Goal: Task Accomplishment & Management: Manage account settings

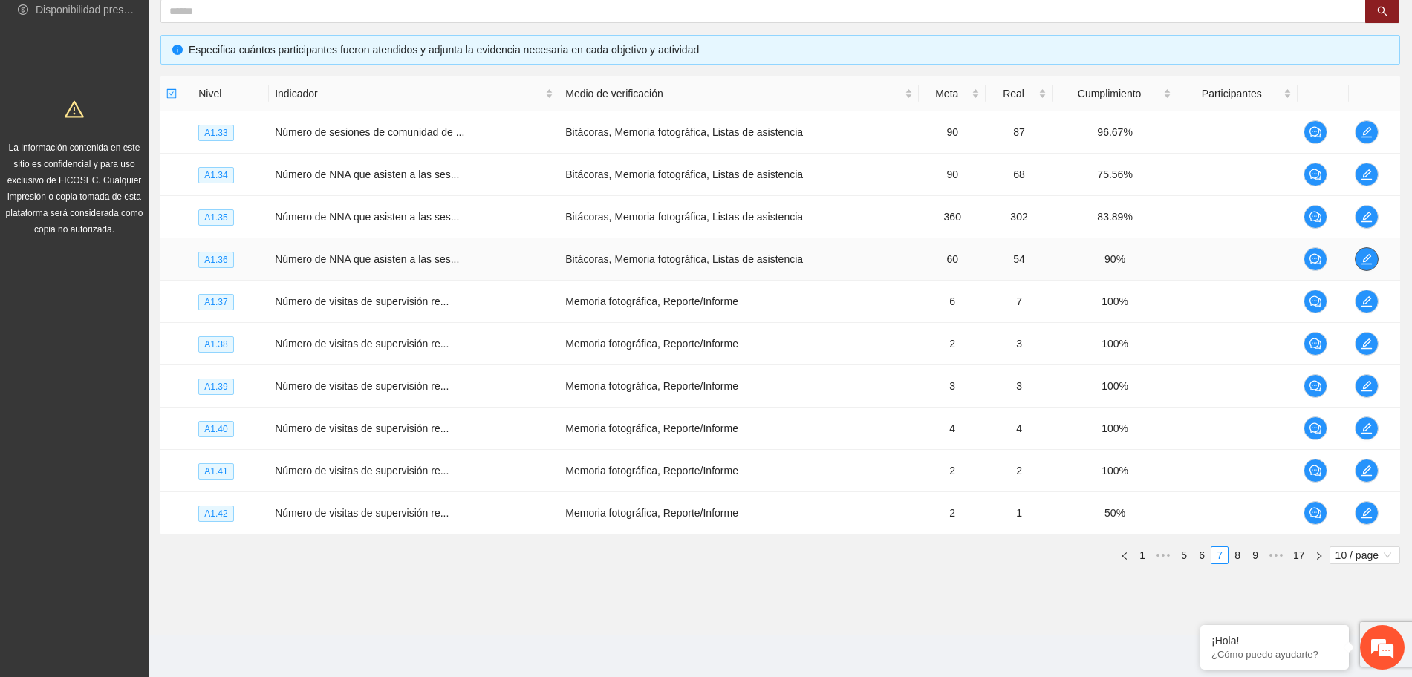
click at [1367, 264] on icon "edit" at bounding box center [1366, 259] width 10 height 10
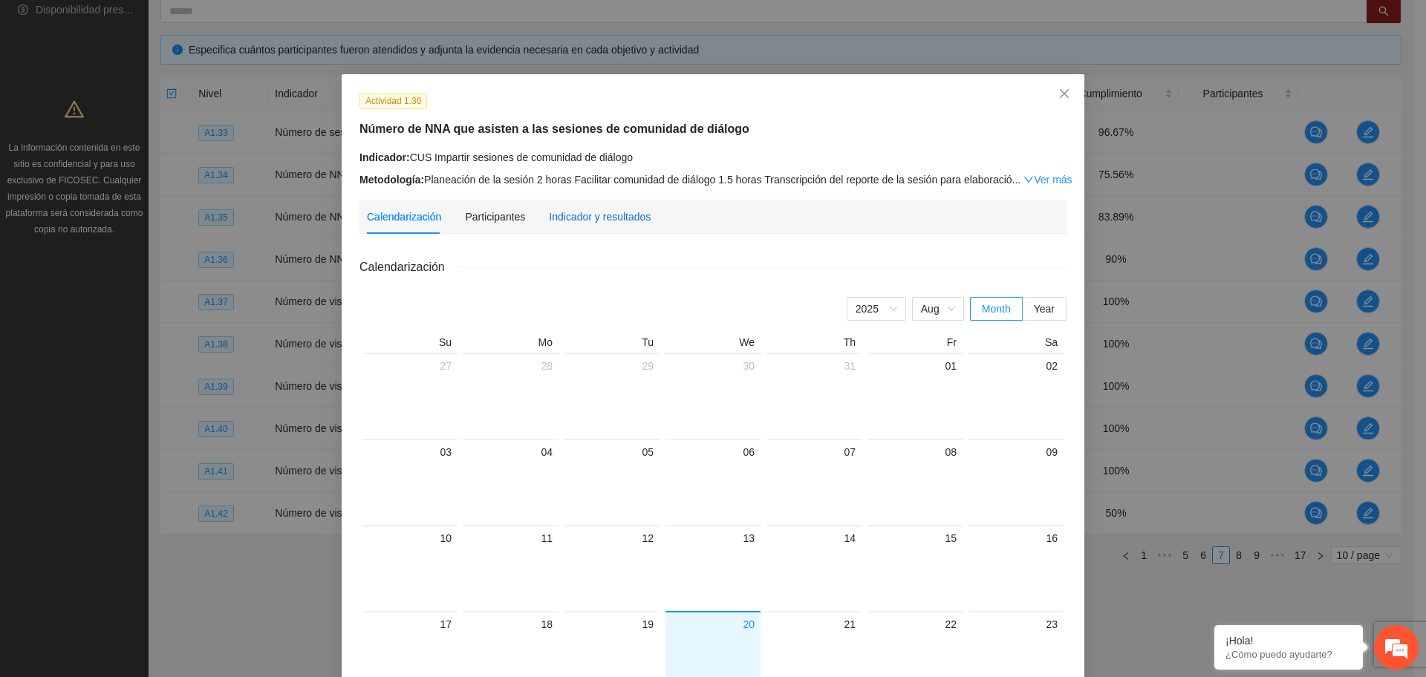
click at [625, 216] on div "Indicador y resultados" at bounding box center [600, 217] width 102 height 16
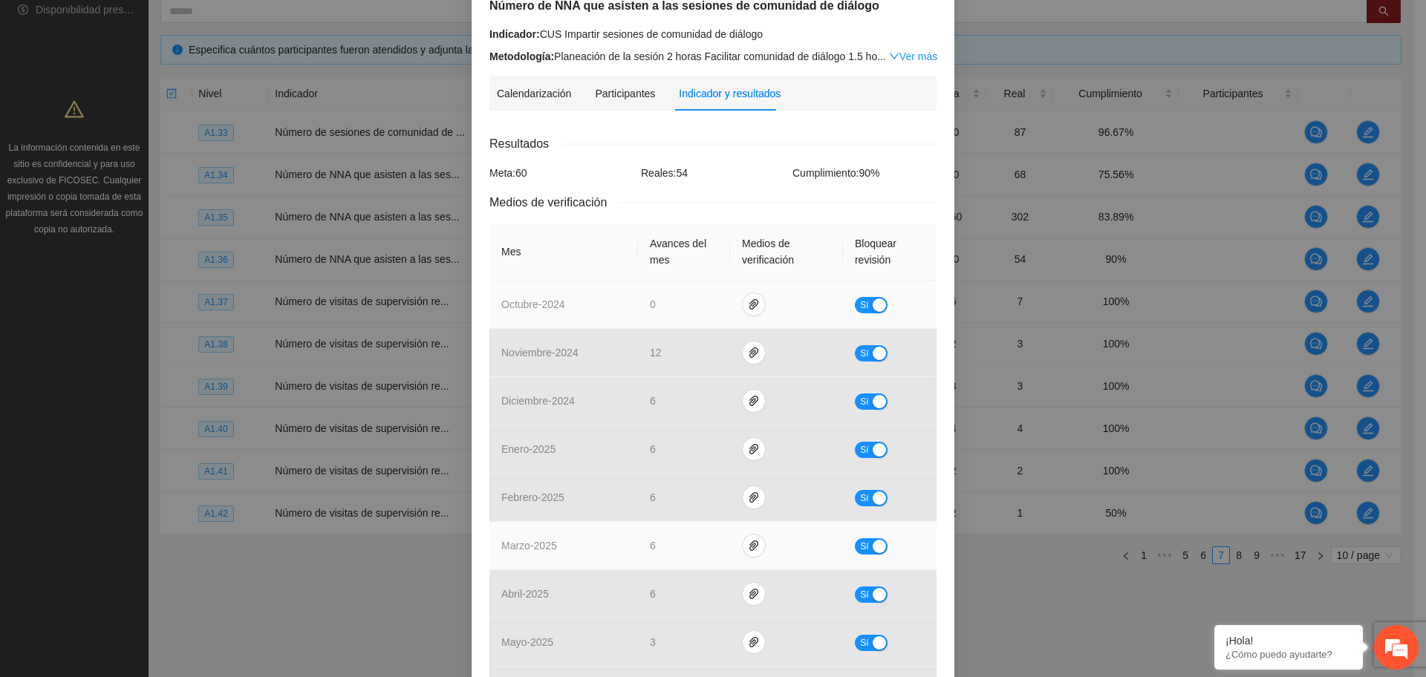
scroll to position [353, 0]
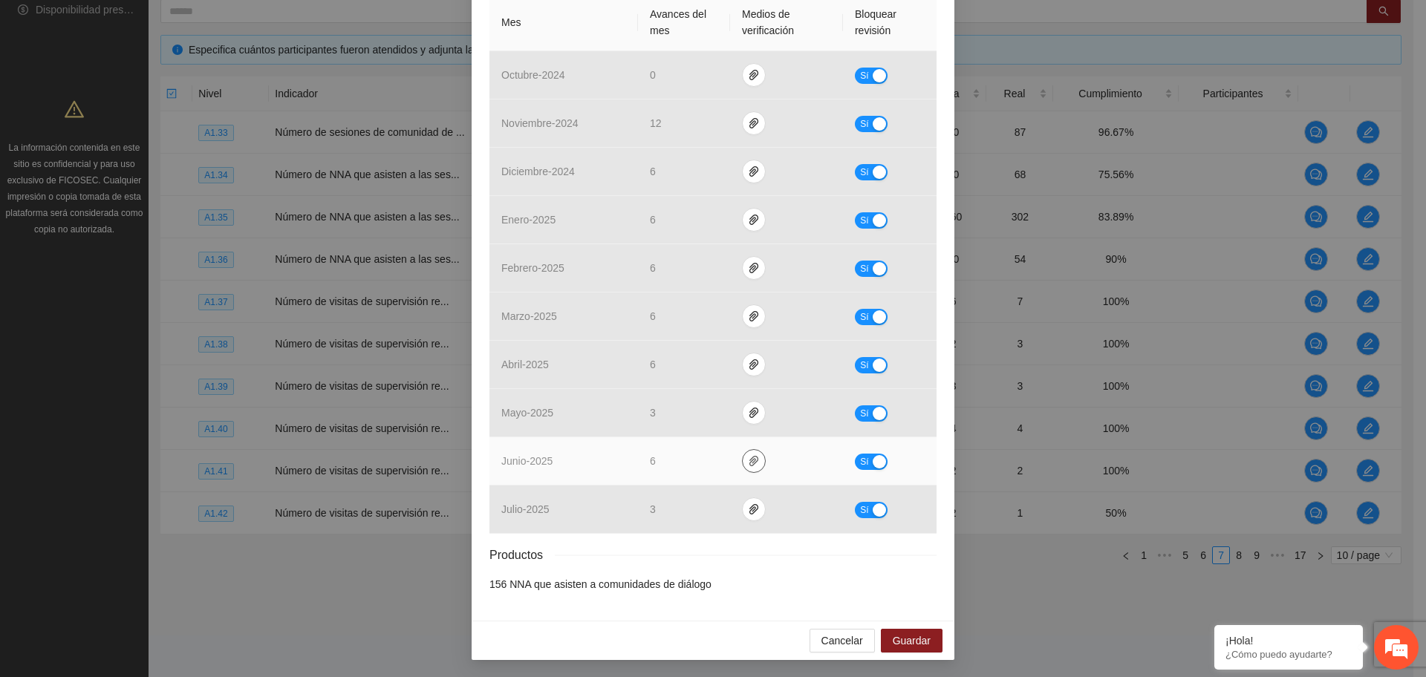
click at [748, 464] on icon "paper-clip" at bounding box center [754, 461] width 12 height 12
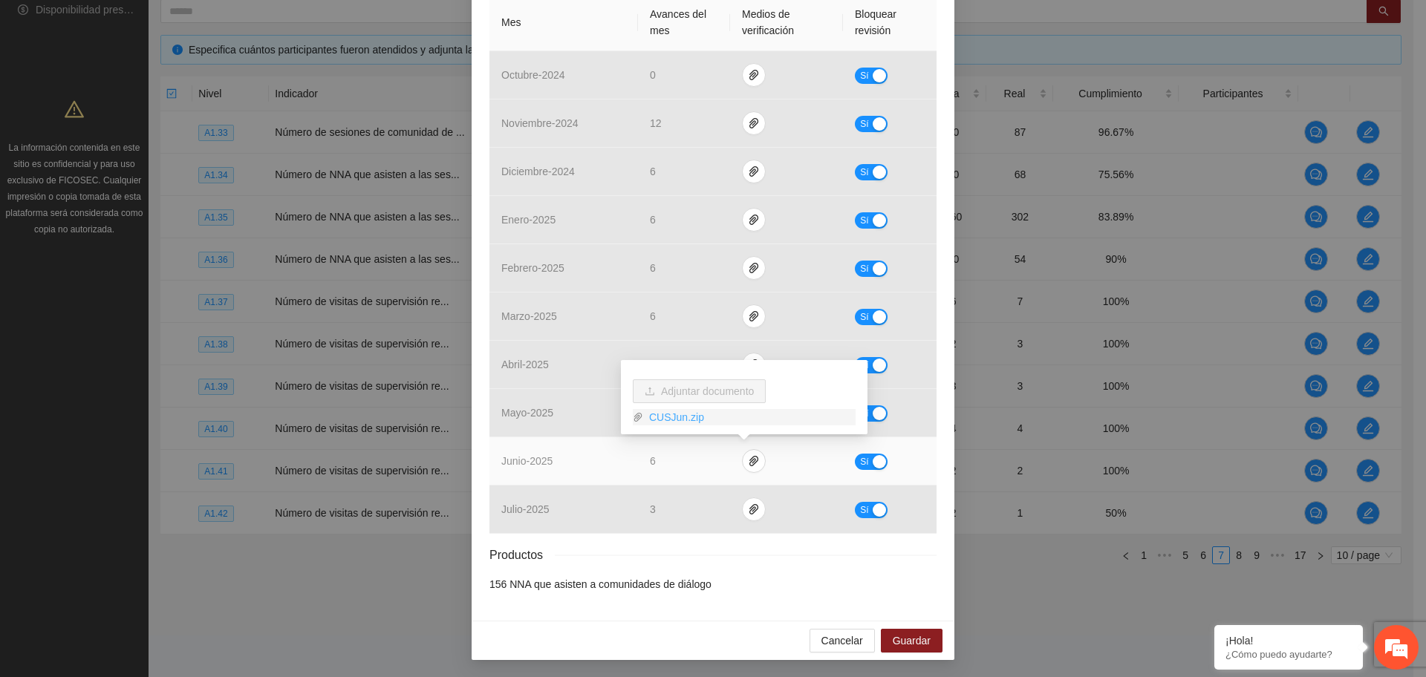
click at [680, 419] on link "CUSJun.zip" at bounding box center [749, 417] width 212 height 16
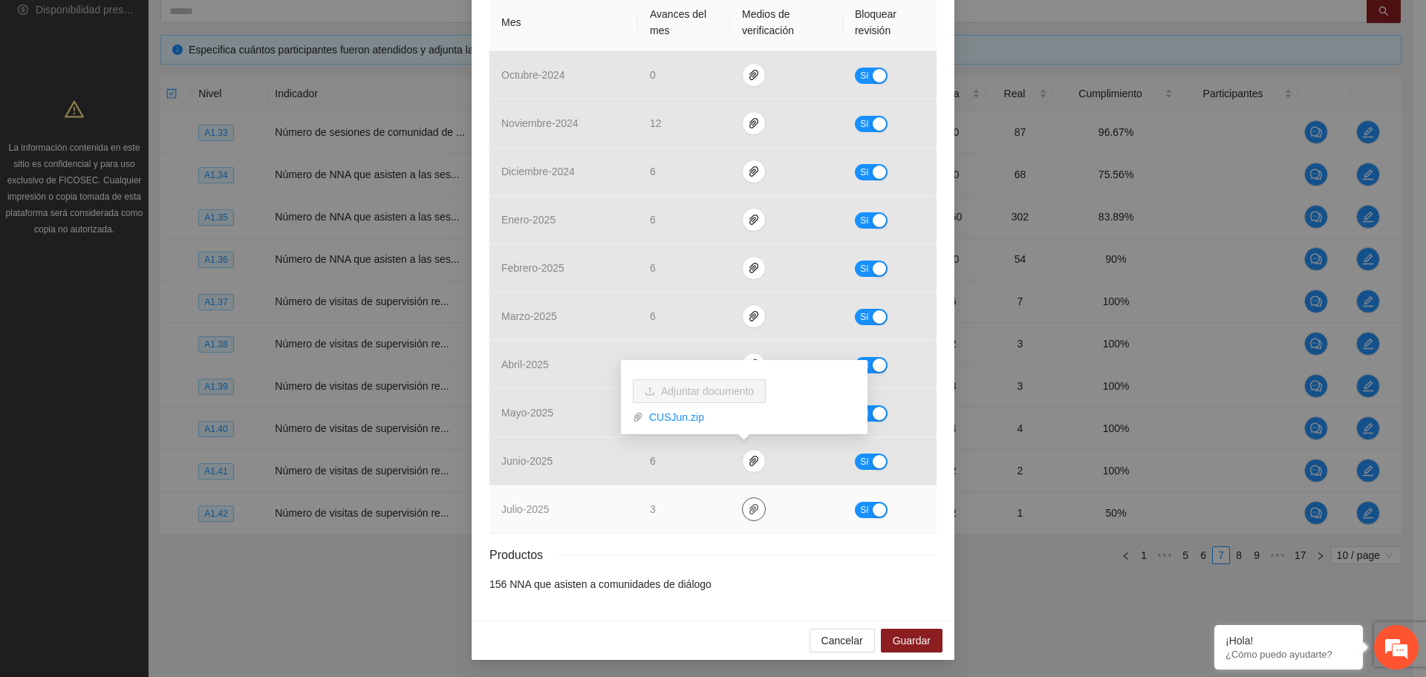
click at [746, 515] on button "button" at bounding box center [754, 510] width 24 height 24
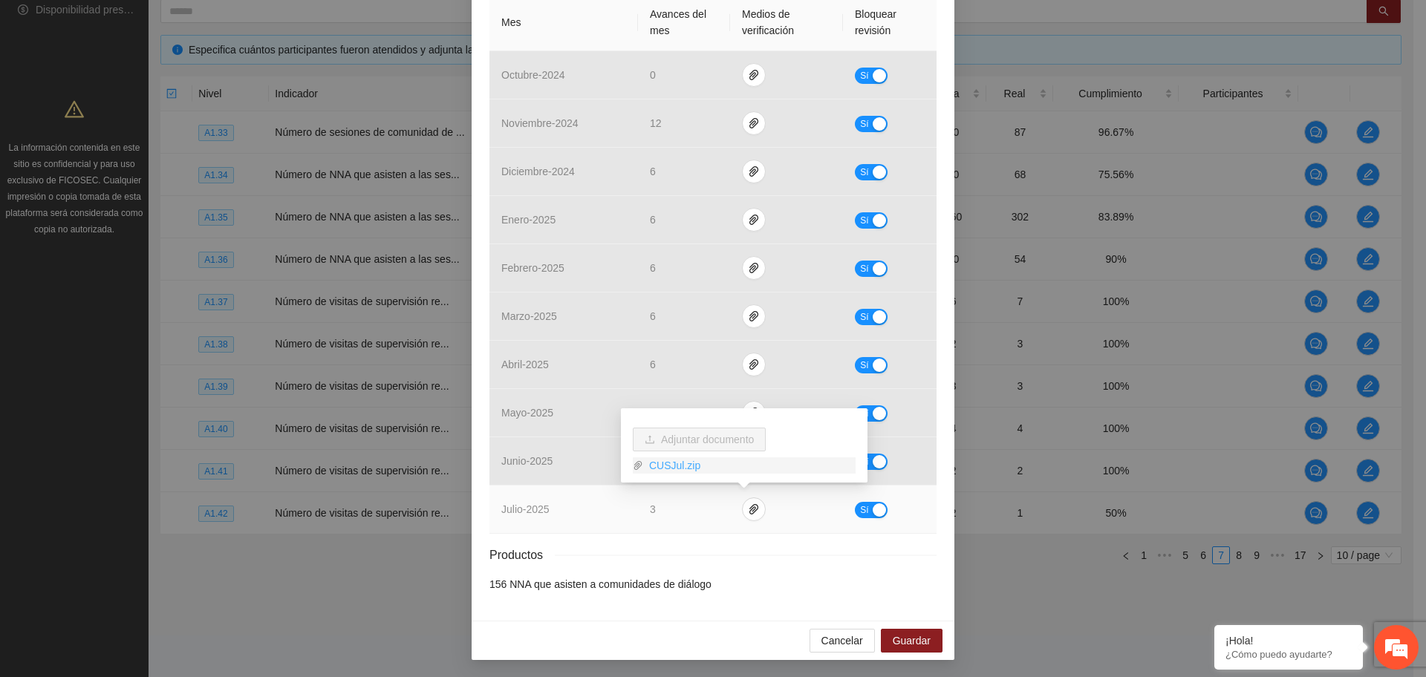
click at [677, 465] on link "CUSJul.zip" at bounding box center [749, 465] width 212 height 16
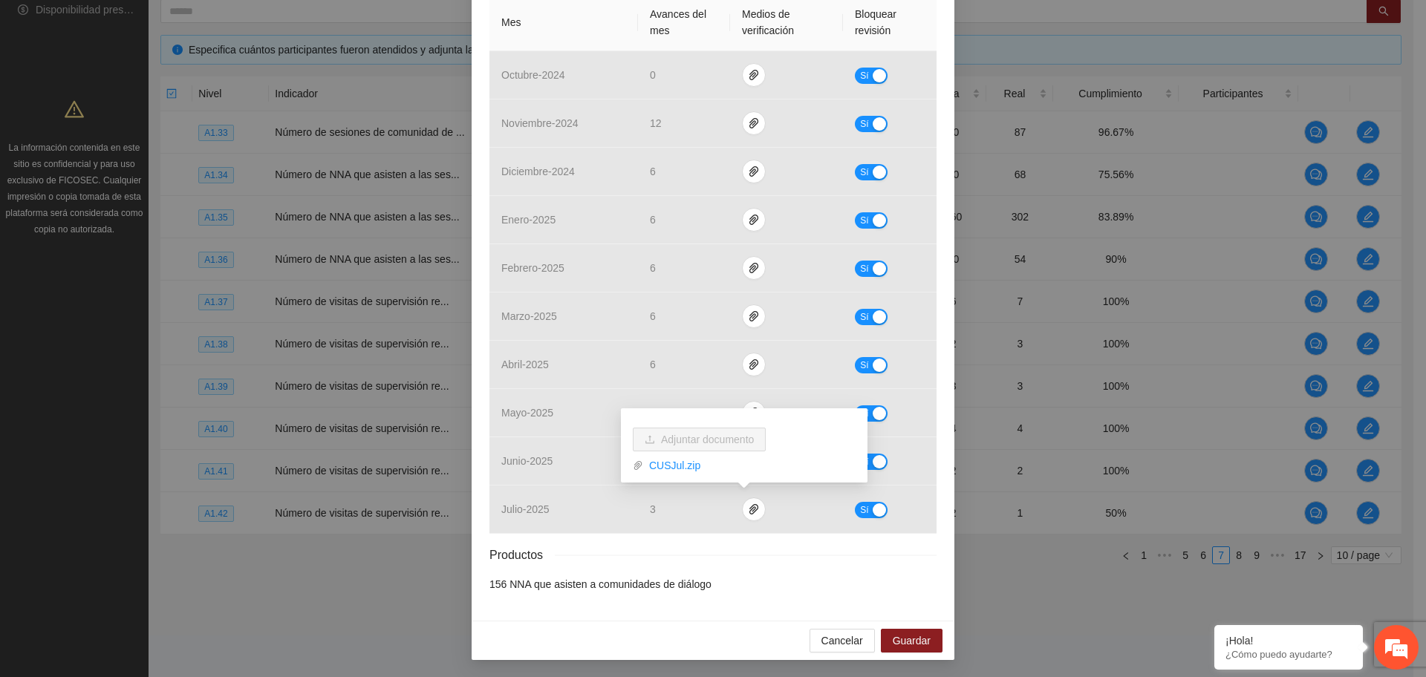
click at [856, 553] on div "Productos" at bounding box center [712, 555] width 447 height 19
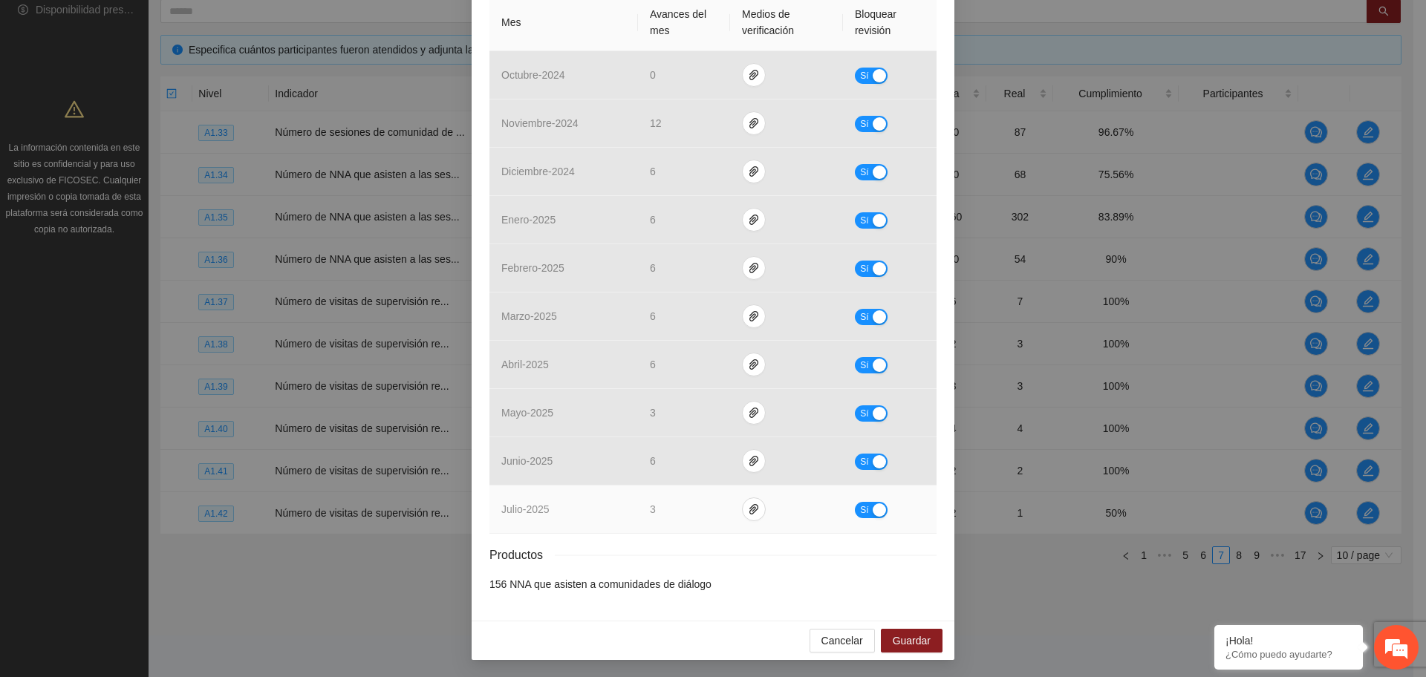
click at [873, 510] on div "button" at bounding box center [879, 510] width 13 height 13
click at [876, 503] on span "No" at bounding box center [881, 510] width 11 height 16
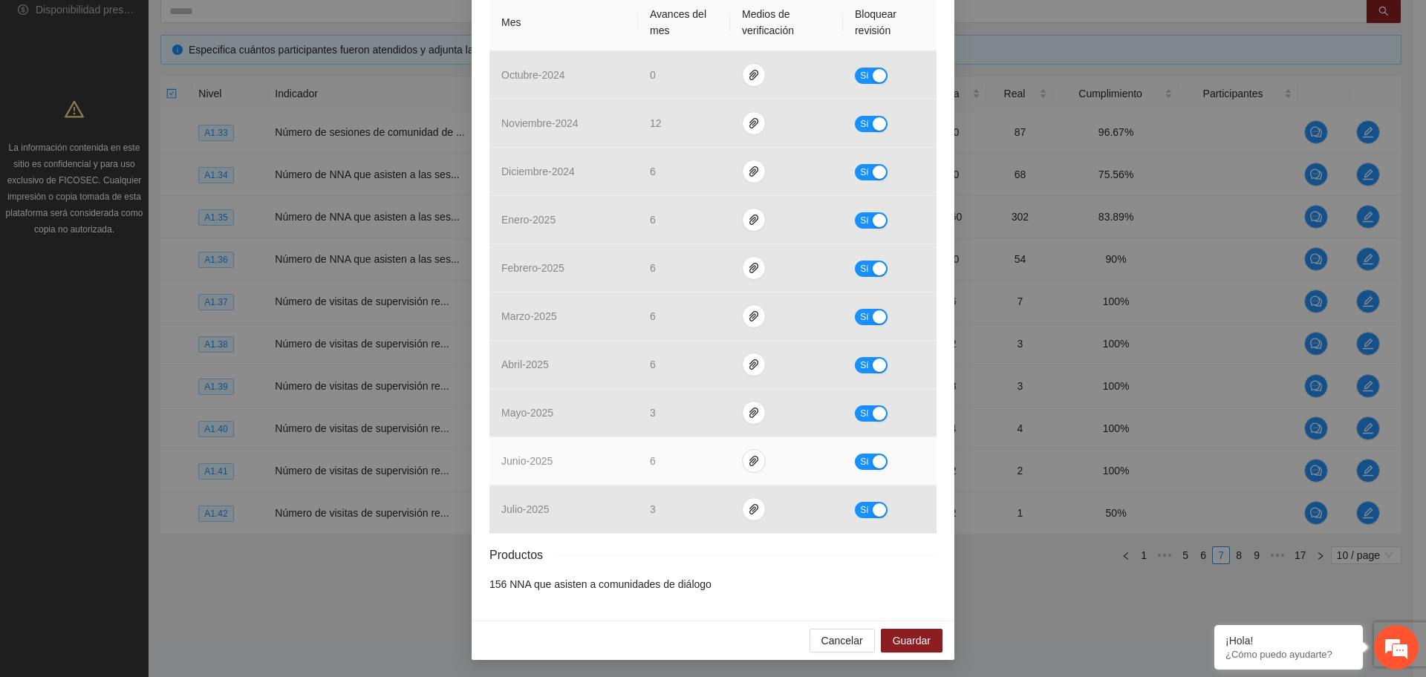
click at [873, 462] on div "button" at bounding box center [879, 461] width 13 height 13
drag, startPoint x: 667, startPoint y: 457, endPoint x: 623, endPoint y: 464, distance: 44.4
click at [623, 464] on tr "junio - 2025 * No" at bounding box center [712, 461] width 447 height 48
type input "*"
click at [863, 456] on div "button" at bounding box center [865, 461] width 13 height 13
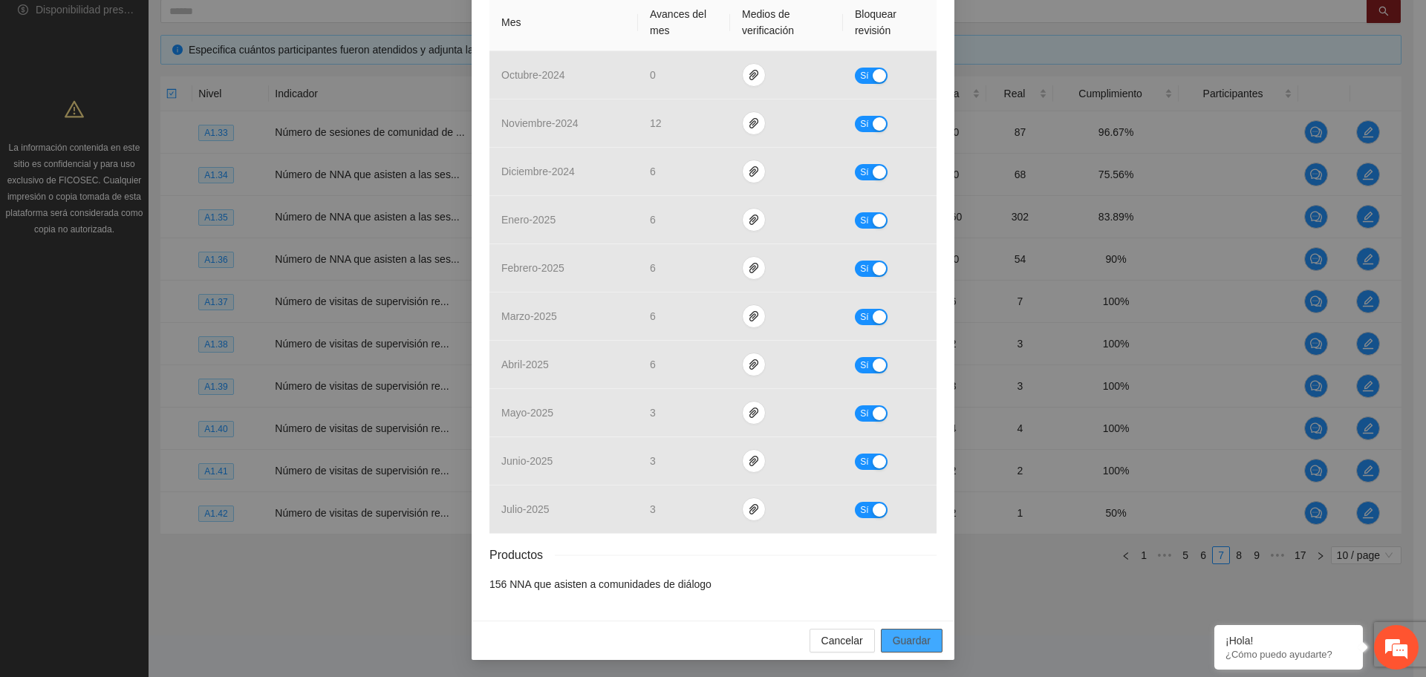
click at [928, 637] on button "Guardar" at bounding box center [912, 641] width 62 height 24
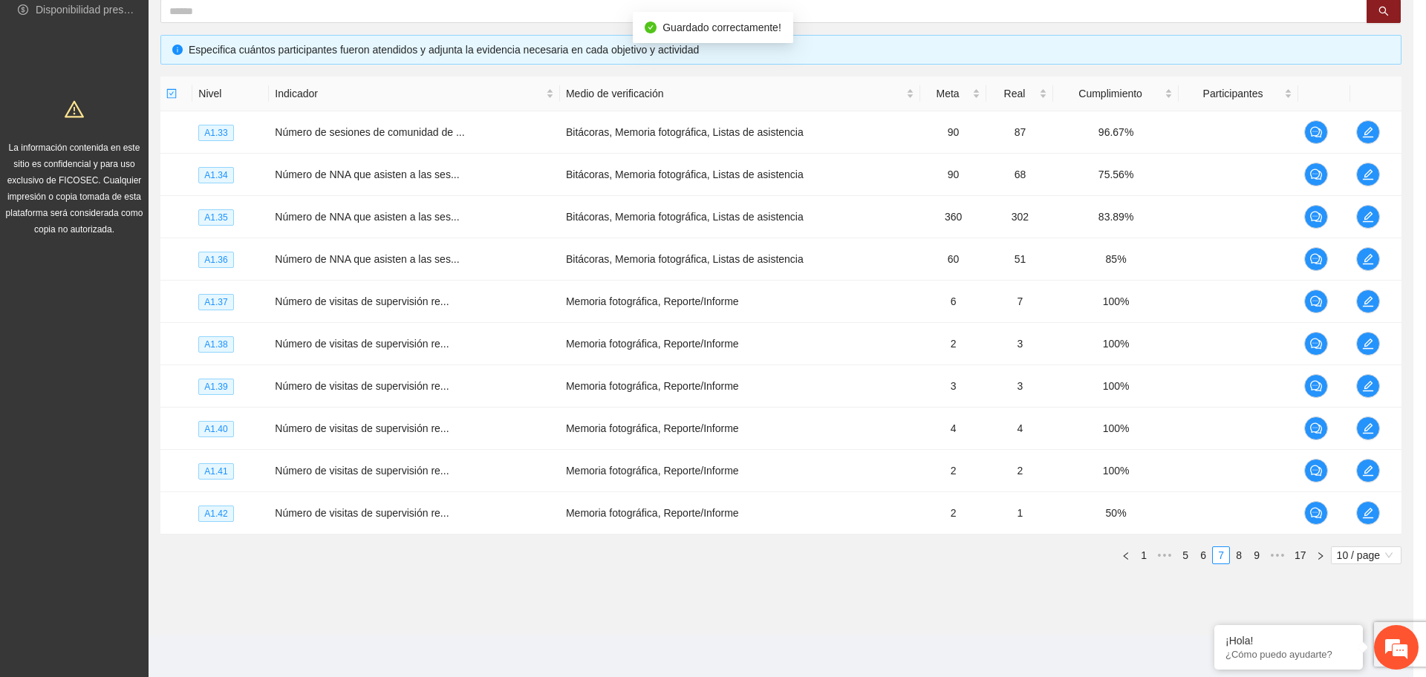
scroll to position [279, 0]
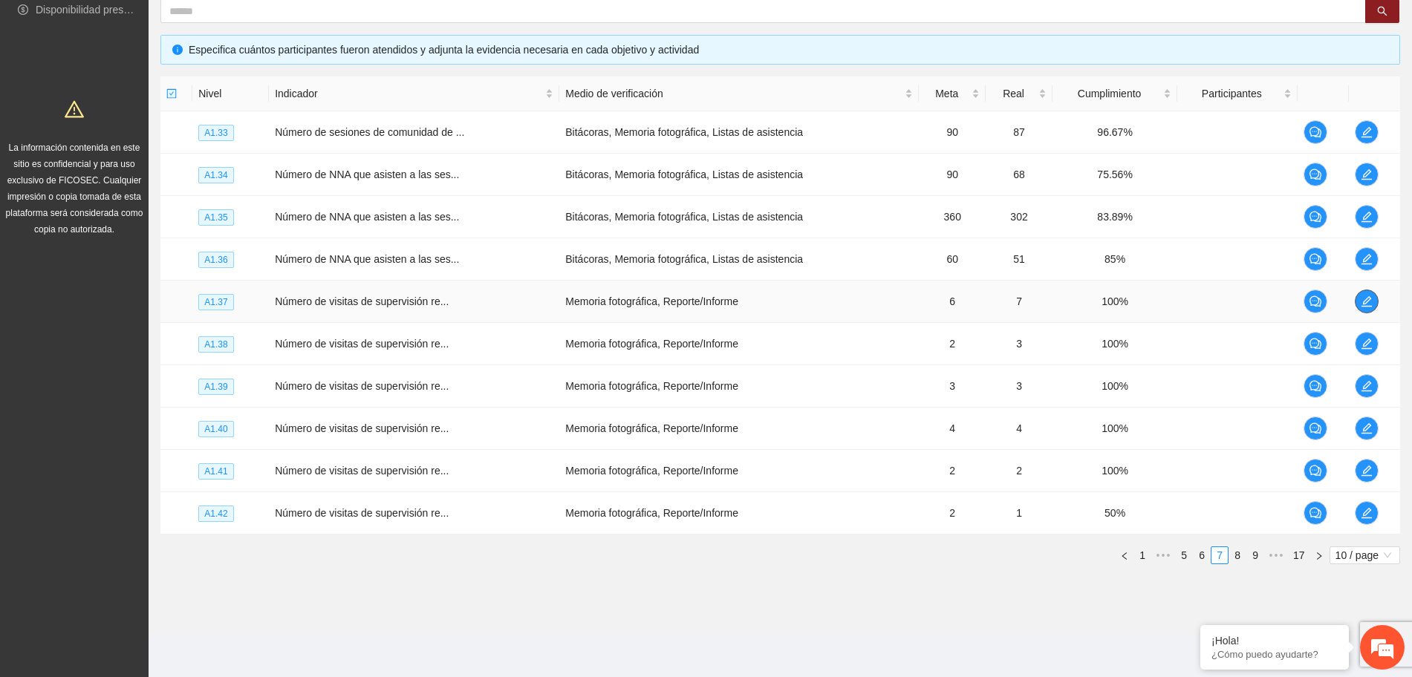
click at [1361, 302] on icon "edit" at bounding box center [1367, 302] width 12 height 12
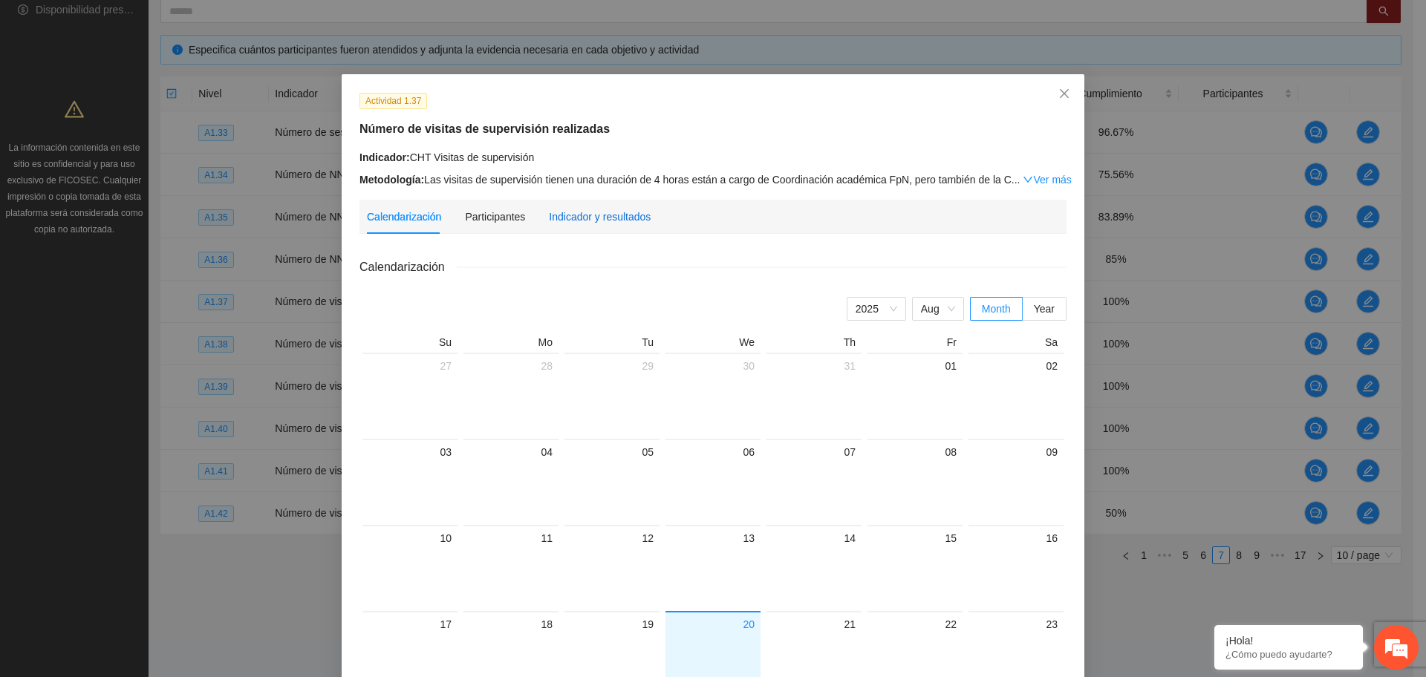
click at [577, 215] on div "Indicador y resultados" at bounding box center [600, 217] width 102 height 16
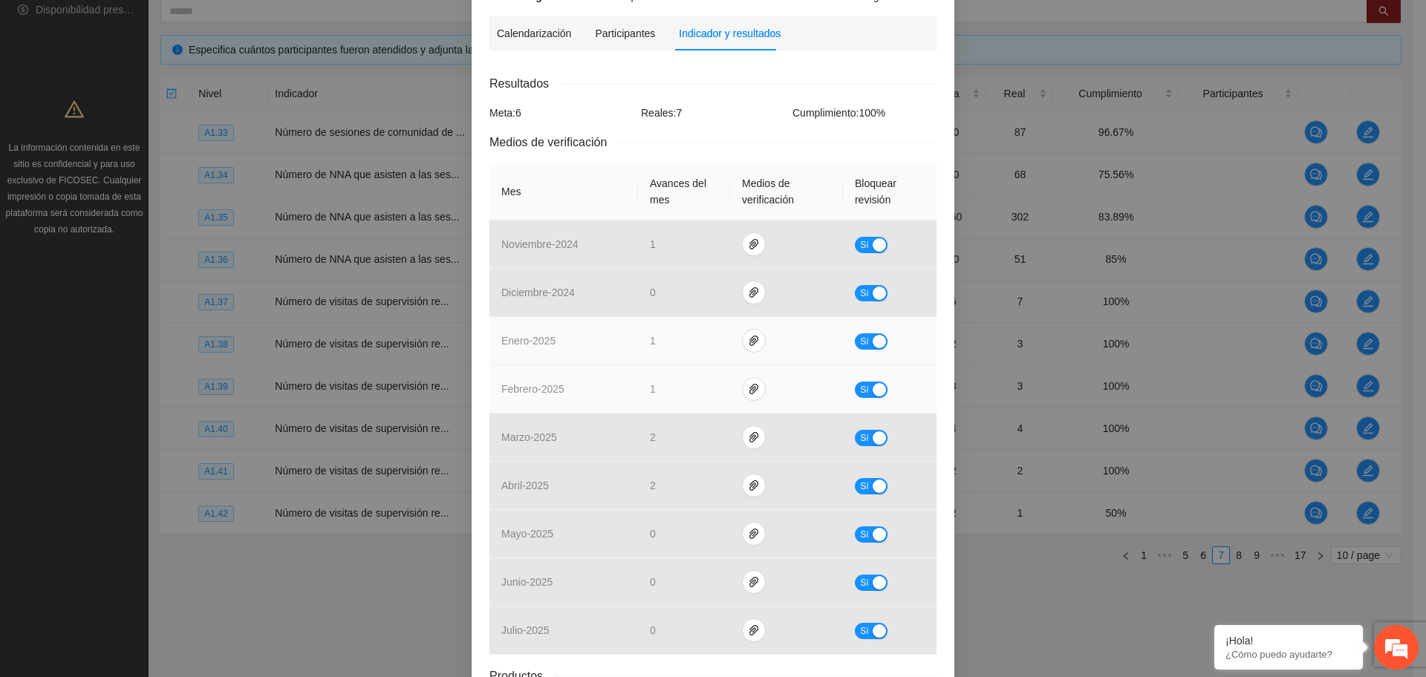
scroll to position [304, 0]
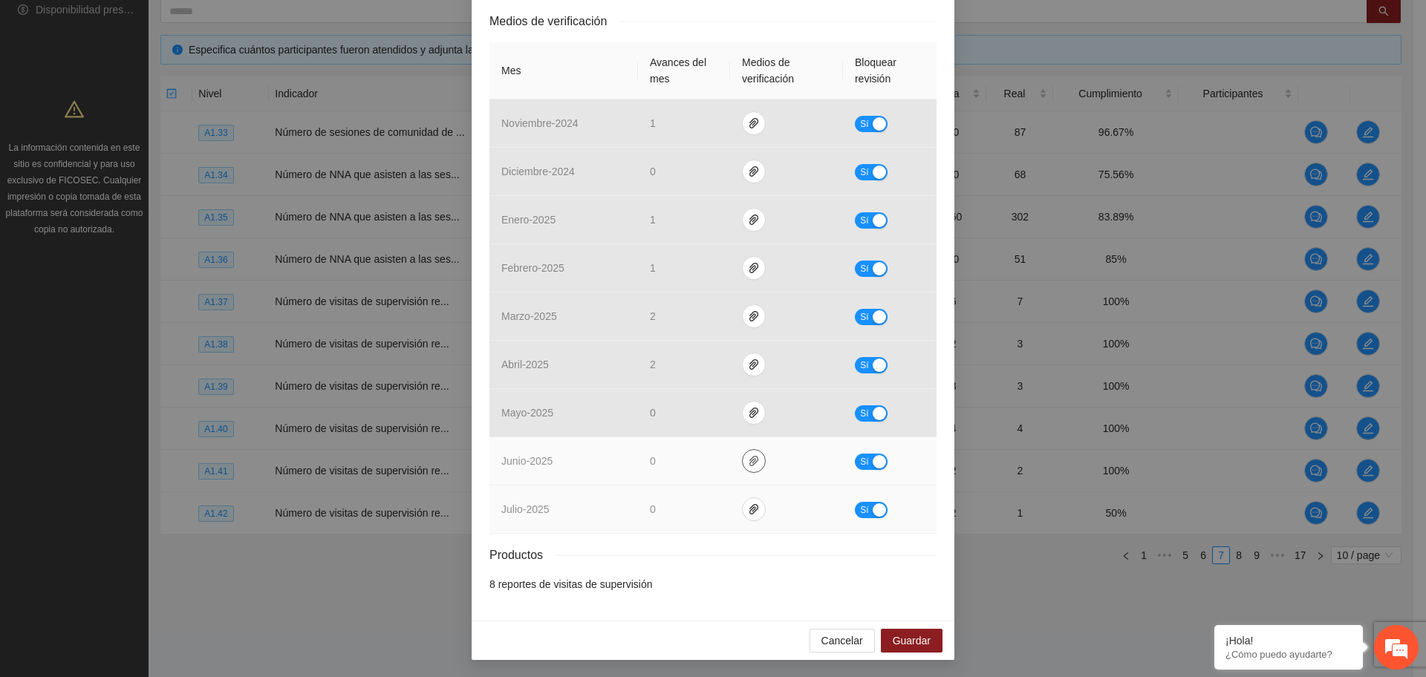
drag, startPoint x: 743, startPoint y: 466, endPoint x: 749, endPoint y: 491, distance: 25.9
click at [748, 466] on icon "paper-clip" at bounding box center [754, 461] width 12 height 12
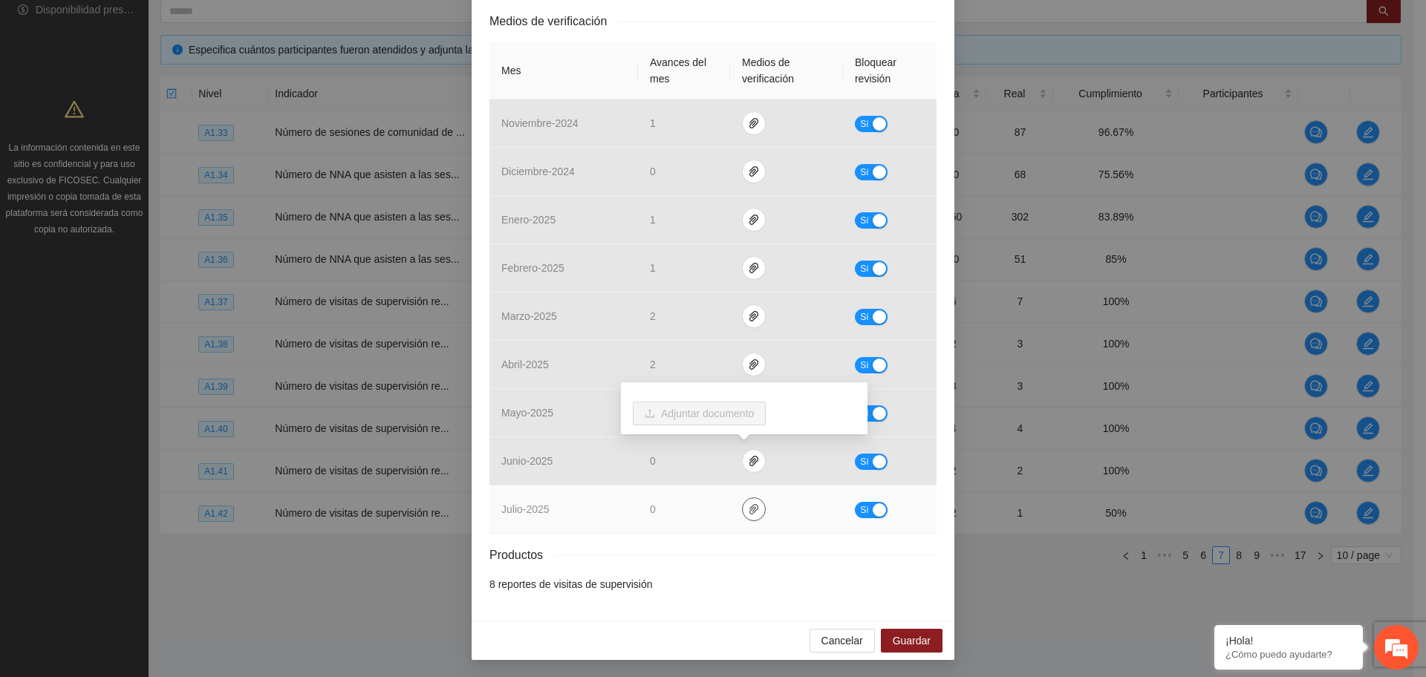
click at [749, 507] on icon "paper-clip" at bounding box center [753, 509] width 9 height 10
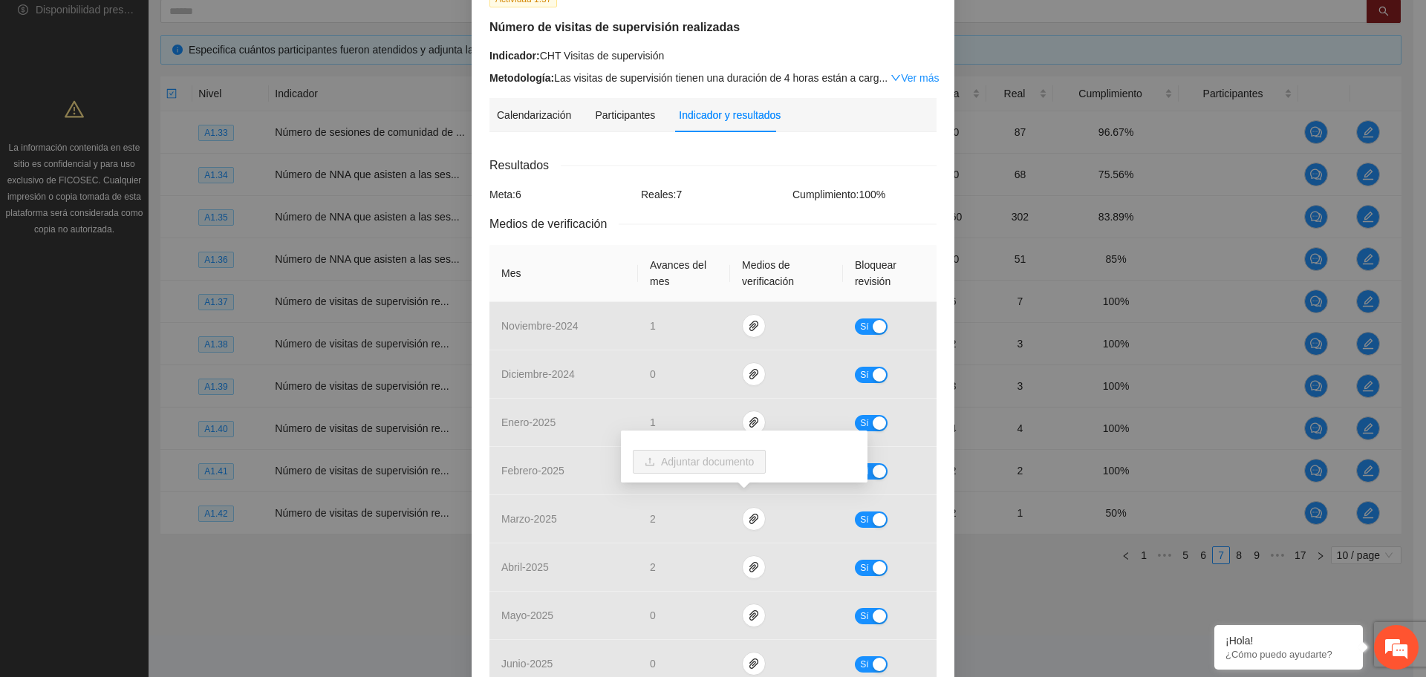
scroll to position [0, 0]
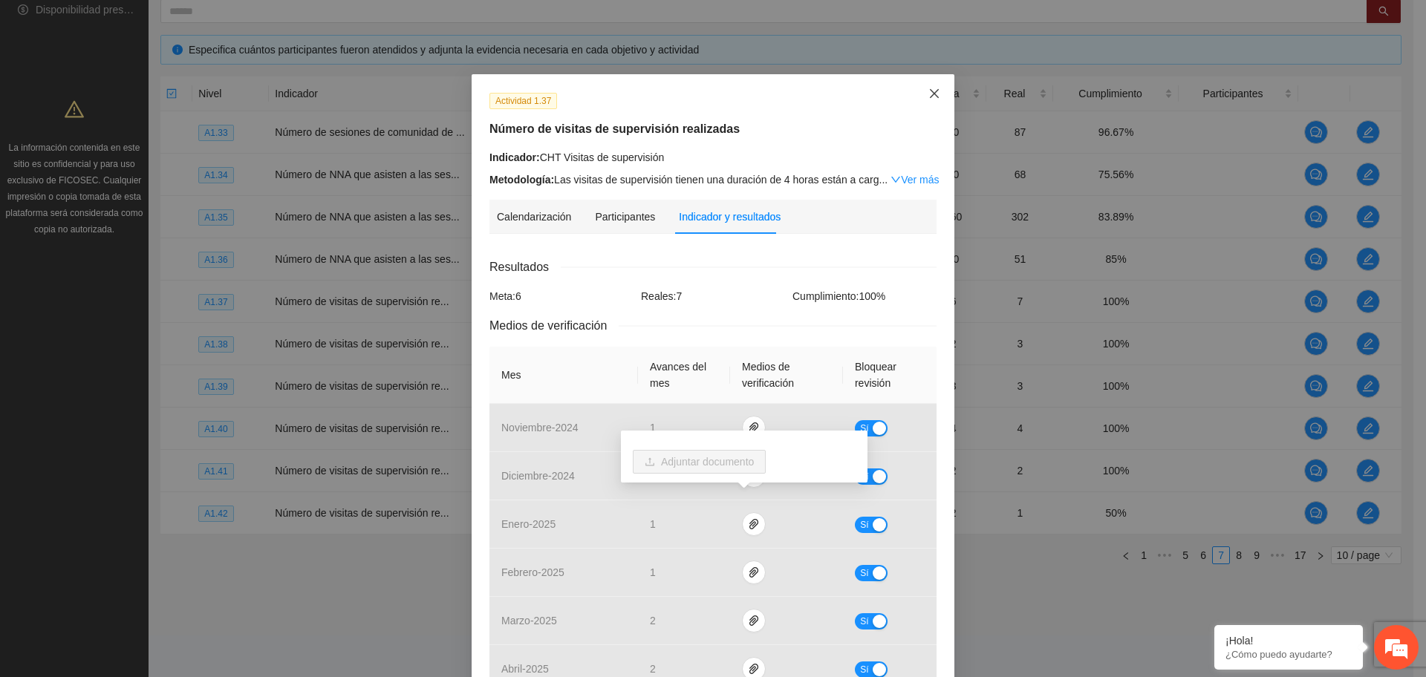
drag, startPoint x: 931, startPoint y: 94, endPoint x: 993, endPoint y: 155, distance: 87.7
click at [931, 94] on icon "close" at bounding box center [934, 94] width 12 height 12
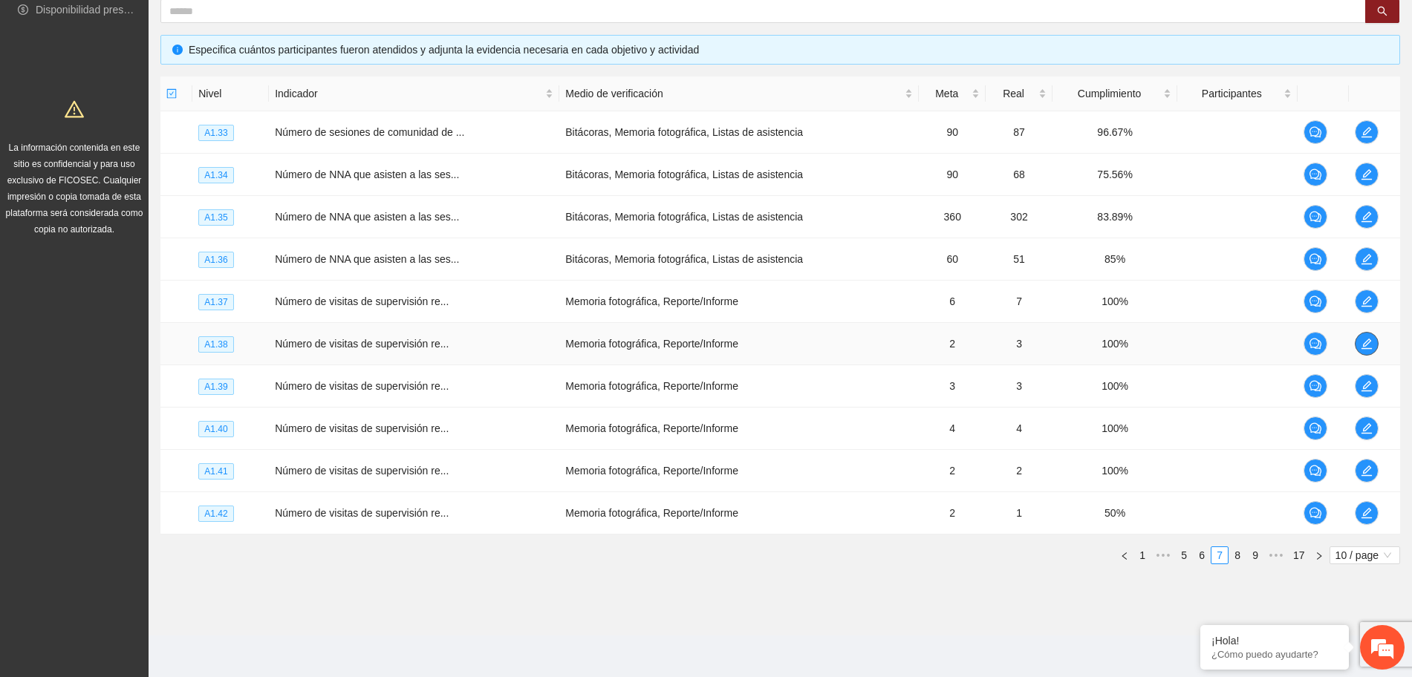
click at [1369, 346] on icon "edit" at bounding box center [1367, 344] width 12 height 12
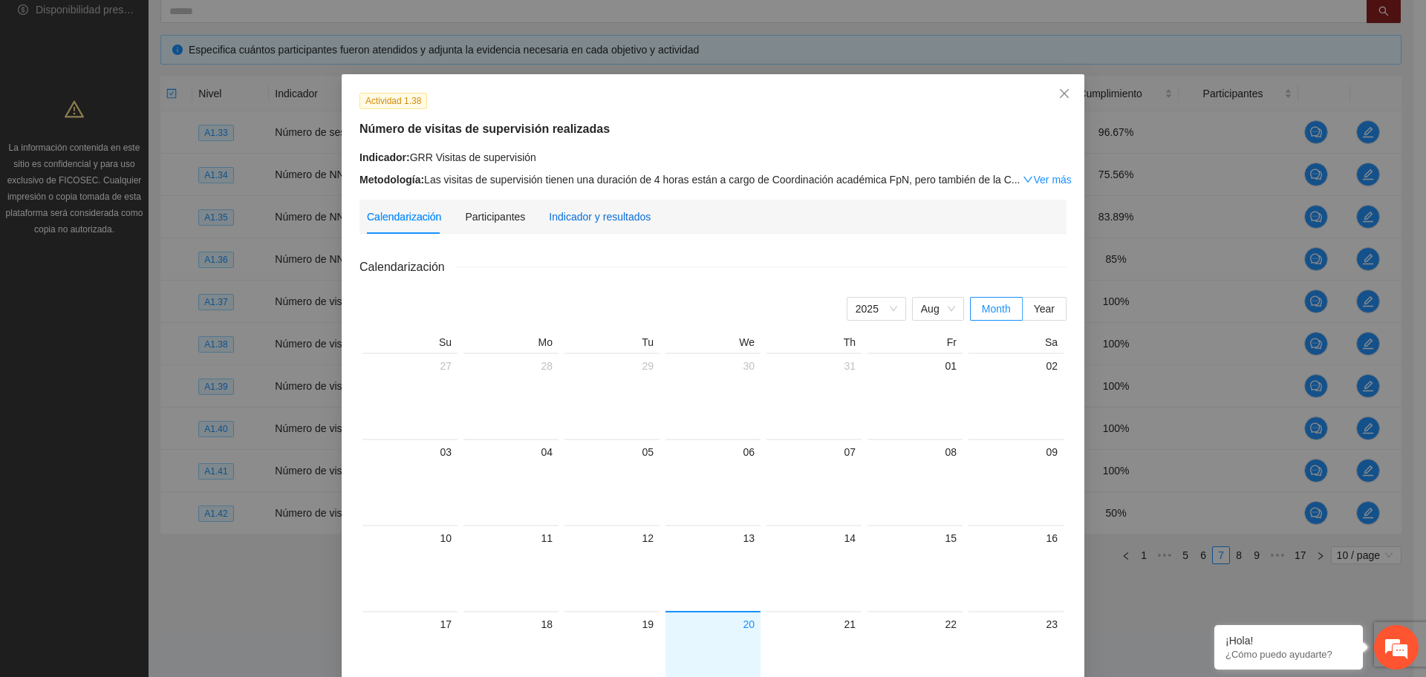
click at [576, 209] on div "Indicador y resultados" at bounding box center [600, 217] width 102 height 16
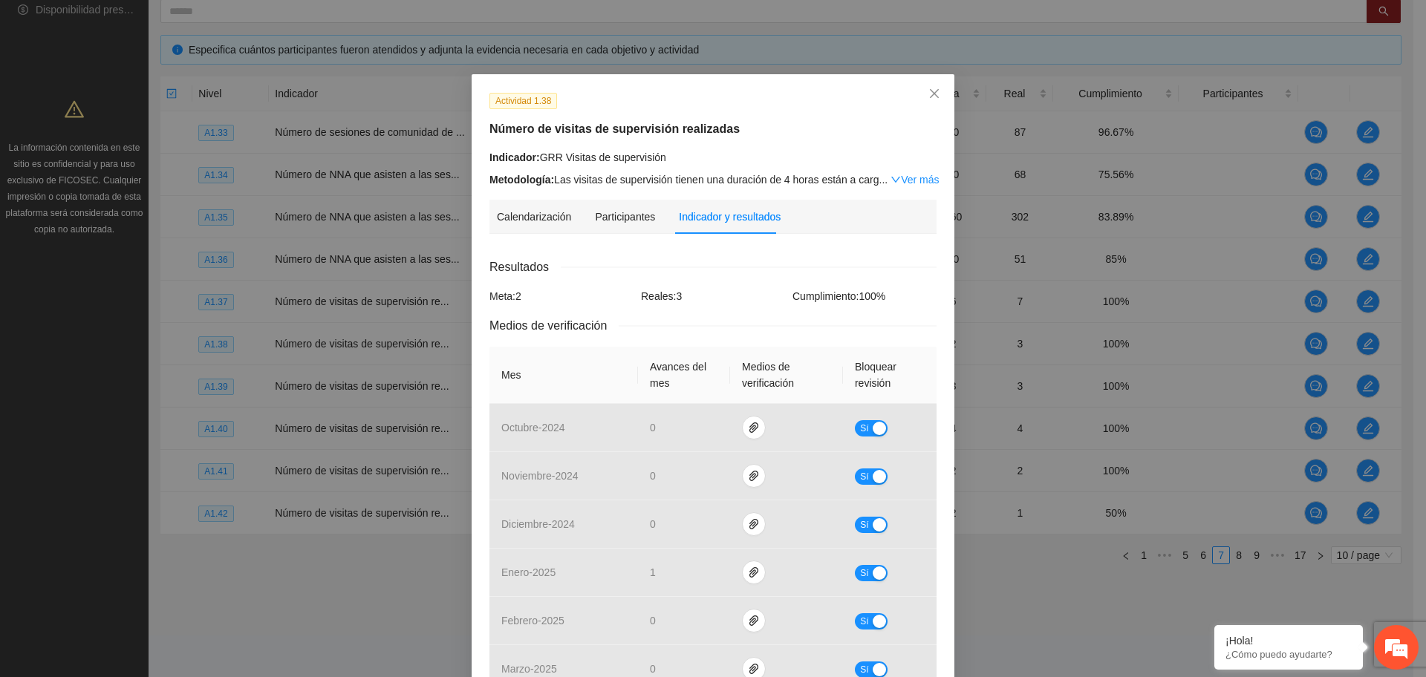
scroll to position [353, 0]
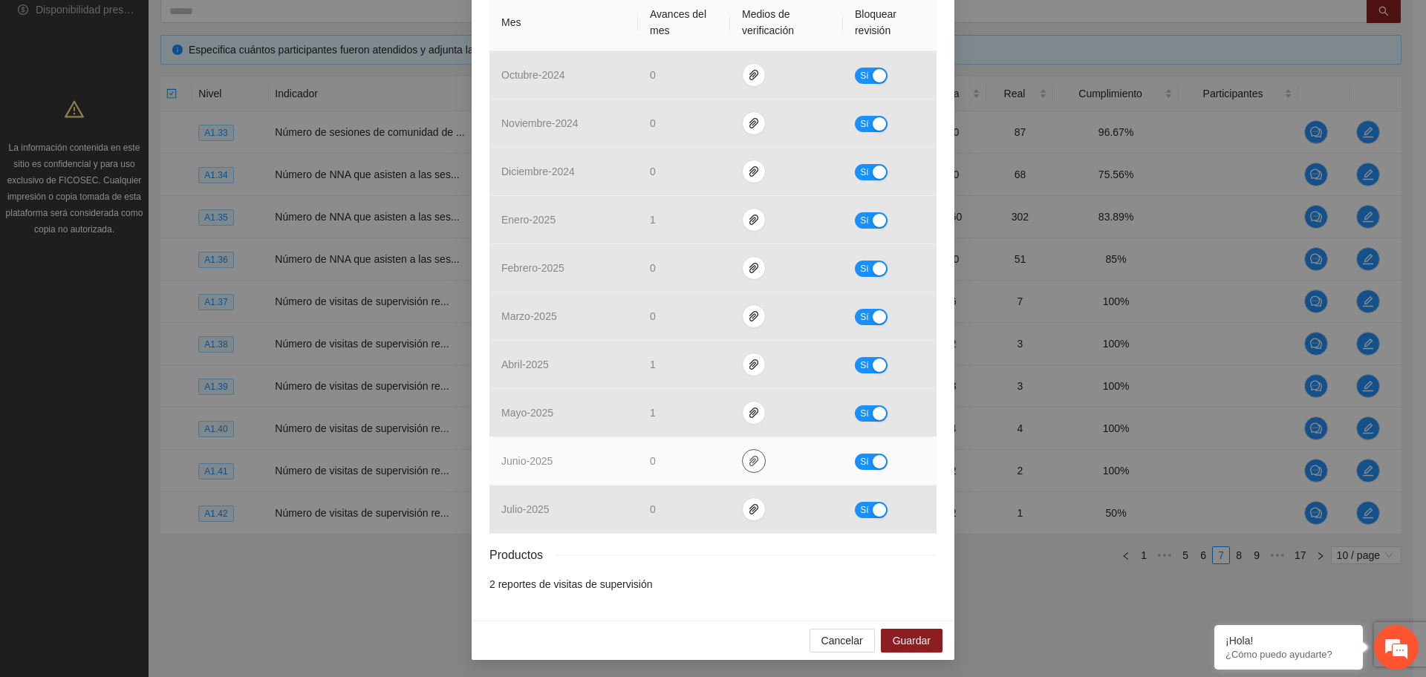
click at [742, 468] on button "button" at bounding box center [754, 461] width 24 height 24
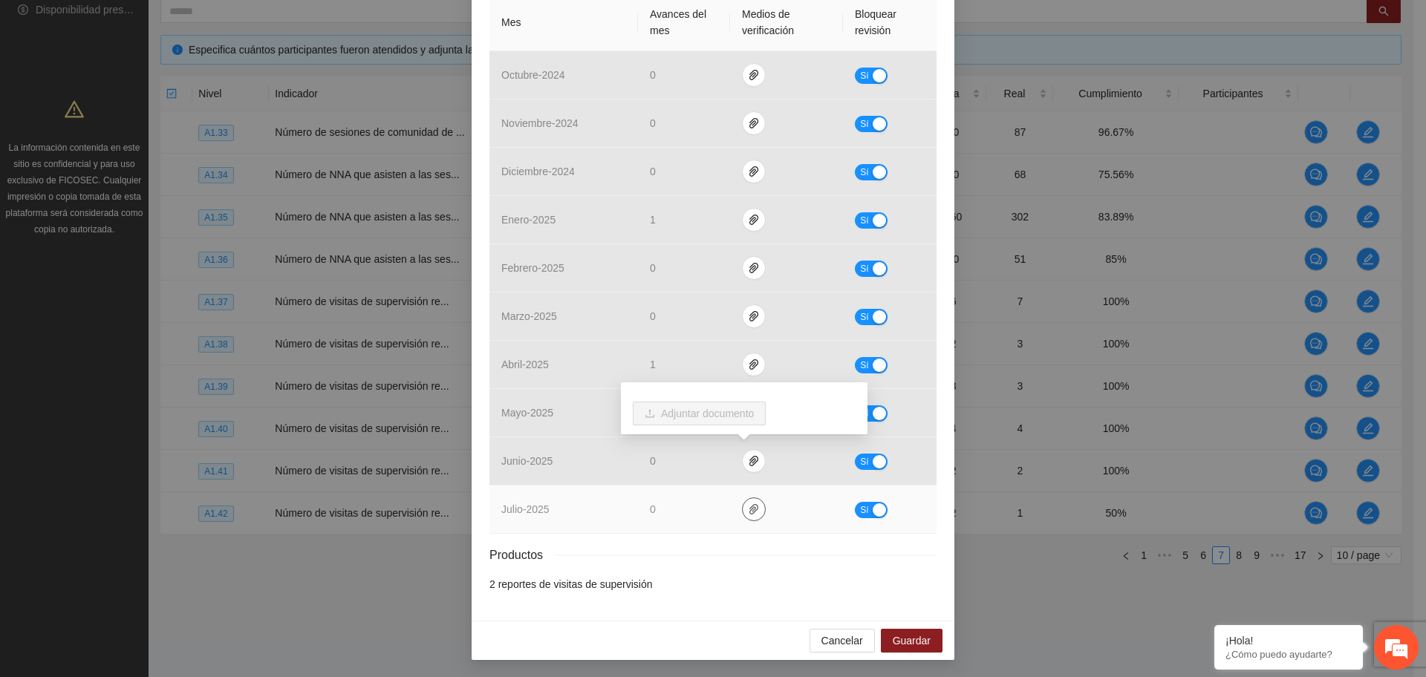
click at [749, 500] on button "button" at bounding box center [754, 510] width 24 height 24
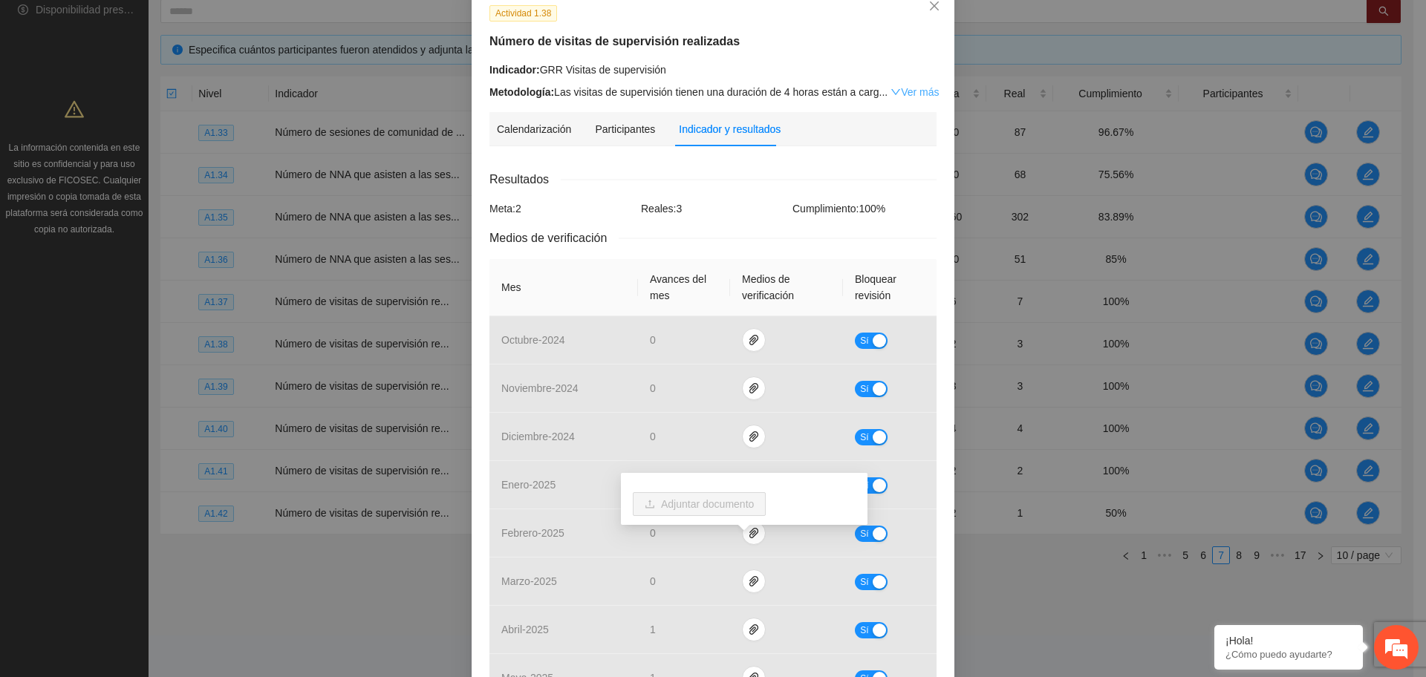
scroll to position [0, 0]
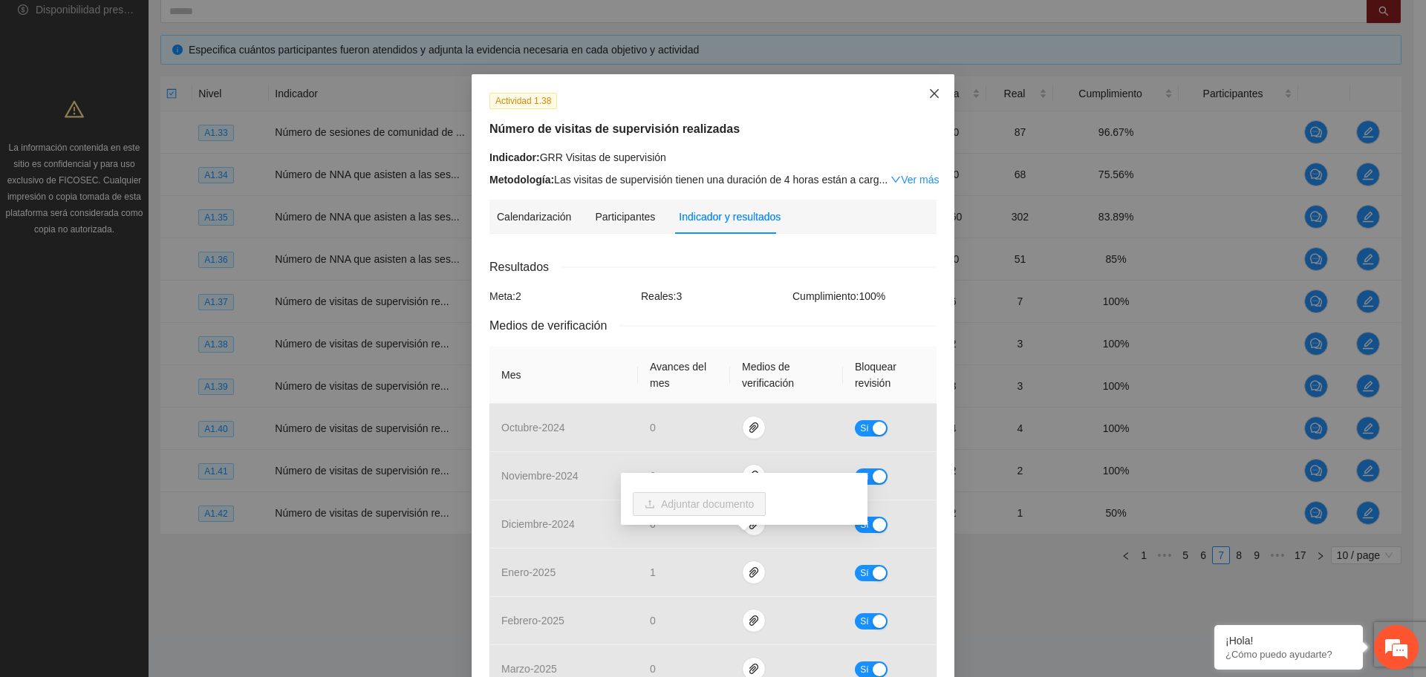
drag, startPoint x: 925, startPoint y: 96, endPoint x: 932, endPoint y: 105, distance: 11.7
click at [928, 96] on icon "close" at bounding box center [934, 94] width 12 height 12
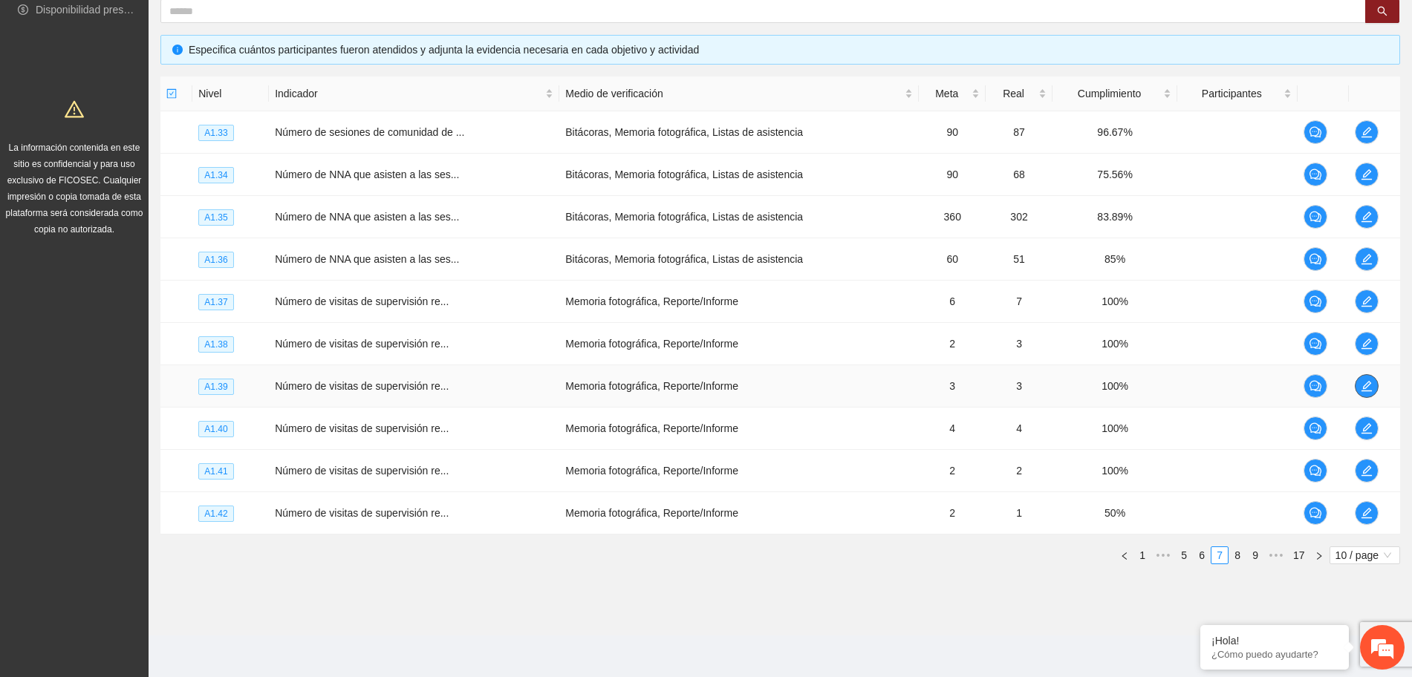
click at [1367, 390] on icon "edit" at bounding box center [1367, 386] width 12 height 12
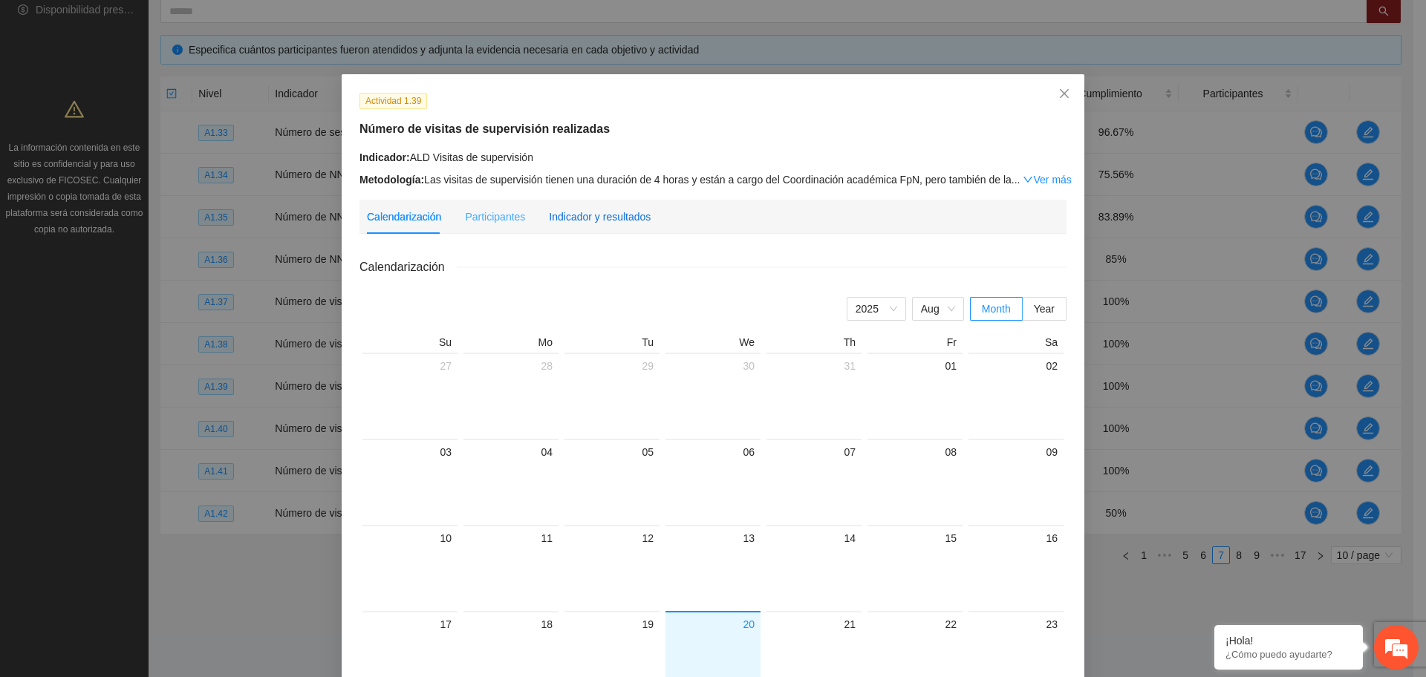
click at [609, 217] on div "Indicador y resultados" at bounding box center [600, 217] width 102 height 16
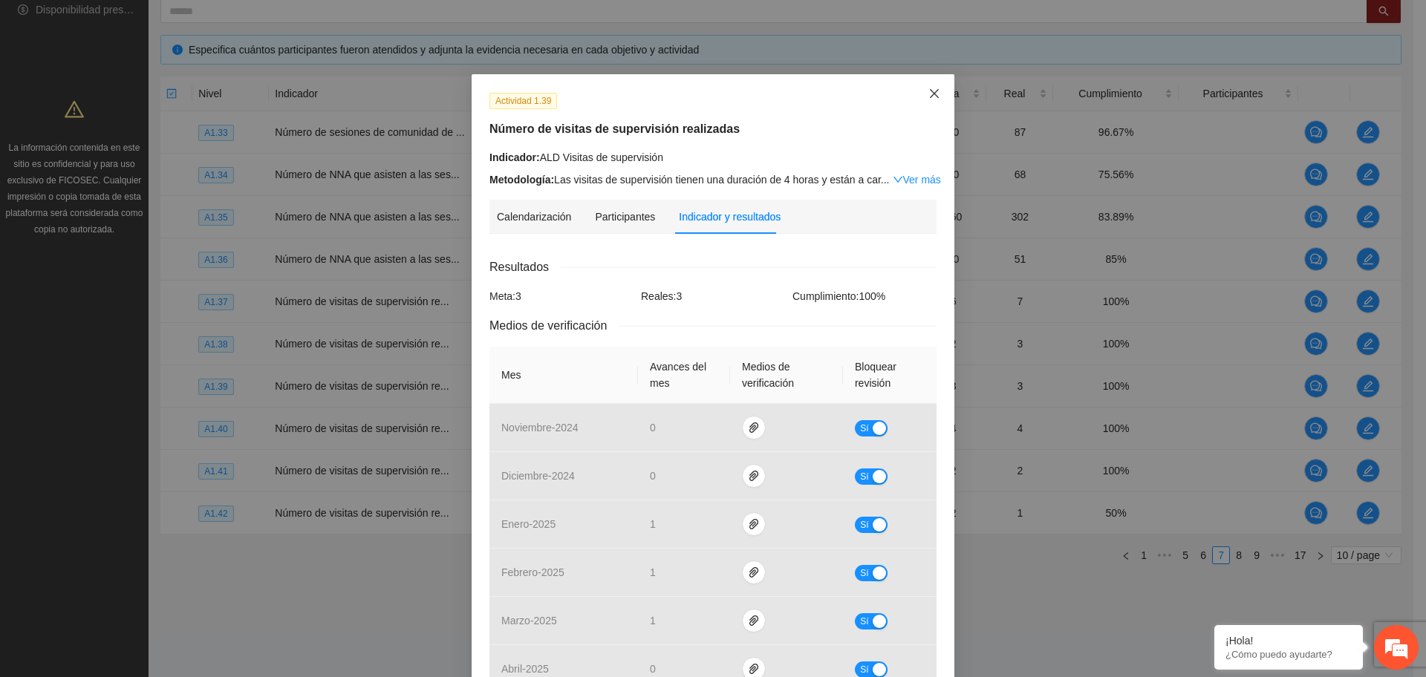
drag, startPoint x: 914, startPoint y: 88, endPoint x: 934, endPoint y: 134, distance: 50.6
click at [914, 89] on span "Close" at bounding box center [934, 94] width 40 height 40
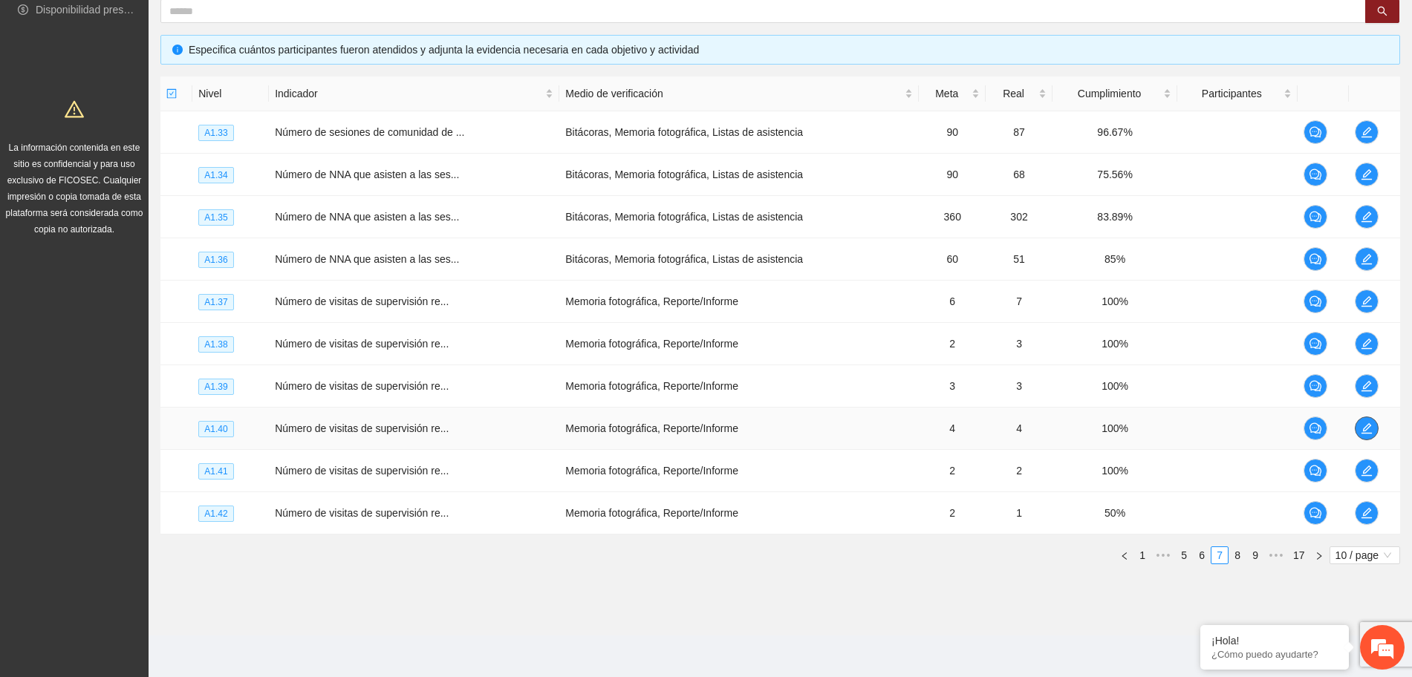
click at [1363, 416] on td at bounding box center [1374, 429] width 51 height 42
click at [1366, 432] on icon "edit" at bounding box center [1367, 429] width 12 height 12
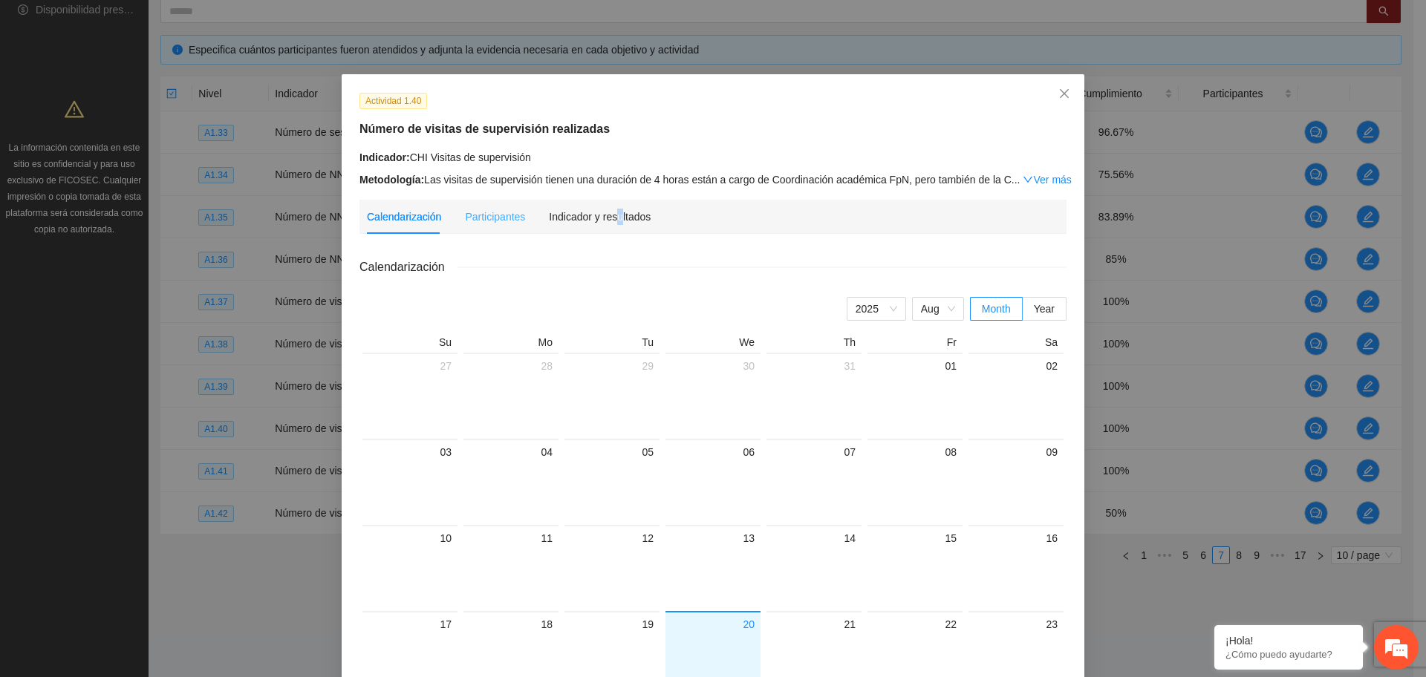
drag, startPoint x: 608, startPoint y: 198, endPoint x: 607, endPoint y: 215, distance: 16.4
click at [608, 200] on div "Indicador y resultados" at bounding box center [600, 217] width 102 height 34
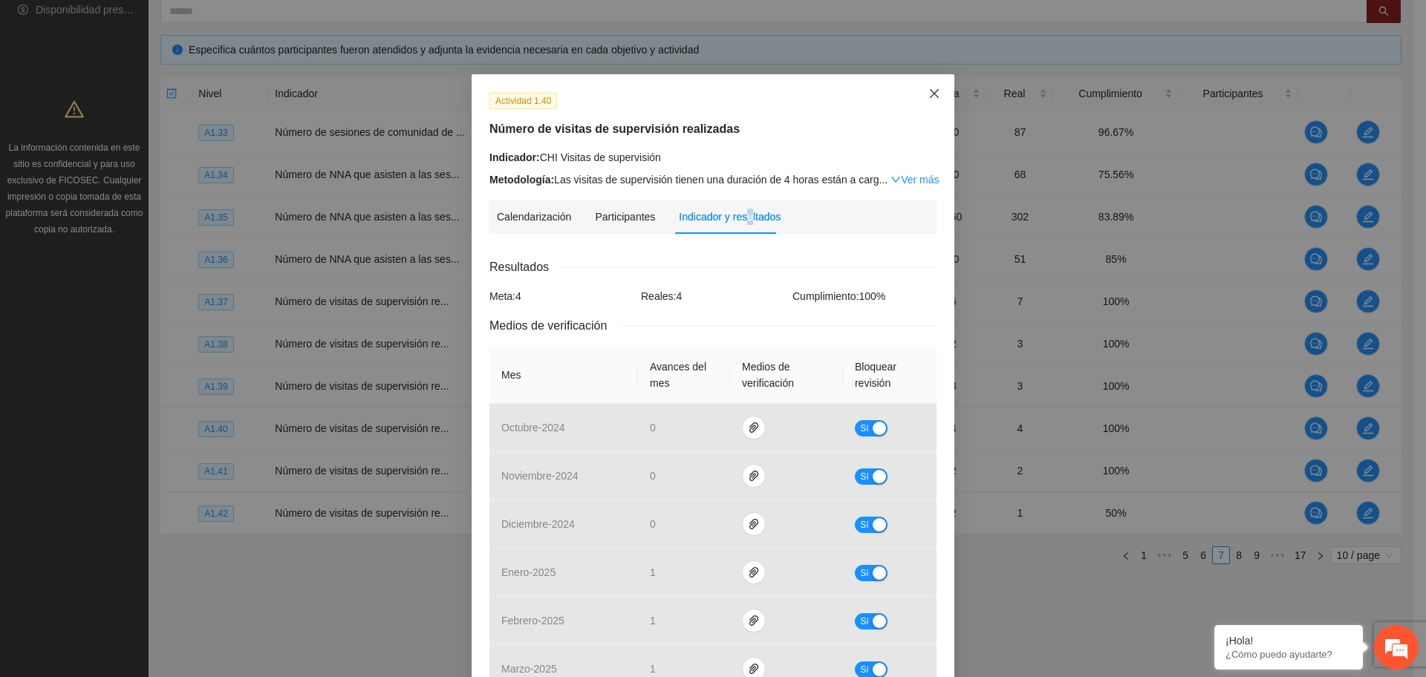
click at [930, 94] on icon "close" at bounding box center [934, 93] width 9 height 9
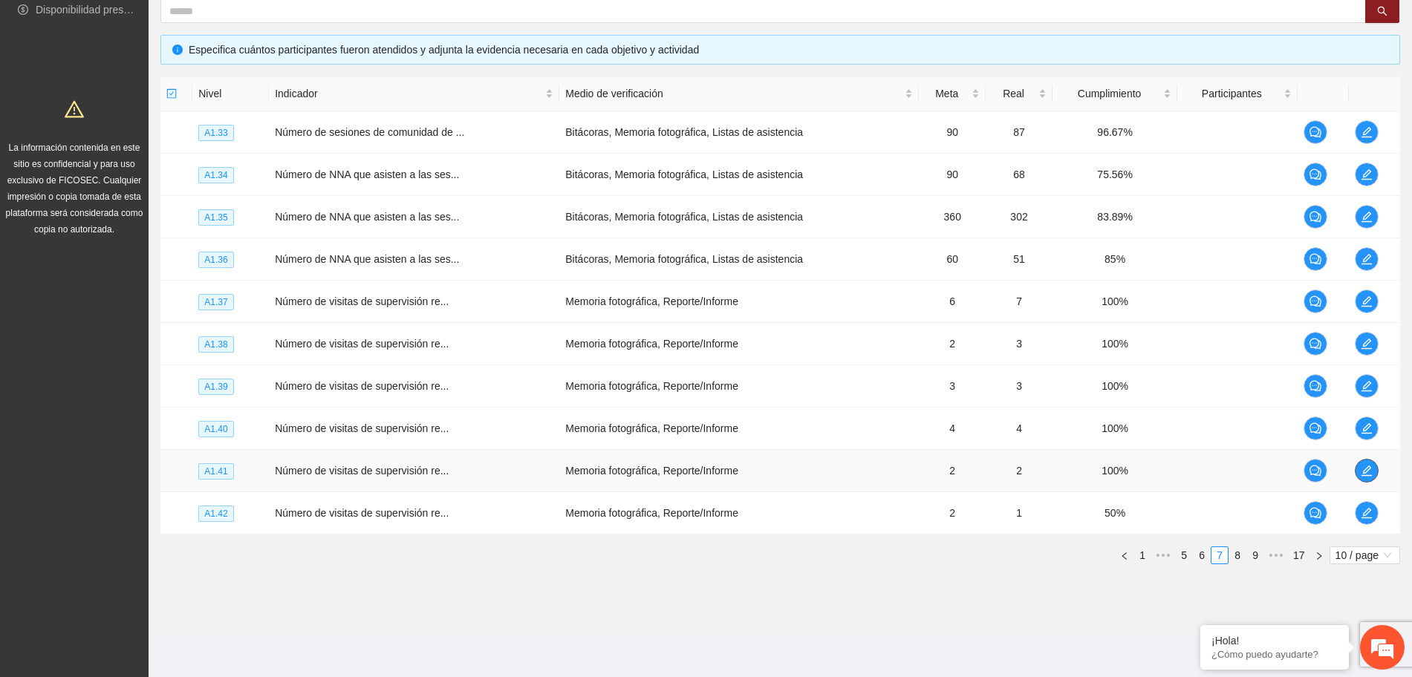
click at [1365, 471] on icon "edit" at bounding box center [1367, 471] width 12 height 12
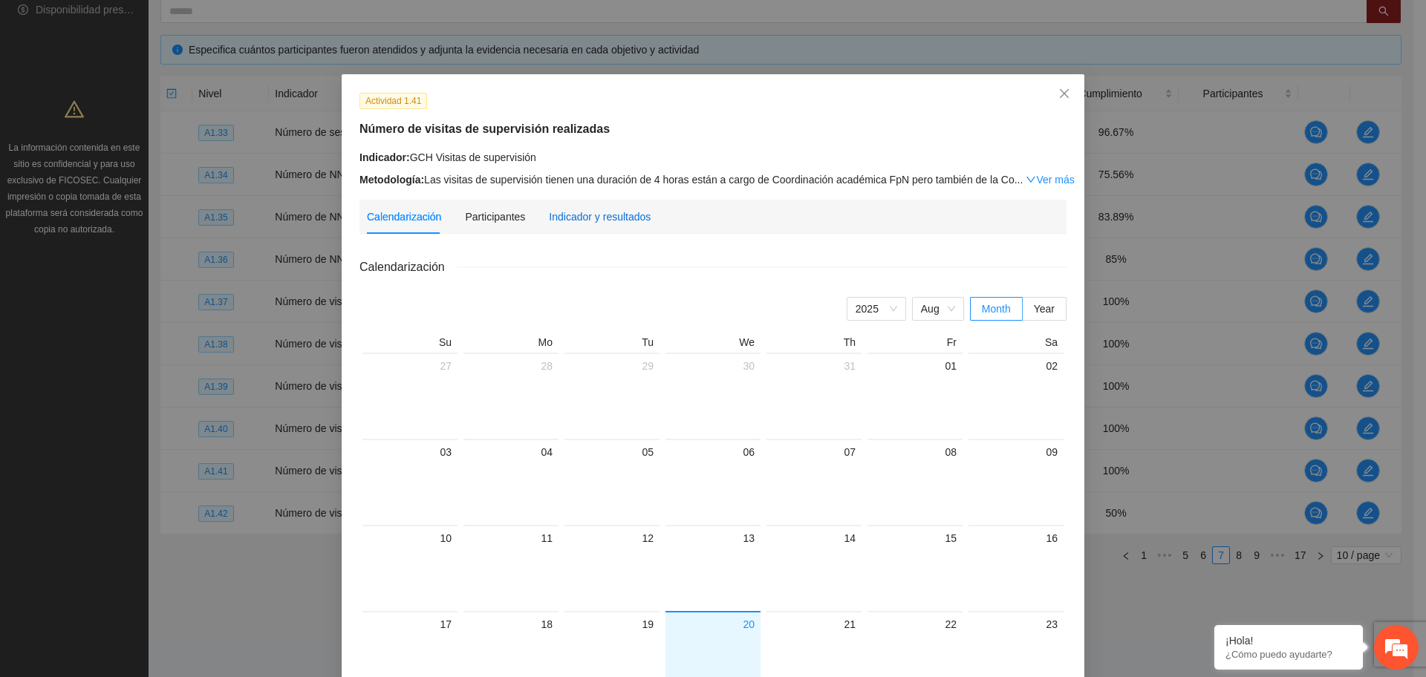
click at [584, 215] on div "Indicador y resultados" at bounding box center [600, 217] width 102 height 16
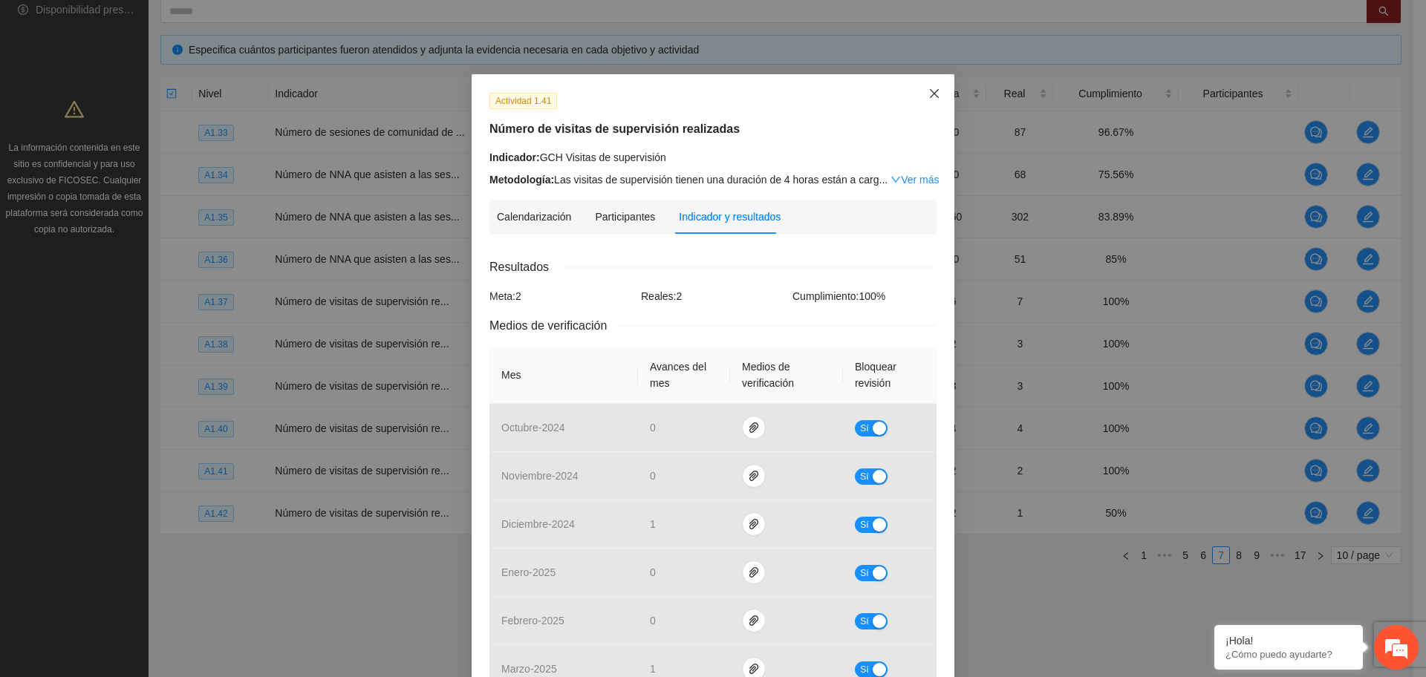
click at [928, 94] on icon "close" at bounding box center [934, 94] width 12 height 12
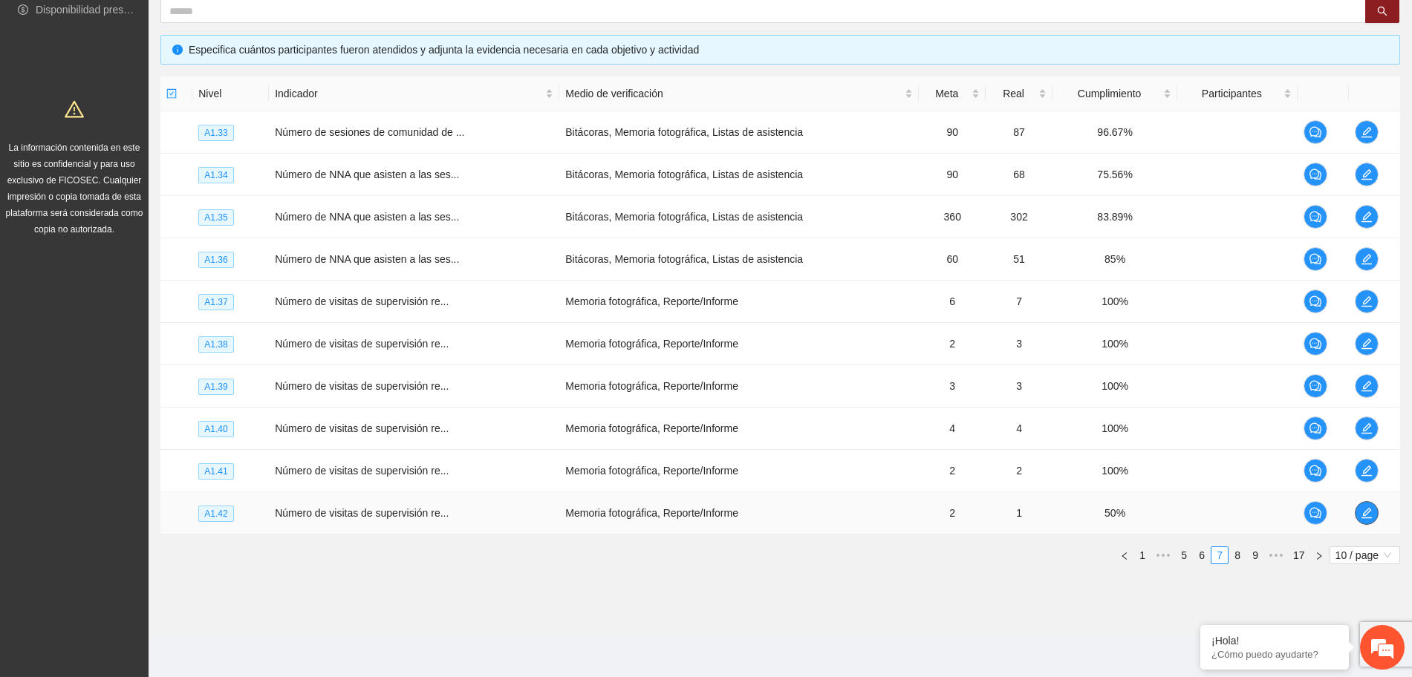
click at [1366, 507] on icon "edit" at bounding box center [1367, 513] width 12 height 12
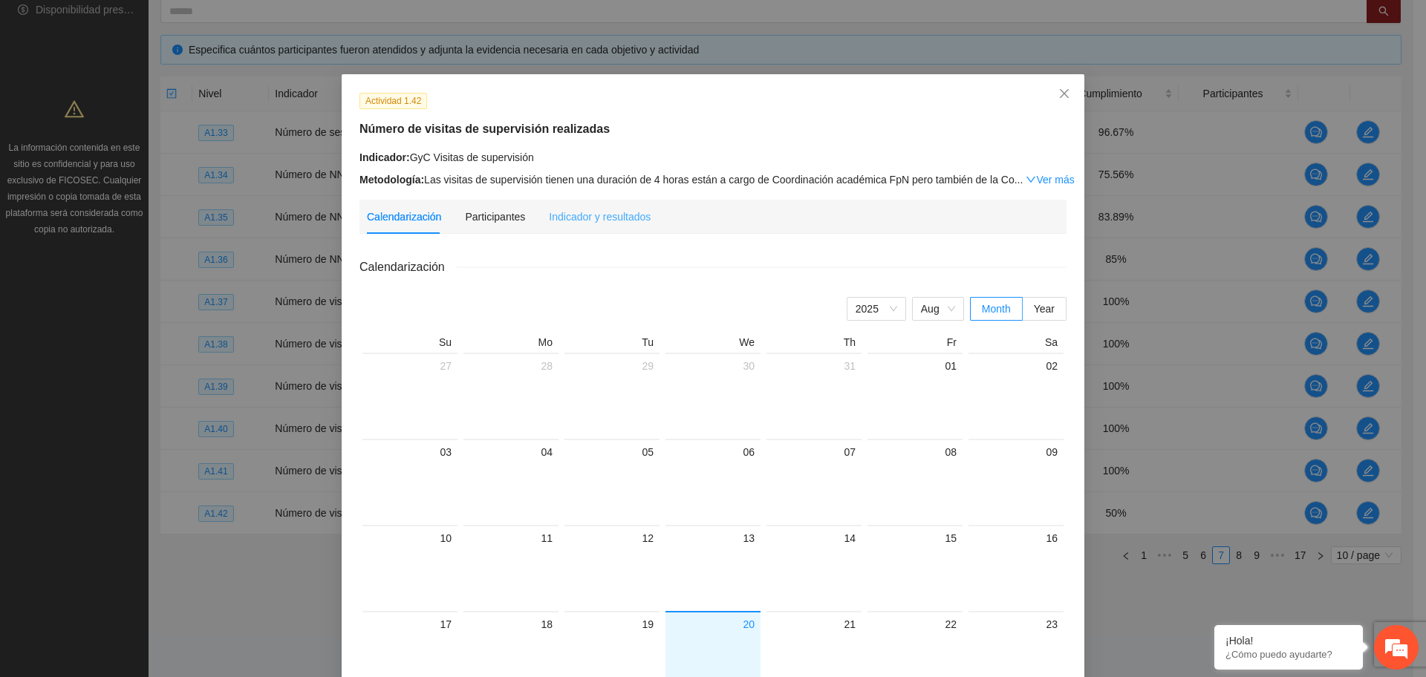
click at [576, 205] on div "Indicador y resultados" at bounding box center [600, 217] width 102 height 34
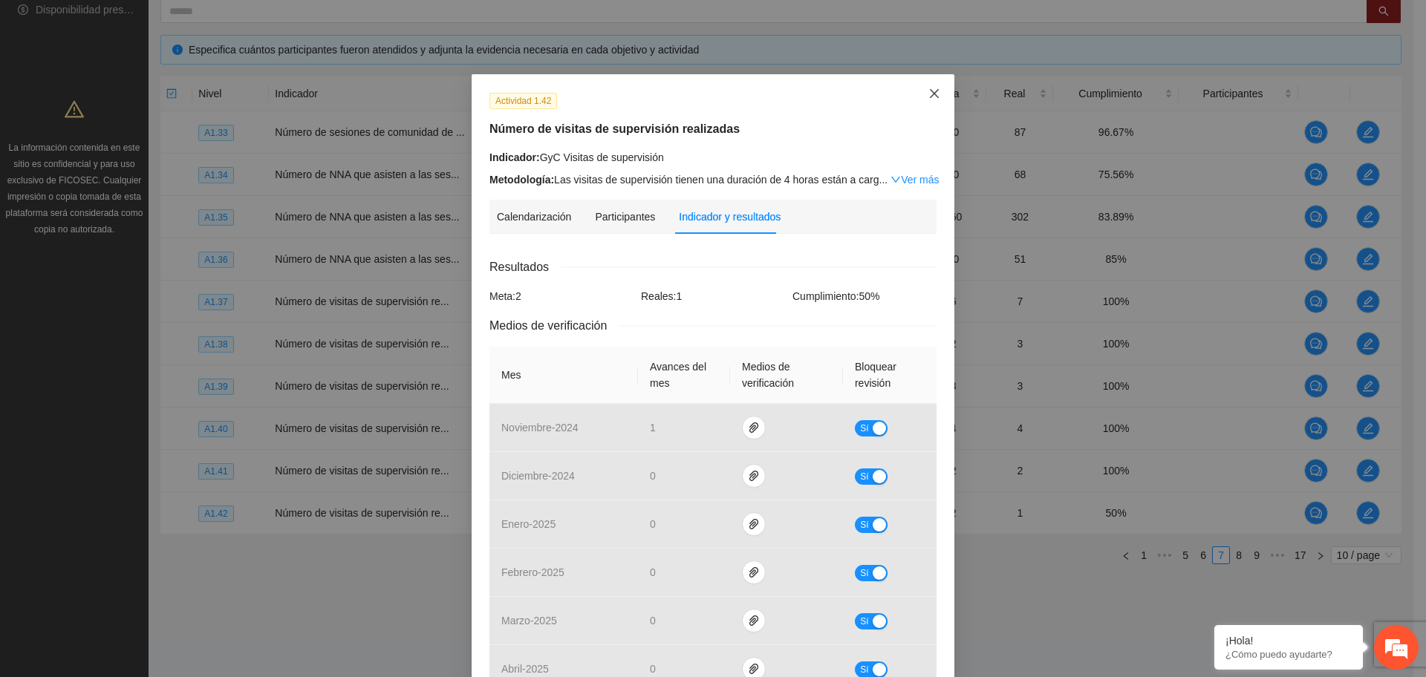
drag, startPoint x: 930, startPoint y: 94, endPoint x: 944, endPoint y: 135, distance: 43.2
click at [930, 95] on icon "close" at bounding box center [934, 94] width 12 height 12
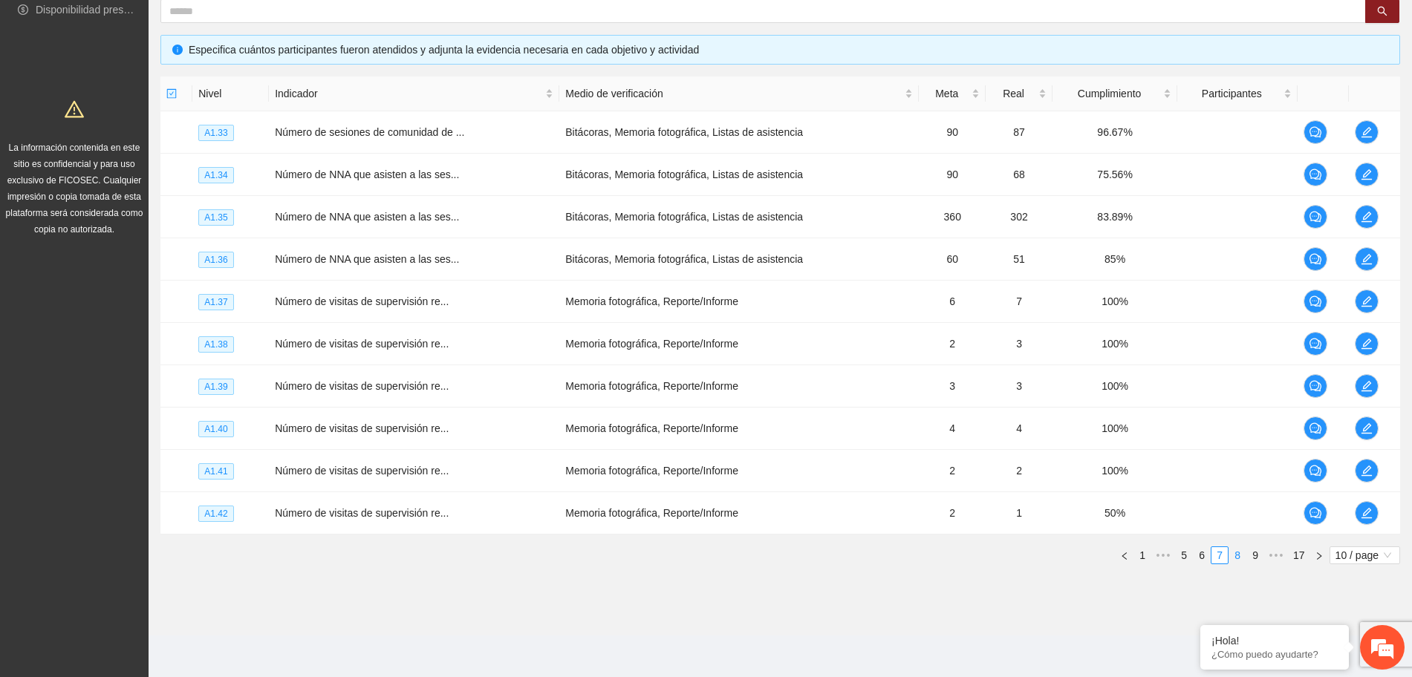
click at [1231, 557] on link "8" at bounding box center [1237, 555] width 16 height 16
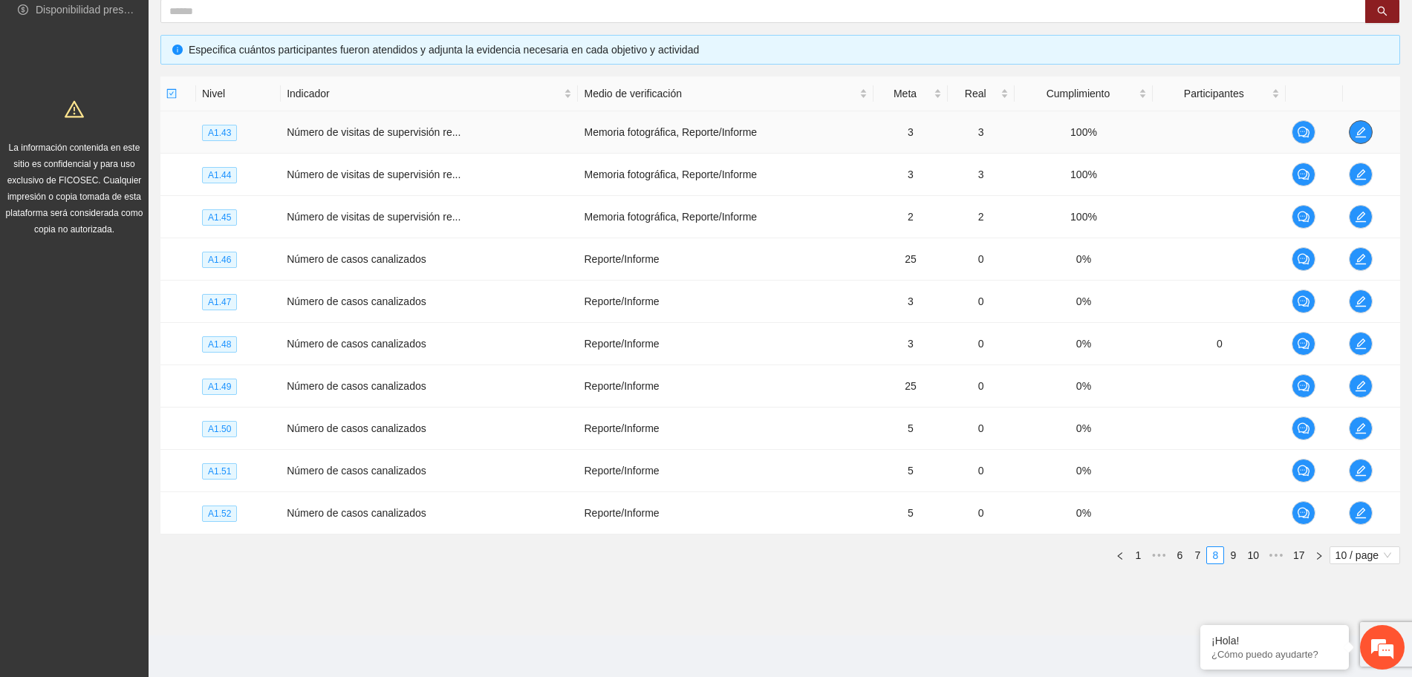
click at [1359, 134] on icon "edit" at bounding box center [1361, 132] width 12 height 12
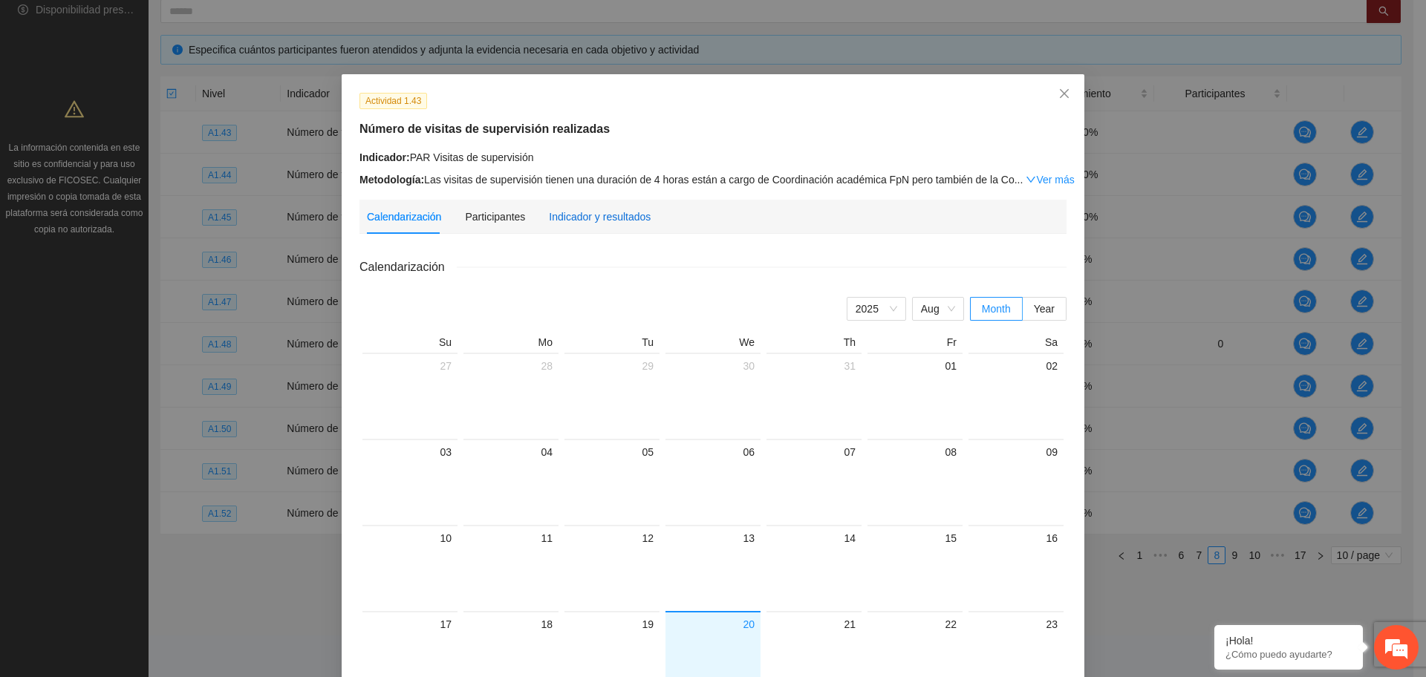
click at [616, 216] on div "Indicador y resultados" at bounding box center [600, 217] width 102 height 16
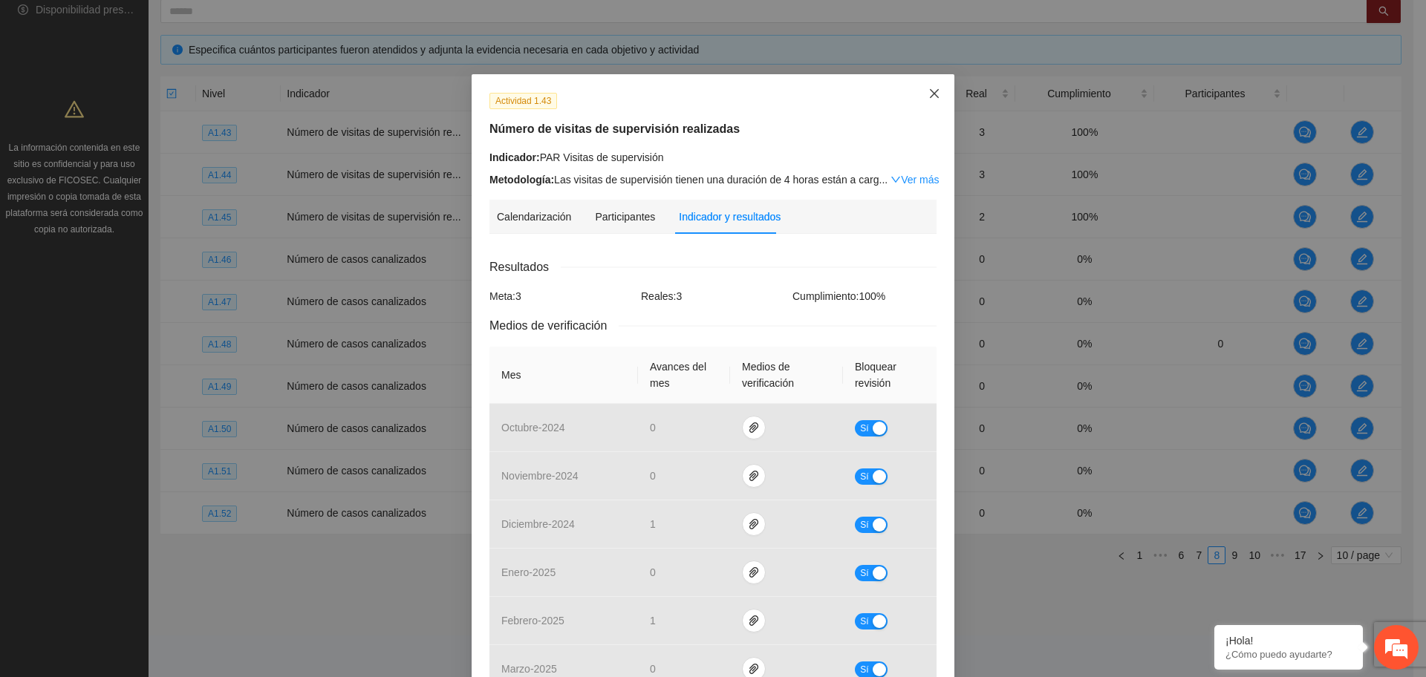
drag, startPoint x: 919, startPoint y: 89, endPoint x: 1008, endPoint y: 152, distance: 108.6
click at [920, 89] on span "Close" at bounding box center [934, 94] width 40 height 40
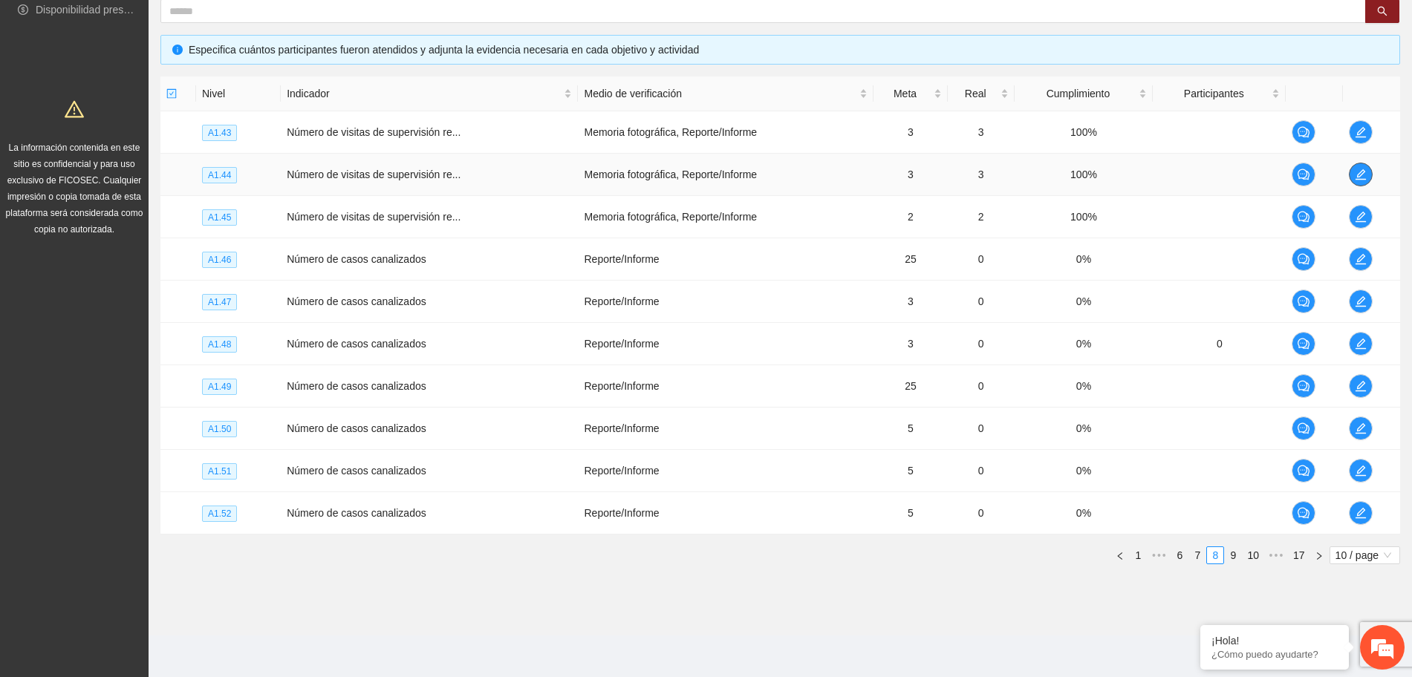
click at [1357, 169] on icon "edit" at bounding box center [1361, 175] width 12 height 12
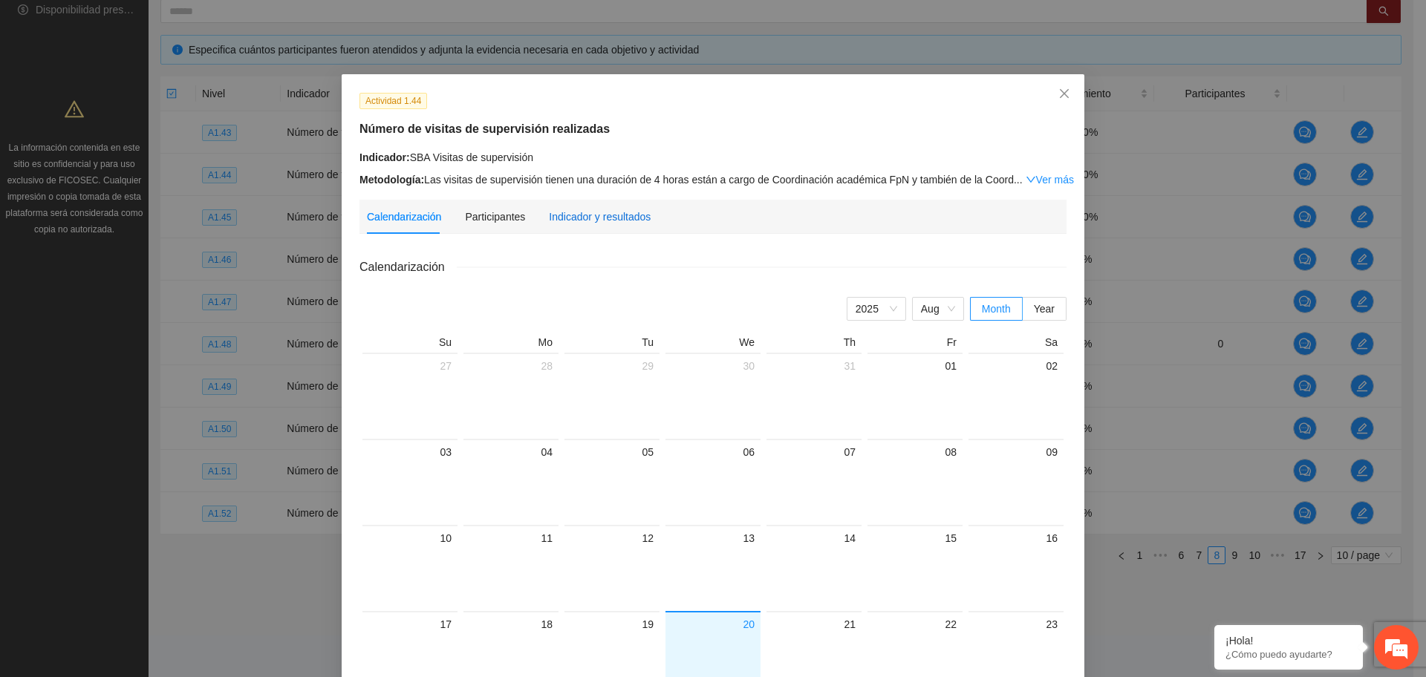
click at [603, 215] on div "Indicador y resultados" at bounding box center [600, 217] width 102 height 16
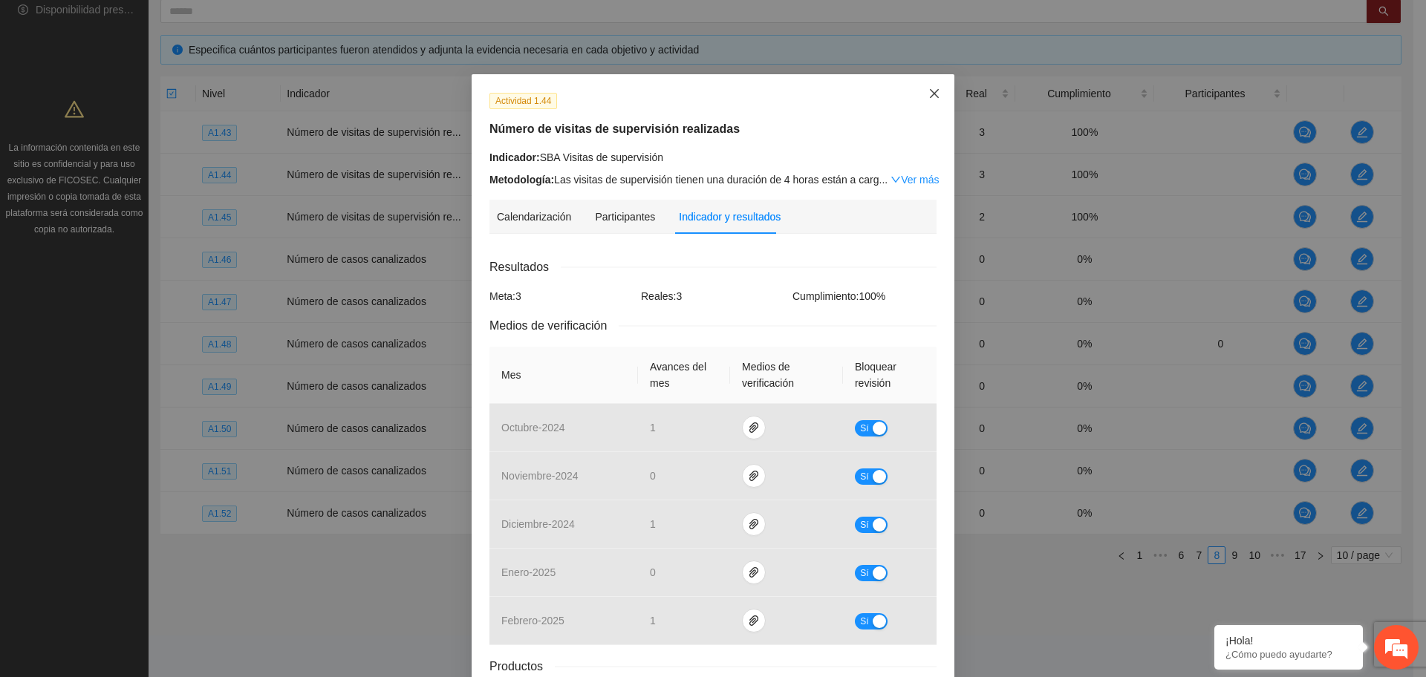
drag, startPoint x: 931, startPoint y: 88, endPoint x: 929, endPoint y: 95, distance: 7.6
click at [928, 88] on icon "close" at bounding box center [934, 94] width 12 height 12
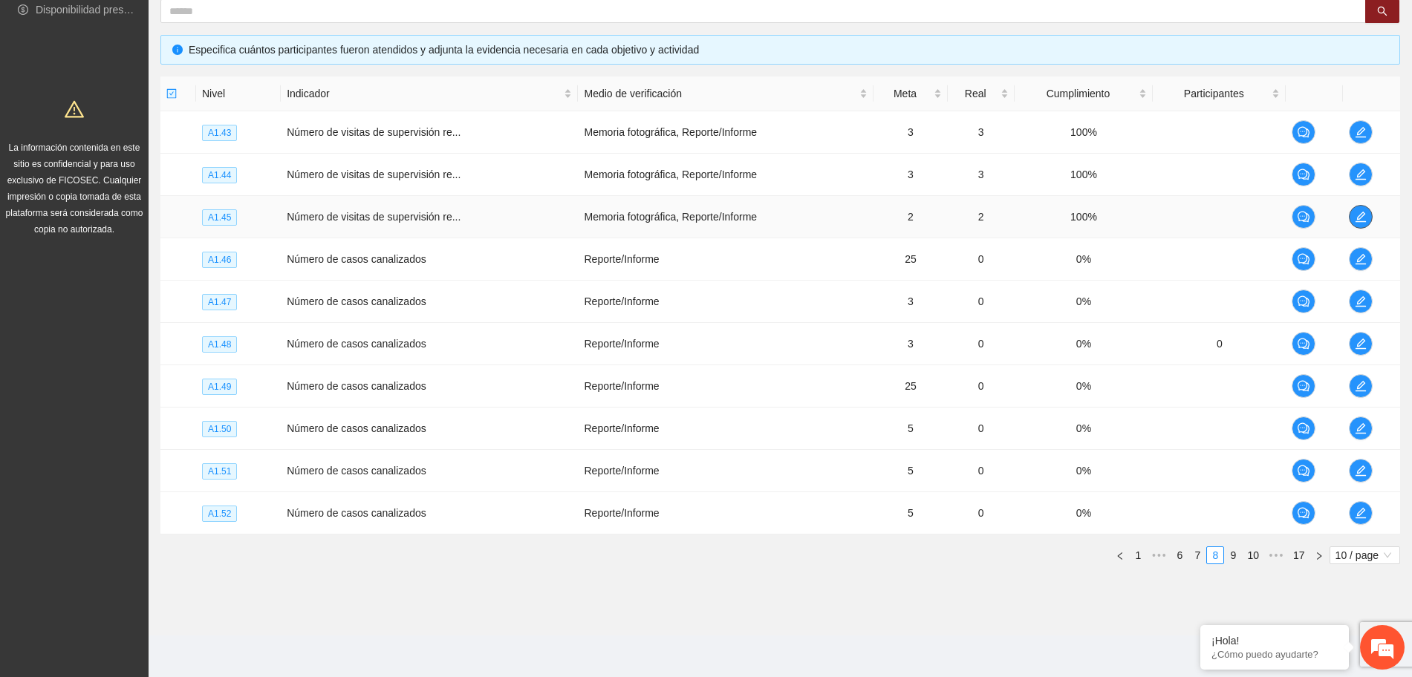
click at [1356, 212] on icon "edit" at bounding box center [1361, 217] width 12 height 12
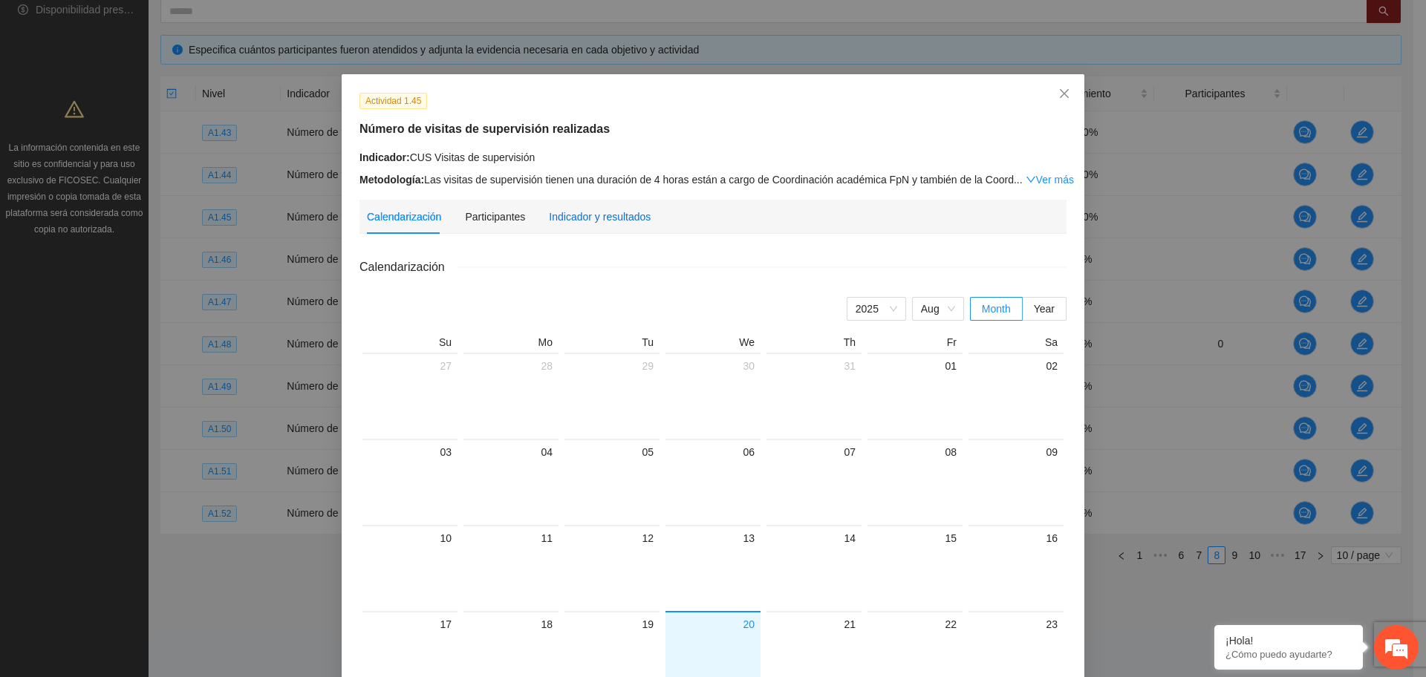
click at [585, 217] on div "Indicador y resultados" at bounding box center [600, 217] width 102 height 16
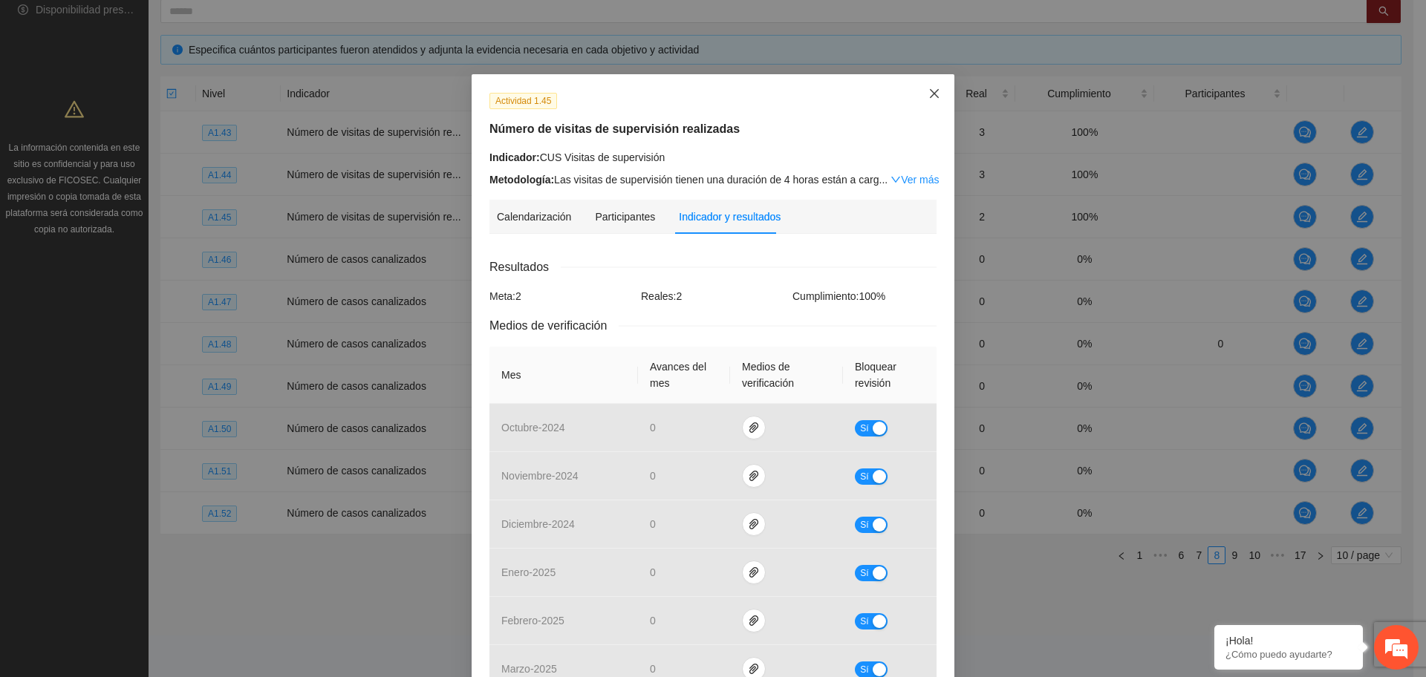
click at [928, 98] on icon "close" at bounding box center [934, 94] width 12 height 12
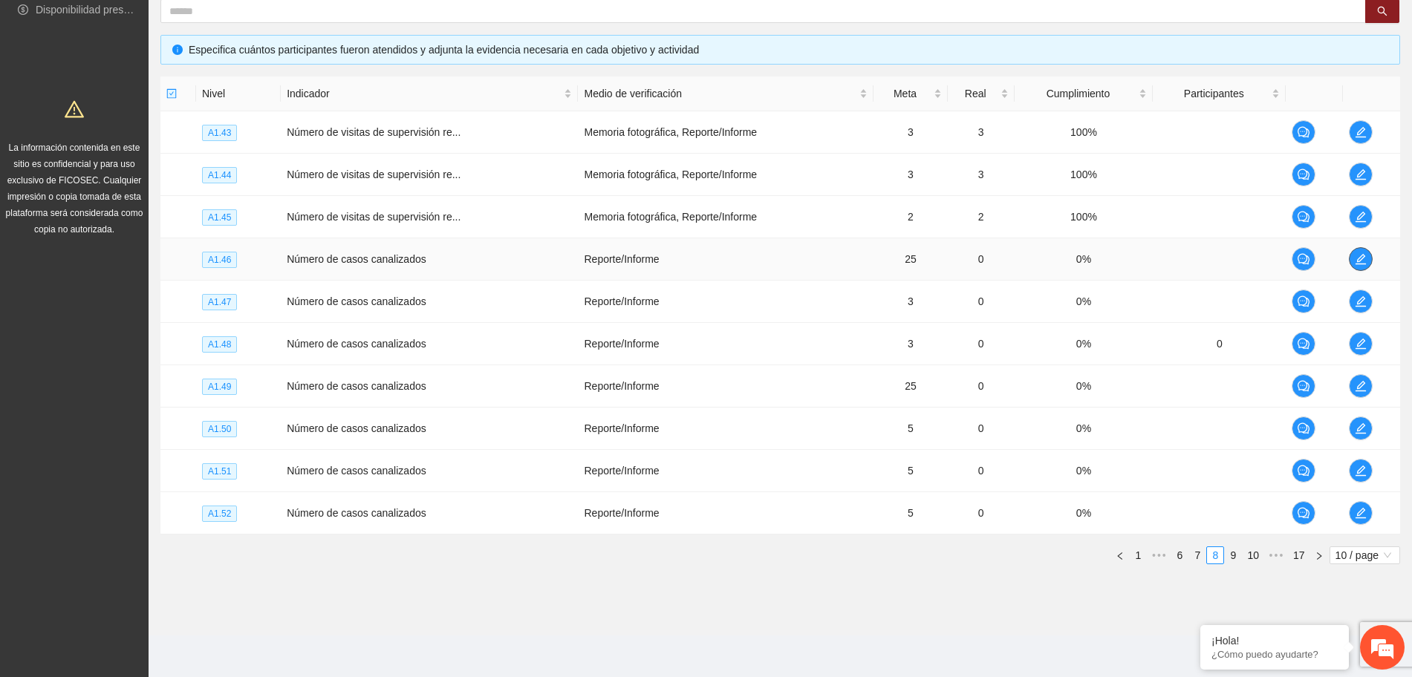
click at [1368, 260] on span "edit" at bounding box center [1360, 259] width 22 height 12
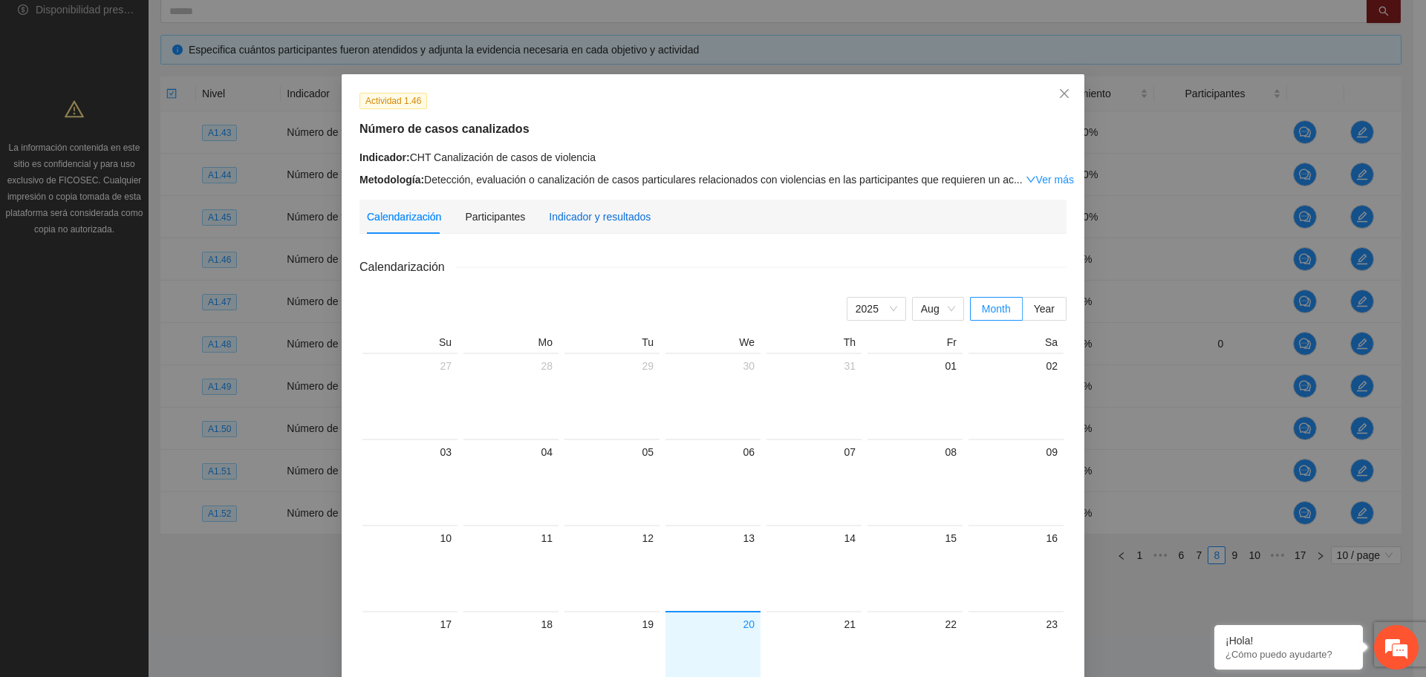
click at [595, 222] on div "Indicador y resultados" at bounding box center [600, 217] width 102 height 16
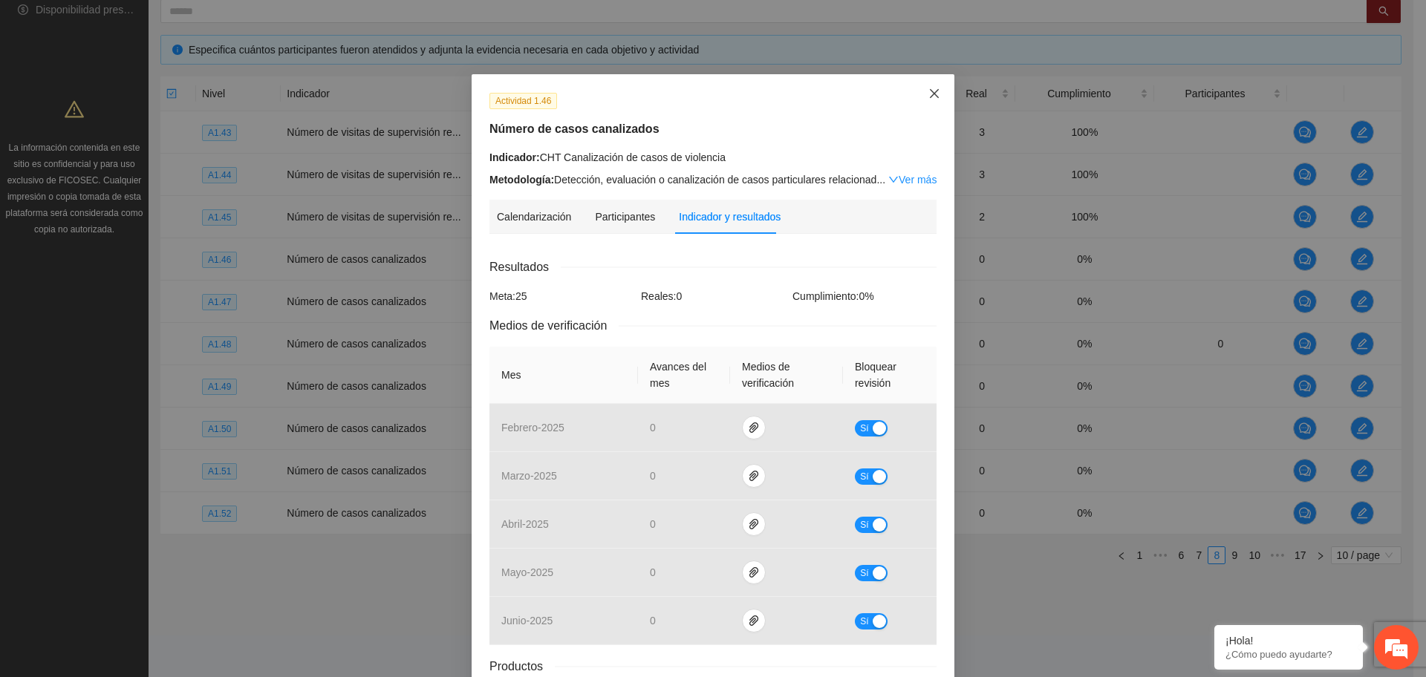
click at [931, 90] on icon "close" at bounding box center [934, 93] width 9 height 9
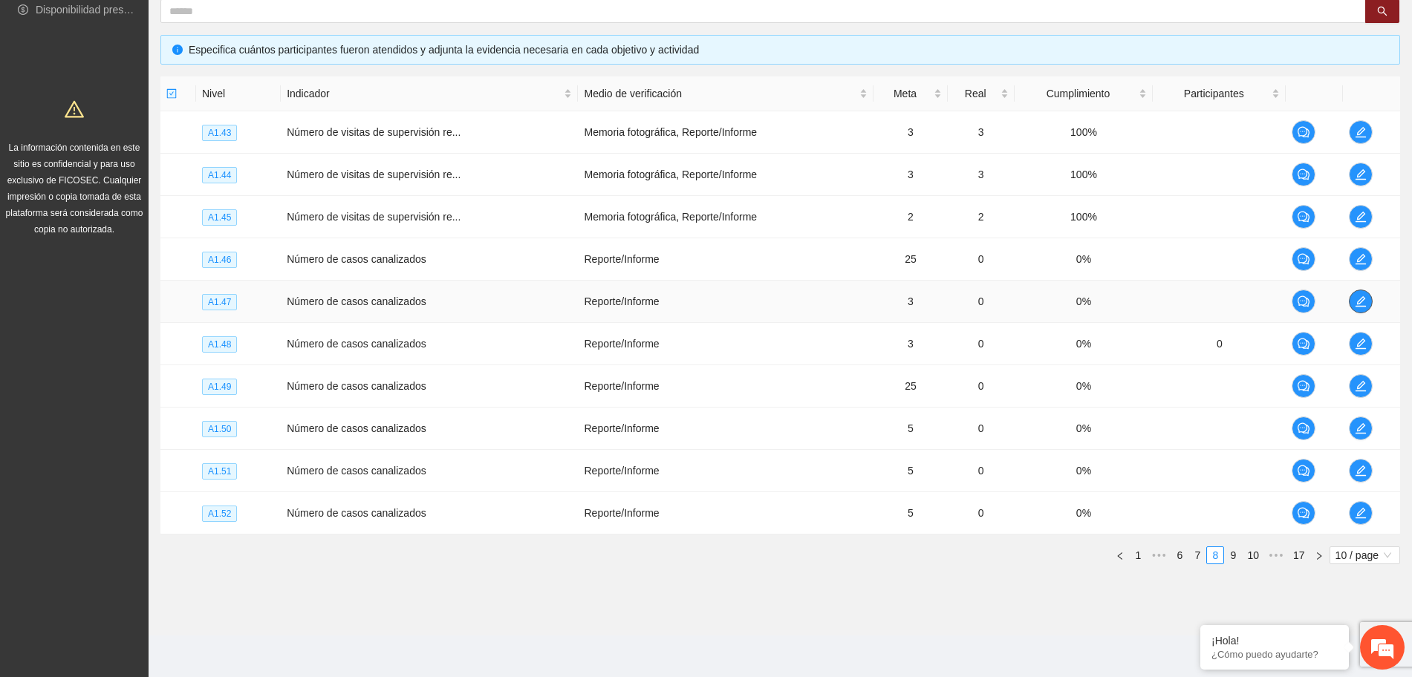
click at [1364, 299] on icon "edit" at bounding box center [1360, 301] width 10 height 10
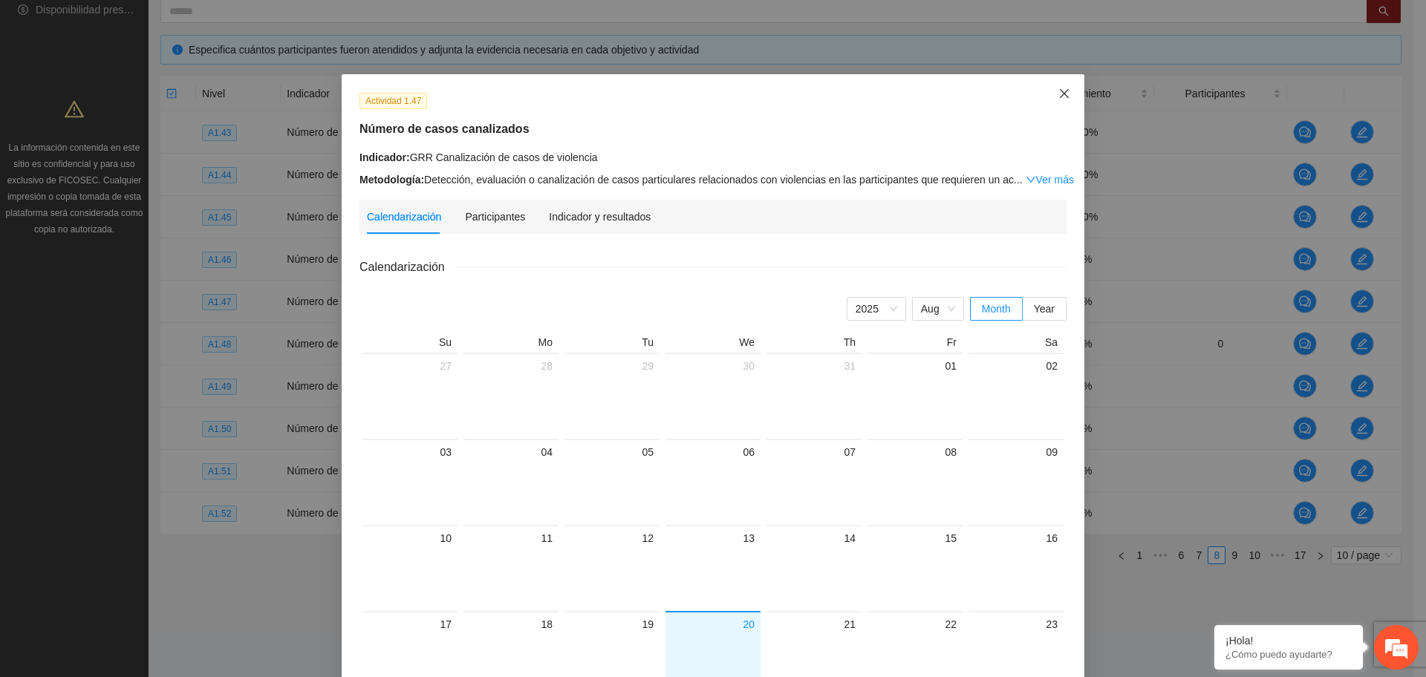
click at [1060, 94] on span "Close" at bounding box center [1064, 94] width 40 height 40
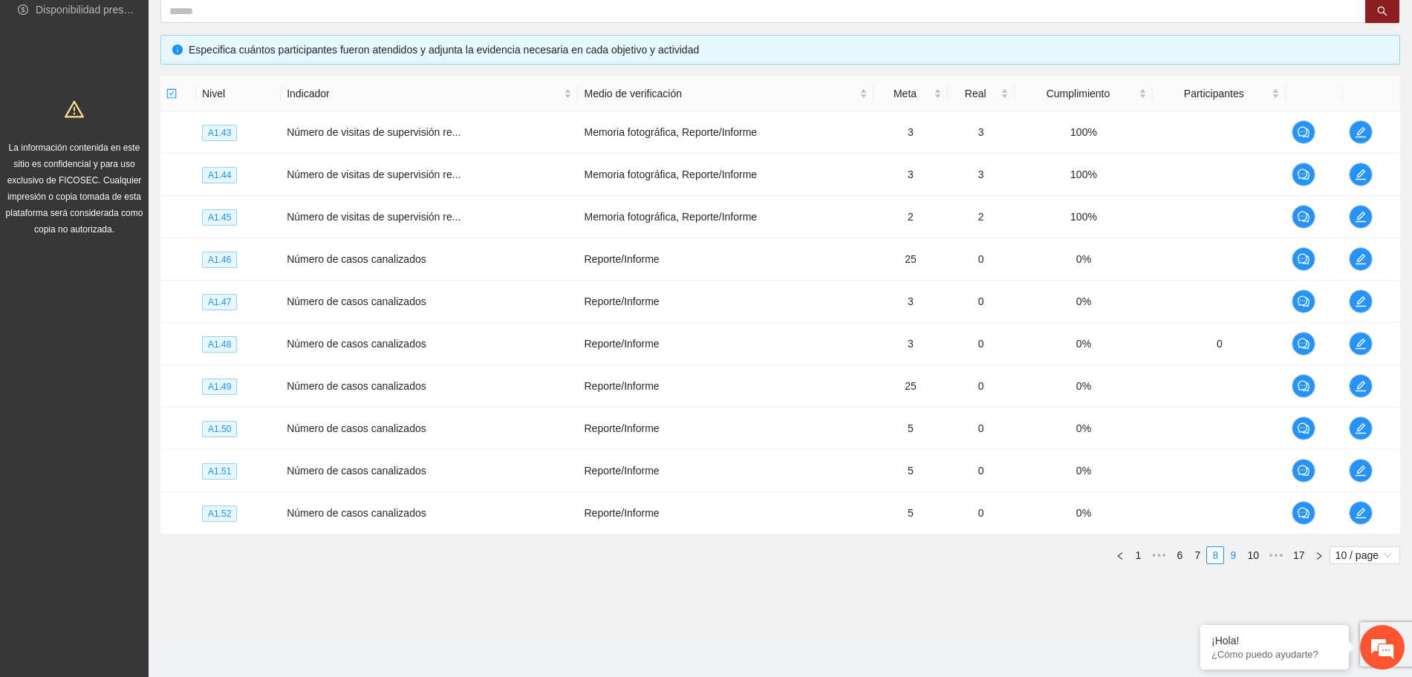
click at [1235, 555] on link "9" at bounding box center [1233, 555] width 16 height 16
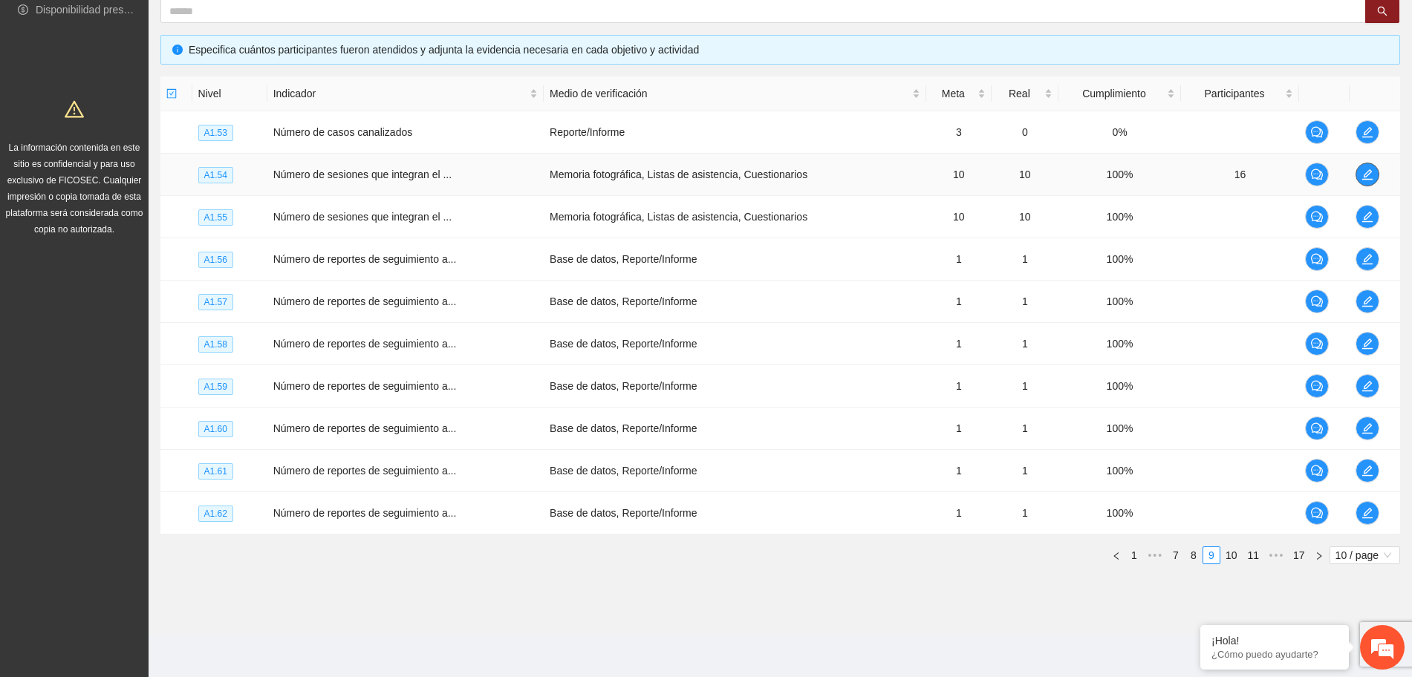
click at [1373, 172] on span "edit" at bounding box center [1367, 175] width 22 height 12
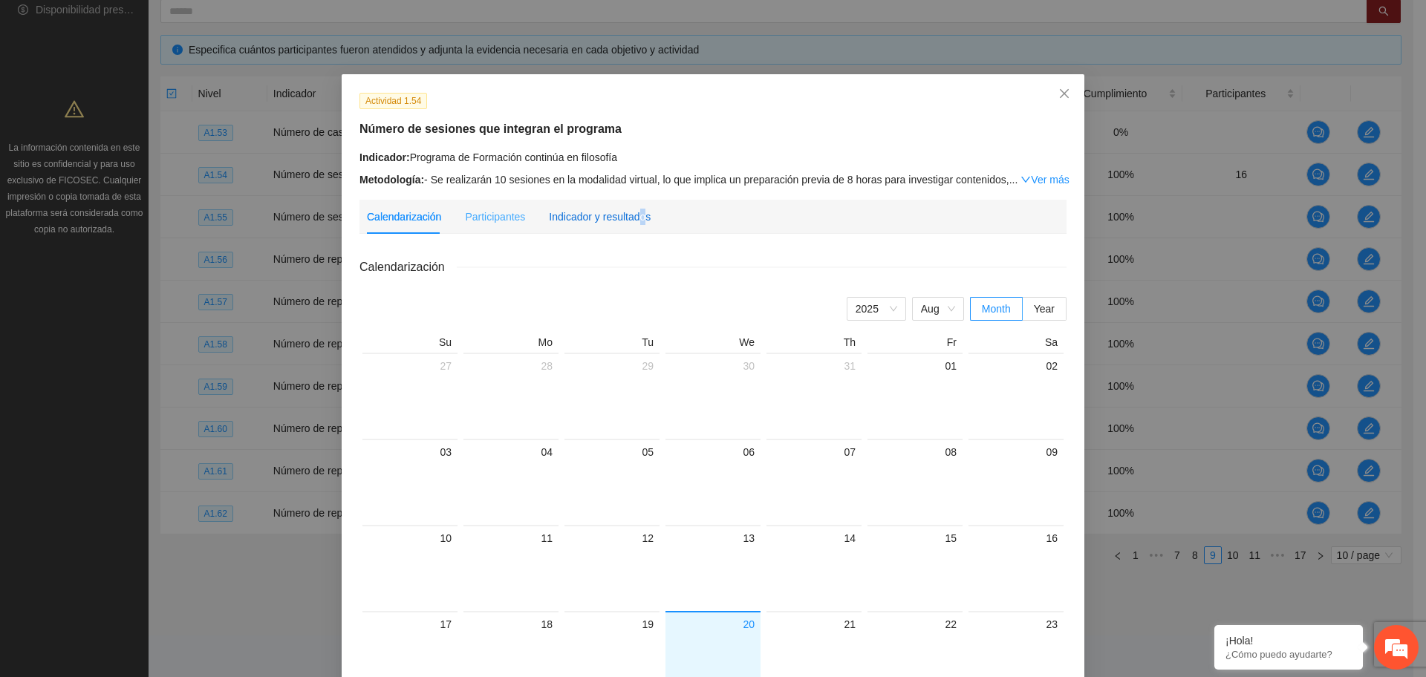
drag, startPoint x: 634, startPoint y: 211, endPoint x: 623, endPoint y: 216, distance: 12.3
click at [628, 212] on div "Indicador y resultados" at bounding box center [600, 217] width 102 height 16
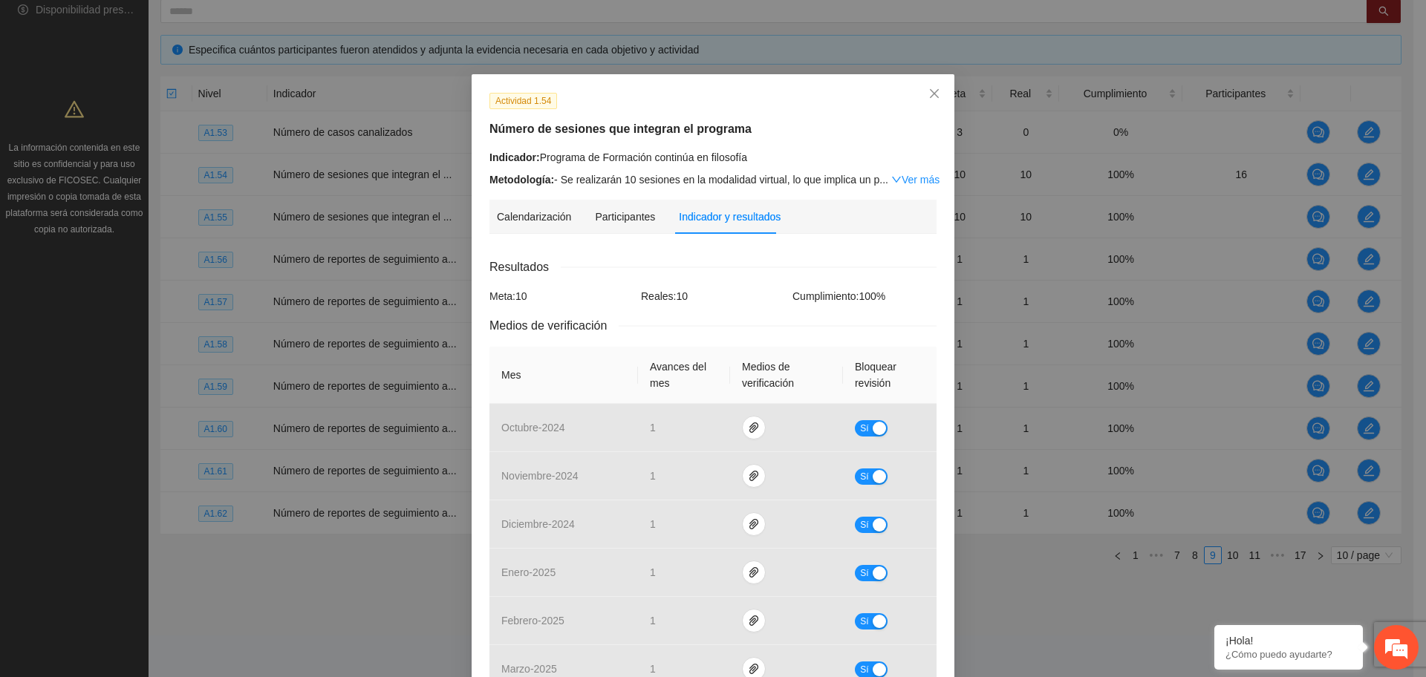
click at [684, 276] on div "Resultados Meta: 10 Reales: 10 Cumplimiento: 100 % Medios de verificación Mes A…" at bounding box center [712, 602] width 447 height 688
click at [925, 86] on span "Close" at bounding box center [934, 94] width 40 height 40
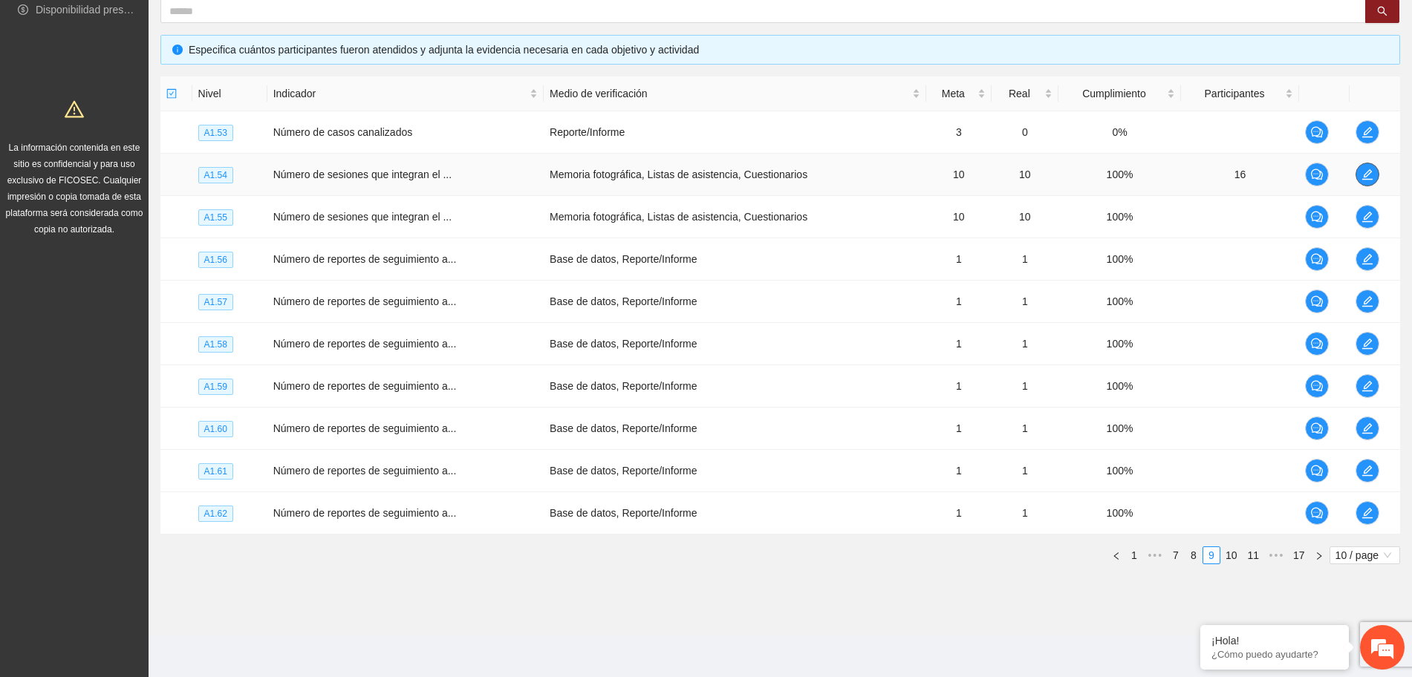
click at [1364, 176] on icon "edit" at bounding box center [1367, 174] width 10 height 10
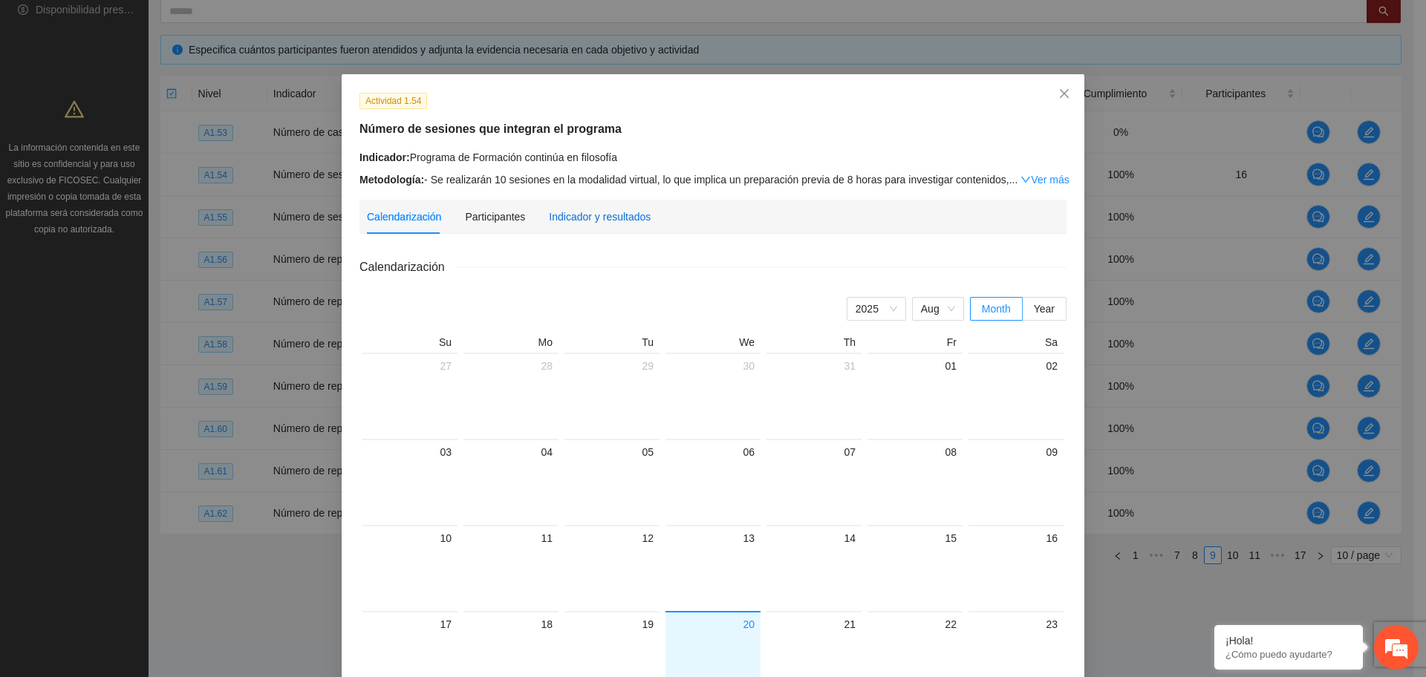
click at [590, 221] on div "Indicador y resultados" at bounding box center [600, 217] width 102 height 16
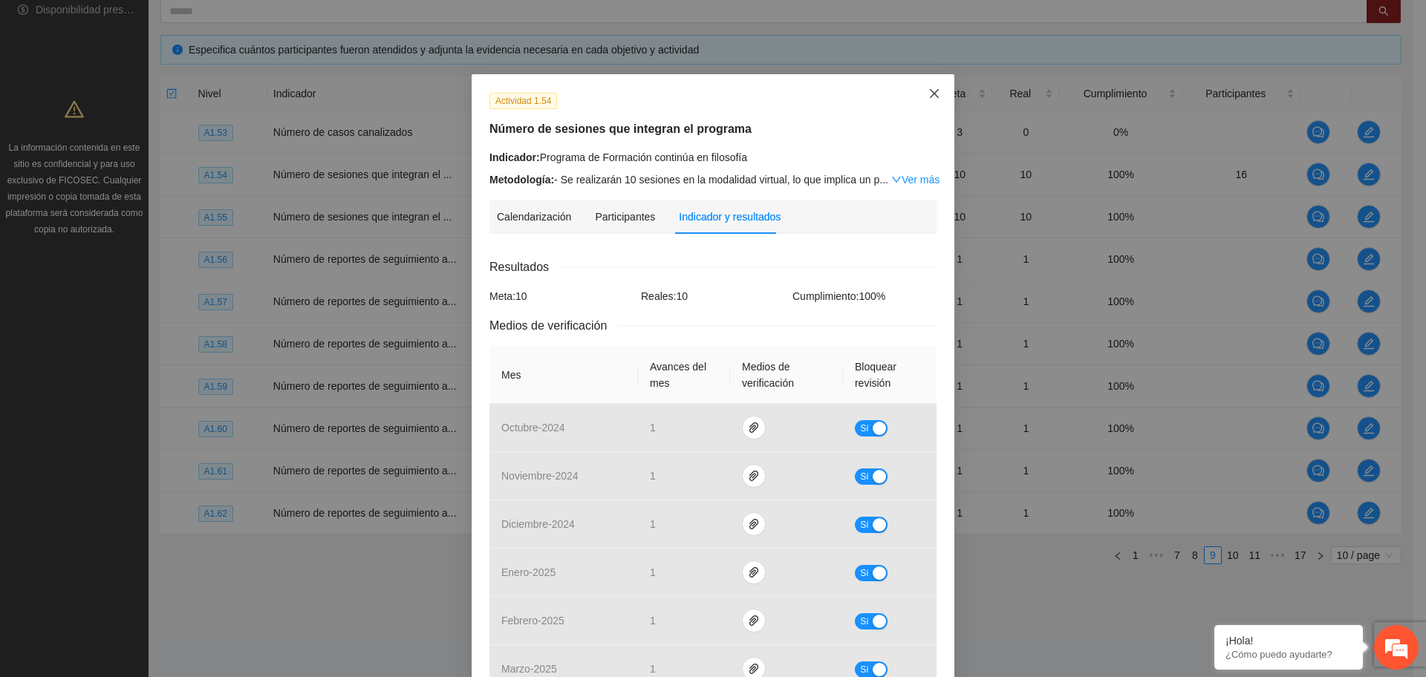
click at [928, 94] on icon "close" at bounding box center [934, 94] width 12 height 12
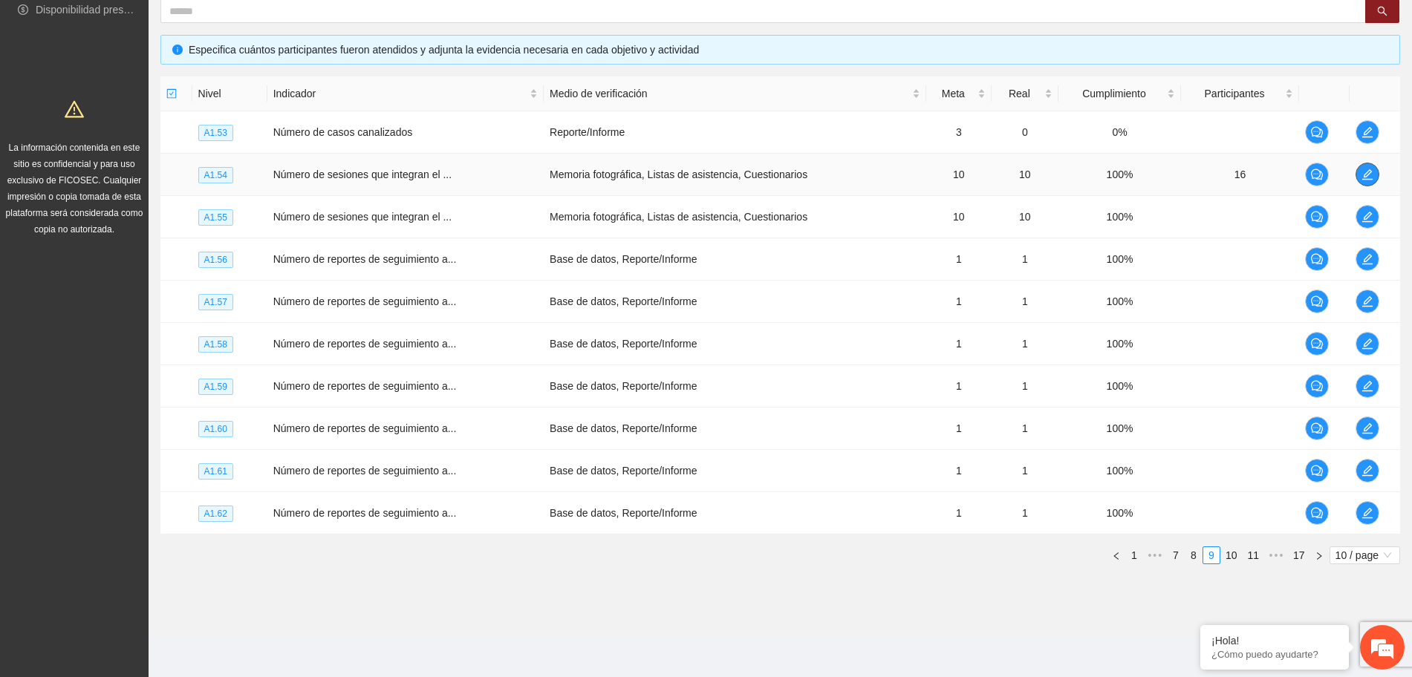
click at [1367, 172] on icon "edit" at bounding box center [1367, 174] width 10 height 10
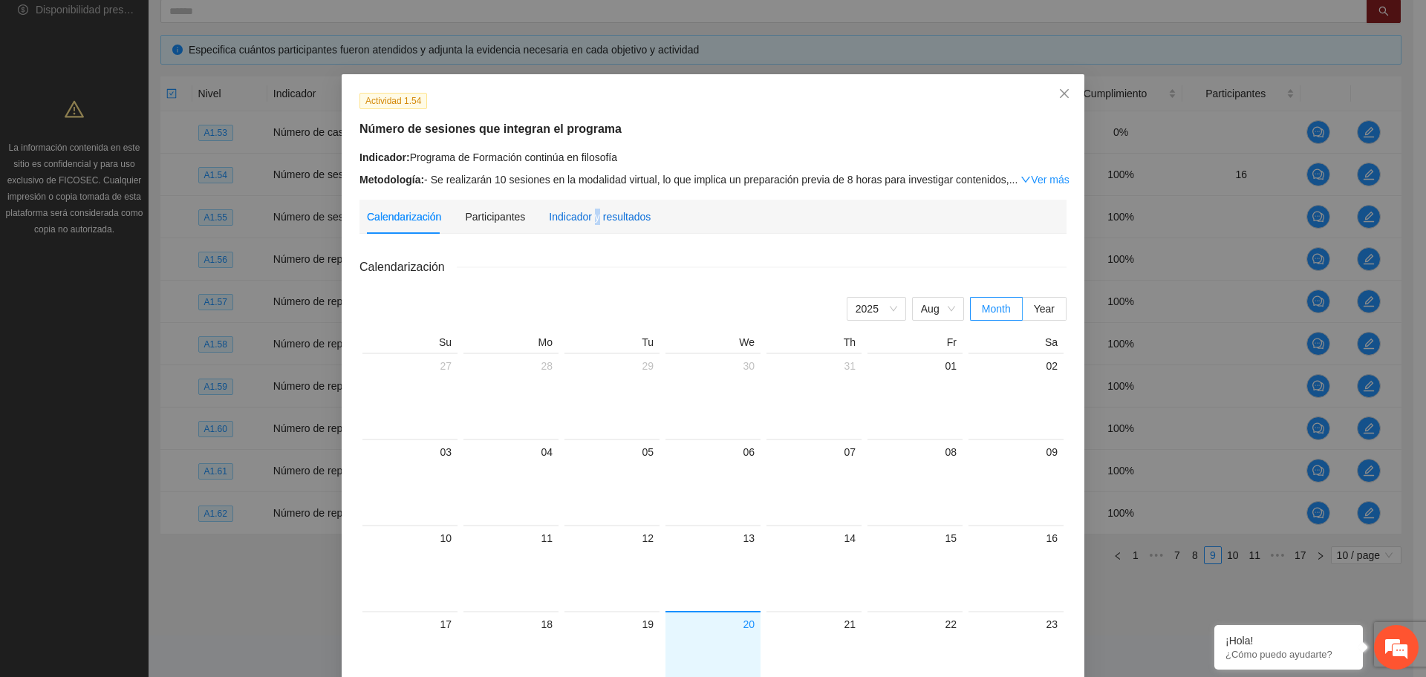
click at [587, 221] on div "Indicador y resultados" at bounding box center [600, 217] width 102 height 16
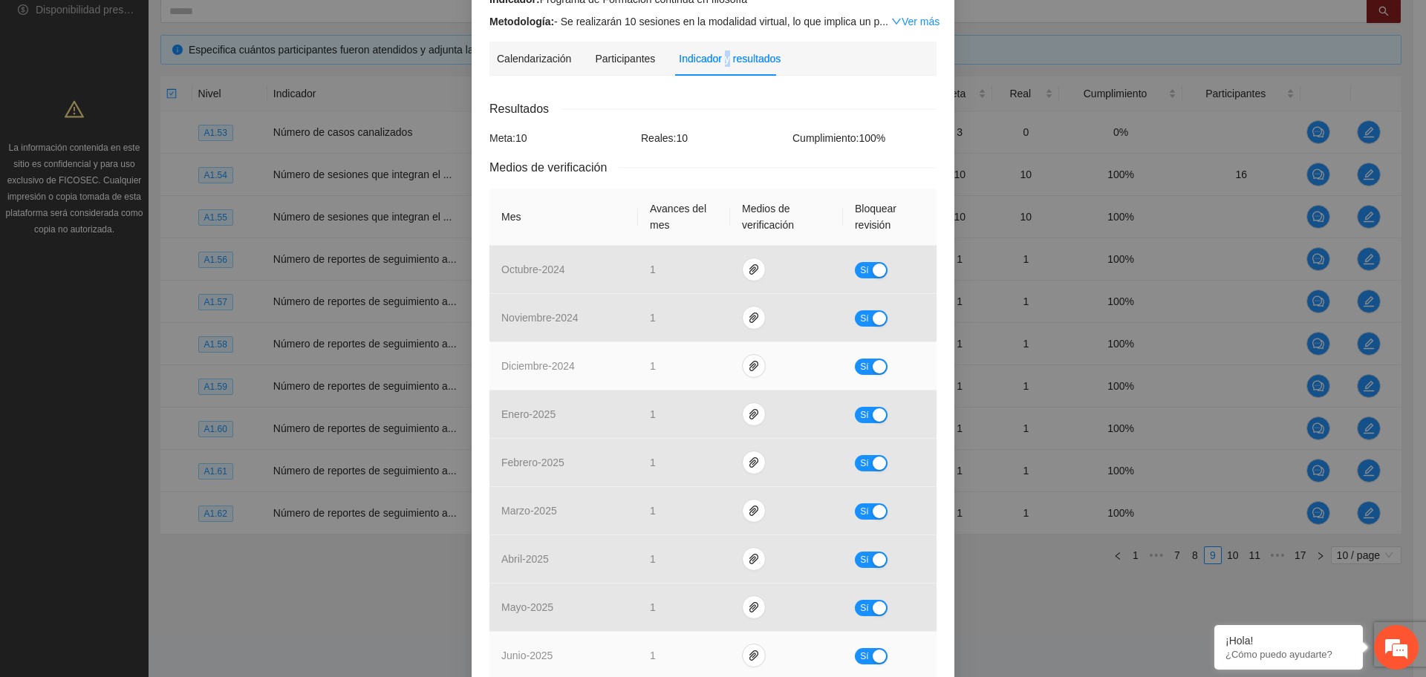
scroll to position [353, 0]
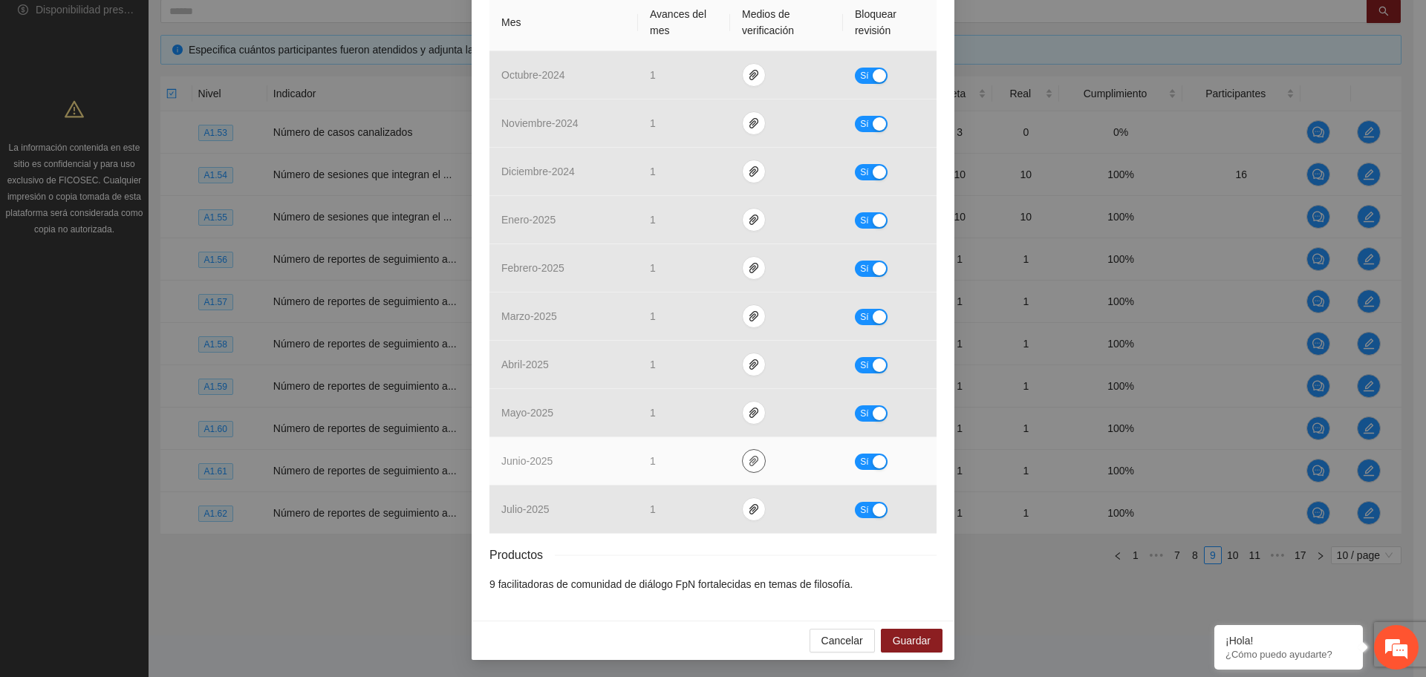
click at [752, 460] on span "paper-clip" at bounding box center [754, 461] width 22 height 12
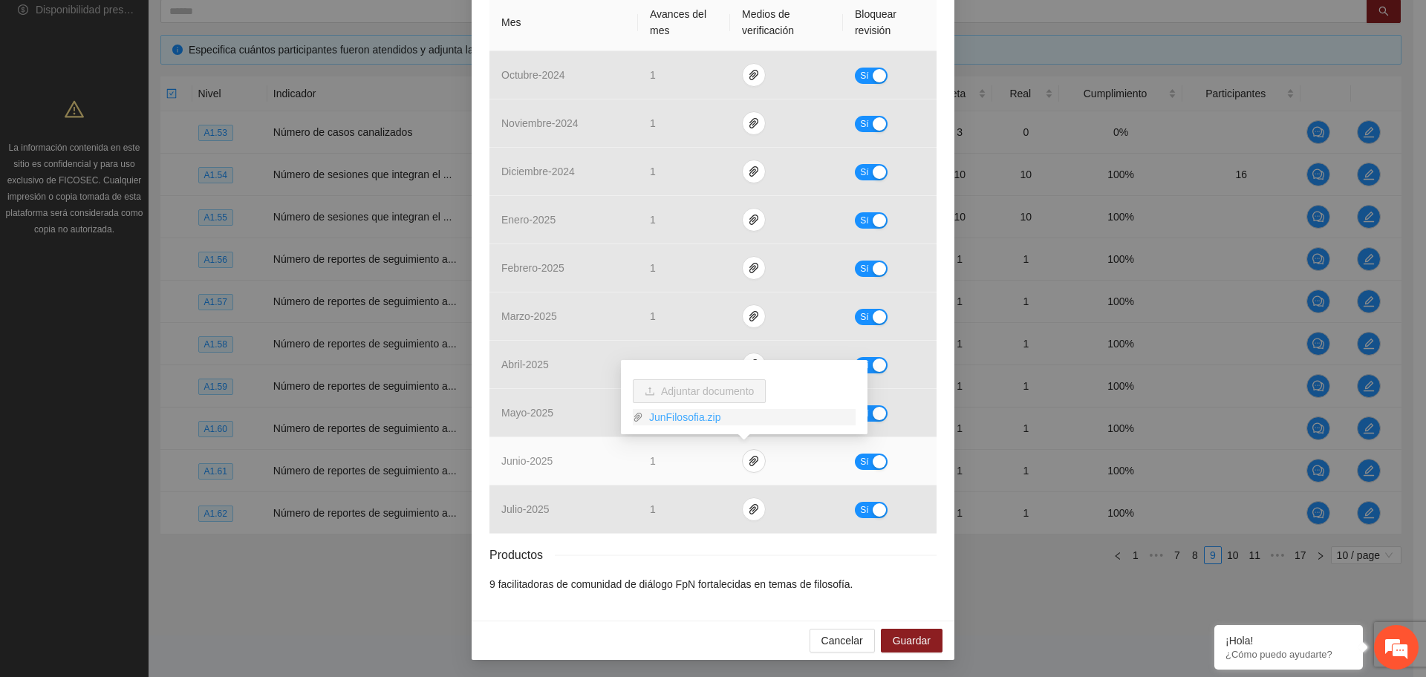
click at [681, 412] on link "JunFilosofia.zip" at bounding box center [749, 417] width 212 height 16
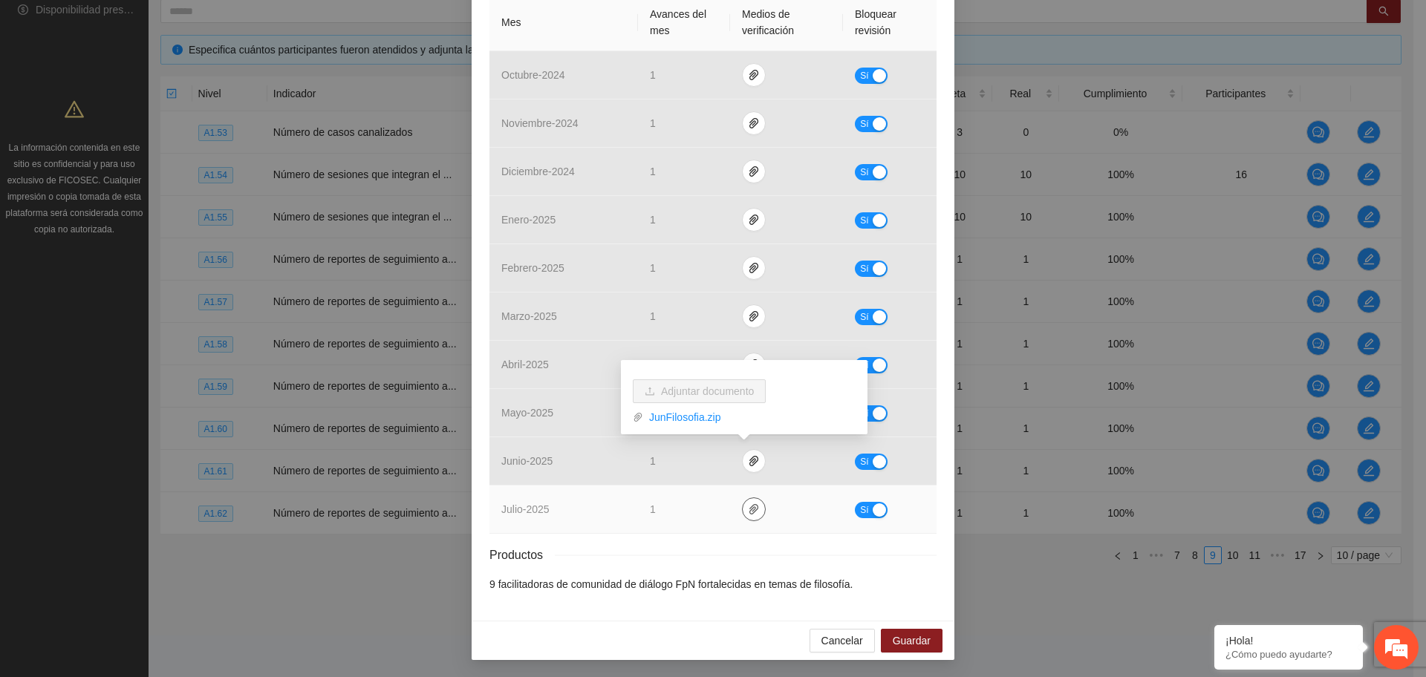
click at [749, 513] on icon "paper-clip" at bounding box center [754, 510] width 12 height 12
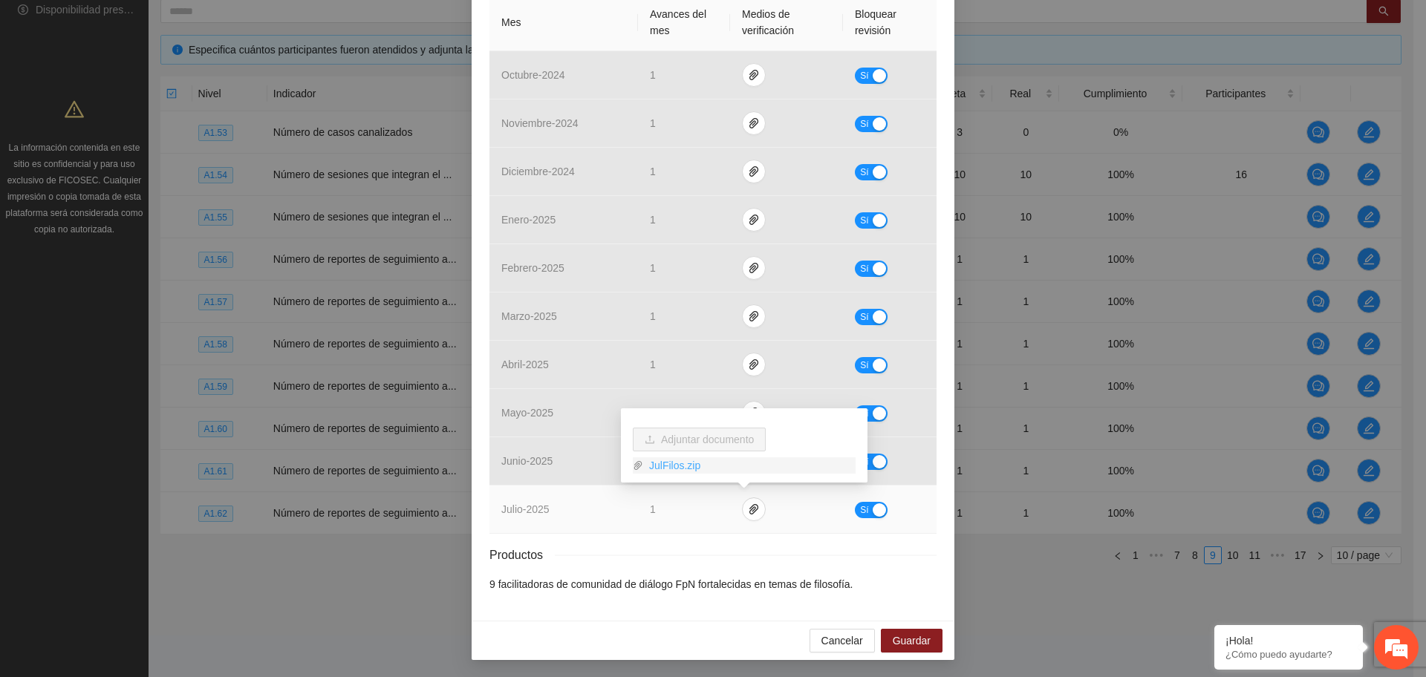
click at [686, 466] on link "JulFilos.zip" at bounding box center [749, 465] width 212 height 16
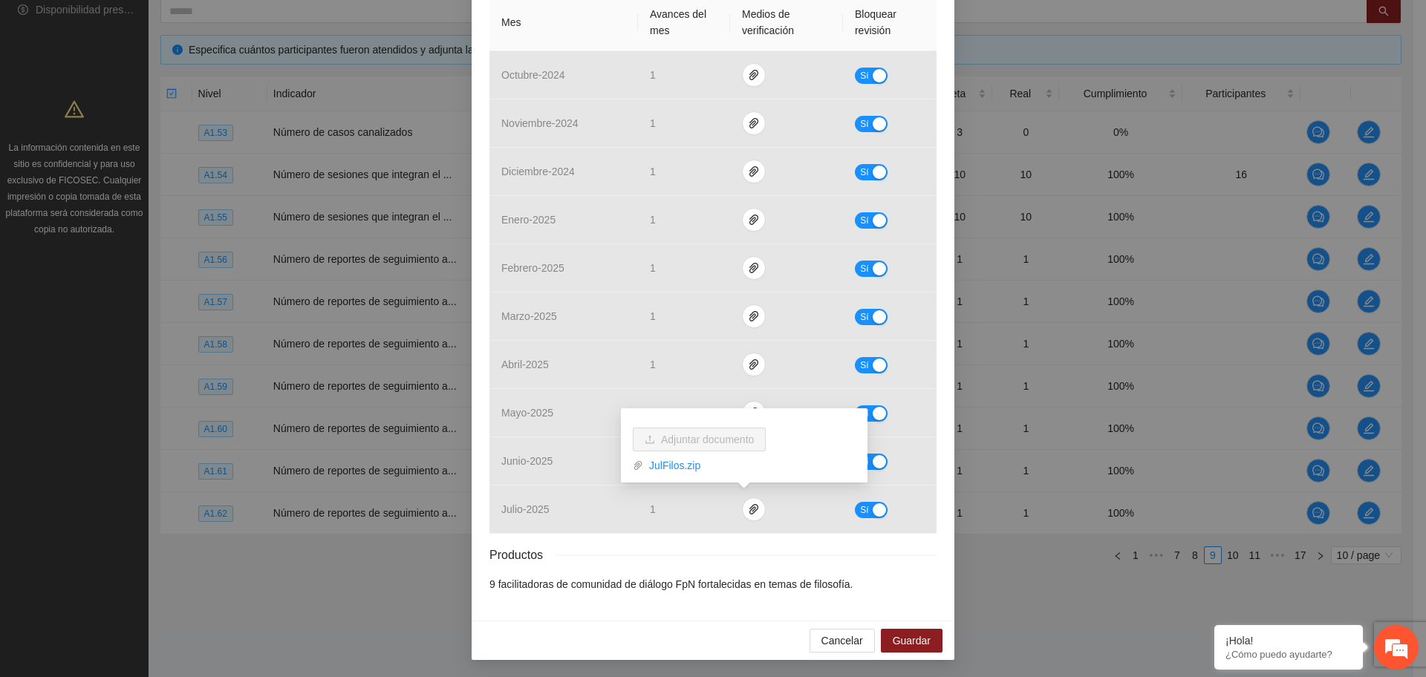
click at [732, 559] on div "Productos" at bounding box center [712, 555] width 447 height 19
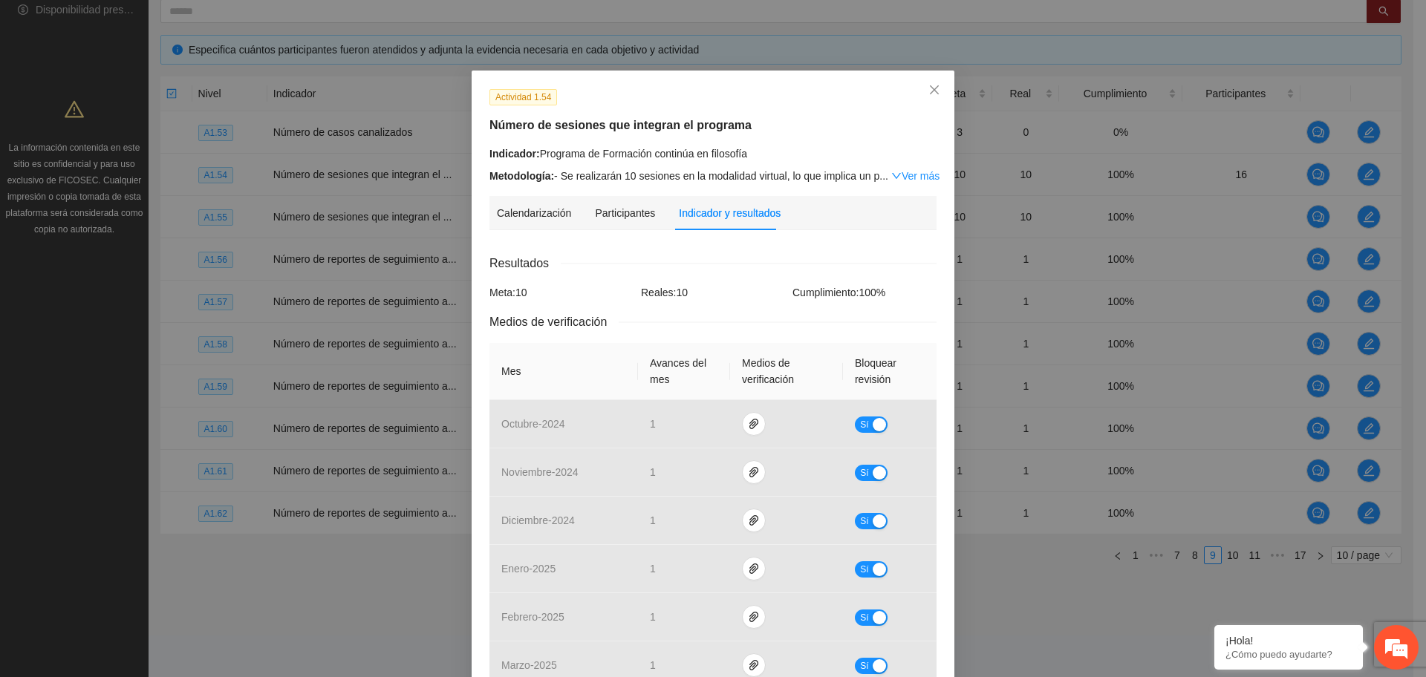
scroll to position [0, 0]
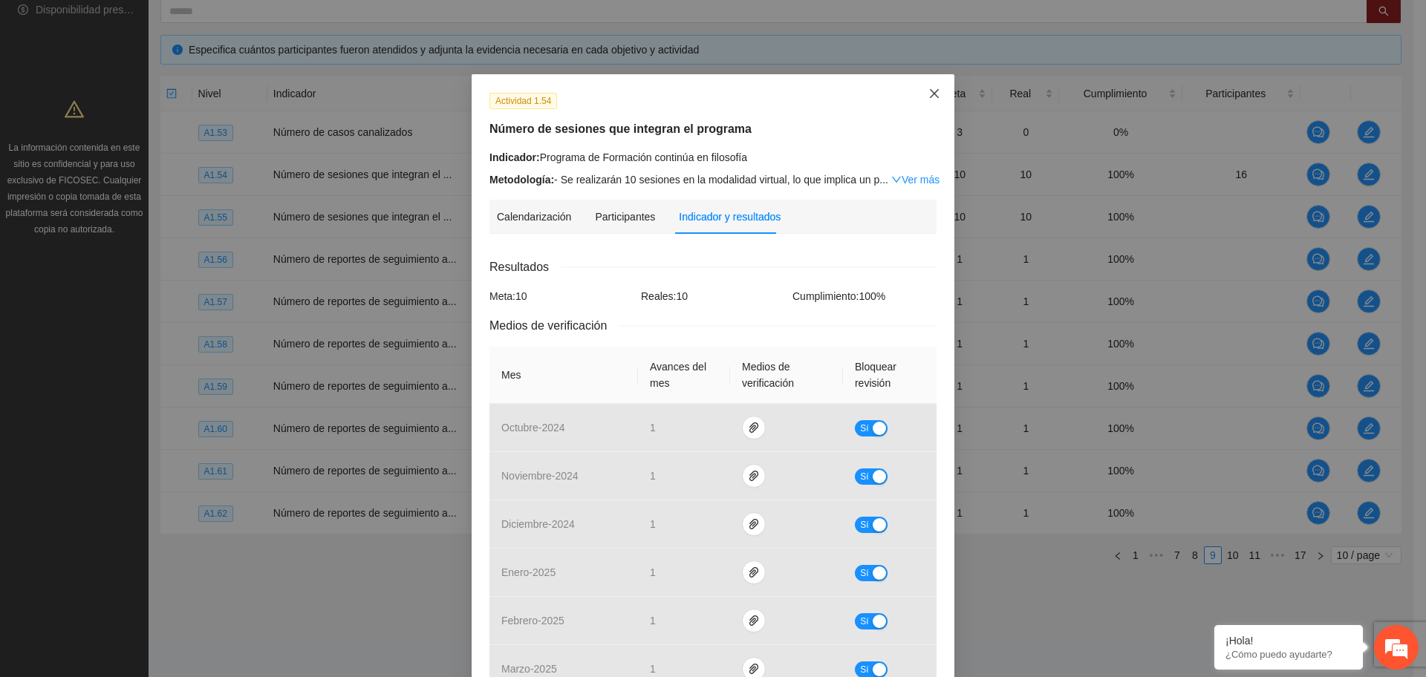
click at [930, 97] on icon "close" at bounding box center [934, 93] width 9 height 9
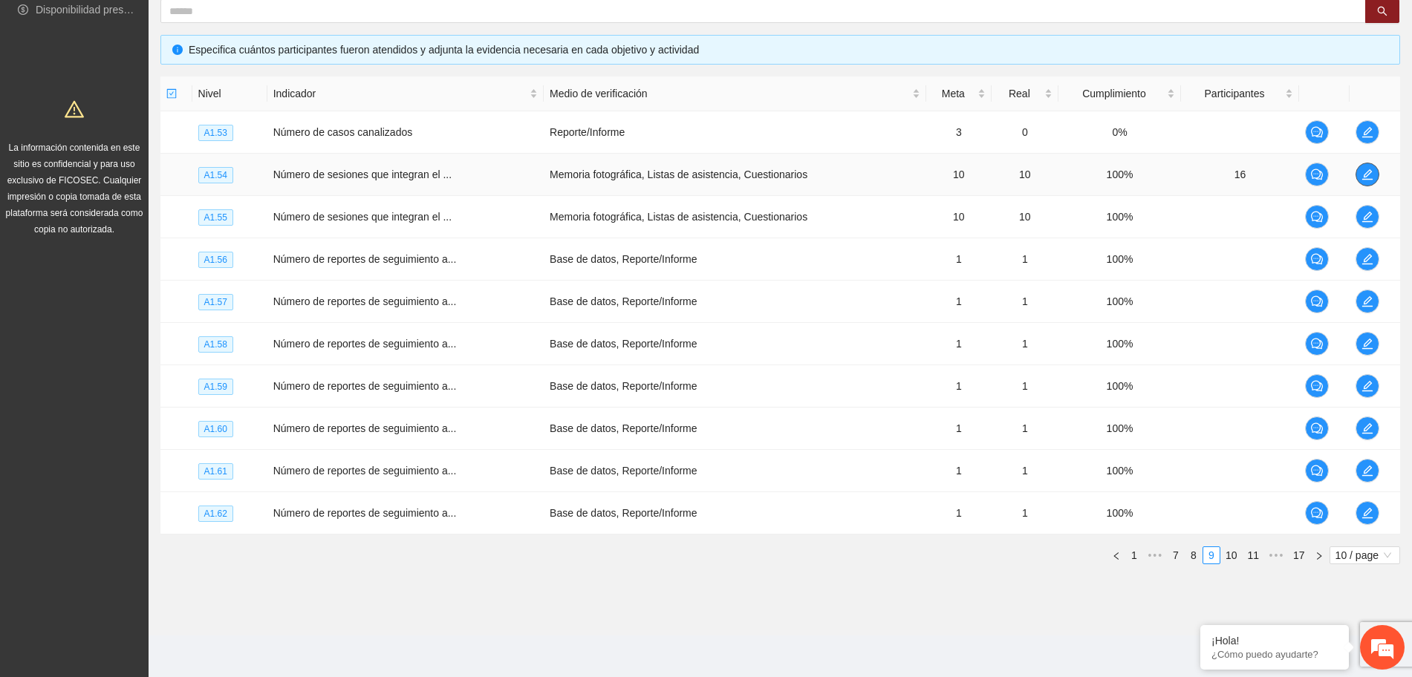
click at [1367, 184] on button "button" at bounding box center [1367, 175] width 24 height 24
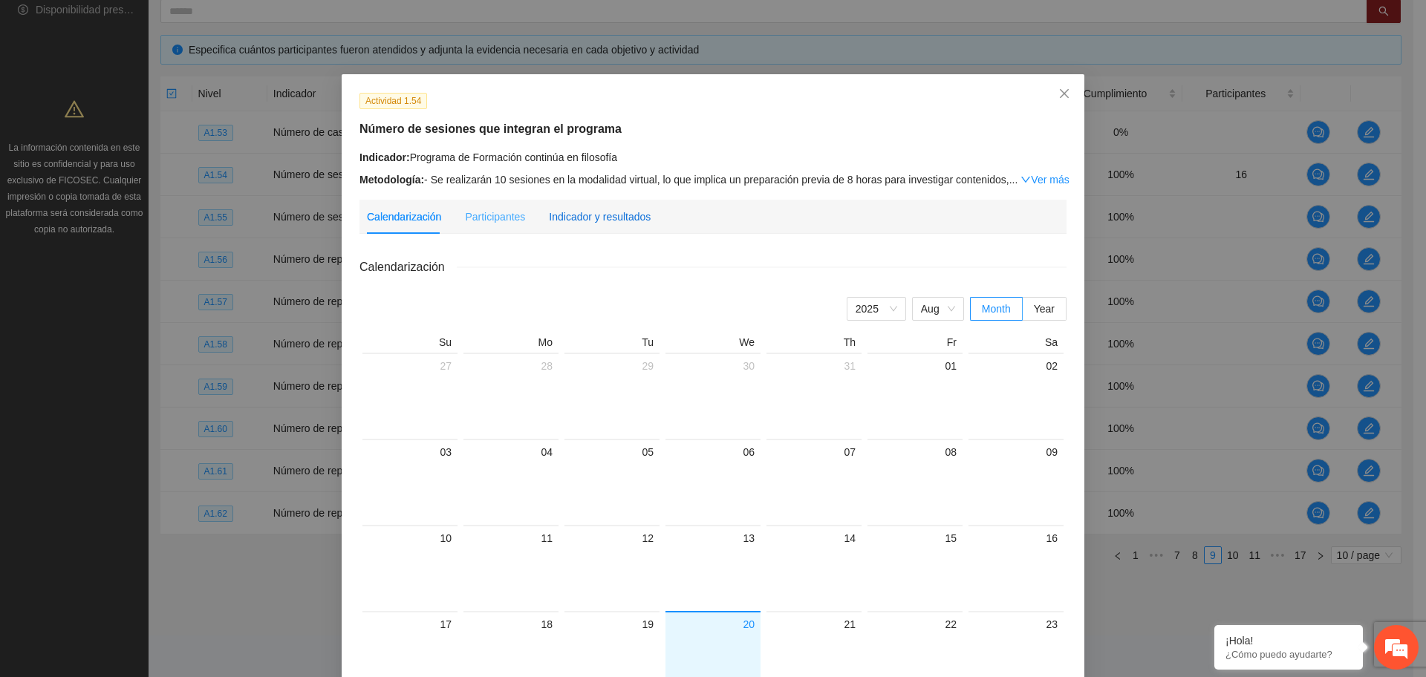
click at [609, 224] on div "Indicador y resultados" at bounding box center [600, 217] width 102 height 34
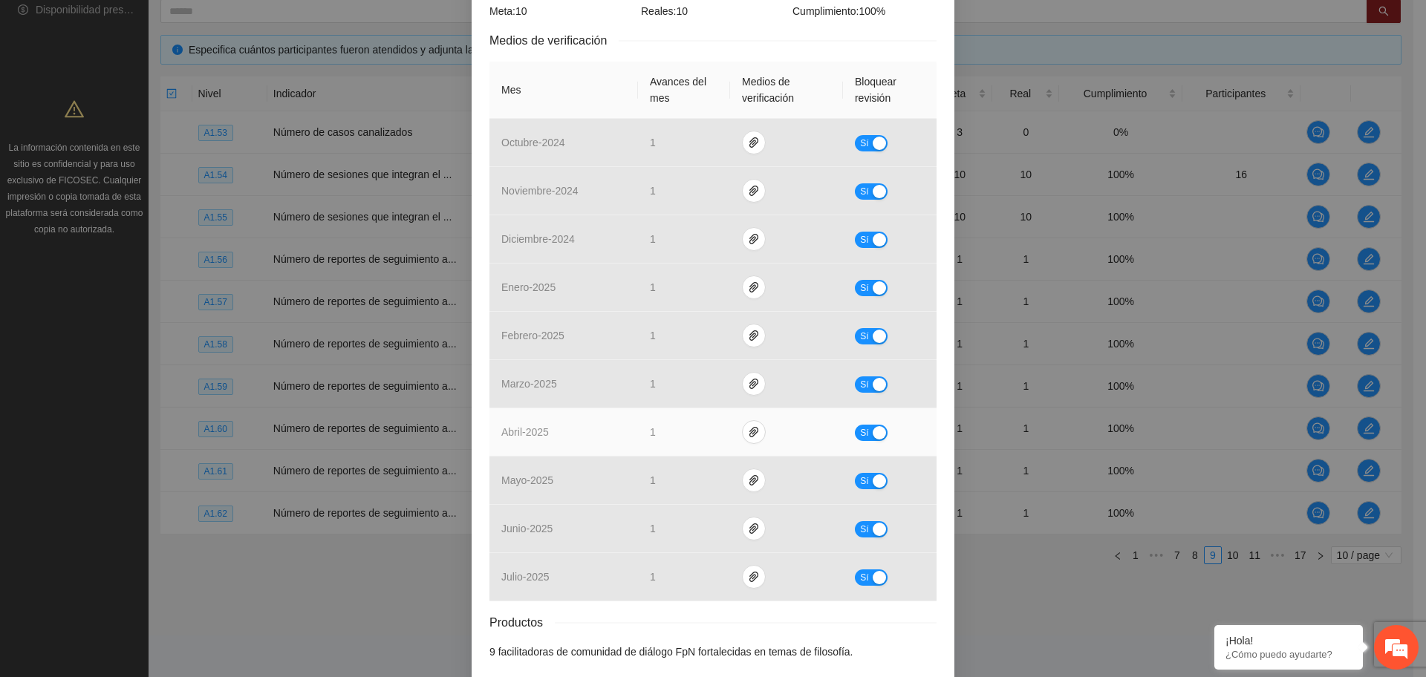
scroll to position [353, 0]
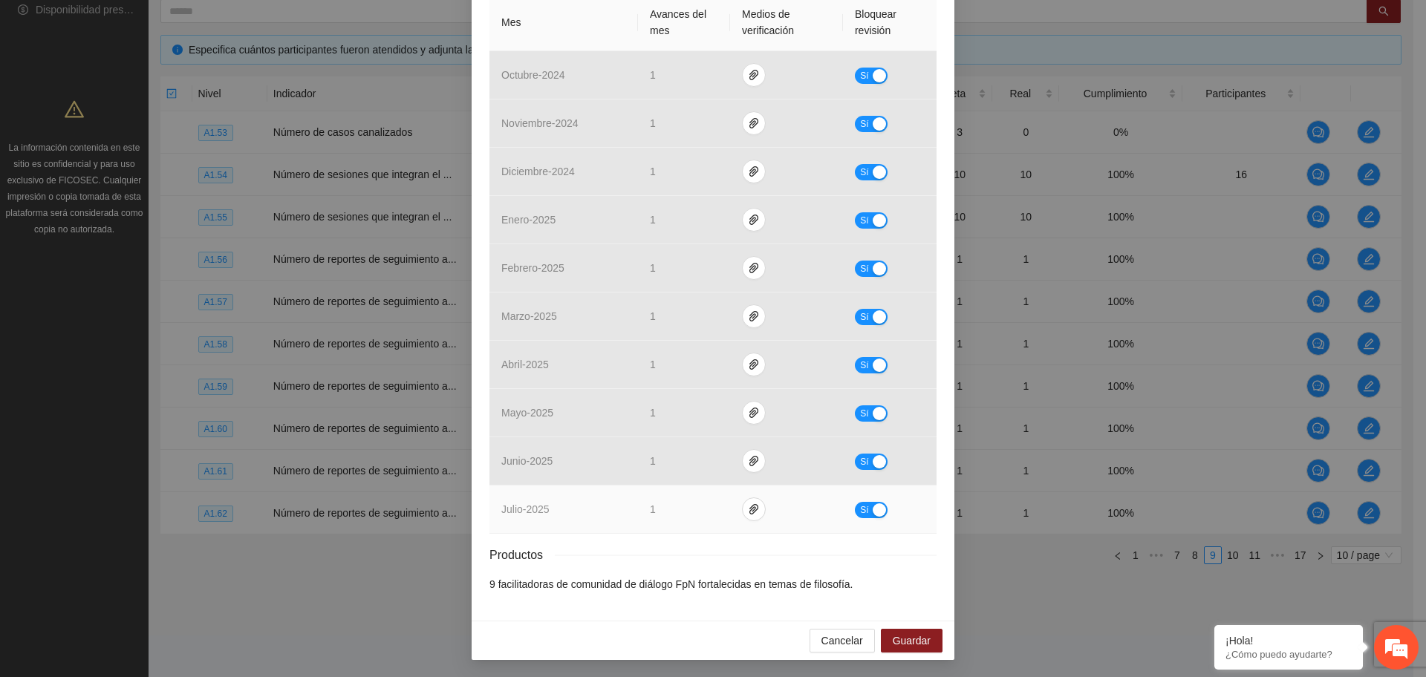
click at [864, 505] on button "Sí" at bounding box center [871, 510] width 33 height 16
drag, startPoint x: 643, startPoint y: 569, endPoint x: 662, endPoint y: 572, distance: 18.8
click at [644, 569] on div "Resultados Meta: 10 Reales: 10 Cumplimiento: 100 % Medios de verificación Mes A…" at bounding box center [712, 249] width 447 height 688
click at [934, 648] on button "Guardar" at bounding box center [912, 641] width 62 height 24
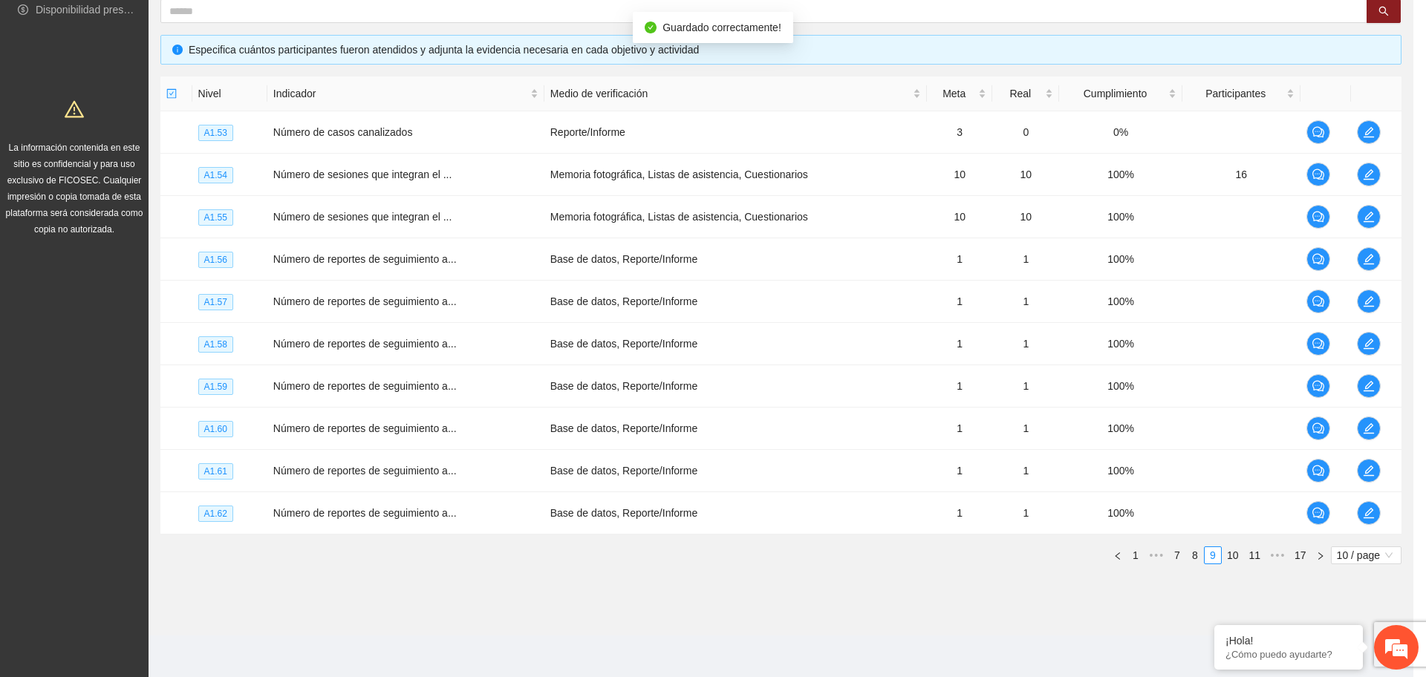
scroll to position [279, 0]
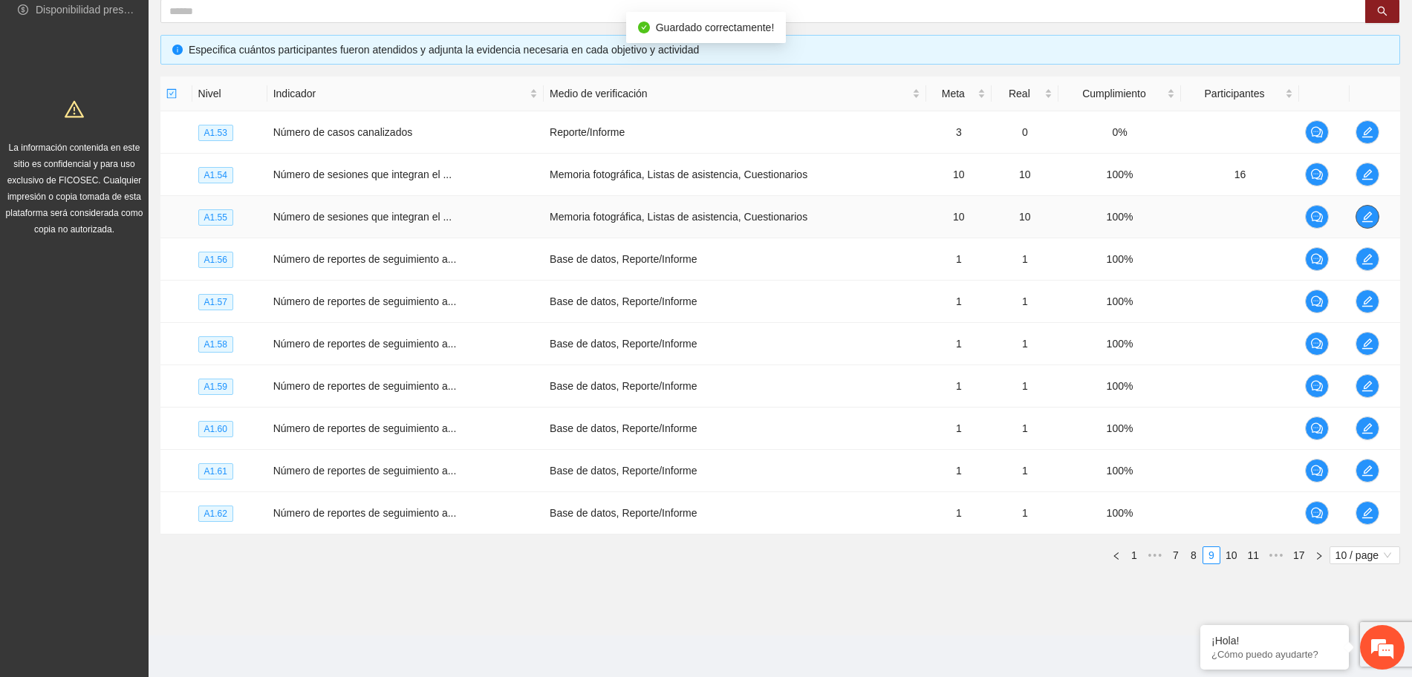
click at [1361, 209] on button "button" at bounding box center [1367, 217] width 24 height 24
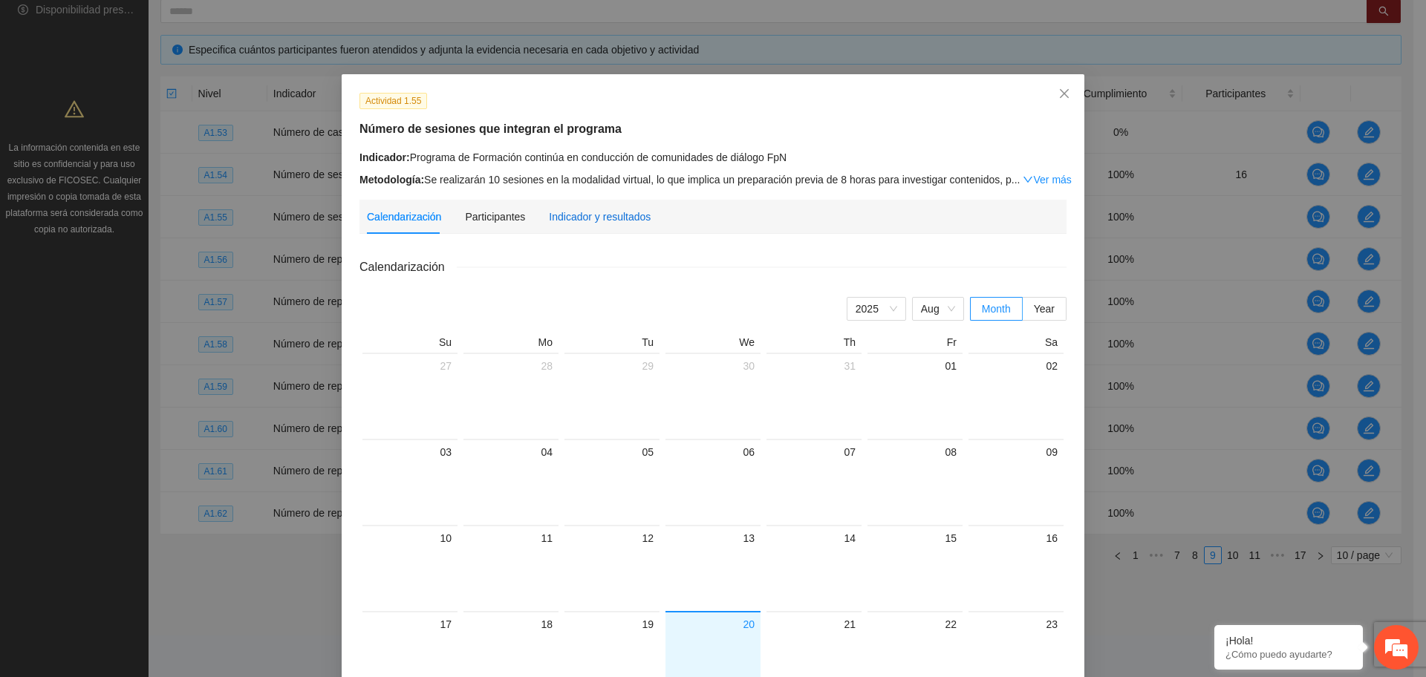
click at [595, 221] on div "Indicador y resultados" at bounding box center [600, 217] width 102 height 16
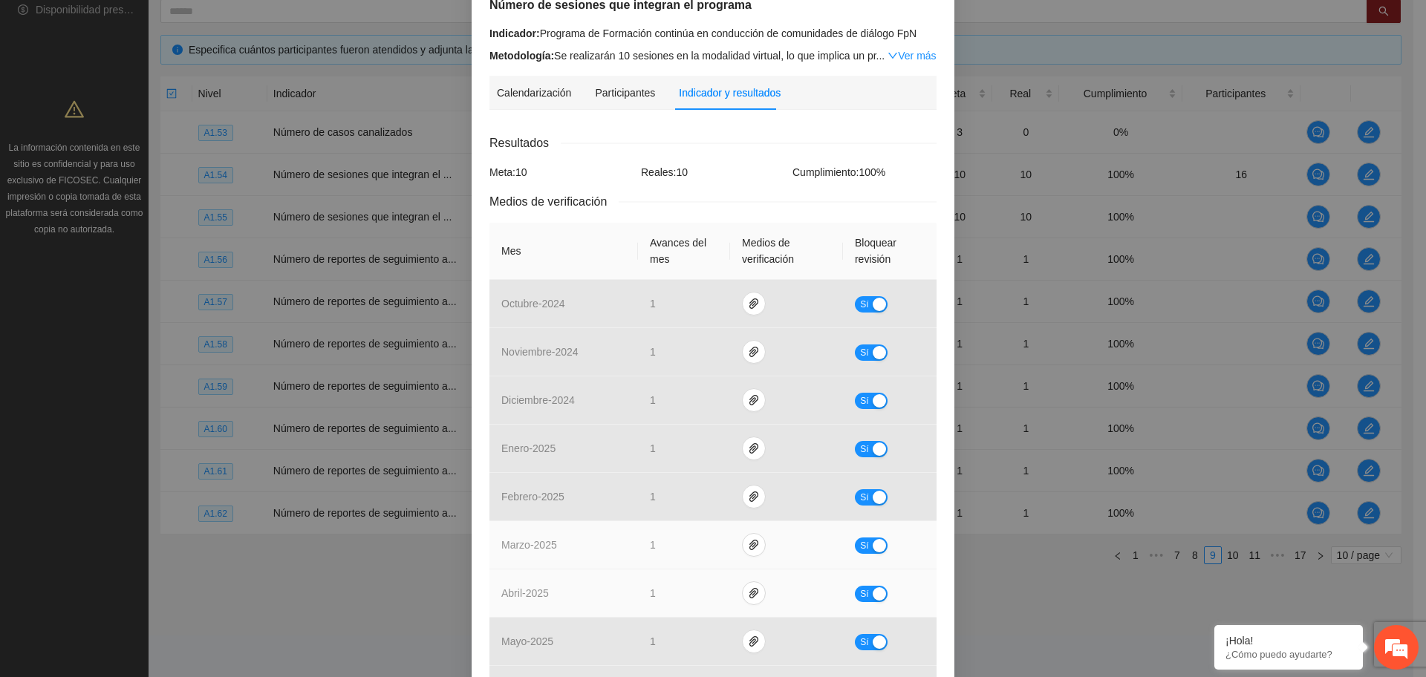
scroll to position [369, 0]
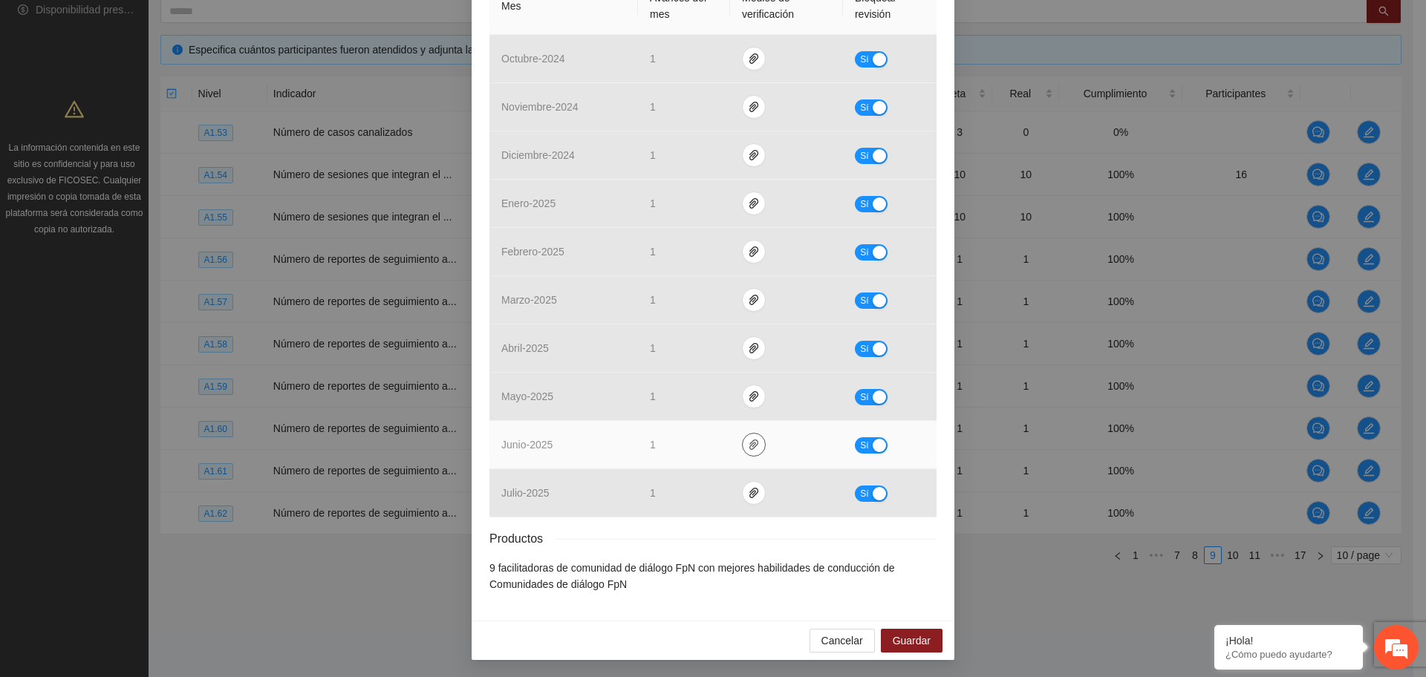
click at [748, 439] on icon "paper-clip" at bounding box center [754, 445] width 12 height 12
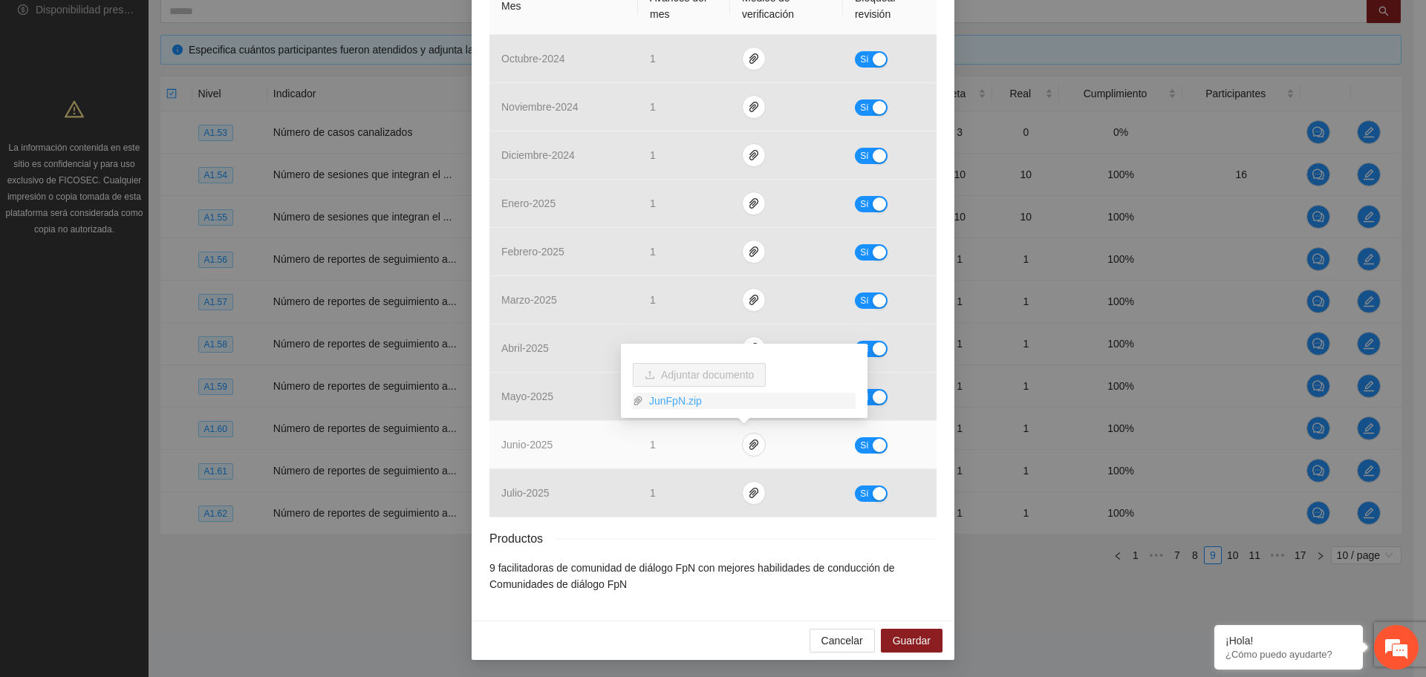
click at [671, 400] on link "JunFpN.zip" at bounding box center [749, 401] width 212 height 16
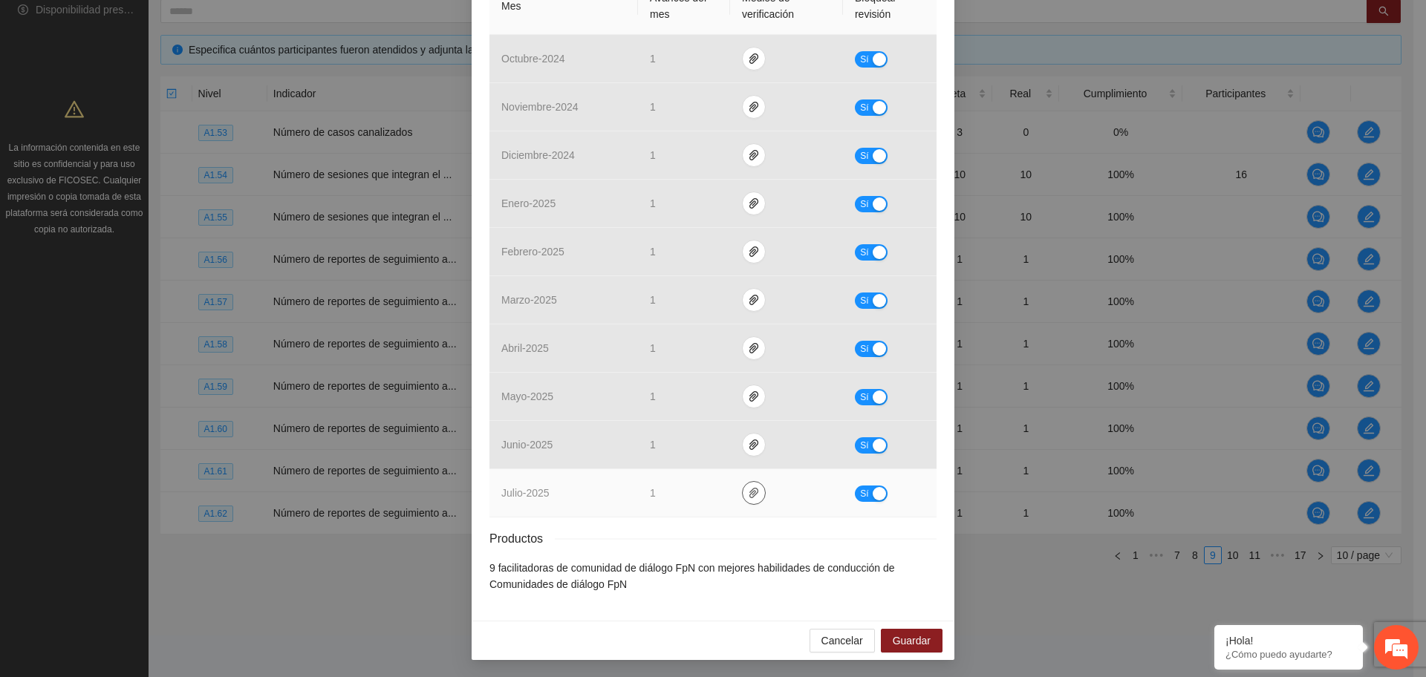
click at [748, 495] on icon "paper-clip" at bounding box center [754, 493] width 12 height 12
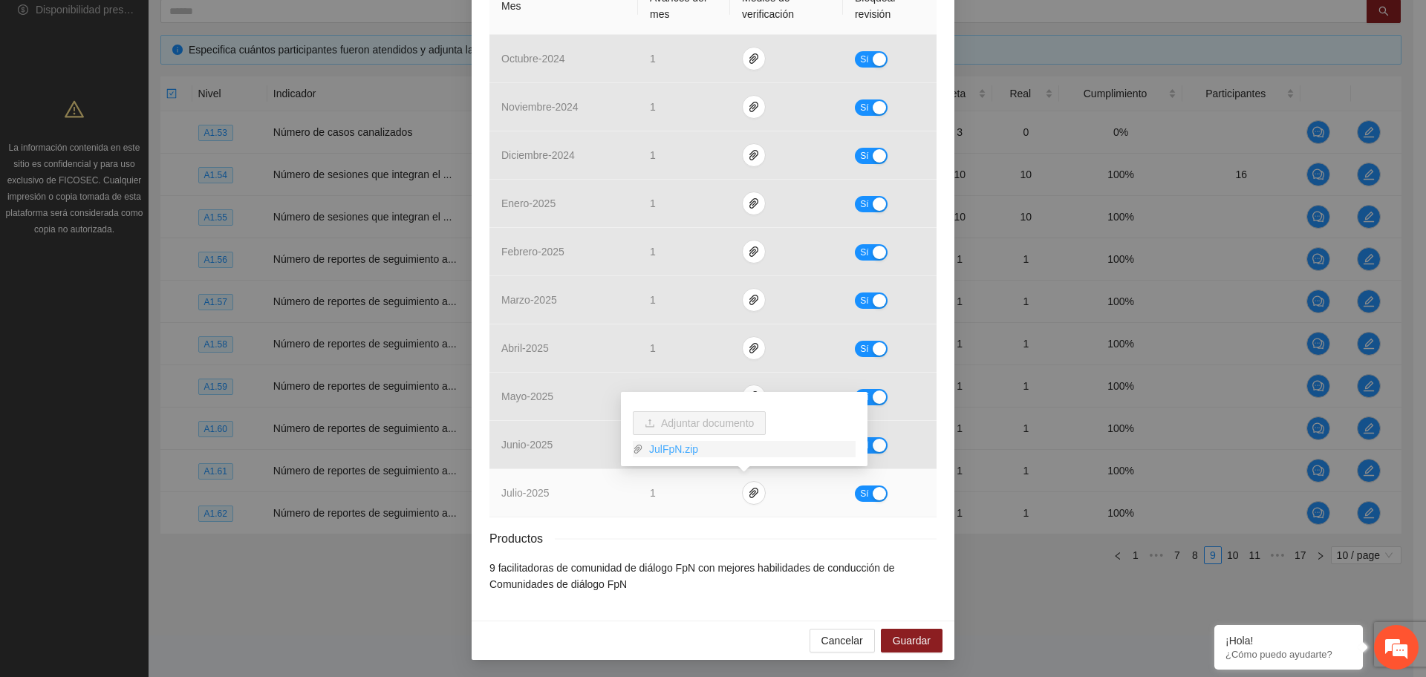
click at [680, 452] on link "JulFpN.zip" at bounding box center [749, 449] width 212 height 16
click at [873, 489] on div "button" at bounding box center [879, 493] width 13 height 13
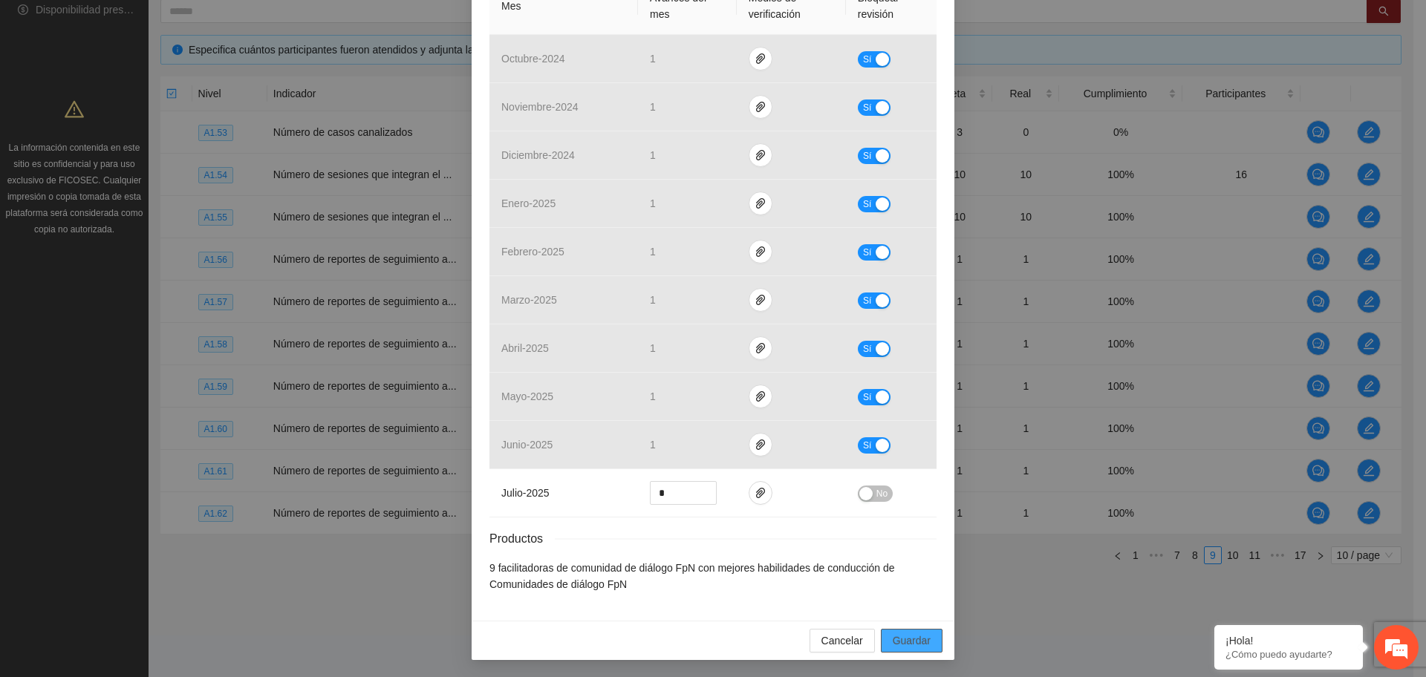
click at [902, 644] on span "Guardar" at bounding box center [912, 641] width 38 height 16
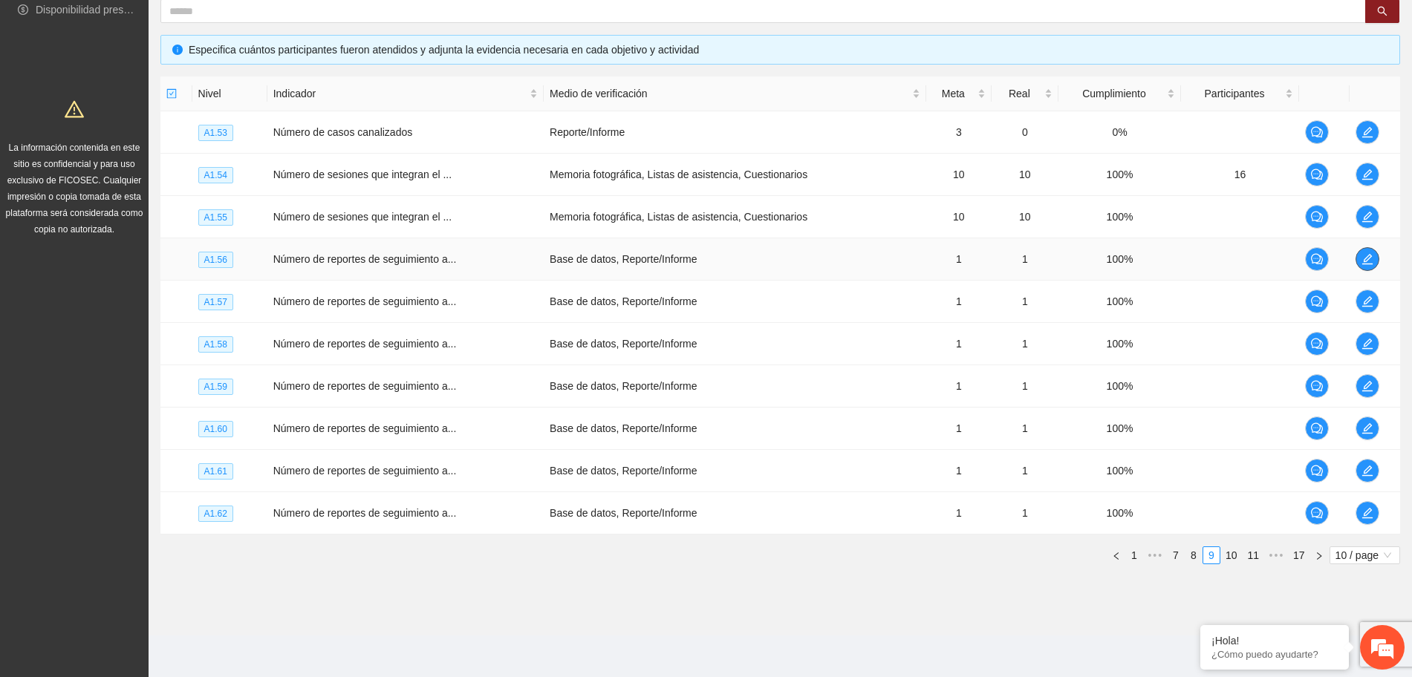
click at [1371, 263] on icon "edit" at bounding box center [1367, 259] width 12 height 12
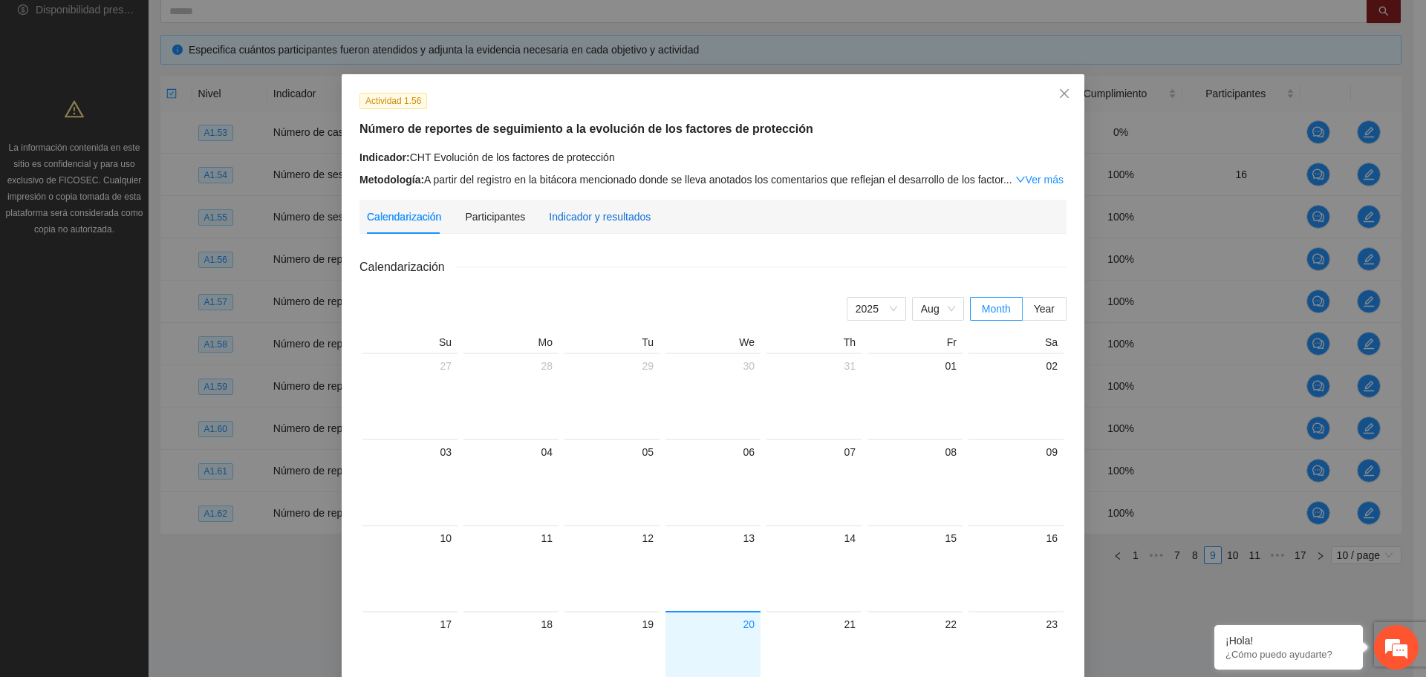
click at [590, 217] on div "Indicador y resultados" at bounding box center [600, 217] width 102 height 16
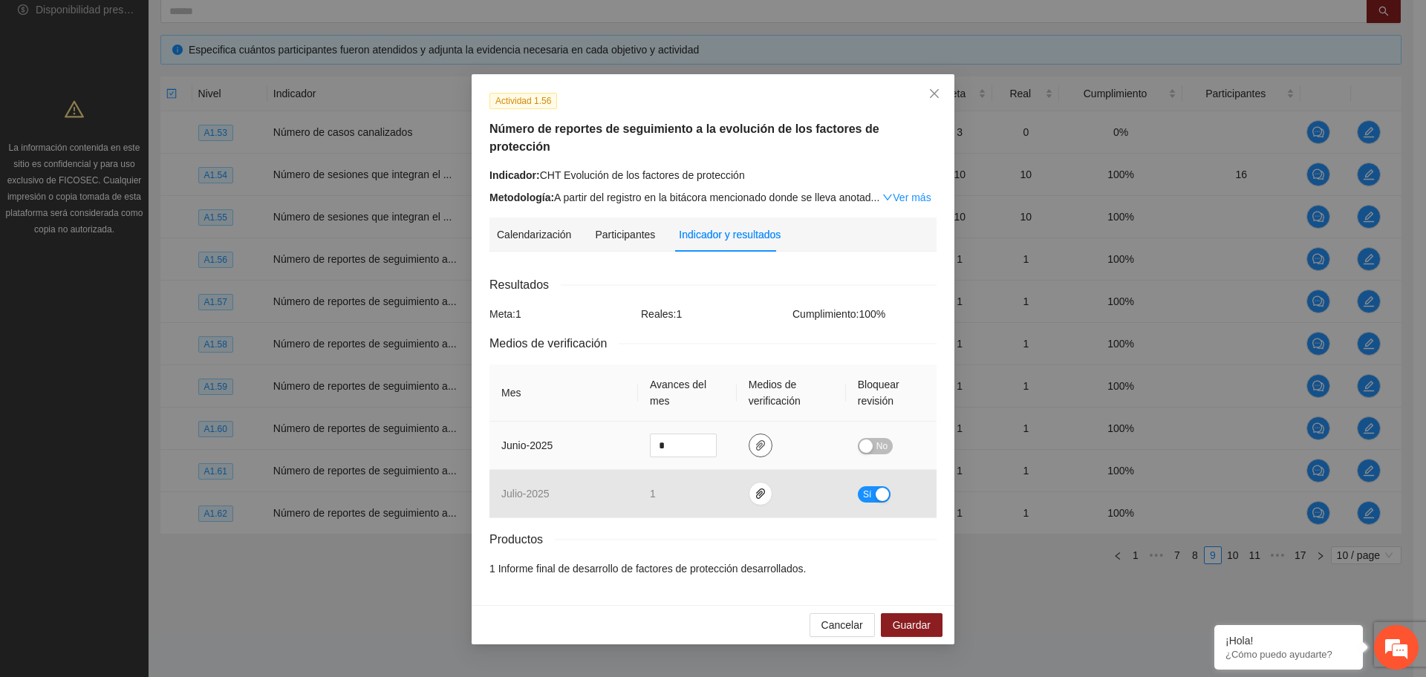
click at [760, 440] on icon "paper-clip" at bounding box center [761, 446] width 12 height 12
click at [880, 438] on span "No" at bounding box center [881, 446] width 11 height 16
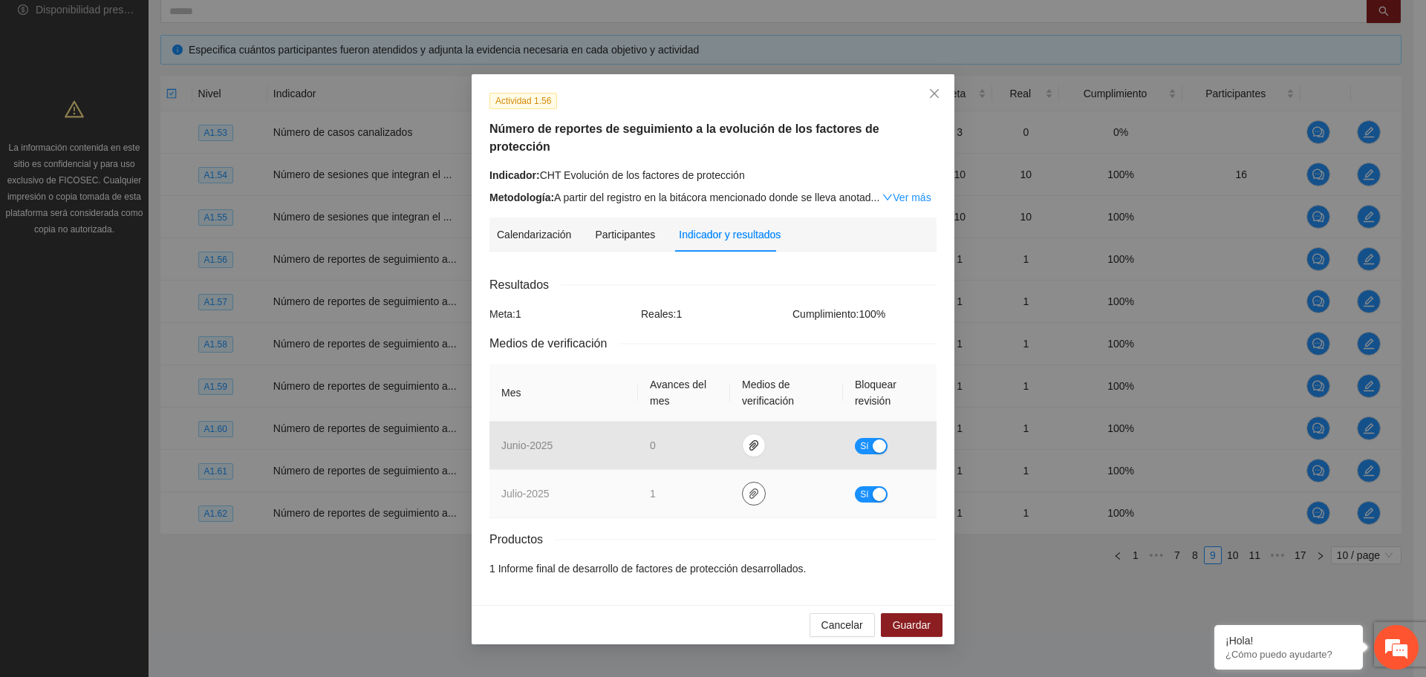
click at [749, 488] on icon "paper-clip" at bounding box center [754, 494] width 12 height 12
click at [694, 431] on link "CHTHabilidadesFpn.zip" at bounding box center [757, 432] width 212 height 16
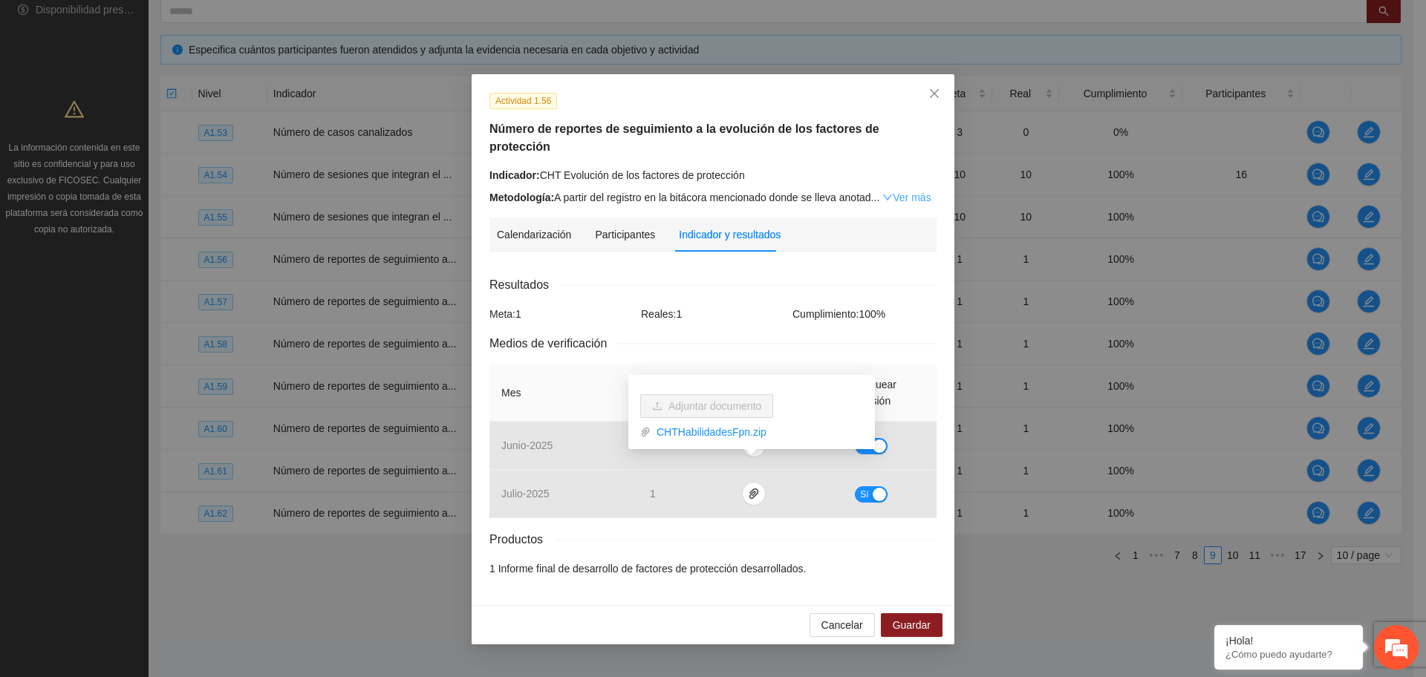
click at [912, 192] on link "Ver más" at bounding box center [906, 198] width 48 height 12
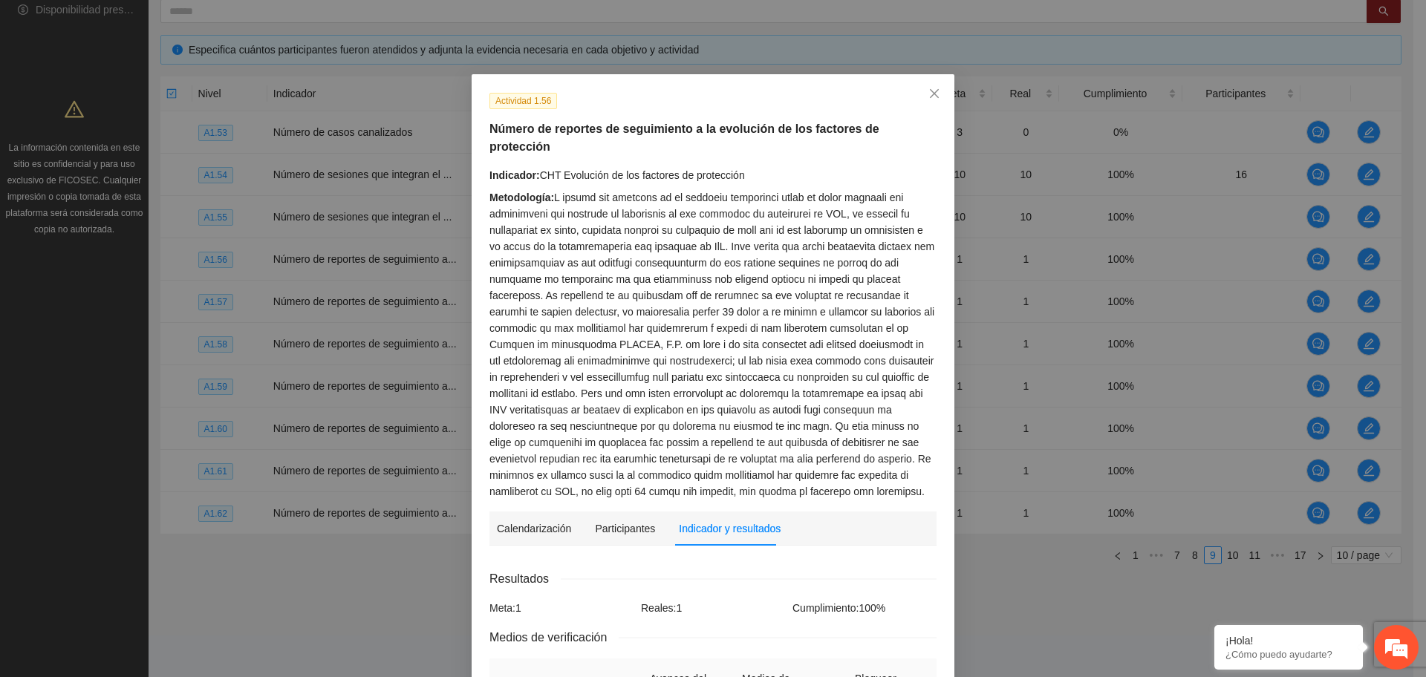
click at [696, 260] on div "Metodología:" at bounding box center [712, 344] width 447 height 310
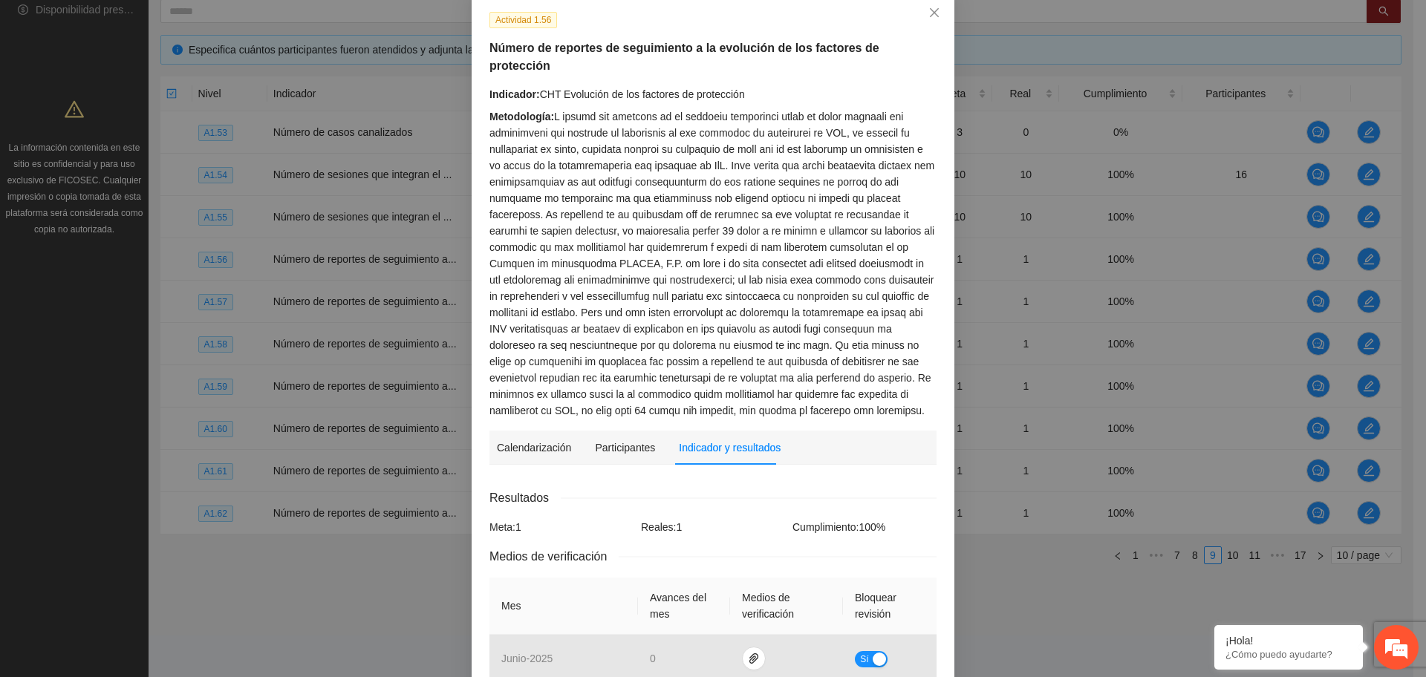
scroll to position [261, 0]
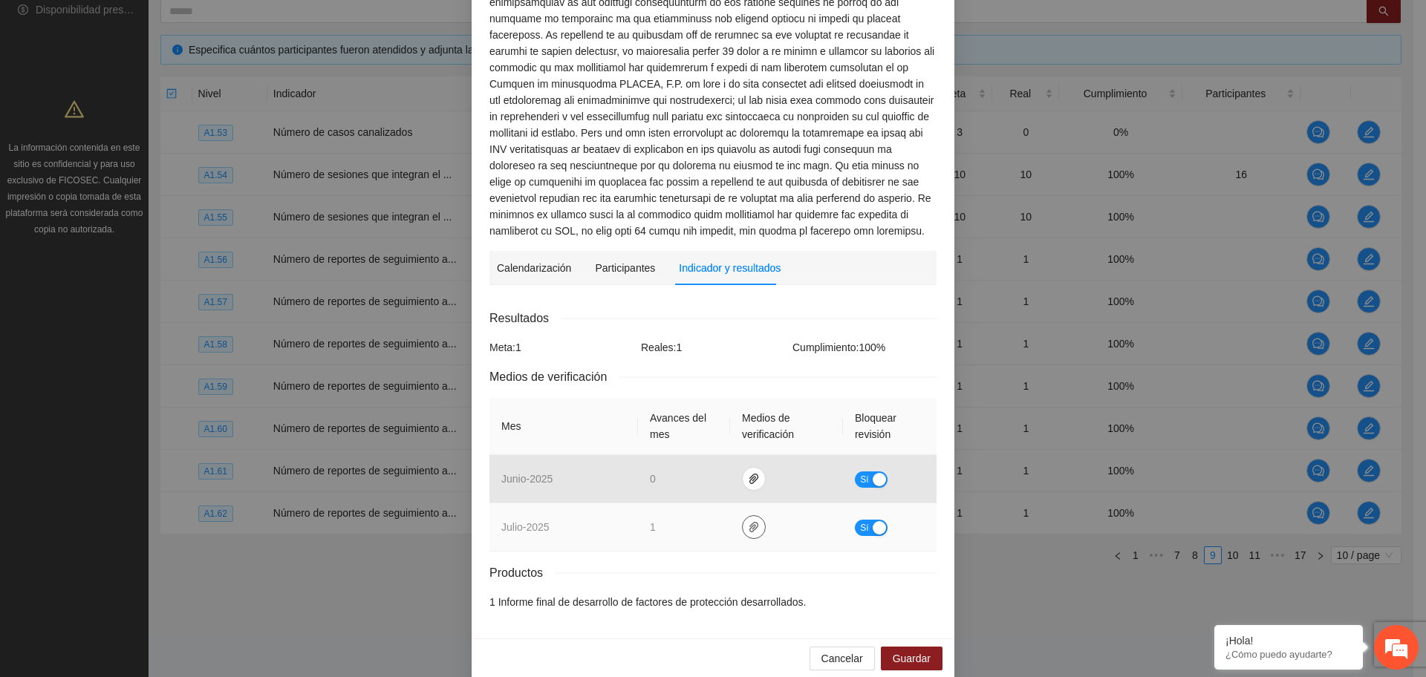
click at [748, 521] on icon "paper-clip" at bounding box center [754, 527] width 12 height 12
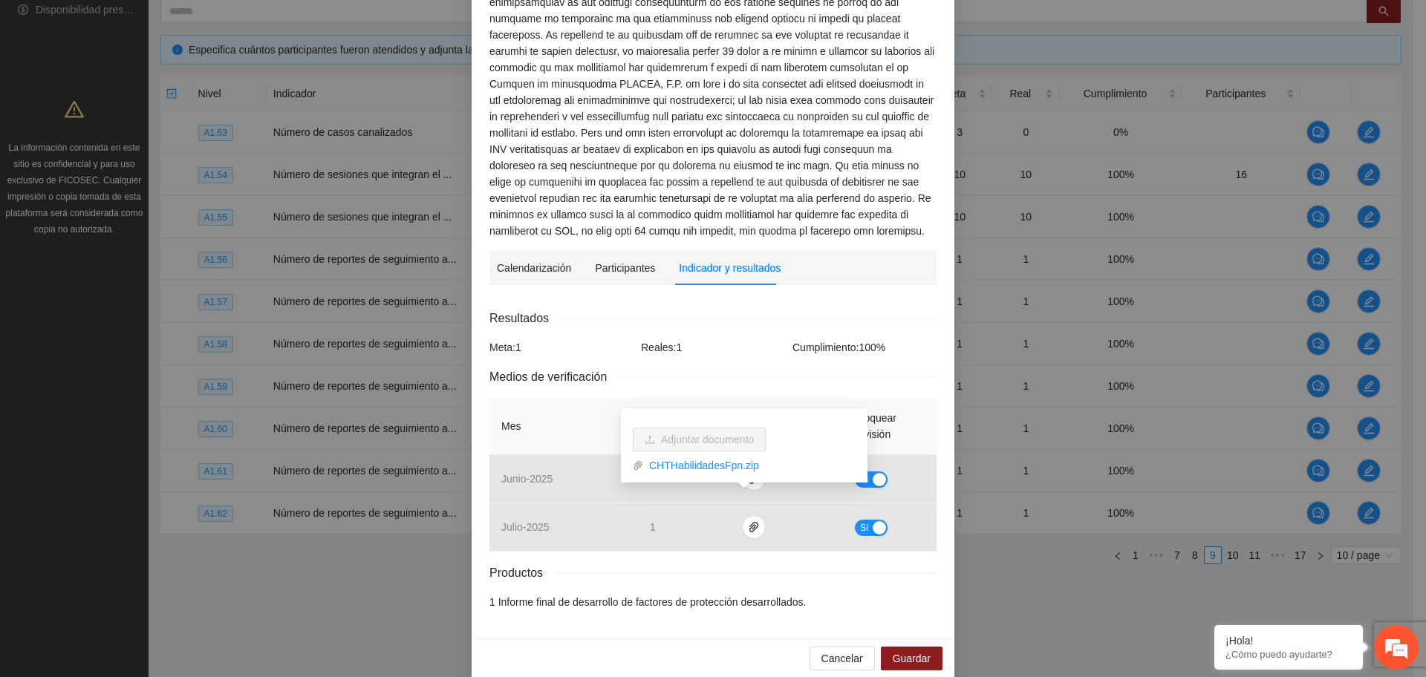
click at [737, 297] on div "Calendarización 2025 Aug Month Year Su Mo Tu We Th Fr Sa 27 28 29 30 31 01 02 0…" at bounding box center [712, 459] width 447 height 324
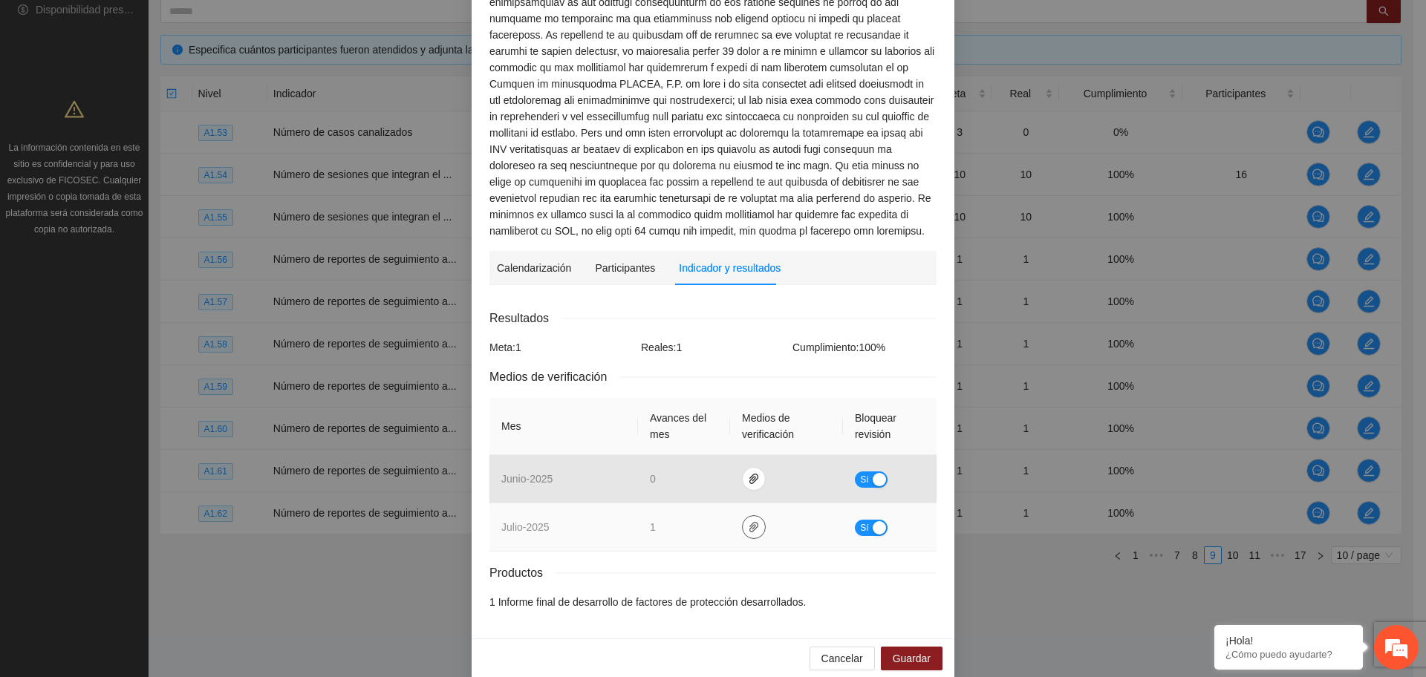
click at [749, 515] on button "button" at bounding box center [754, 527] width 24 height 24
click at [726, 465] on link "CHTHabilidadesFpn.zip" at bounding box center [749, 465] width 212 height 16
drag, startPoint x: 872, startPoint y: 507, endPoint x: 858, endPoint y: 530, distance: 27.6
click at [873, 521] on div "button" at bounding box center [879, 527] width 13 height 13
click at [898, 651] on span "Guardar" at bounding box center [912, 659] width 38 height 16
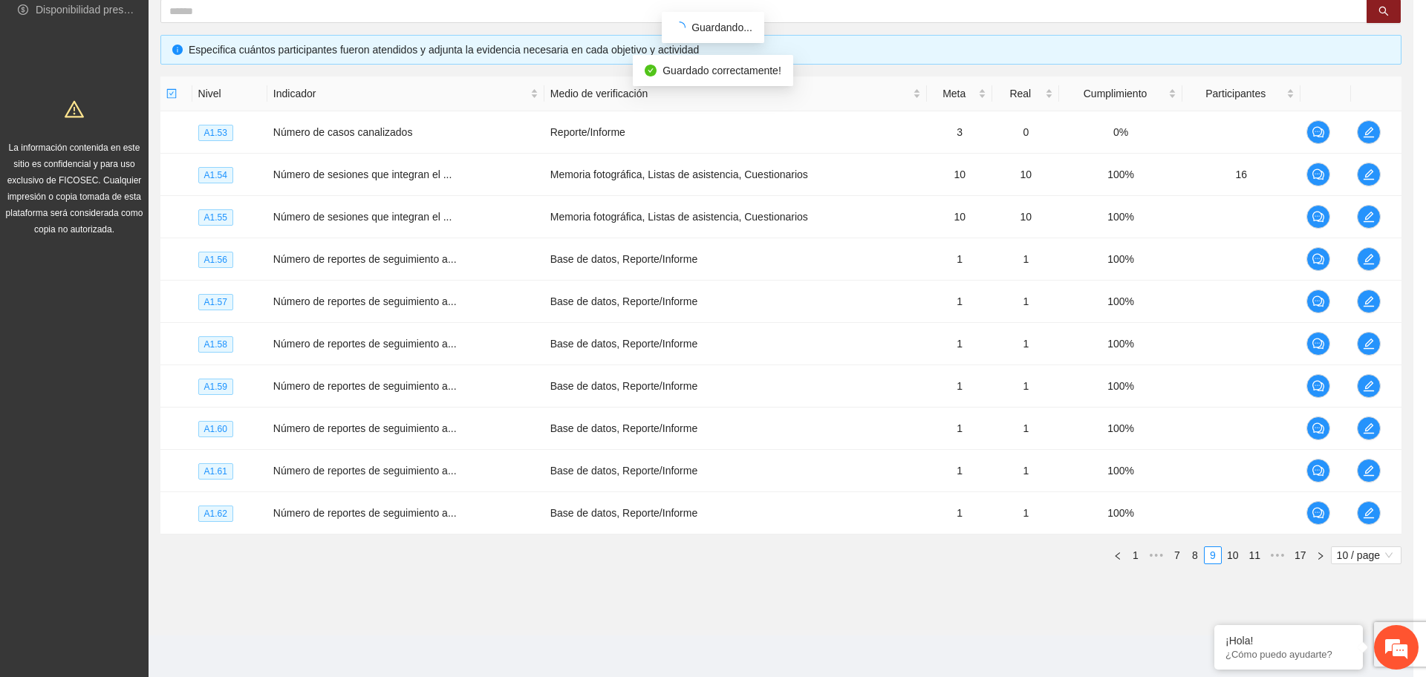
scroll to position [186, 0]
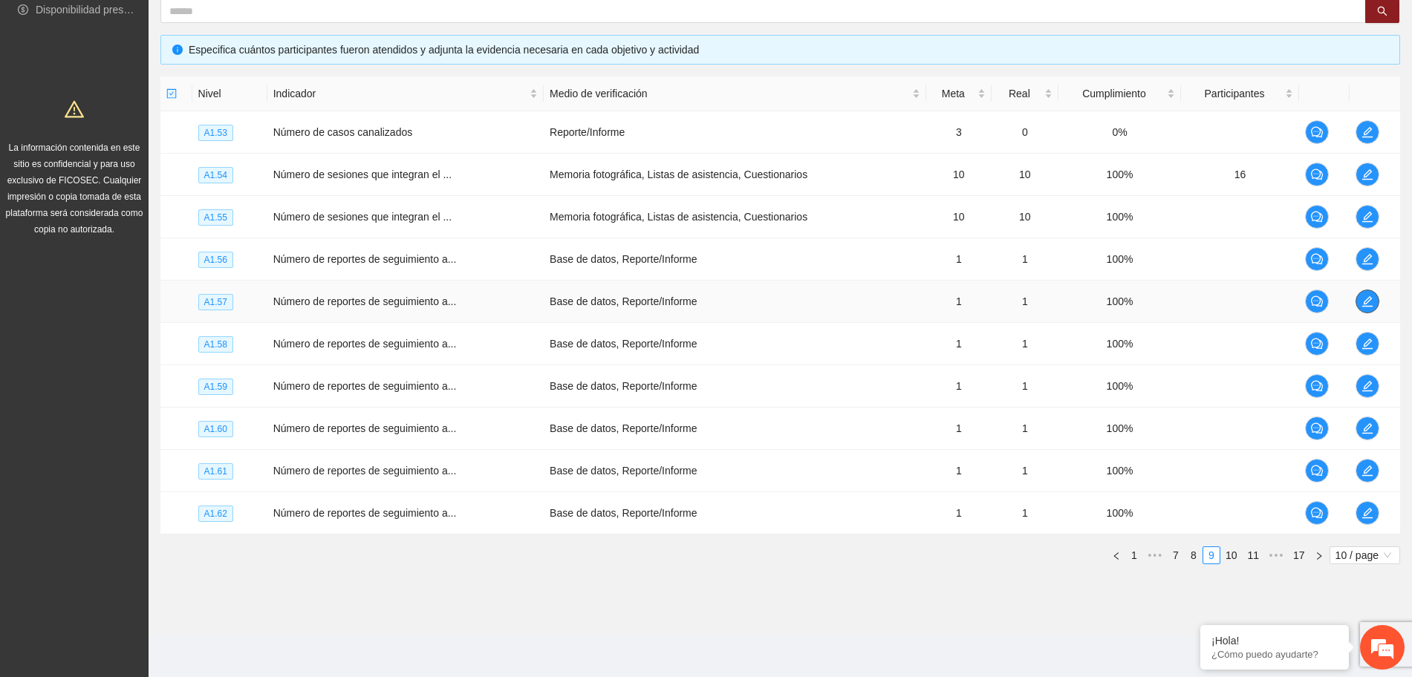
click at [1372, 299] on icon "edit" at bounding box center [1367, 302] width 12 height 12
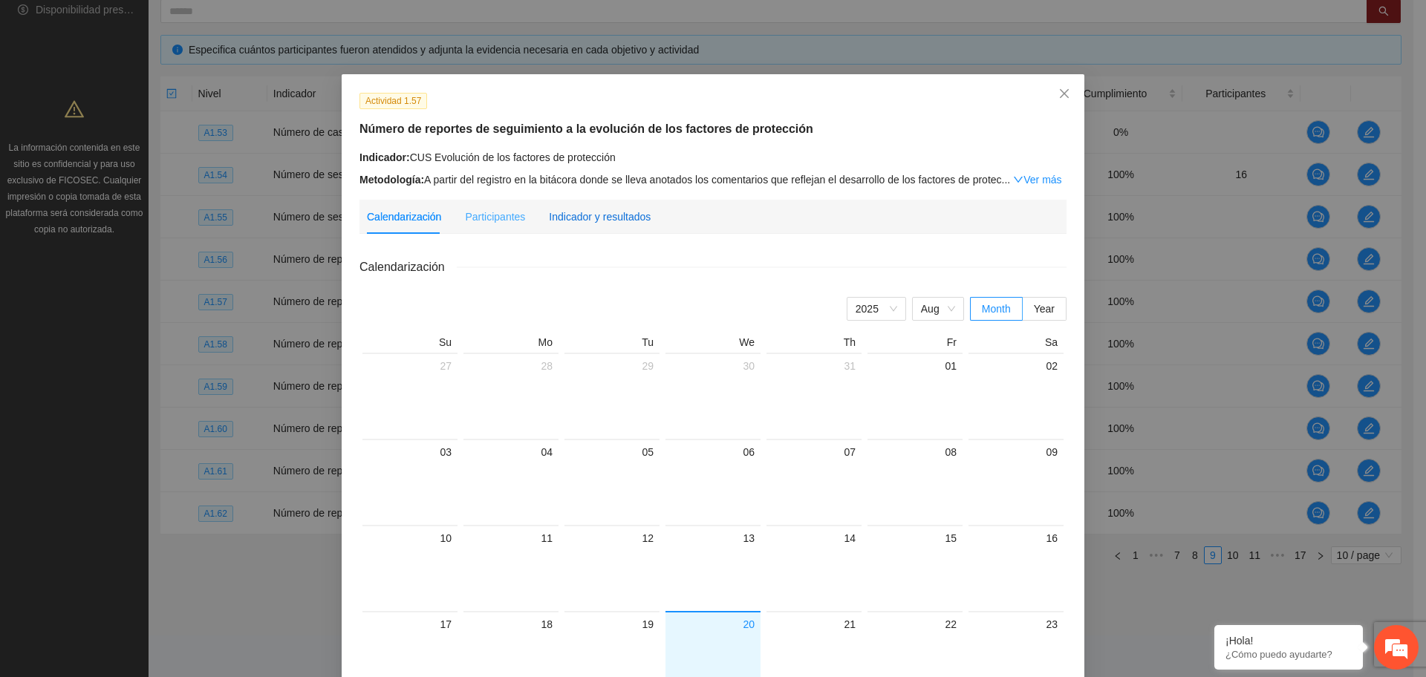
click at [621, 211] on div "Indicador y resultados" at bounding box center [600, 217] width 102 height 16
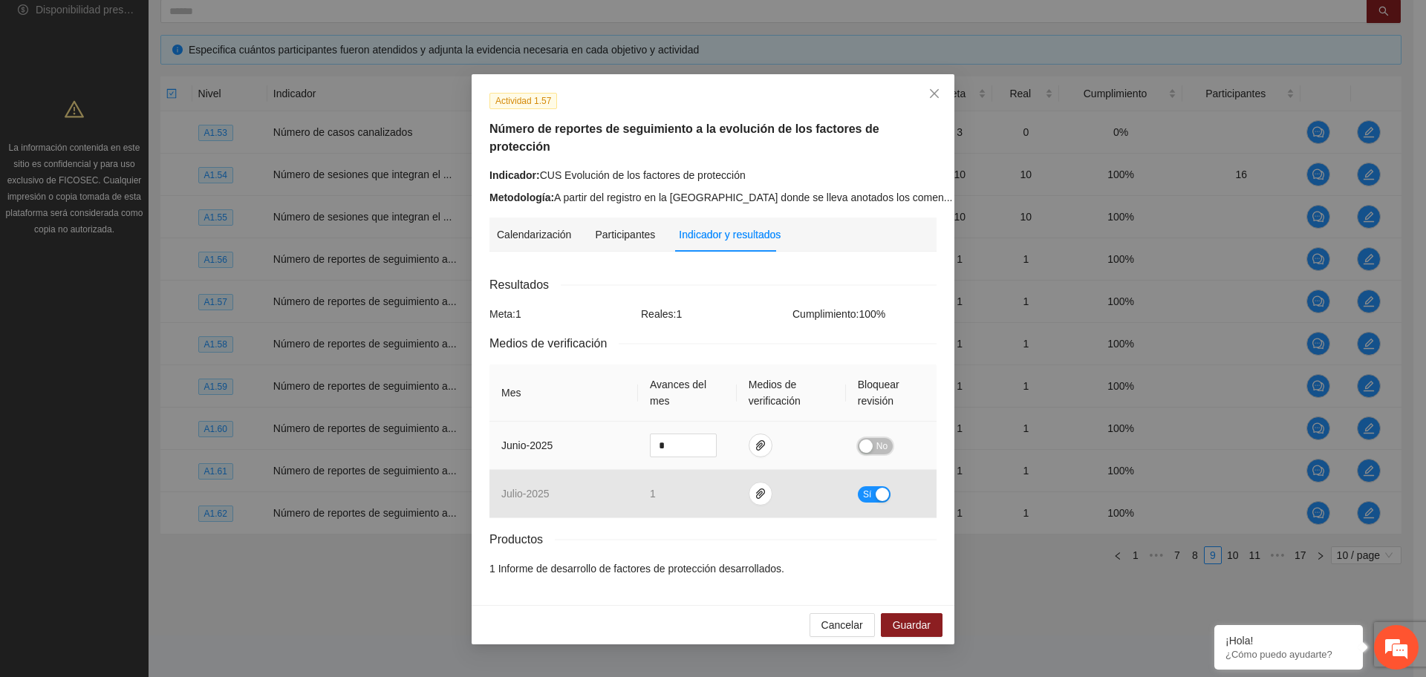
drag, startPoint x: 881, startPoint y: 427, endPoint x: 857, endPoint y: 448, distance: 31.6
click at [876, 438] on span "No" at bounding box center [881, 446] width 11 height 16
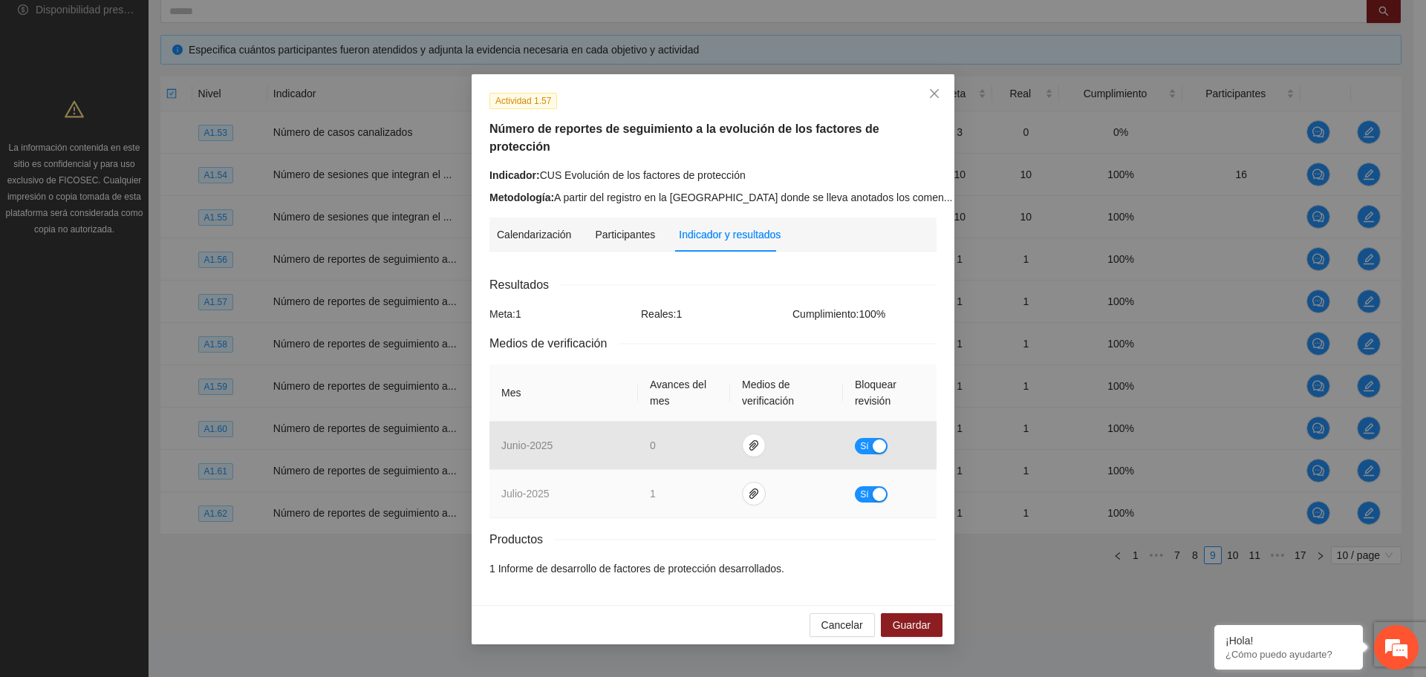
click at [885, 491] on td "Sí" at bounding box center [890, 494] width 94 height 48
drag, startPoint x: 871, startPoint y: 472, endPoint x: 821, endPoint y: 486, distance: 52.4
click at [870, 486] on button "Sí" at bounding box center [871, 494] width 33 height 16
click at [755, 488] on icon "paper-clip" at bounding box center [761, 494] width 12 height 12
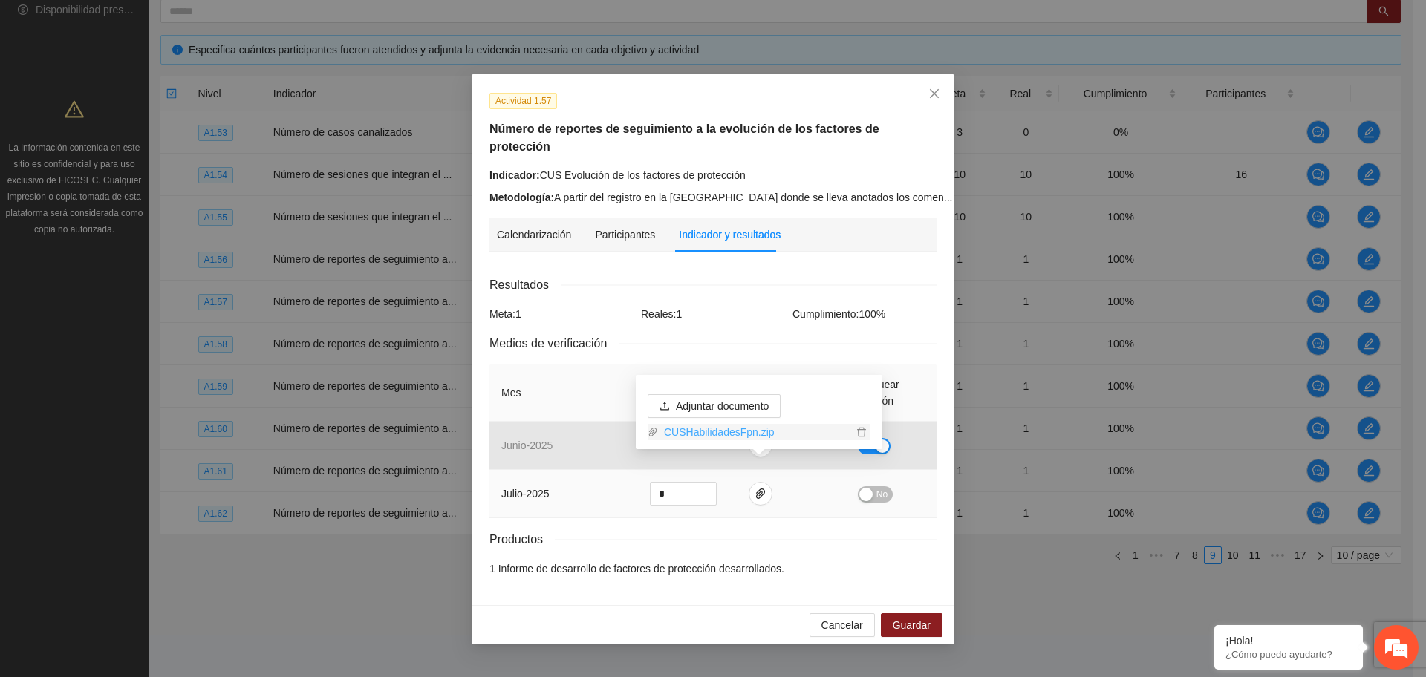
click at [714, 430] on link "CUSHabilidadesFpn.zip" at bounding box center [755, 432] width 195 height 16
click at [902, 617] on span "Guardar" at bounding box center [912, 625] width 38 height 16
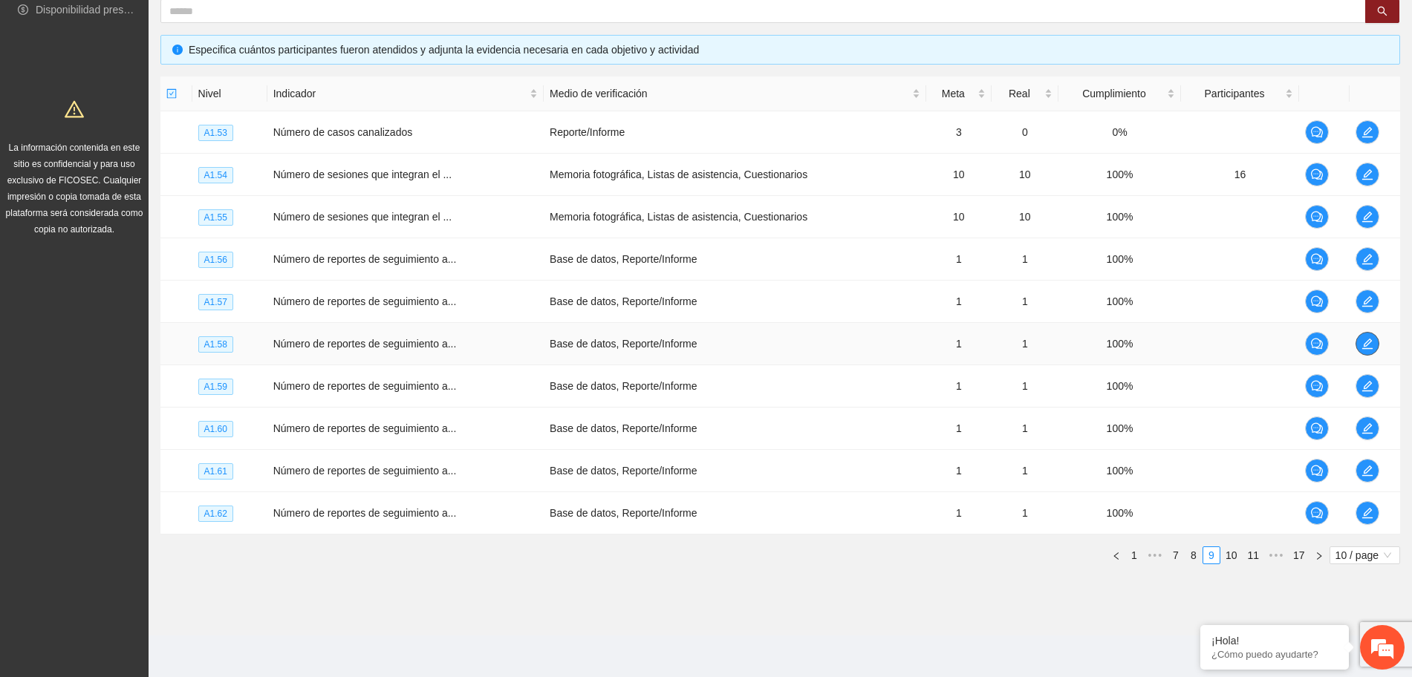
click at [1373, 341] on span "edit" at bounding box center [1367, 344] width 22 height 12
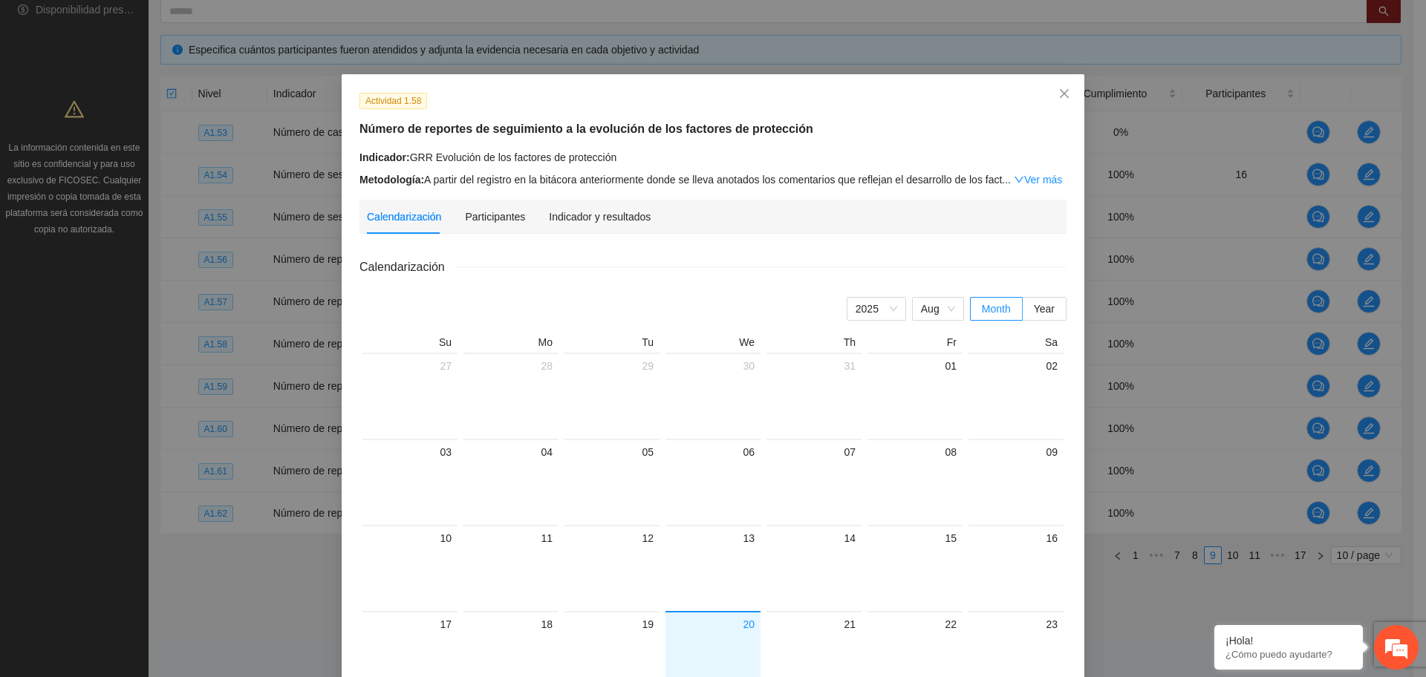
click at [587, 183] on div "Metodología: A partir del registro en la bitácora anteriormente donde se lleva …" at bounding box center [712, 180] width 707 height 16
click at [589, 210] on div "Indicador y resultados" at bounding box center [600, 217] width 102 height 16
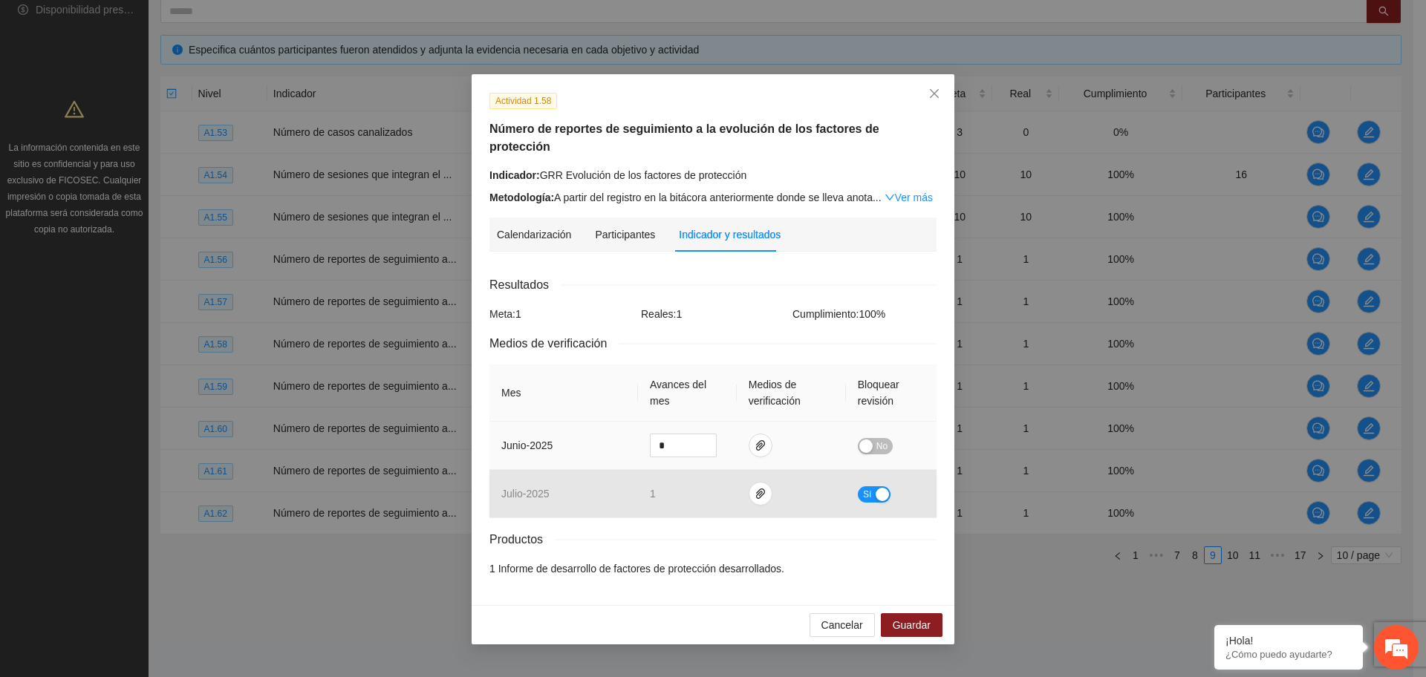
click at [864, 440] on div "button" at bounding box center [865, 446] width 13 height 13
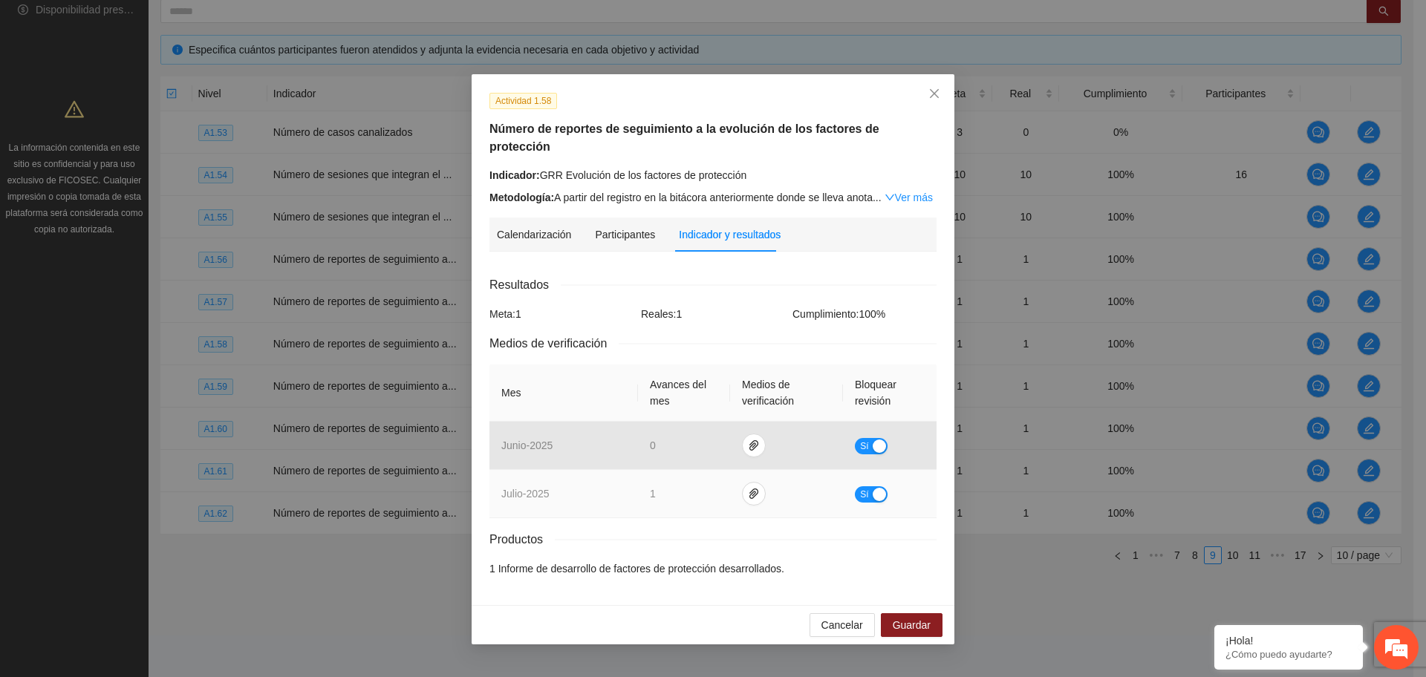
click at [886, 486] on button "Sí" at bounding box center [871, 494] width 33 height 16
click at [759, 489] on icon "paper-clip" at bounding box center [760, 494] width 9 height 10
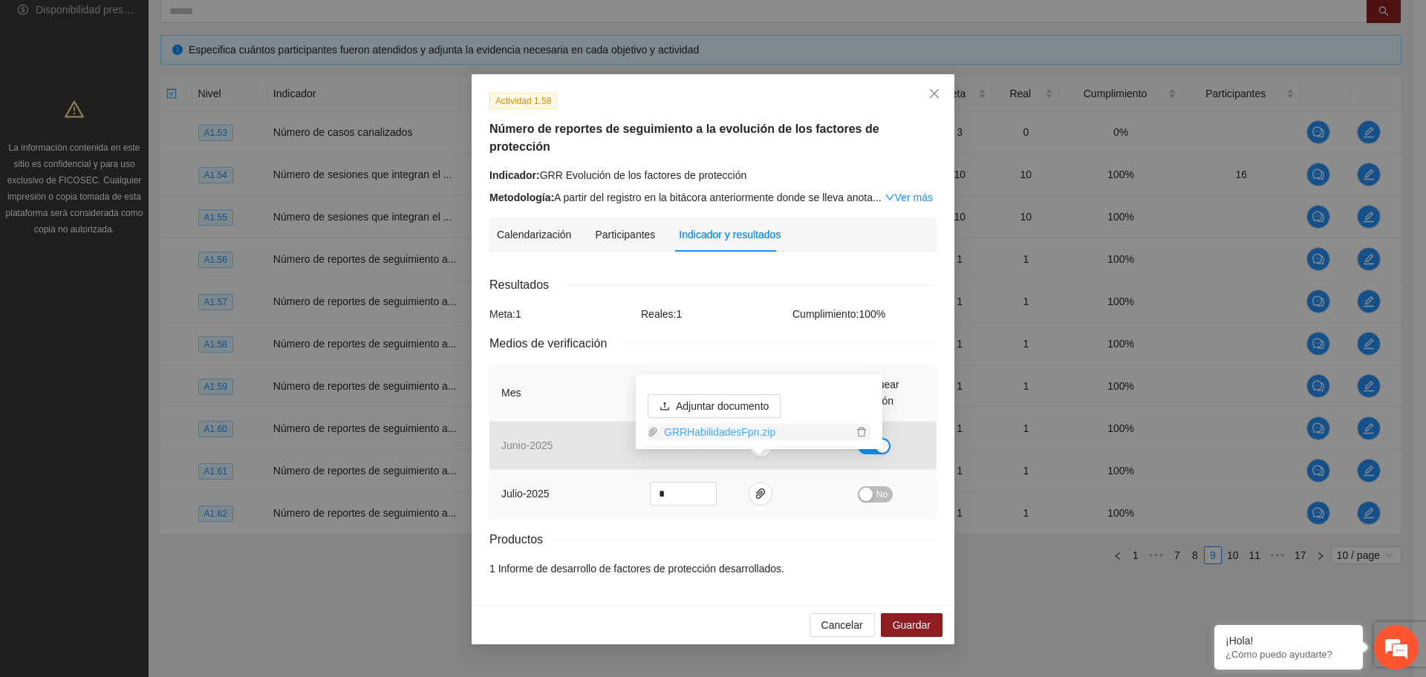
click at [739, 433] on link "GRRHabilidadesFpn.zip" at bounding box center [755, 432] width 195 height 16
click at [906, 617] on span "Guardar" at bounding box center [912, 625] width 38 height 16
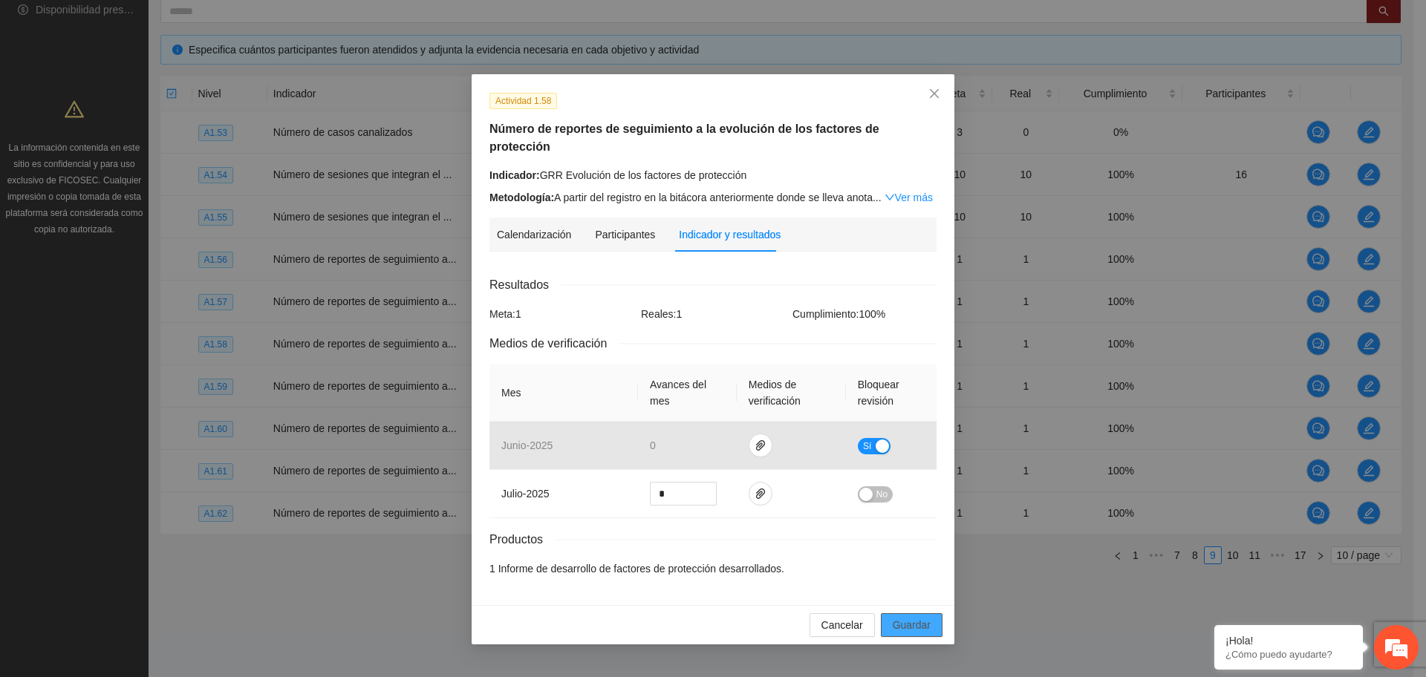
click at [906, 617] on span "Guardar" at bounding box center [912, 625] width 38 height 16
click at [911, 617] on span "Guardar" at bounding box center [912, 625] width 38 height 16
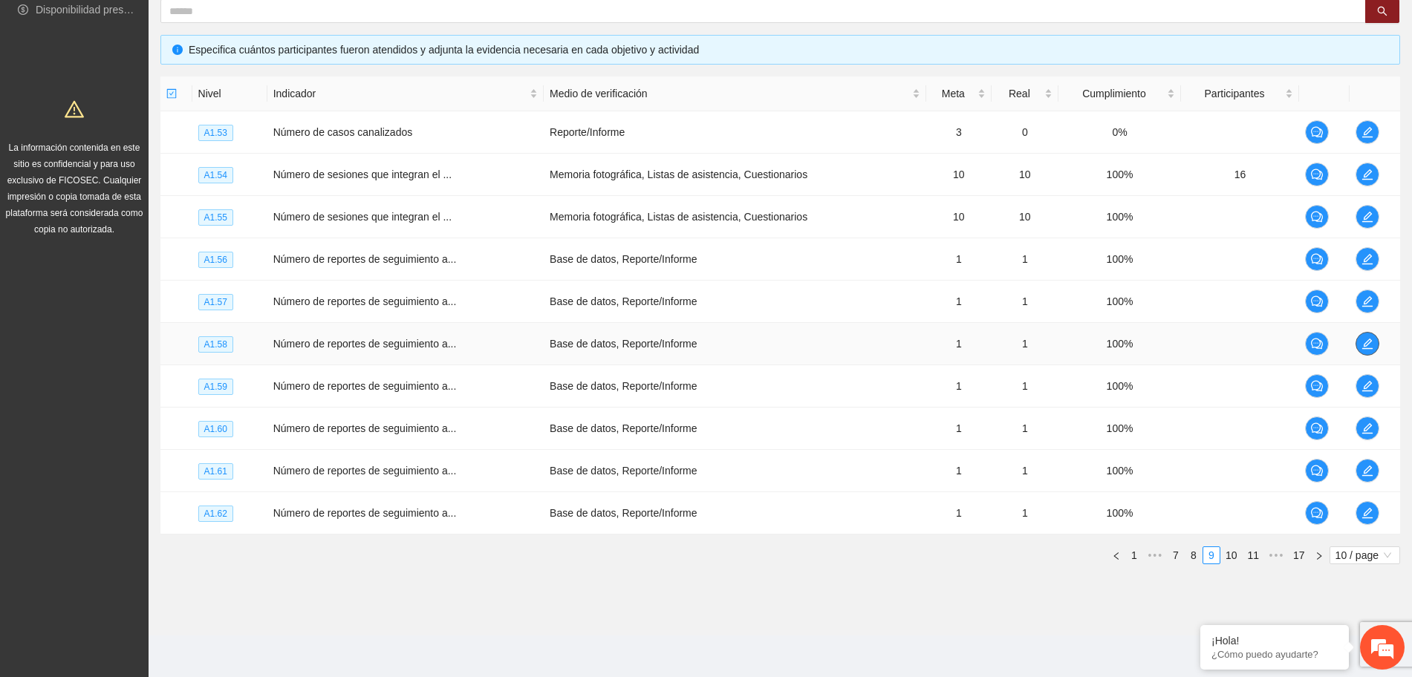
click at [1371, 335] on button "button" at bounding box center [1367, 344] width 24 height 24
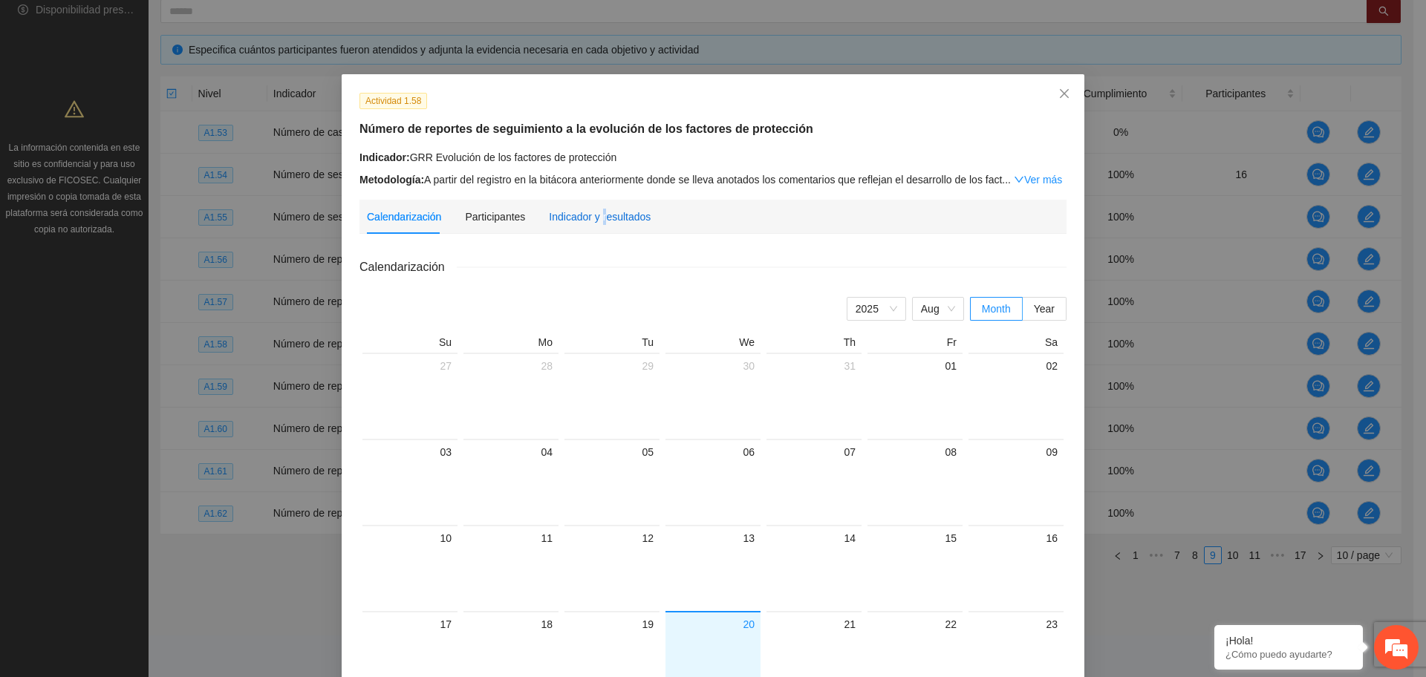
click at [592, 210] on div "Indicador y resultados" at bounding box center [600, 217] width 102 height 16
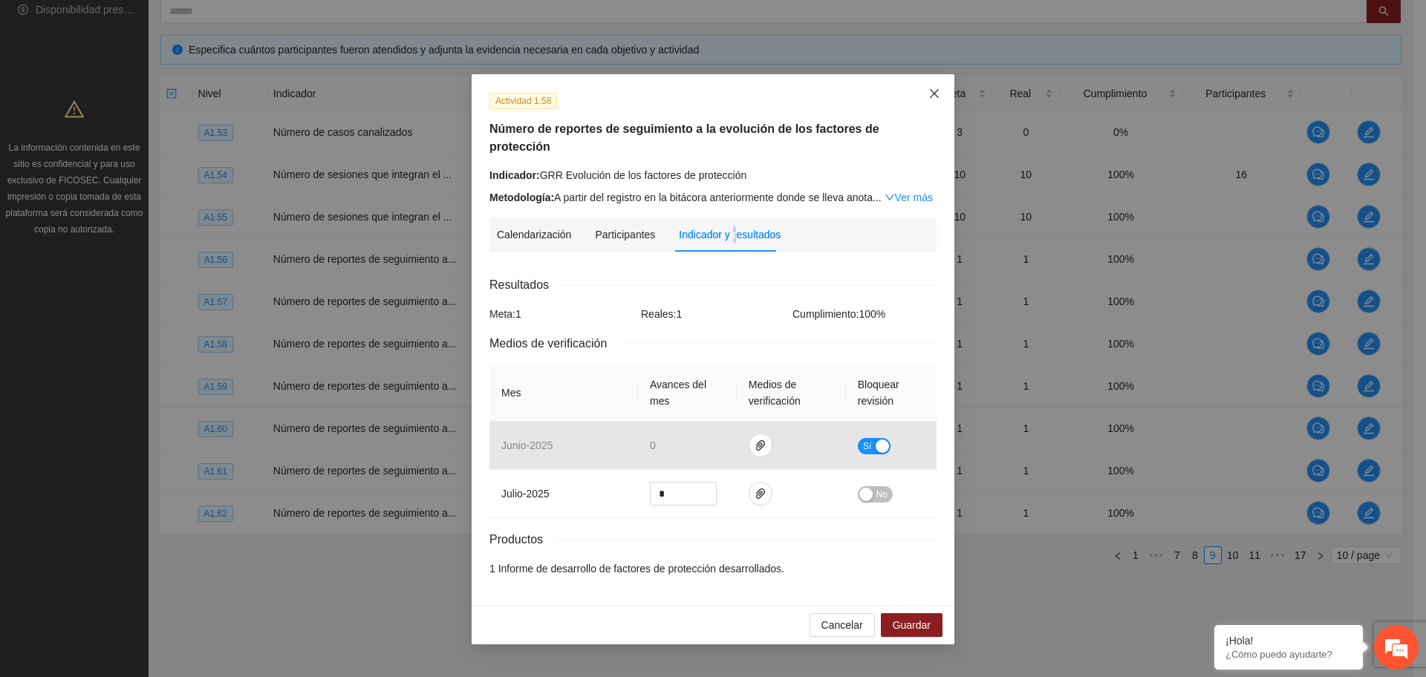
drag, startPoint x: 932, startPoint y: 84, endPoint x: 1000, endPoint y: 157, distance: 99.9
click at [933, 85] on span "Close" at bounding box center [934, 94] width 40 height 40
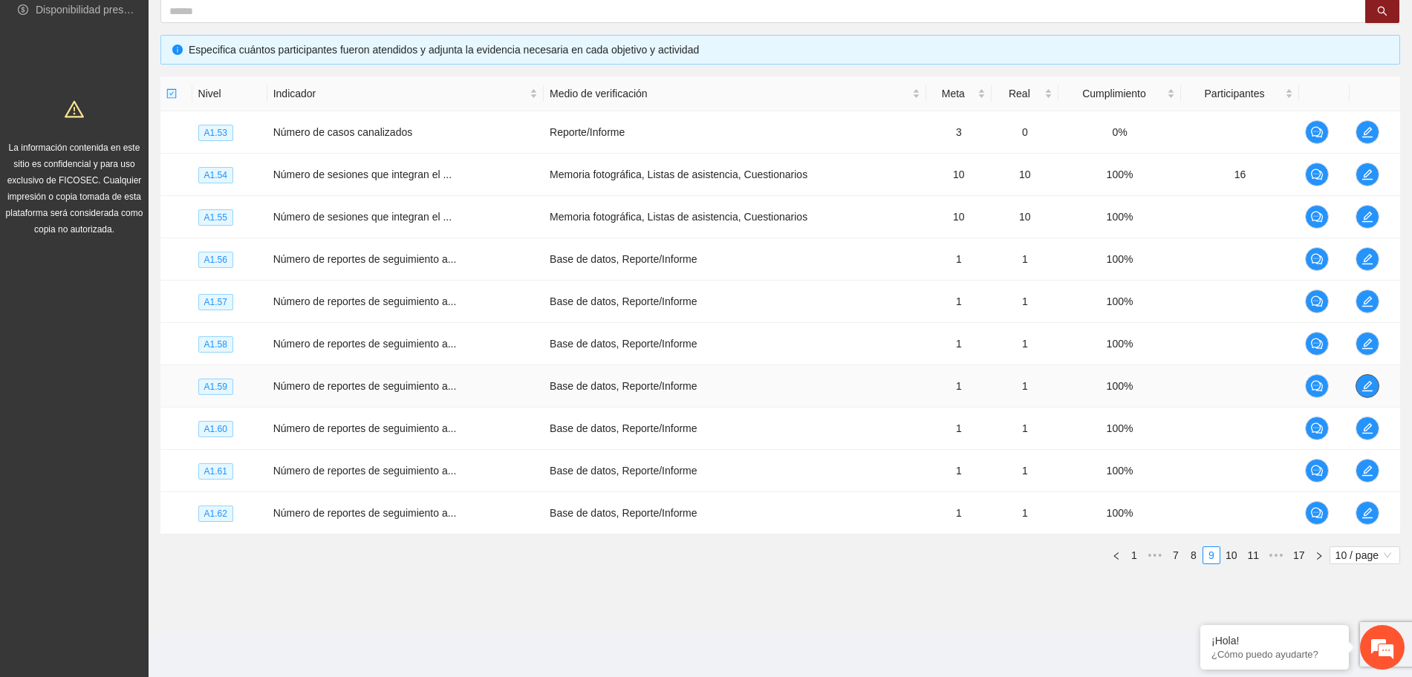
click at [1367, 388] on icon "edit" at bounding box center [1367, 386] width 12 height 12
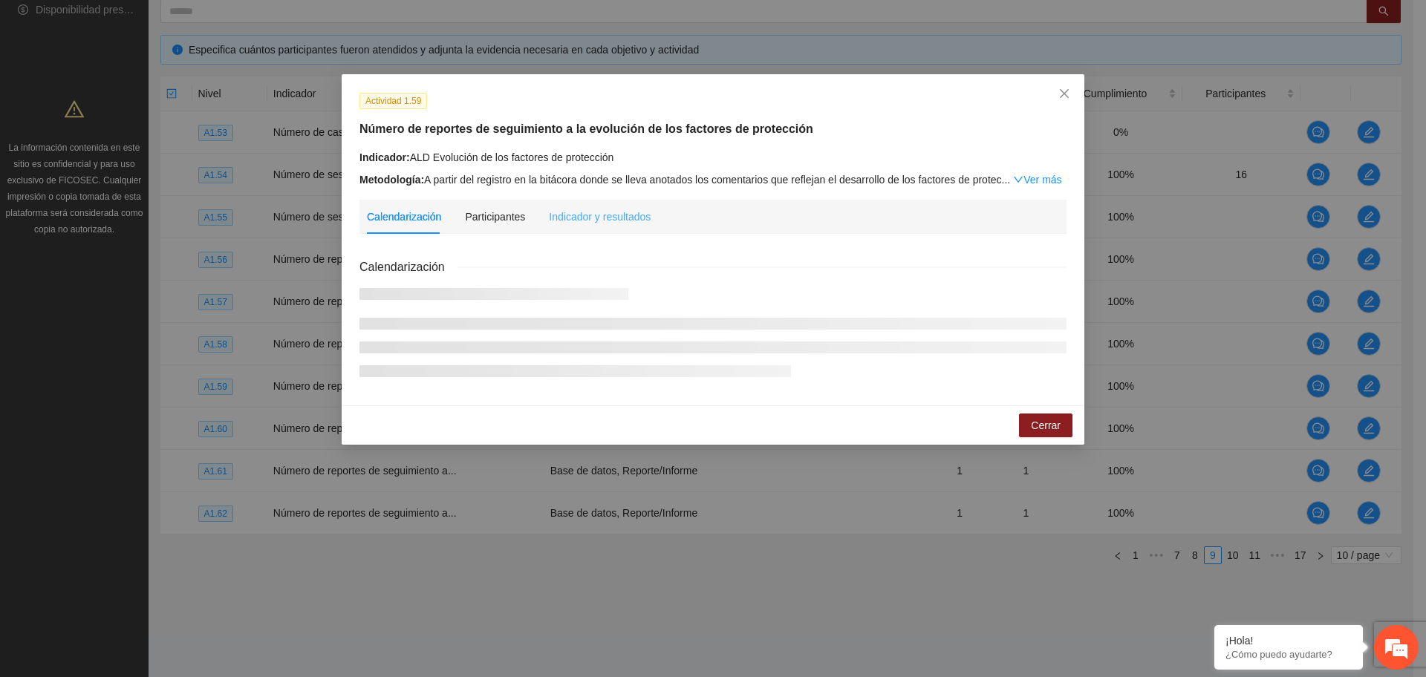
click at [596, 206] on div "Indicador y resultados" at bounding box center [600, 217] width 102 height 34
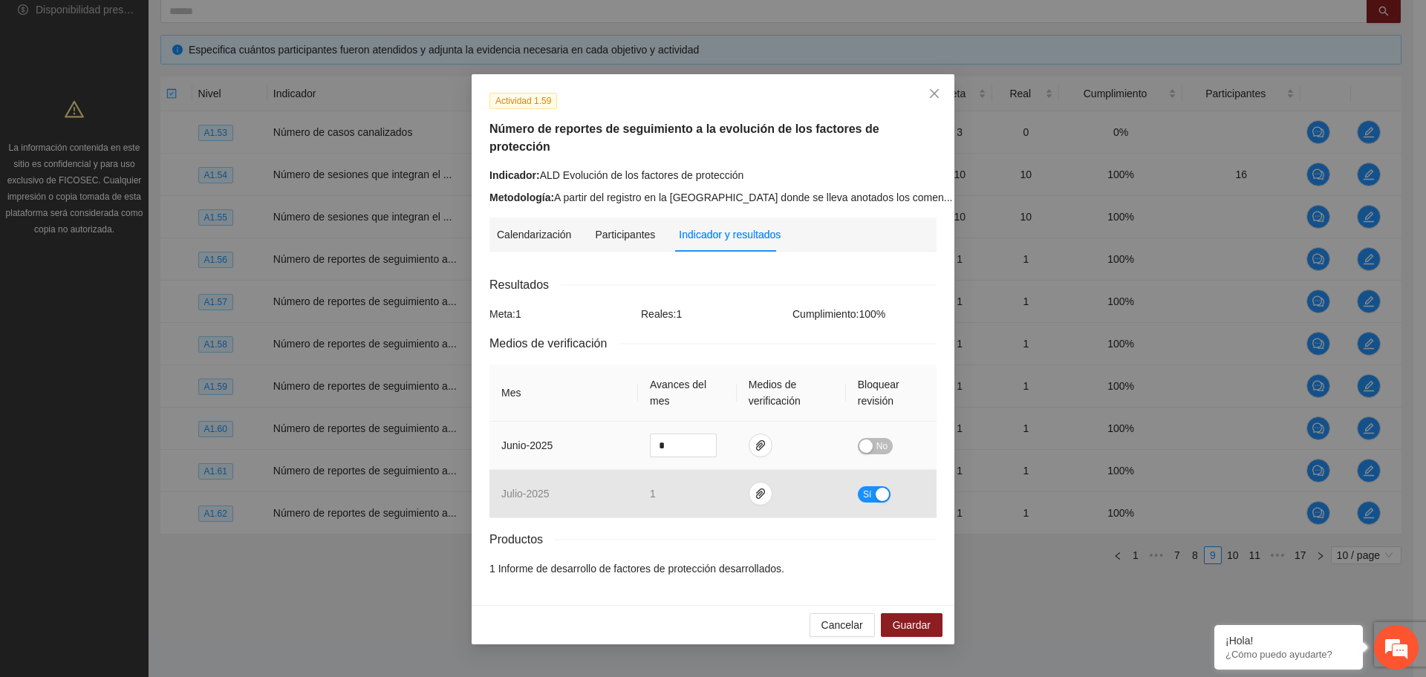
click at [868, 440] on div "button" at bounding box center [865, 446] width 13 height 13
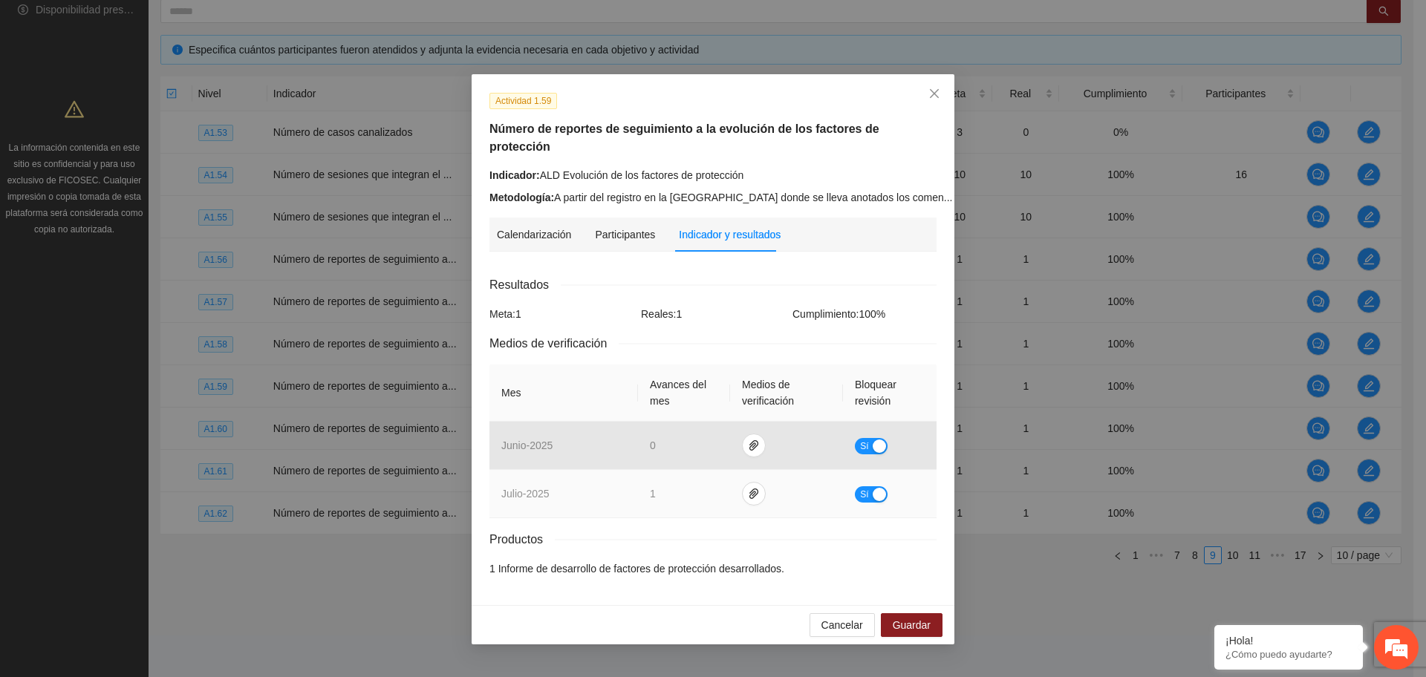
drag, startPoint x: 879, startPoint y: 480, endPoint x: 872, endPoint y: 475, distance: 8.0
click at [876, 488] on div "button" at bounding box center [879, 494] width 13 height 13
click at [763, 489] on icon "paper-clip" at bounding box center [760, 494] width 9 height 10
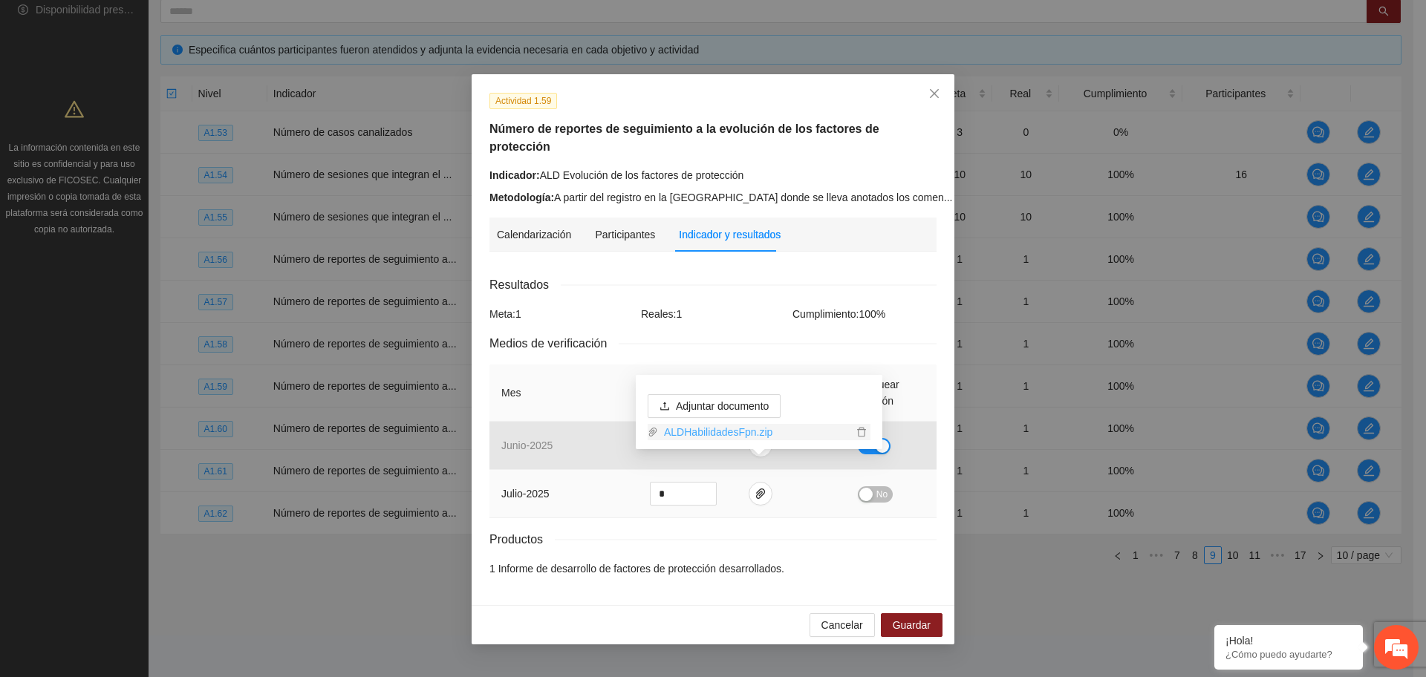
click at [716, 432] on link "ALDHabilidadesFpn.zip" at bounding box center [755, 432] width 195 height 16
click at [694, 264] on div "Calendarización 2025 Aug Month Year Su Mo Tu We Th Fr Sa 27 28 29 30 31 01 02 0…" at bounding box center [712, 426] width 447 height 324
click at [763, 489] on icon "paper-clip" at bounding box center [760, 494] width 9 height 10
click at [913, 617] on span "Guardar" at bounding box center [912, 625] width 38 height 16
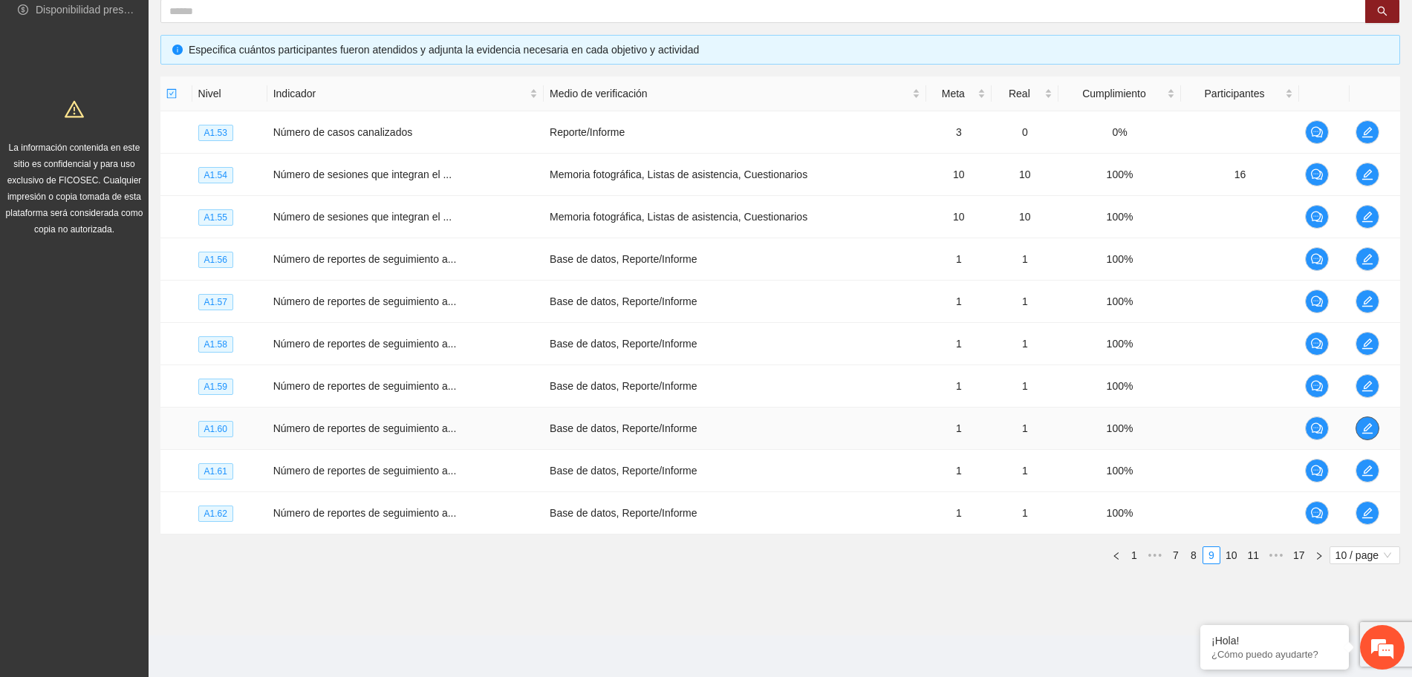
click at [1370, 426] on icon "edit" at bounding box center [1367, 428] width 10 height 10
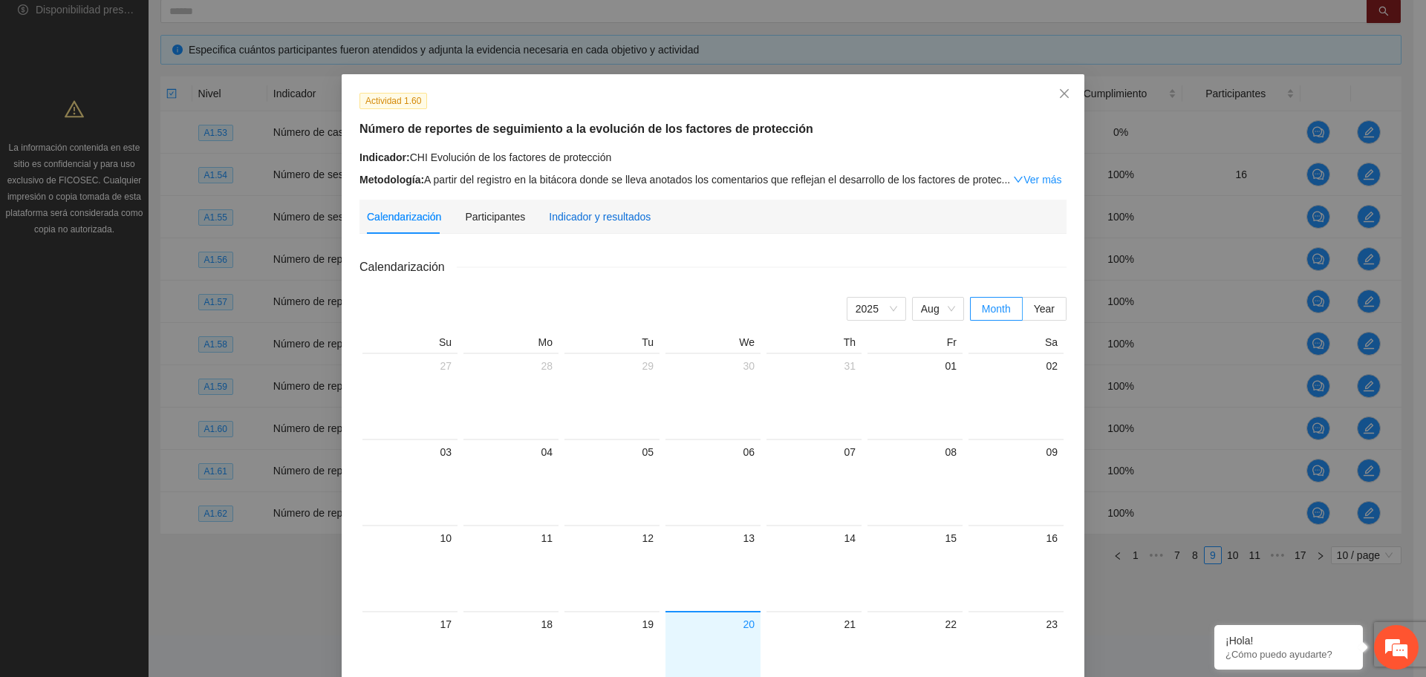
click at [577, 217] on div "Indicador y resultados" at bounding box center [600, 217] width 102 height 16
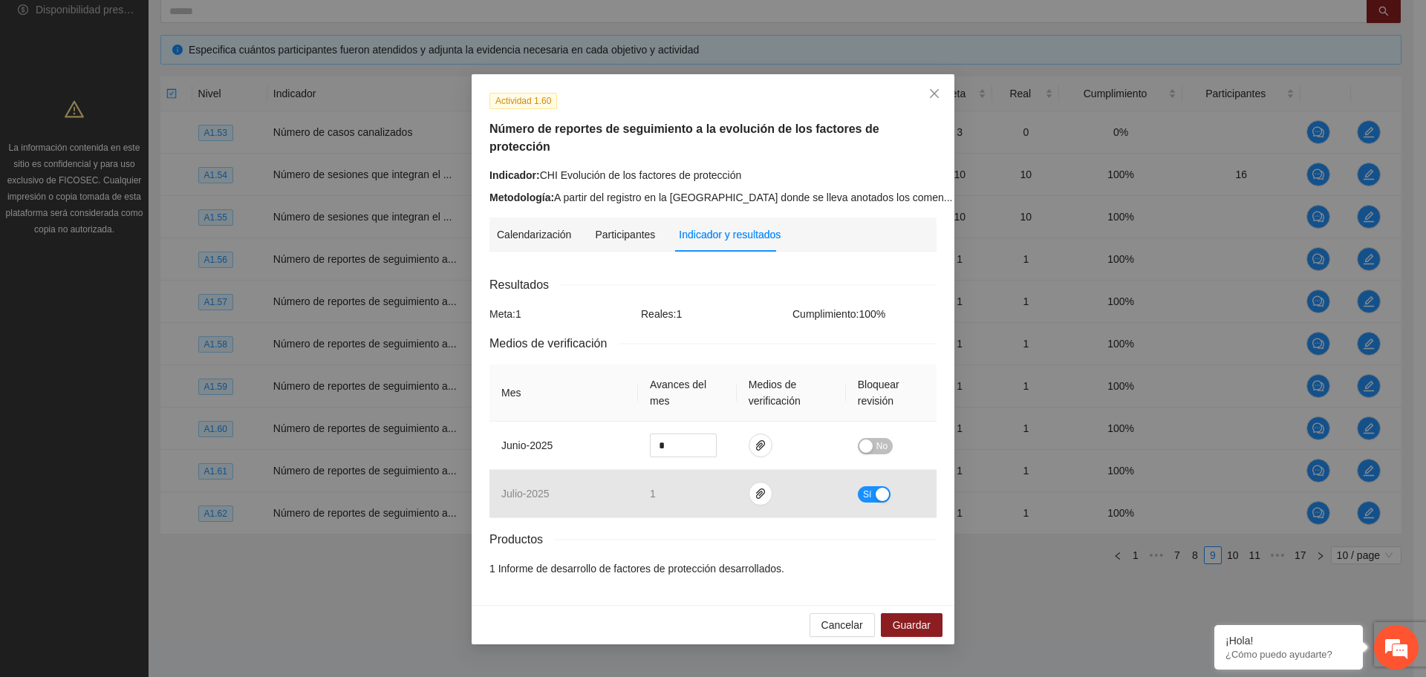
click at [740, 276] on div "Resultados" at bounding box center [712, 285] width 447 height 19
click at [732, 335] on div "Resultados Meta: 1 Reales: 1 Cumplimiento: 100 % Medios de verificación Mes Ava…" at bounding box center [712, 427] width 447 height 302
click at [872, 440] on div "button" at bounding box center [865, 446] width 13 height 13
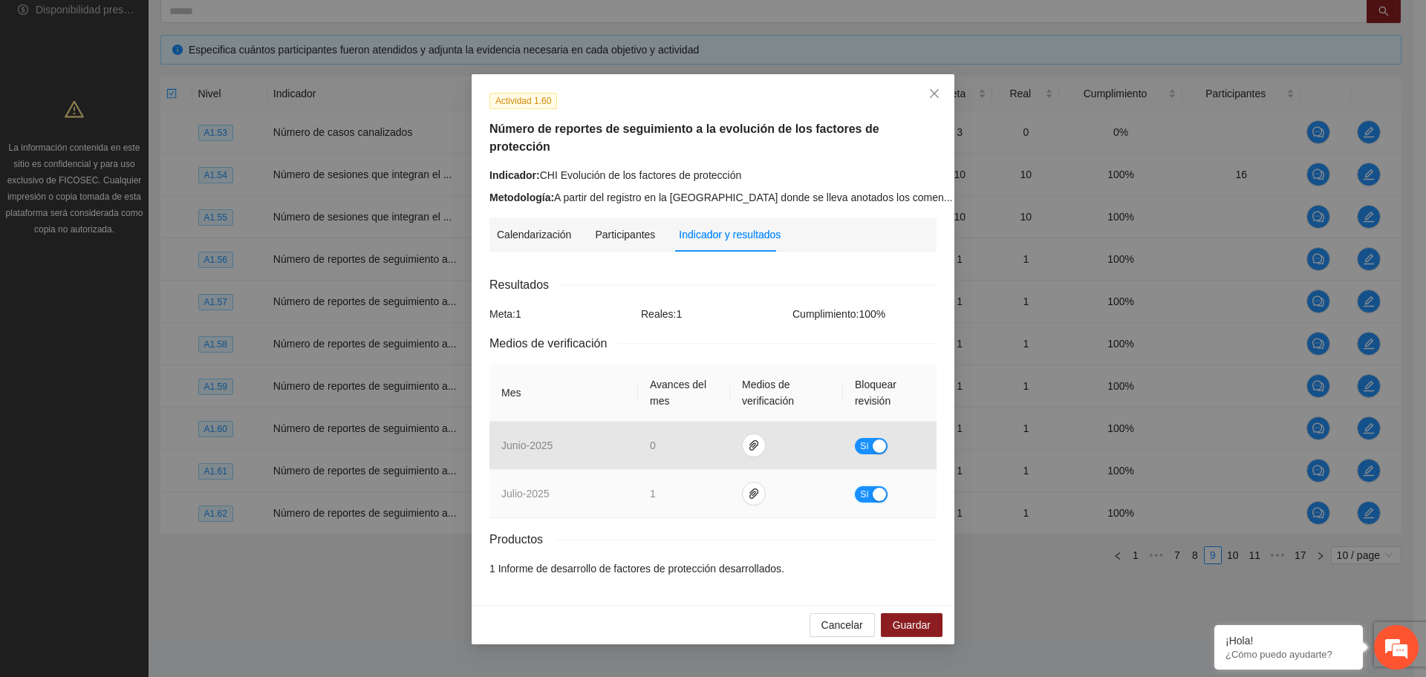
click at [859, 486] on button "Sí" at bounding box center [871, 494] width 33 height 16
click at [749, 470] on td at bounding box center [791, 494] width 109 height 48
click at [760, 489] on icon "paper-clip" at bounding box center [760, 494] width 9 height 10
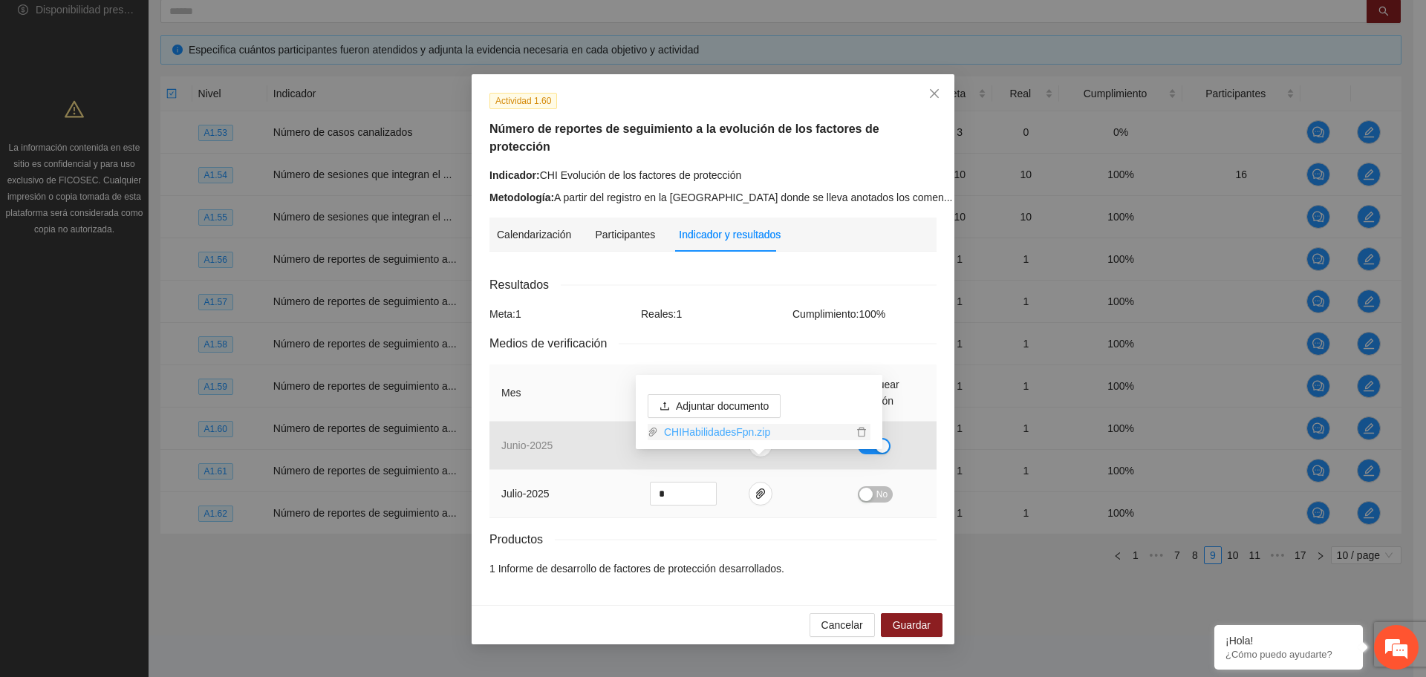
click at [706, 433] on link "CHIHabilidadesFpn.zip" at bounding box center [755, 432] width 195 height 16
click at [785, 530] on div "Productos" at bounding box center [712, 539] width 447 height 19
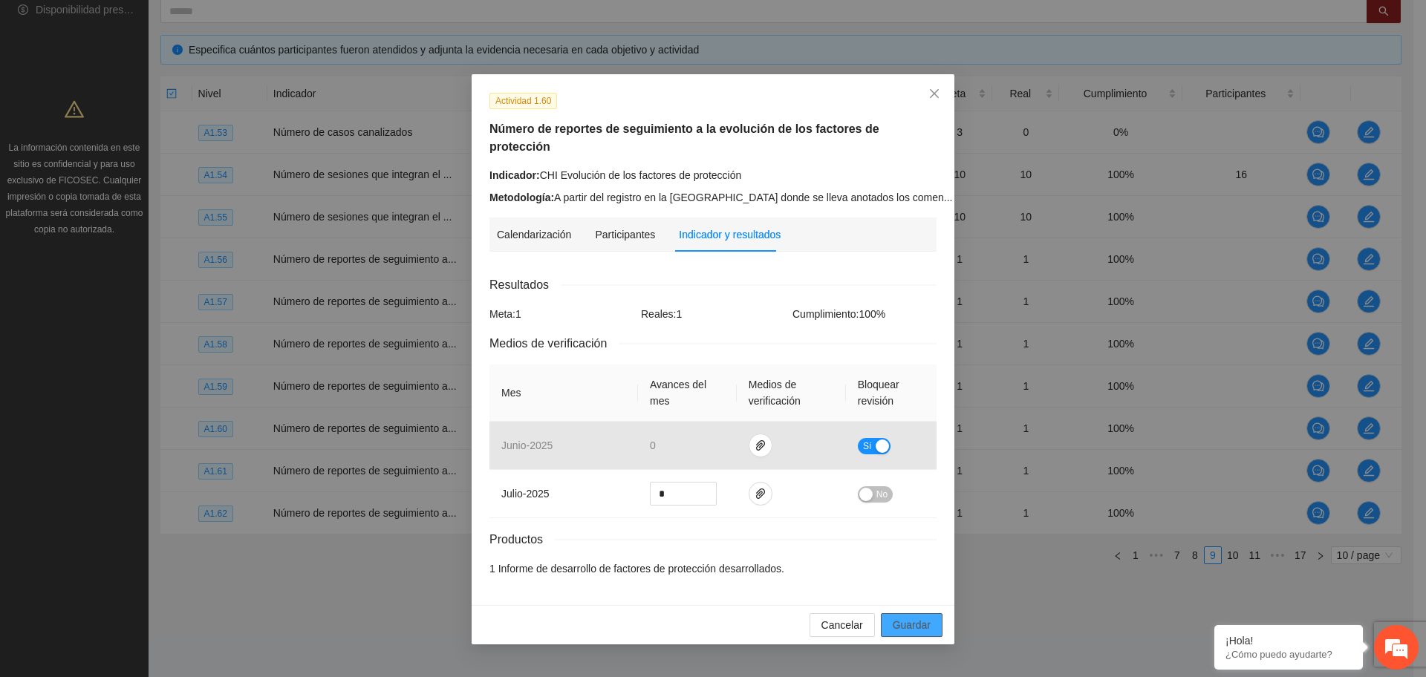
click at [935, 616] on button "Guardar" at bounding box center [912, 625] width 62 height 24
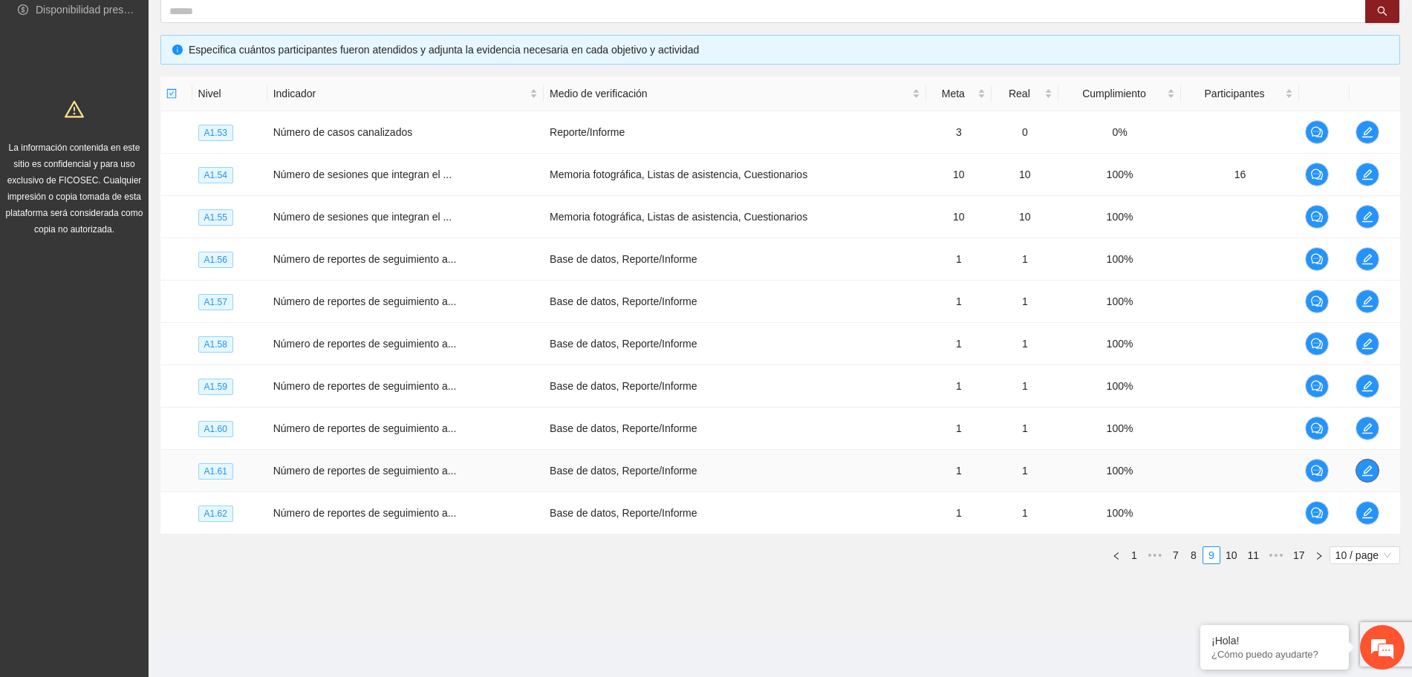
click at [1362, 466] on icon "edit" at bounding box center [1367, 471] width 12 height 12
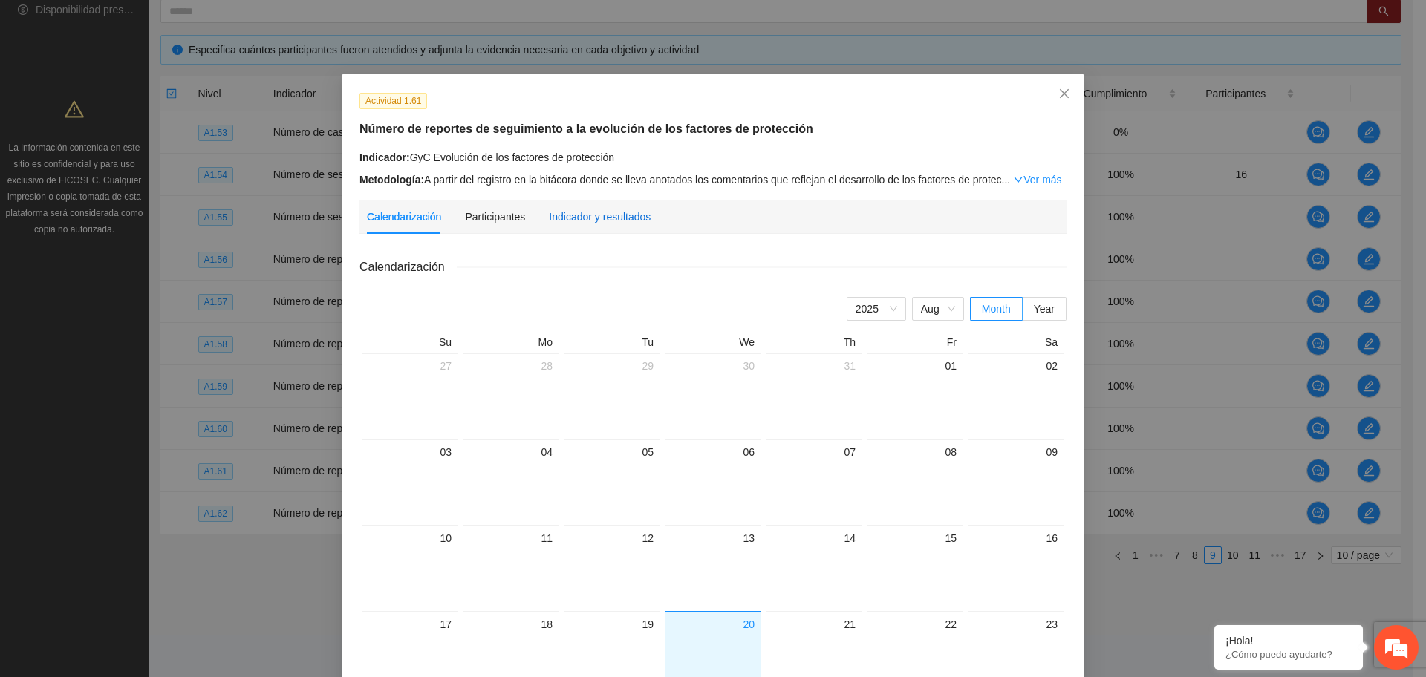
click at [596, 212] on div "Indicador y resultados" at bounding box center [600, 217] width 102 height 16
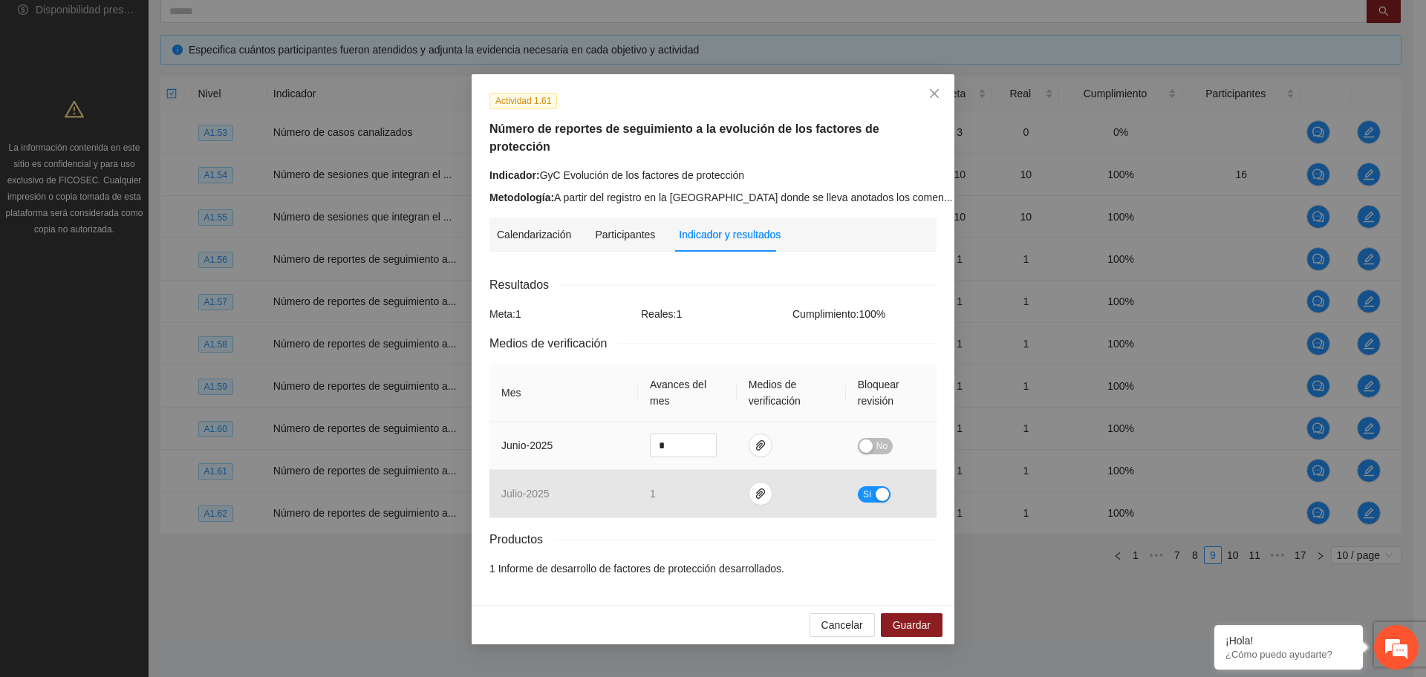
click at [873, 438] on button "No" at bounding box center [875, 446] width 35 height 16
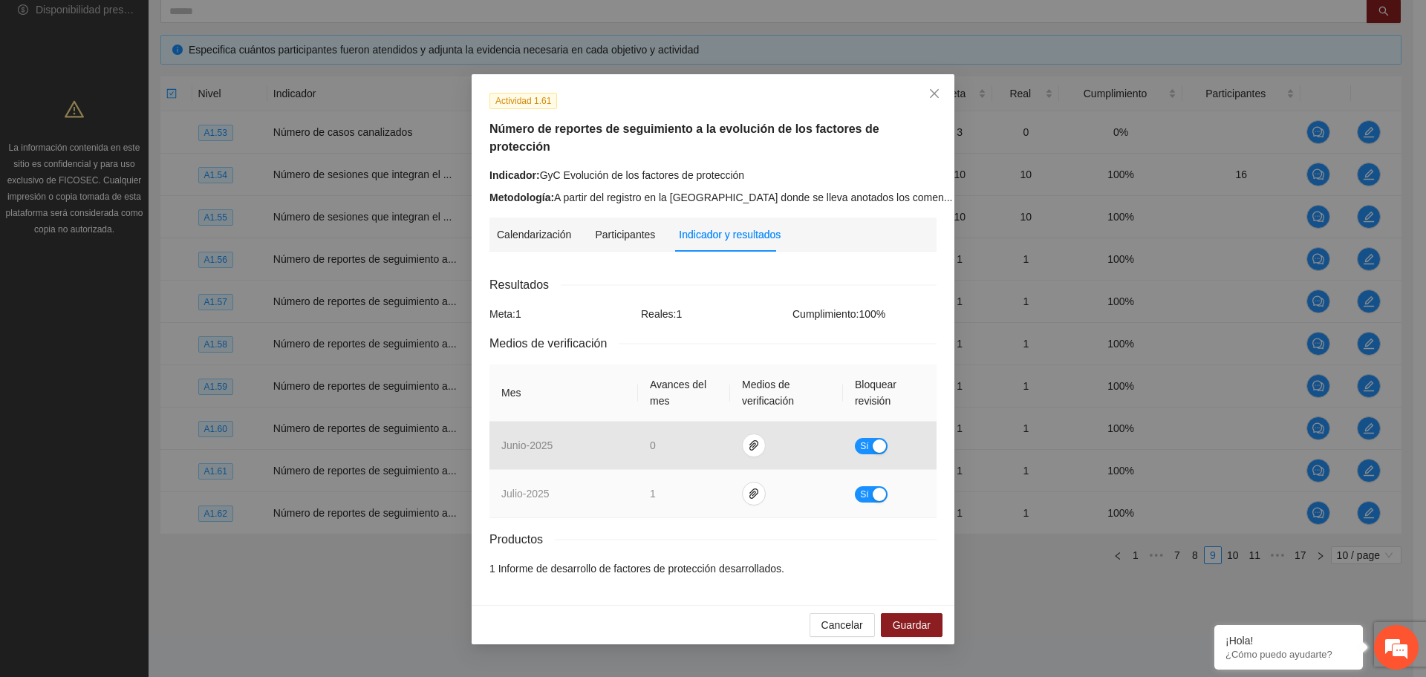
click at [876, 484] on td "Sí" at bounding box center [890, 494] width 94 height 48
click at [876, 488] on div "button" at bounding box center [879, 494] width 13 height 13
click at [751, 488] on span "paper-clip" at bounding box center [760, 494] width 22 height 12
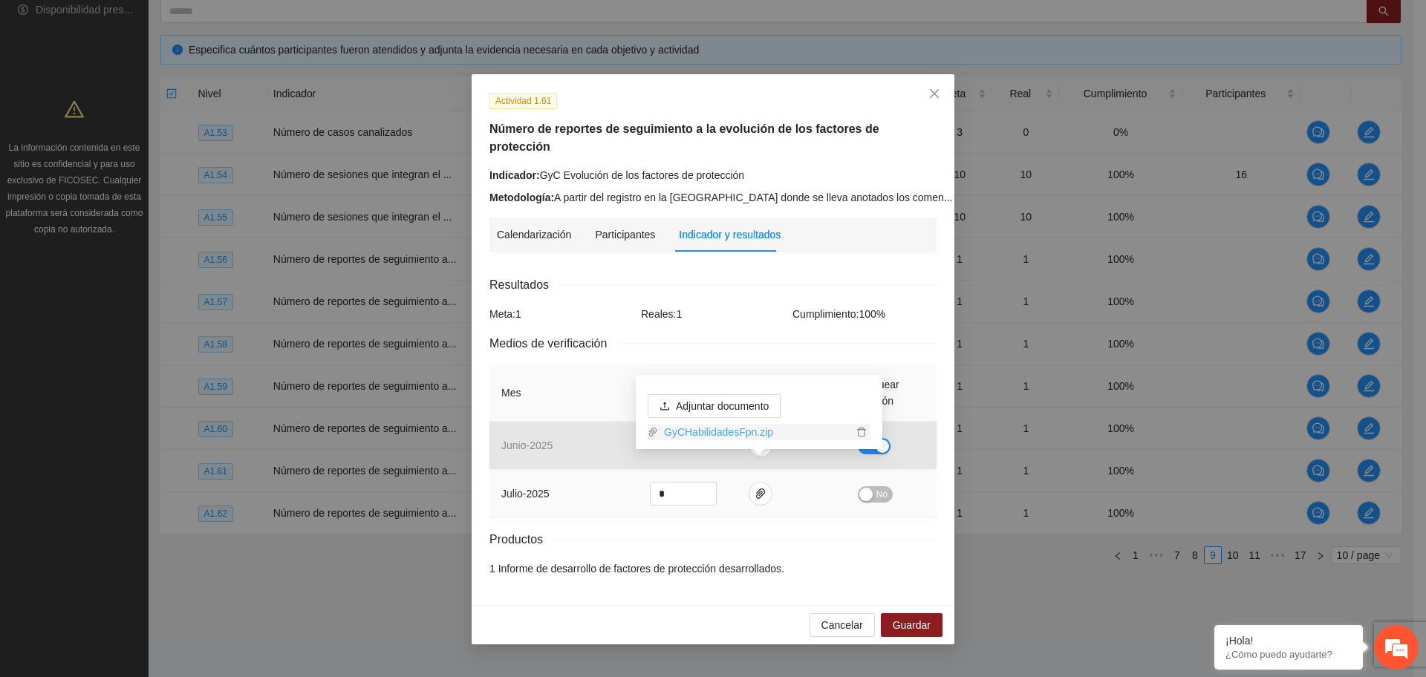
drag, startPoint x: 683, startPoint y: 435, endPoint x: 810, endPoint y: 399, distance: 132.1
click at [683, 434] on link "GyCHabilidadesFpn.zip" at bounding box center [755, 432] width 195 height 16
click at [743, 435] on link "GyCHabilidadesFpn.zip" at bounding box center [755, 432] width 195 height 16
click at [916, 617] on span "Guardar" at bounding box center [912, 625] width 38 height 16
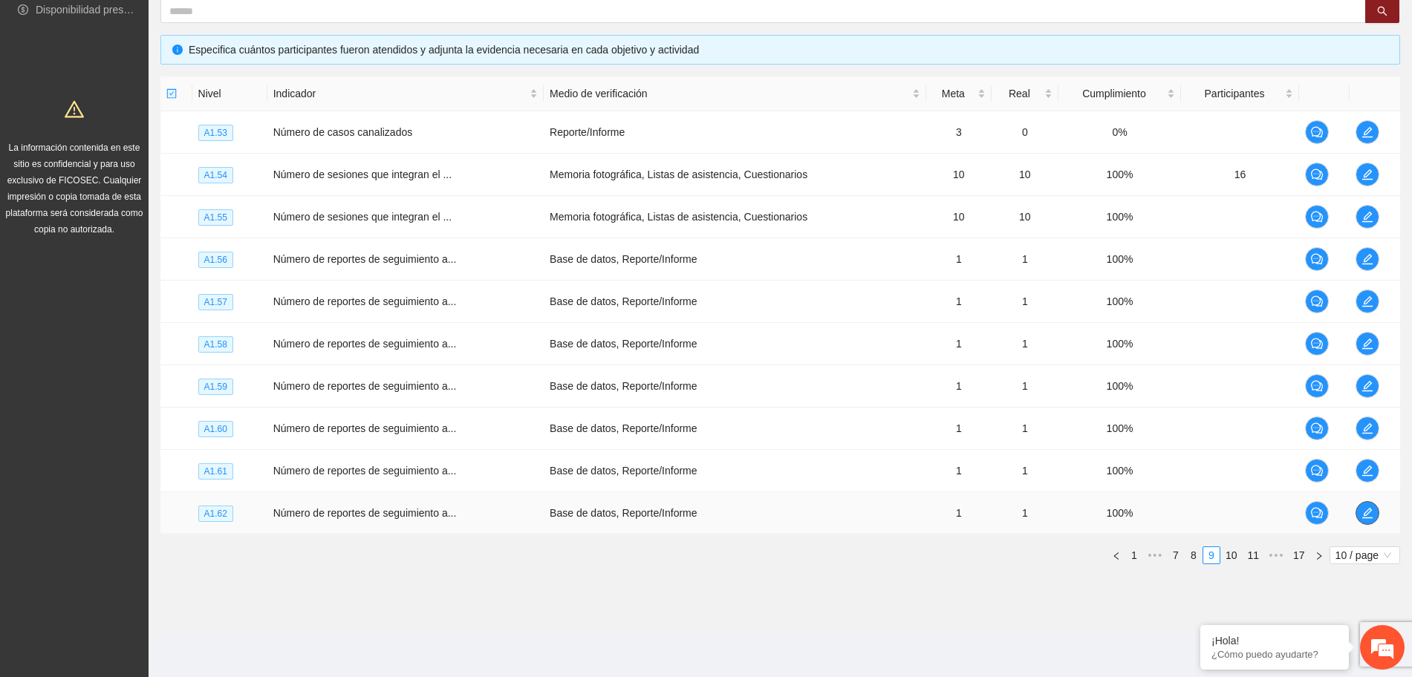
click at [1371, 515] on icon "edit" at bounding box center [1367, 513] width 12 height 12
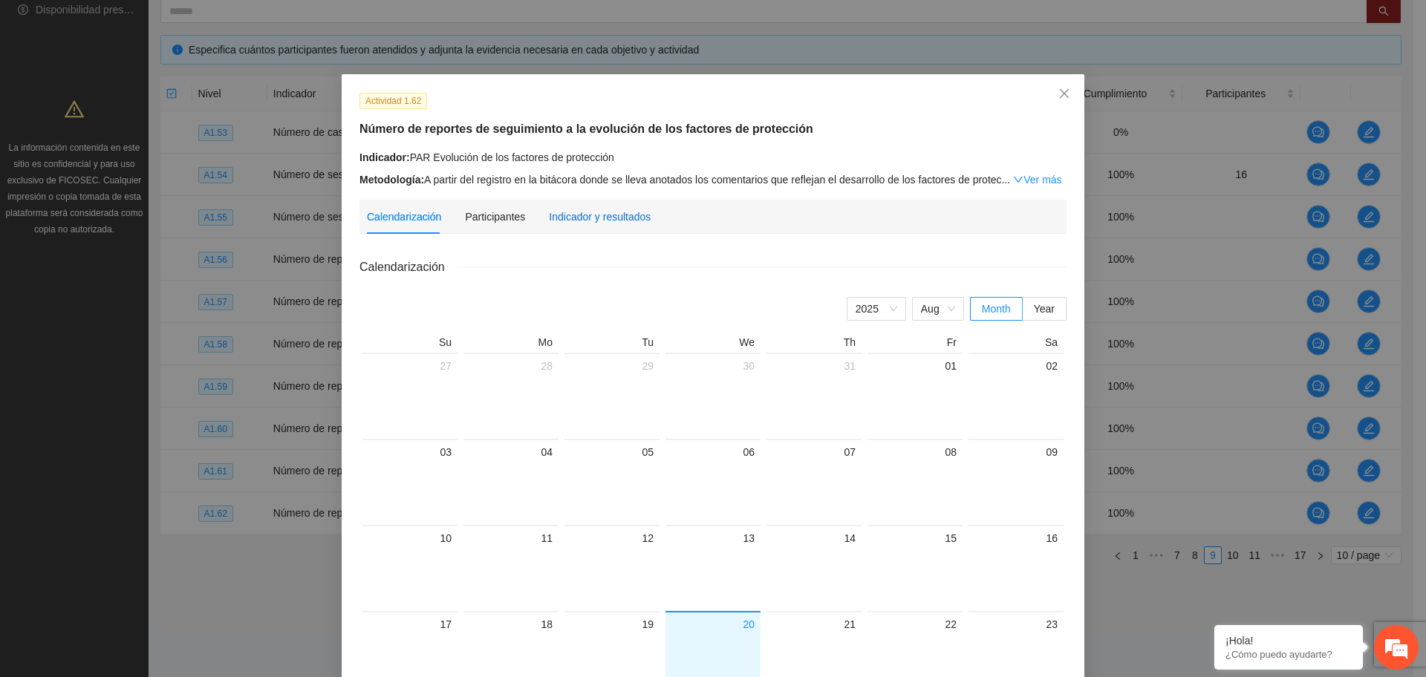
click at [619, 221] on div "Indicador y resultados" at bounding box center [600, 217] width 102 height 16
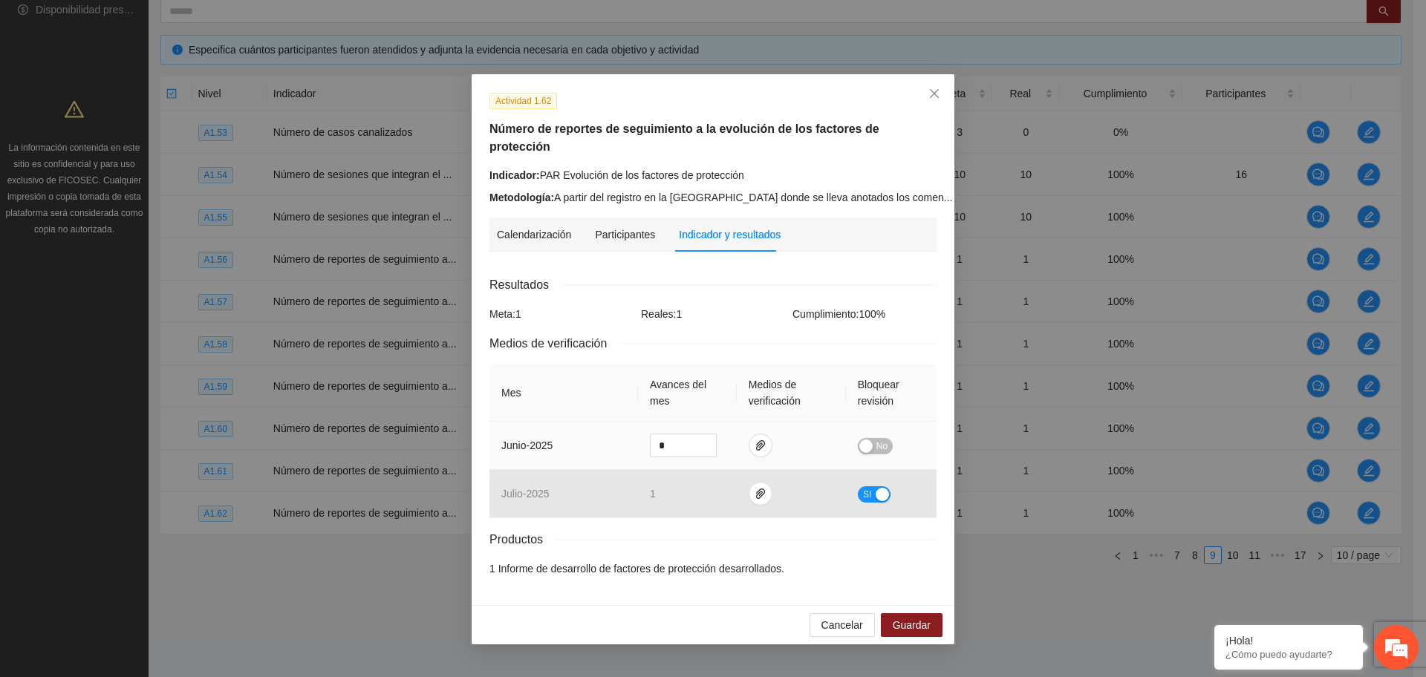
click at [864, 440] on div "button" at bounding box center [865, 446] width 13 height 13
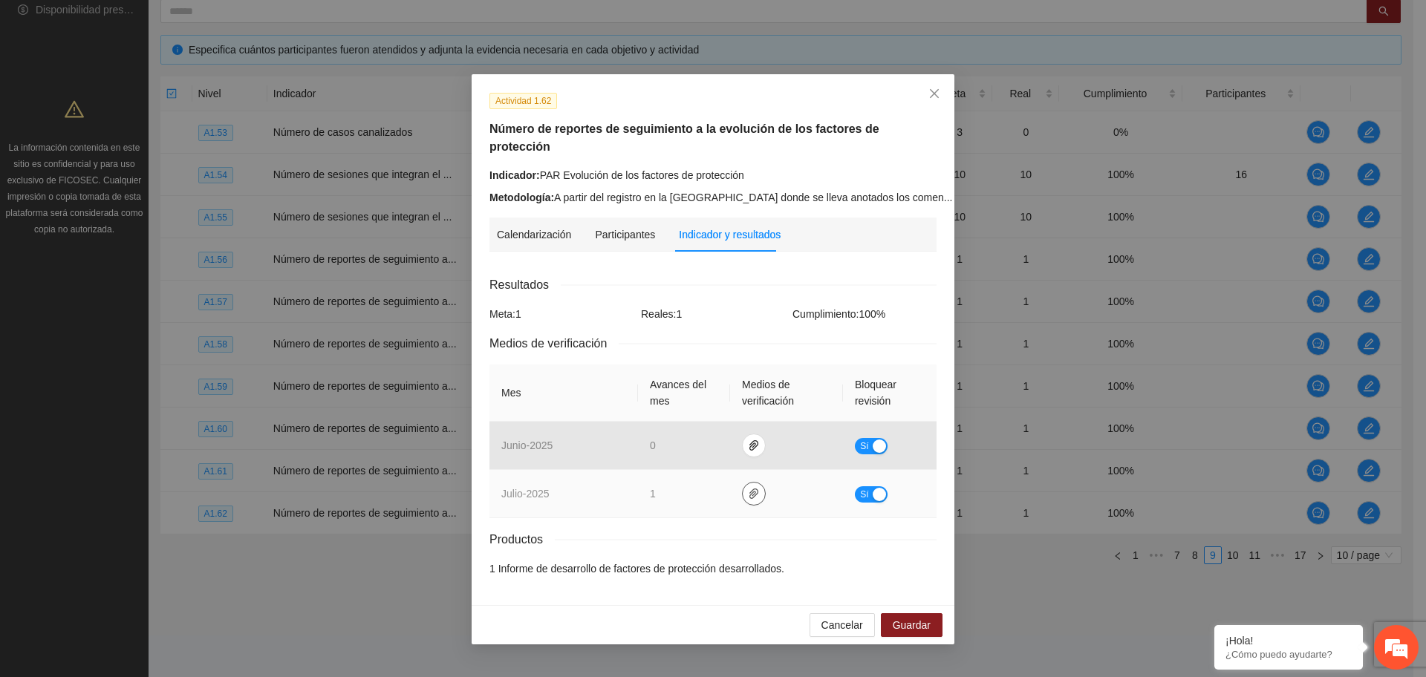
click at [743, 488] on span "paper-clip" at bounding box center [754, 494] width 22 height 12
click at [688, 432] on link "PARHabilidadesFpn.zip" at bounding box center [757, 432] width 212 height 16
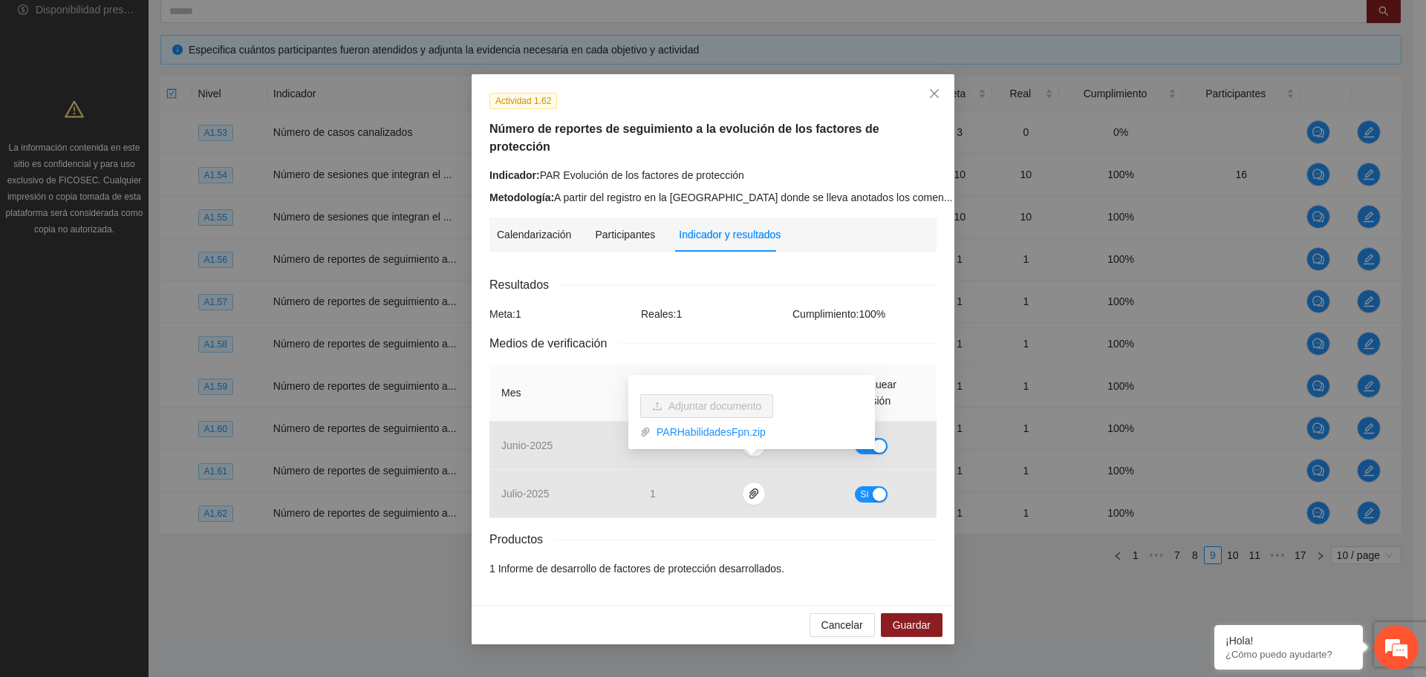
click at [769, 530] on div "Productos" at bounding box center [712, 539] width 447 height 19
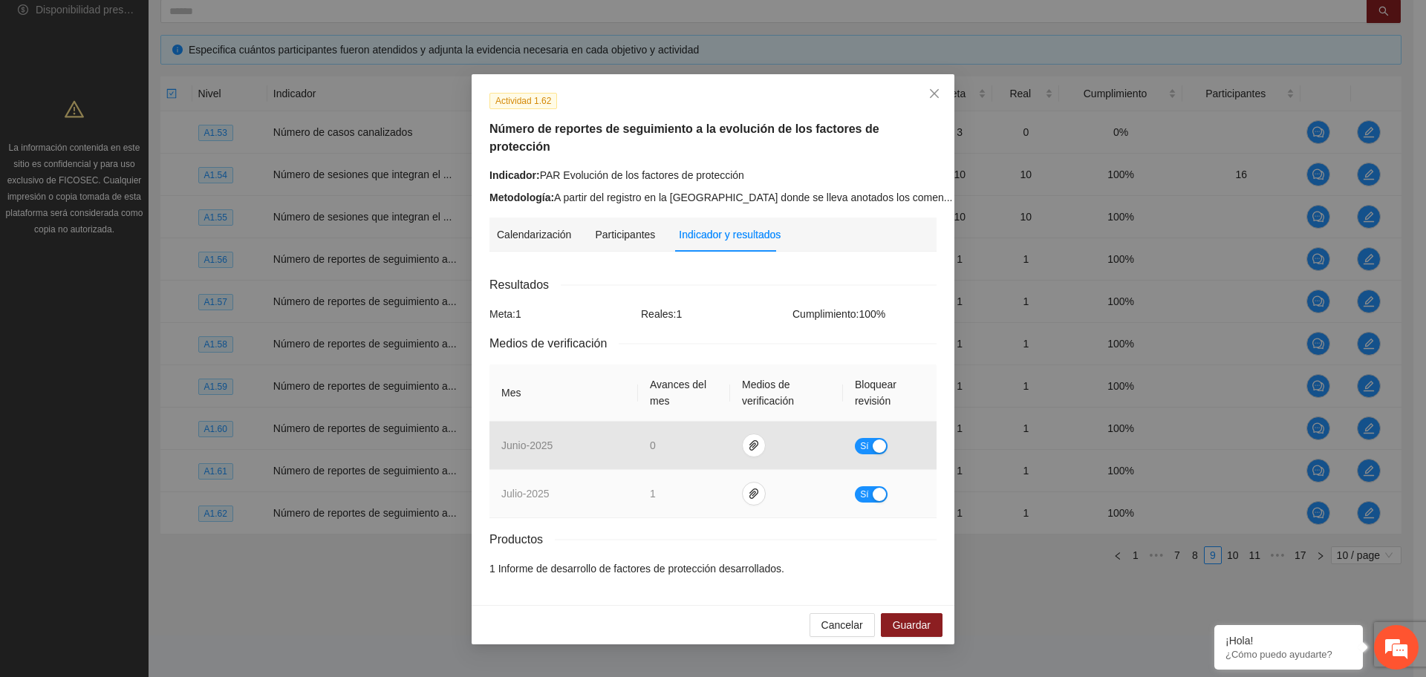
click at [873, 488] on div "button" at bounding box center [879, 494] width 13 height 13
click at [900, 583] on div "Actividad 1.62 Número de reportes de seguimiento a la evolución de los factores…" at bounding box center [713, 339] width 483 height 531
click at [916, 617] on span "Guardar" at bounding box center [912, 625] width 38 height 16
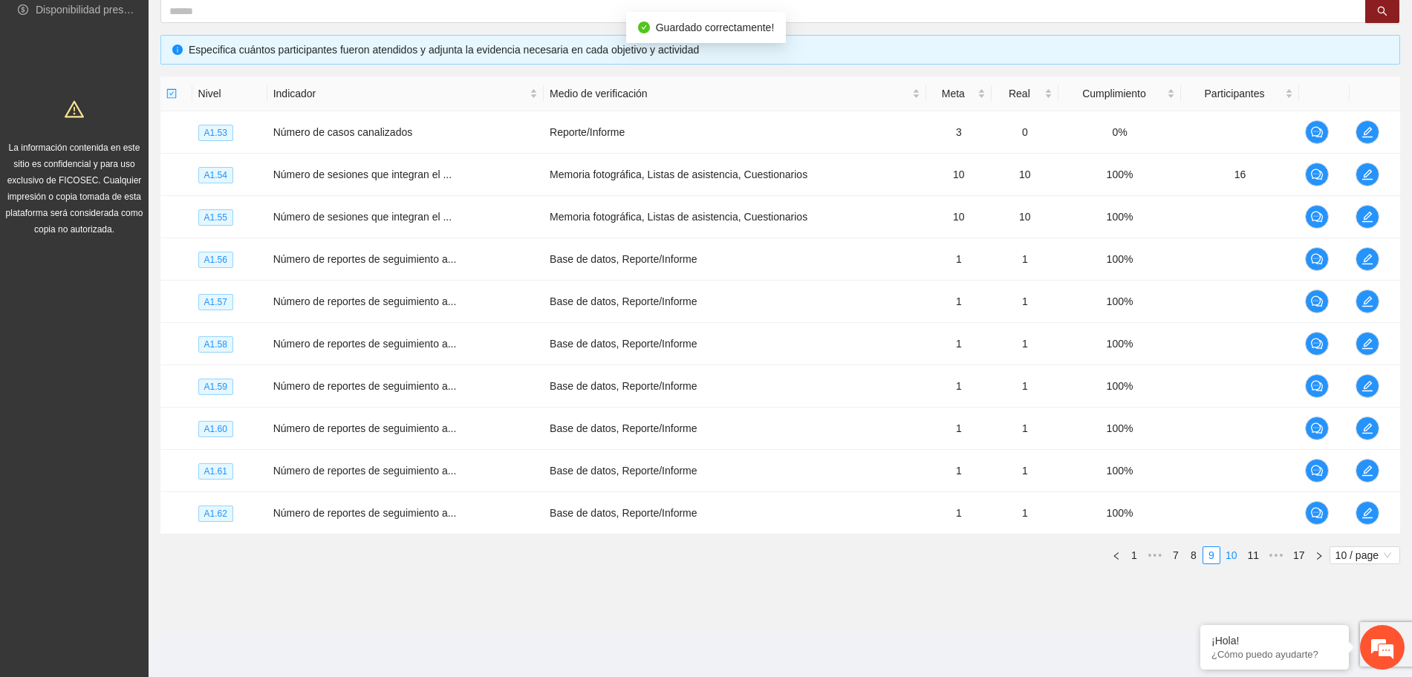
click at [1233, 560] on link "10" at bounding box center [1231, 555] width 21 height 16
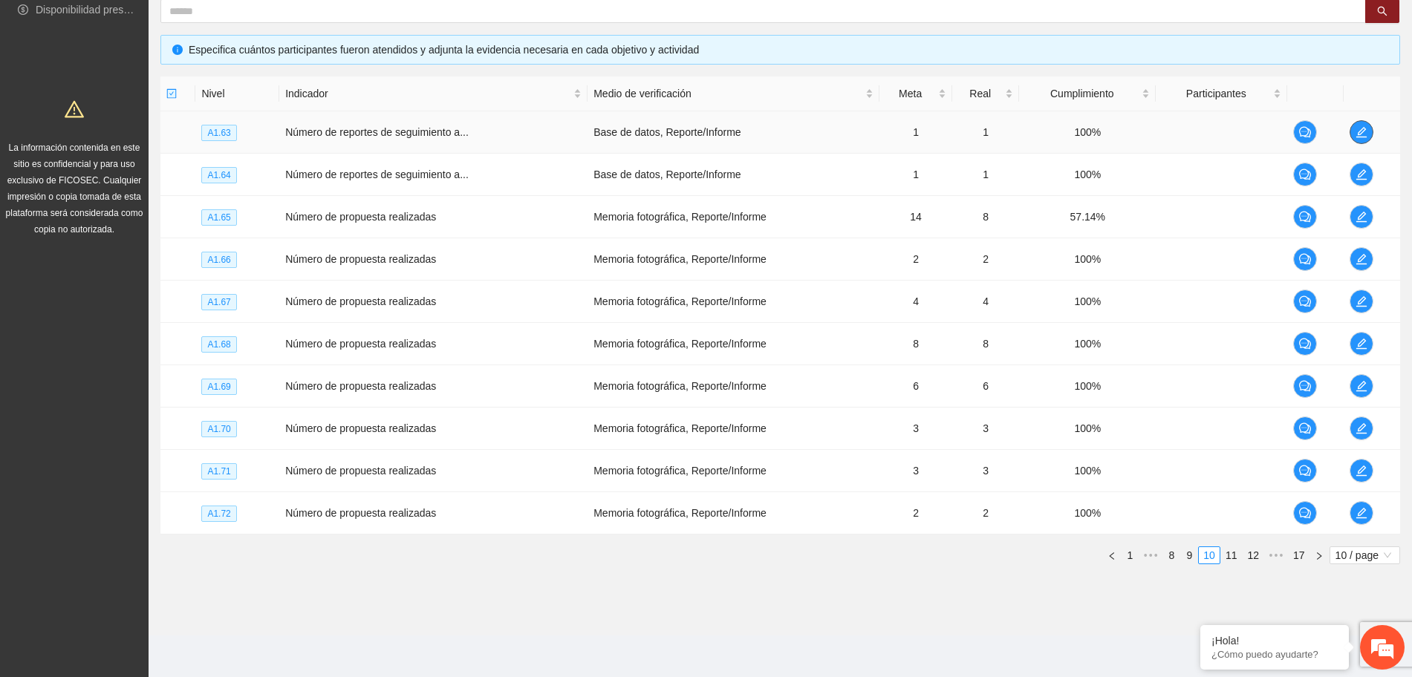
click at [1364, 127] on icon "edit" at bounding box center [1361, 132] width 12 height 12
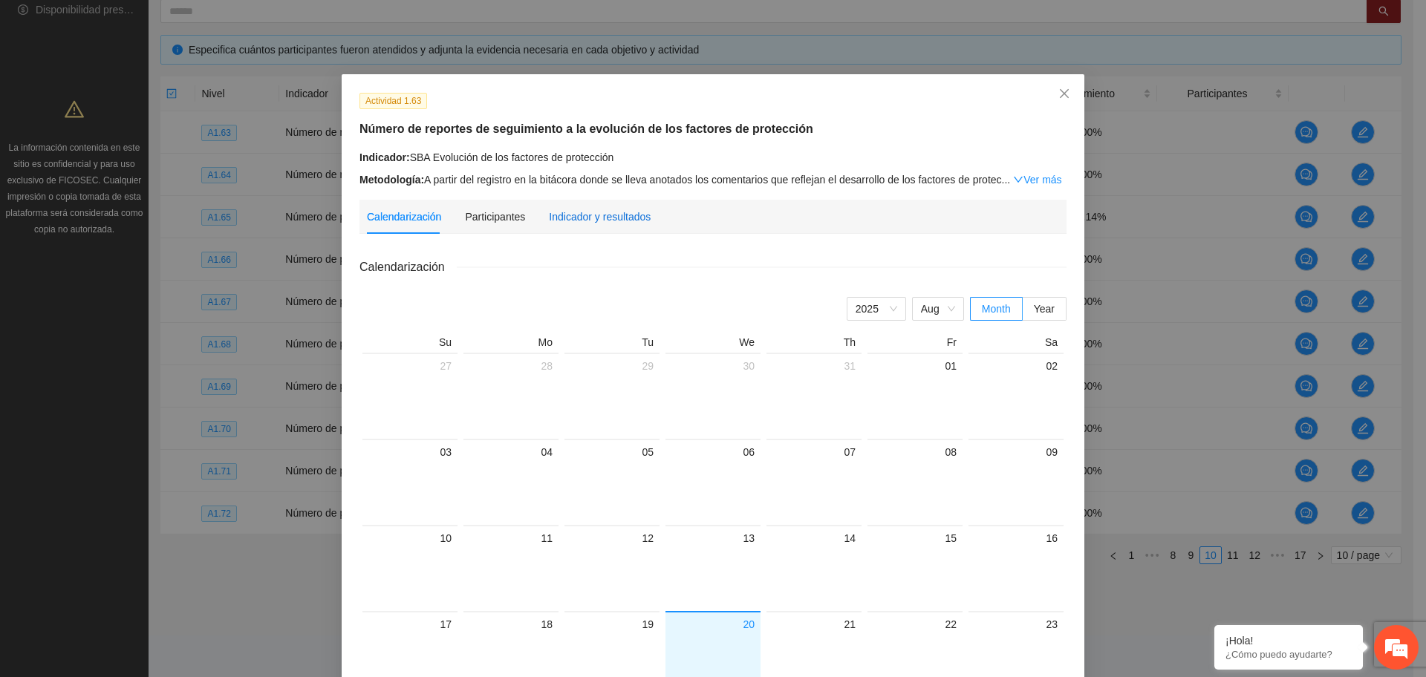
click at [631, 215] on div "Indicador y resultados" at bounding box center [600, 217] width 102 height 16
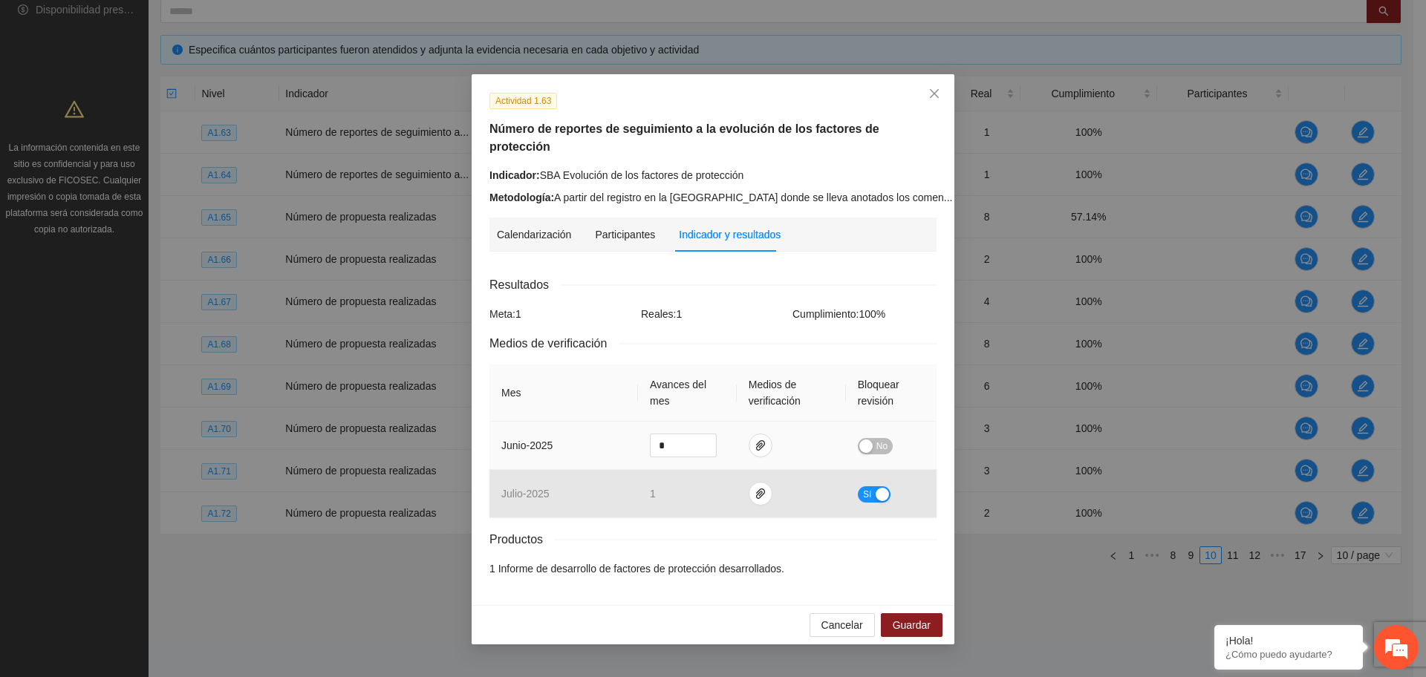
click at [869, 436] on td "No" at bounding box center [891, 446] width 91 height 48
drag, startPoint x: 864, startPoint y: 429, endPoint x: 767, endPoint y: 446, distance: 98.2
click at [863, 440] on div "button" at bounding box center [865, 446] width 13 height 13
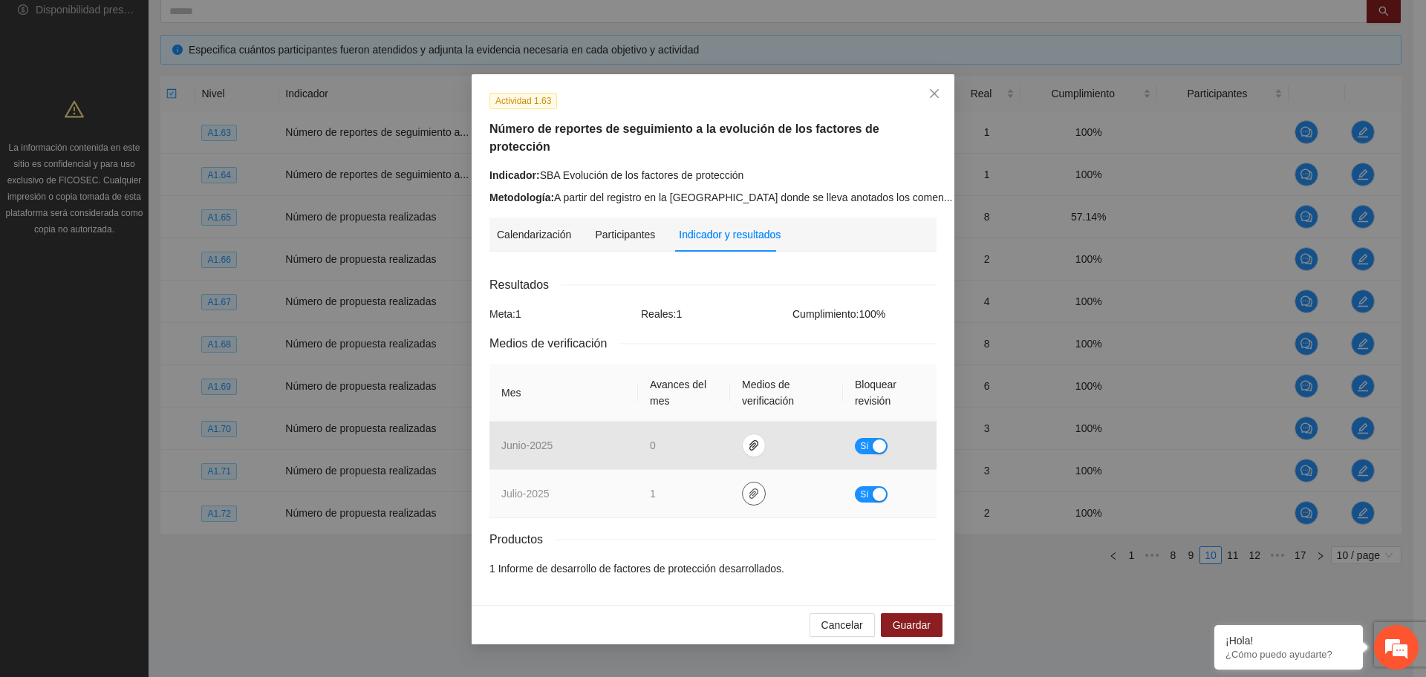
drag, startPoint x: 754, startPoint y: 484, endPoint x: 736, endPoint y: 469, distance: 23.7
click at [754, 483] on button "button" at bounding box center [754, 494] width 24 height 24
click at [692, 431] on link "SBAHabilidadesFpn.zip" at bounding box center [757, 432] width 212 height 16
click at [874, 488] on div "button" at bounding box center [879, 494] width 13 height 13
click at [911, 617] on span "Guardar" at bounding box center [912, 625] width 38 height 16
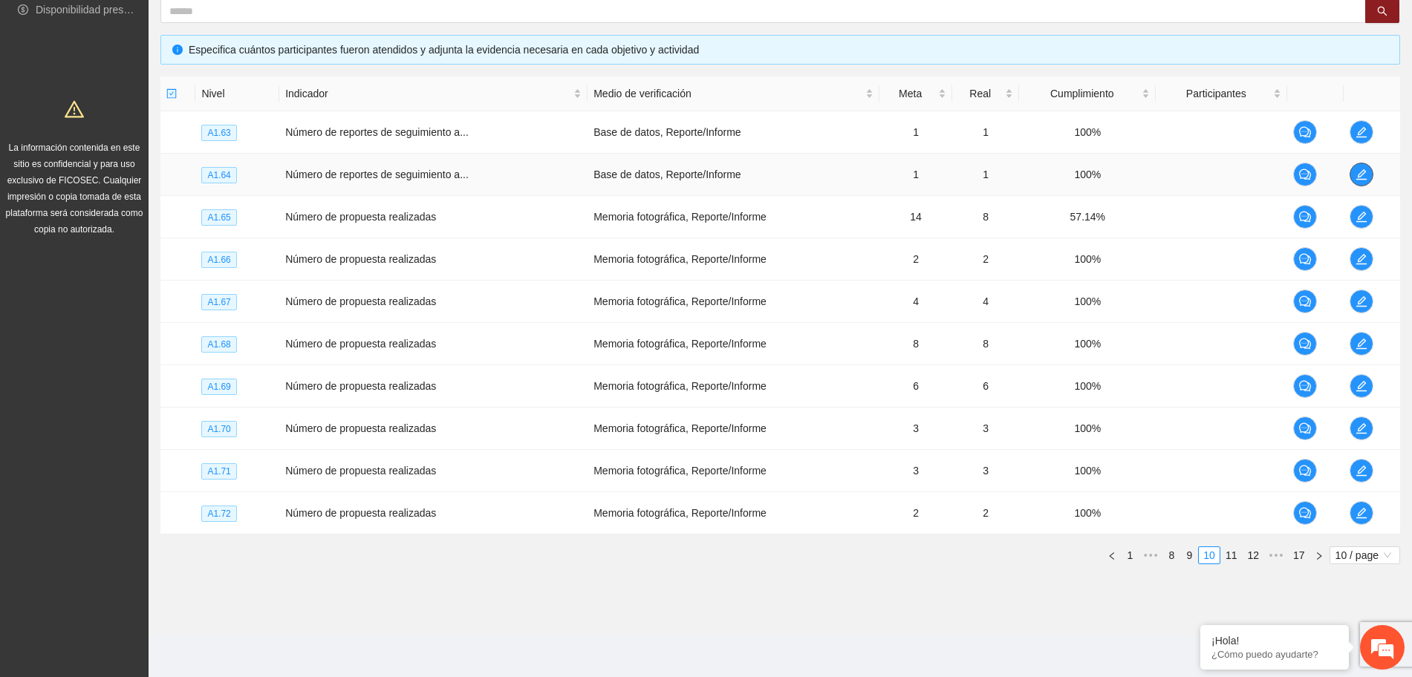
click at [1362, 177] on icon "edit" at bounding box center [1361, 175] width 12 height 12
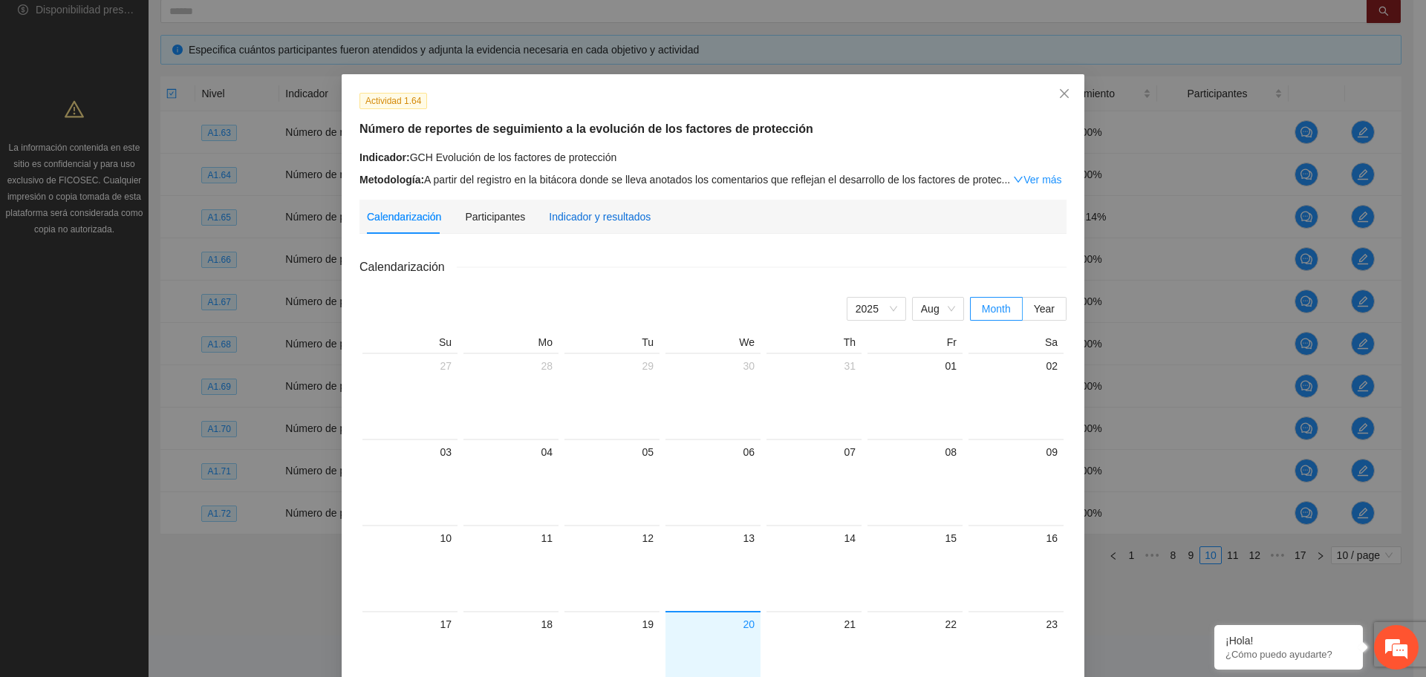
click at [577, 217] on div "Indicador y resultados" at bounding box center [600, 217] width 102 height 16
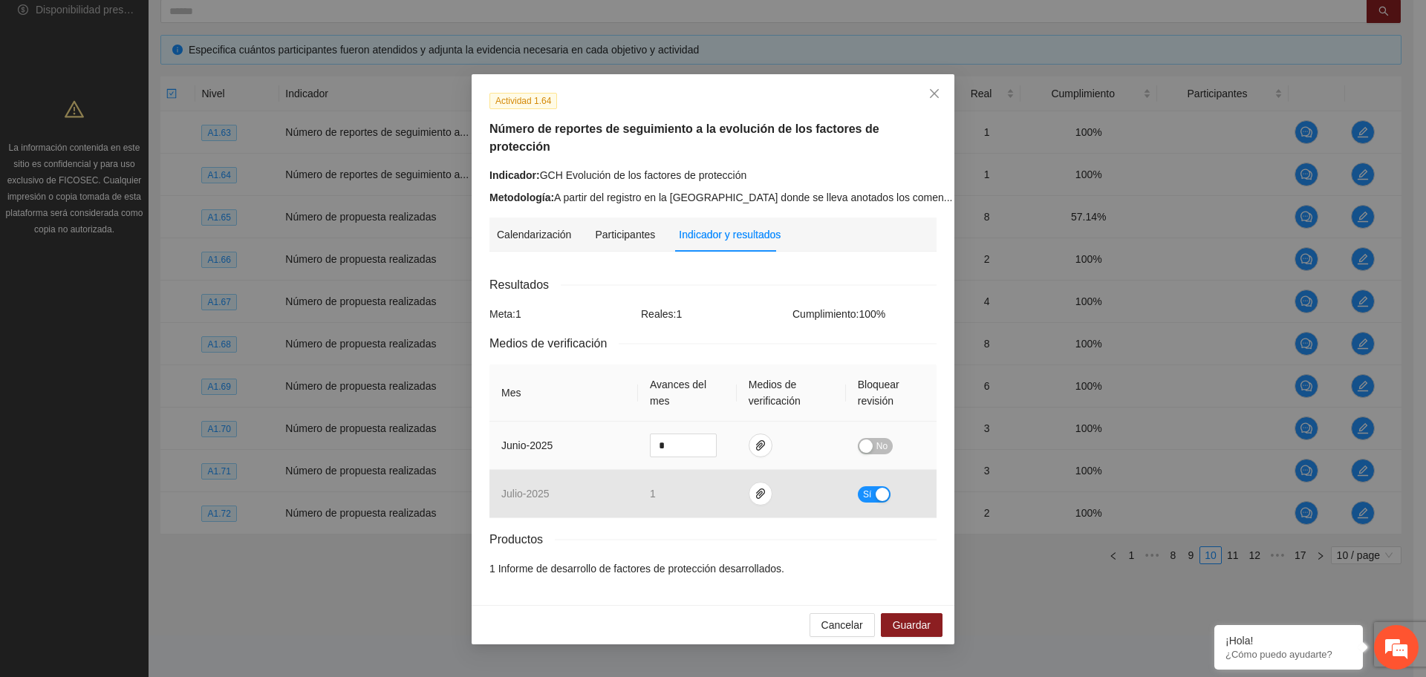
click at [864, 440] on div "button" at bounding box center [865, 446] width 13 height 13
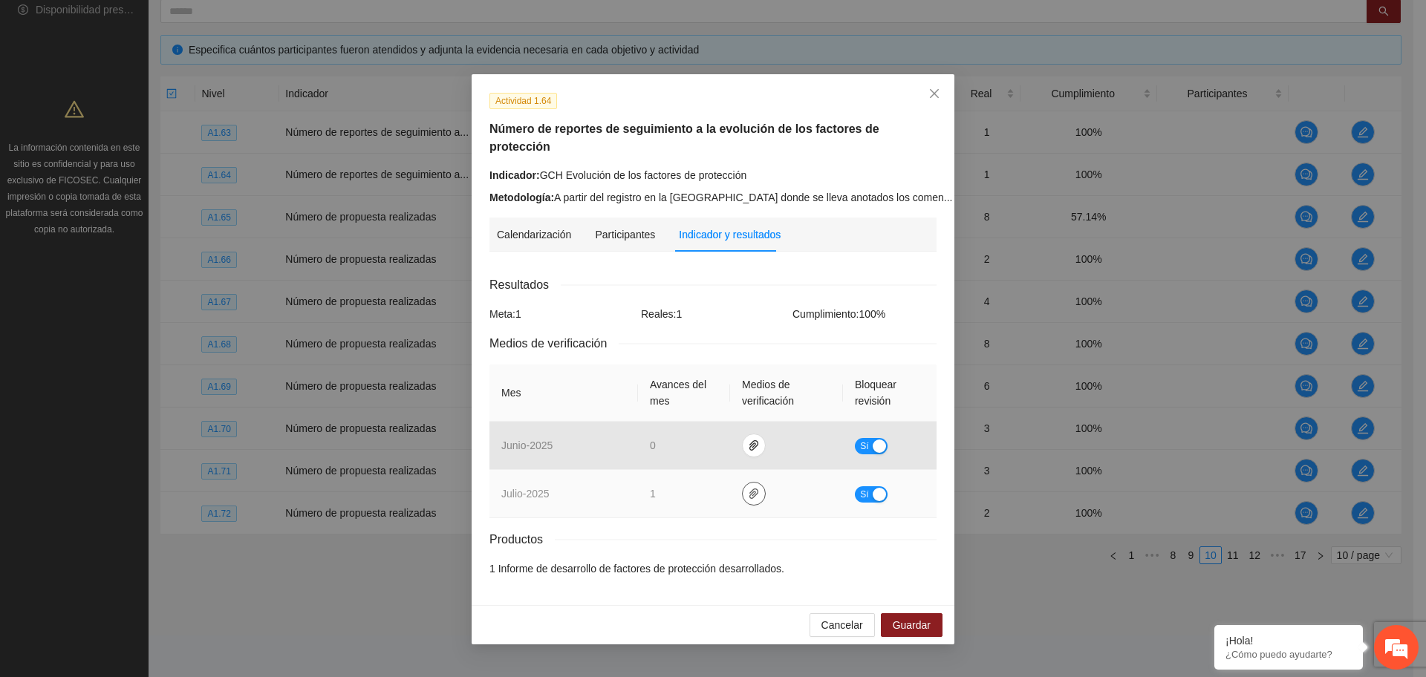
click at [748, 488] on icon "paper-clip" at bounding box center [754, 494] width 12 height 12
click at [697, 431] on link "GCHHabilidadesFpn.zip" at bounding box center [757, 432] width 212 height 16
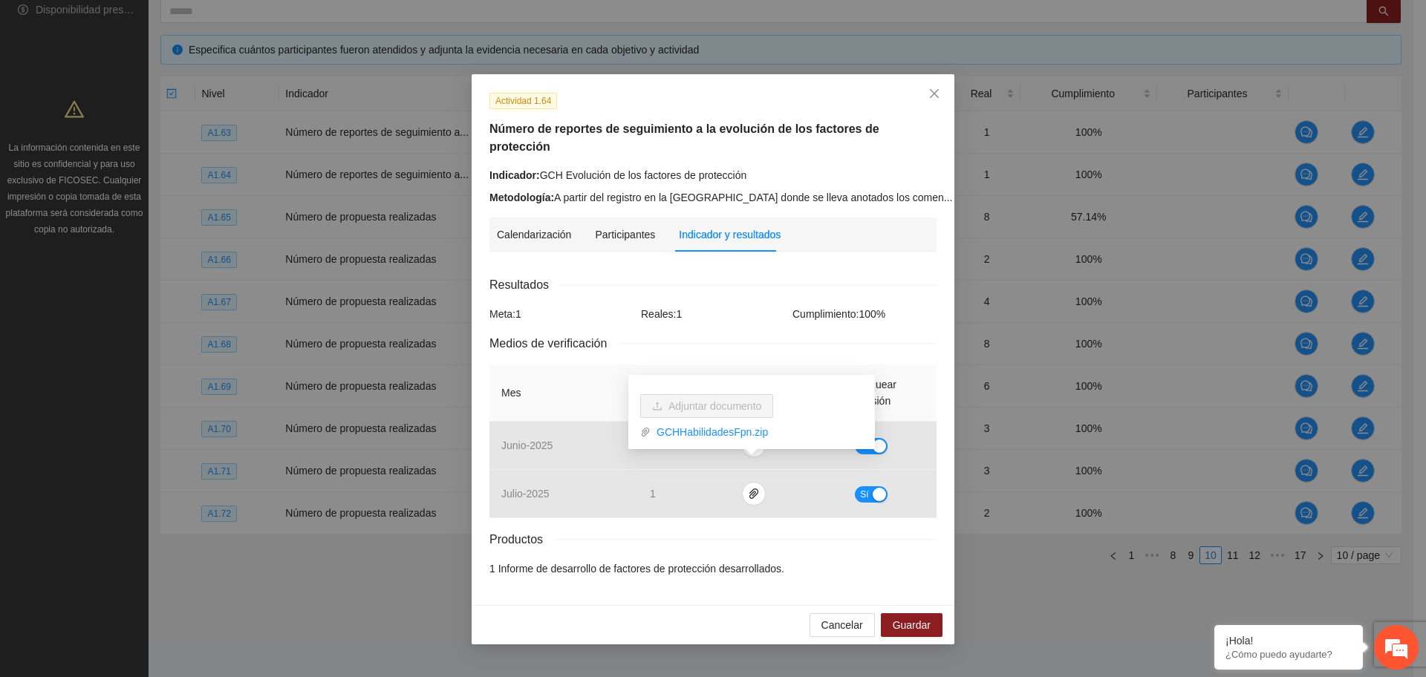
click at [721, 264] on div "Calendarización 2025 Aug Month Year Su Mo Tu We Th Fr Sa 27 28 29 30 31 01 02 0…" at bounding box center [712, 426] width 447 height 324
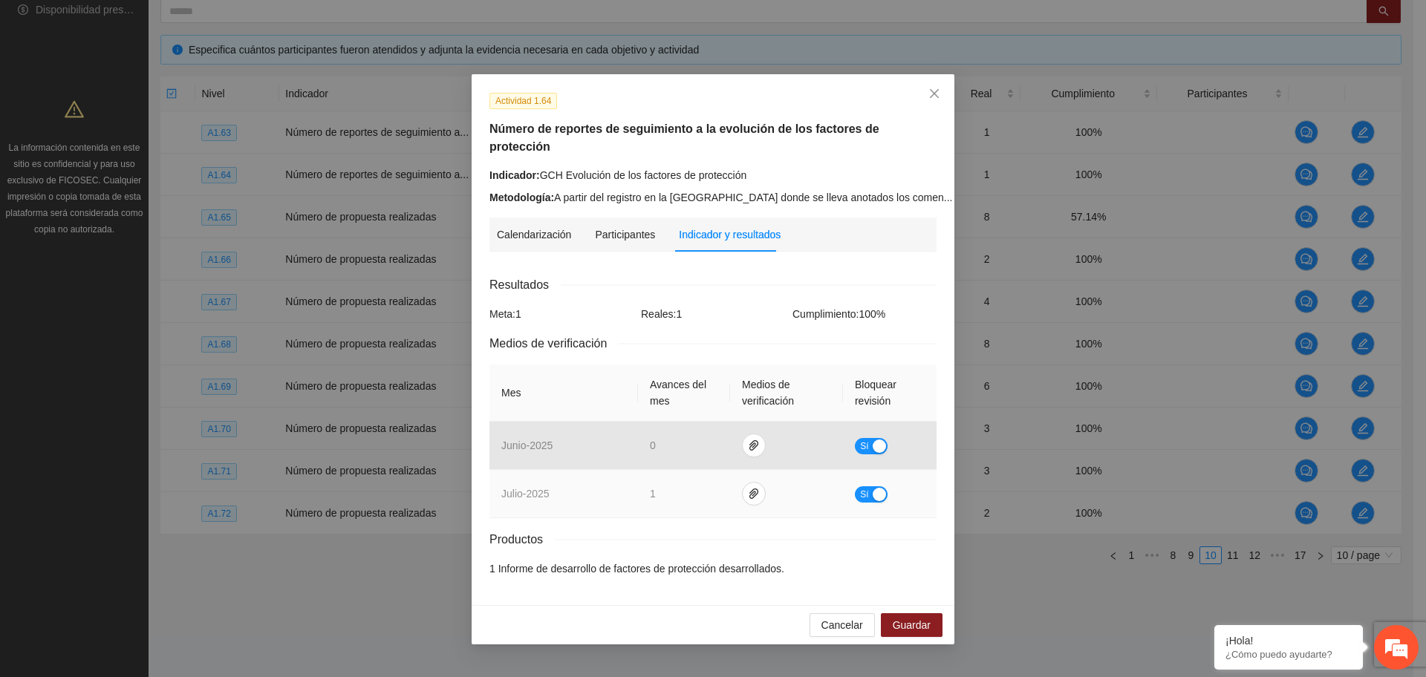
click at [859, 486] on button "Sí" at bounding box center [871, 494] width 33 height 16
click at [915, 605] on div "Cancelar Guardar" at bounding box center [713, 624] width 483 height 39
click at [920, 617] on span "Guardar" at bounding box center [912, 625] width 38 height 16
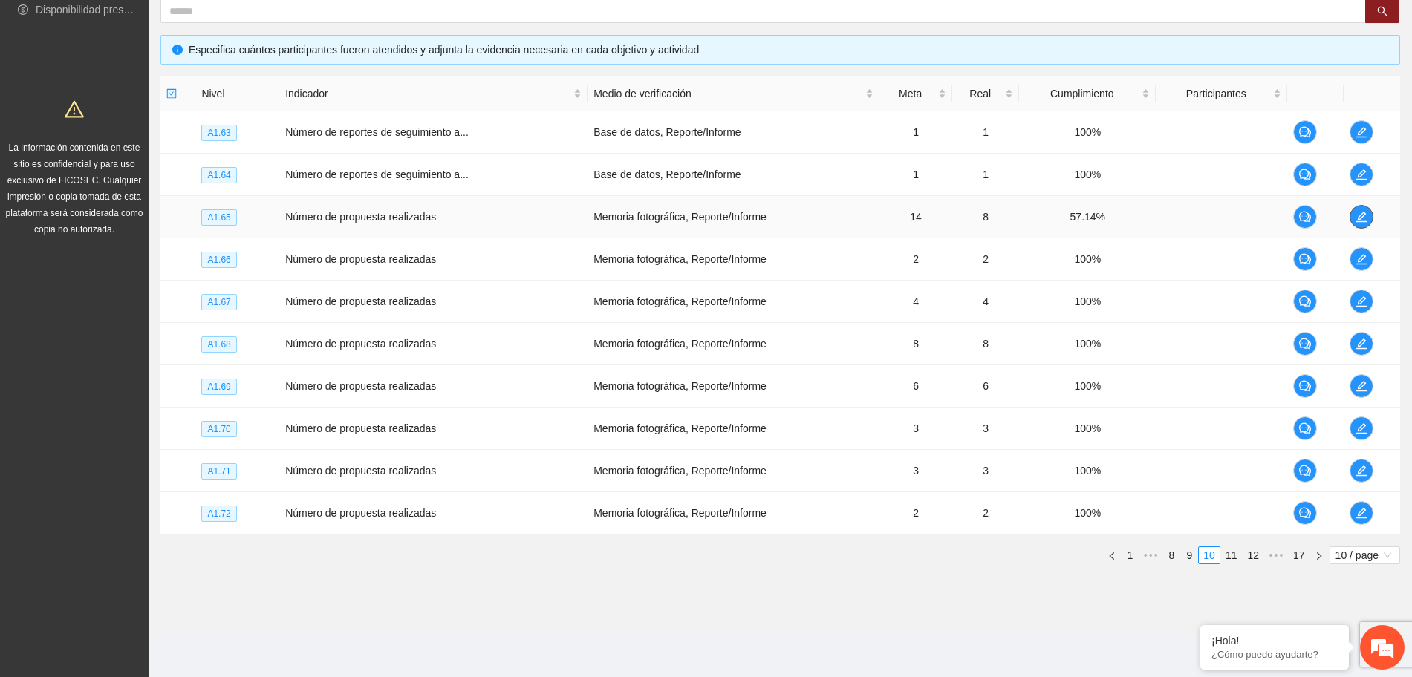
click at [1359, 209] on button "button" at bounding box center [1361, 217] width 24 height 24
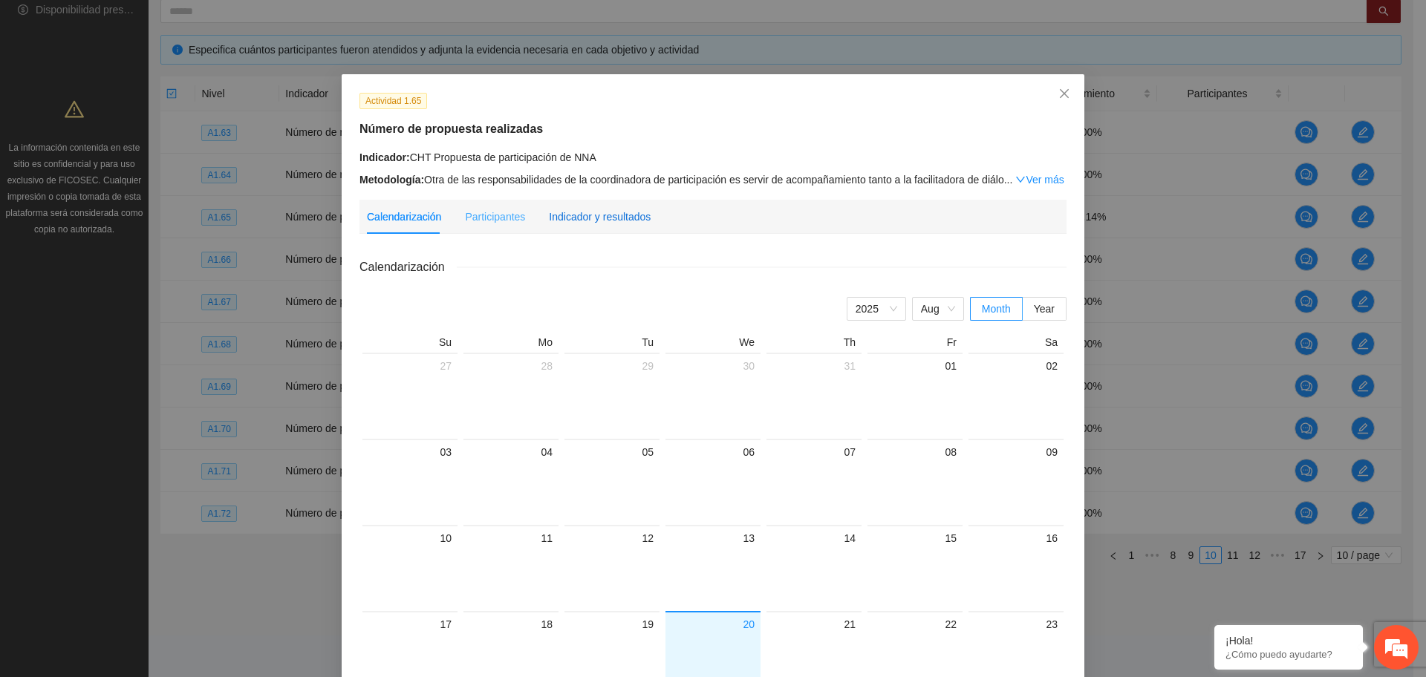
click at [605, 221] on div "Indicador y resultados" at bounding box center [600, 217] width 102 height 16
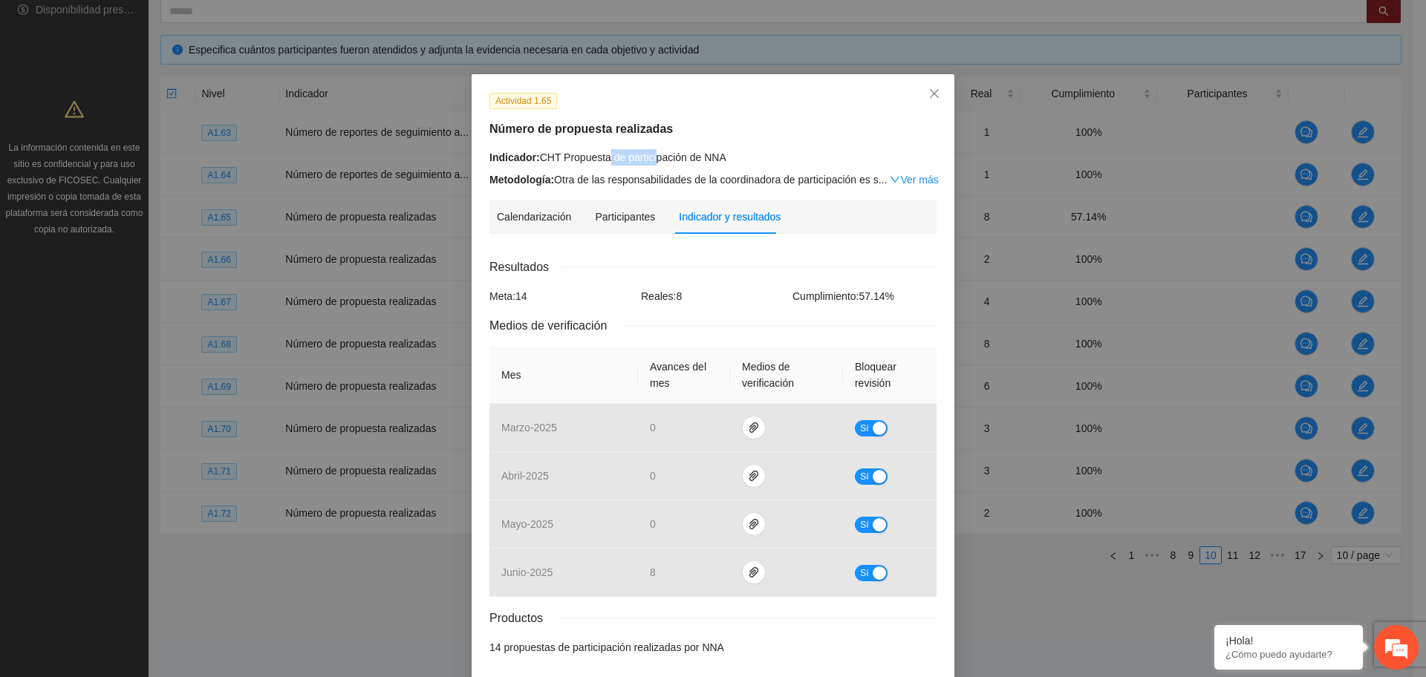
drag, startPoint x: 603, startPoint y: 160, endPoint x: 650, endPoint y: 160, distance: 46.8
click at [649, 160] on div "Indicador: CHT Propuesta de participación de NNA" at bounding box center [712, 157] width 447 height 16
click at [611, 189] on div "Actividad 1.65 Número de propuesta realizadas Indicador: CHT Propuesta de parti…" at bounding box center [713, 379] width 483 height 610
click at [934, 95] on span "Close" at bounding box center [934, 94] width 40 height 40
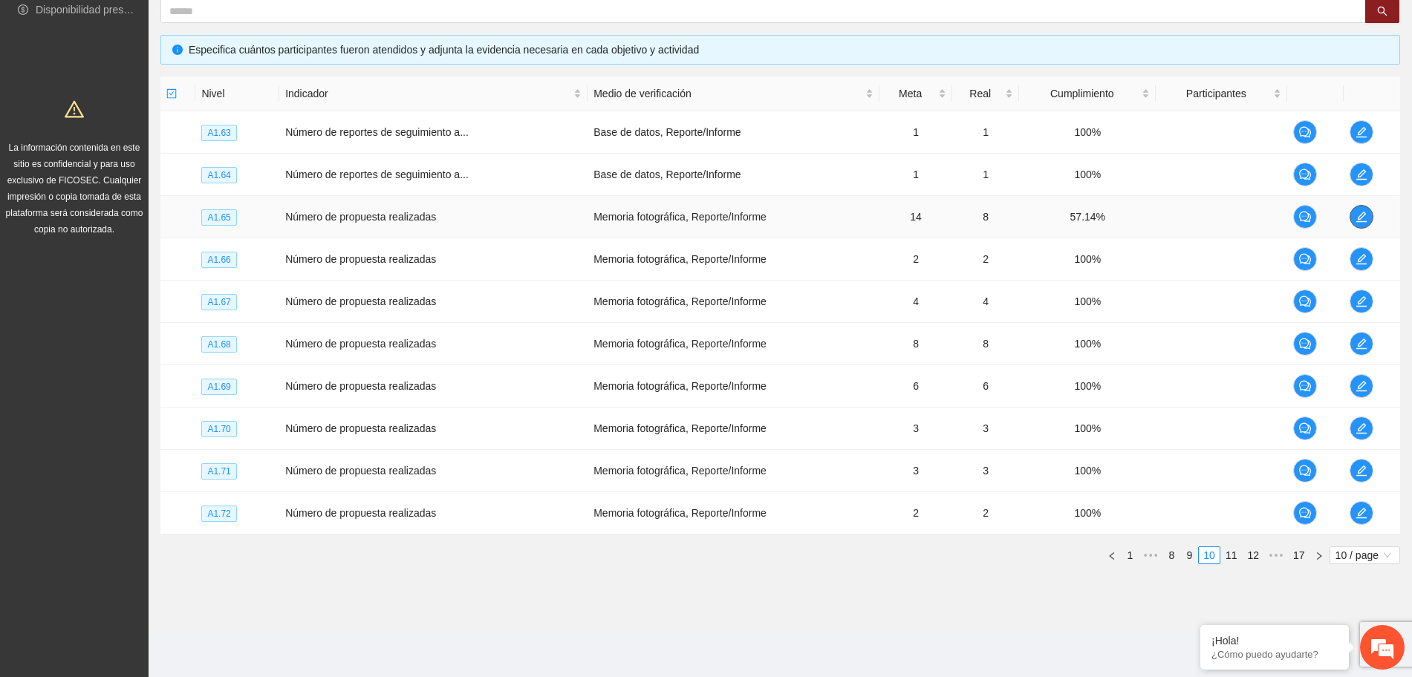
click at [1361, 217] on icon "edit" at bounding box center [1361, 217] width 12 height 12
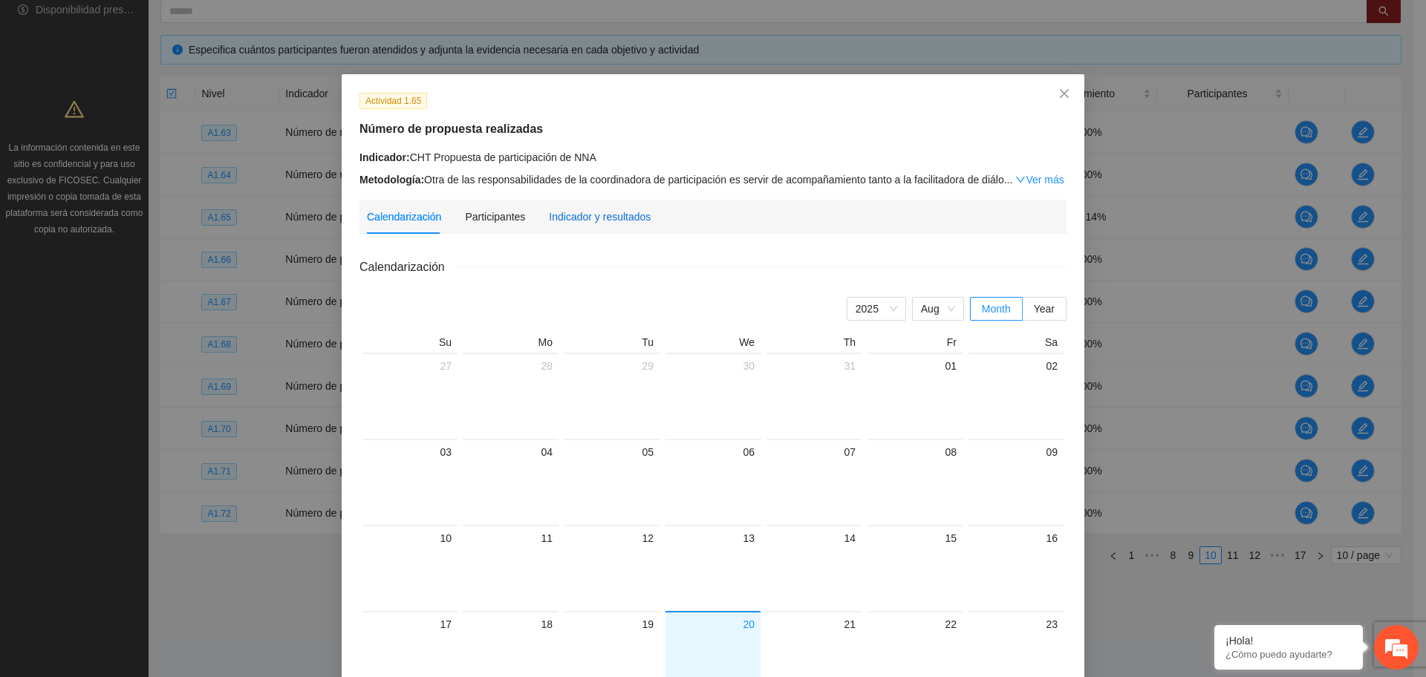
click at [599, 213] on div "Indicador y resultados" at bounding box center [600, 217] width 102 height 16
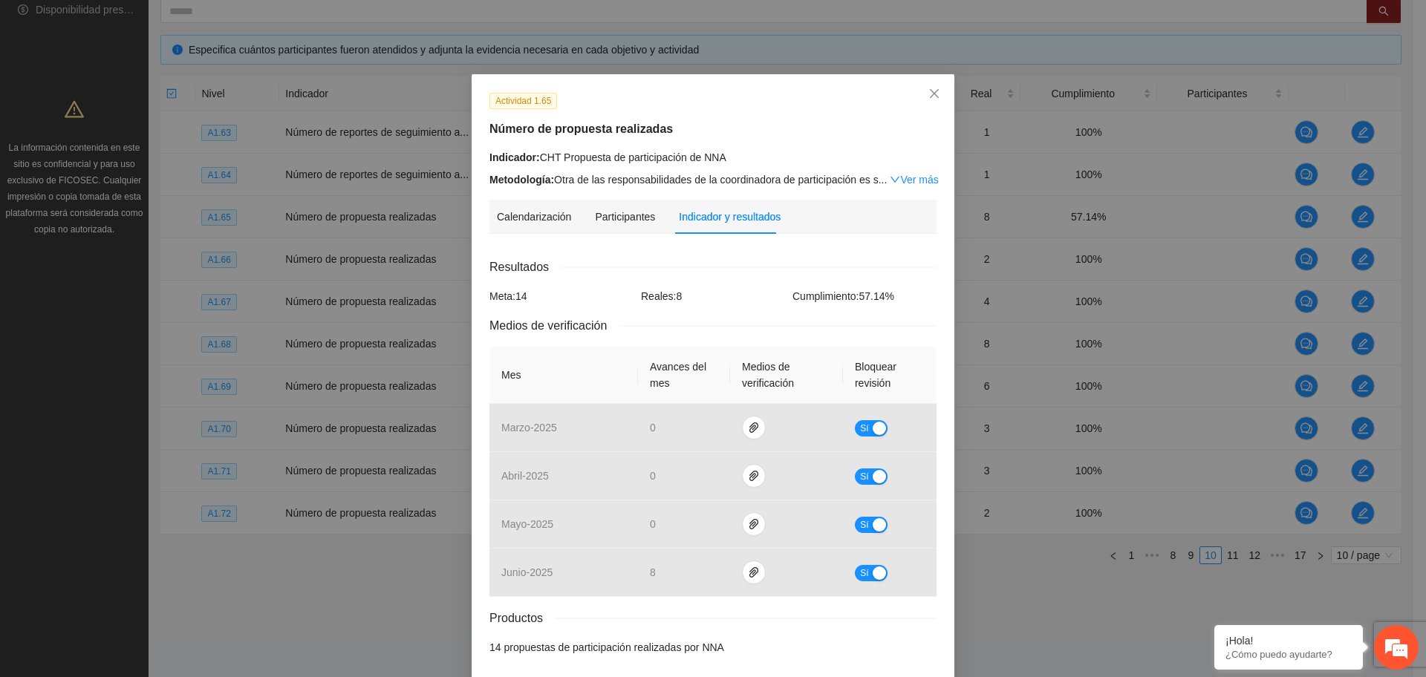
click at [908, 186] on div "Metodología: Otra de las responsabilidades de la coordinadora de participación …" at bounding box center [712, 180] width 447 height 16
click at [902, 174] on link "Ver más" at bounding box center [914, 180] width 48 height 12
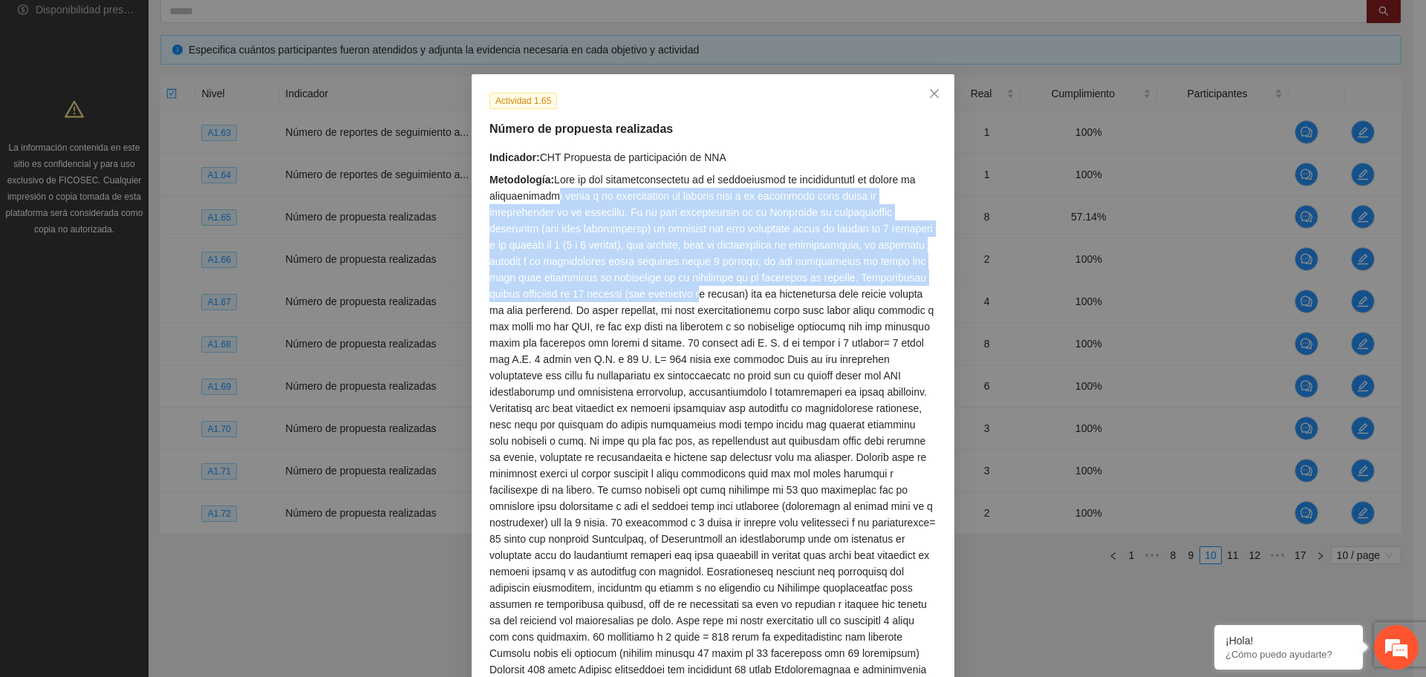
drag, startPoint x: 558, startPoint y: 198, endPoint x: 681, endPoint y: 295, distance: 156.6
click at [681, 295] on div "Metodología:" at bounding box center [712, 441] width 447 height 539
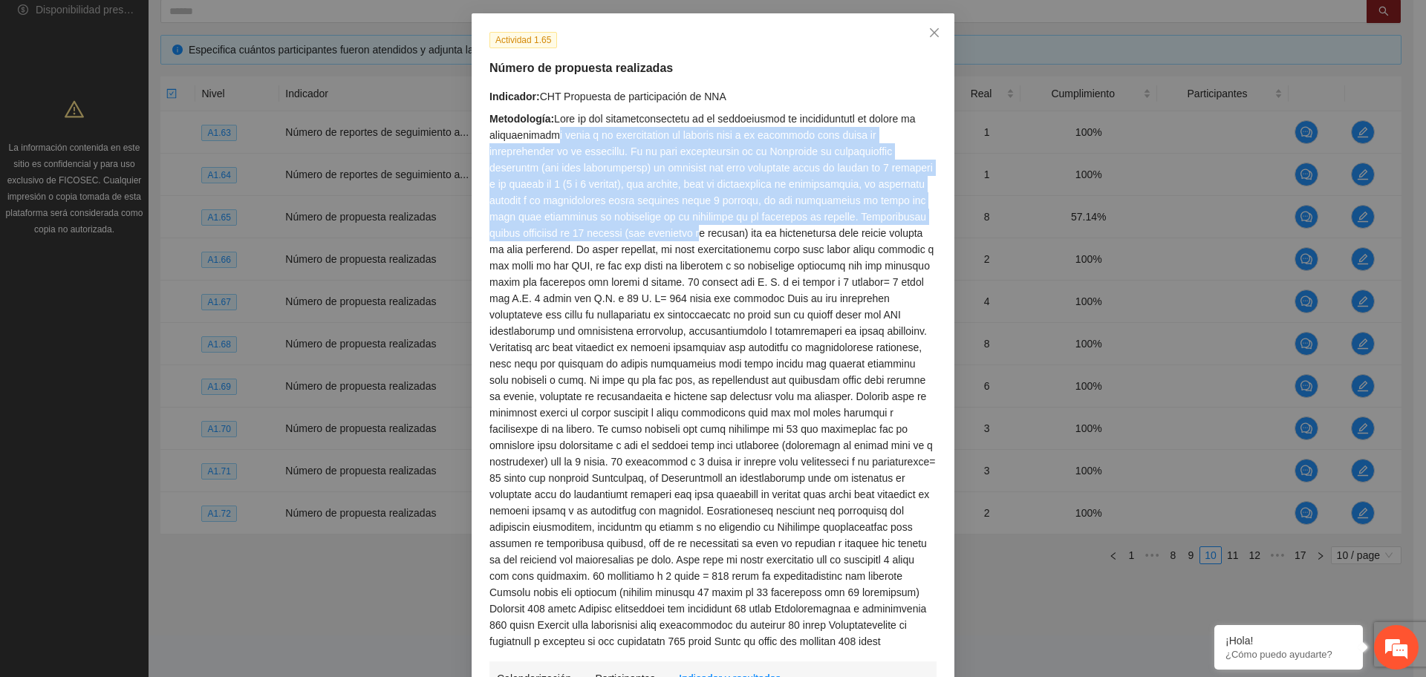
scroll to position [93, 0]
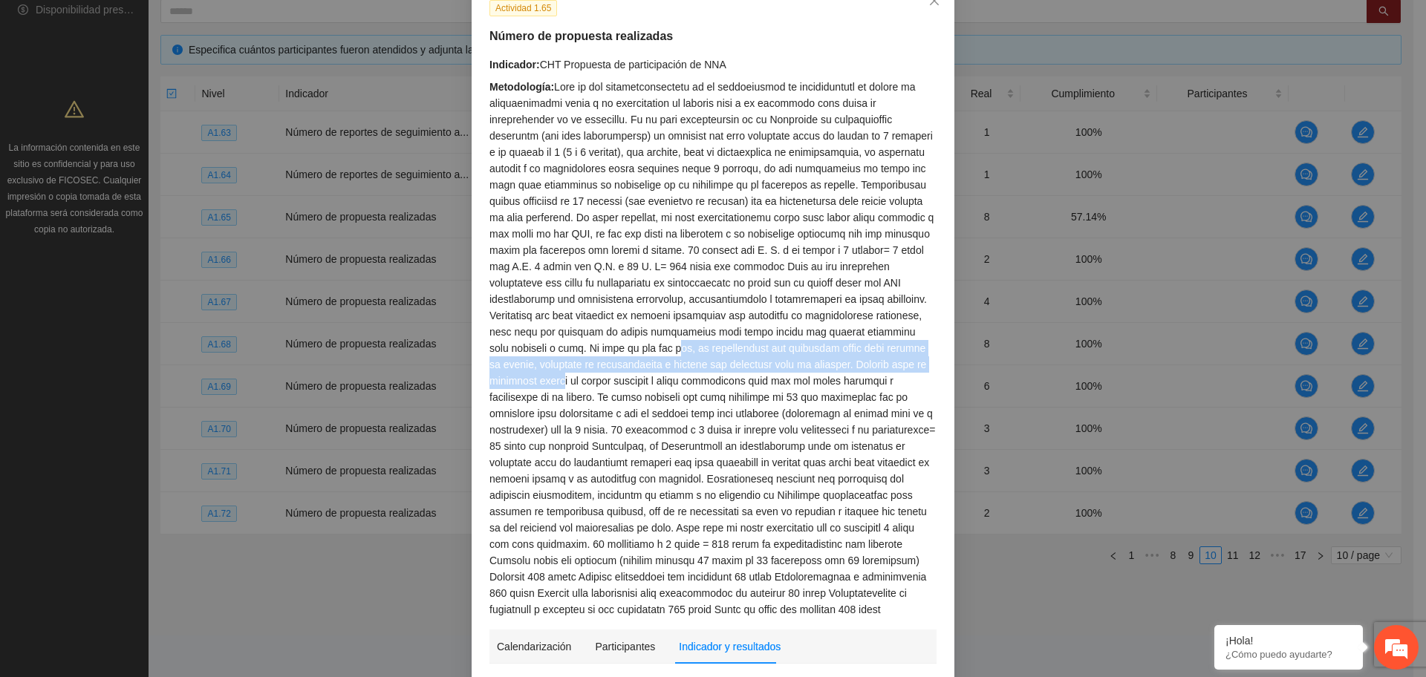
drag, startPoint x: 570, startPoint y: 347, endPoint x: 892, endPoint y: 361, distance: 321.9
click at [892, 361] on div "Metodología:" at bounding box center [712, 348] width 447 height 539
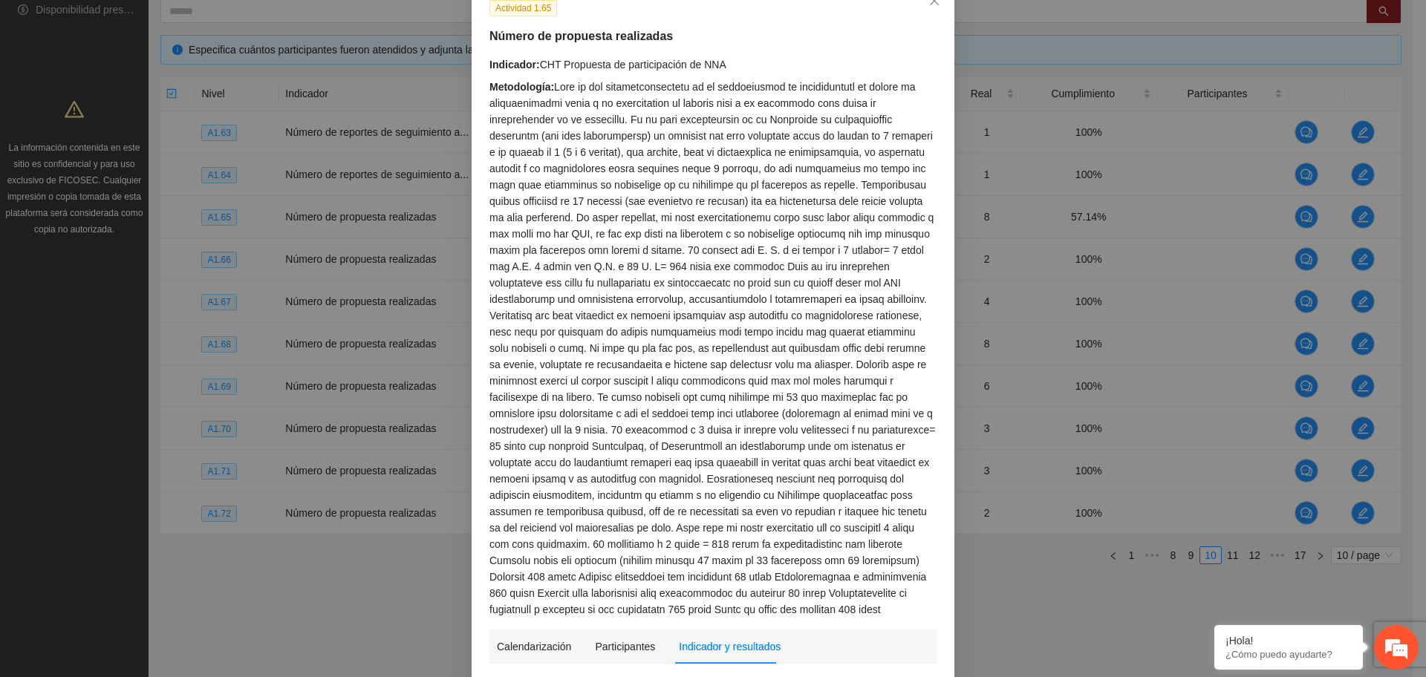
click at [733, 459] on div "Metodología:" at bounding box center [712, 348] width 447 height 539
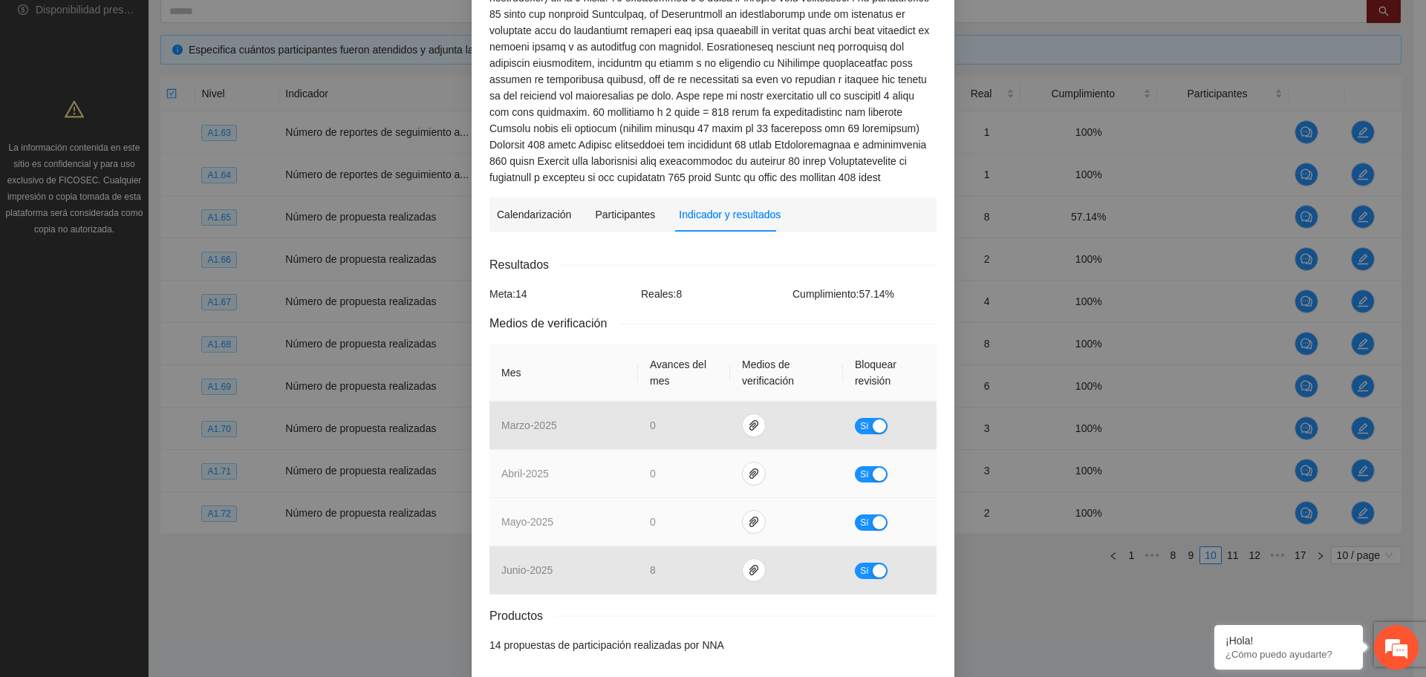
scroll to position [493, 0]
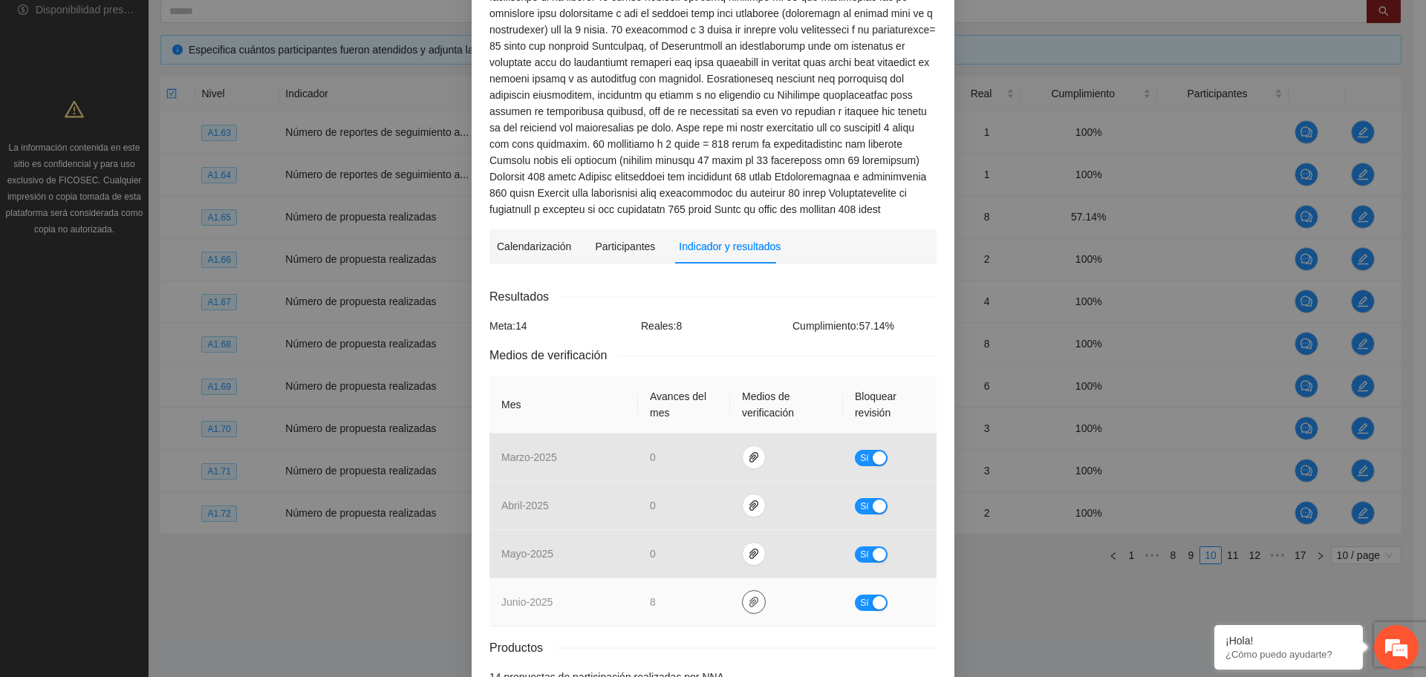
click at [749, 605] on icon "paper-clip" at bounding box center [753, 602] width 9 height 10
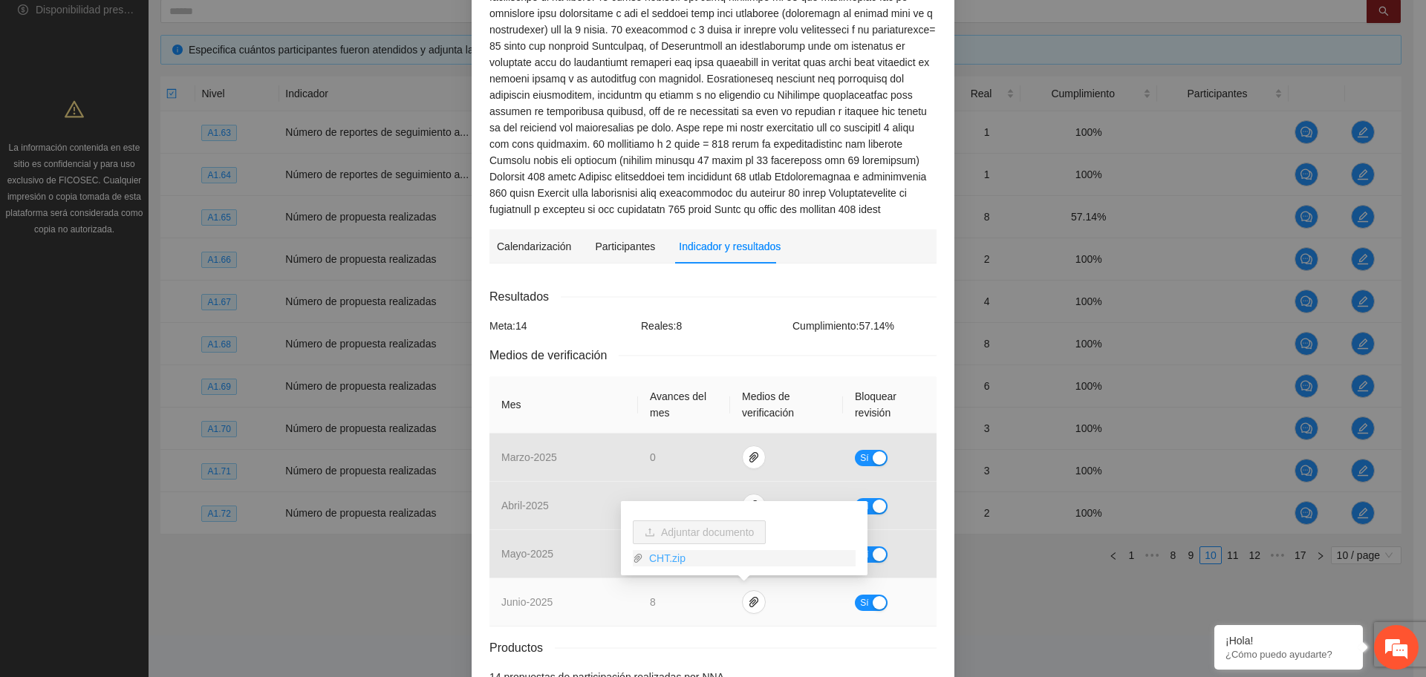
click at [666, 559] on link "CHT.zip" at bounding box center [749, 558] width 212 height 16
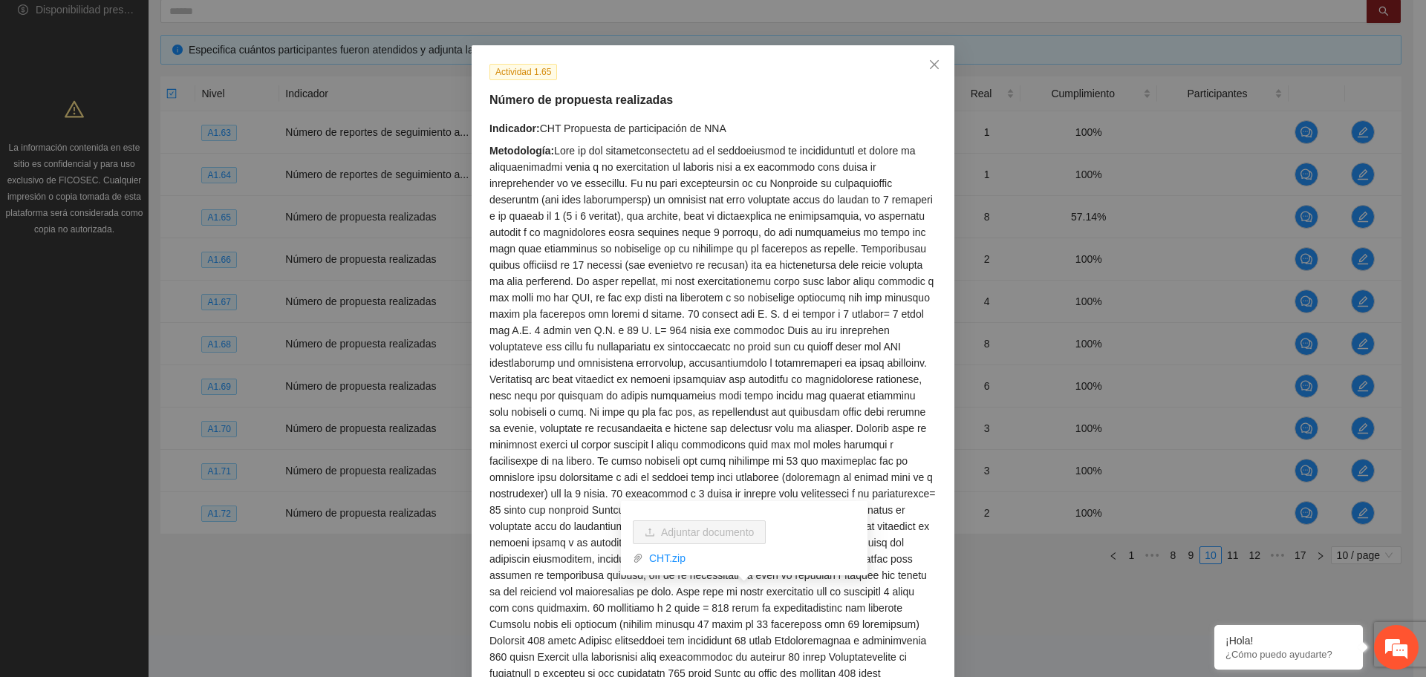
scroll to position [0, 0]
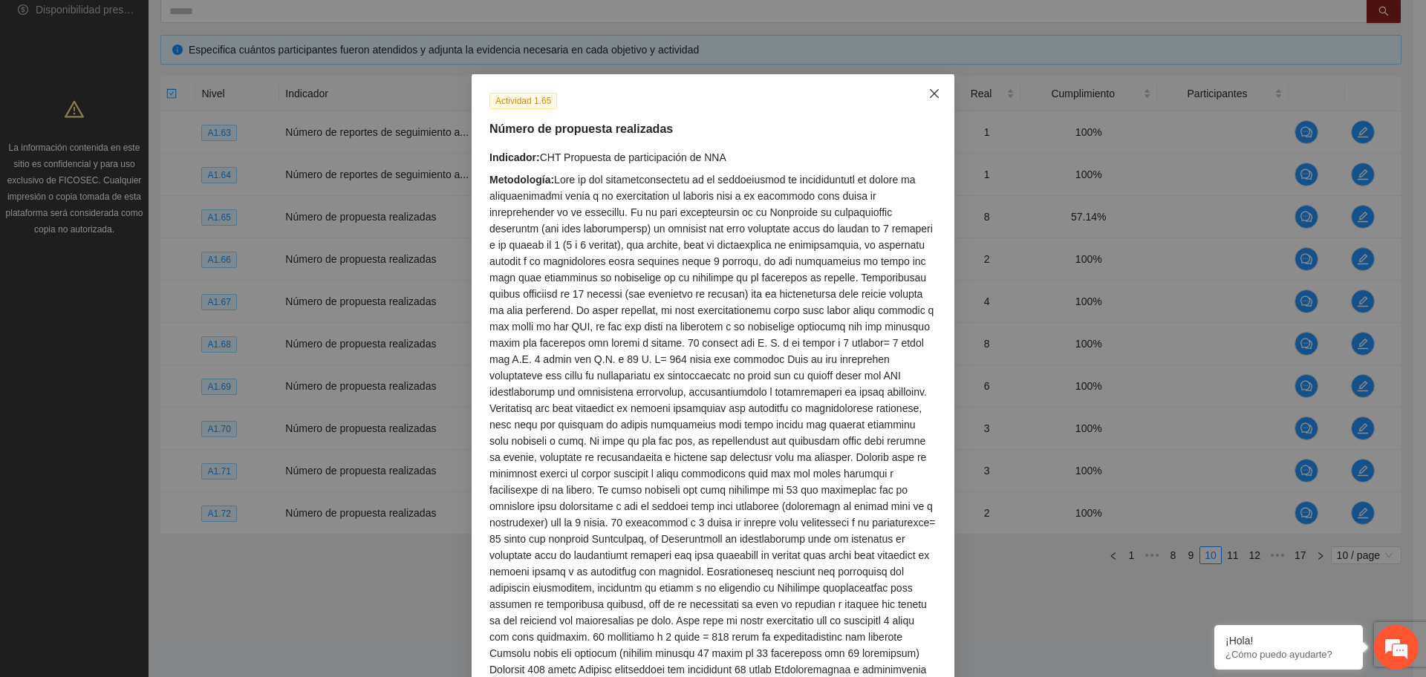
click at [930, 97] on icon "close" at bounding box center [934, 93] width 9 height 9
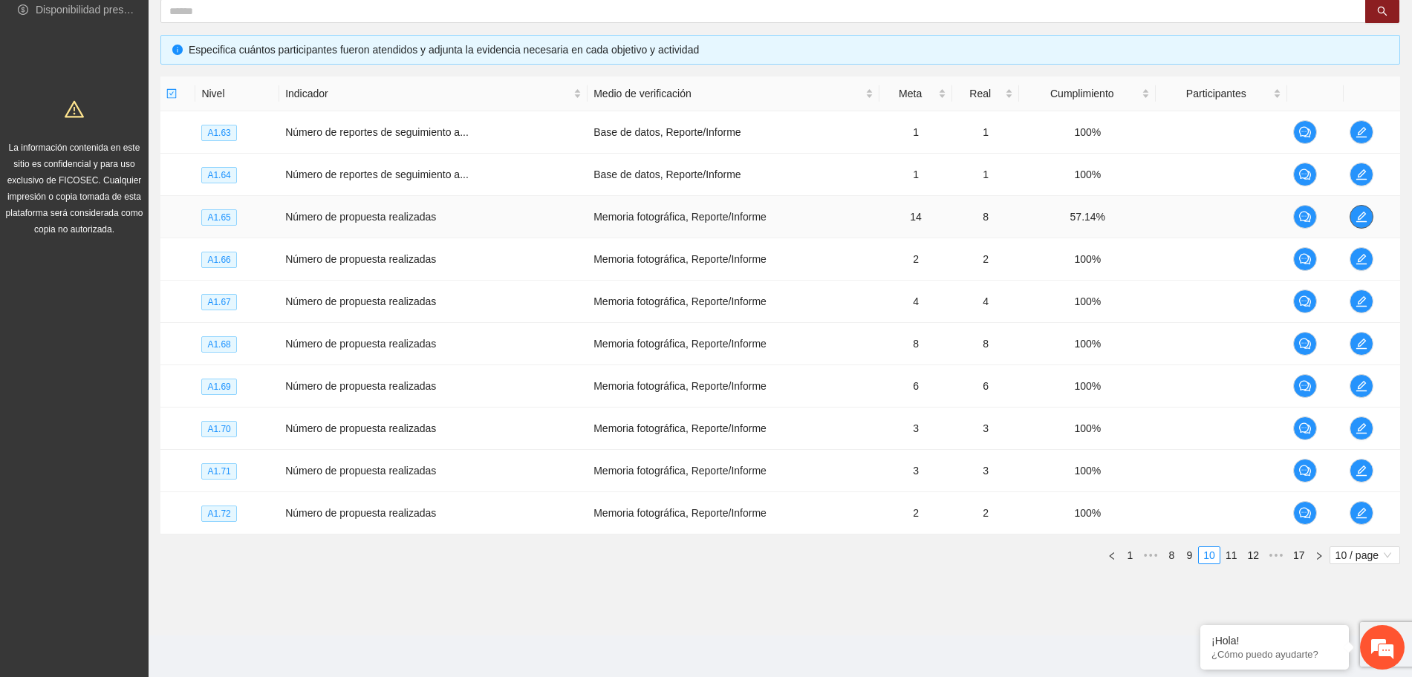
click at [1363, 215] on icon "edit" at bounding box center [1361, 217] width 12 height 12
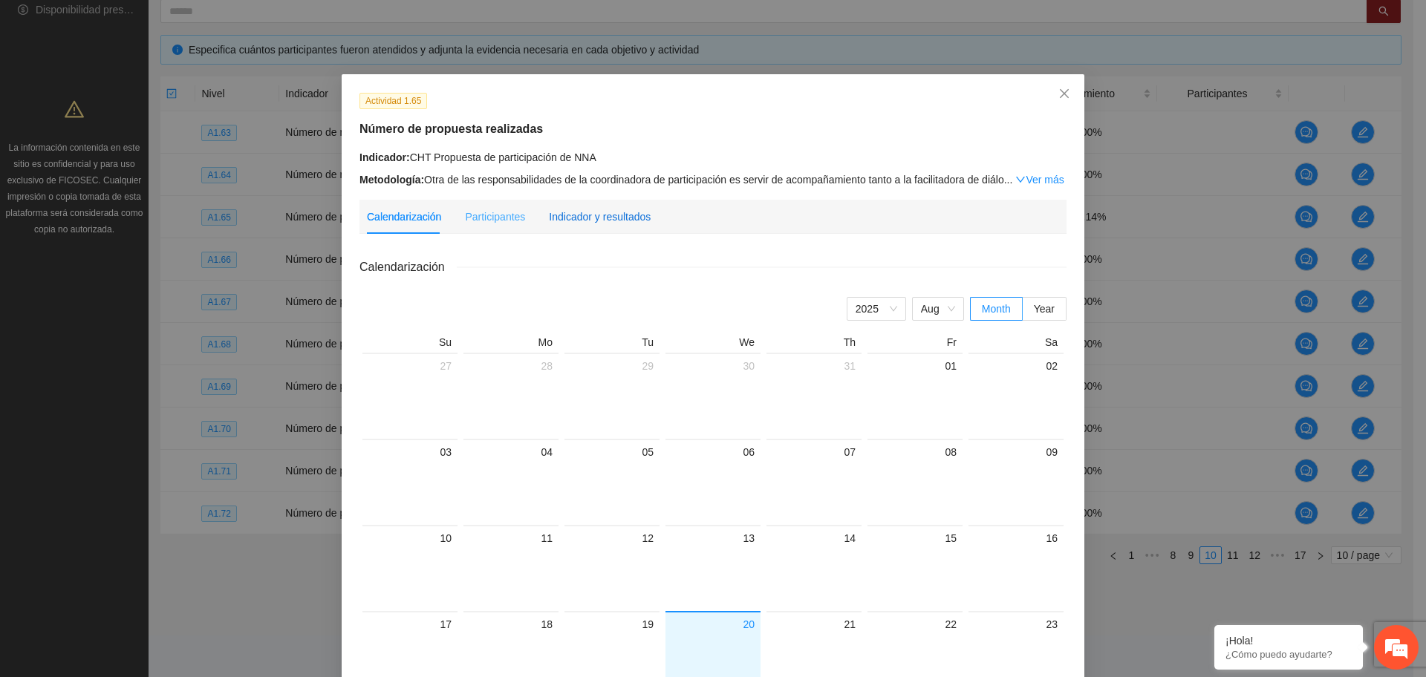
click at [605, 215] on div "Indicador y resultados" at bounding box center [600, 217] width 102 height 16
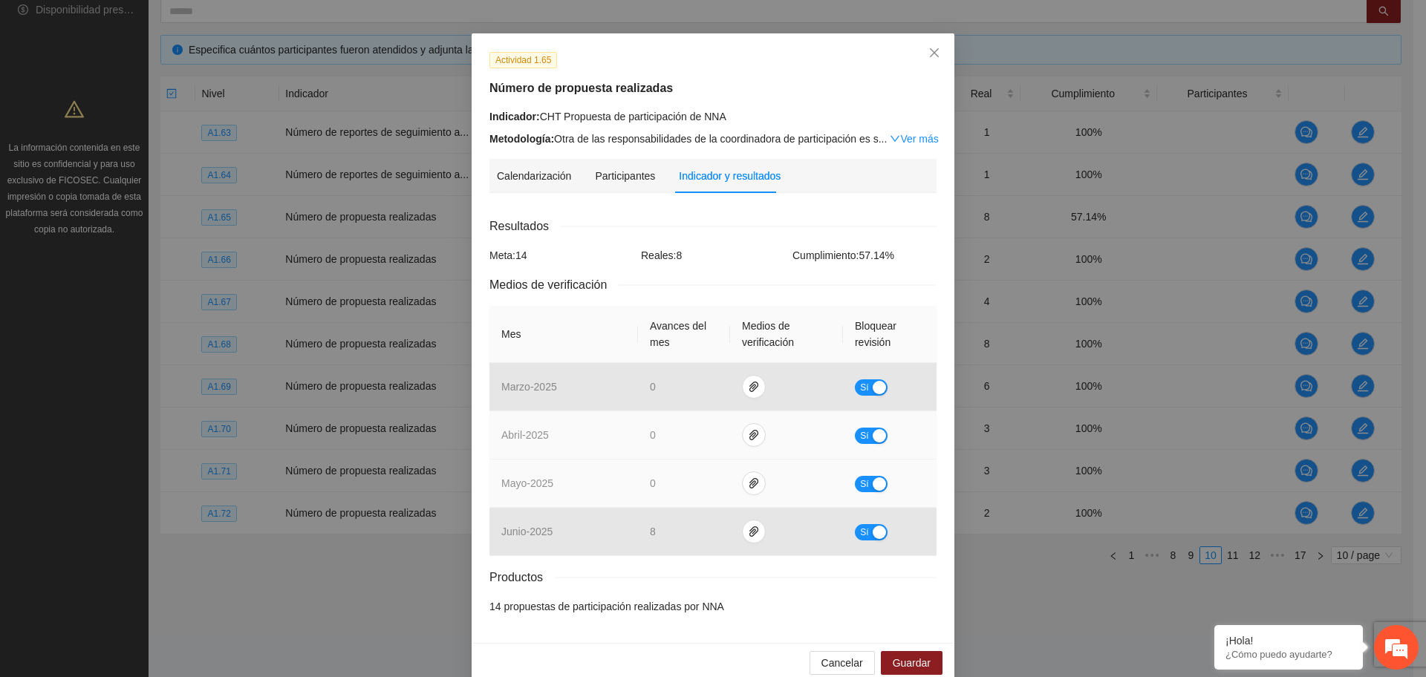
scroll to position [63, 0]
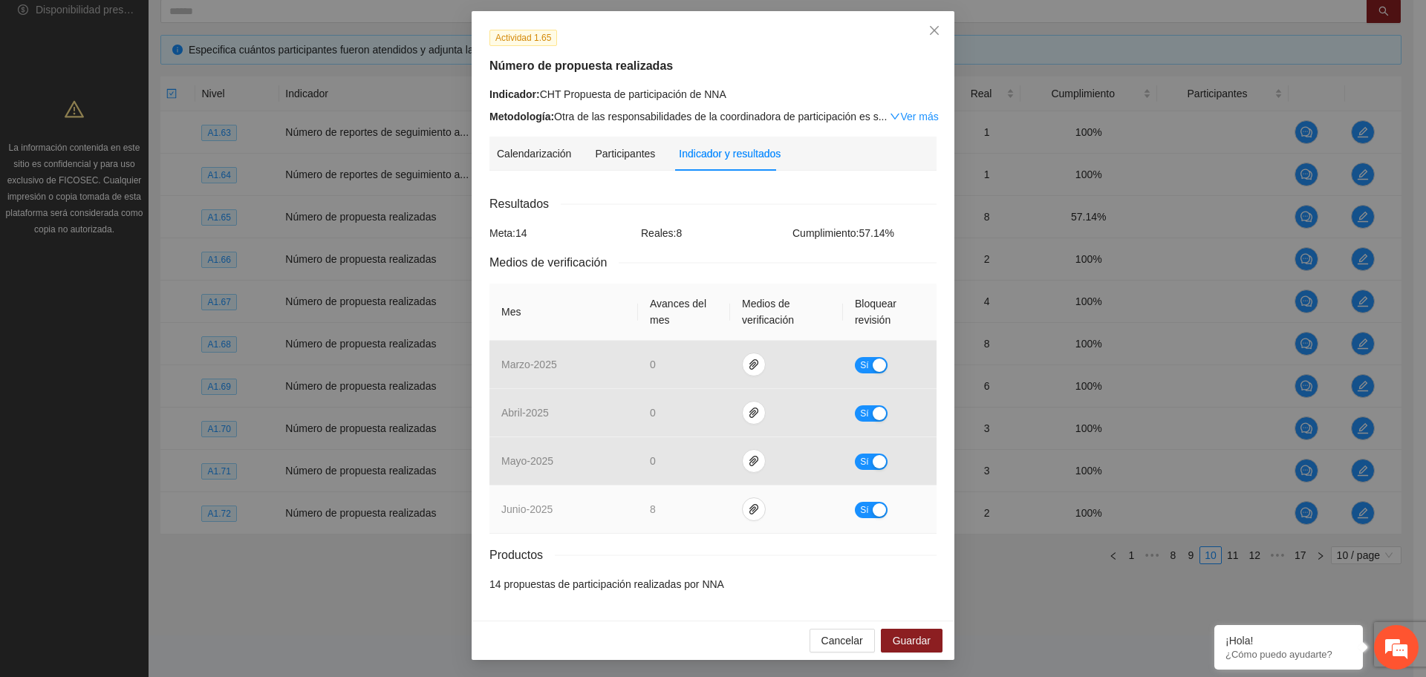
click at [860, 505] on span "Sí" at bounding box center [864, 510] width 9 height 16
click at [900, 642] on span "Guardar" at bounding box center [912, 641] width 38 height 16
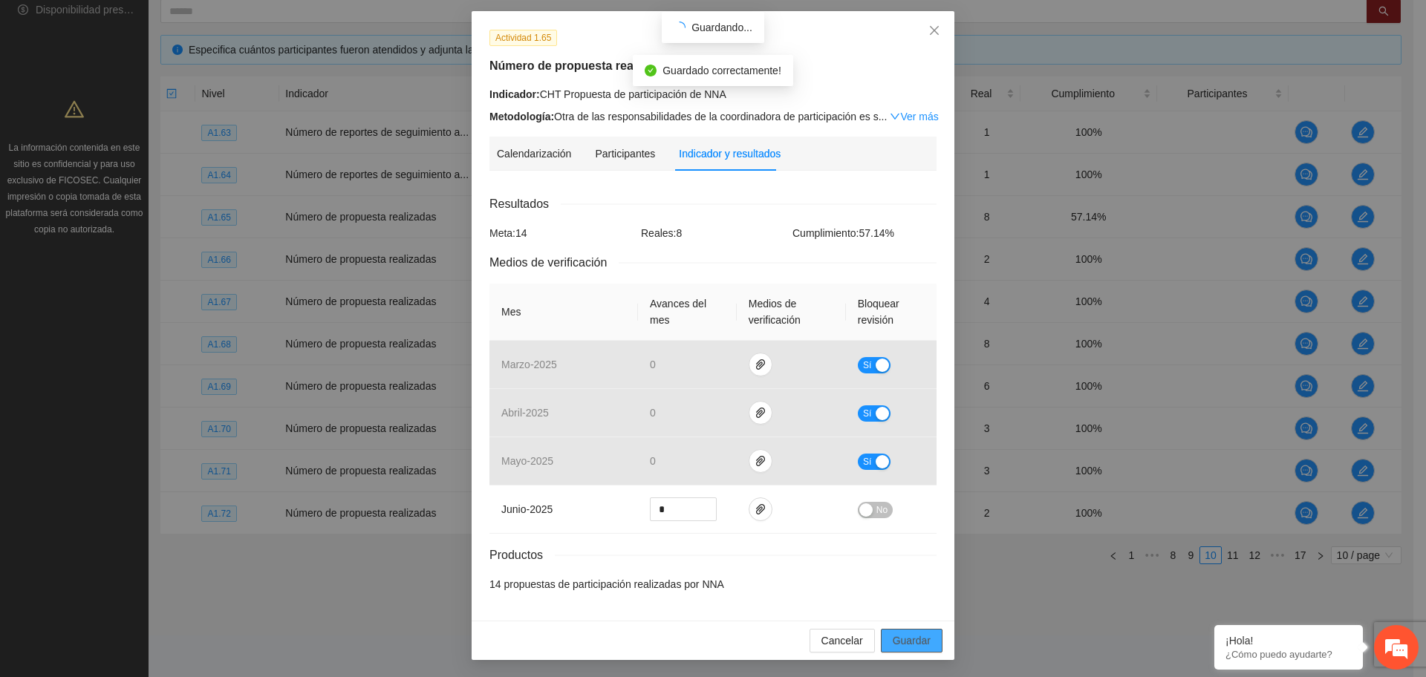
scroll to position [0, 0]
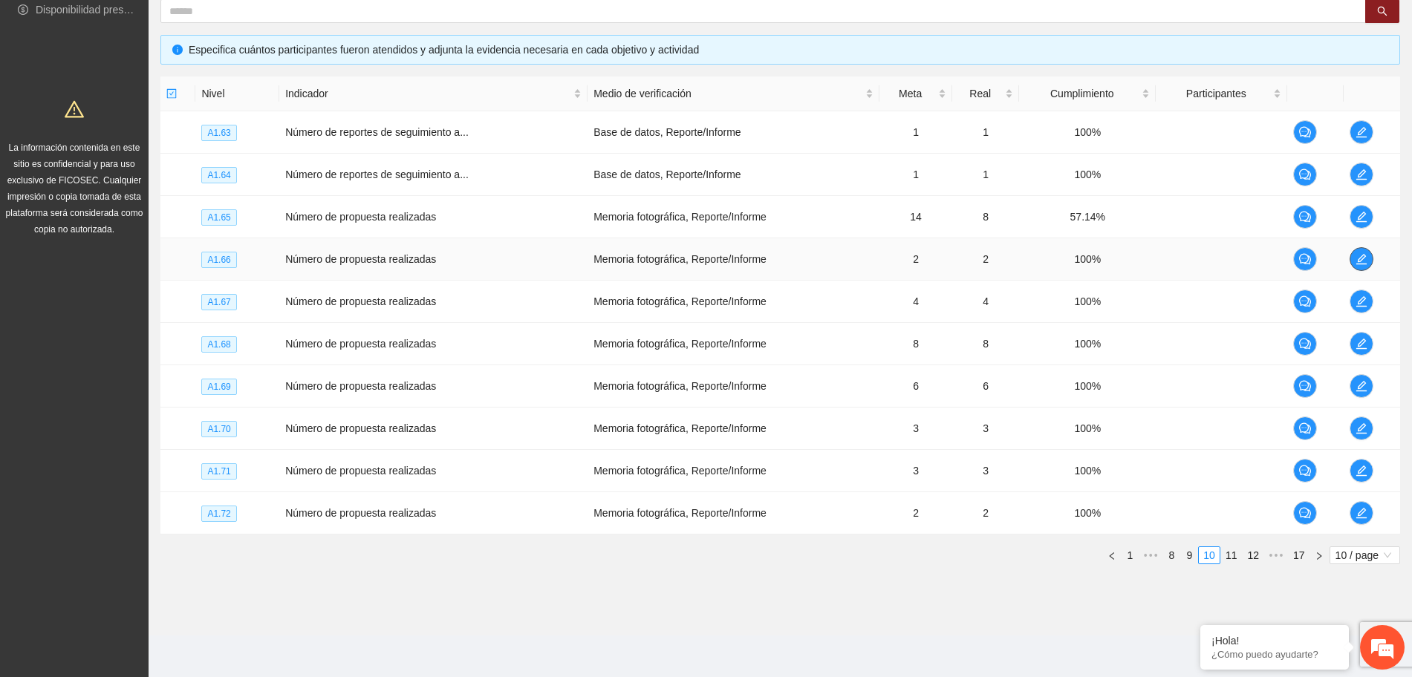
click at [1358, 253] on icon "edit" at bounding box center [1361, 259] width 12 height 12
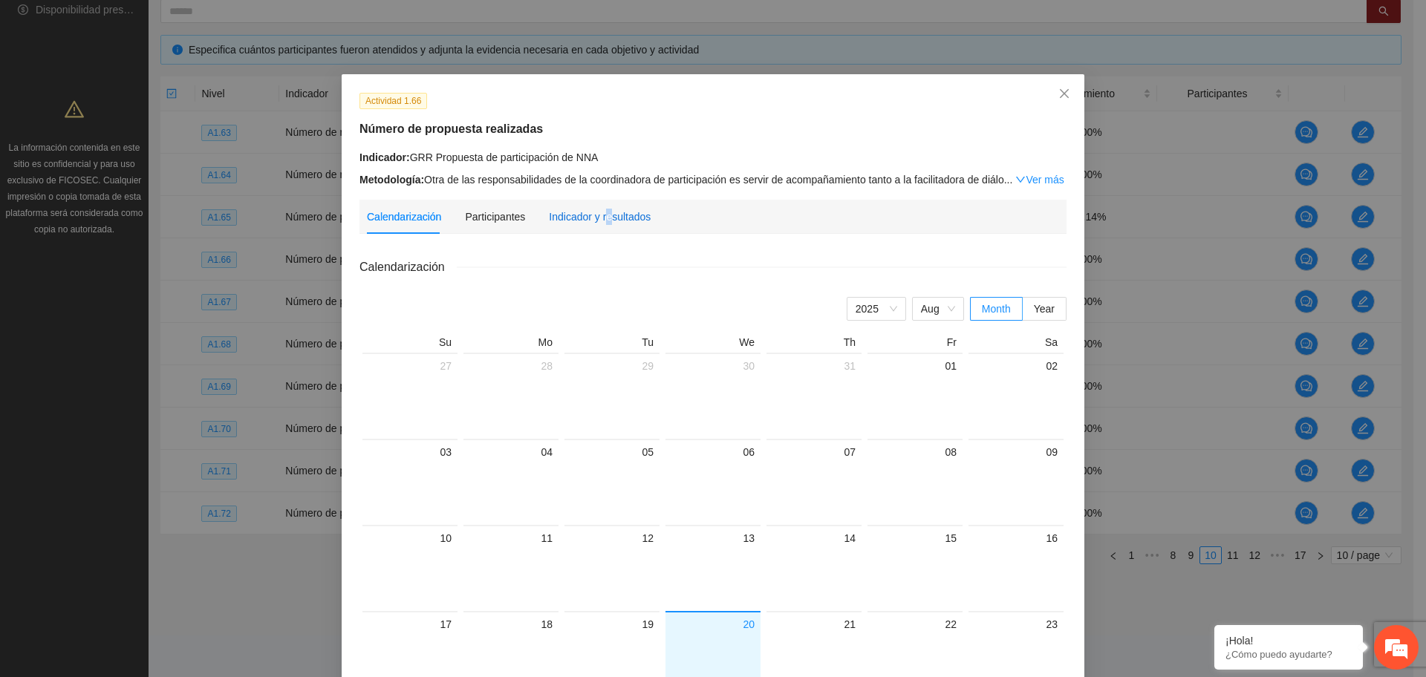
click at [598, 218] on div "Indicador y resultados" at bounding box center [600, 217] width 102 height 16
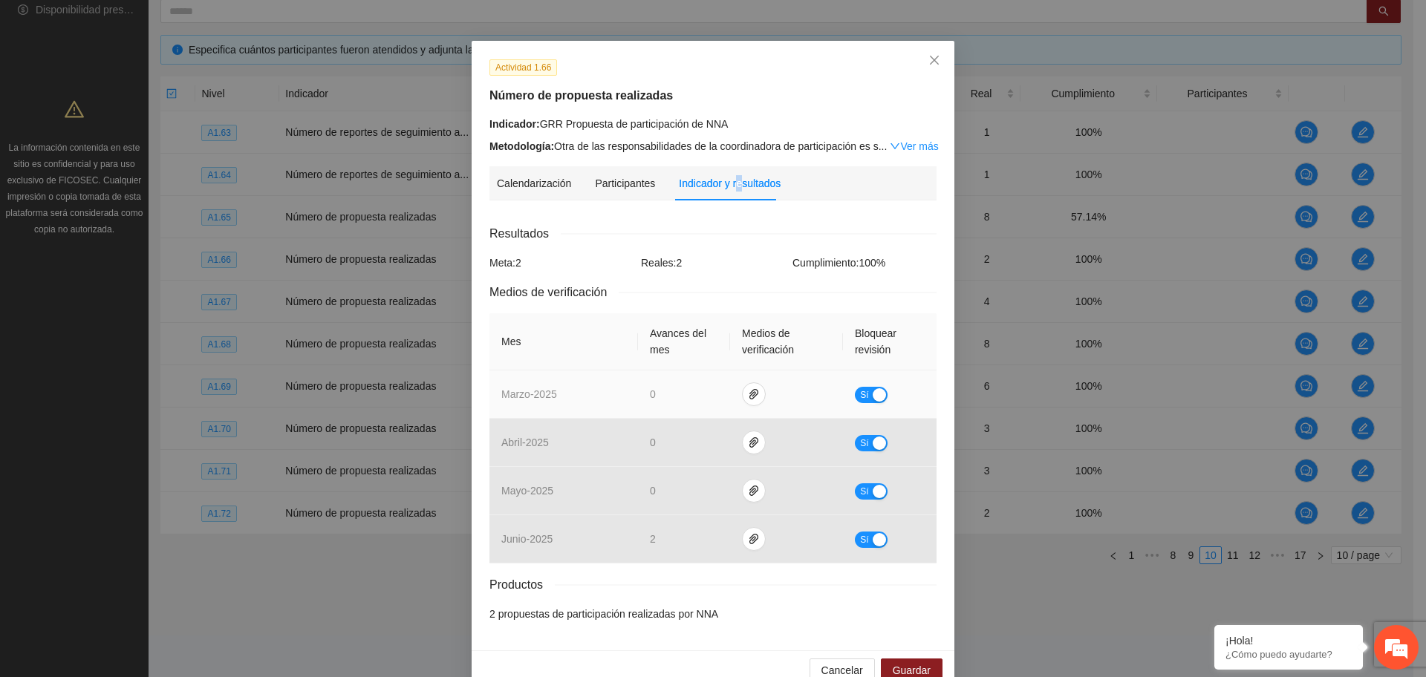
scroll to position [63, 0]
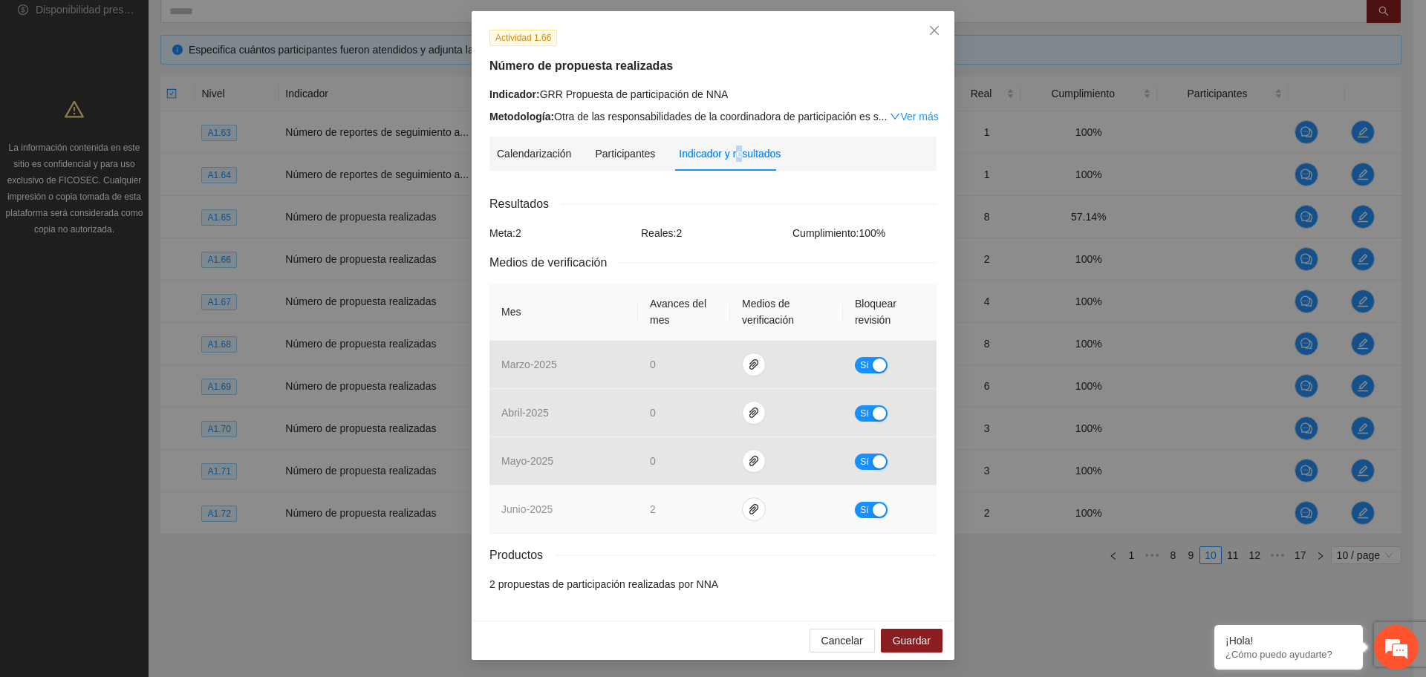
drag, startPoint x: 866, startPoint y: 503, endPoint x: 810, endPoint y: 513, distance: 57.4
click at [873, 504] on div "button" at bounding box center [879, 510] width 13 height 13
drag, startPoint x: 763, startPoint y: 520, endPoint x: 754, endPoint y: 514, distance: 10.7
click at [762, 520] on td at bounding box center [791, 510] width 109 height 48
click at [755, 513] on icon "paper-clip" at bounding box center [761, 510] width 12 height 12
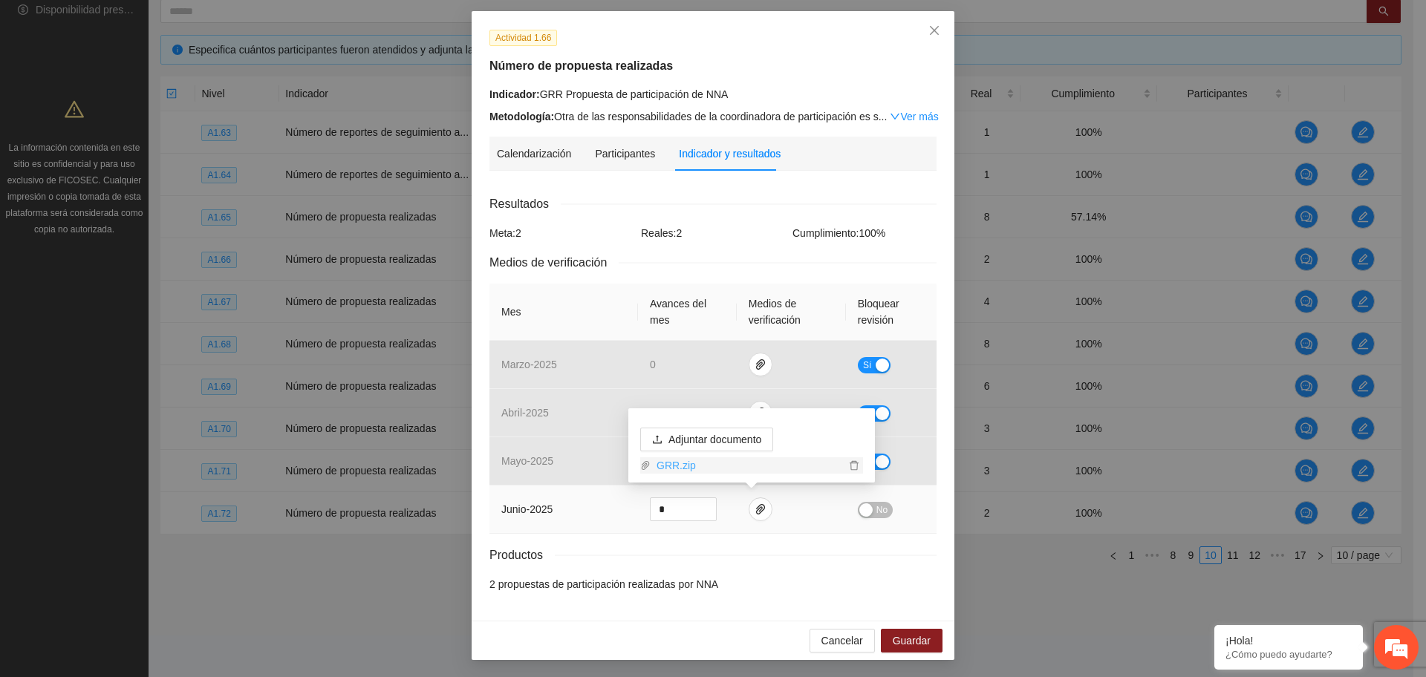
click at [677, 472] on link "GRR.zip" at bounding box center [748, 465] width 195 height 16
click at [867, 508] on button "No" at bounding box center [875, 510] width 35 height 16
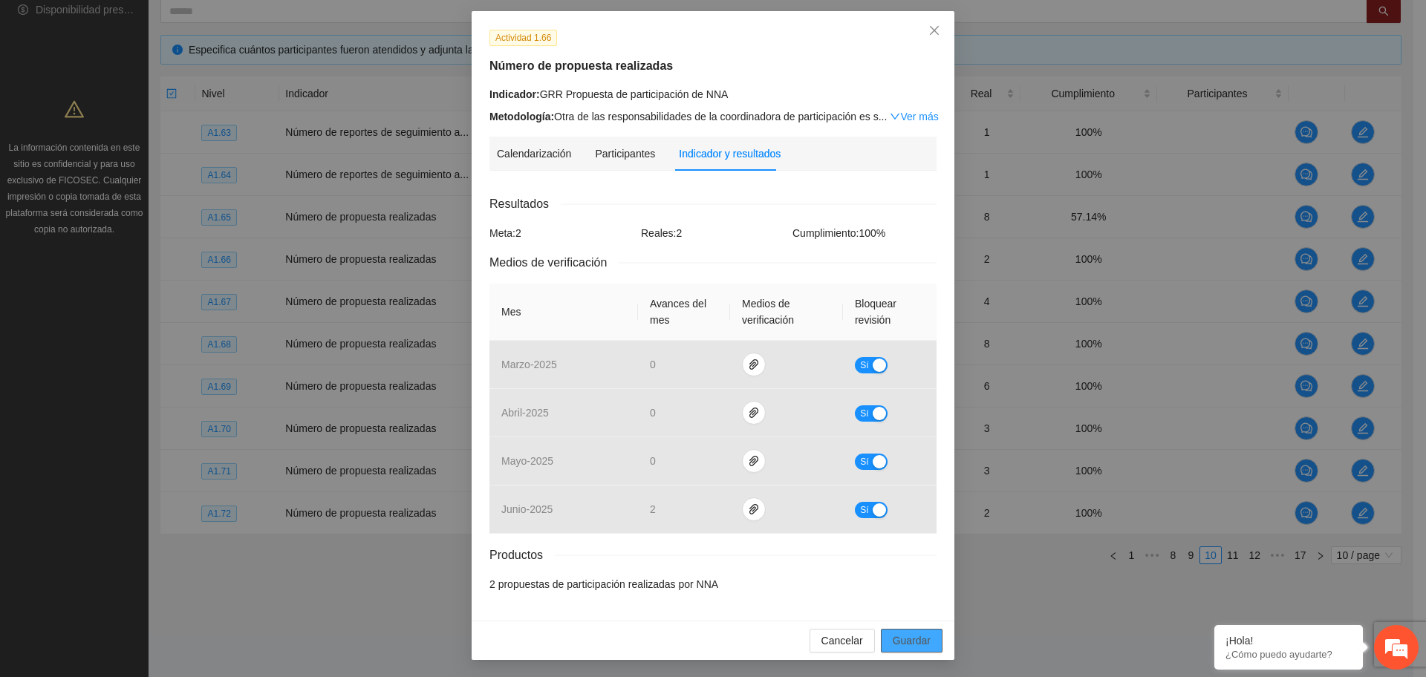
click at [914, 638] on span "Guardar" at bounding box center [912, 641] width 38 height 16
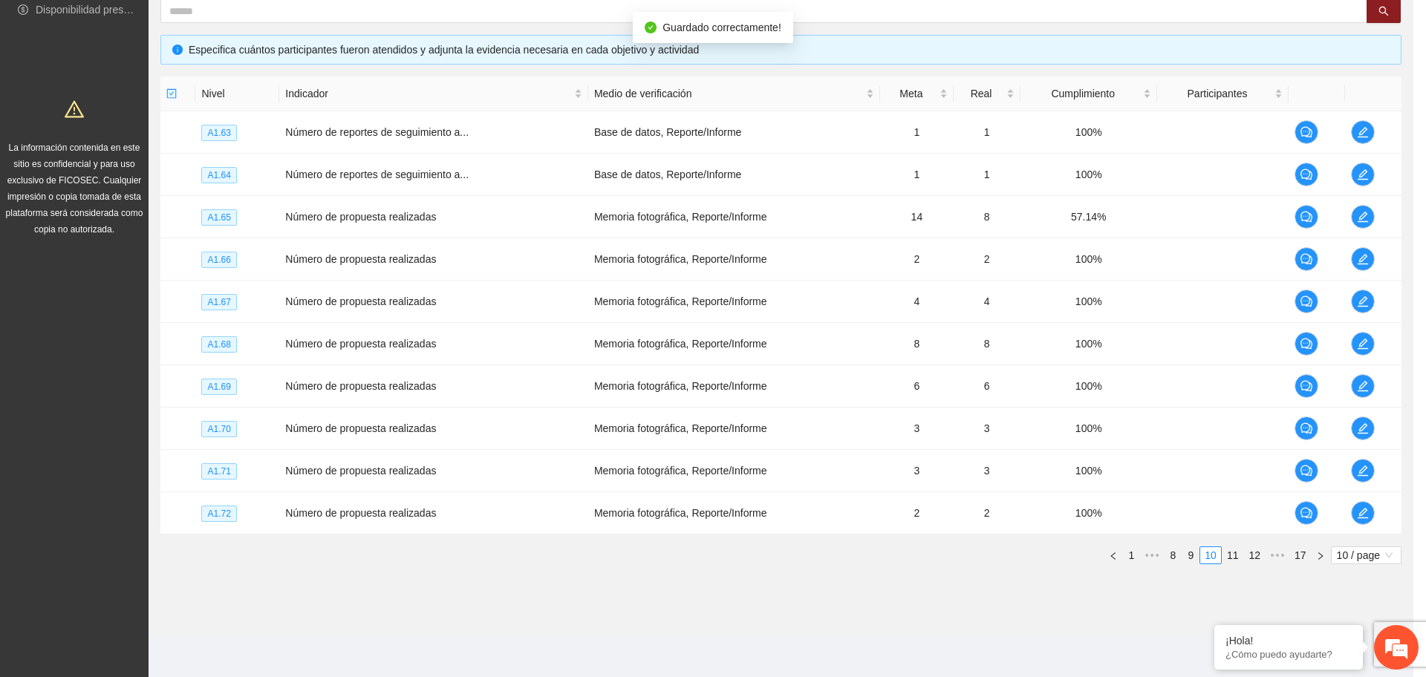
scroll to position [0, 0]
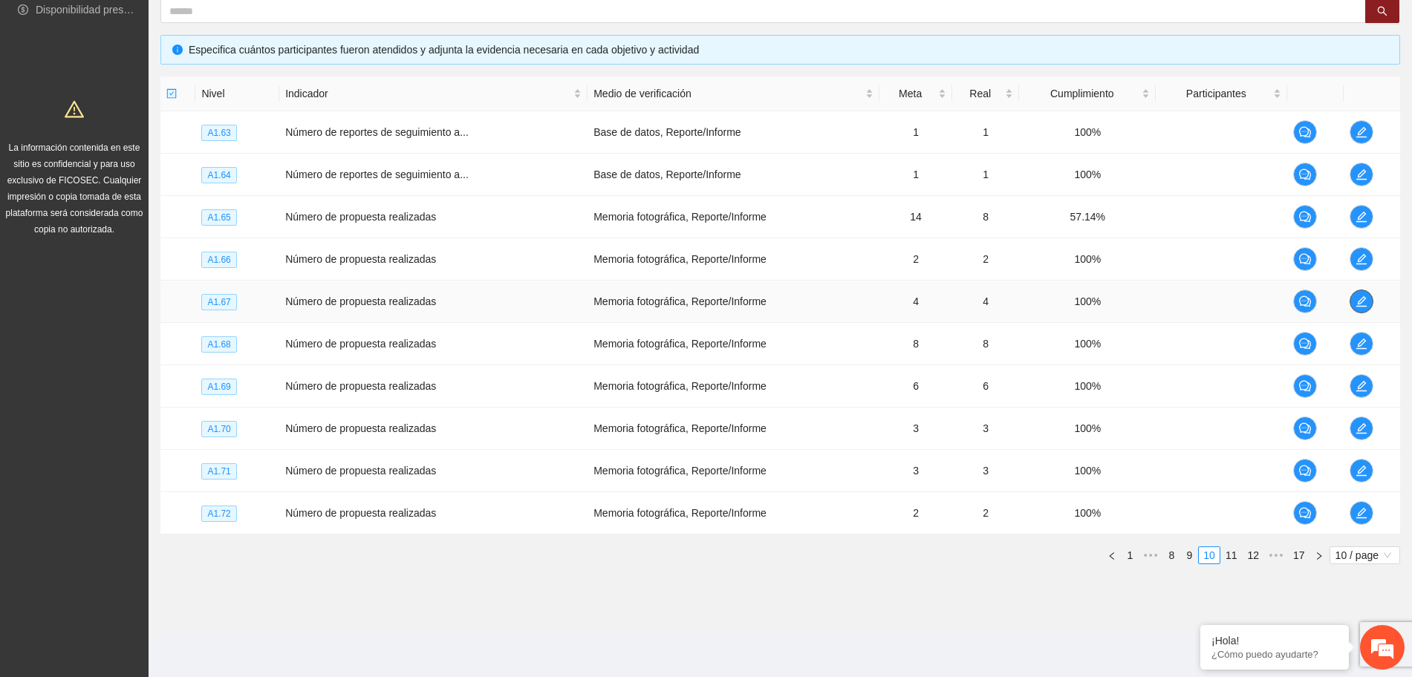
click at [1363, 297] on icon "edit" at bounding box center [1361, 302] width 12 height 12
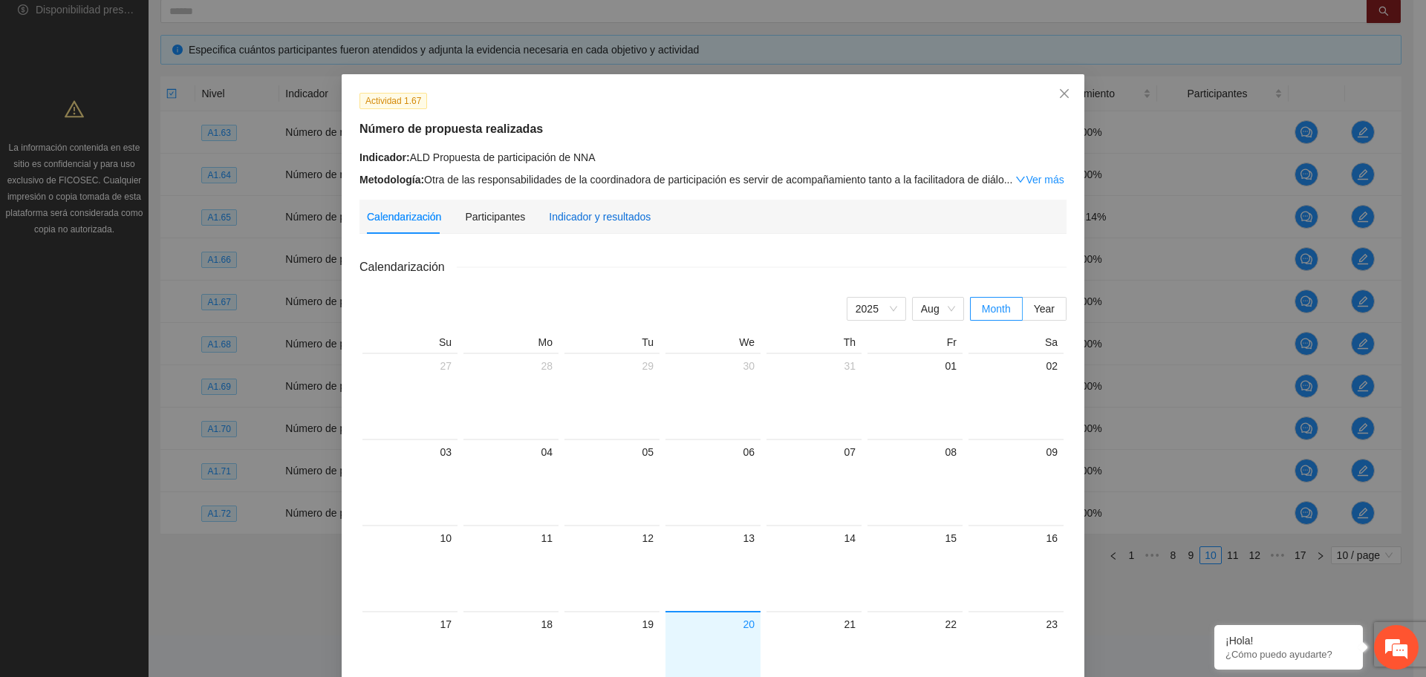
click at [578, 221] on div "Indicador y resultados" at bounding box center [600, 217] width 102 height 16
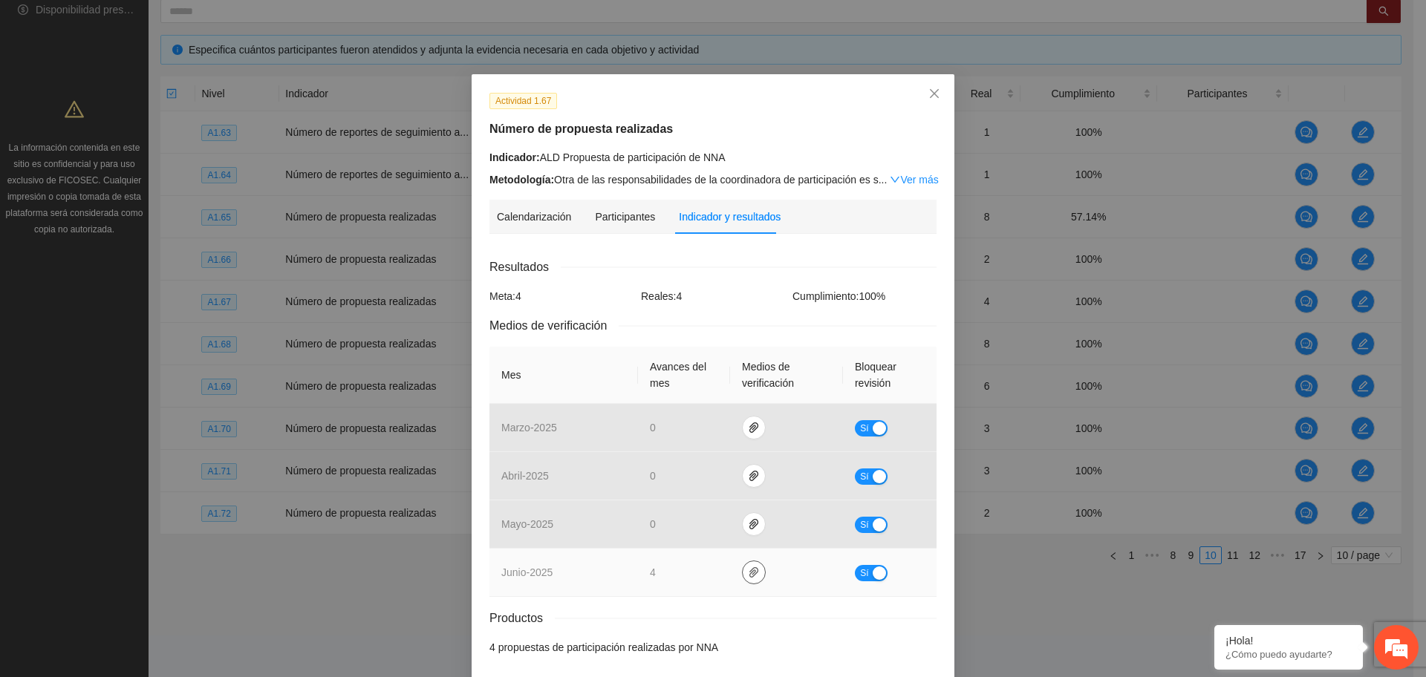
click at [742, 576] on button "button" at bounding box center [754, 573] width 24 height 24
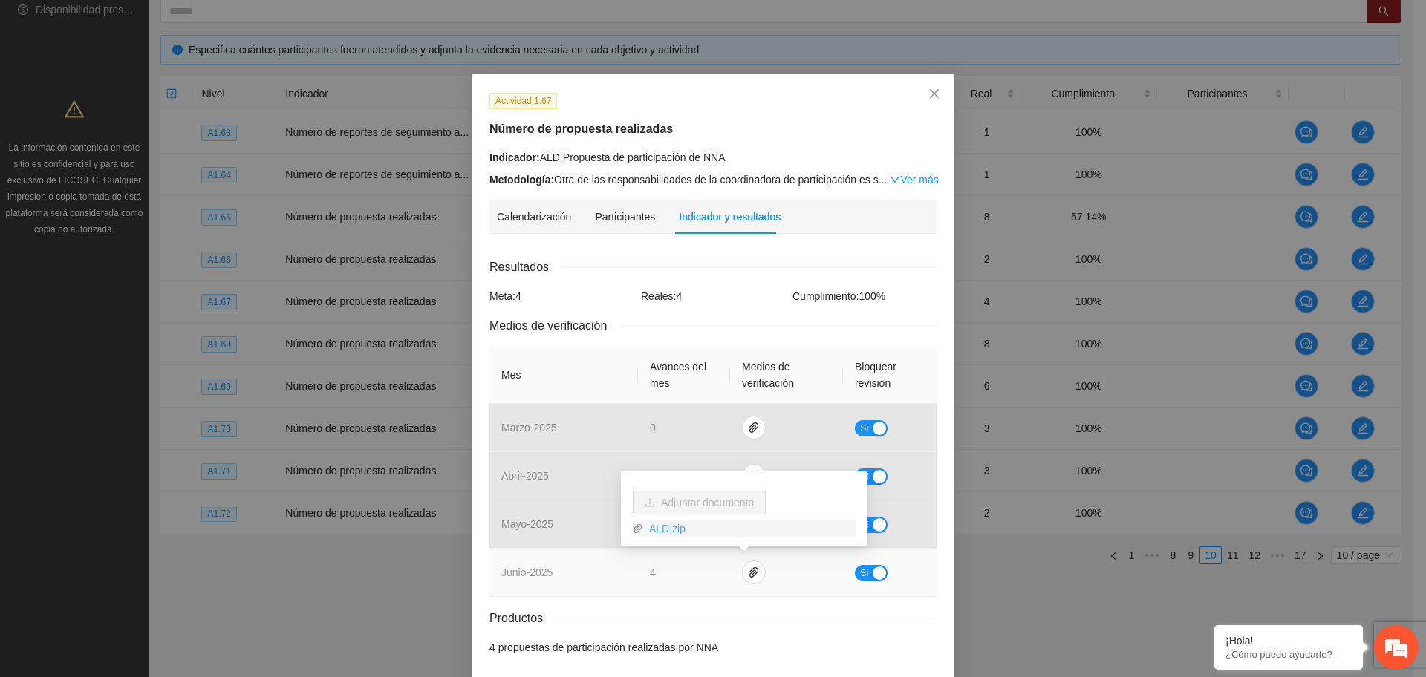
click at [667, 533] on link "ALD.zip" at bounding box center [749, 529] width 212 height 16
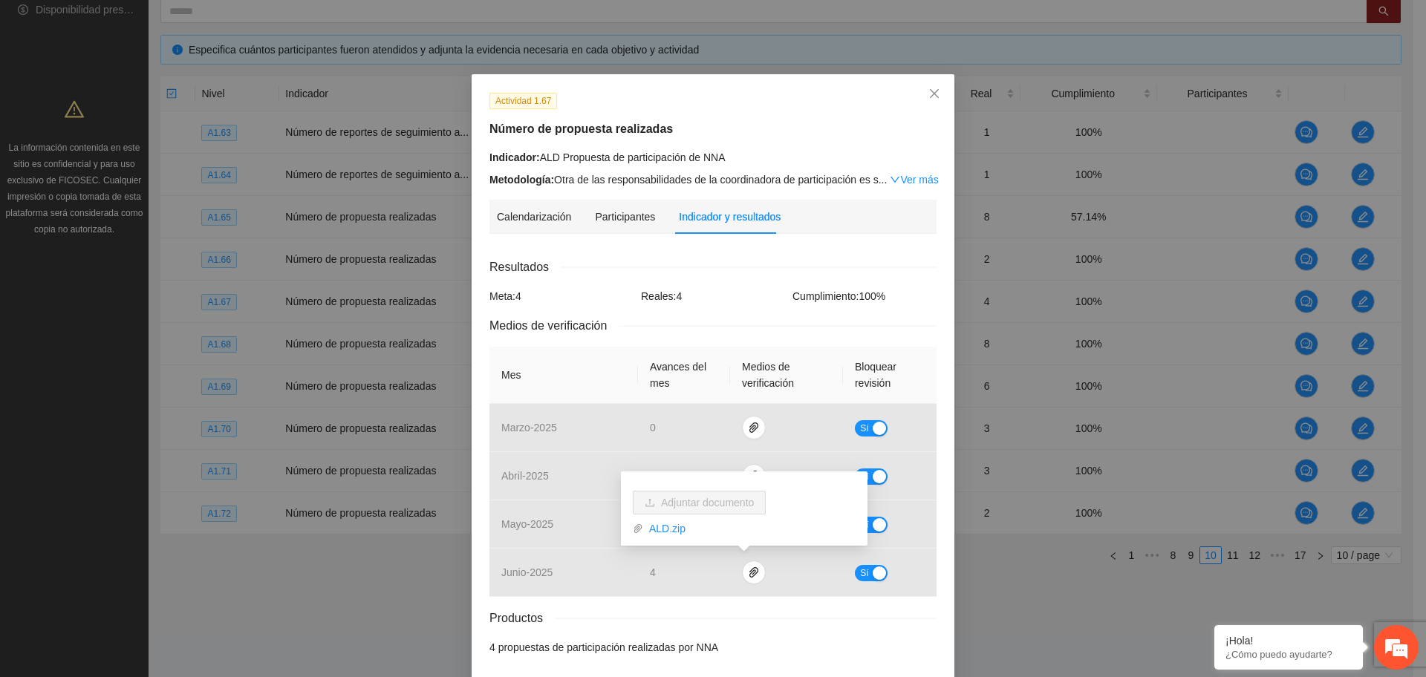
click at [802, 268] on div "Resultados" at bounding box center [712, 267] width 447 height 19
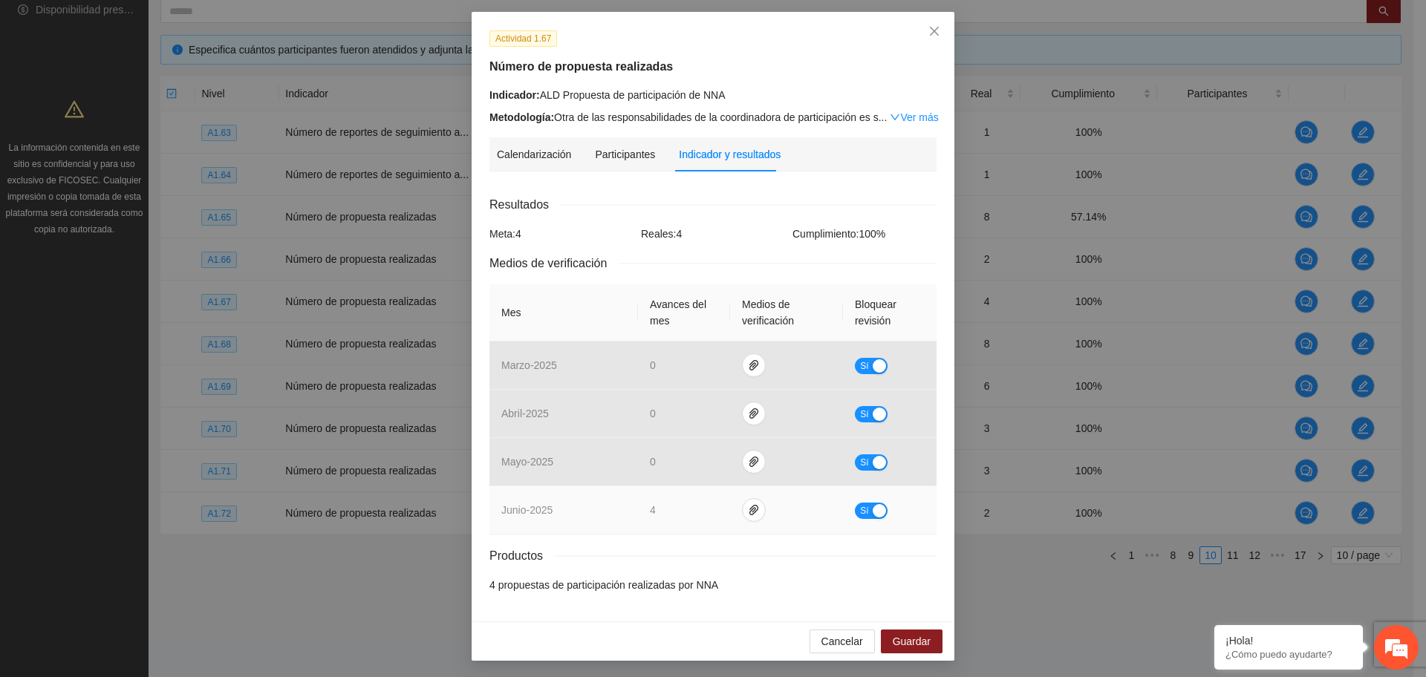
scroll to position [63, 0]
click at [870, 502] on button "Sí" at bounding box center [871, 510] width 33 height 16
click at [923, 639] on button "Guardar" at bounding box center [912, 641] width 62 height 24
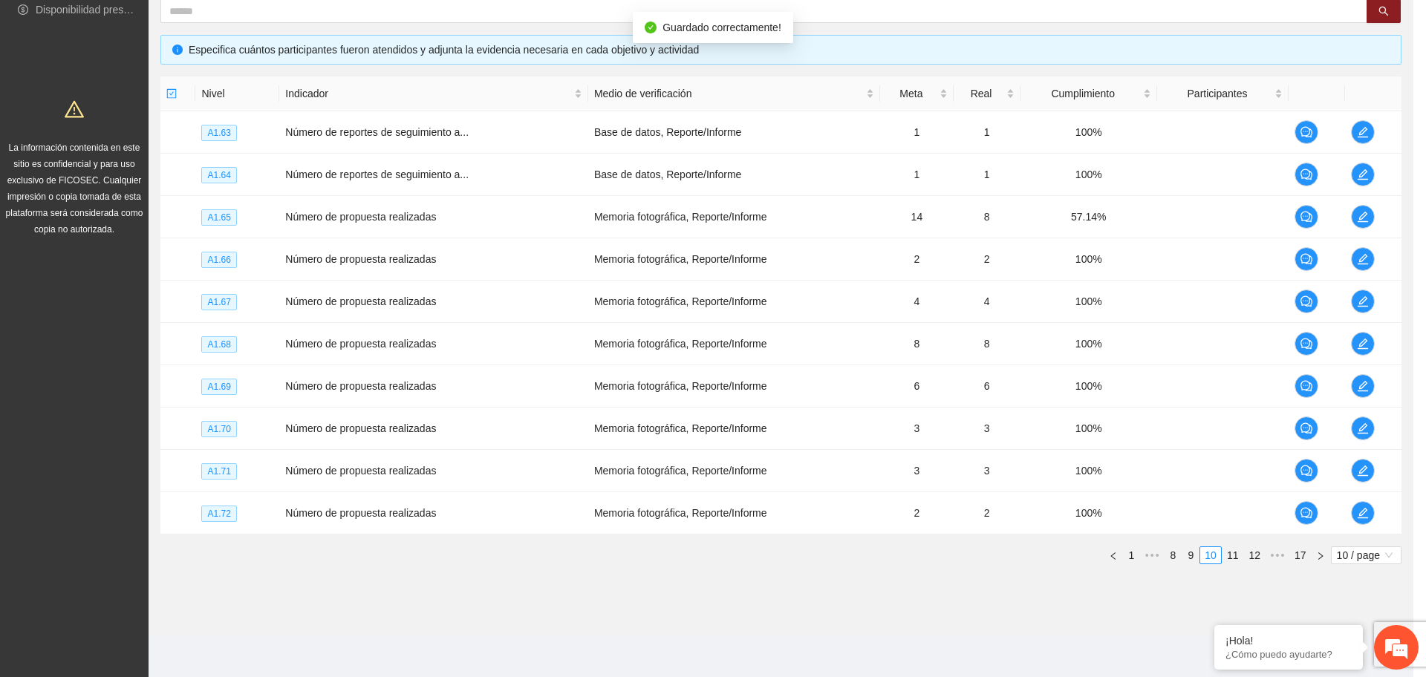
scroll to position [0, 0]
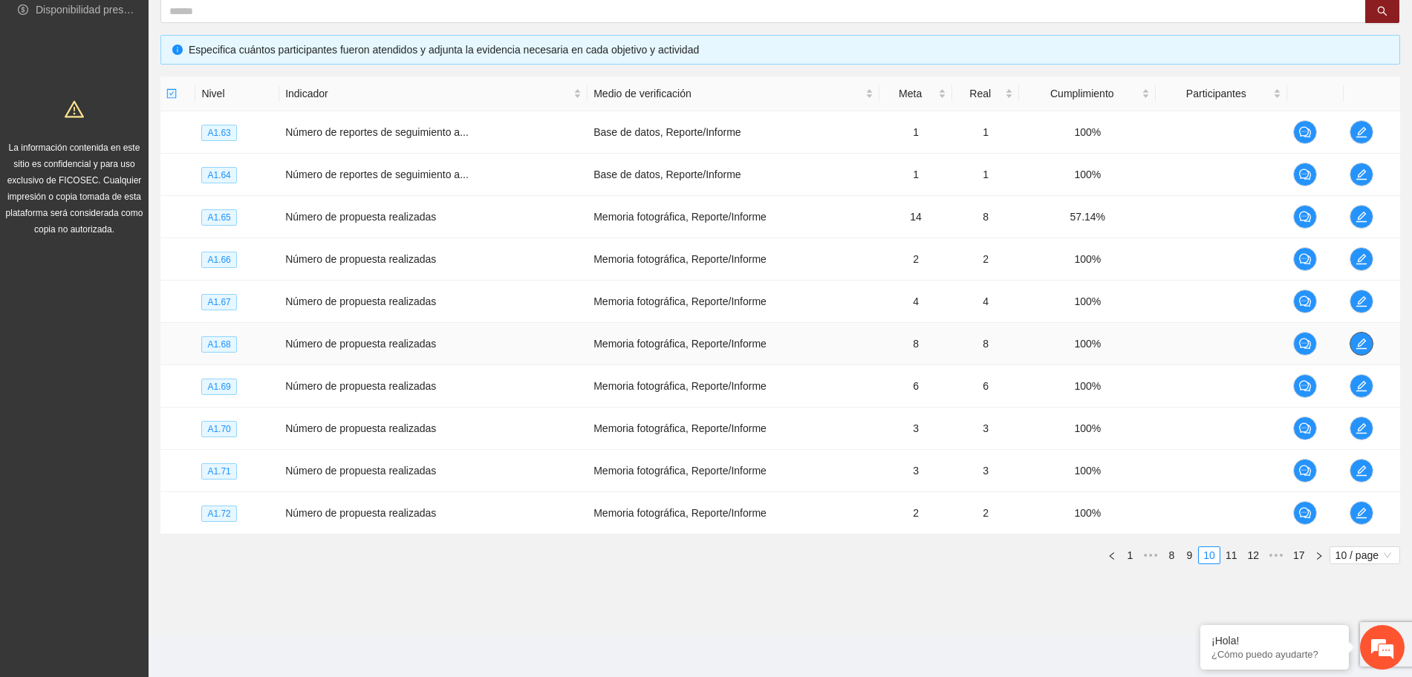
click at [1362, 338] on icon "edit" at bounding box center [1361, 344] width 12 height 12
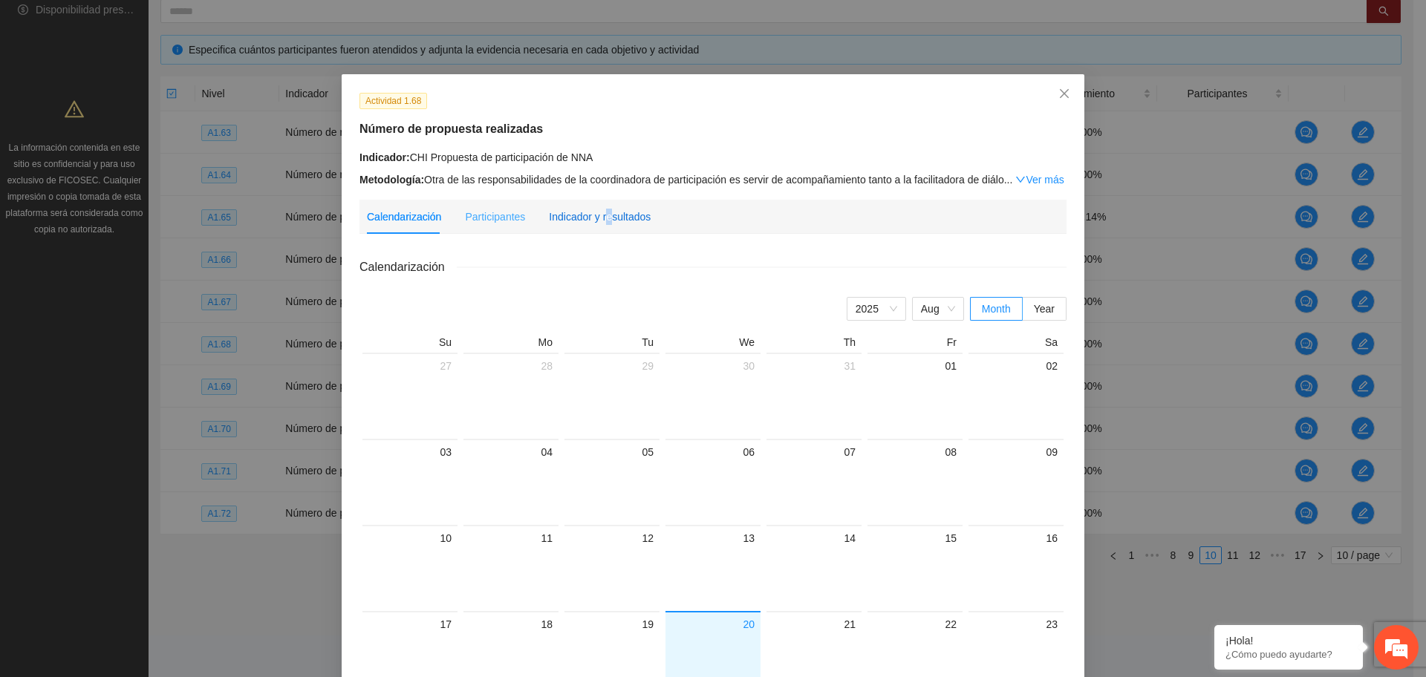
click at [595, 215] on div "Indicador y resultados" at bounding box center [600, 217] width 102 height 16
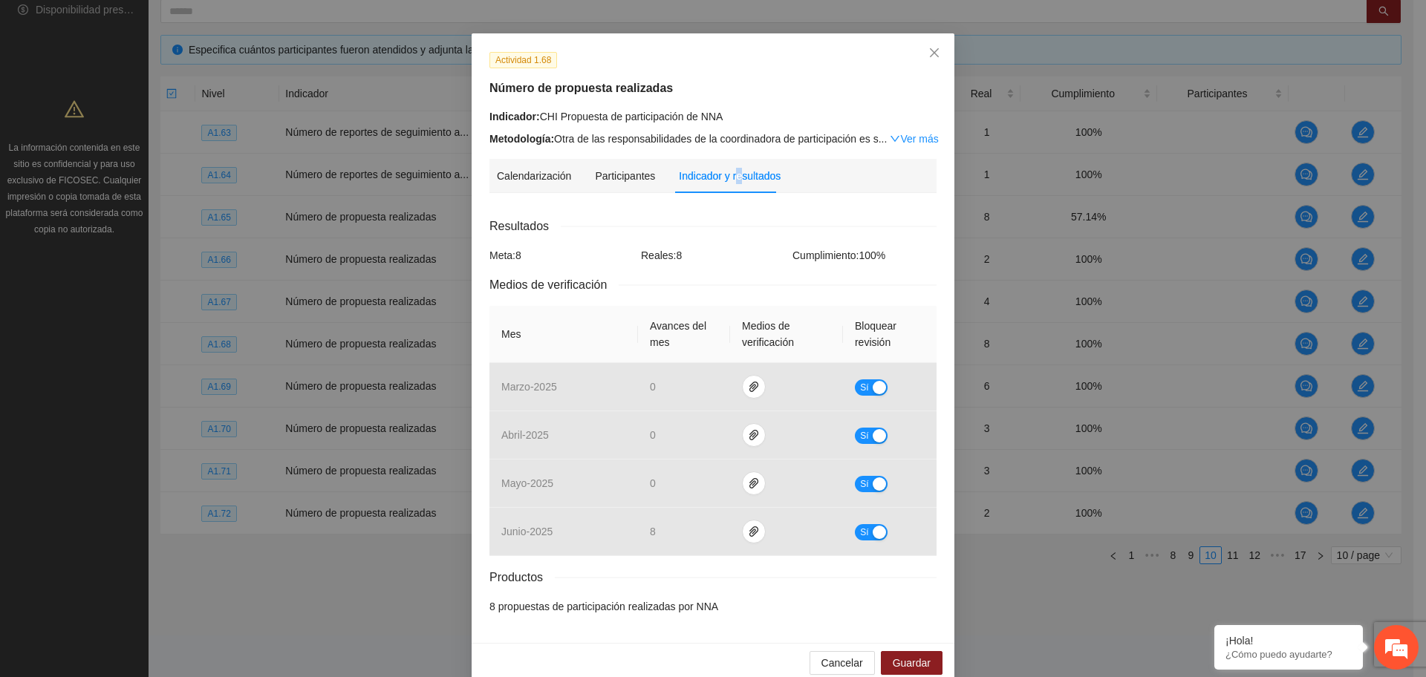
scroll to position [63, 0]
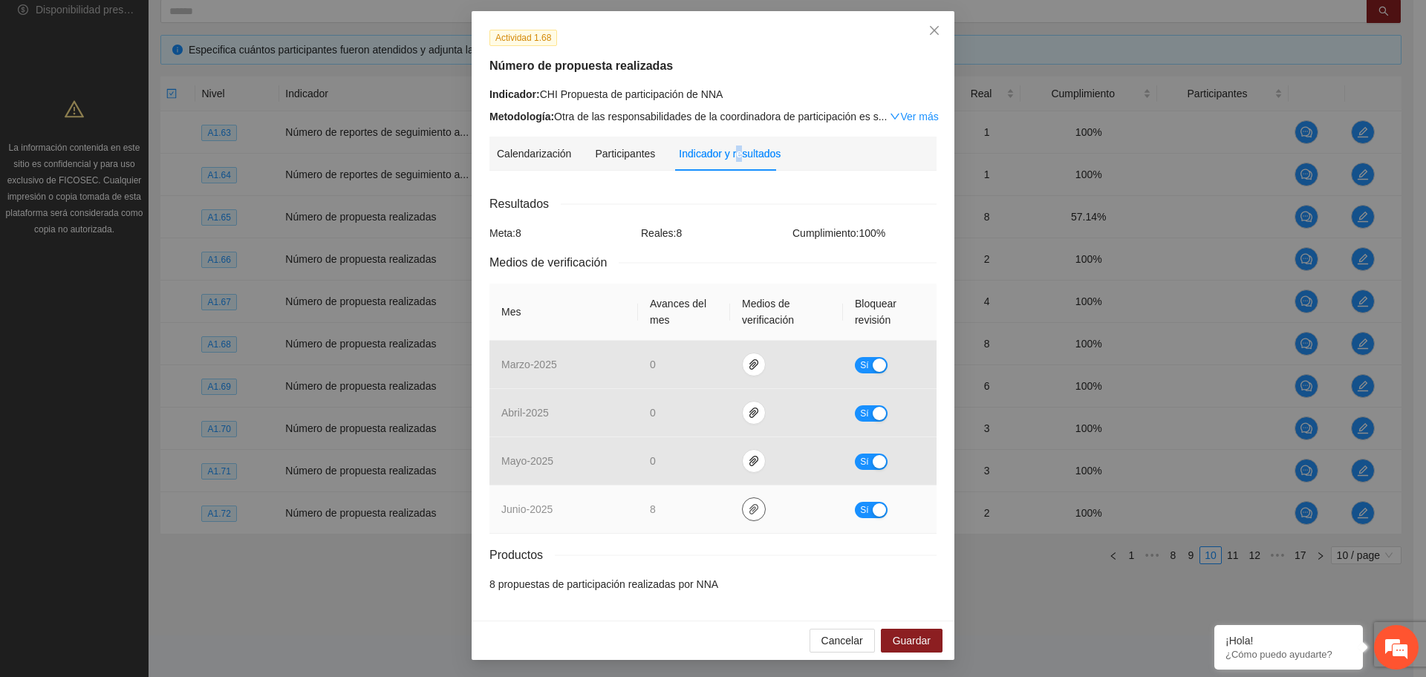
click at [748, 514] on icon "paper-clip" at bounding box center [754, 510] width 12 height 12
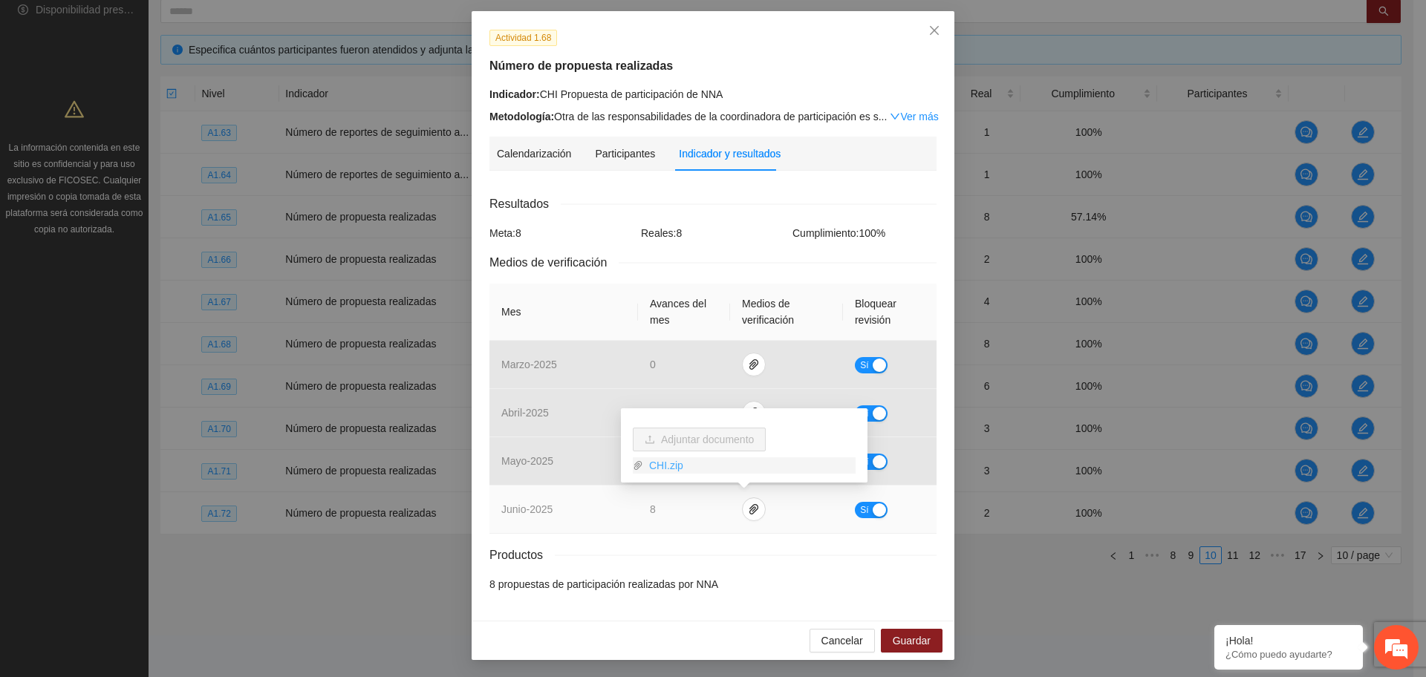
click at [651, 467] on link "CHI.zip" at bounding box center [749, 465] width 212 height 16
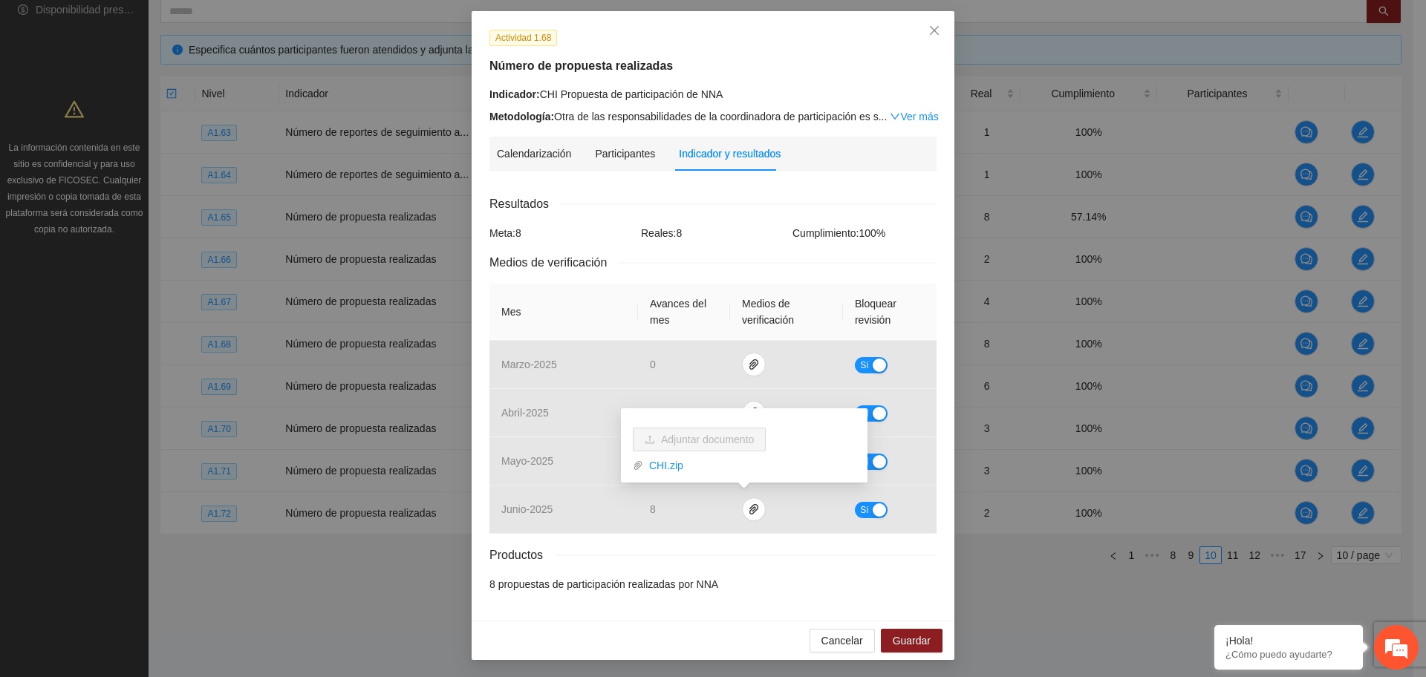
click at [723, 563] on div "Productos" at bounding box center [712, 555] width 447 height 19
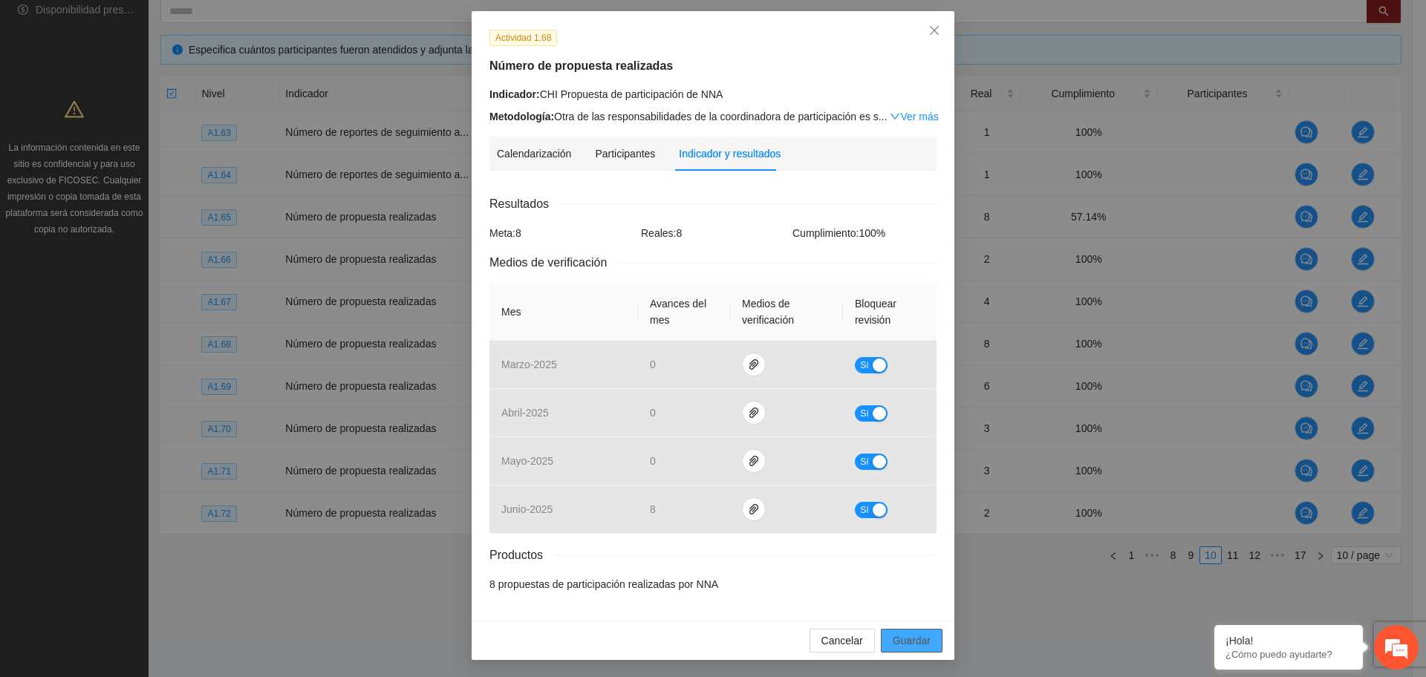
click at [922, 639] on span "Guardar" at bounding box center [912, 641] width 38 height 16
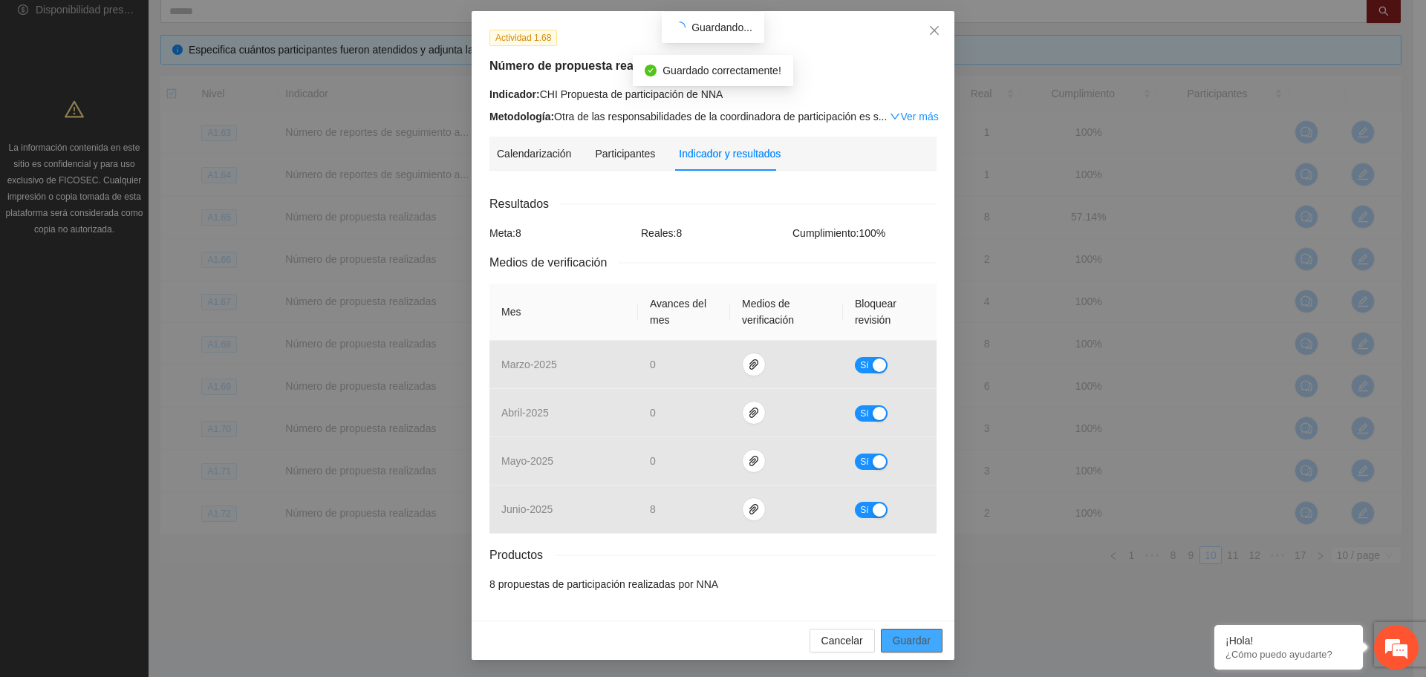
scroll to position [0, 0]
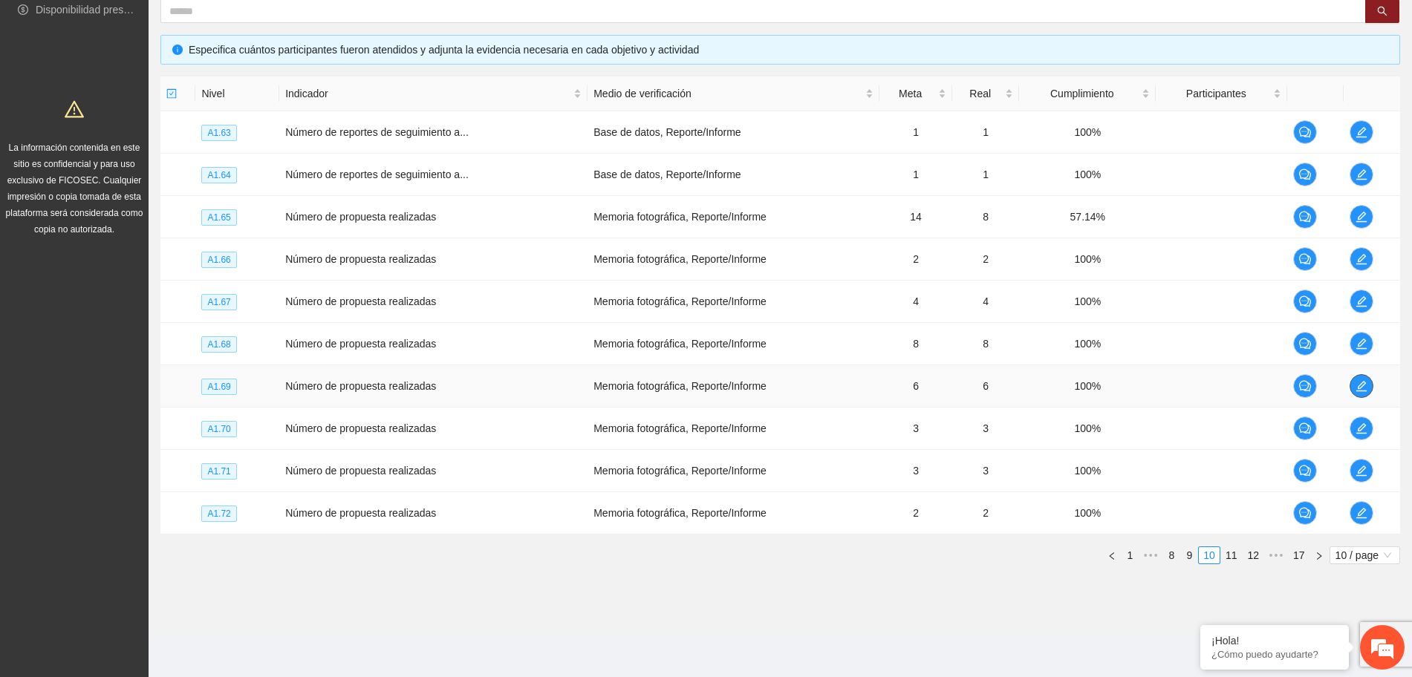
click at [1367, 384] on icon "edit" at bounding box center [1361, 386] width 12 height 12
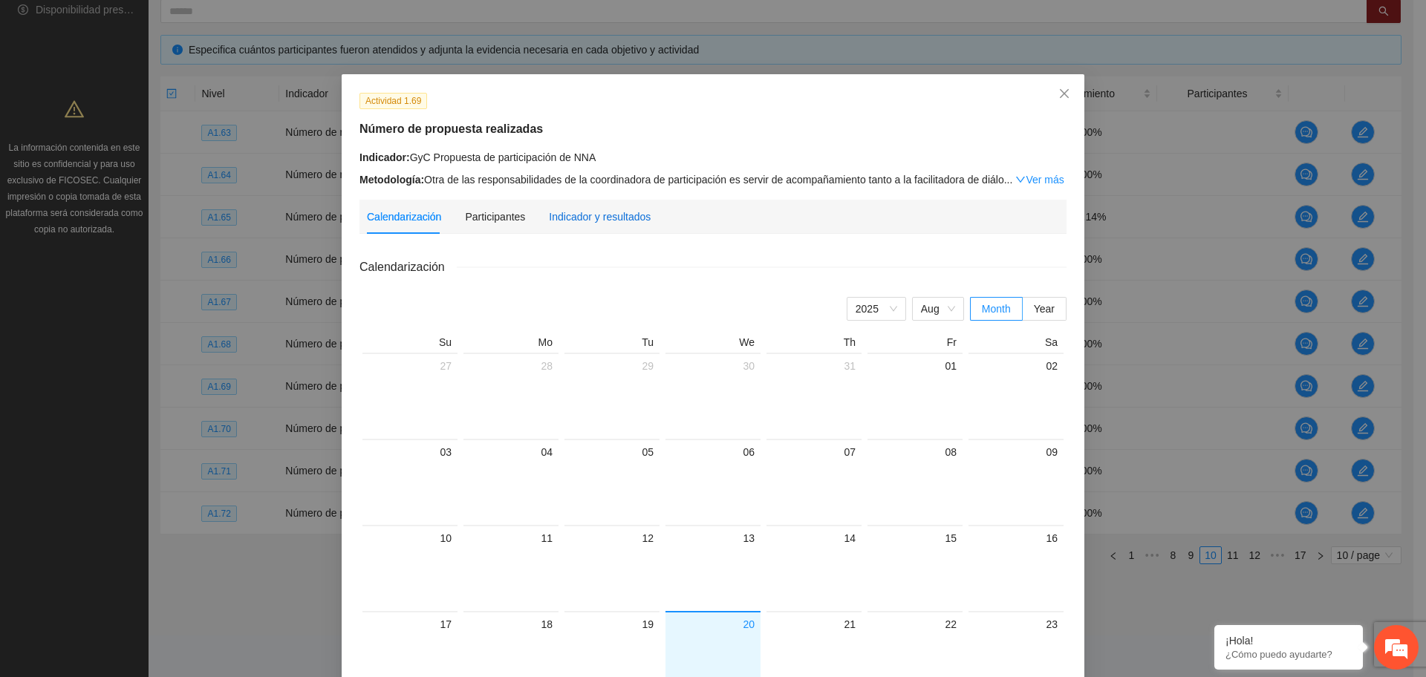
click at [584, 213] on div "Indicador y resultados" at bounding box center [600, 217] width 102 height 16
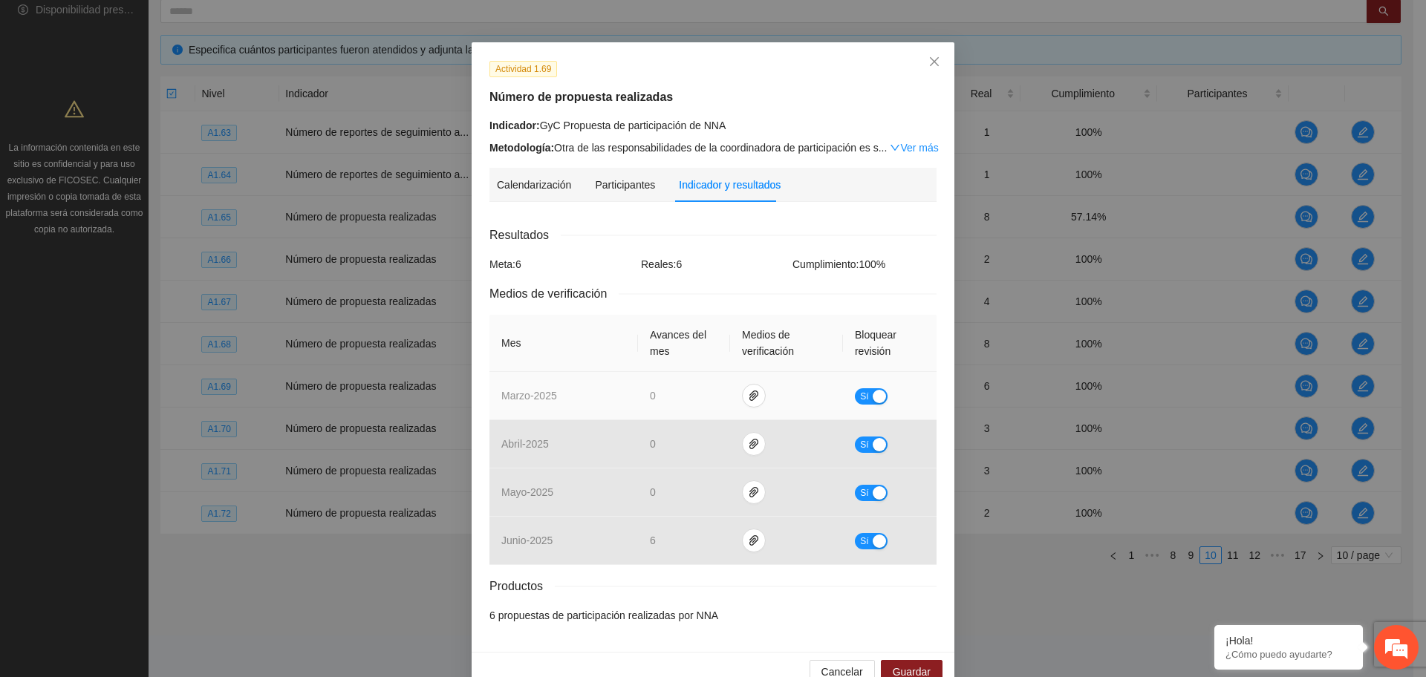
scroll to position [63, 0]
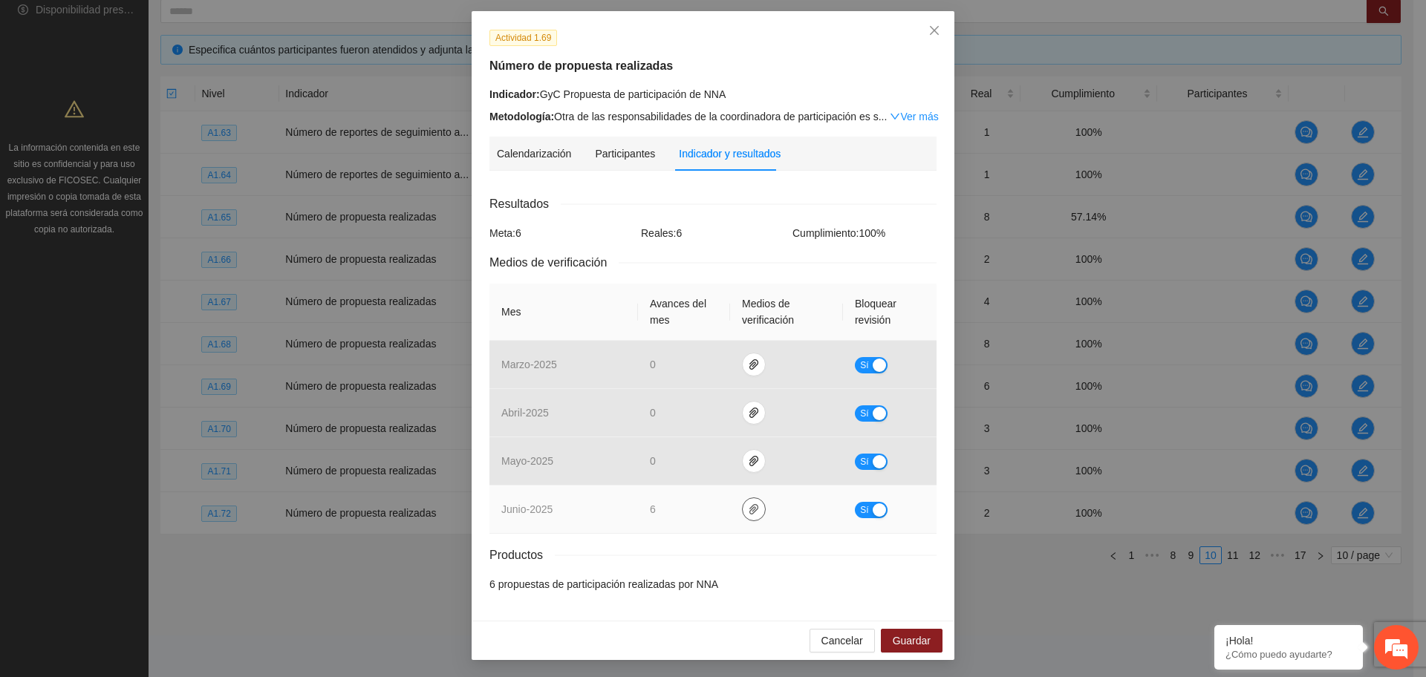
click at [750, 512] on icon "paper-clip" at bounding box center [754, 510] width 12 height 12
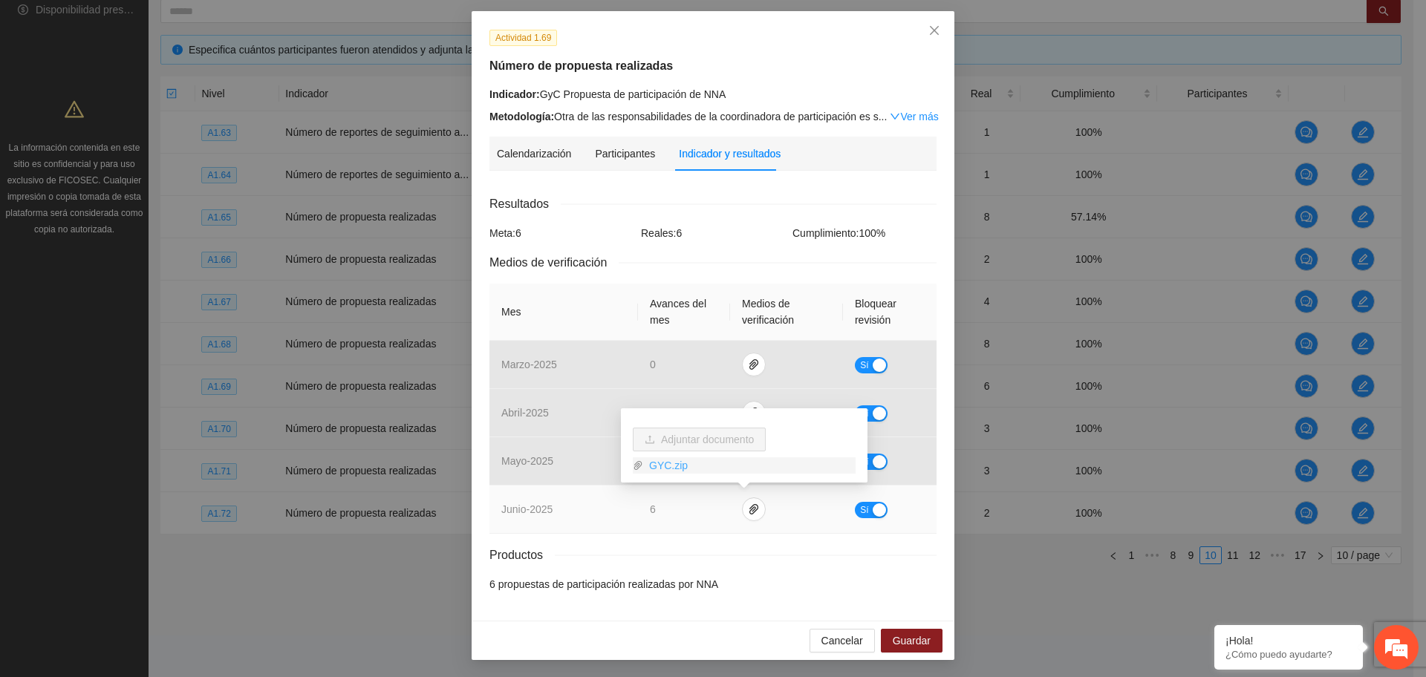
click at [665, 464] on link "GYC.zip" at bounding box center [749, 465] width 212 height 16
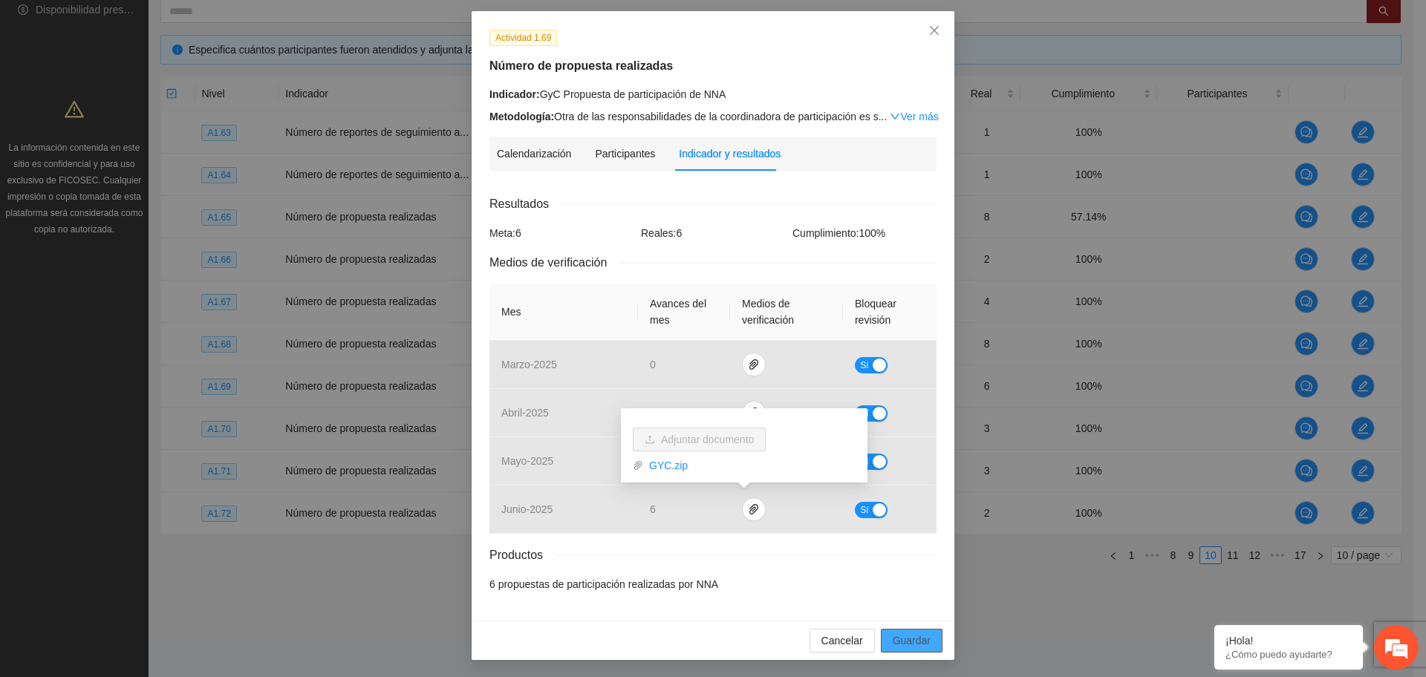
click at [905, 636] on span "Guardar" at bounding box center [912, 641] width 38 height 16
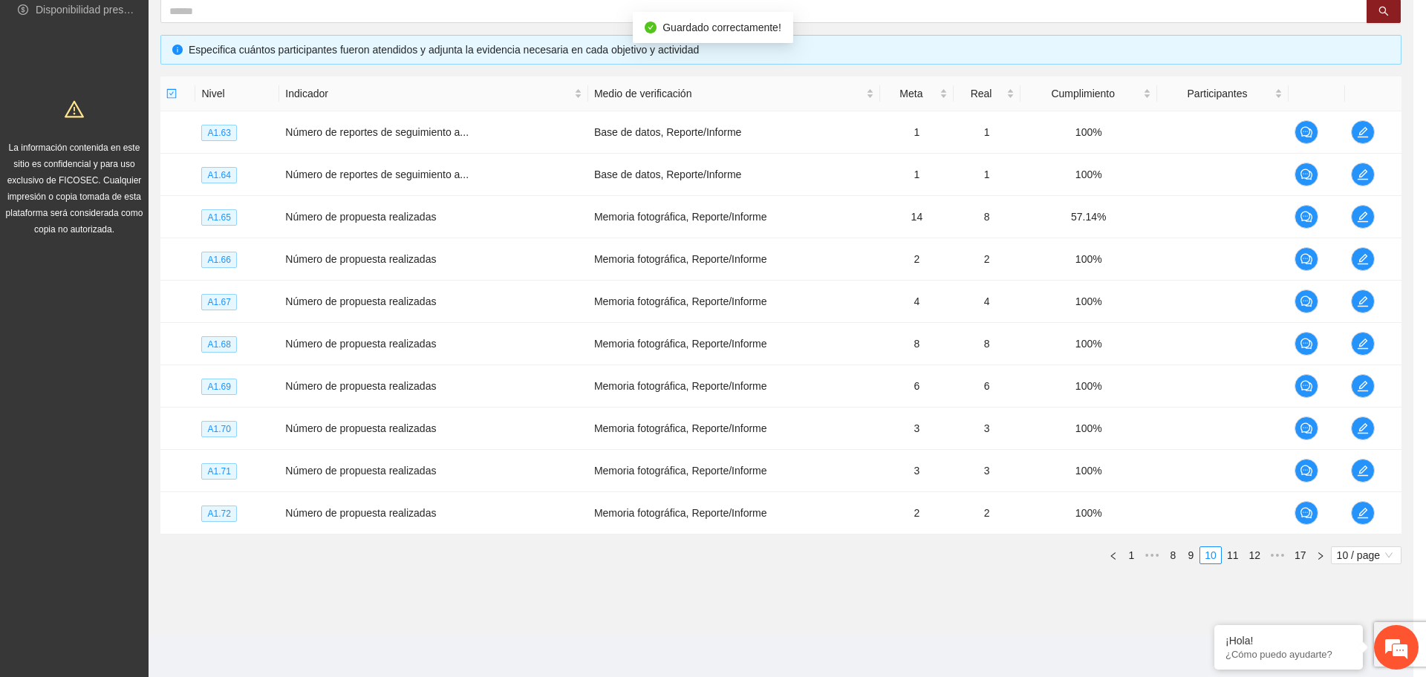
scroll to position [0, 0]
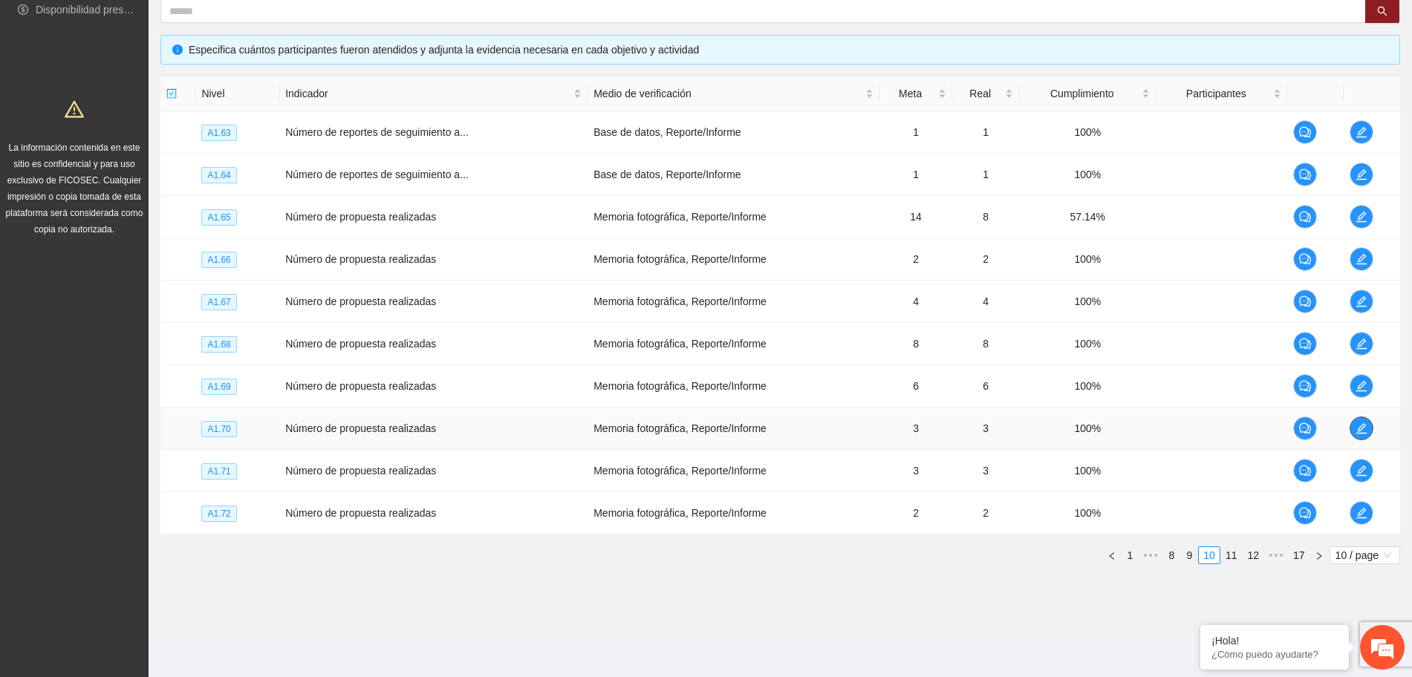
click at [1370, 432] on span "edit" at bounding box center [1361, 429] width 22 height 12
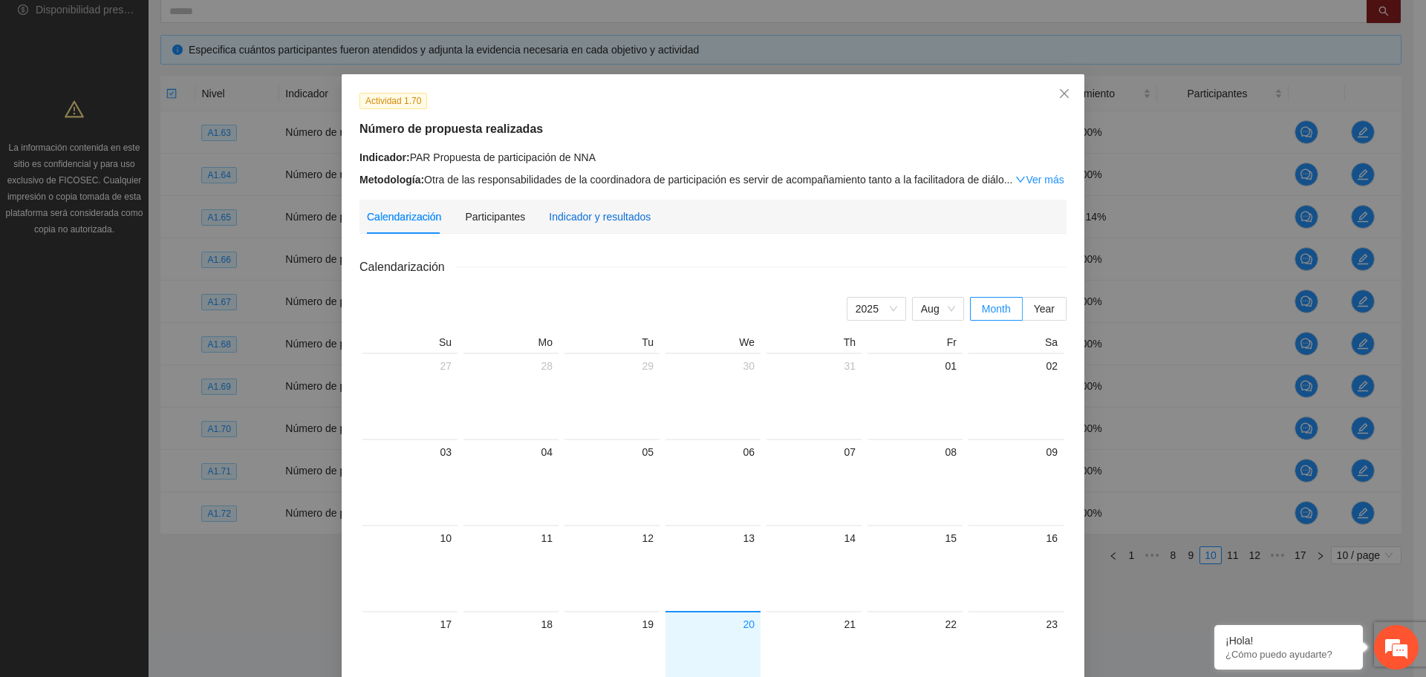
click at [555, 212] on div "Indicador y resultados" at bounding box center [600, 217] width 102 height 16
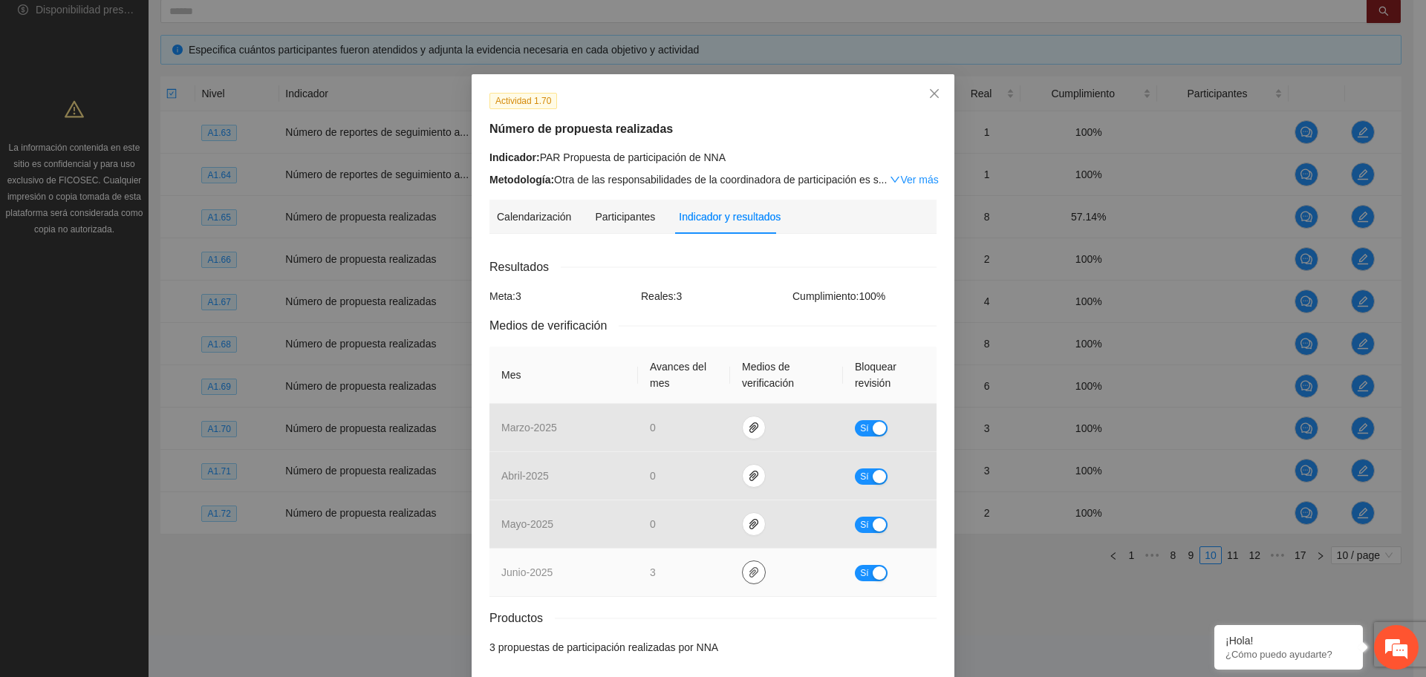
click at [748, 577] on icon "paper-clip" at bounding box center [754, 573] width 12 height 12
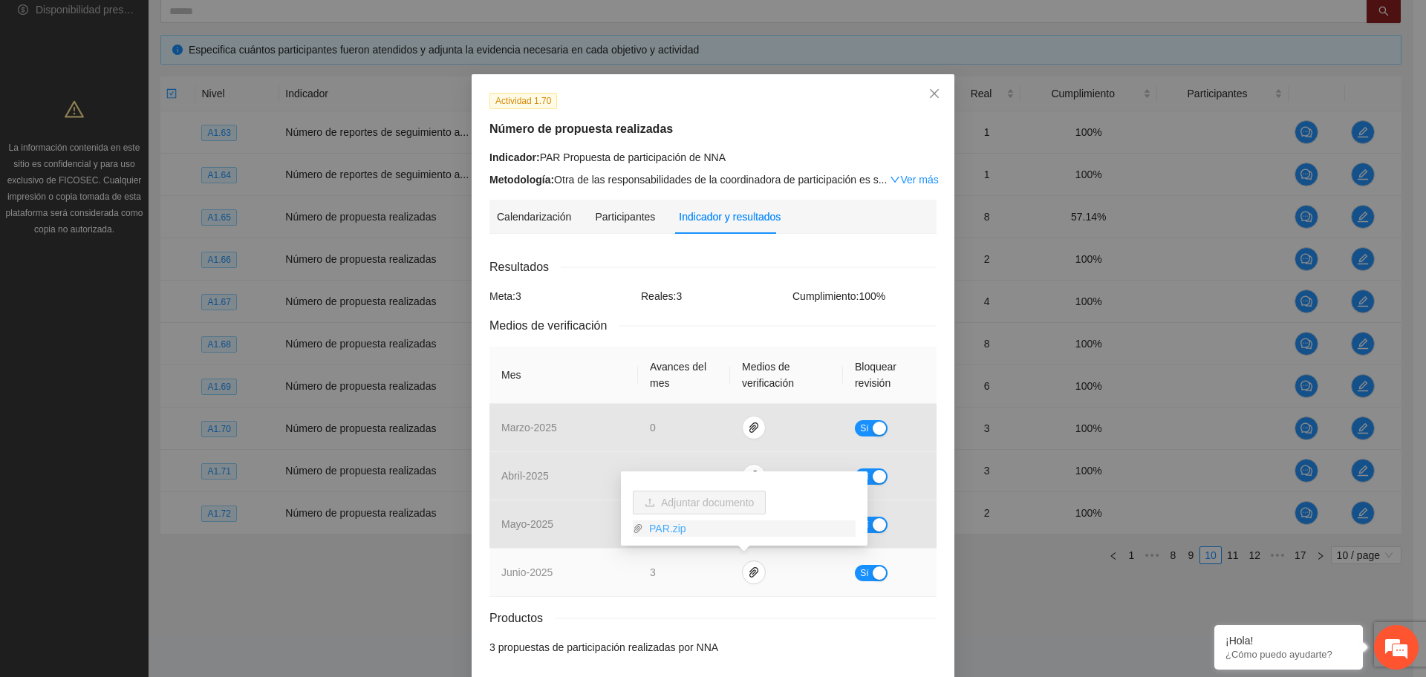
click at [668, 524] on link "PAR.zip" at bounding box center [749, 529] width 212 height 16
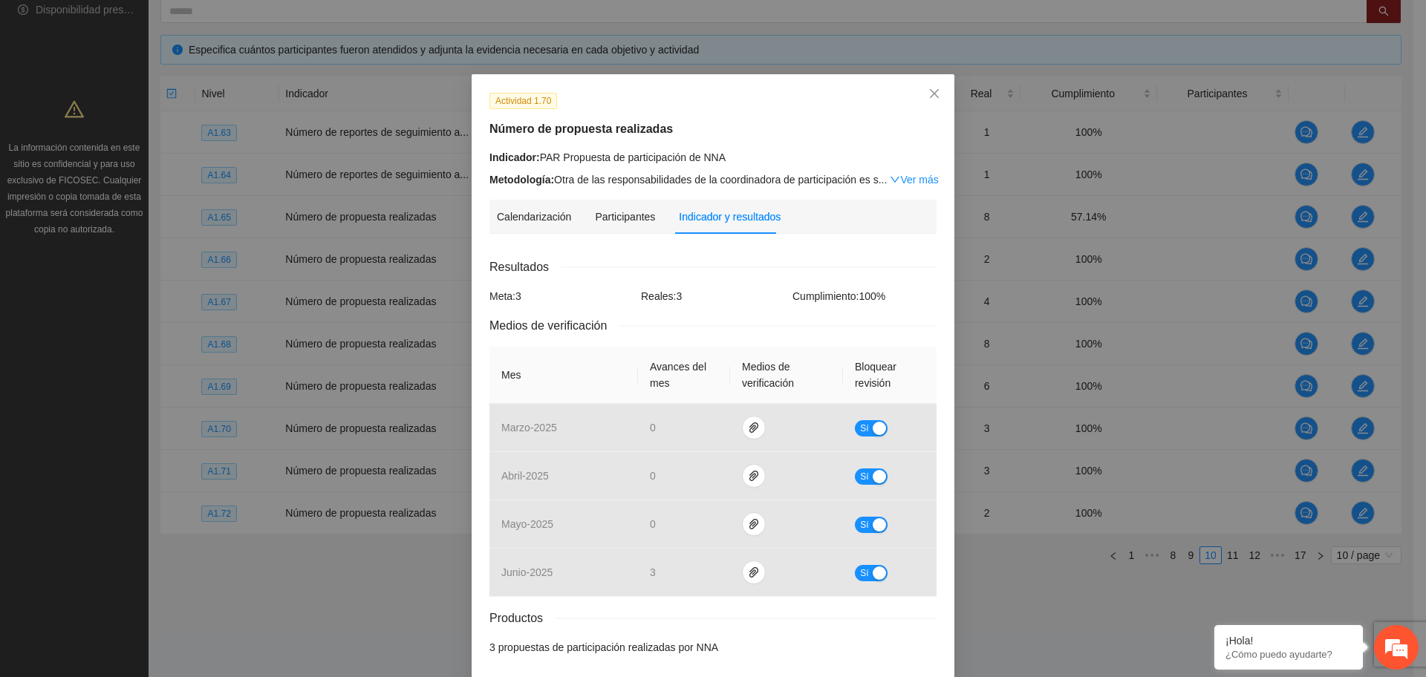
click at [811, 605] on div "Resultados Meta: 3 Reales: 3 Cumplimiento: 100 % Medios de verificación Mes Ava…" at bounding box center [712, 457] width 447 height 398
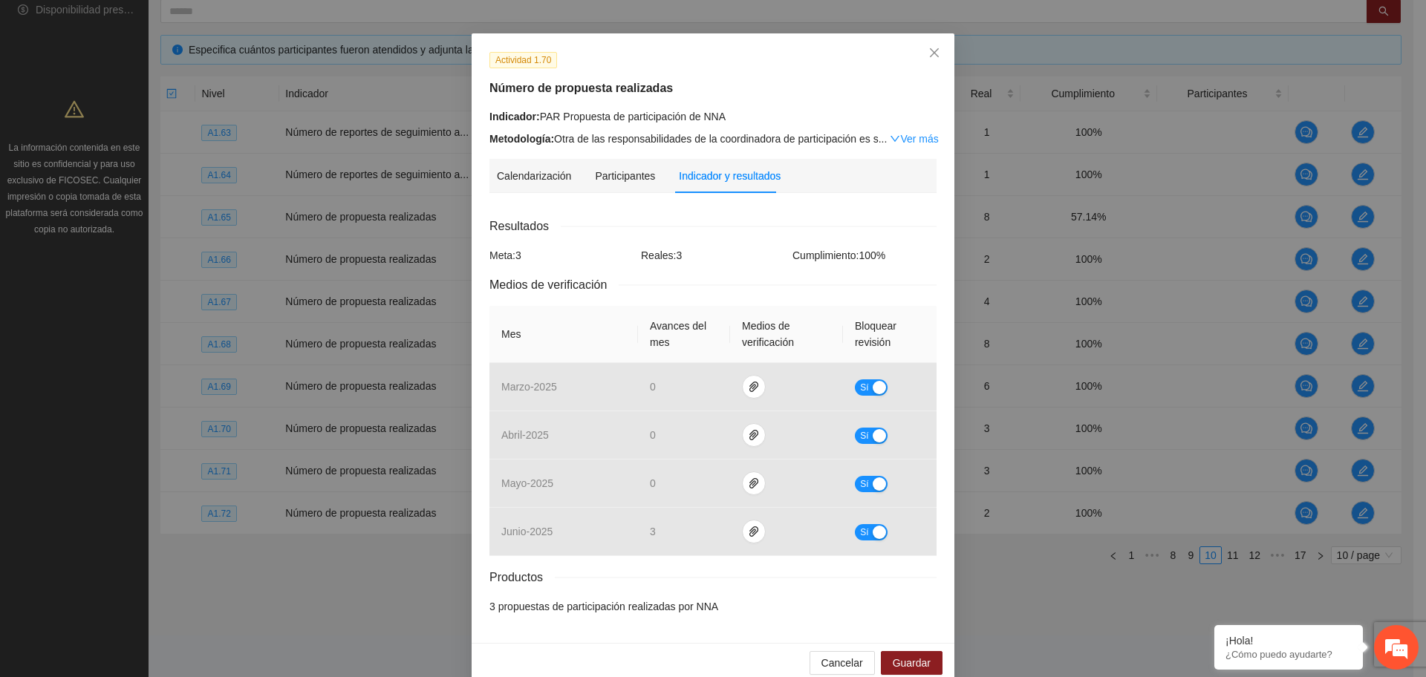
scroll to position [63, 0]
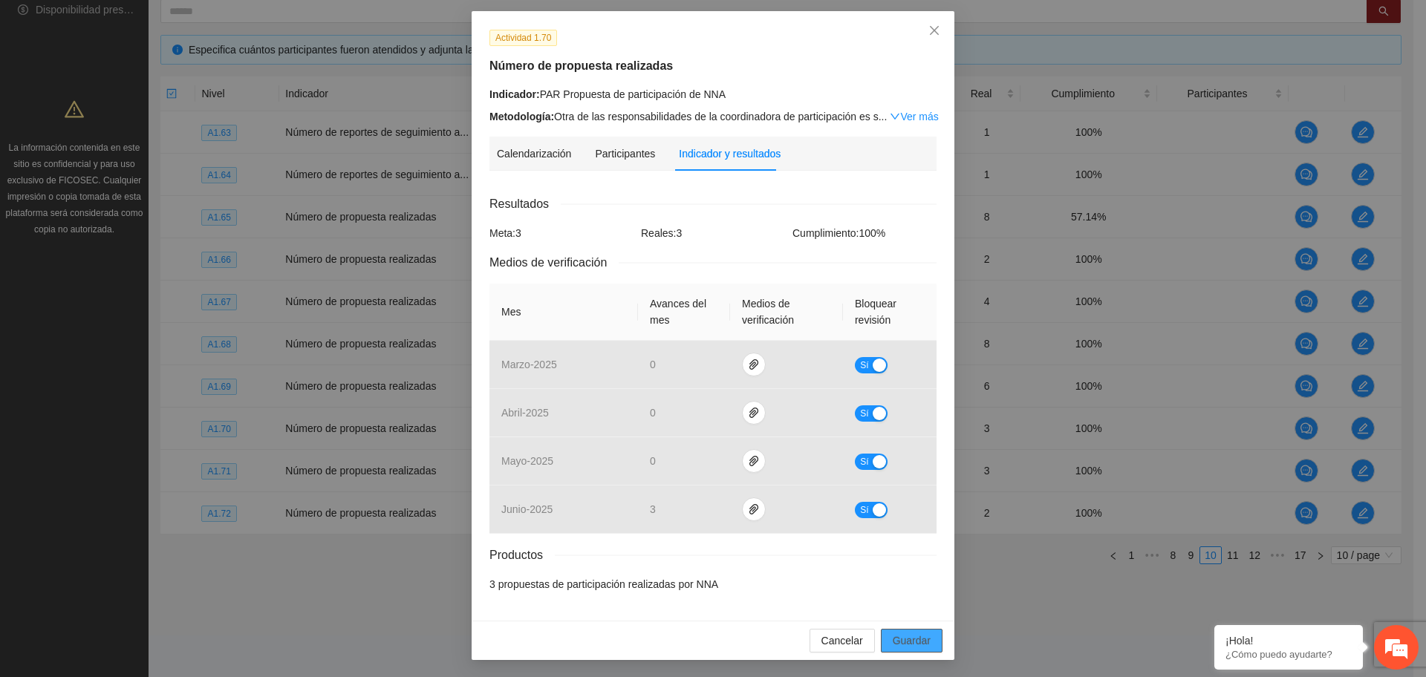
click at [928, 647] on button "Guardar" at bounding box center [912, 641] width 62 height 24
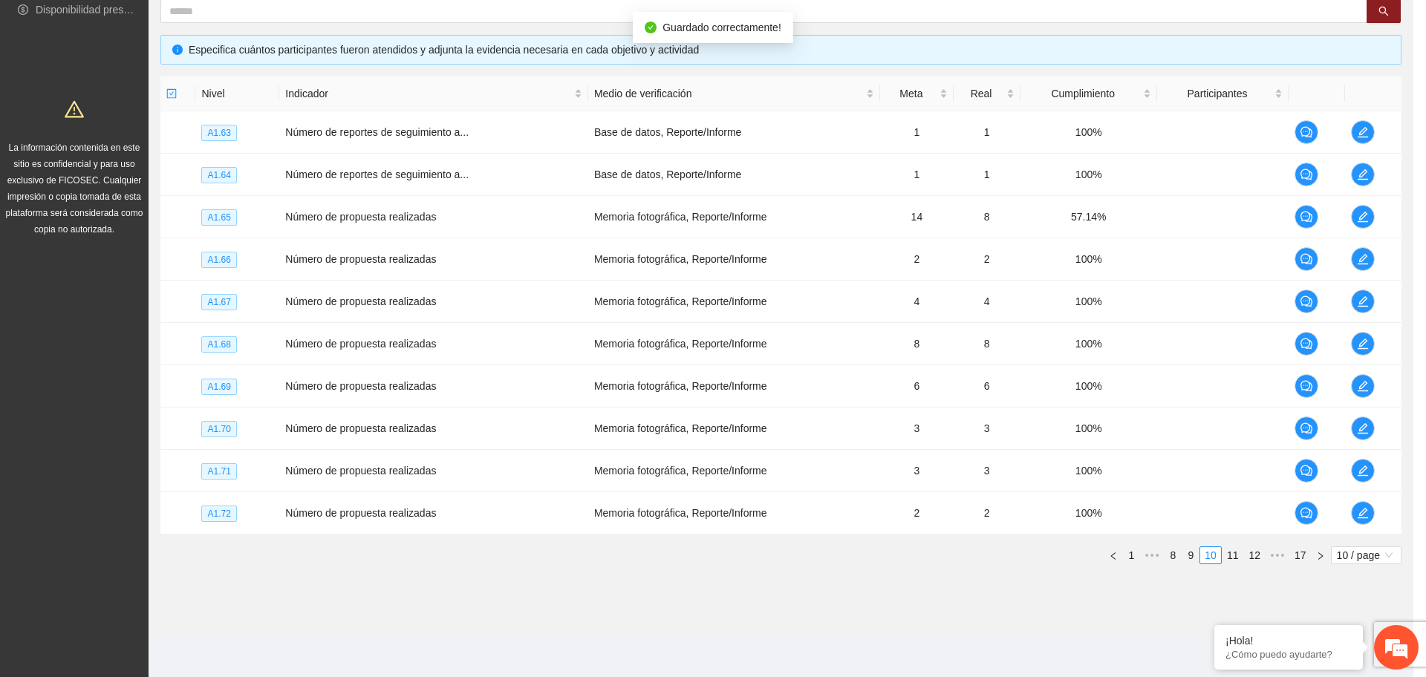
scroll to position [0, 0]
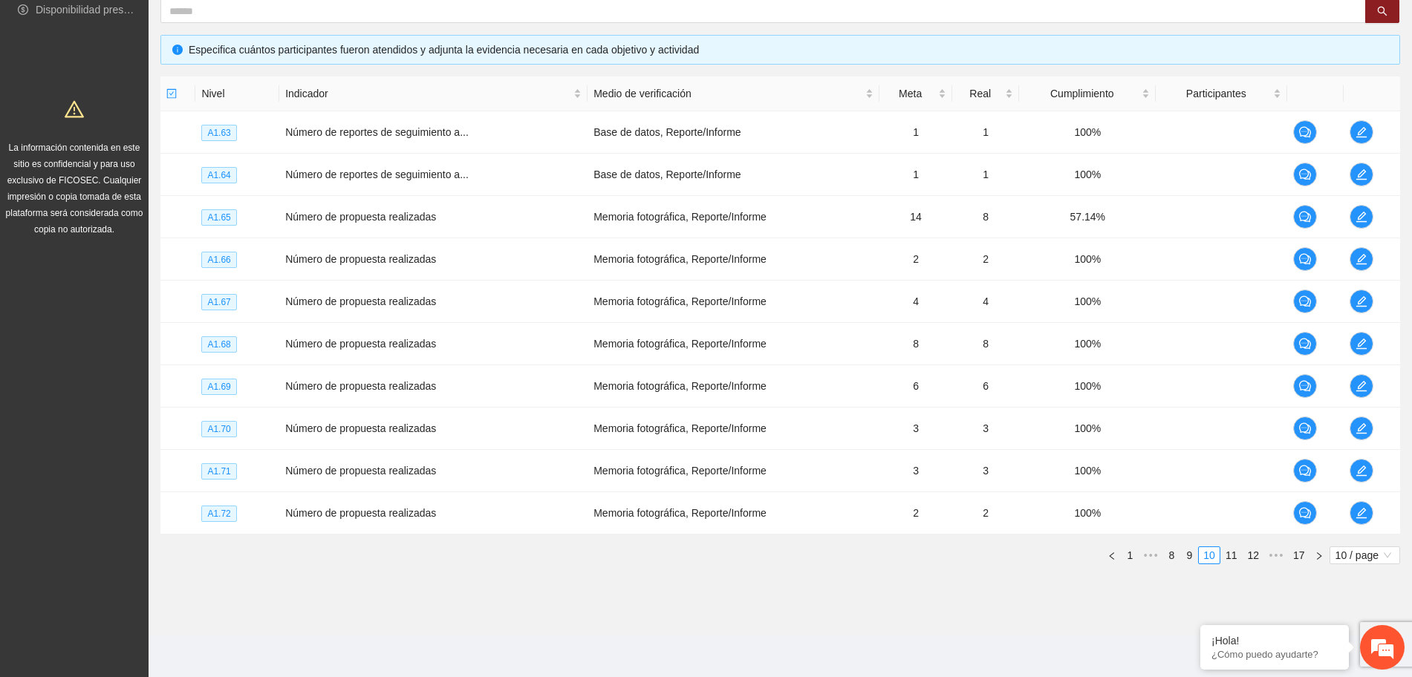
click at [662, 586] on div "Objetivo general Meta: 324.00 Real: 156.00 Cumplimiento: 50.88 % Objetivos espe…" at bounding box center [780, 228] width 1263 height 720
click at [1367, 471] on icon "edit" at bounding box center [1361, 471] width 12 height 12
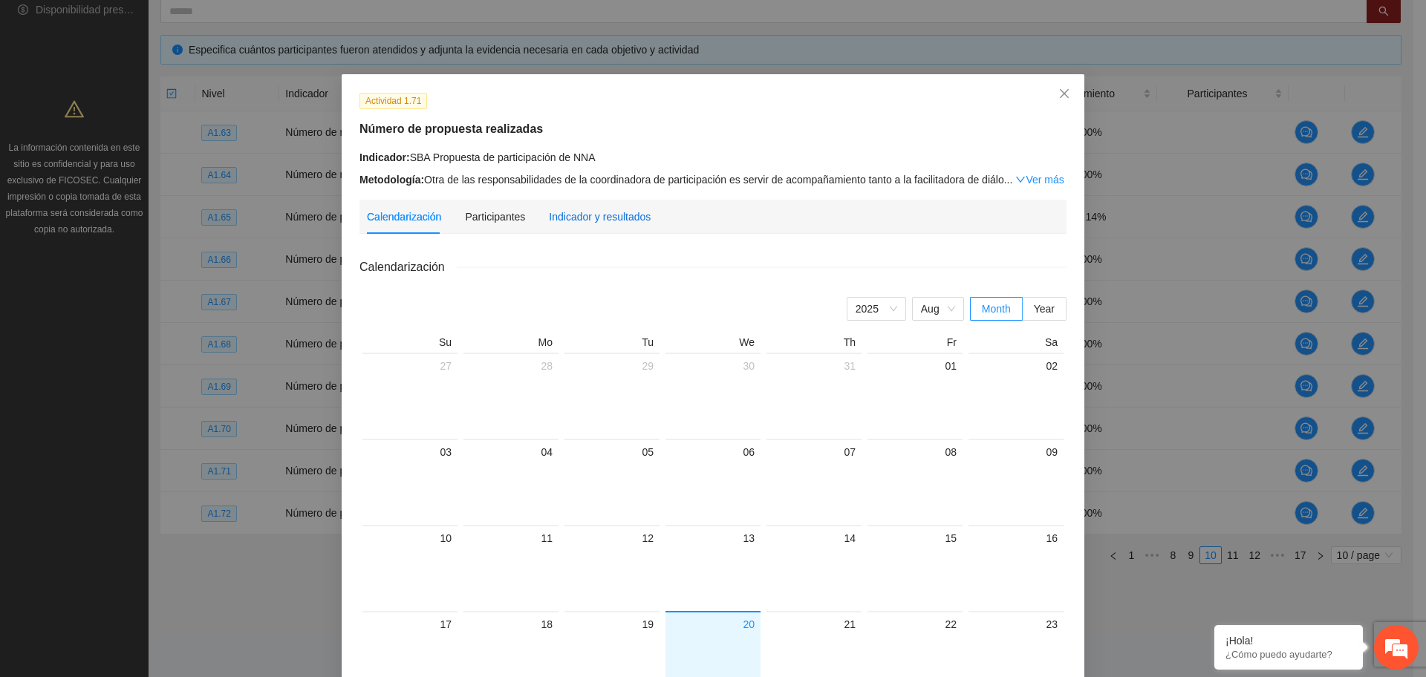
click at [567, 212] on div "Indicador y resultados" at bounding box center [600, 217] width 102 height 16
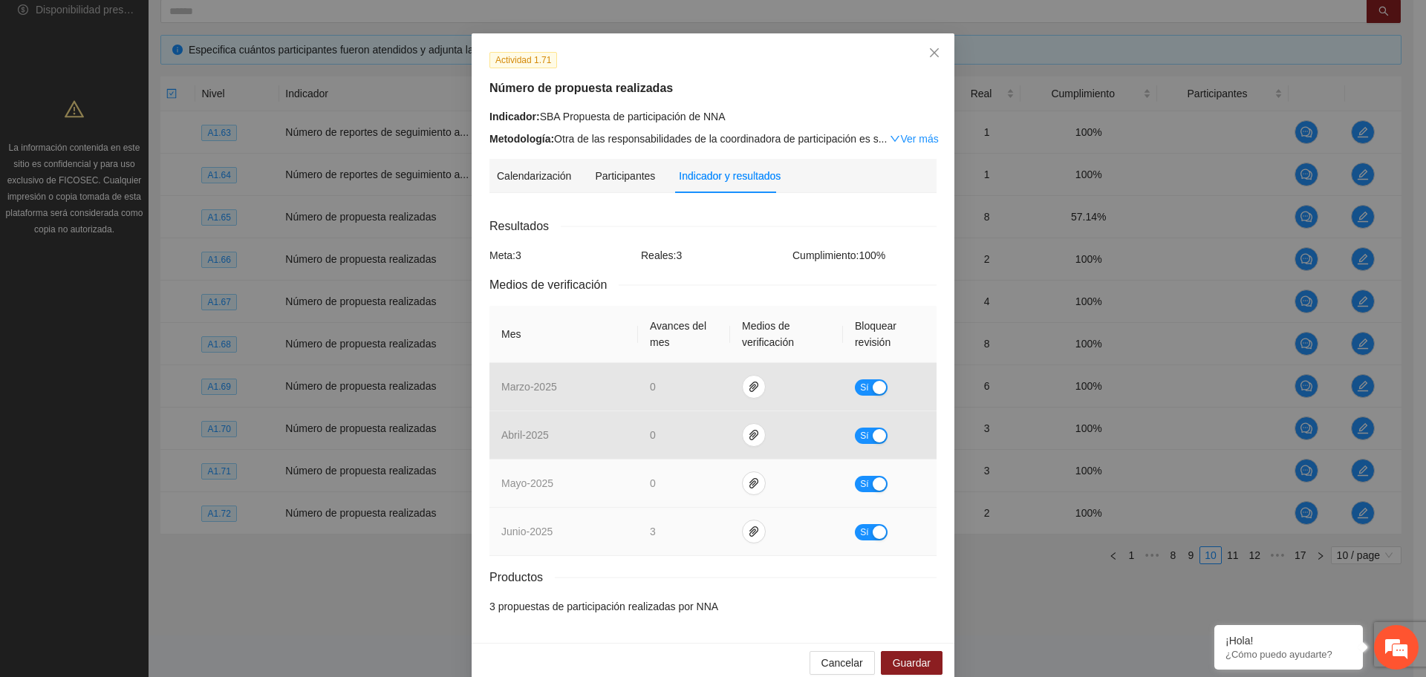
scroll to position [63, 0]
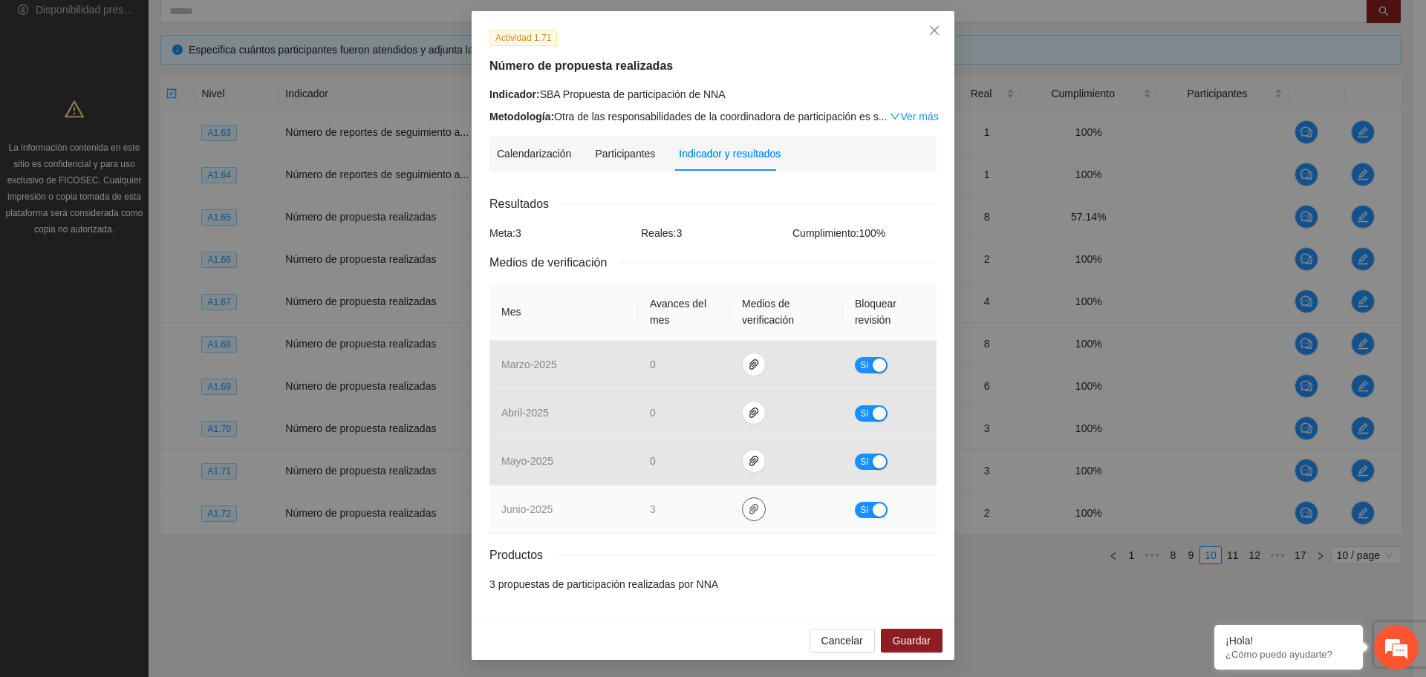
click at [748, 507] on icon "paper-clip" at bounding box center [754, 510] width 12 height 12
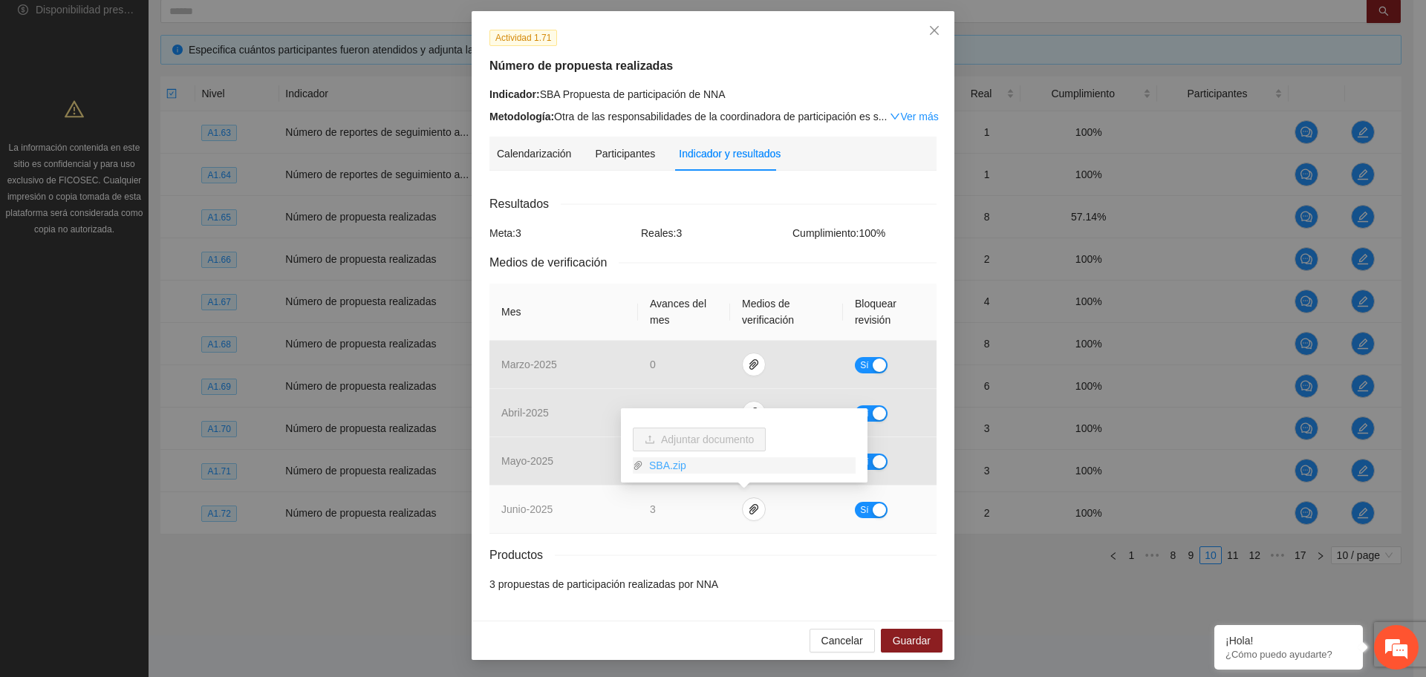
click at [664, 460] on link "SBA.zip" at bounding box center [749, 465] width 212 height 16
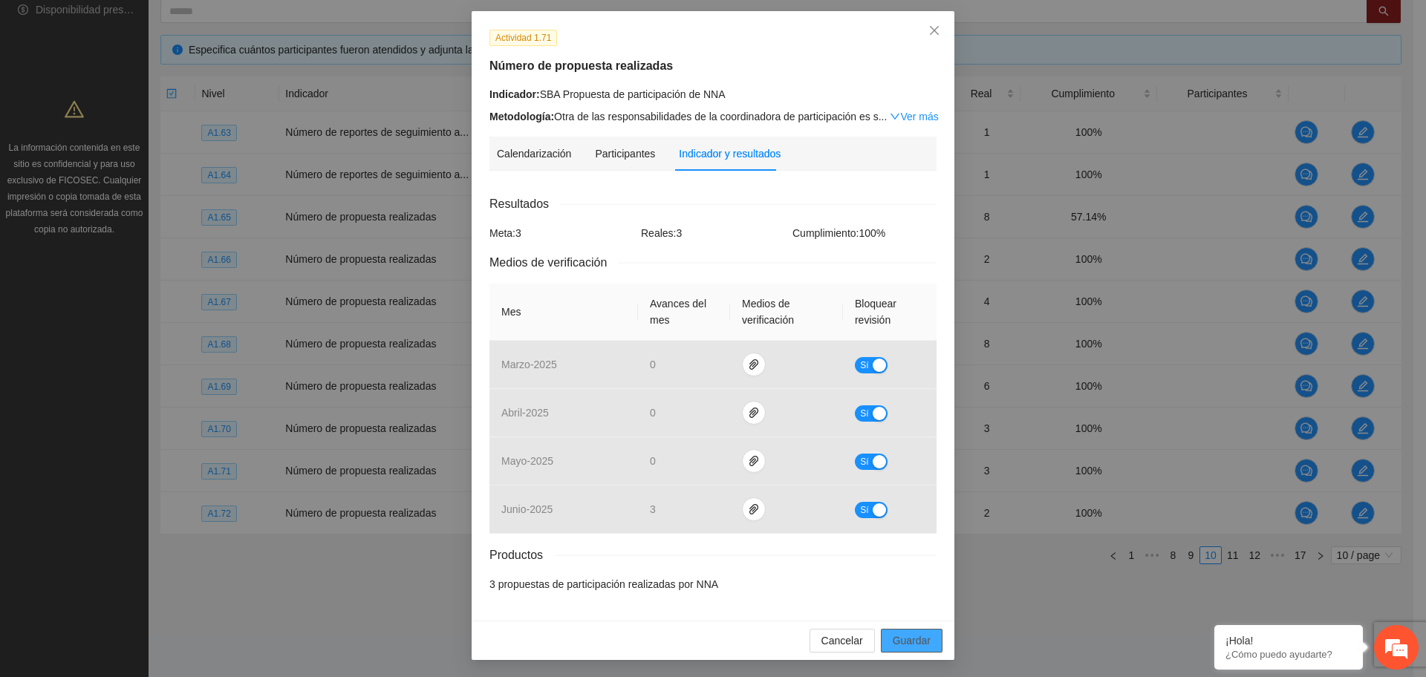
click at [905, 645] on span "Guardar" at bounding box center [912, 641] width 38 height 16
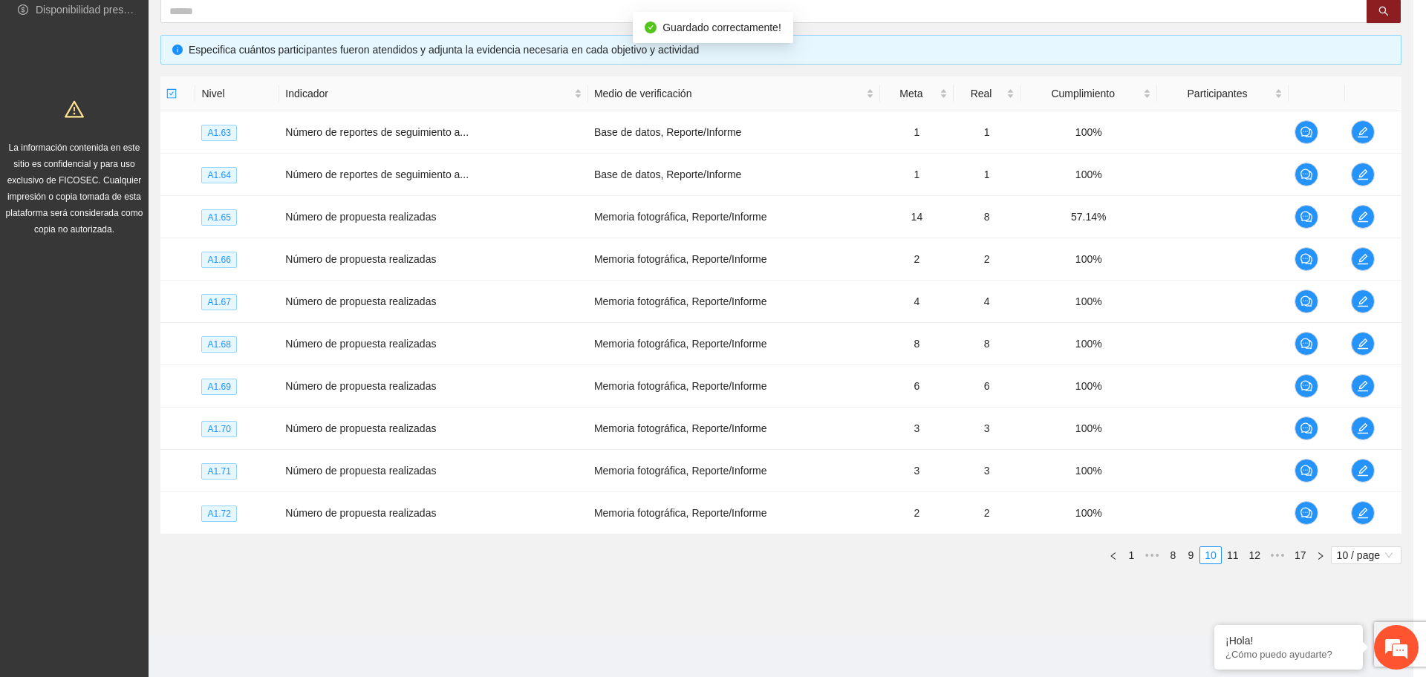
scroll to position [0, 0]
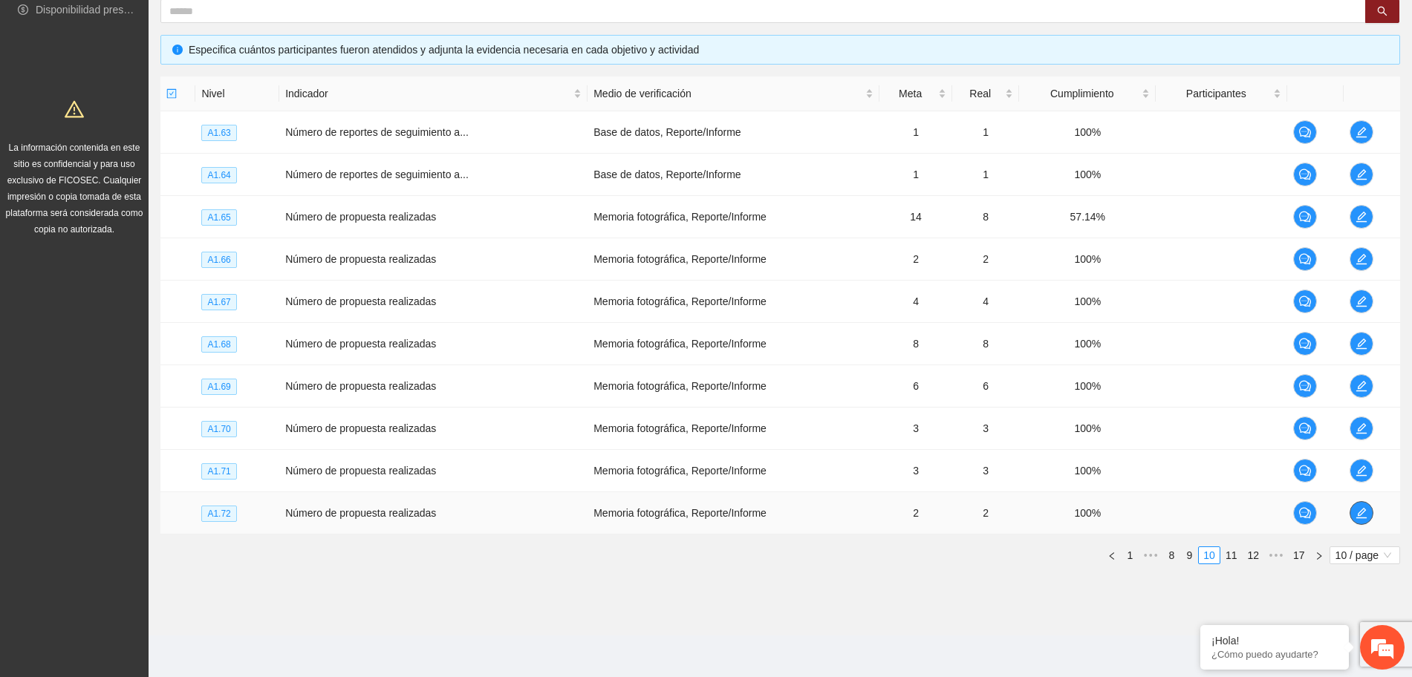
click at [1368, 509] on span "edit" at bounding box center [1361, 513] width 22 height 12
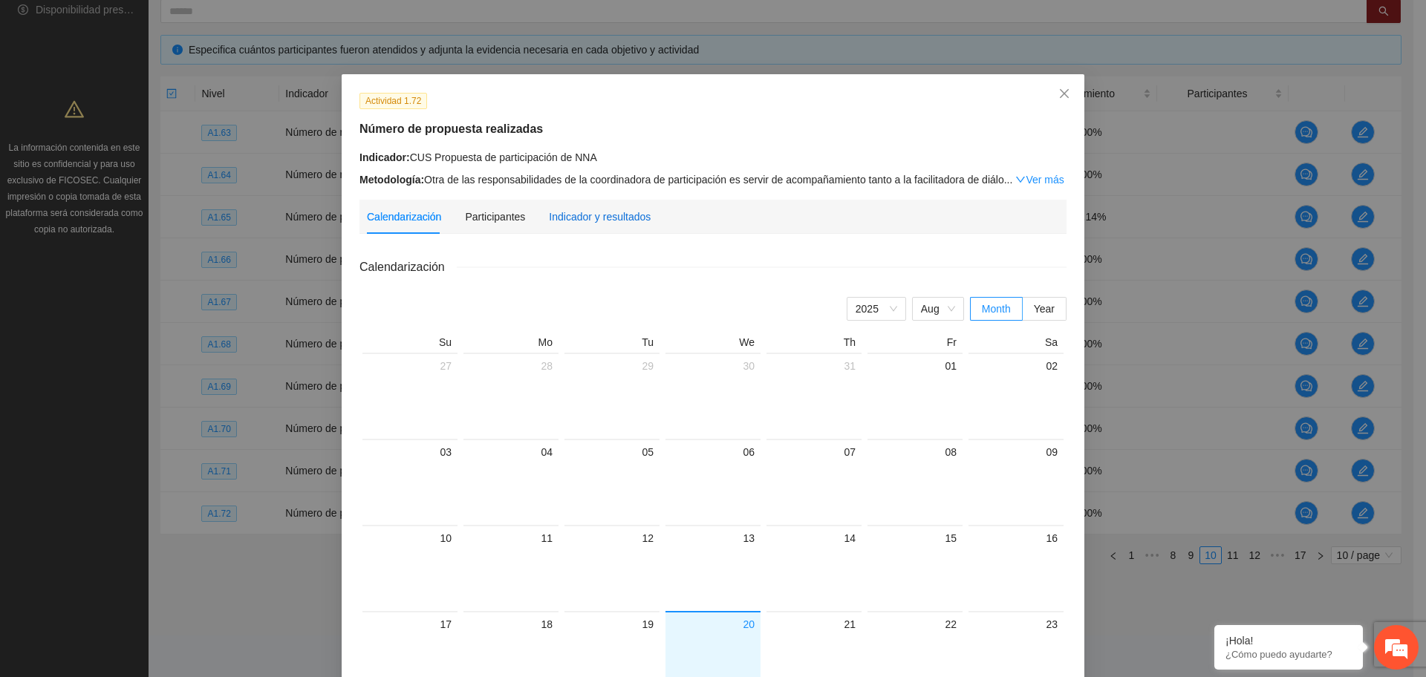
click at [564, 216] on div "Indicador y resultados" at bounding box center [600, 217] width 102 height 16
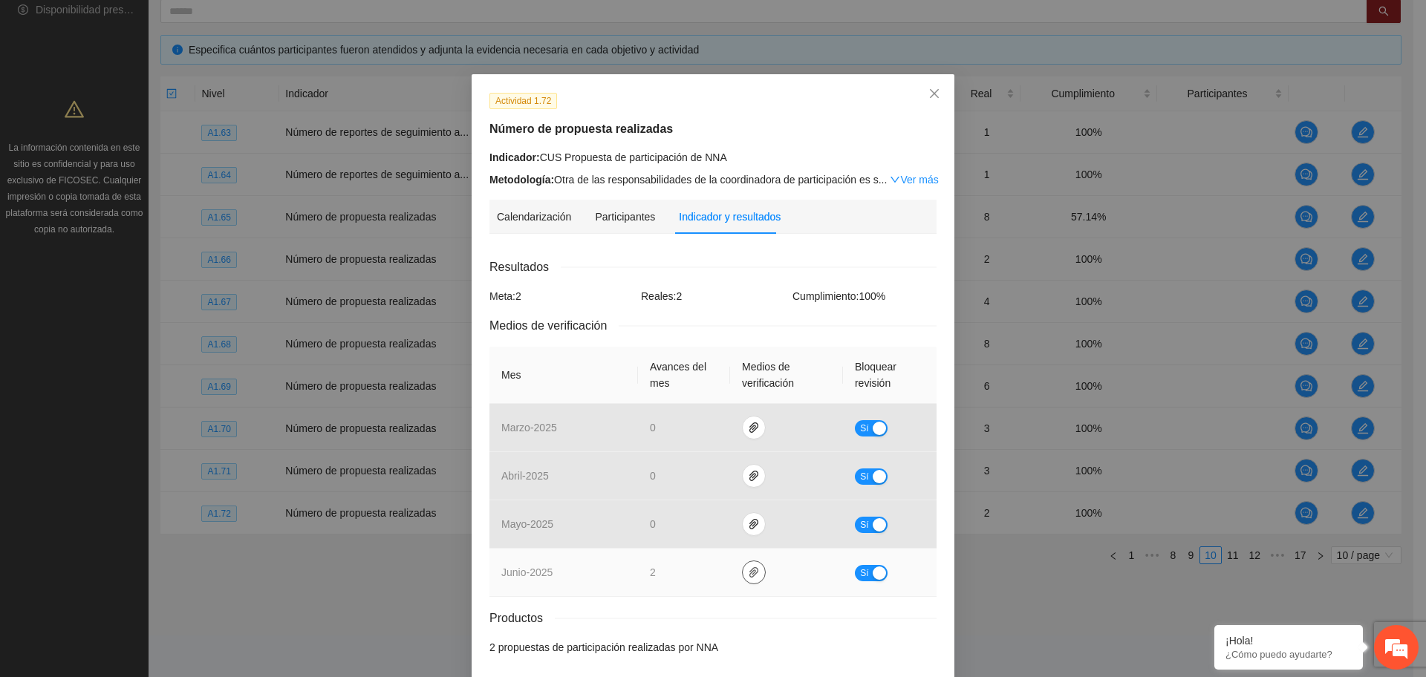
click at [748, 570] on icon "paper-clip" at bounding box center [754, 573] width 12 height 12
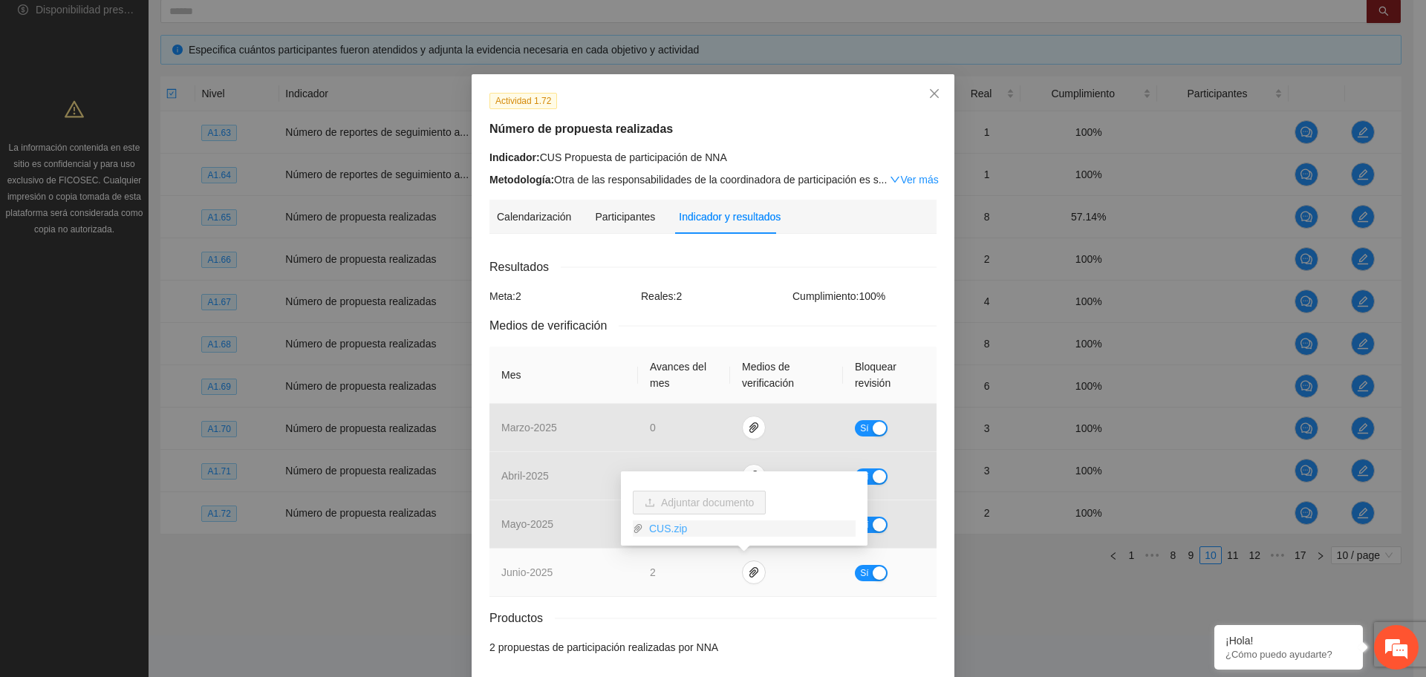
click at [662, 529] on link "CUS.zip" at bounding box center [749, 529] width 212 height 16
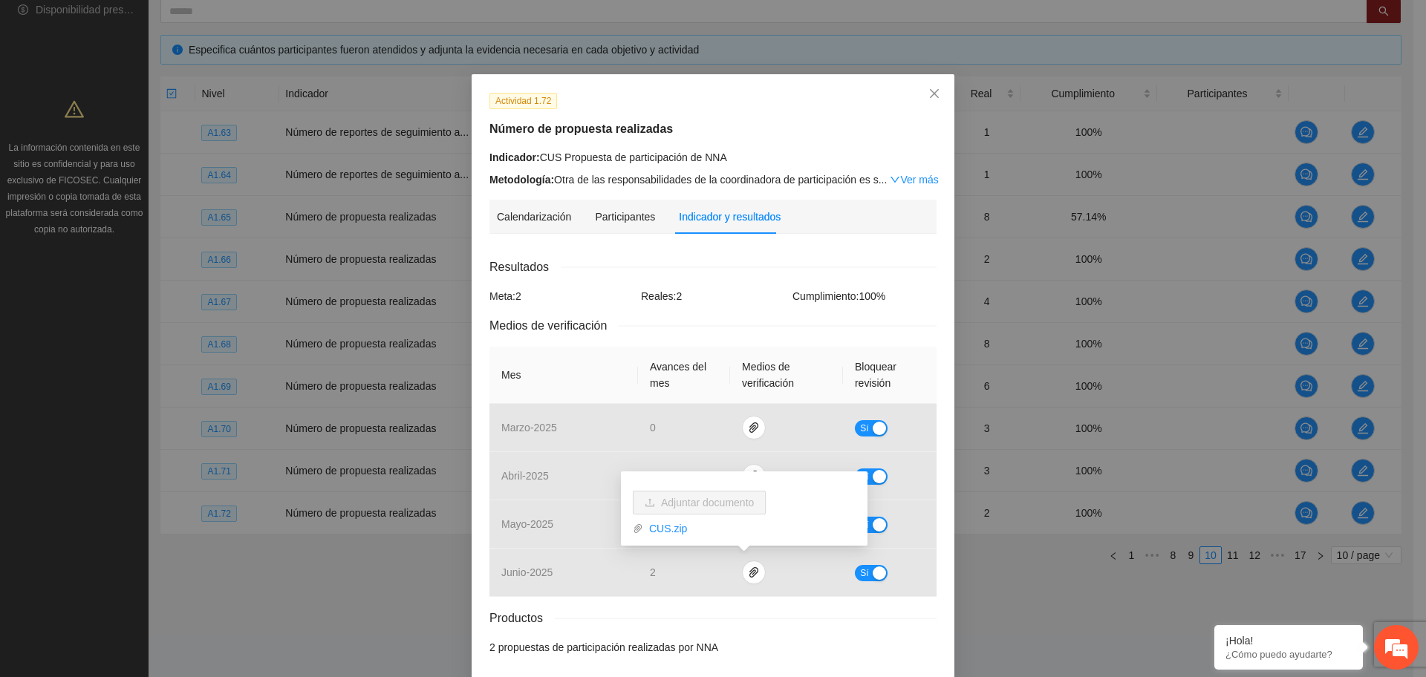
click at [710, 622] on div "Productos" at bounding box center [712, 618] width 447 height 19
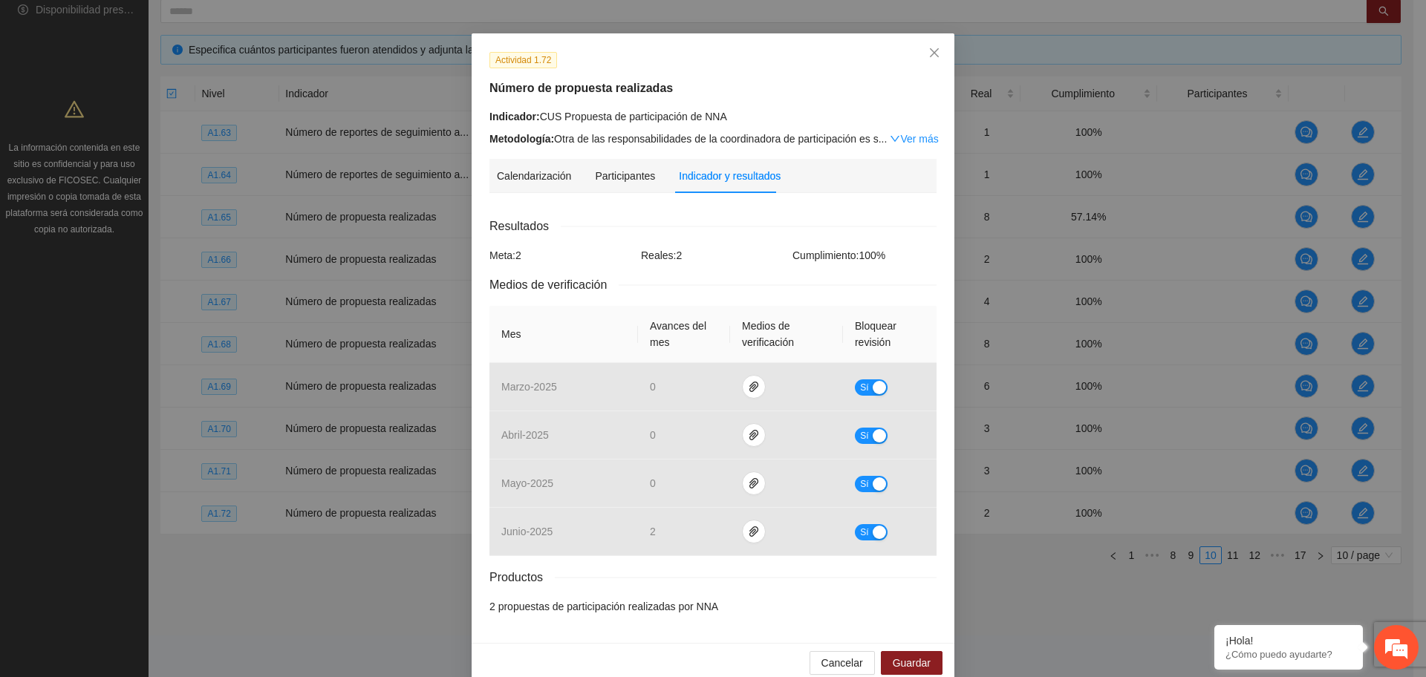
scroll to position [63, 0]
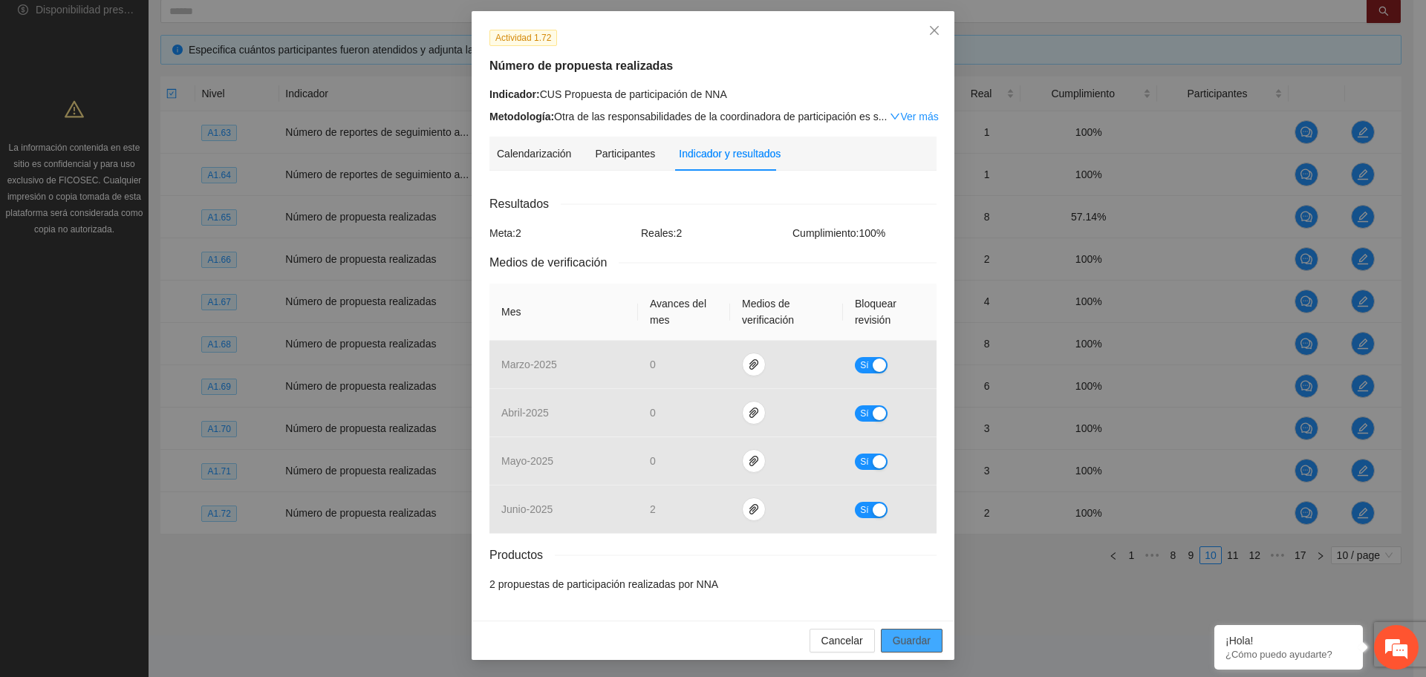
click at [893, 636] on span "Guardar" at bounding box center [912, 641] width 38 height 16
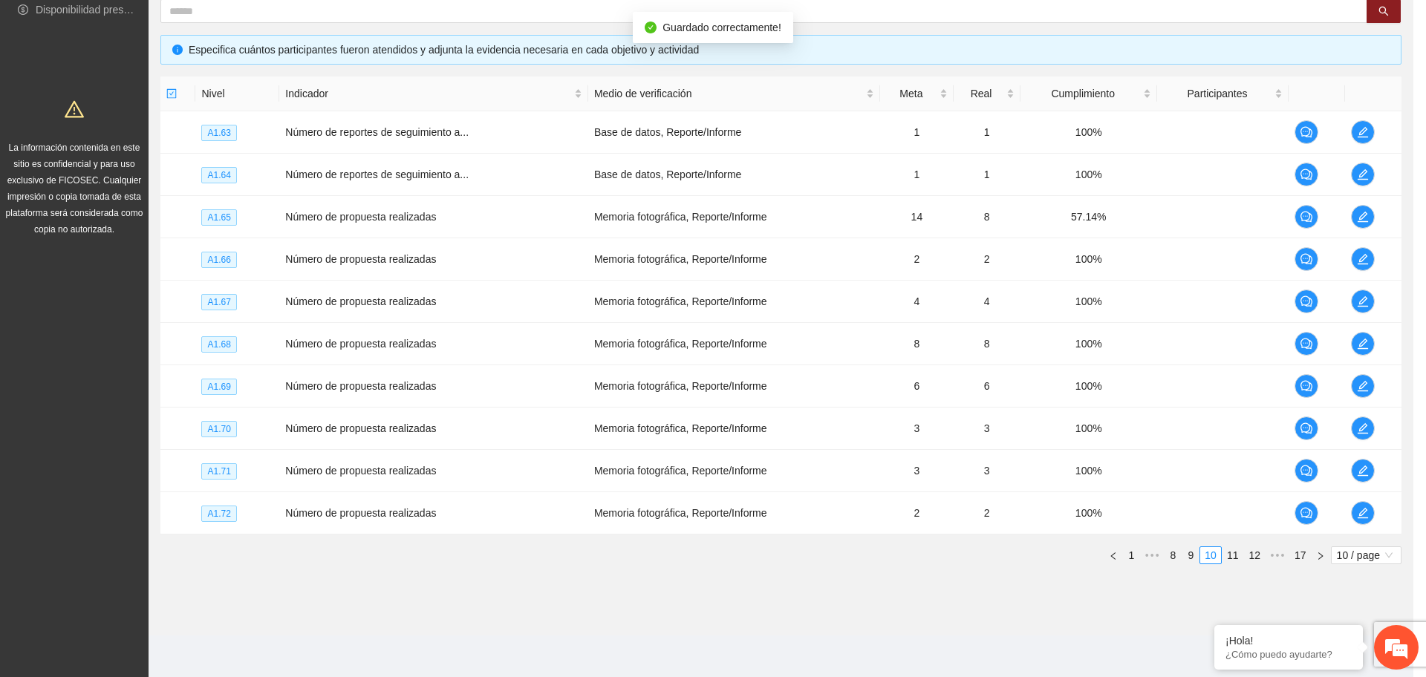
scroll to position [0, 0]
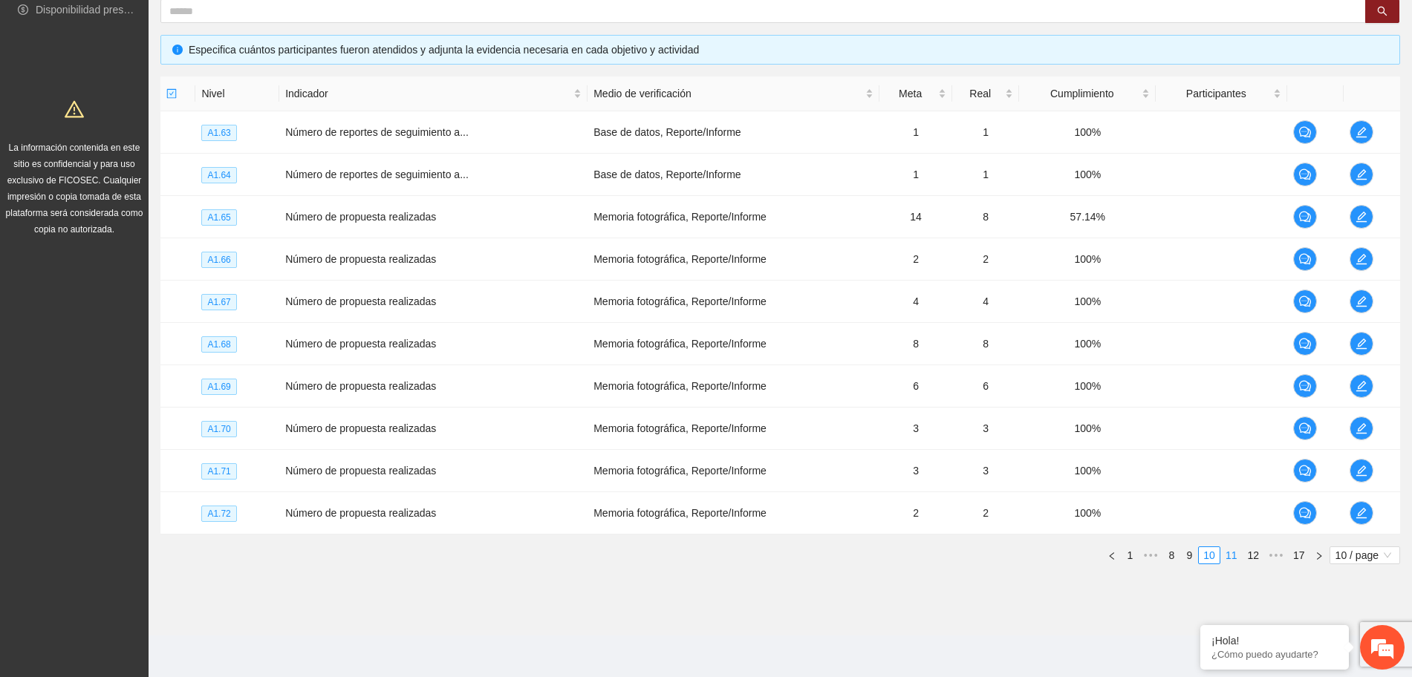
click at [1235, 556] on link "11" at bounding box center [1231, 555] width 21 height 16
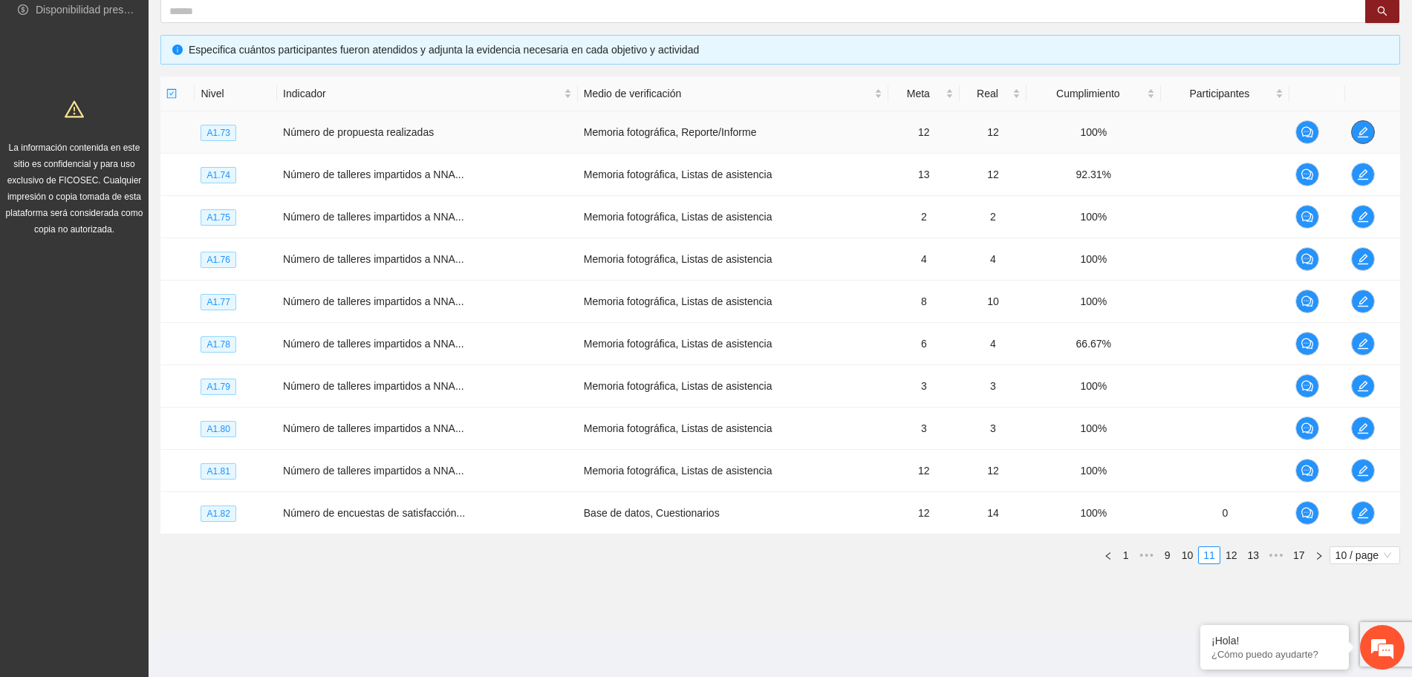
click at [1357, 126] on icon "edit" at bounding box center [1363, 132] width 12 height 12
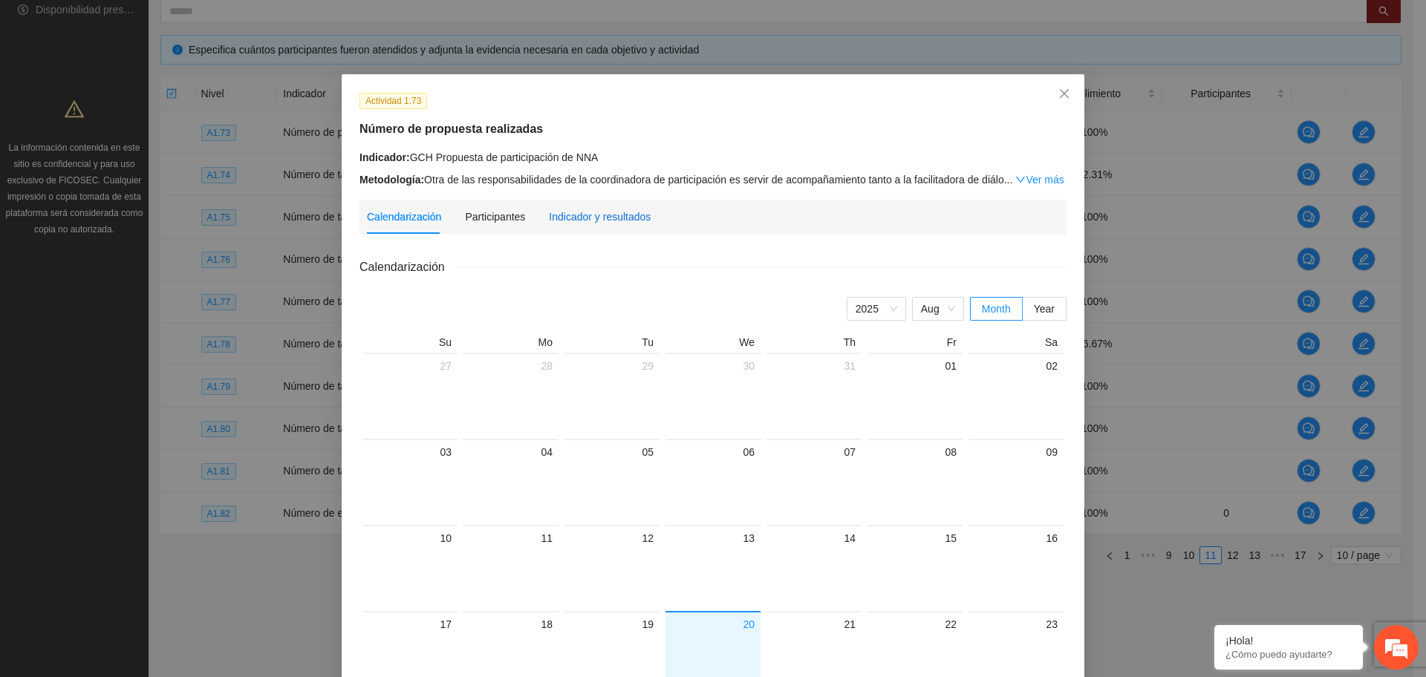
click at [573, 212] on div "Indicador y resultados" at bounding box center [600, 217] width 102 height 16
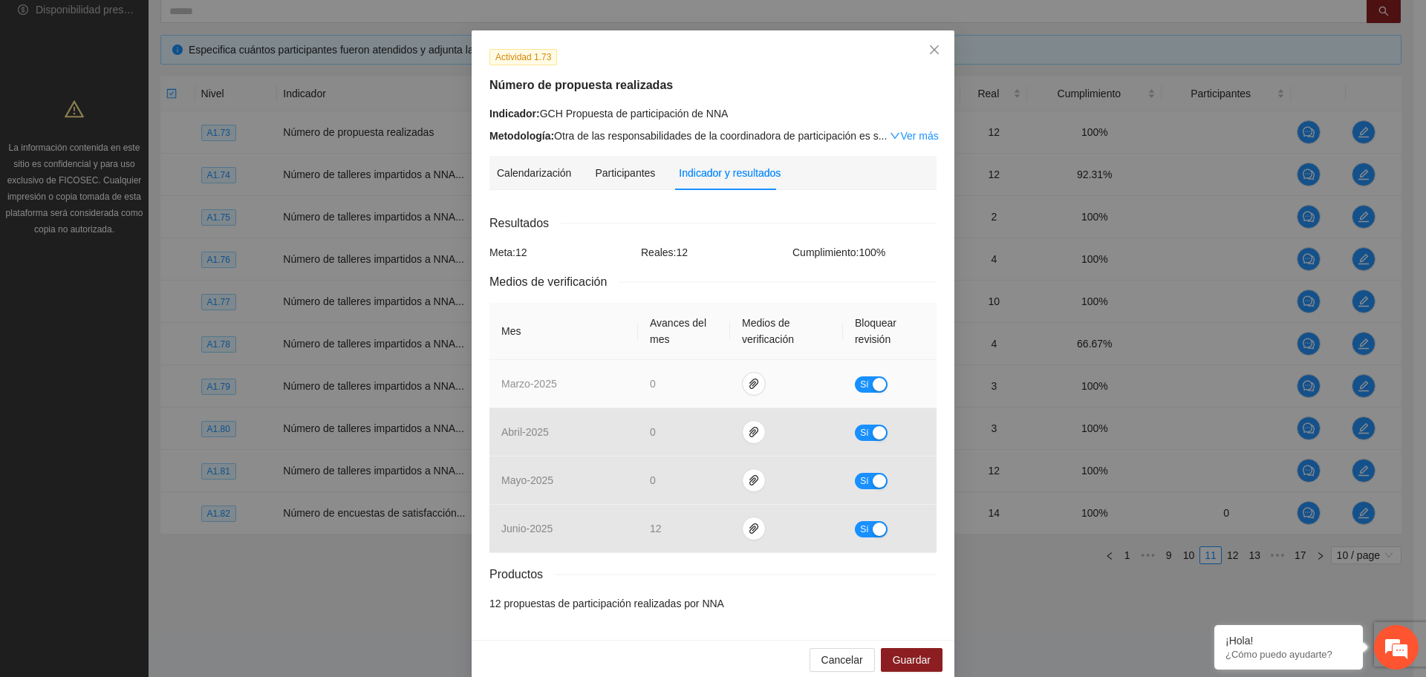
scroll to position [63, 0]
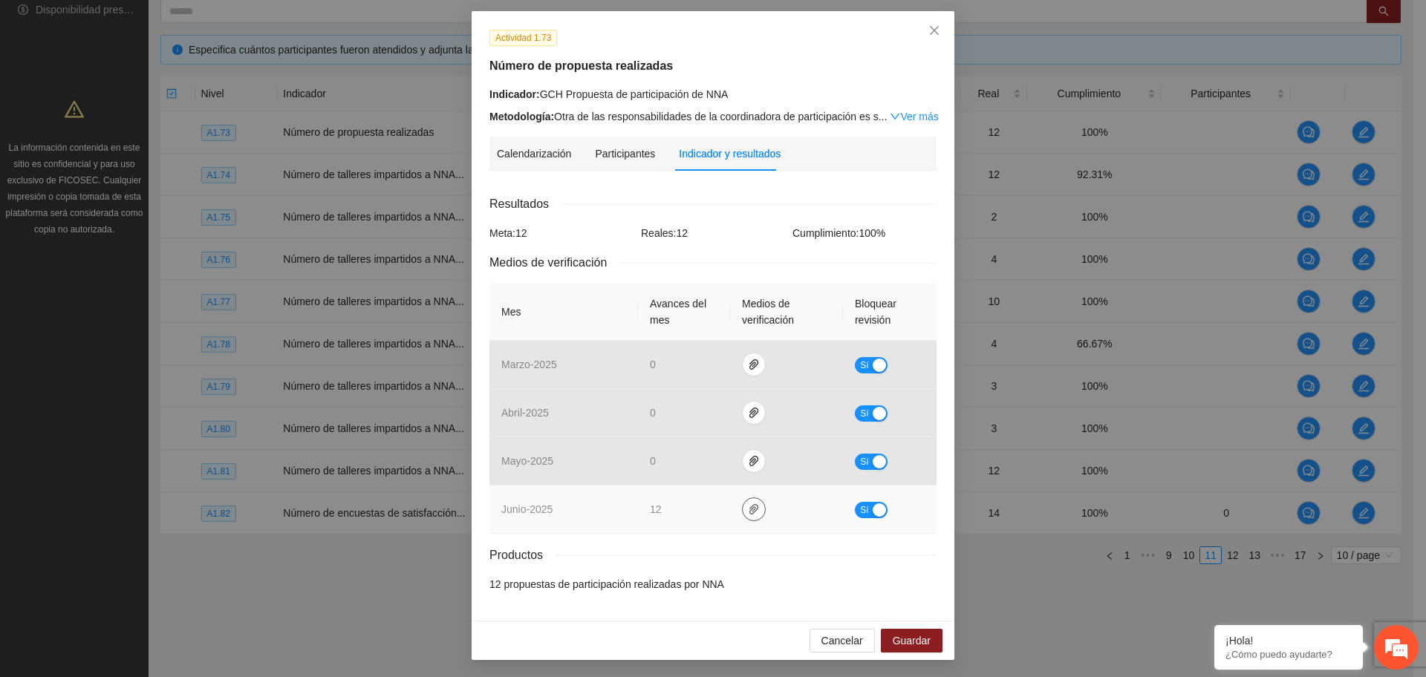
click at [749, 508] on icon "paper-clip" at bounding box center [753, 509] width 9 height 10
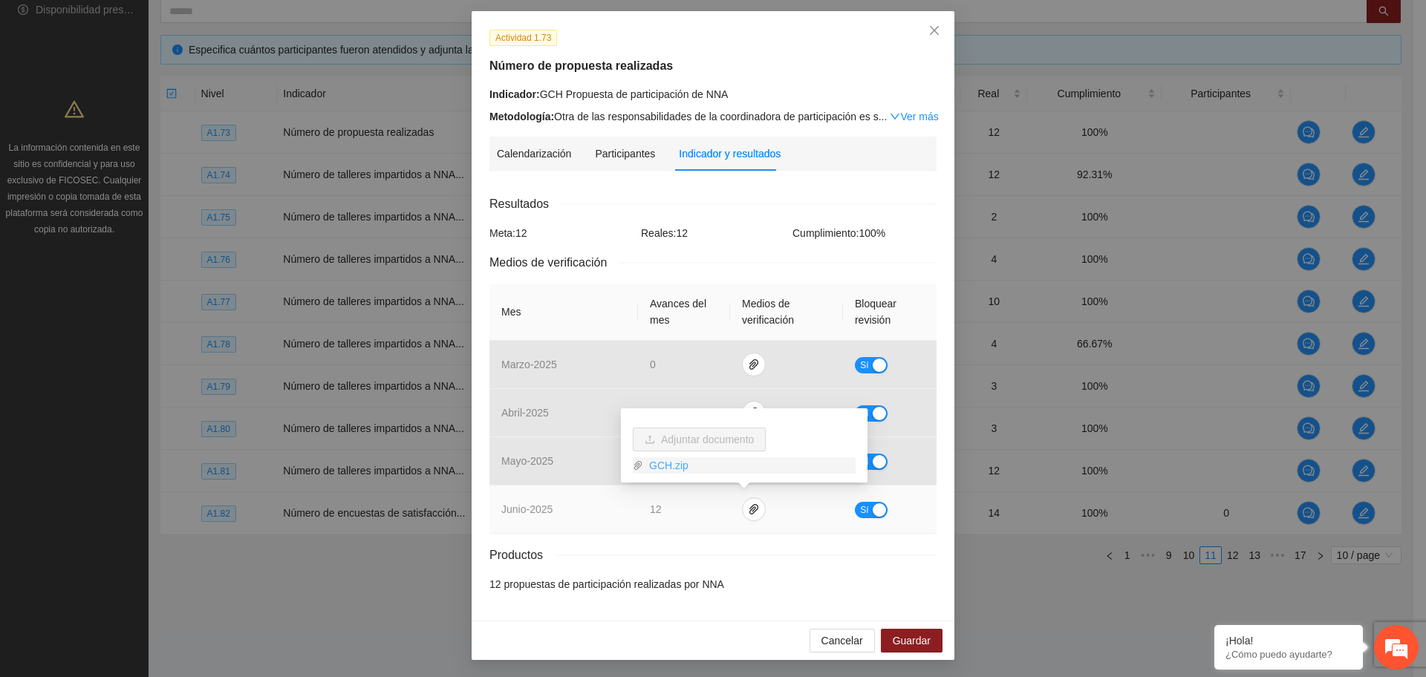
click at [666, 464] on link "GCH.zip" at bounding box center [749, 465] width 212 height 16
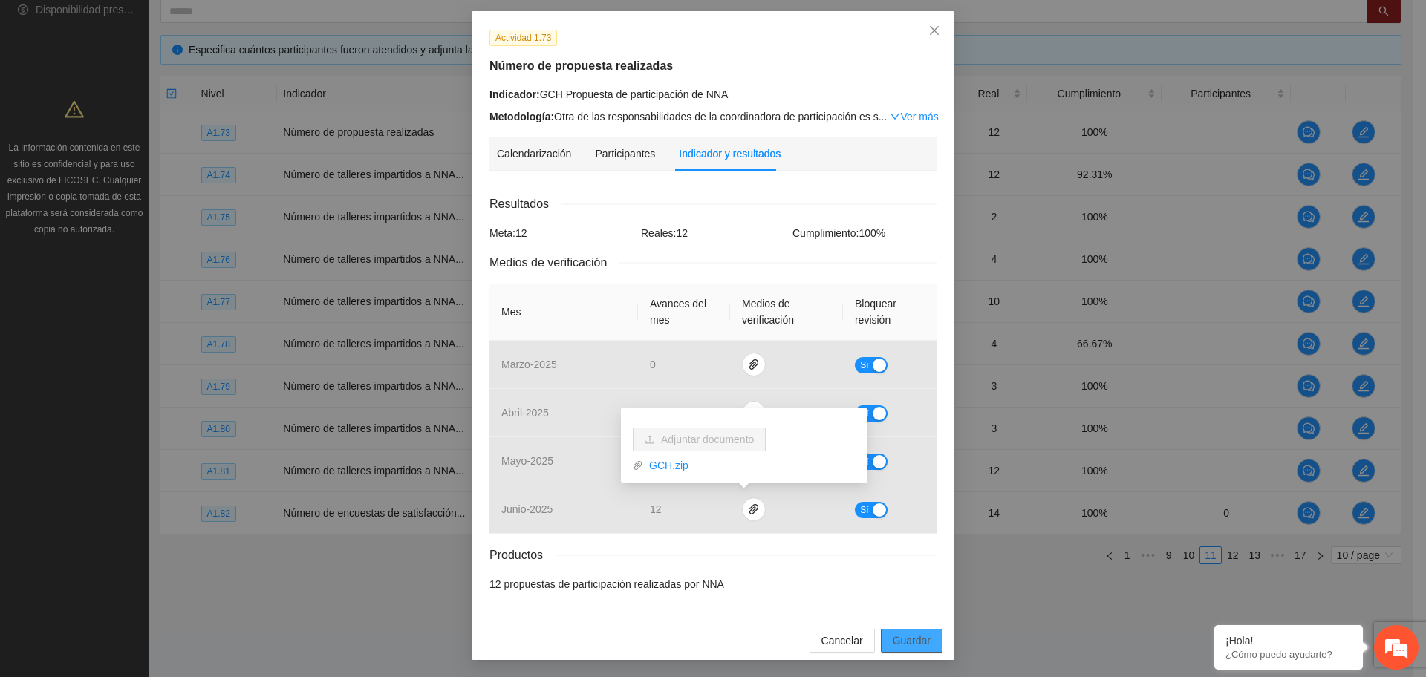
click at [906, 637] on span "Guardar" at bounding box center [912, 641] width 38 height 16
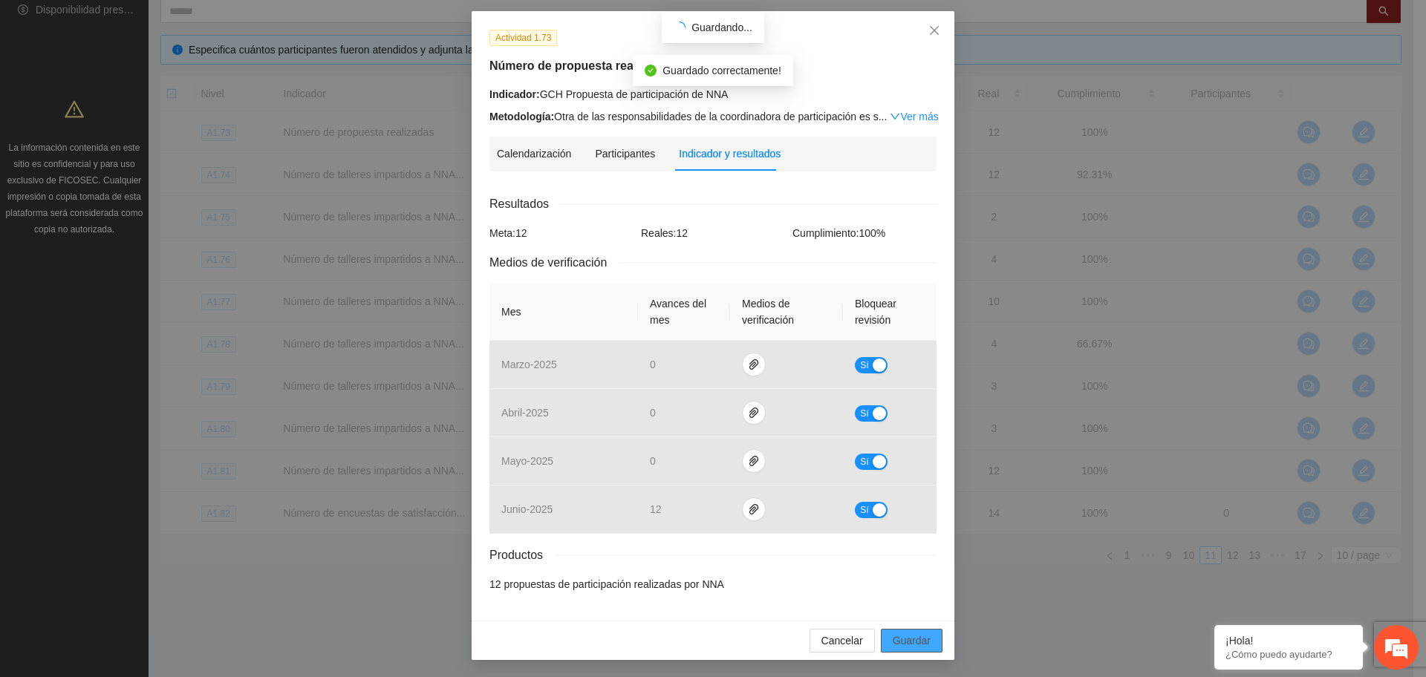
scroll to position [0, 0]
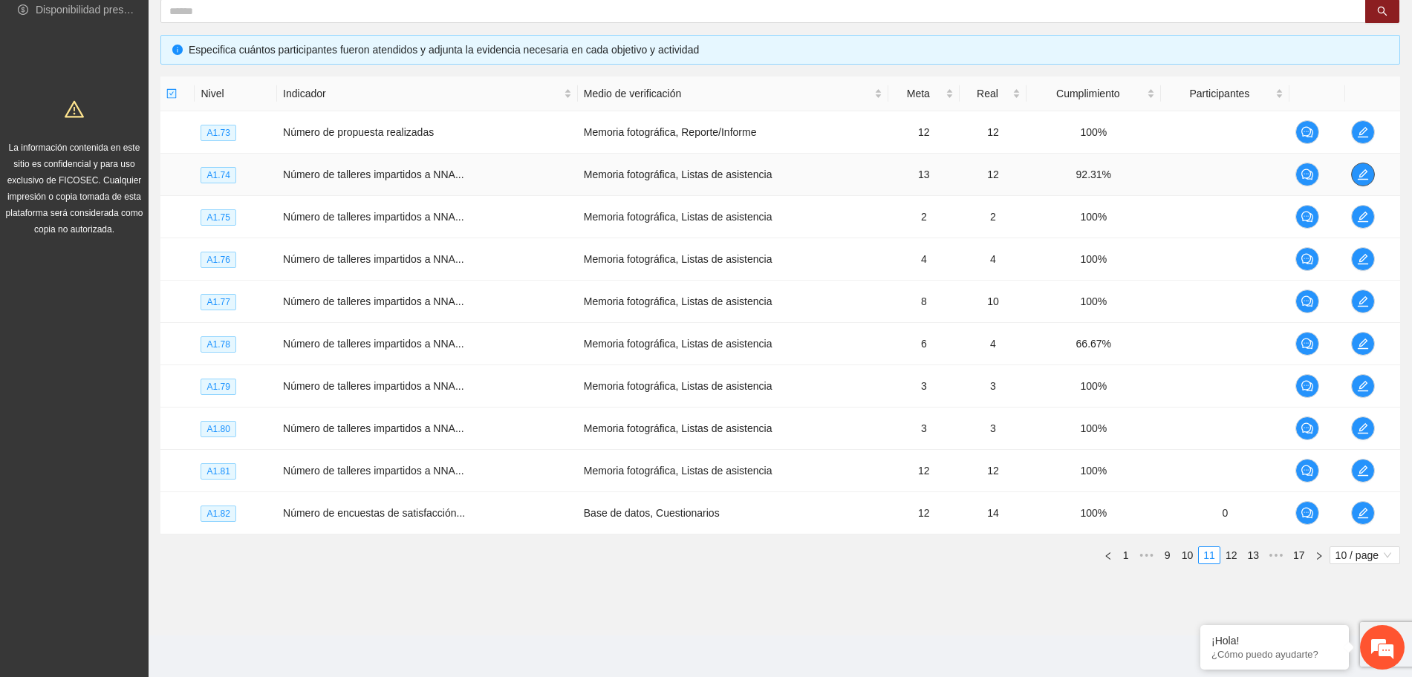
click at [1362, 177] on icon "edit" at bounding box center [1363, 175] width 12 height 12
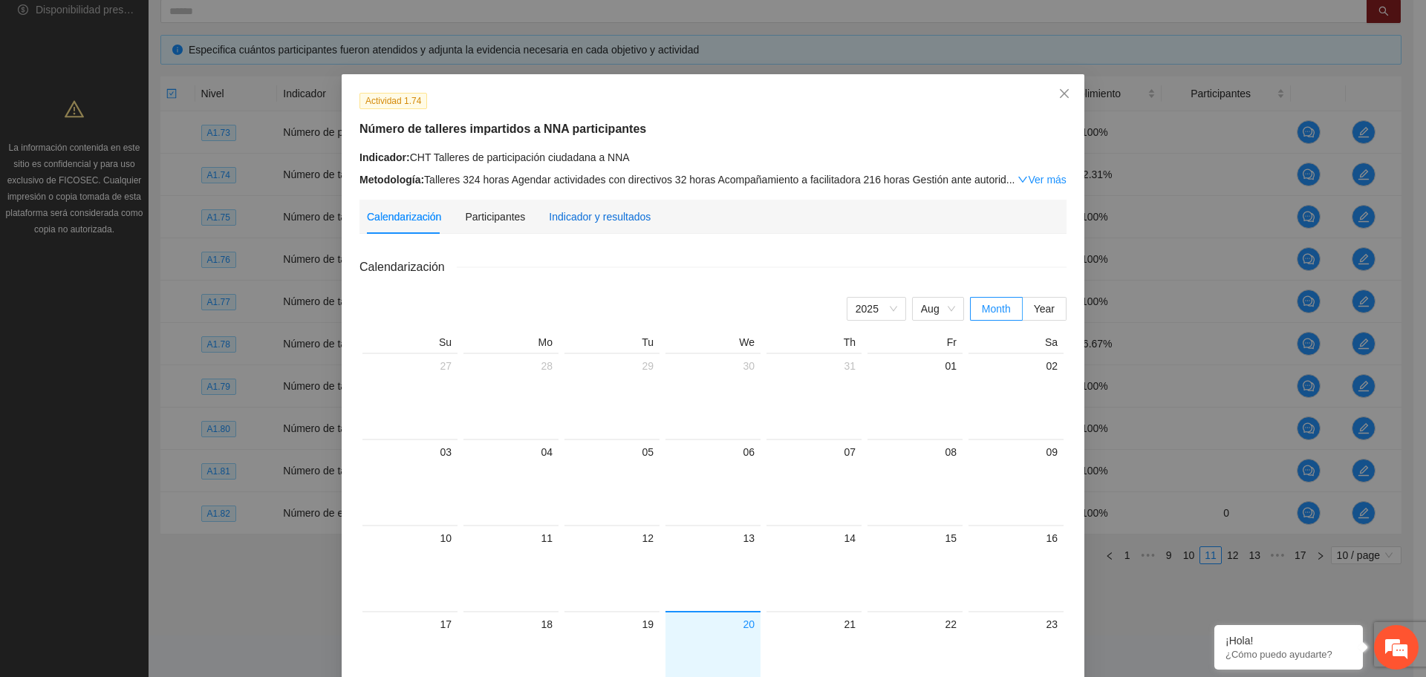
click at [608, 220] on div "Indicador y resultados" at bounding box center [600, 217] width 102 height 16
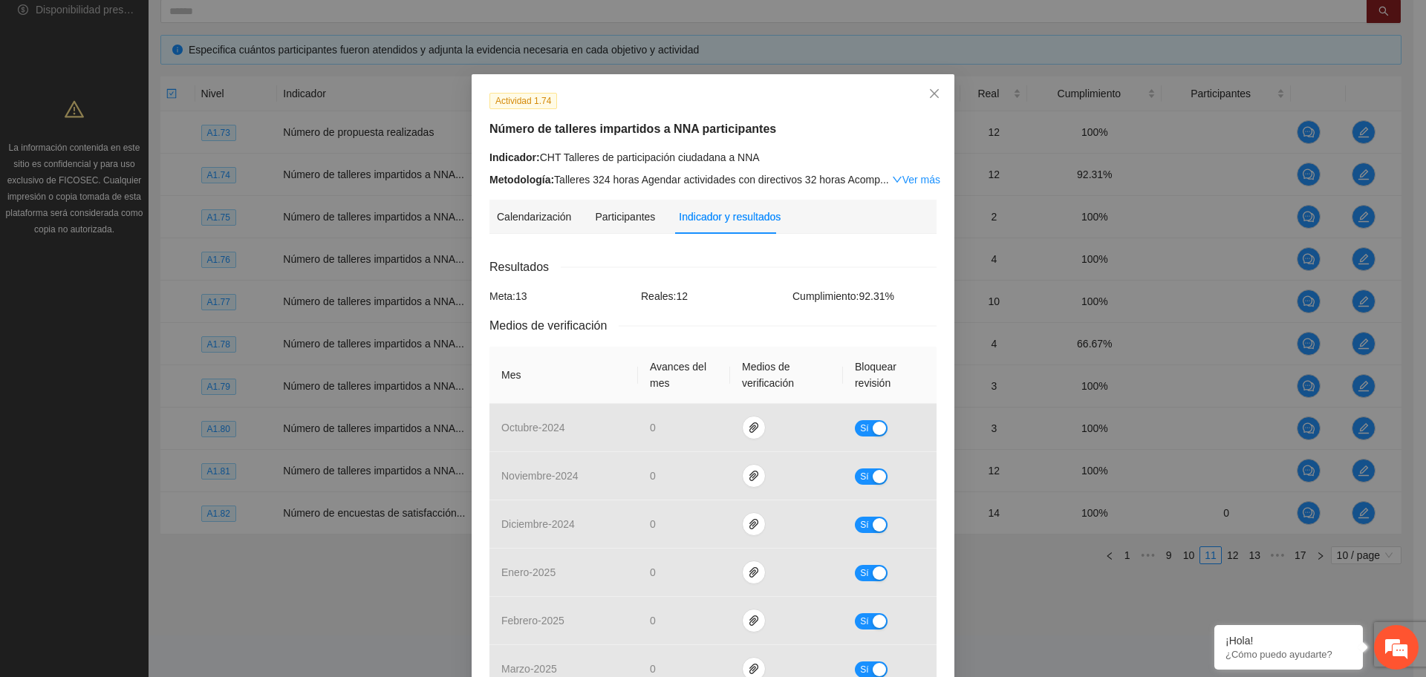
click at [789, 267] on div "Resultados" at bounding box center [712, 267] width 447 height 19
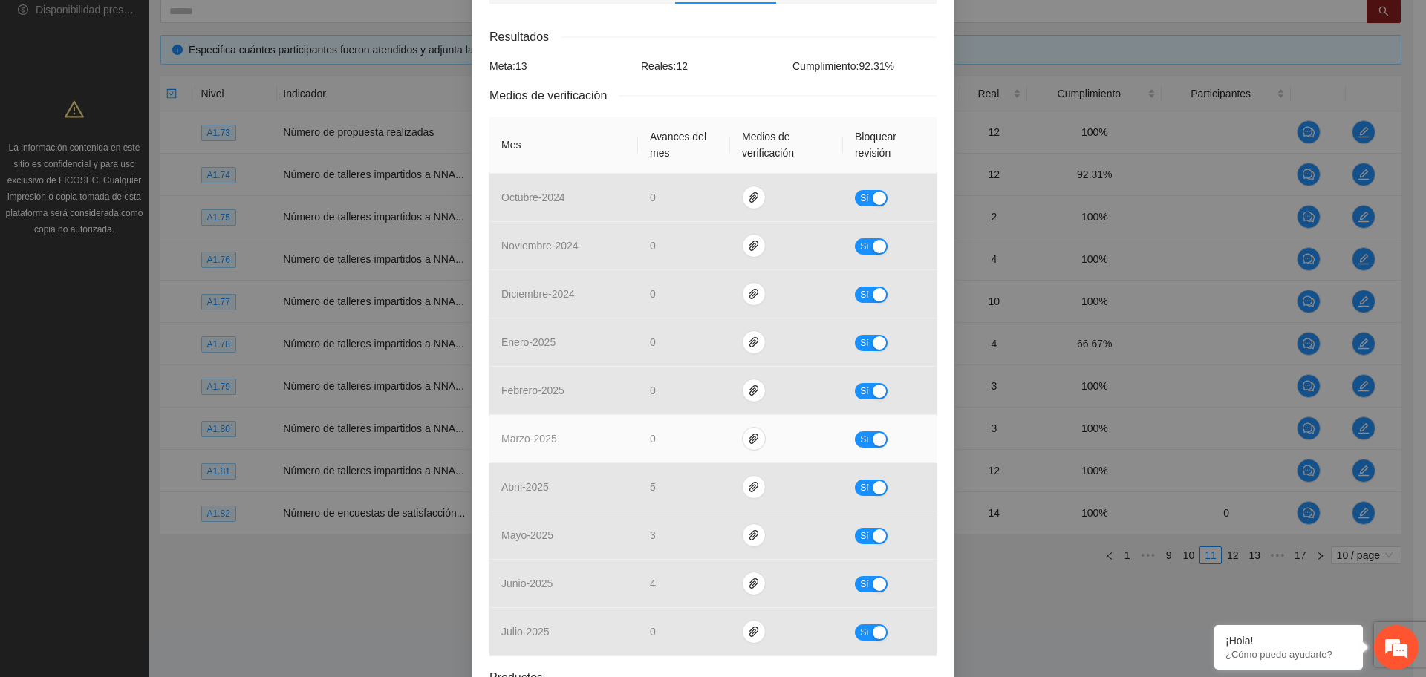
scroll to position [279, 0]
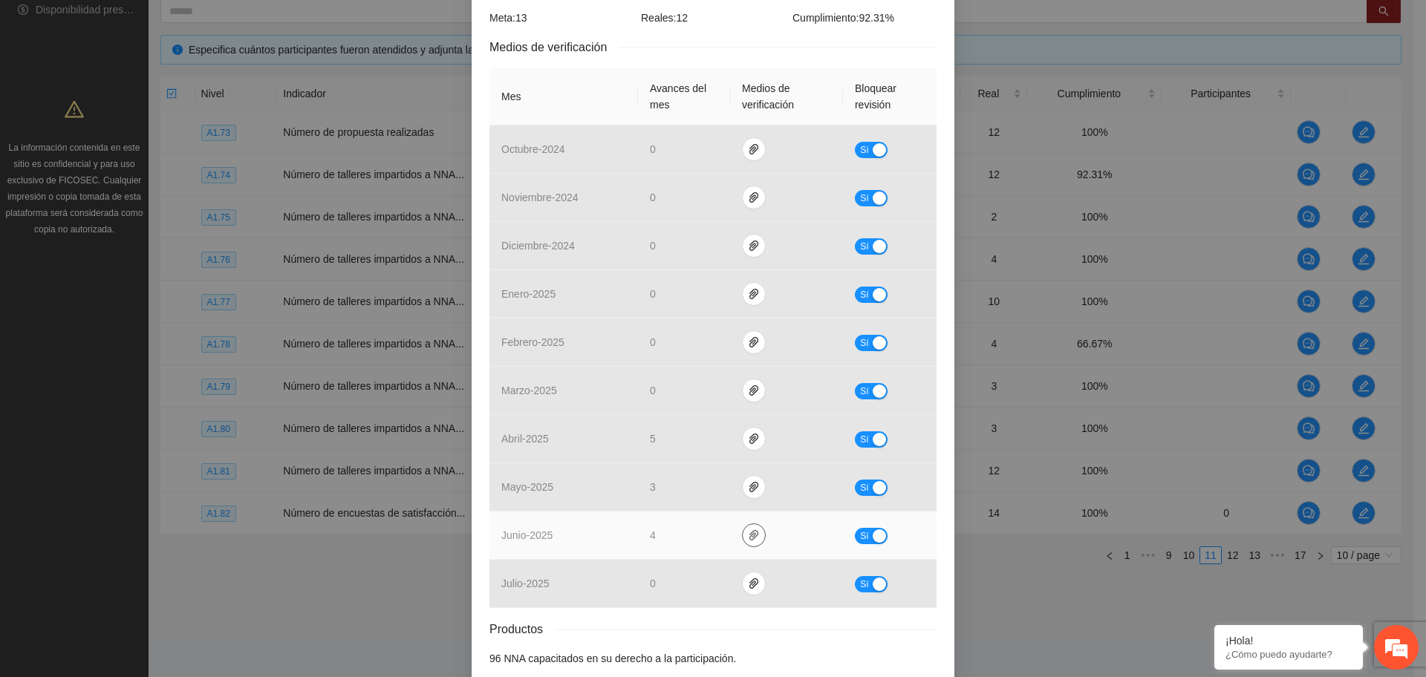
click at [749, 540] on icon "paper-clip" at bounding box center [754, 536] width 12 height 12
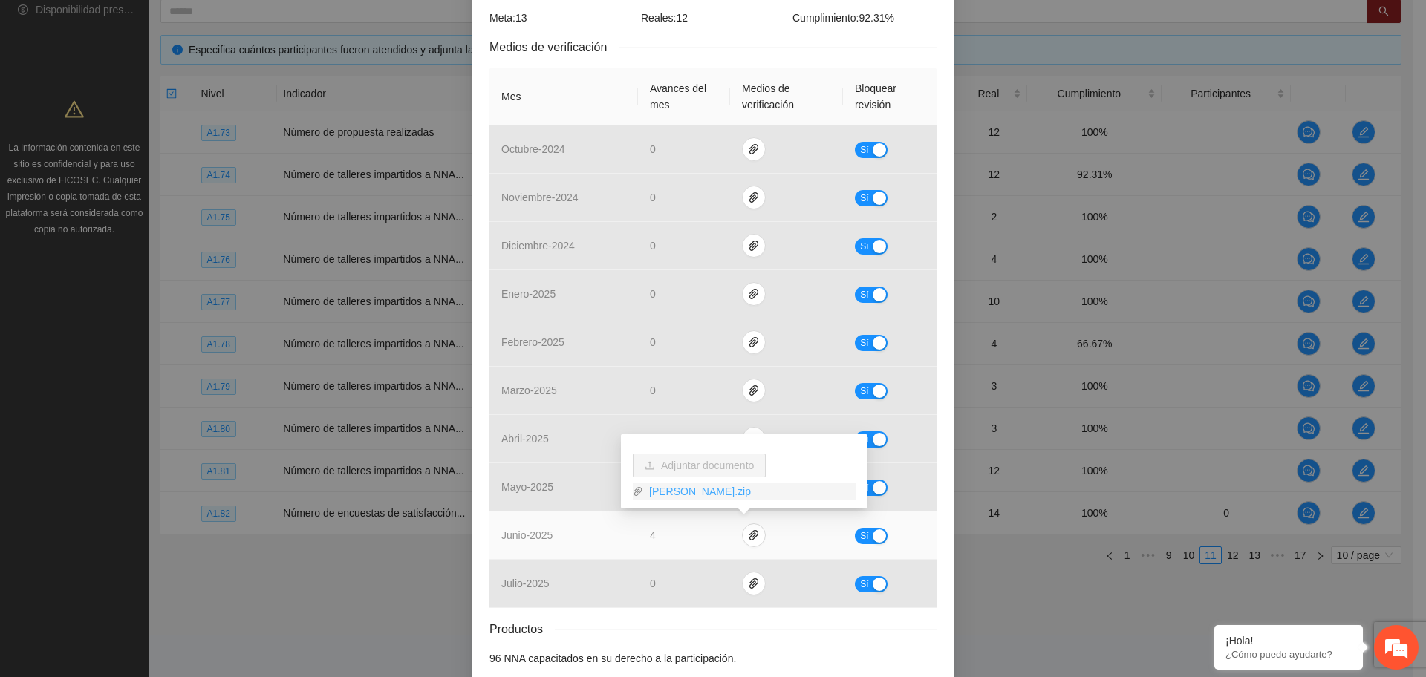
click at [677, 487] on link "JunCHT.zip" at bounding box center [749, 491] width 212 height 16
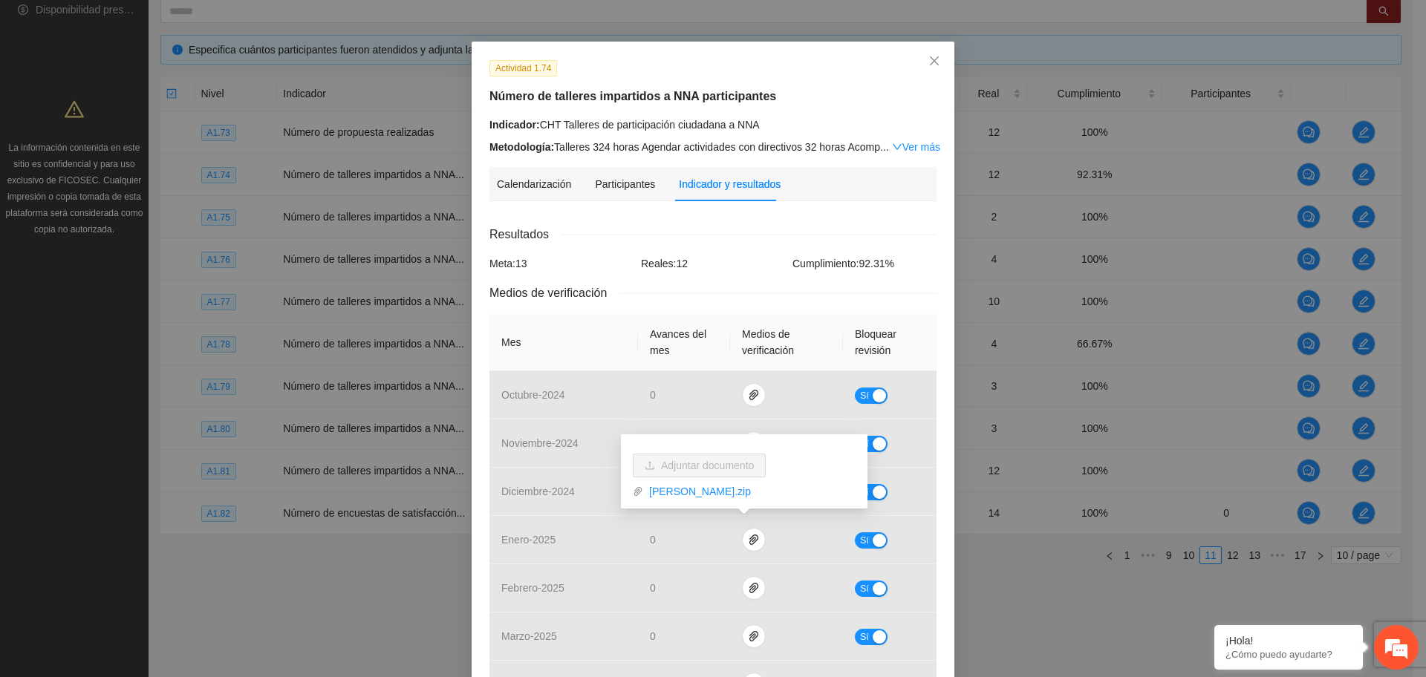
scroll to position [0, 0]
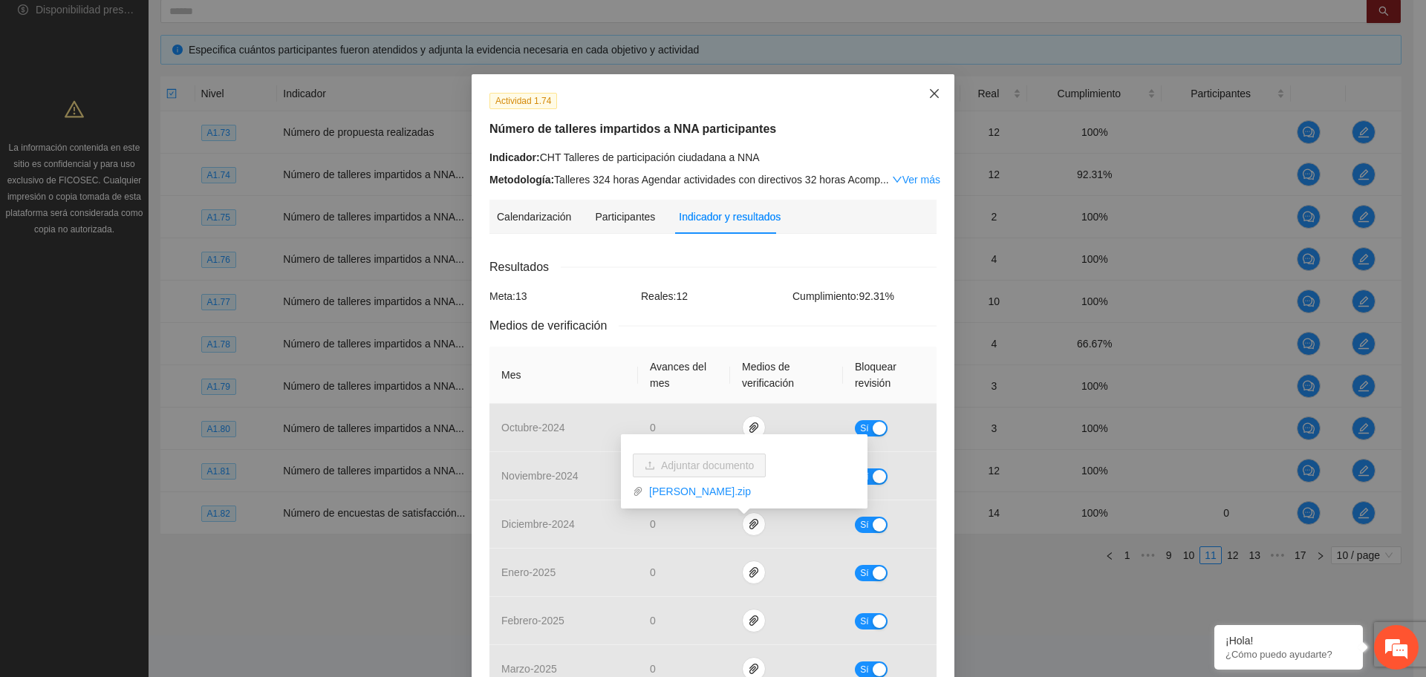
click at [930, 94] on icon "close" at bounding box center [934, 93] width 9 height 9
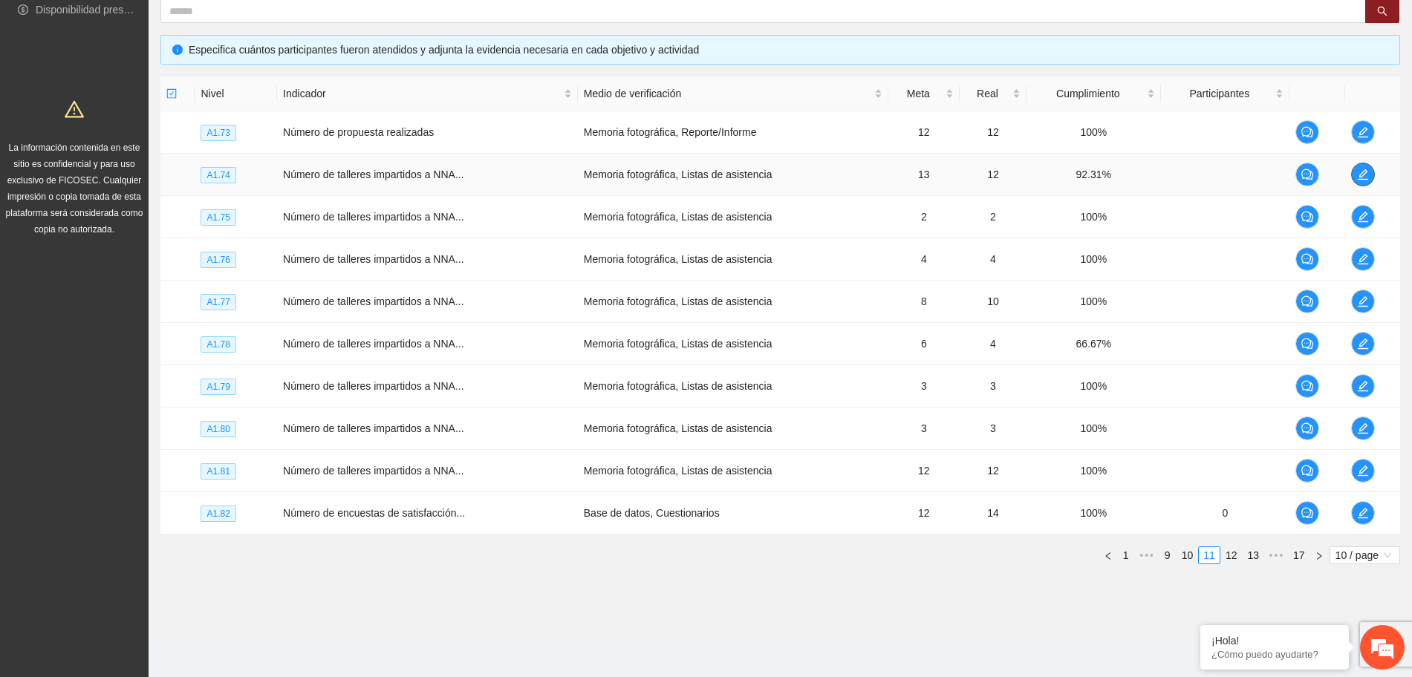
click at [1367, 171] on icon "edit" at bounding box center [1362, 174] width 10 height 10
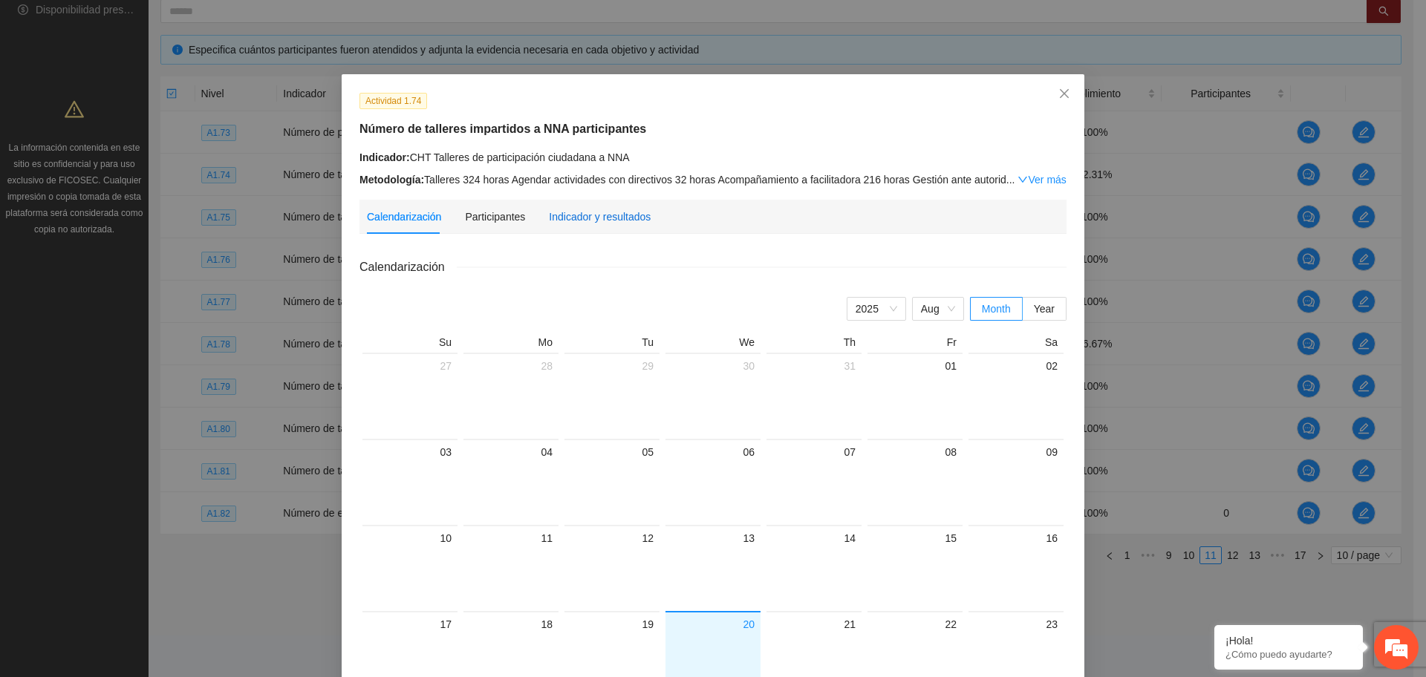
click at [579, 215] on div "Indicador y resultados" at bounding box center [600, 217] width 102 height 16
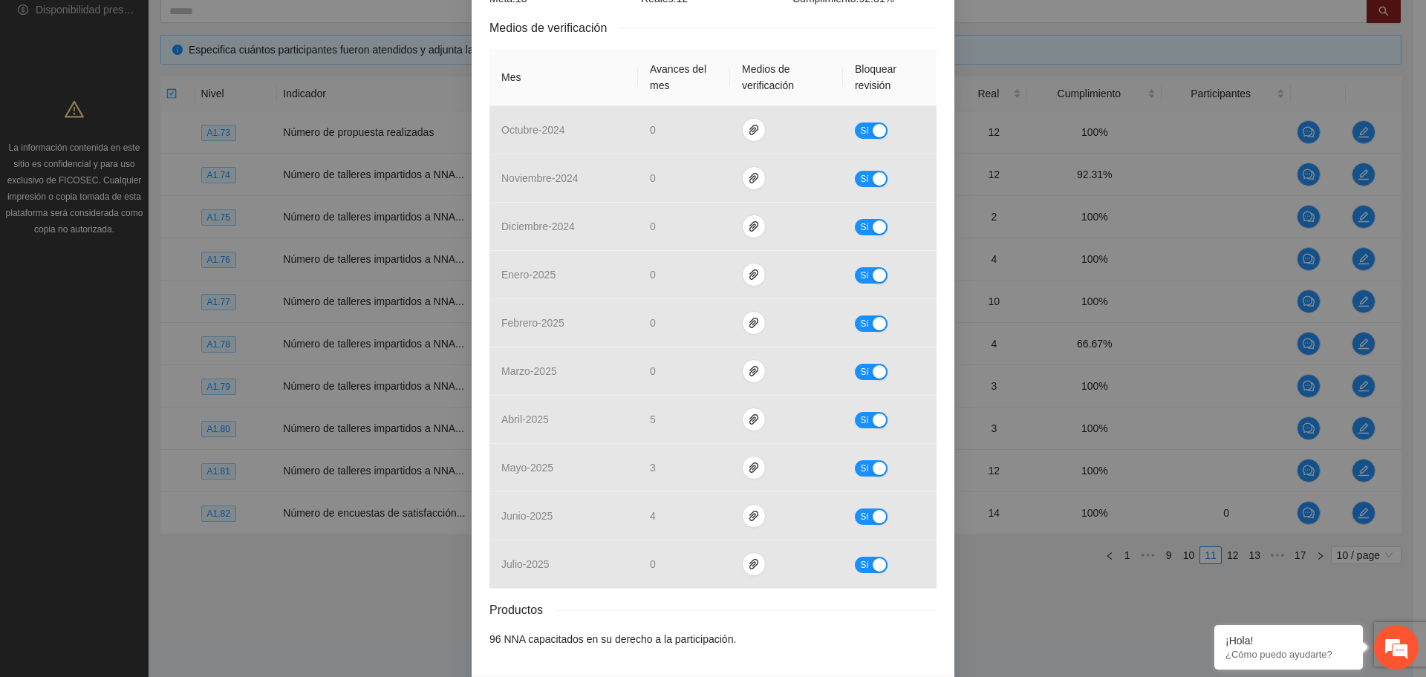
scroll to position [353, 0]
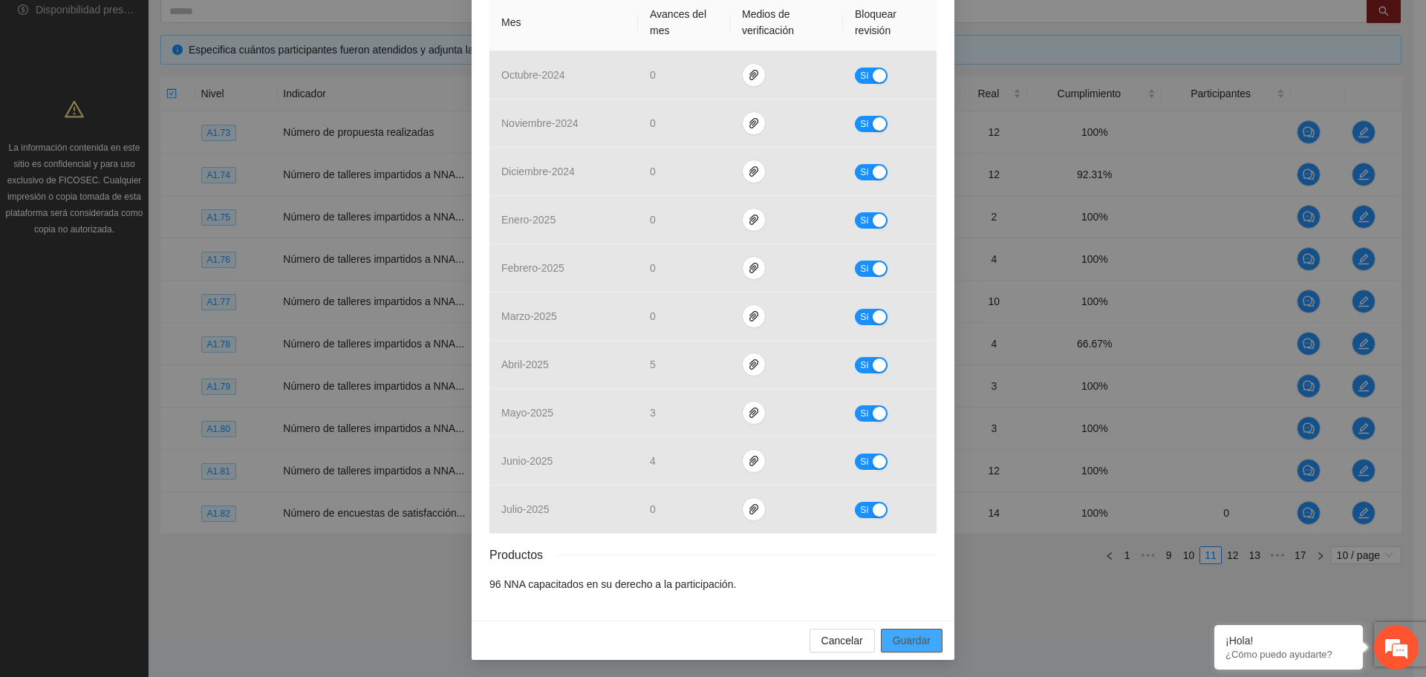
click at [902, 639] on span "Guardar" at bounding box center [912, 641] width 38 height 16
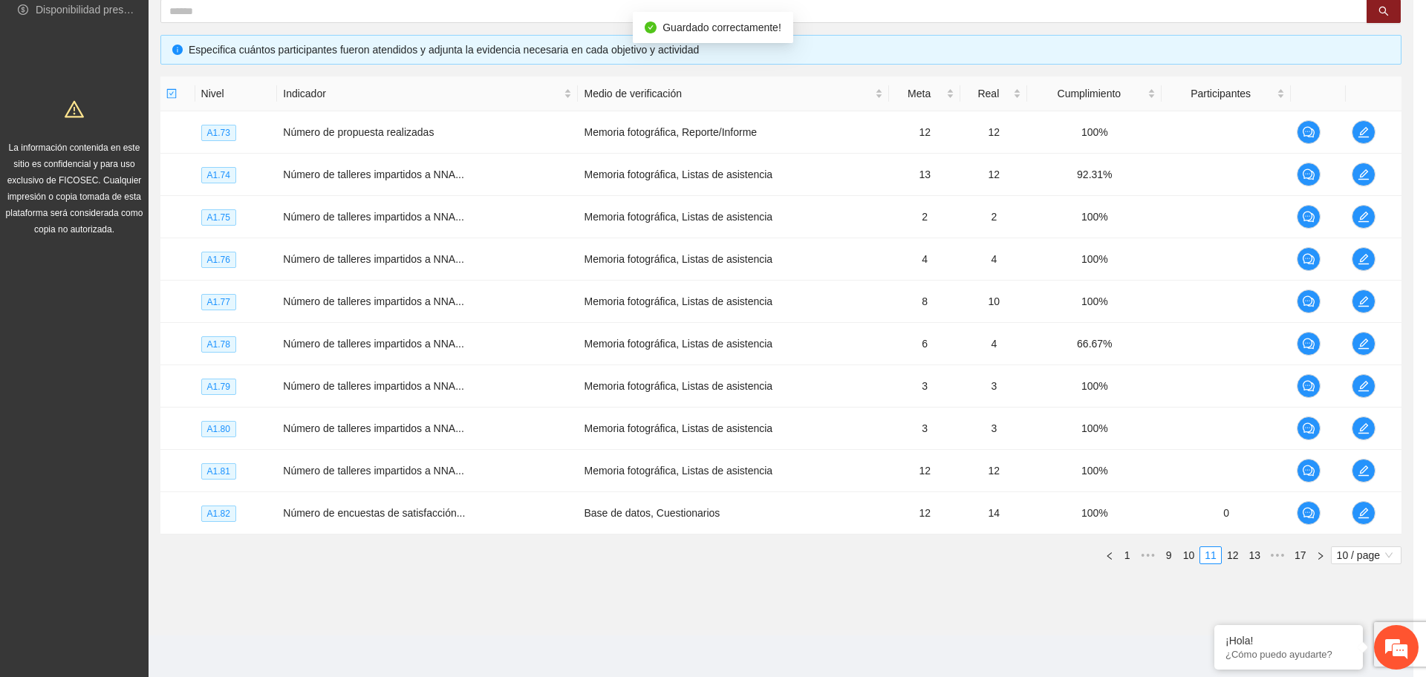
scroll to position [279, 0]
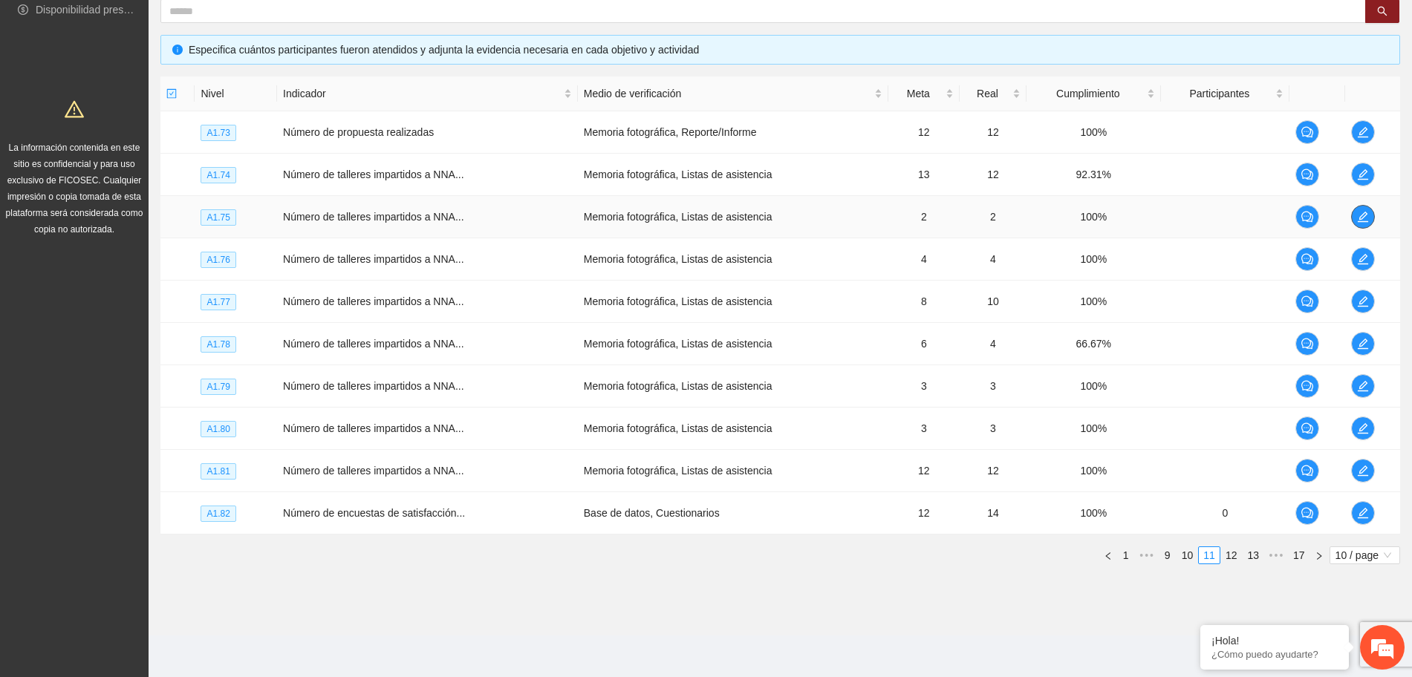
click at [1358, 217] on icon "edit" at bounding box center [1363, 217] width 12 height 12
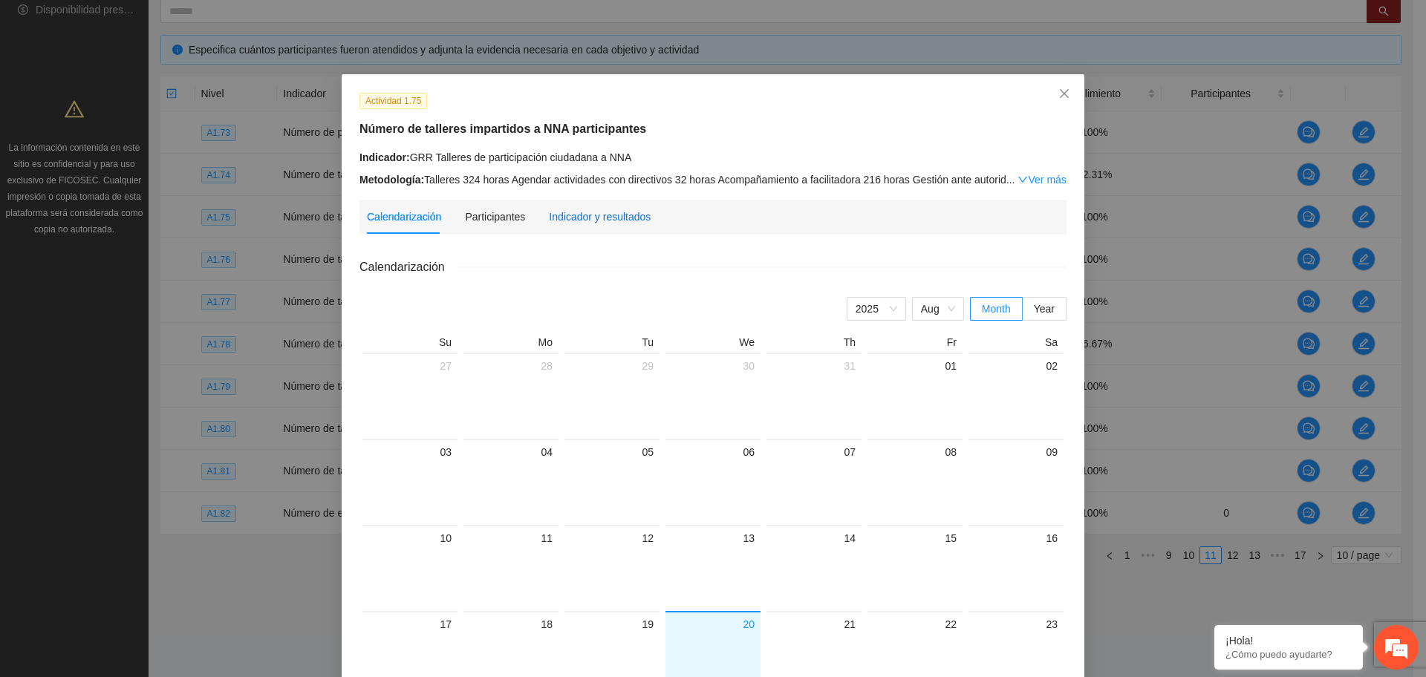
click at [580, 218] on div "Indicador y resultados" at bounding box center [600, 217] width 102 height 16
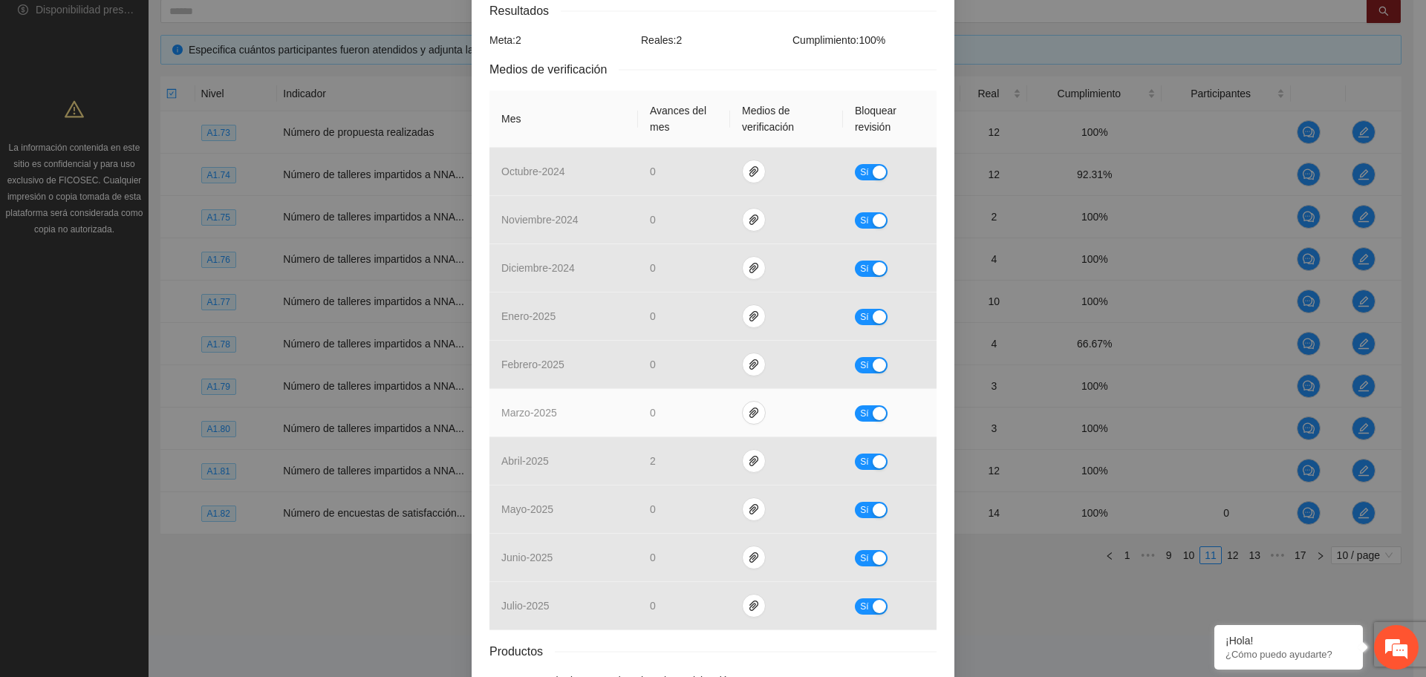
scroll to position [0, 0]
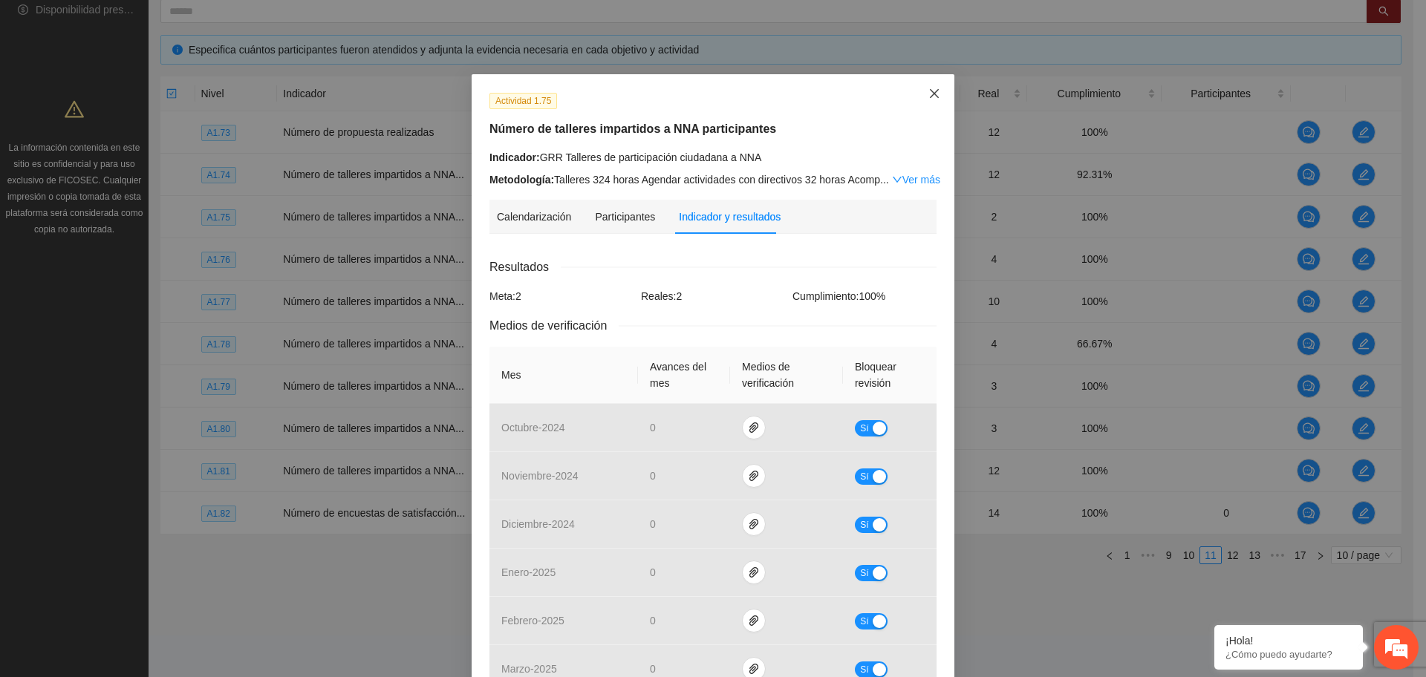
click at [930, 95] on icon "close" at bounding box center [934, 93] width 9 height 9
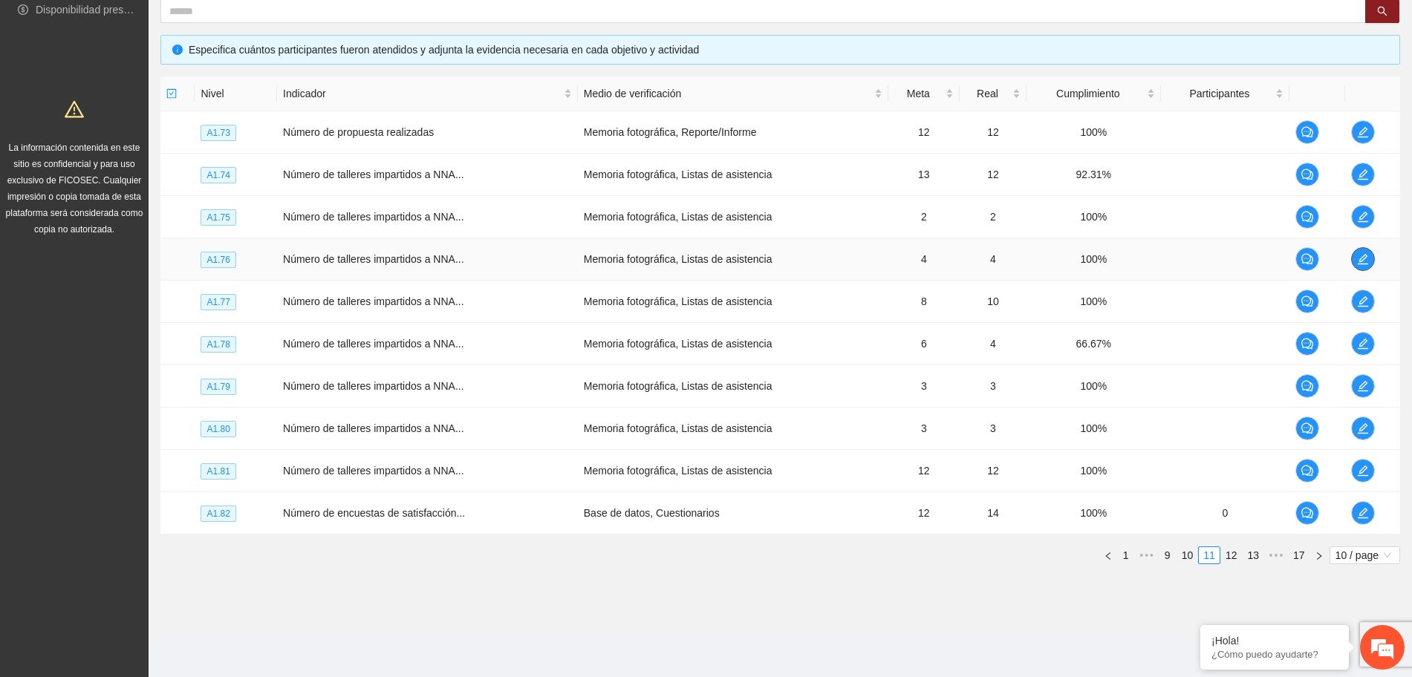
click at [1355, 254] on span "edit" at bounding box center [1363, 259] width 22 height 12
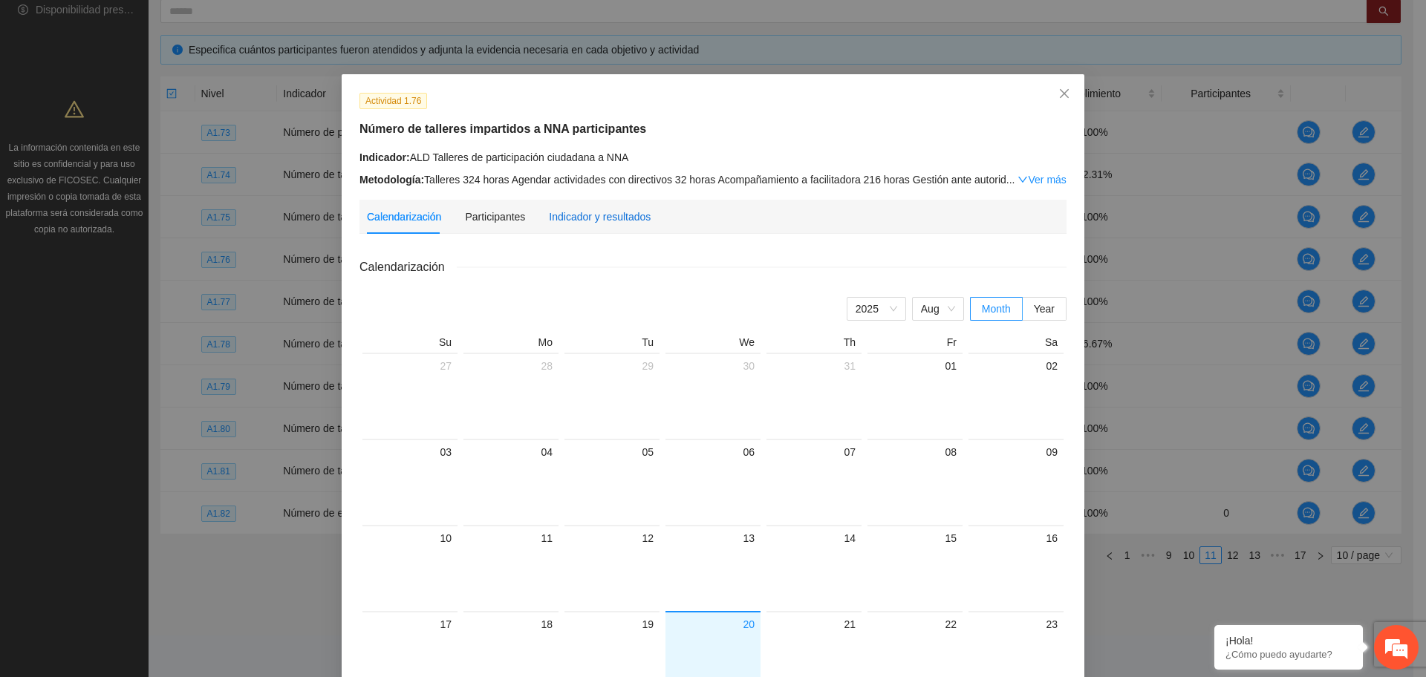
click at [562, 218] on div "Indicador y resultados" at bounding box center [600, 217] width 102 height 16
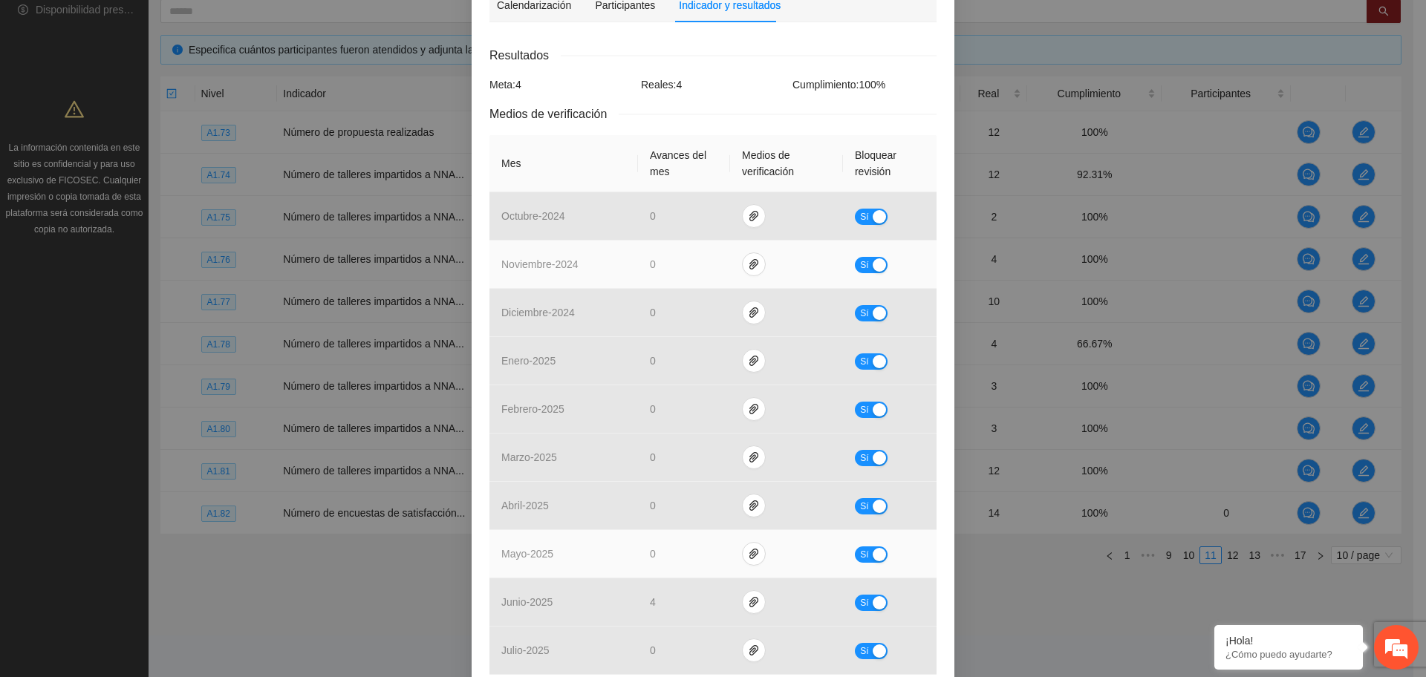
scroll to position [353, 0]
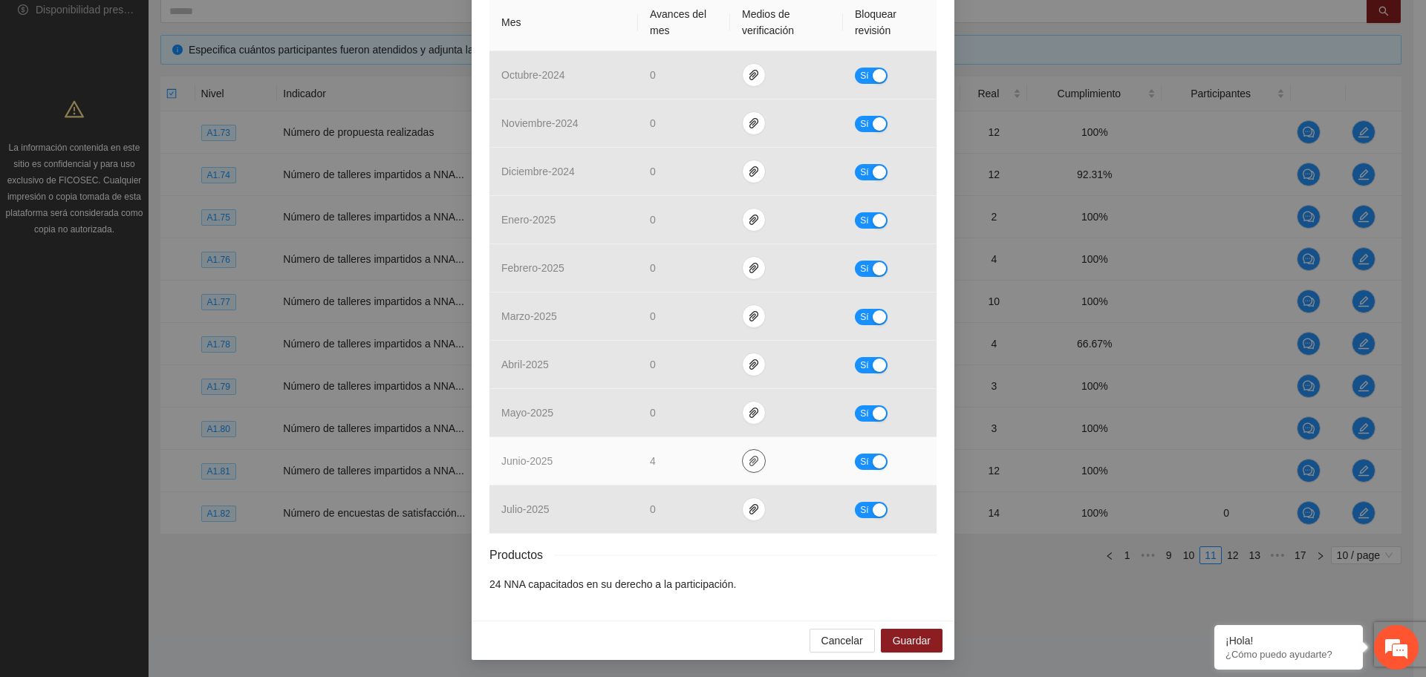
click at [749, 457] on icon "paper-clip" at bounding box center [753, 461] width 9 height 10
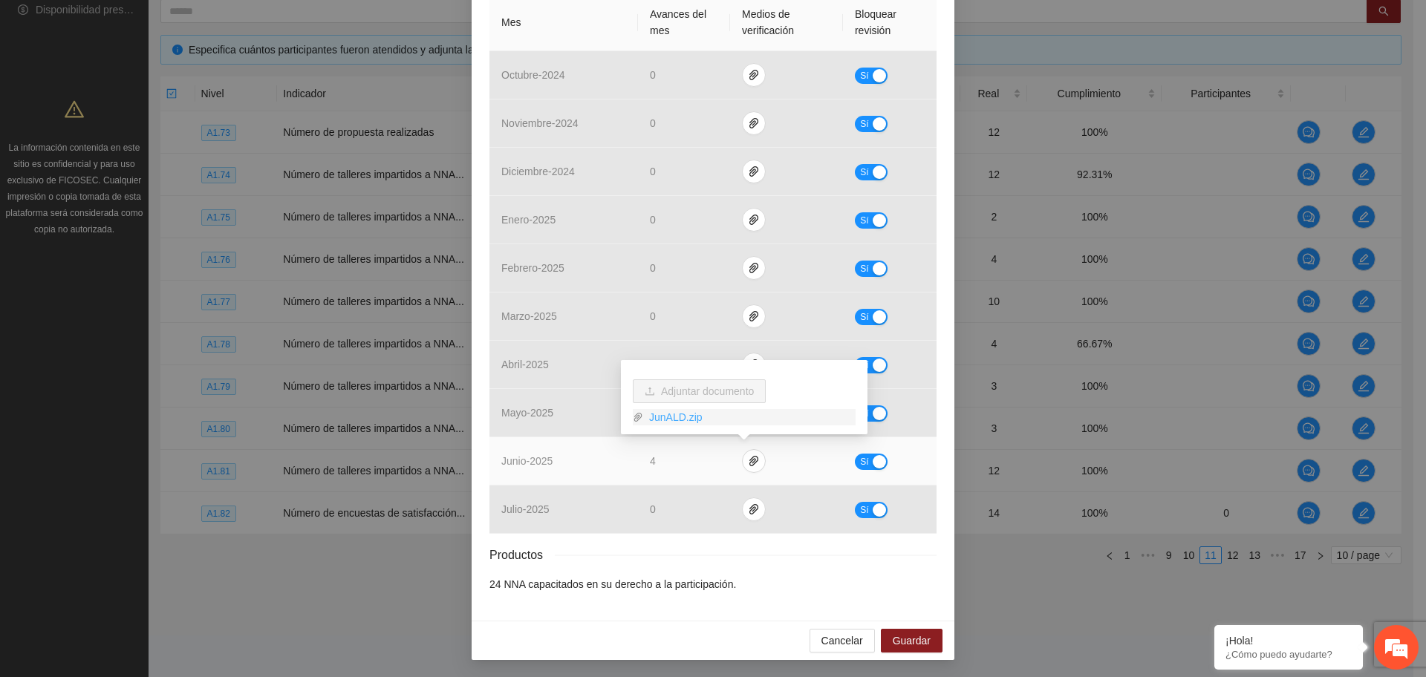
click at [680, 417] on link "JunALD.zip" at bounding box center [749, 417] width 212 height 16
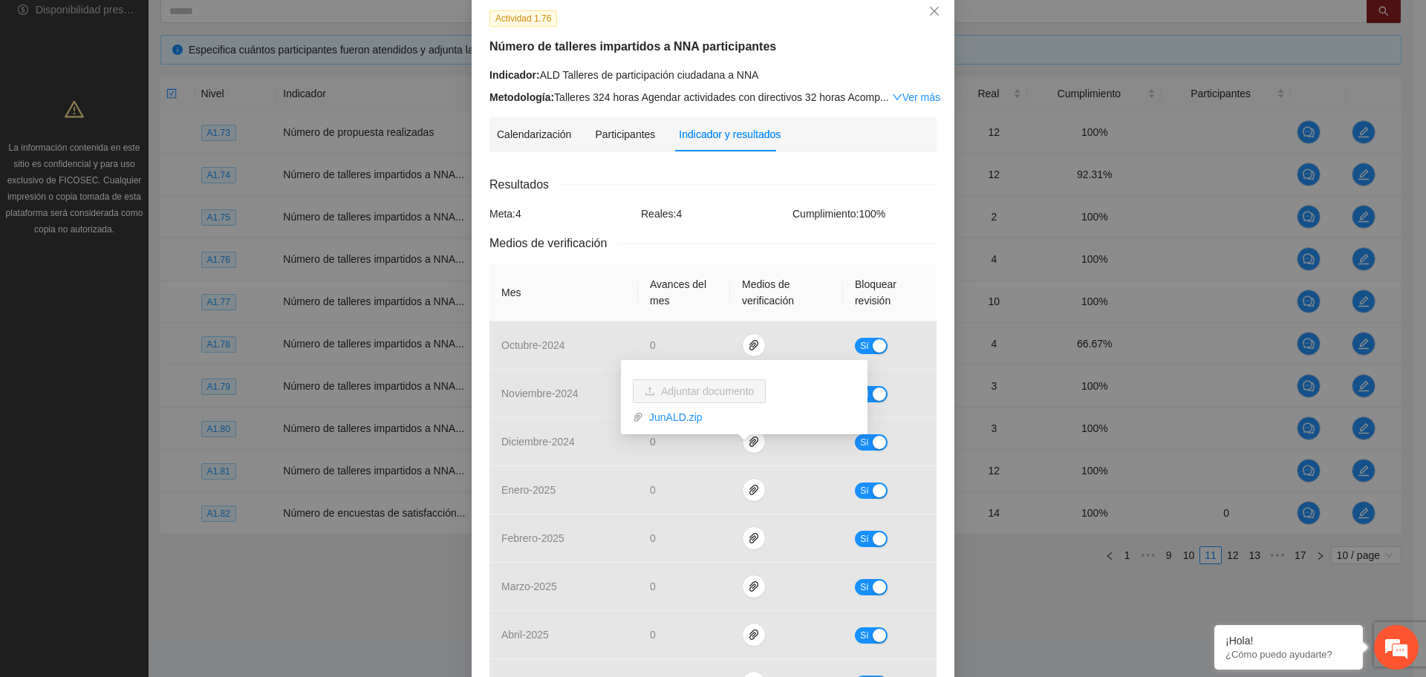
scroll to position [74, 0]
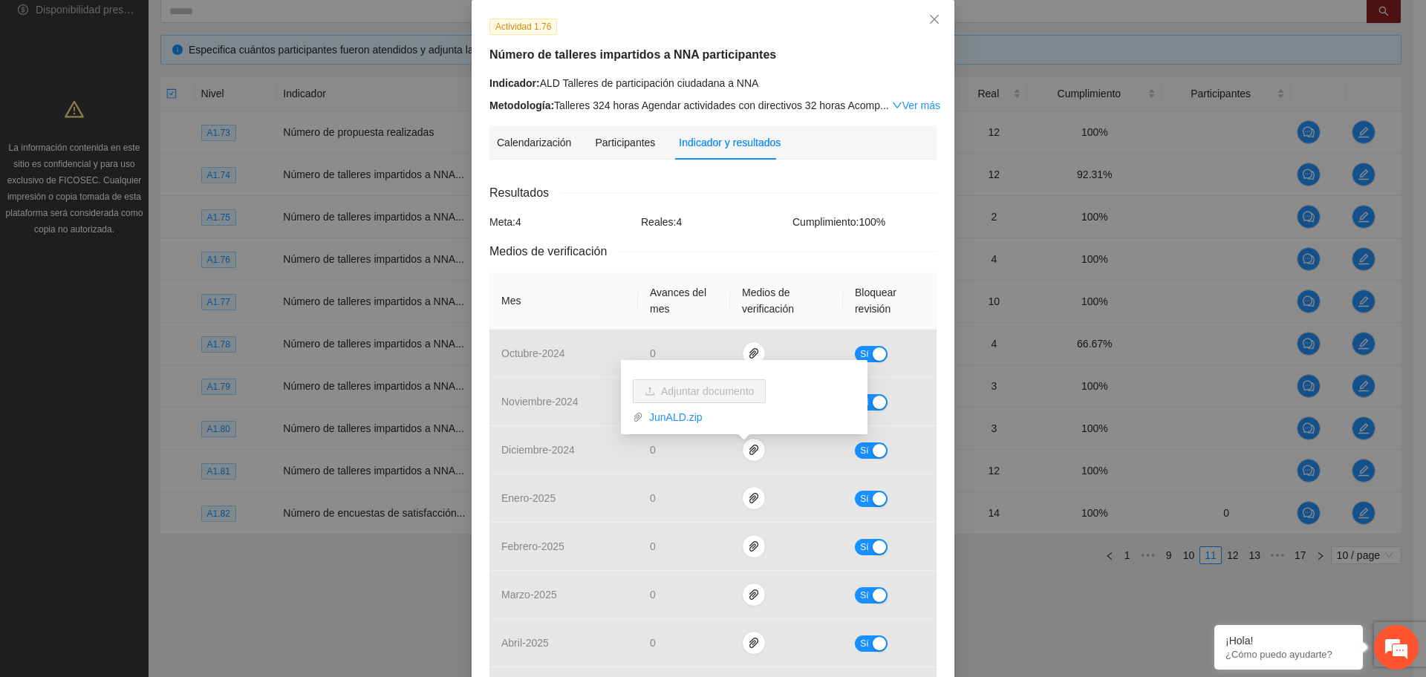
click at [789, 180] on div "Calendarización 2025 Aug Month Year Su Mo Tu We Th Fr Sa 27 28 29 30 31 01 02 0…" at bounding box center [712, 527] width 447 height 710
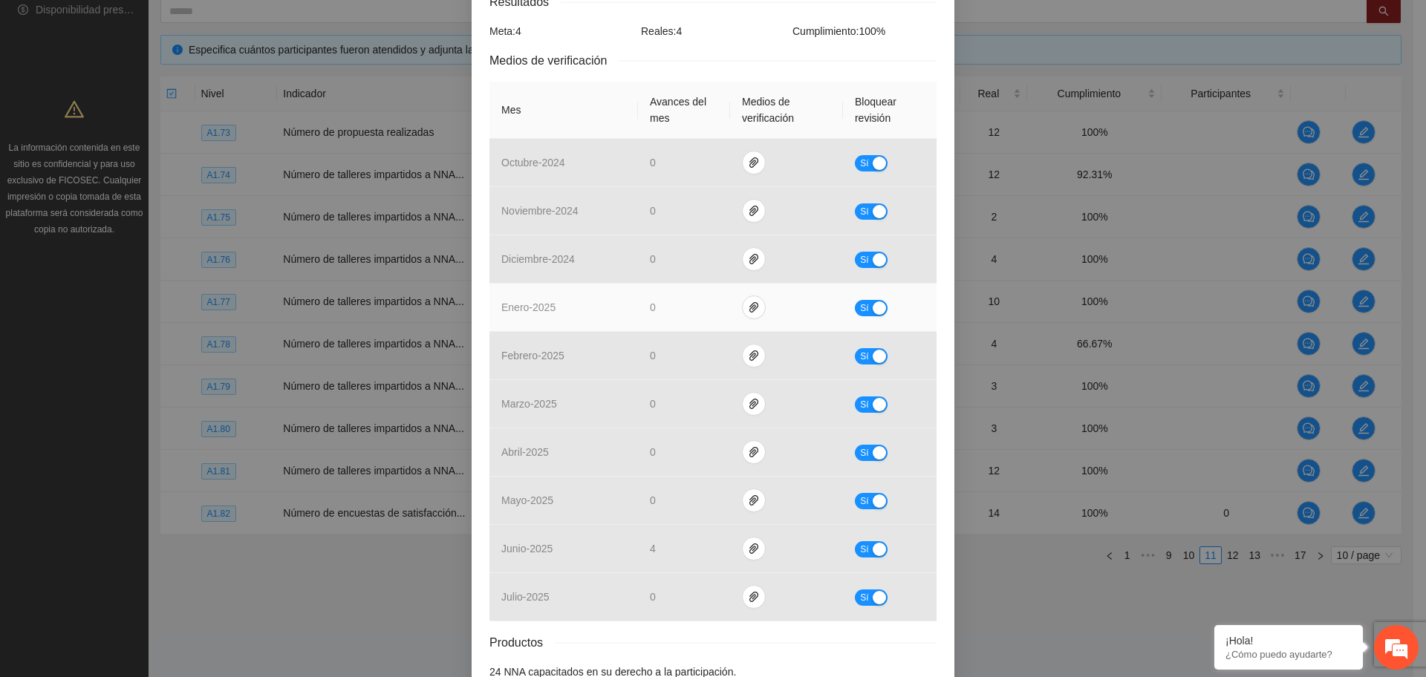
scroll to position [353, 0]
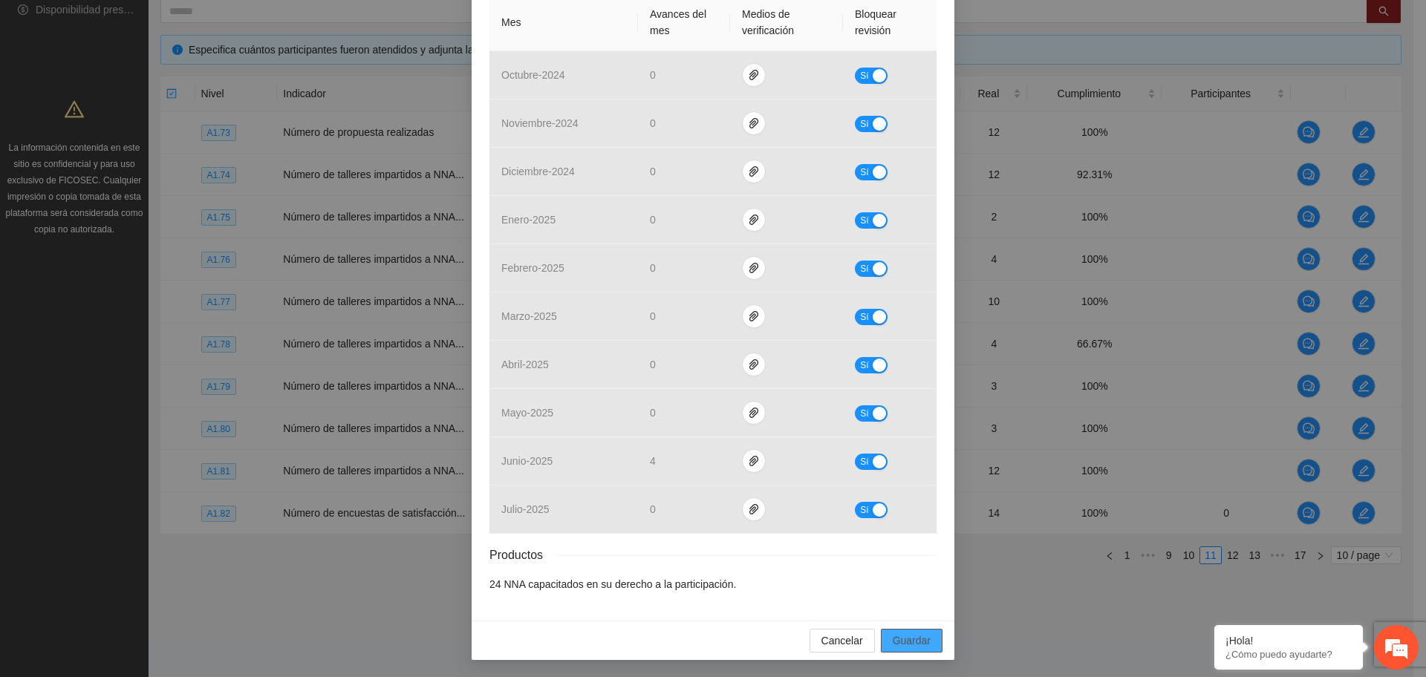
click at [893, 641] on span "Guardar" at bounding box center [912, 641] width 38 height 16
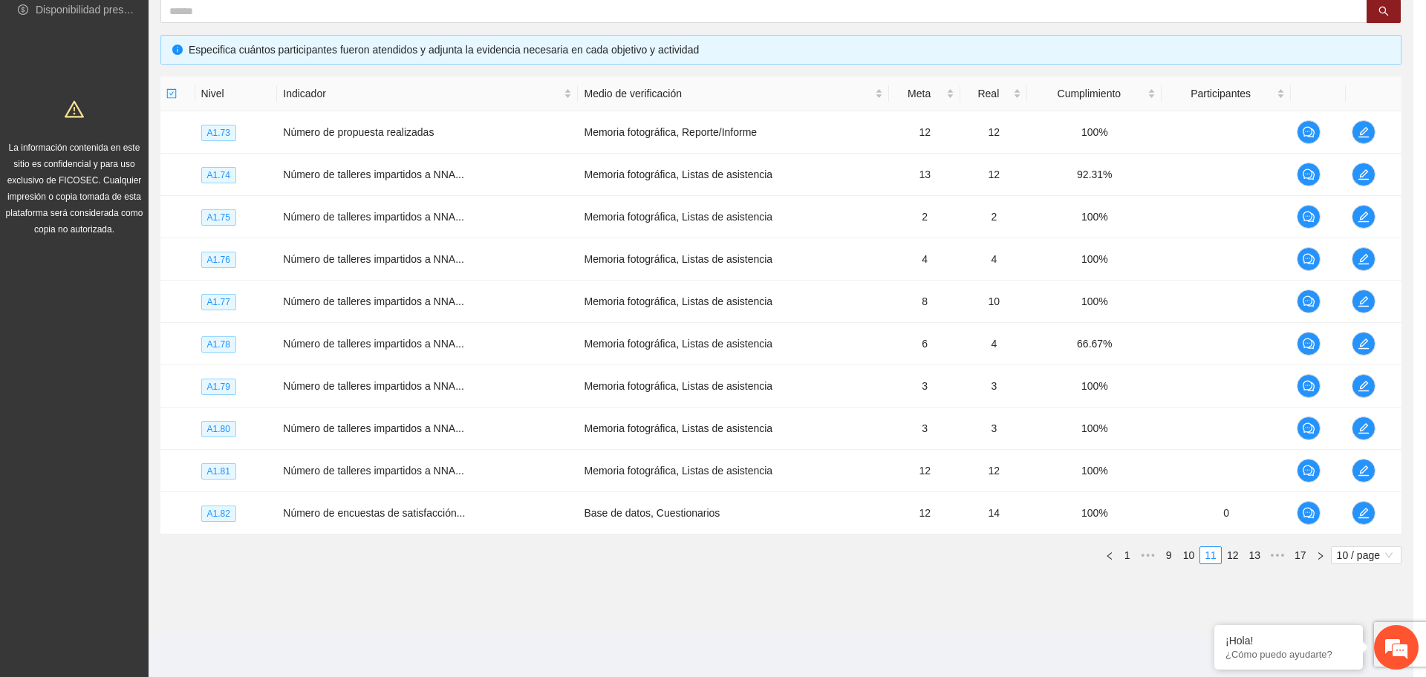
scroll to position [279, 0]
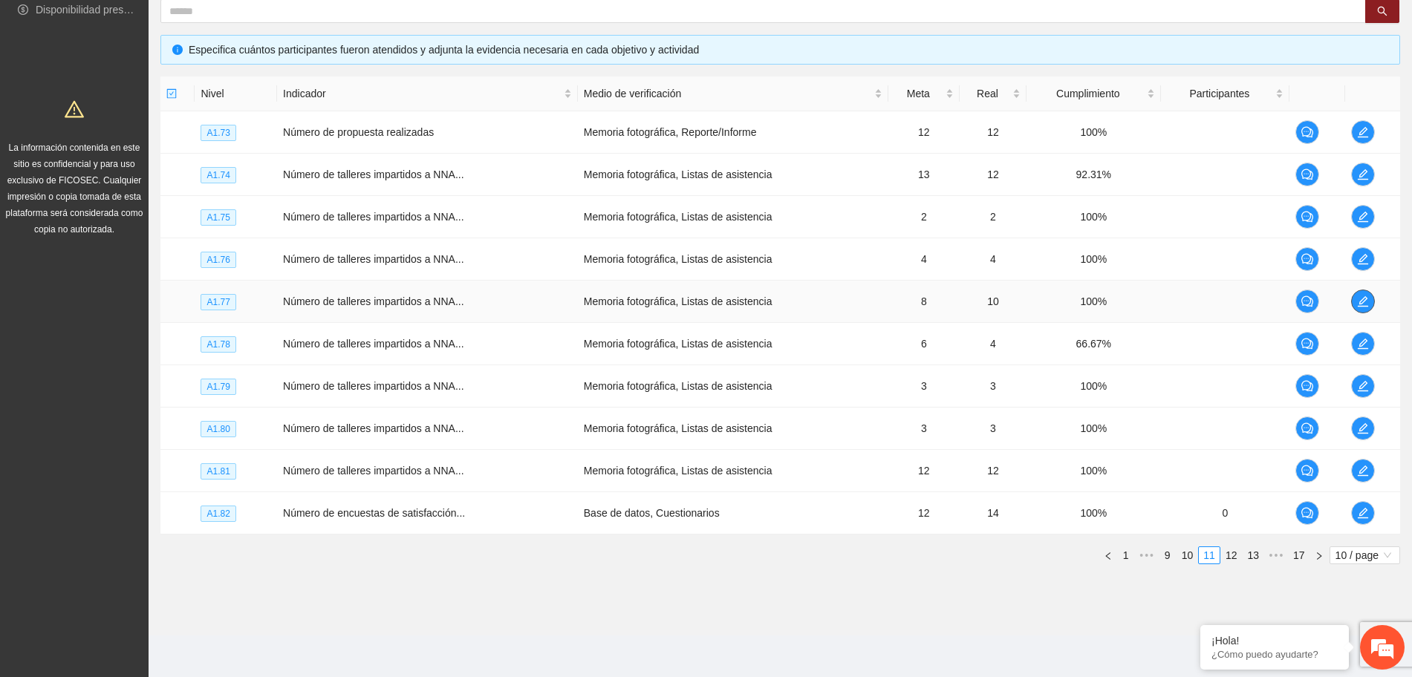
click at [1361, 298] on icon "edit" at bounding box center [1363, 302] width 12 height 12
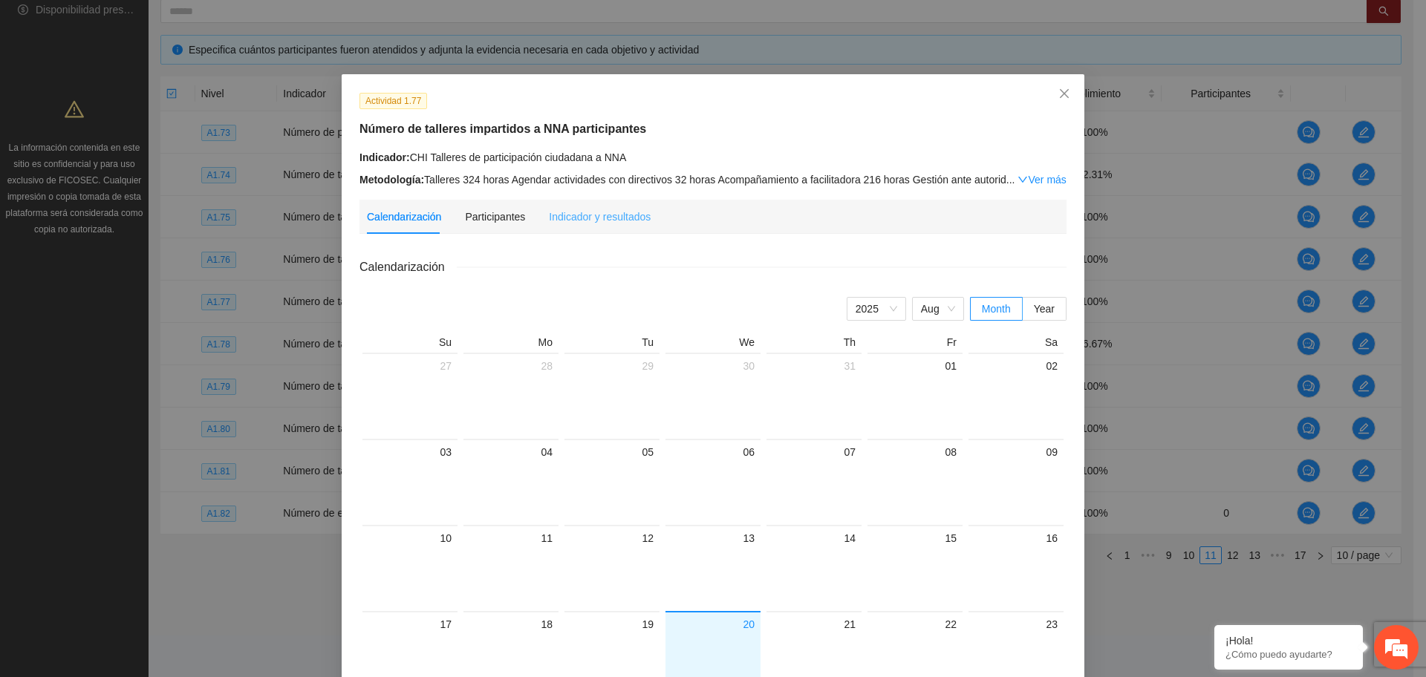
click at [590, 205] on div "Indicador y resultados" at bounding box center [600, 217] width 102 height 34
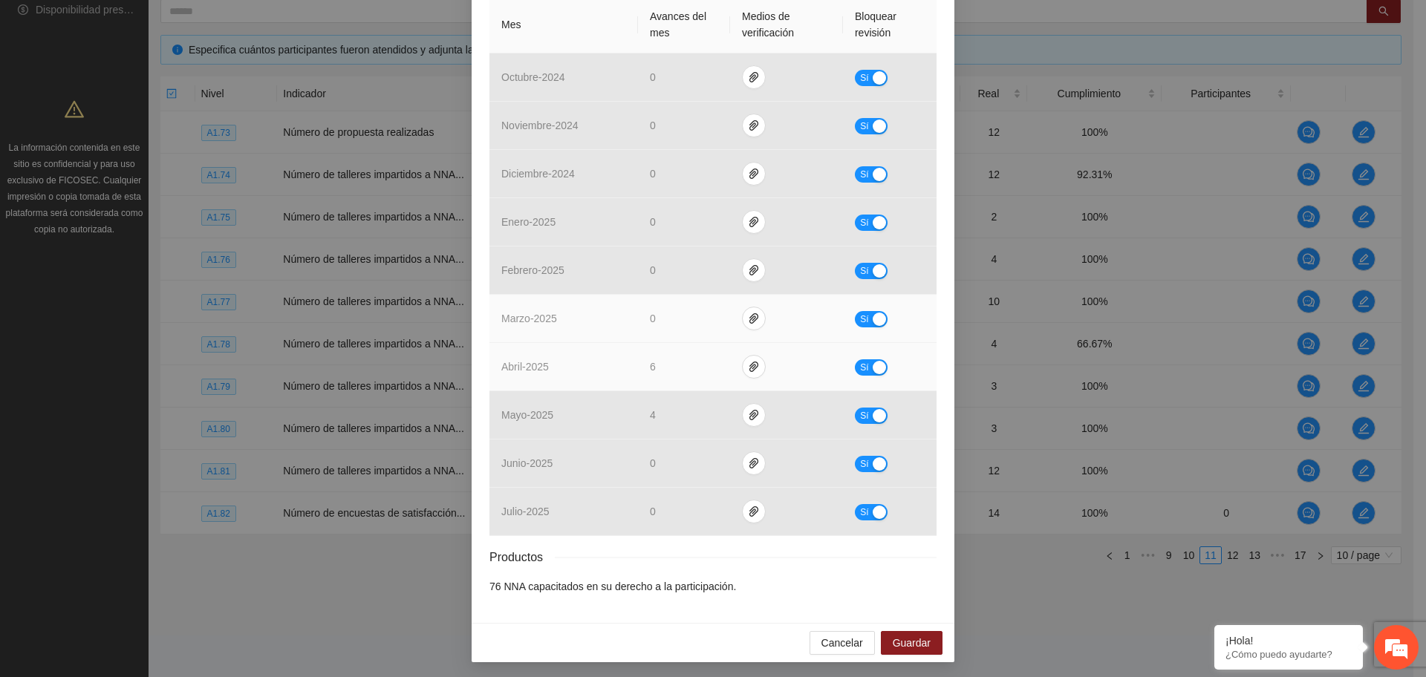
scroll to position [353, 0]
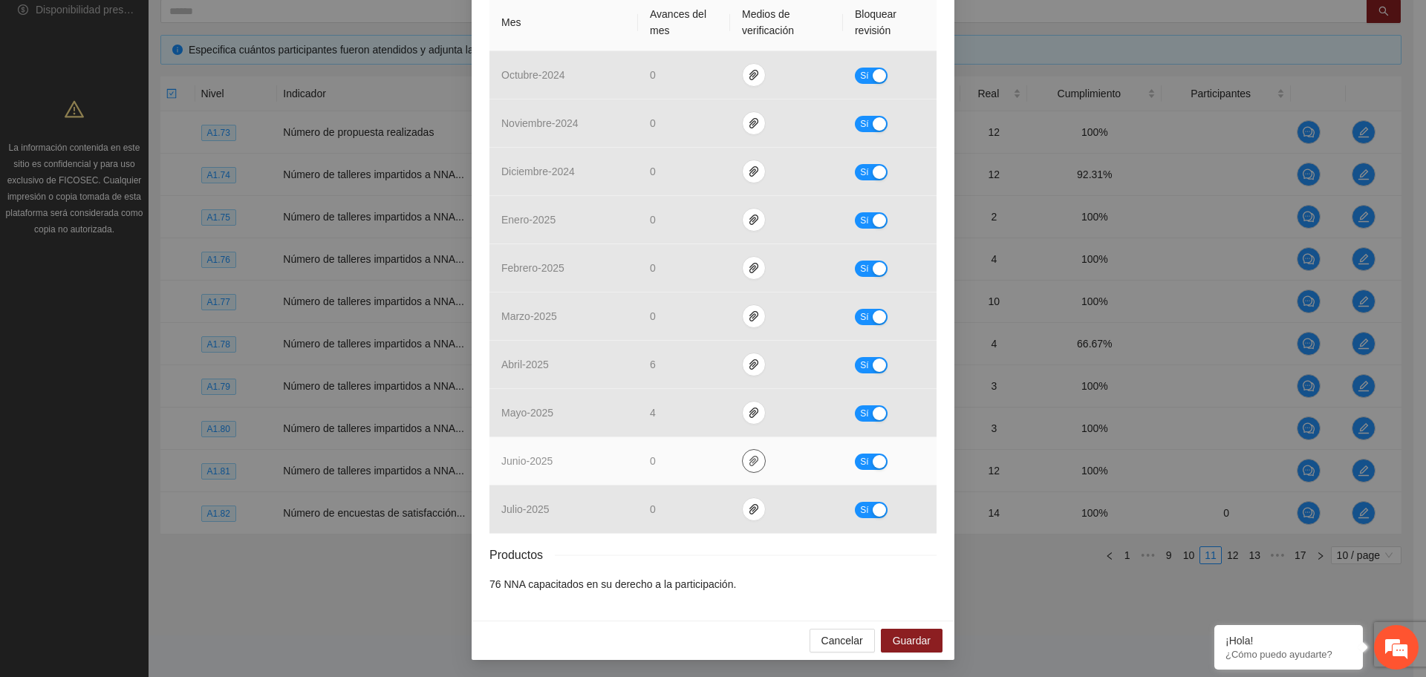
click at [743, 463] on span "paper-clip" at bounding box center [754, 461] width 22 height 12
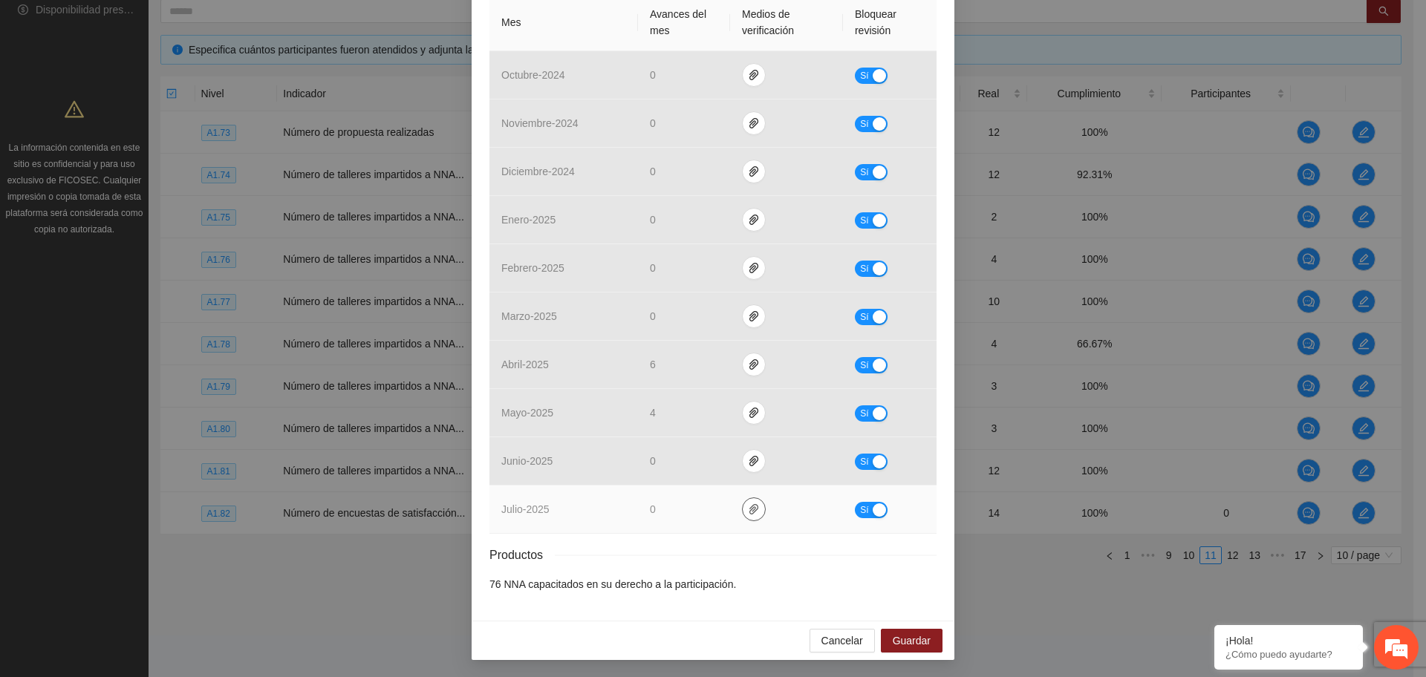
click at [749, 509] on icon "paper-clip" at bounding box center [753, 509] width 9 height 10
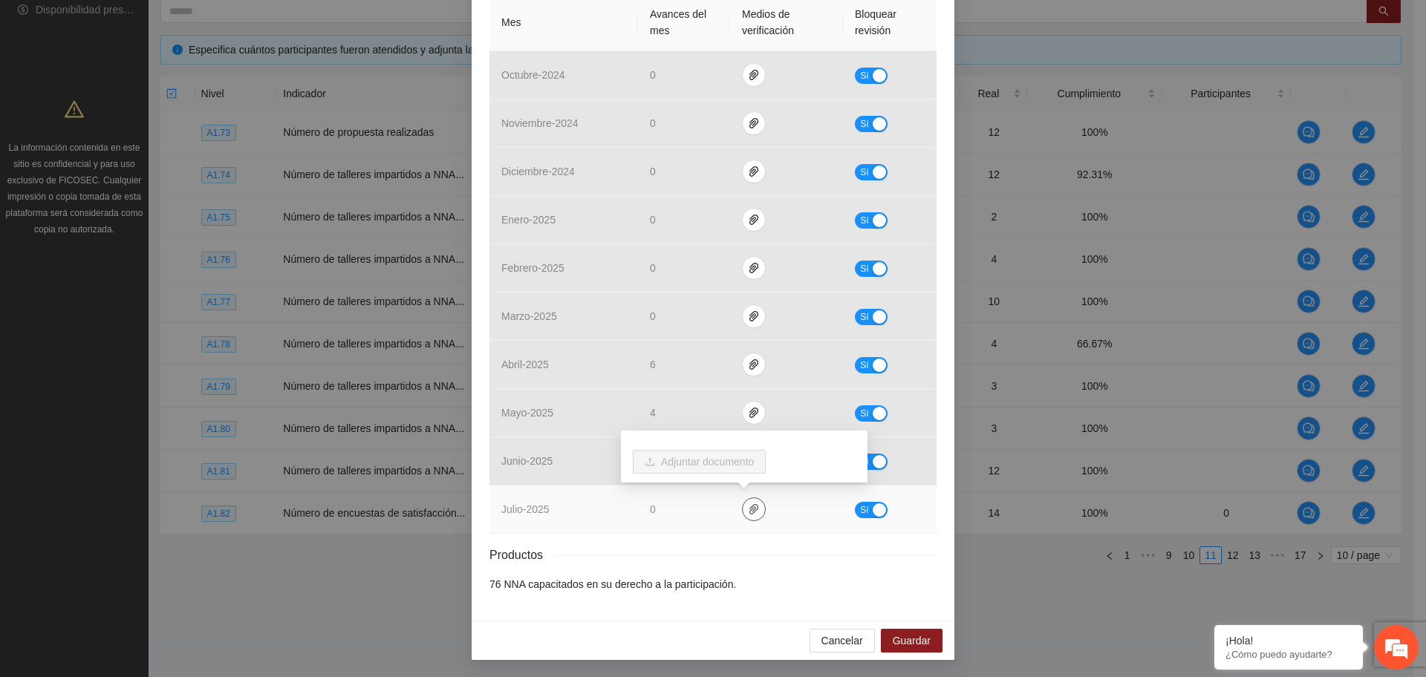
click at [748, 513] on icon "paper-clip" at bounding box center [754, 510] width 12 height 12
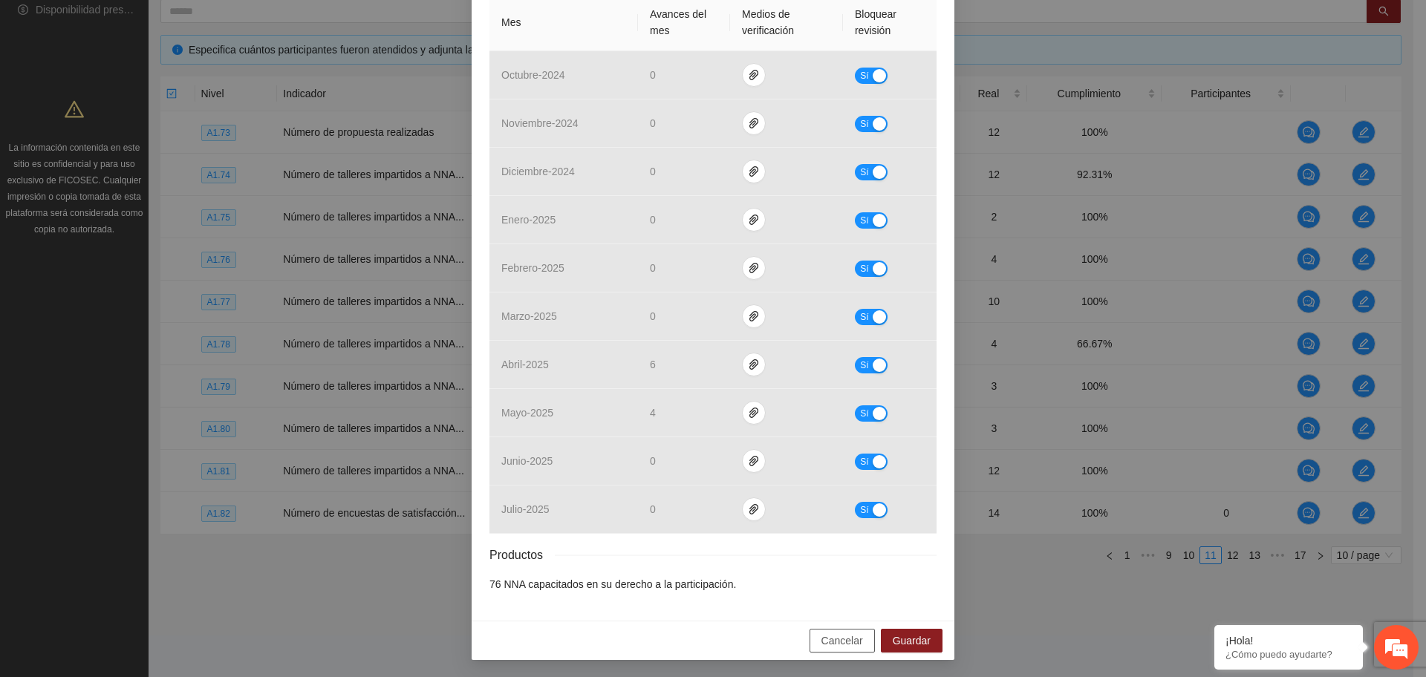
click at [841, 646] on span "Cancelar" at bounding box center [842, 641] width 42 height 16
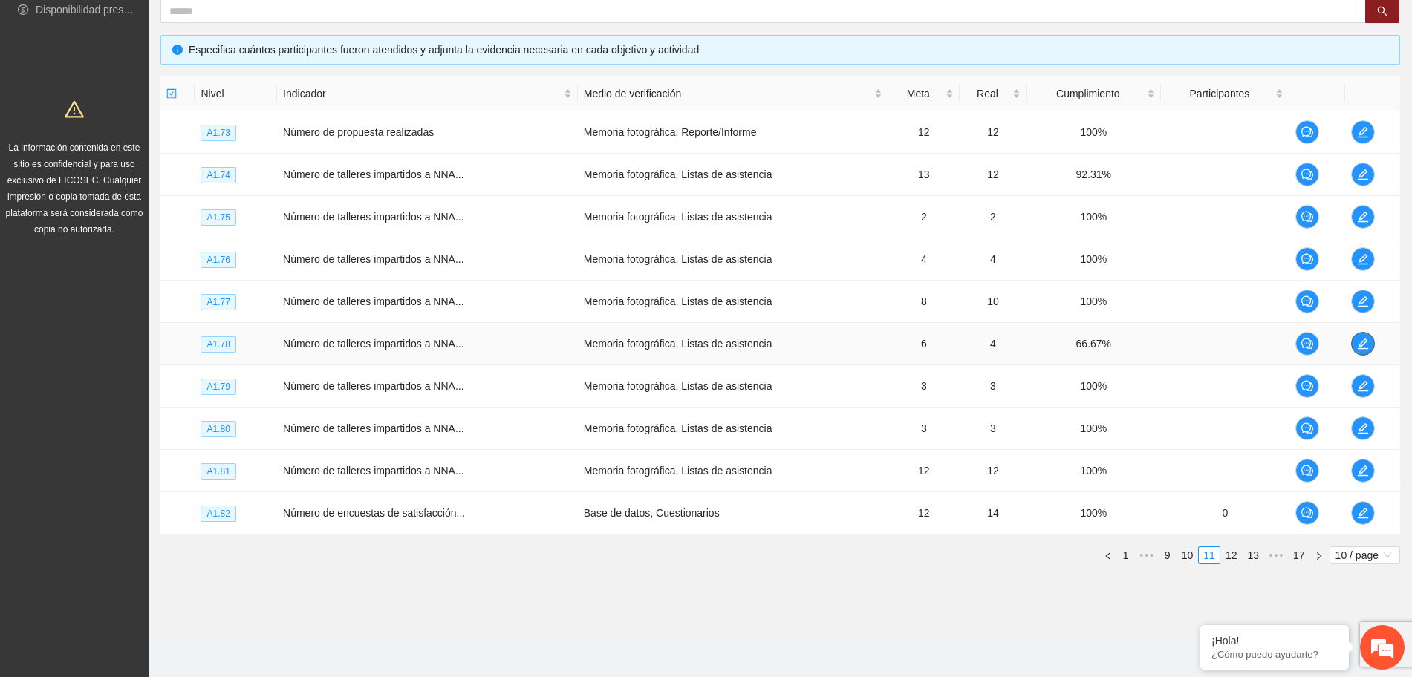
click at [1359, 349] on icon "edit" at bounding box center [1363, 344] width 12 height 12
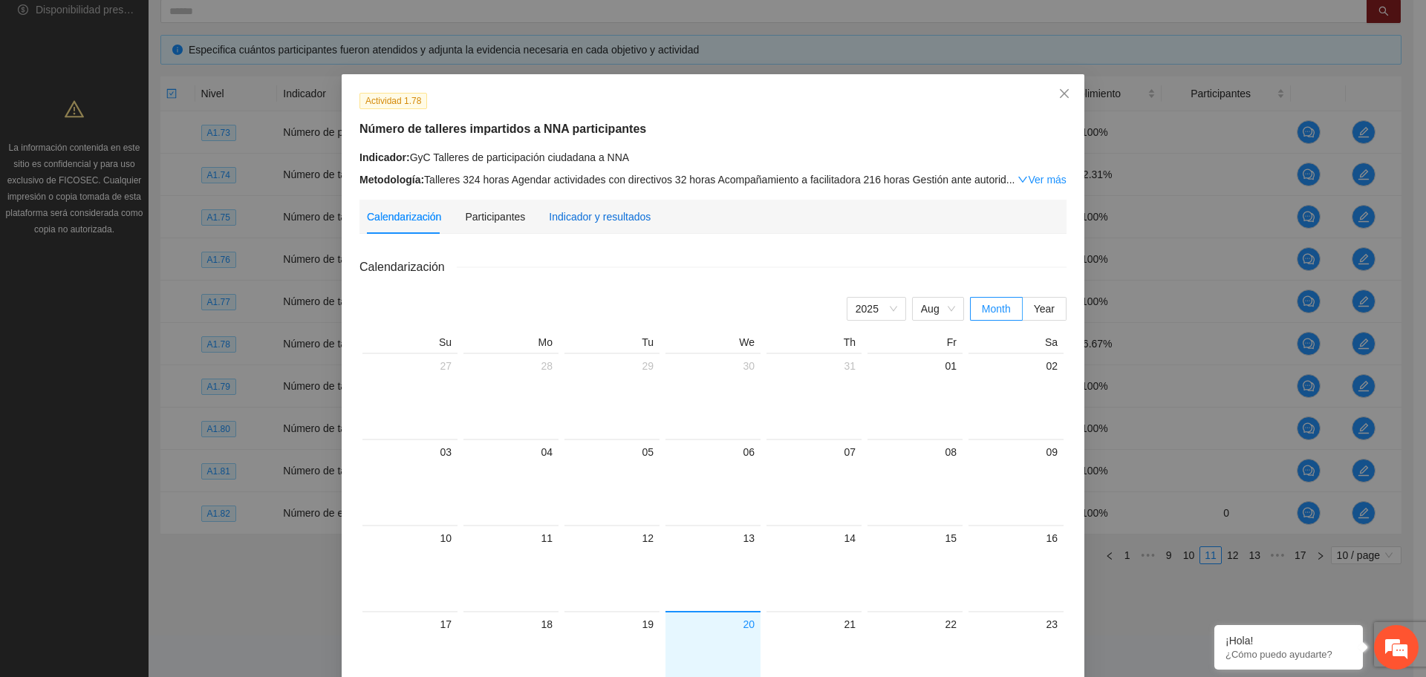
click at [569, 209] on div "Indicador y resultados" at bounding box center [600, 217] width 102 height 16
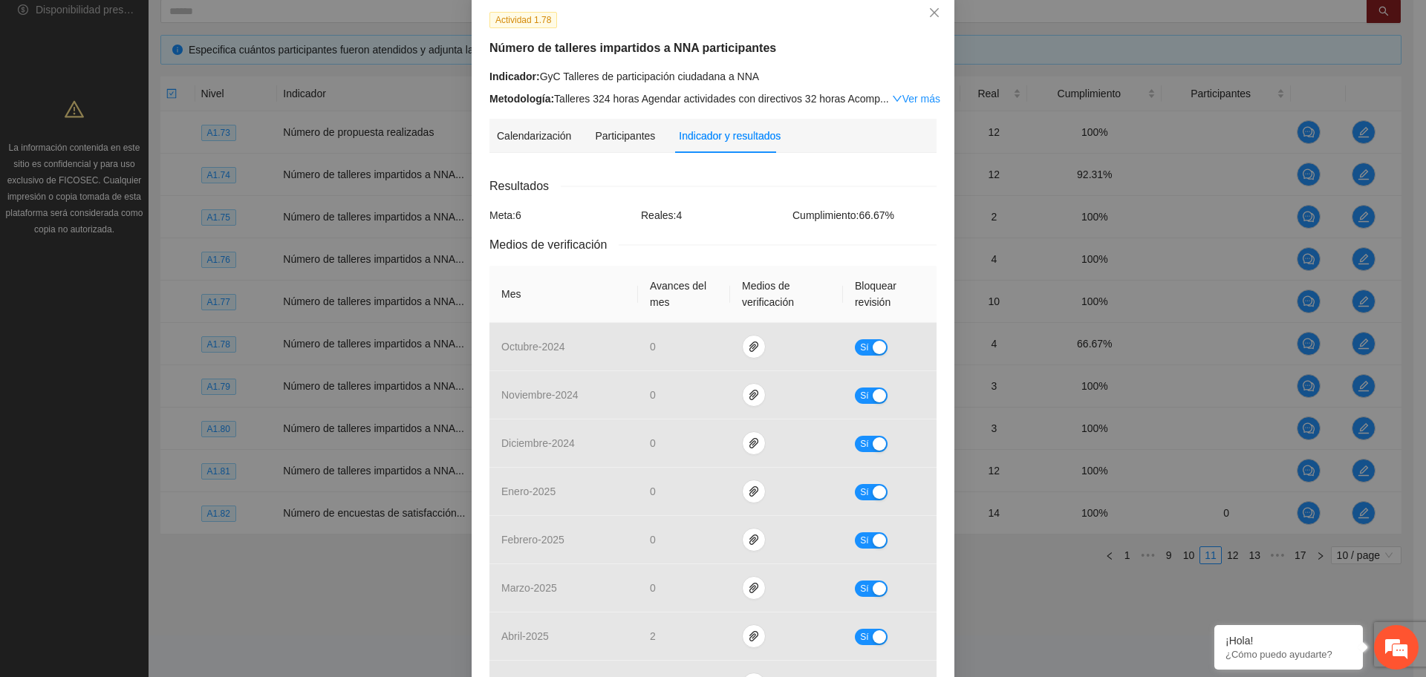
scroll to position [0, 0]
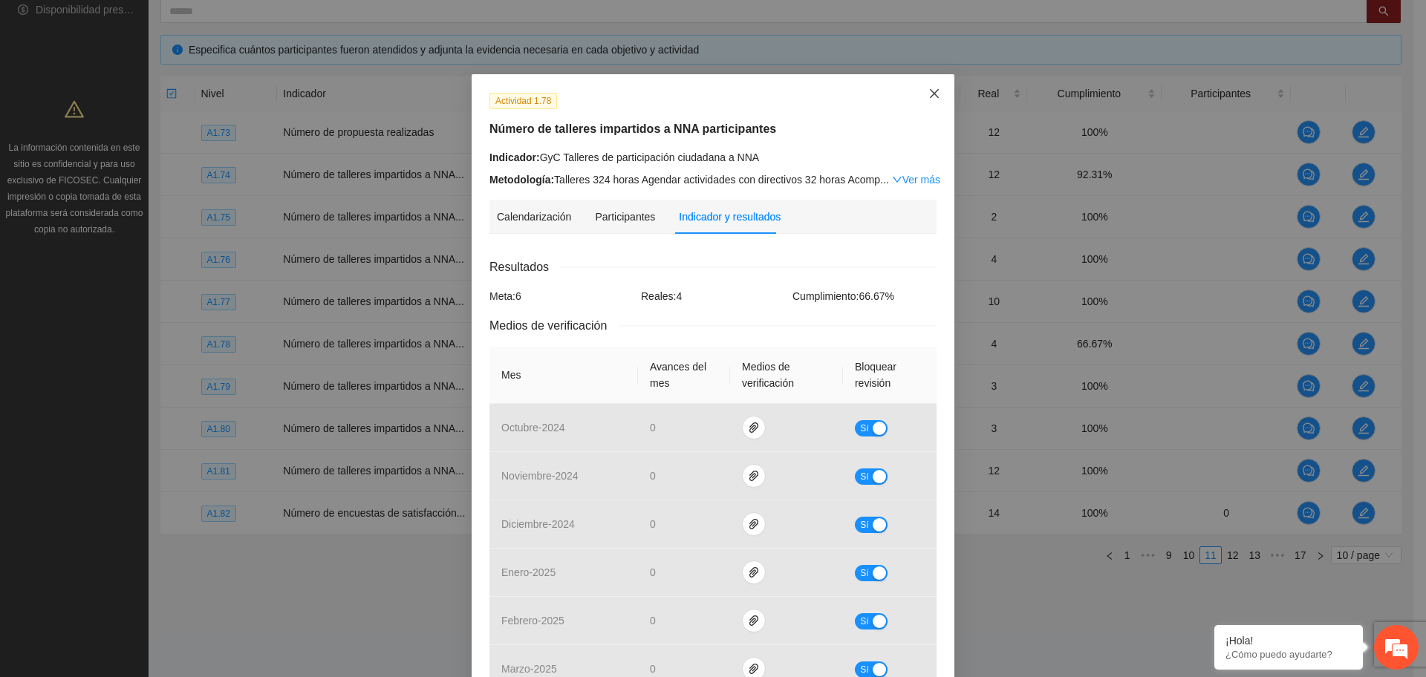
click at [930, 90] on icon "close" at bounding box center [934, 93] width 9 height 9
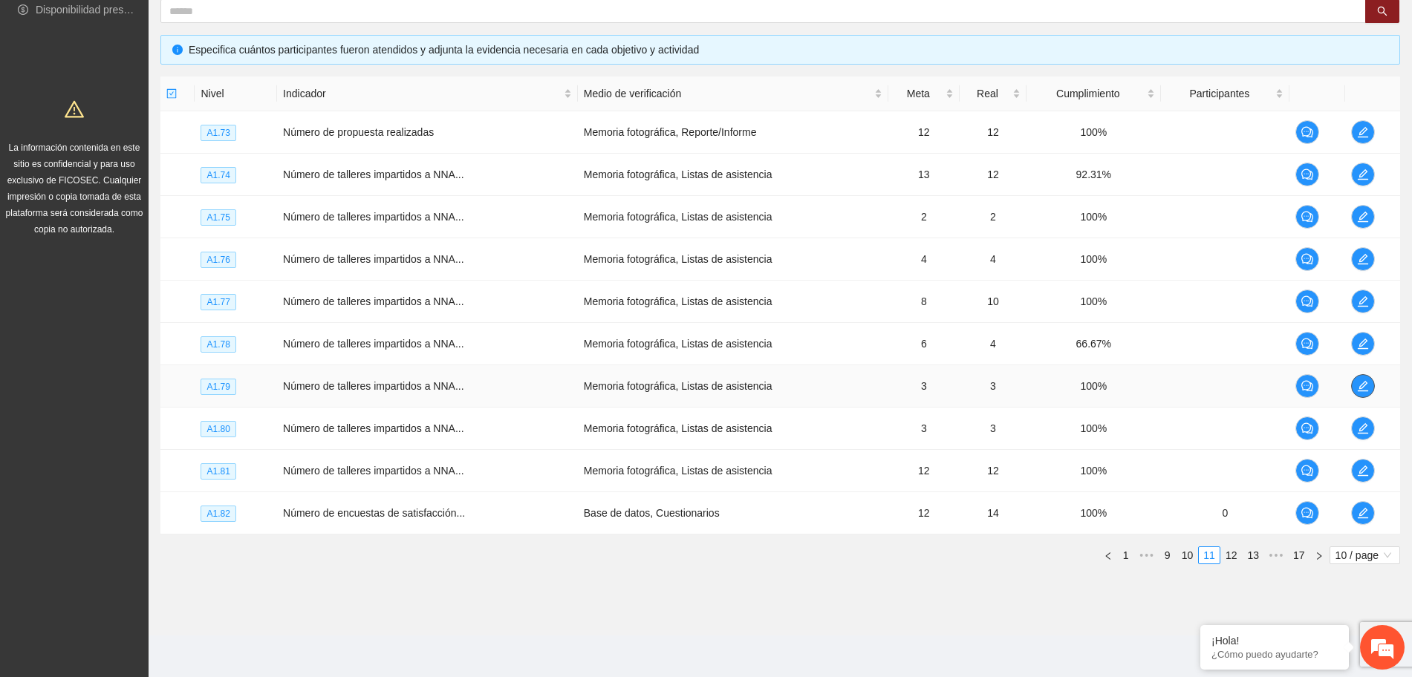
click at [1361, 391] on icon "edit" at bounding box center [1363, 386] width 12 height 12
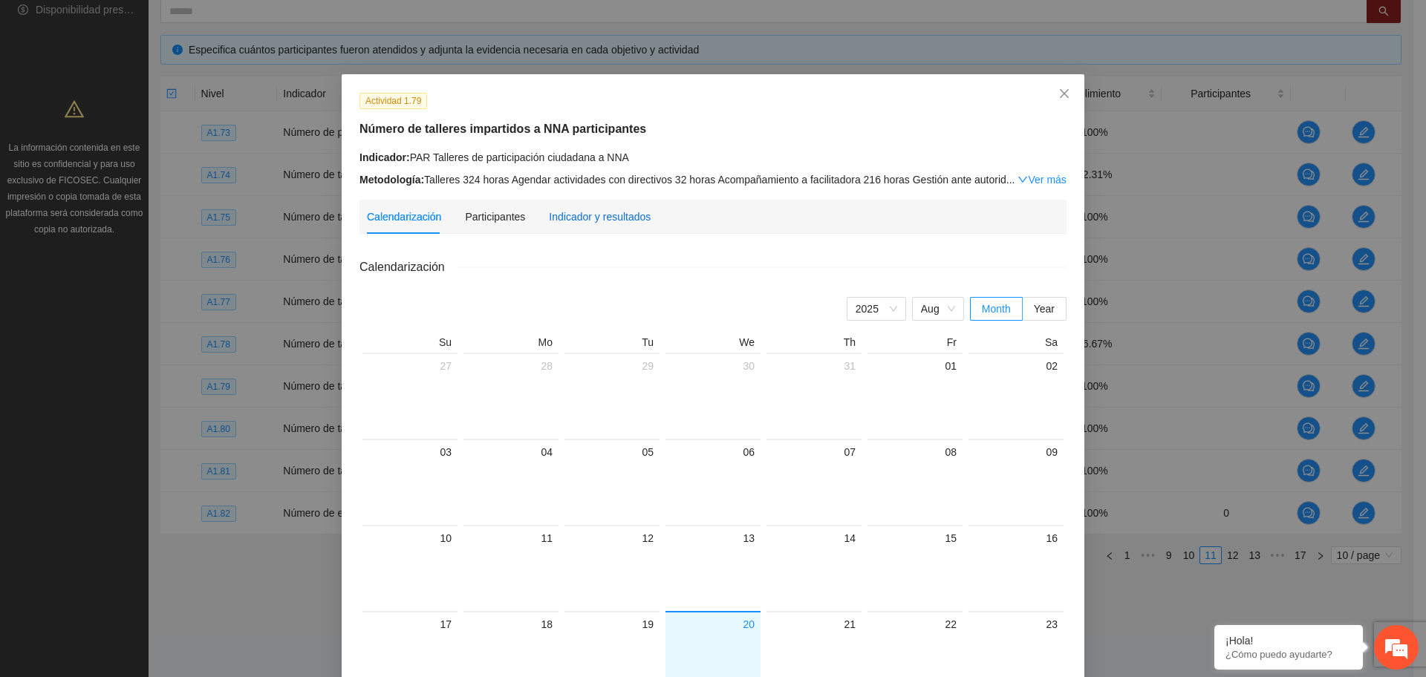
click at [583, 217] on div "Indicador y resultados" at bounding box center [600, 217] width 102 height 16
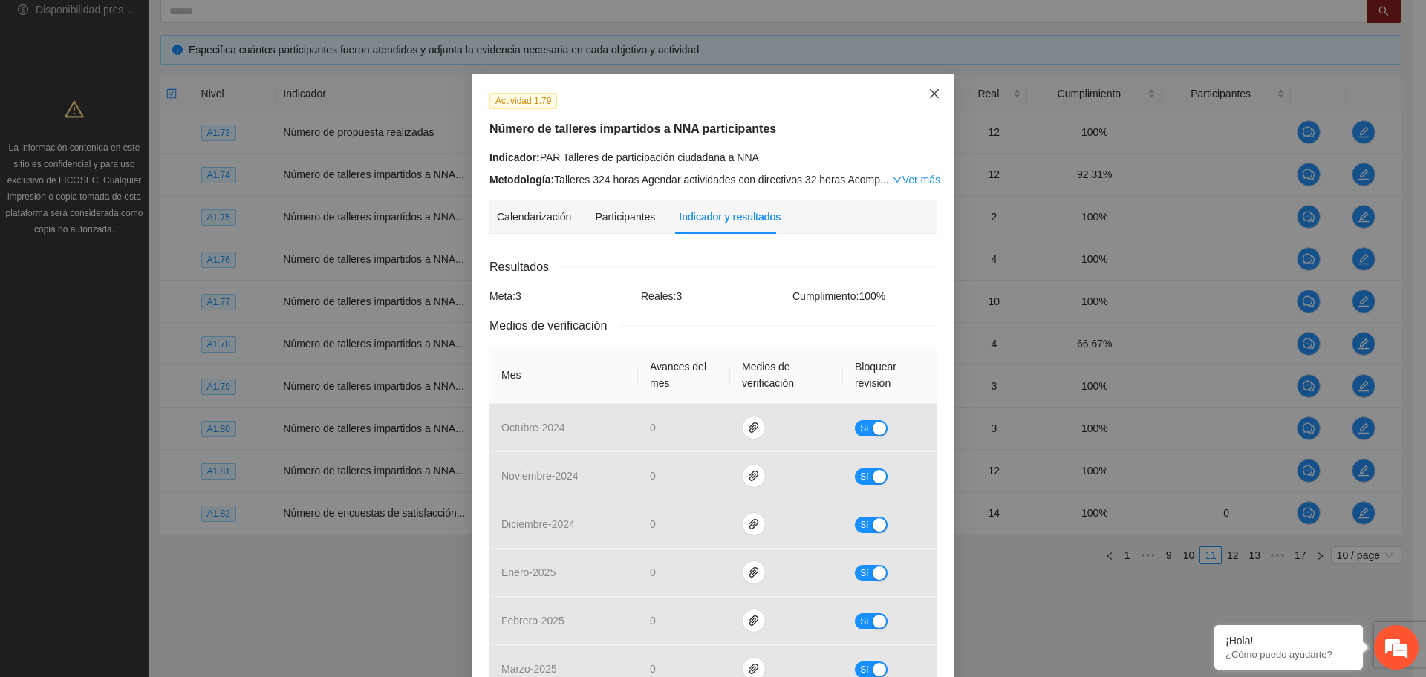
click at [928, 97] on icon "close" at bounding box center [934, 94] width 12 height 12
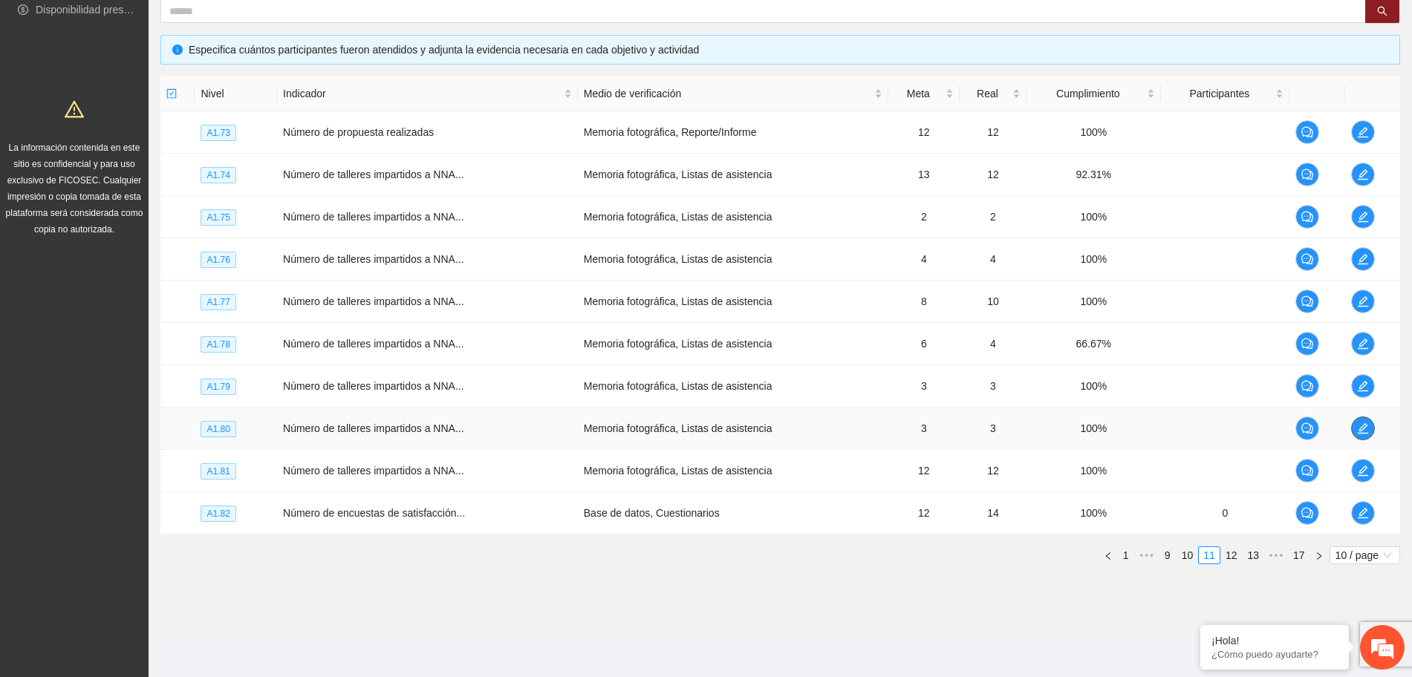
click at [1361, 426] on icon "edit" at bounding box center [1363, 429] width 12 height 12
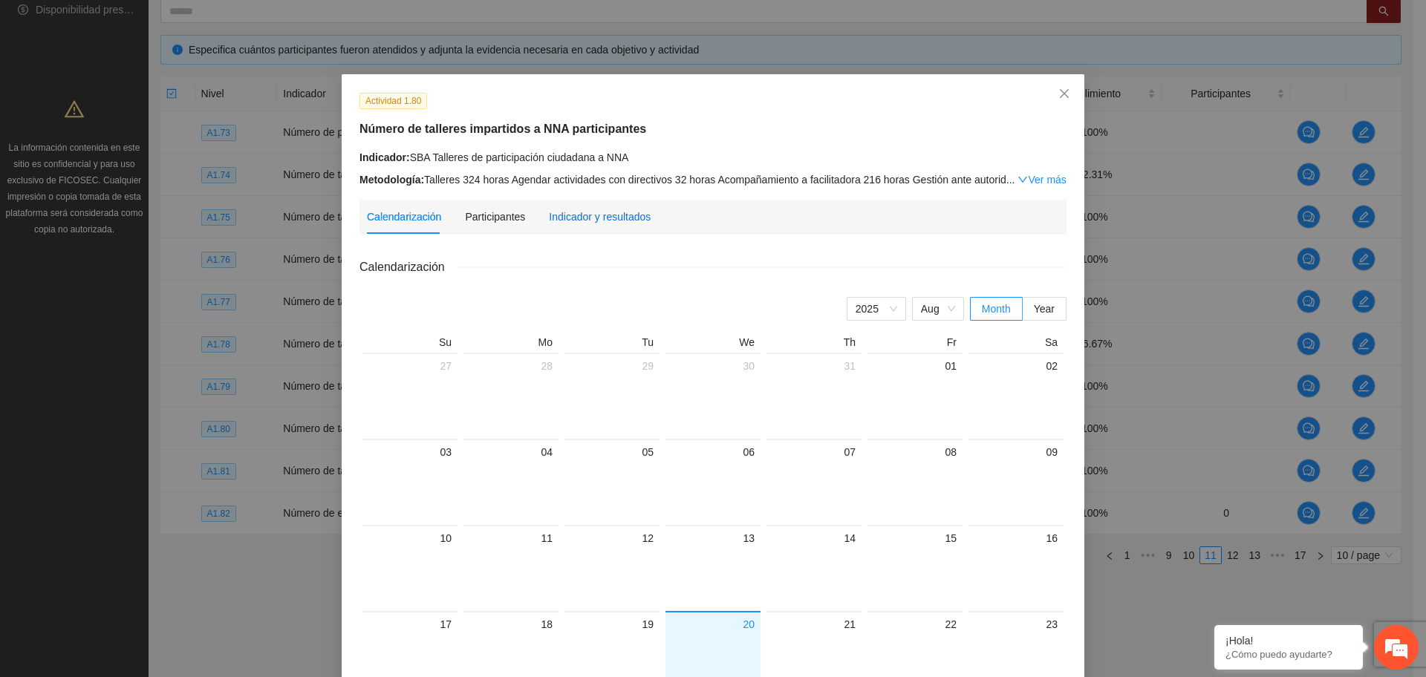
click at [562, 220] on div "Indicador y resultados" at bounding box center [600, 217] width 102 height 16
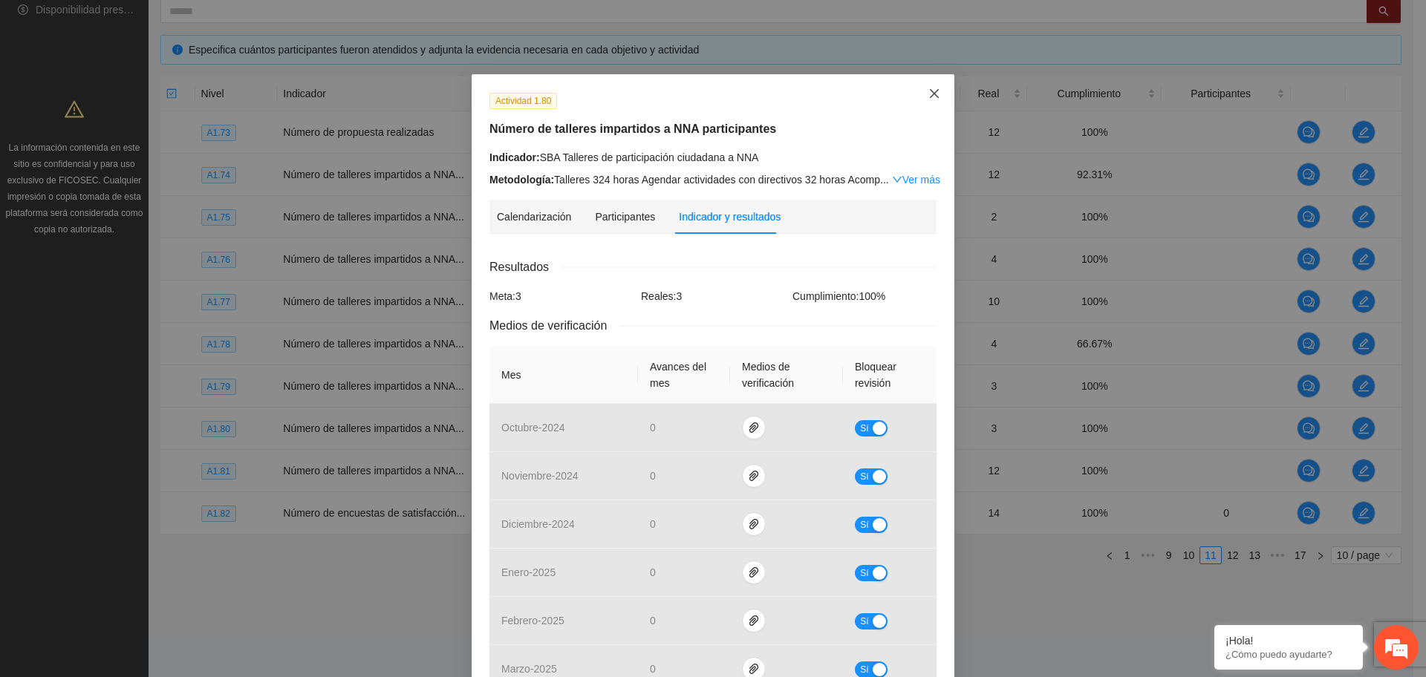
click at [922, 84] on span "Close" at bounding box center [934, 94] width 40 height 40
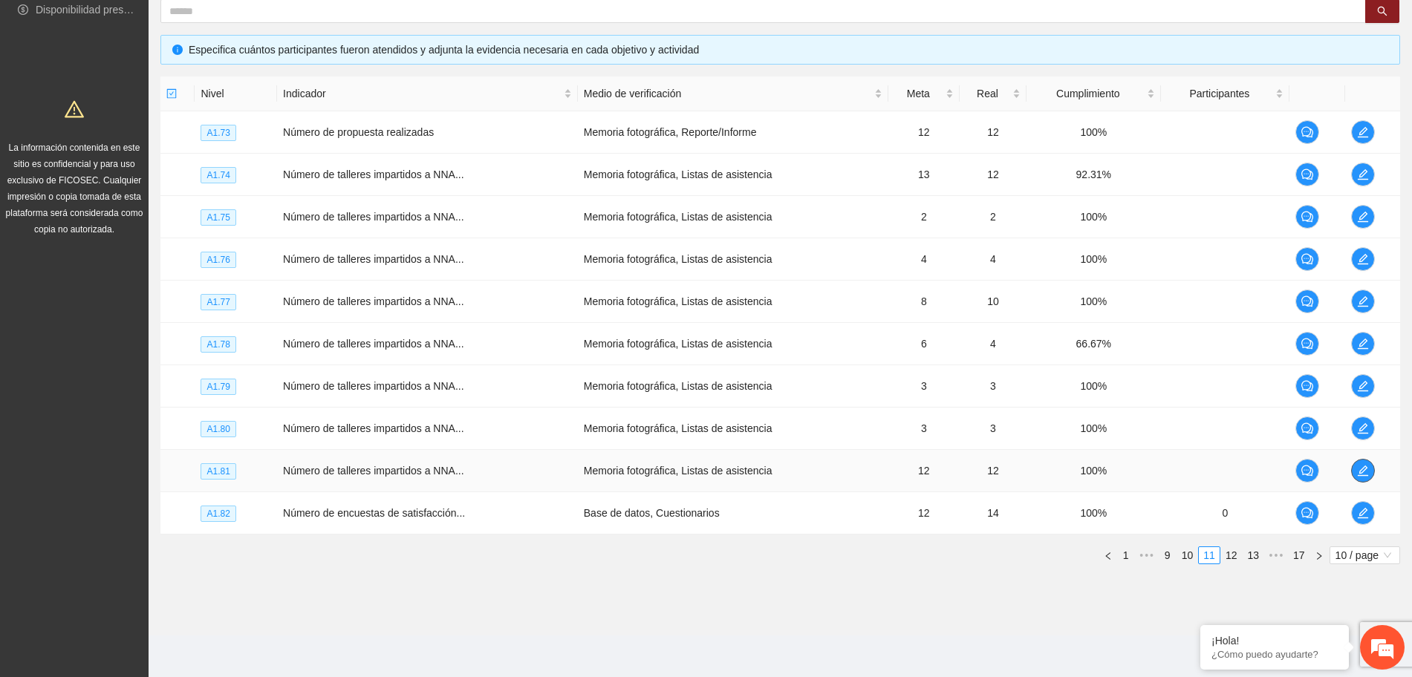
click at [1364, 472] on icon "edit" at bounding box center [1363, 471] width 12 height 12
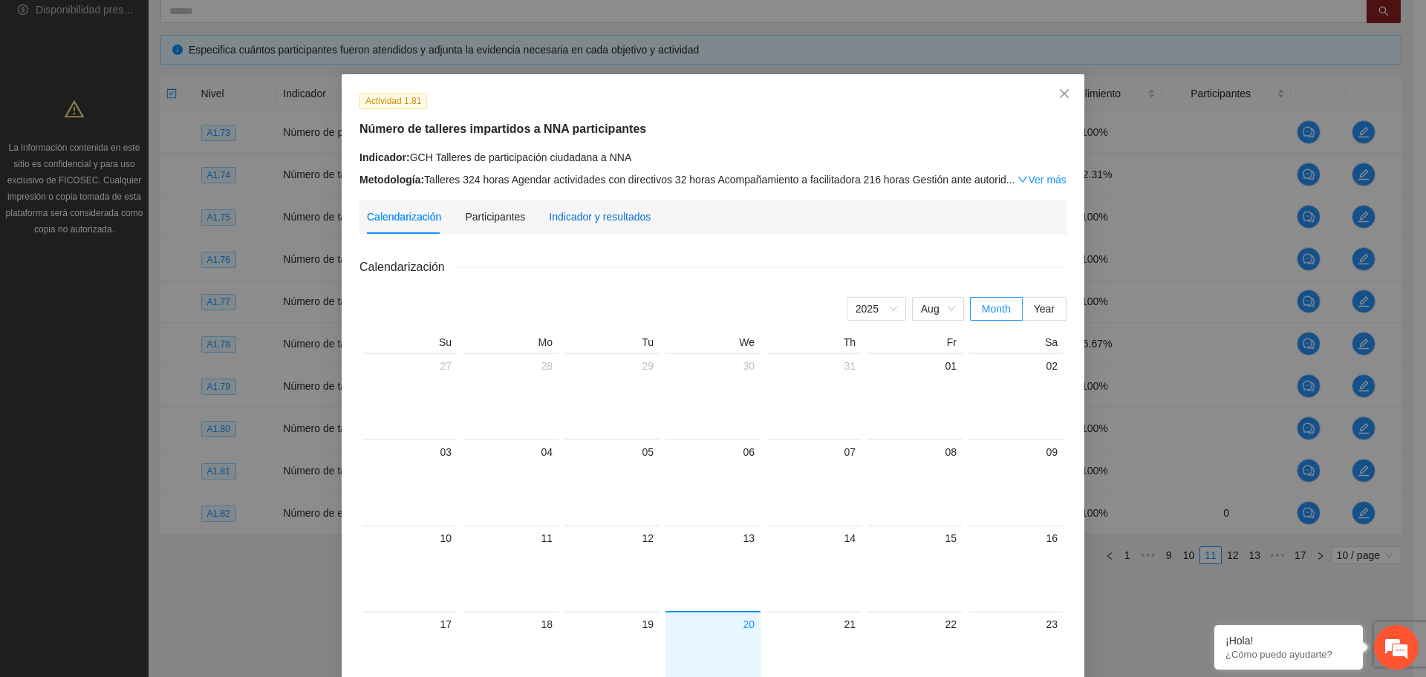
click at [604, 212] on div "Indicador y resultados" at bounding box center [600, 217] width 102 height 16
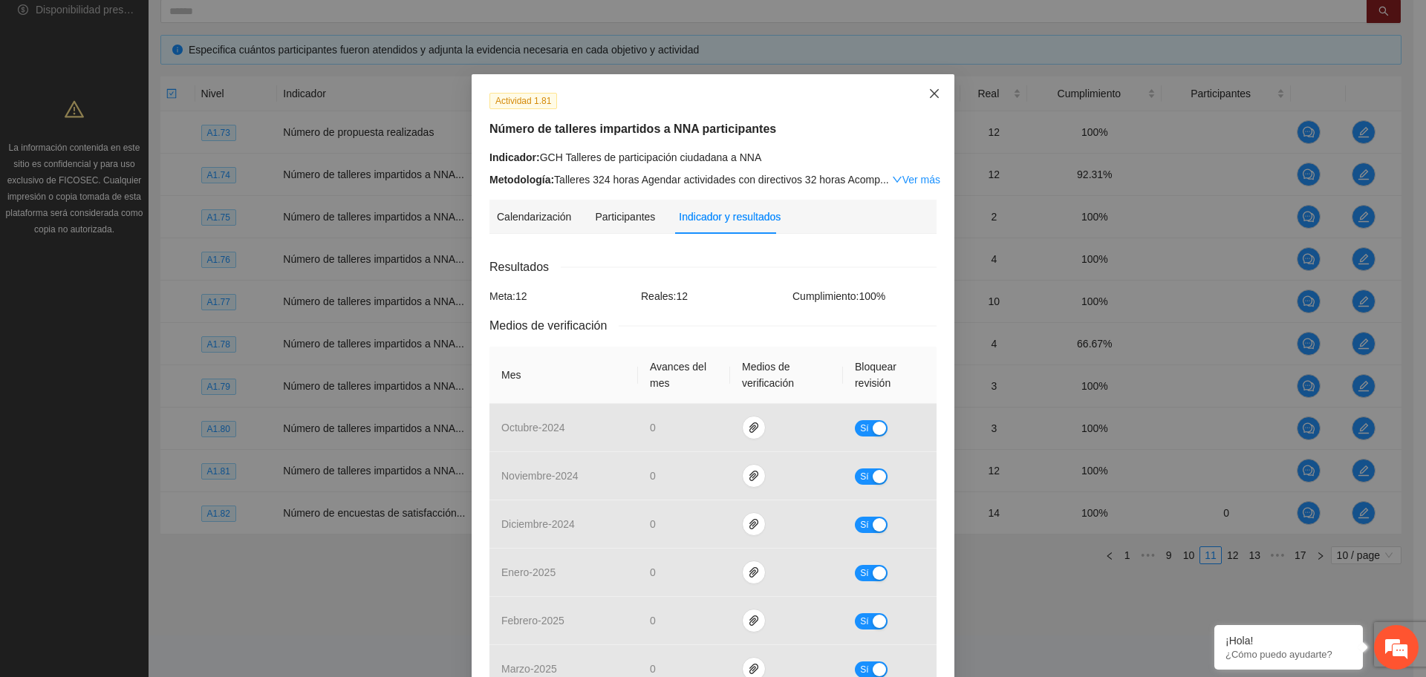
click at [930, 98] on icon "close" at bounding box center [934, 93] width 9 height 9
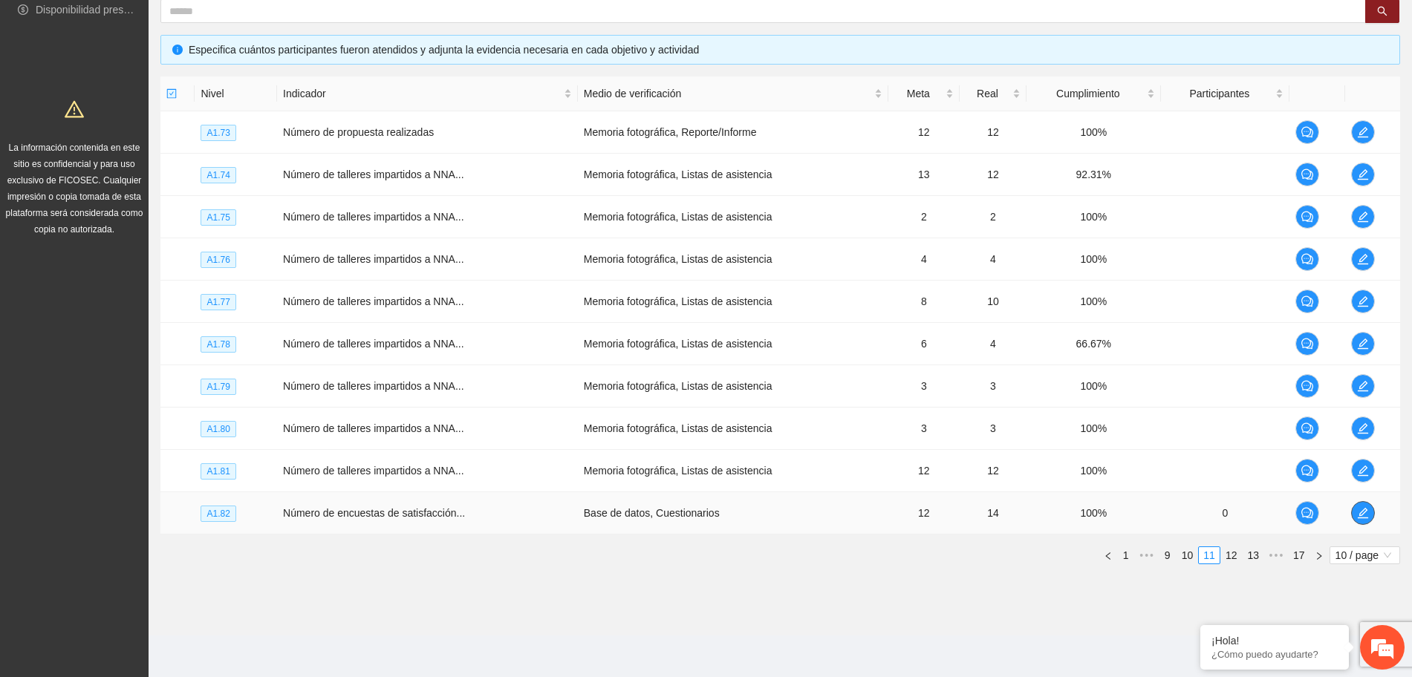
click at [1367, 513] on icon "edit" at bounding box center [1363, 513] width 12 height 12
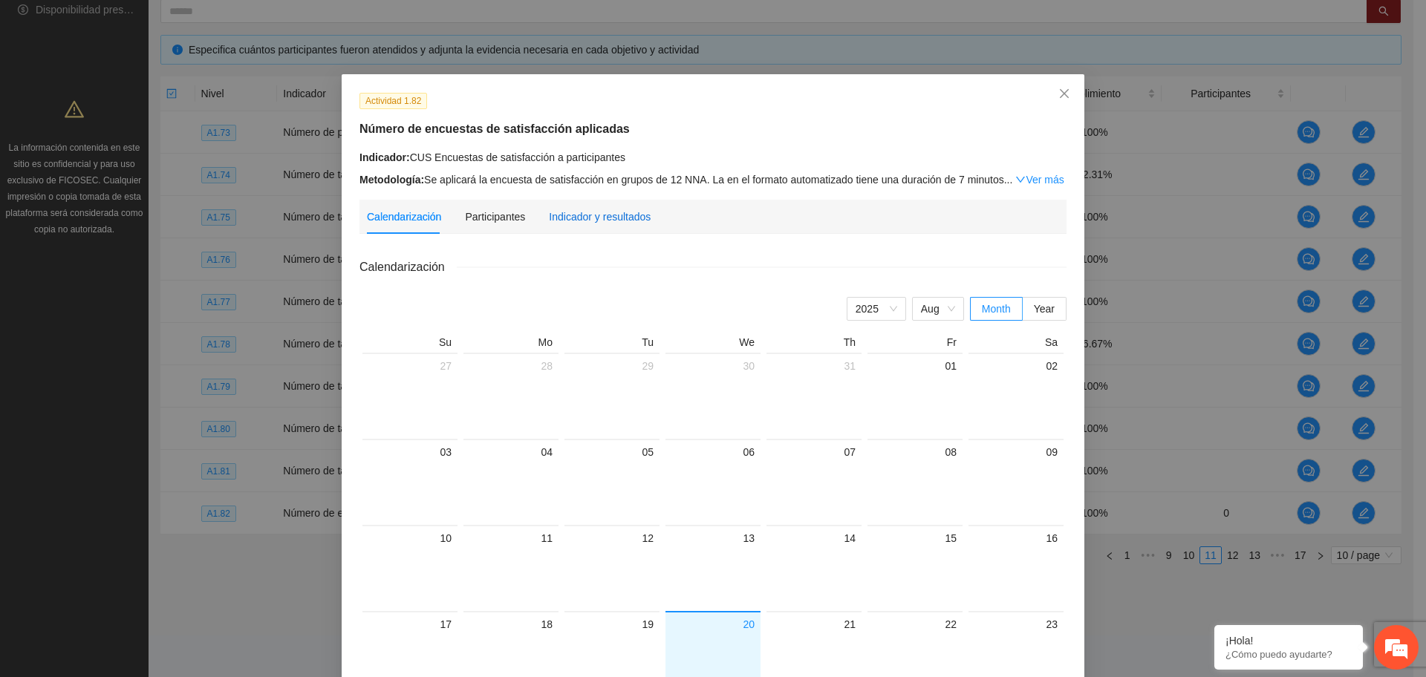
click at [571, 209] on div "Indicador y resultados" at bounding box center [600, 217] width 102 height 16
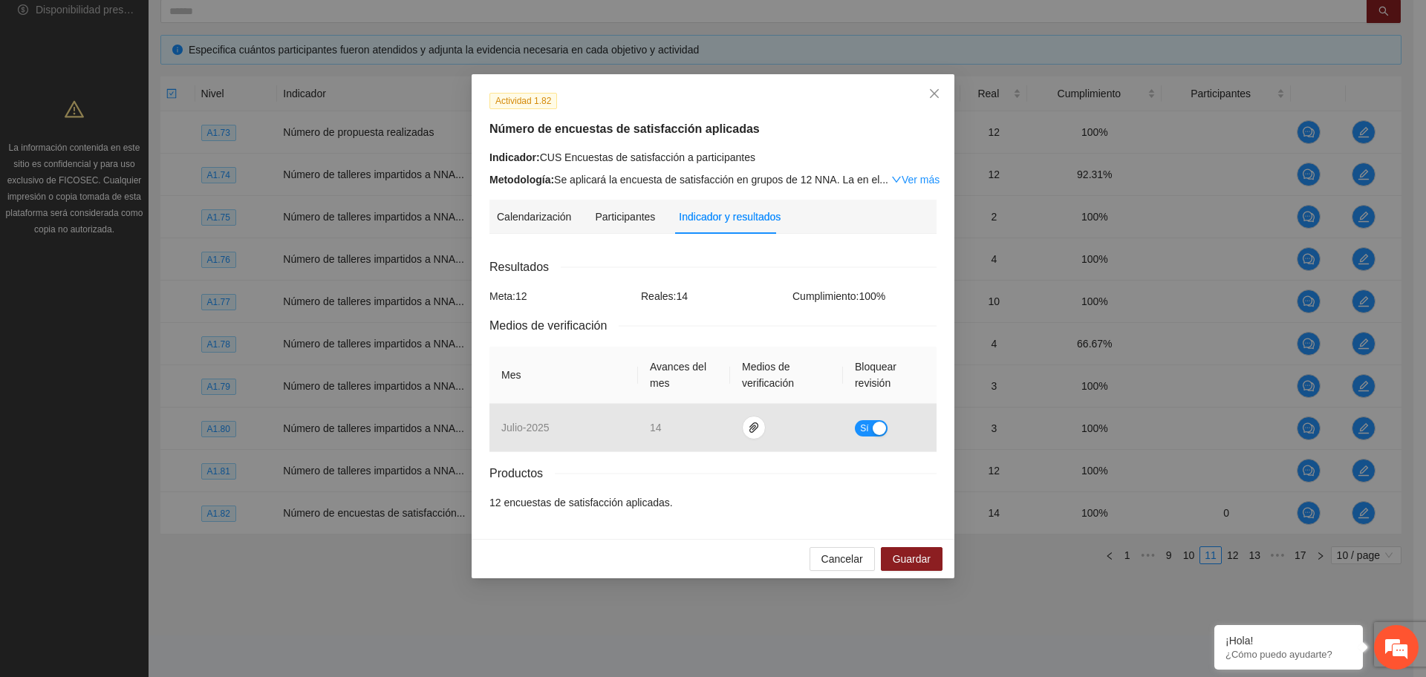
drag, startPoint x: 752, startPoint y: 483, endPoint x: 759, endPoint y: 489, distance: 8.9
click at [753, 483] on div "Resultados Meta: 12 Reales: 14 Cumplimiento: 100 % Medios de verificación Mes A…" at bounding box center [712, 384] width 447 height 253
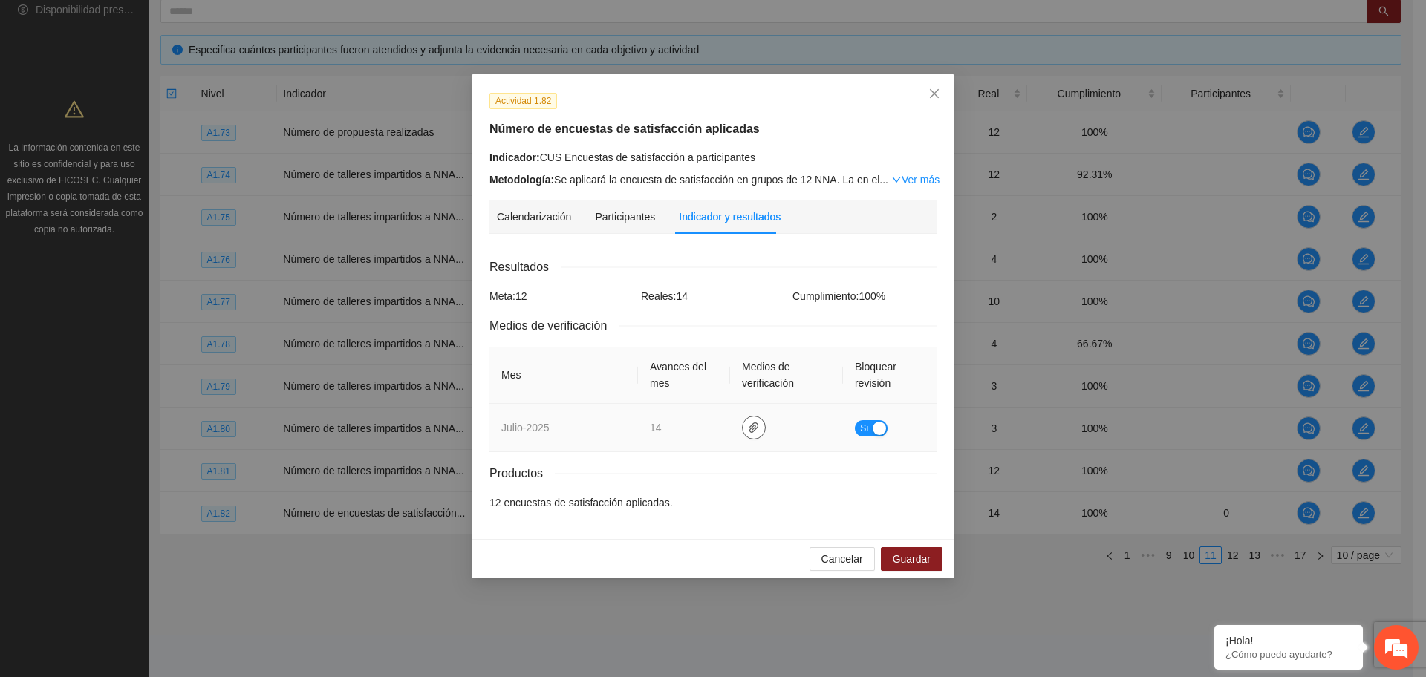
click at [755, 427] on icon "paper-clip" at bounding box center [753, 428] width 9 height 10
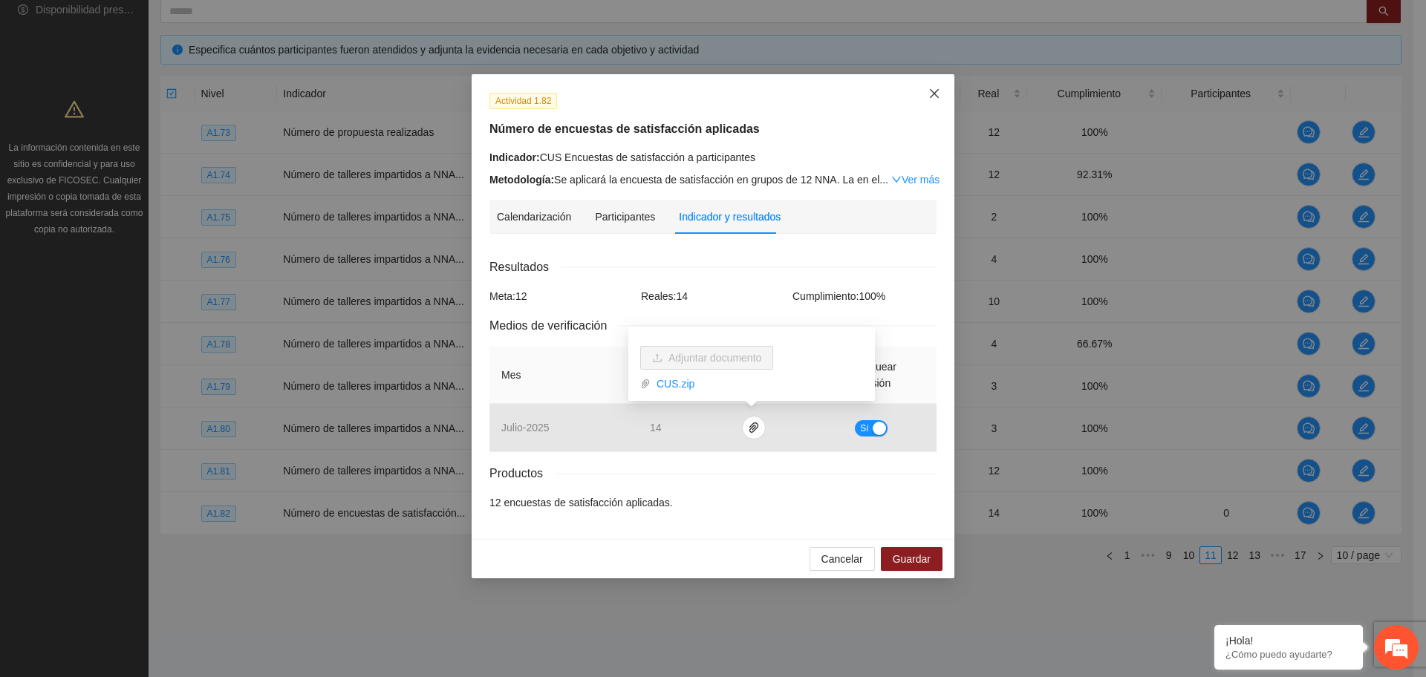
click at [943, 94] on span "Close" at bounding box center [934, 94] width 40 height 40
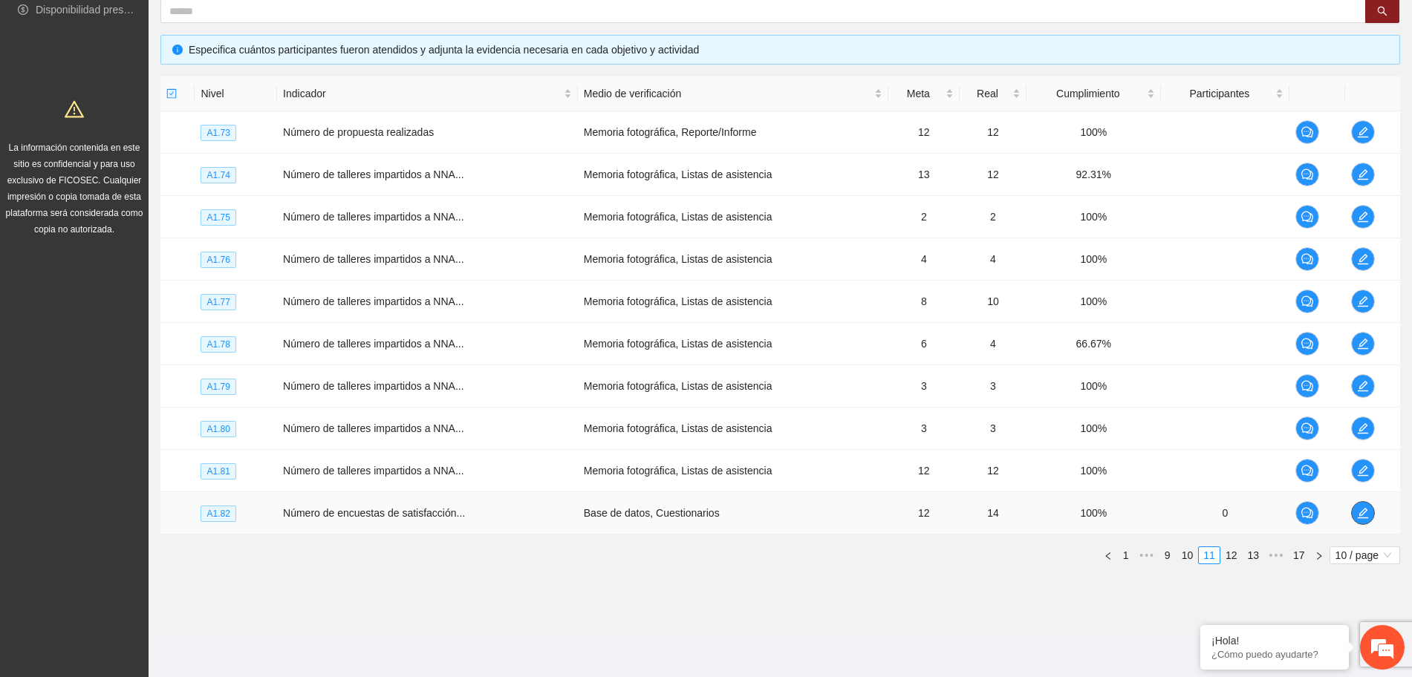
click at [1354, 513] on span "edit" at bounding box center [1363, 513] width 22 height 12
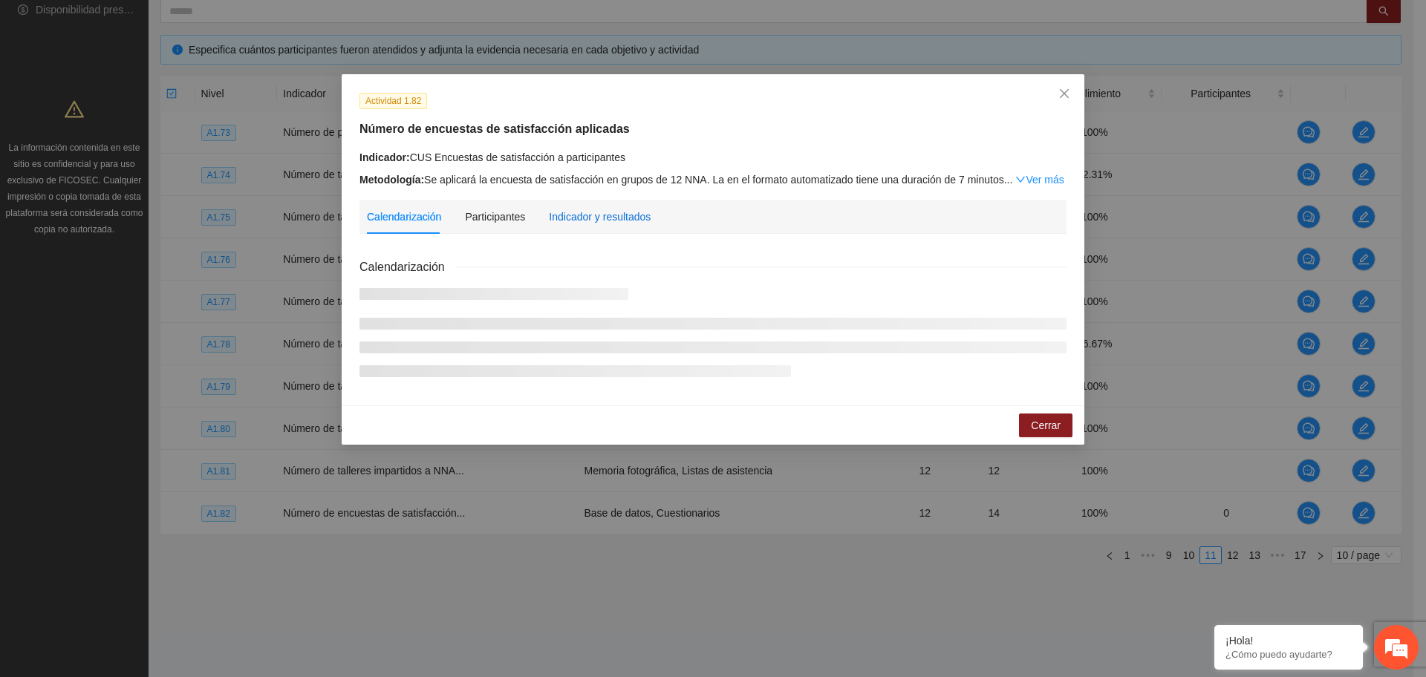
click at [556, 210] on div "Indicador y resultados" at bounding box center [600, 217] width 102 height 16
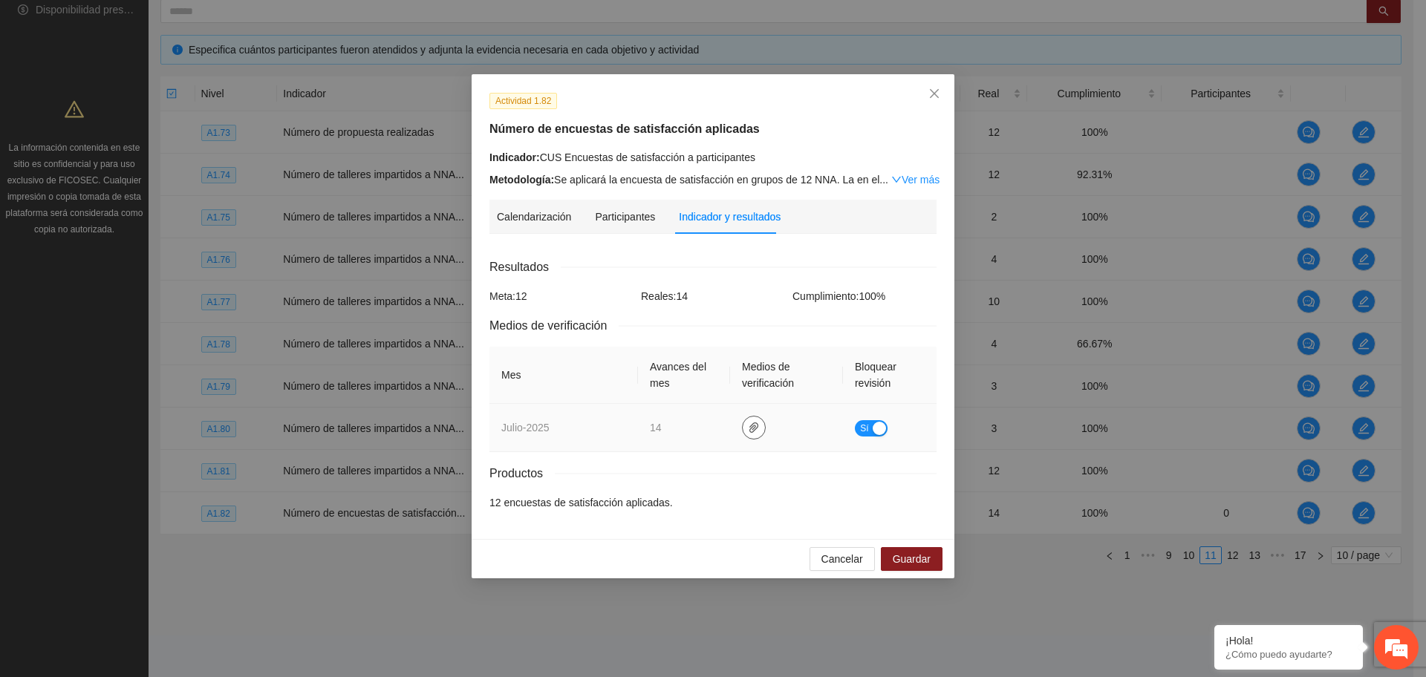
click at [752, 429] on icon "paper-clip" at bounding box center [753, 428] width 9 height 10
click at [677, 385] on link "CUS.zip" at bounding box center [757, 384] width 212 height 16
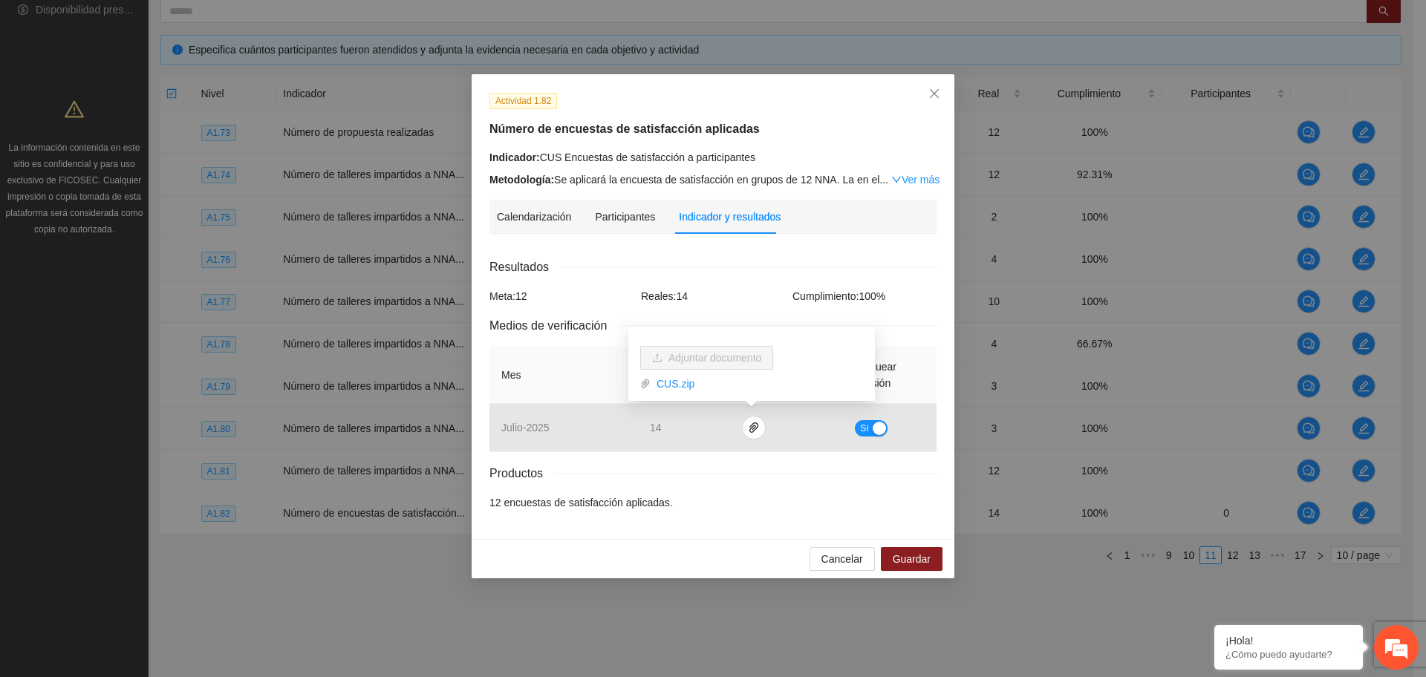
click at [711, 275] on div "Resultados" at bounding box center [712, 267] width 447 height 19
click at [930, 567] on button "Guardar" at bounding box center [912, 559] width 62 height 24
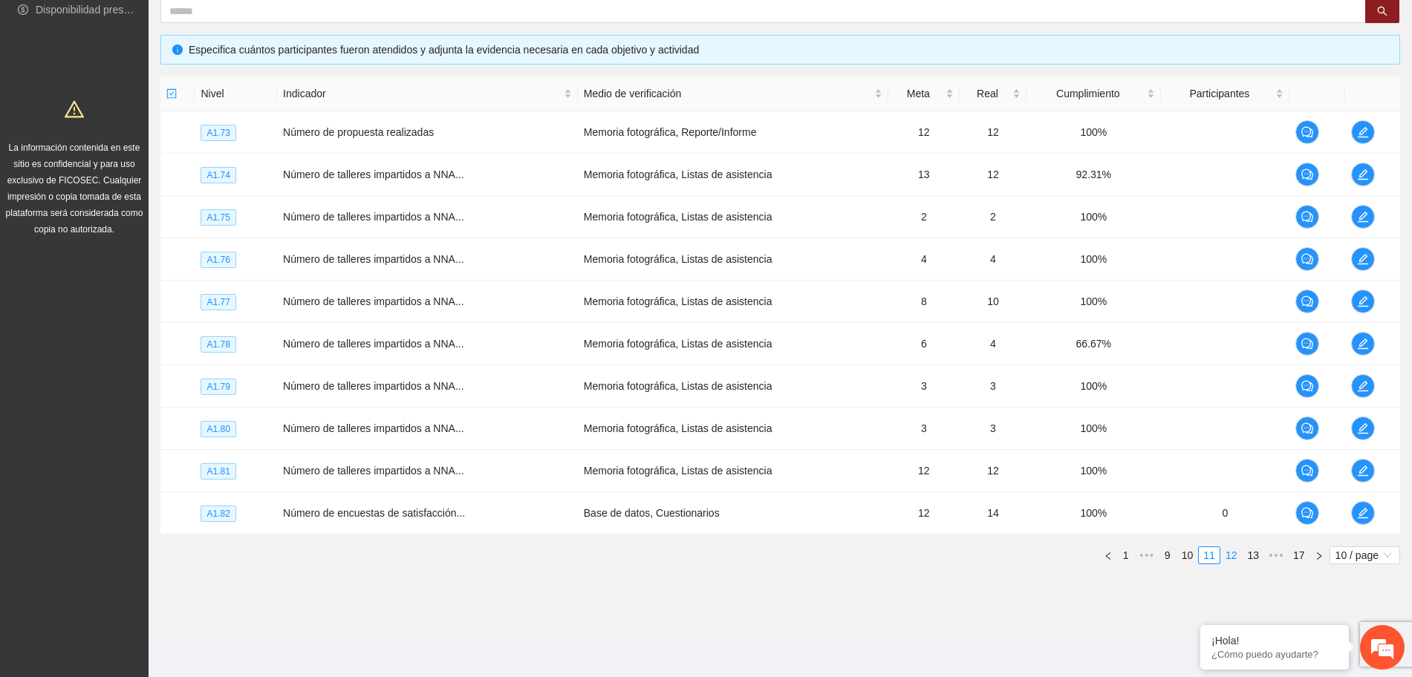
click at [1233, 554] on link "12" at bounding box center [1231, 555] width 21 height 16
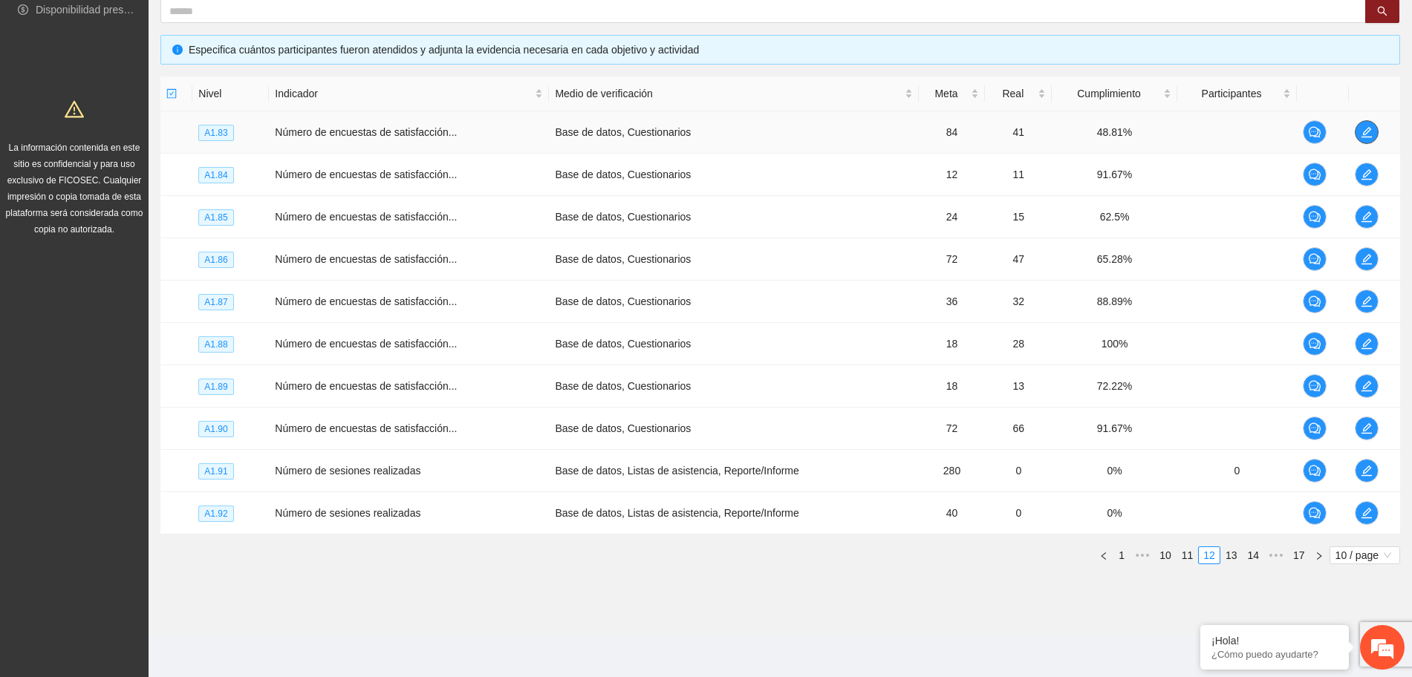
click at [1368, 133] on icon "edit" at bounding box center [1367, 132] width 12 height 12
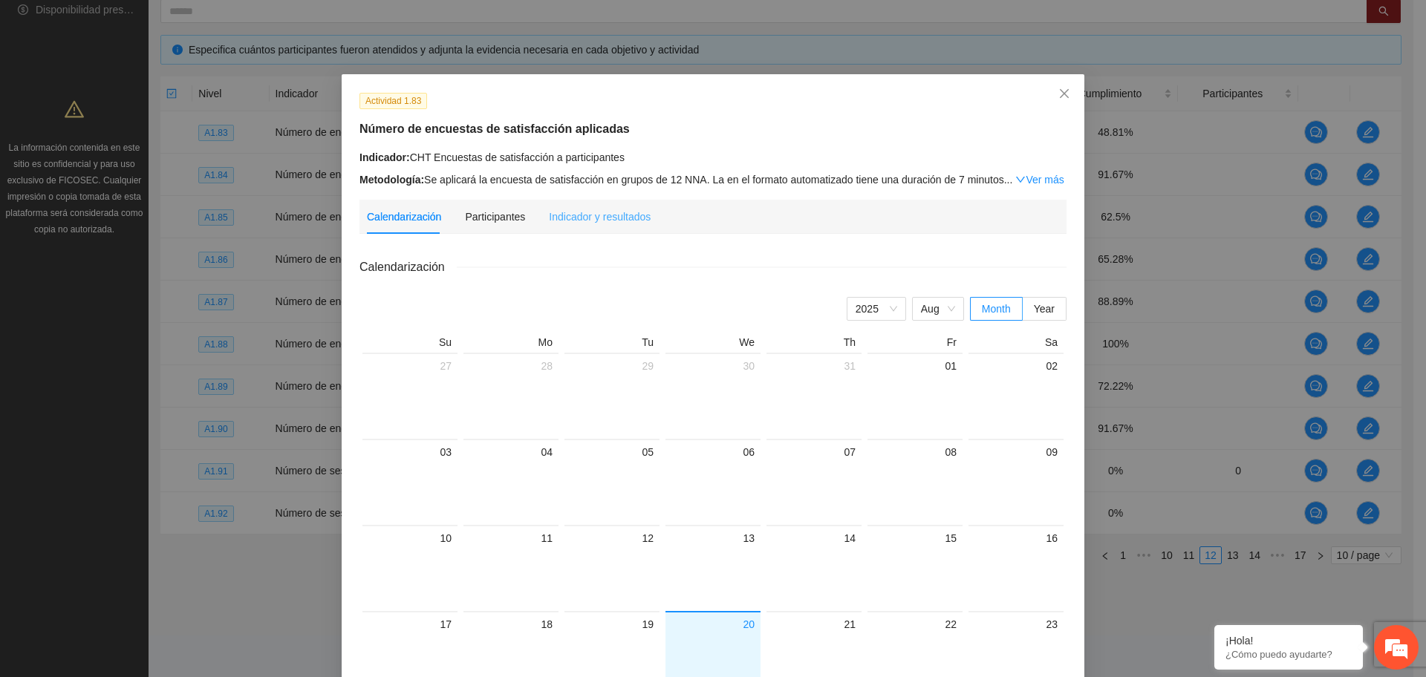
click at [575, 226] on div "Indicador y resultados" at bounding box center [600, 217] width 102 height 34
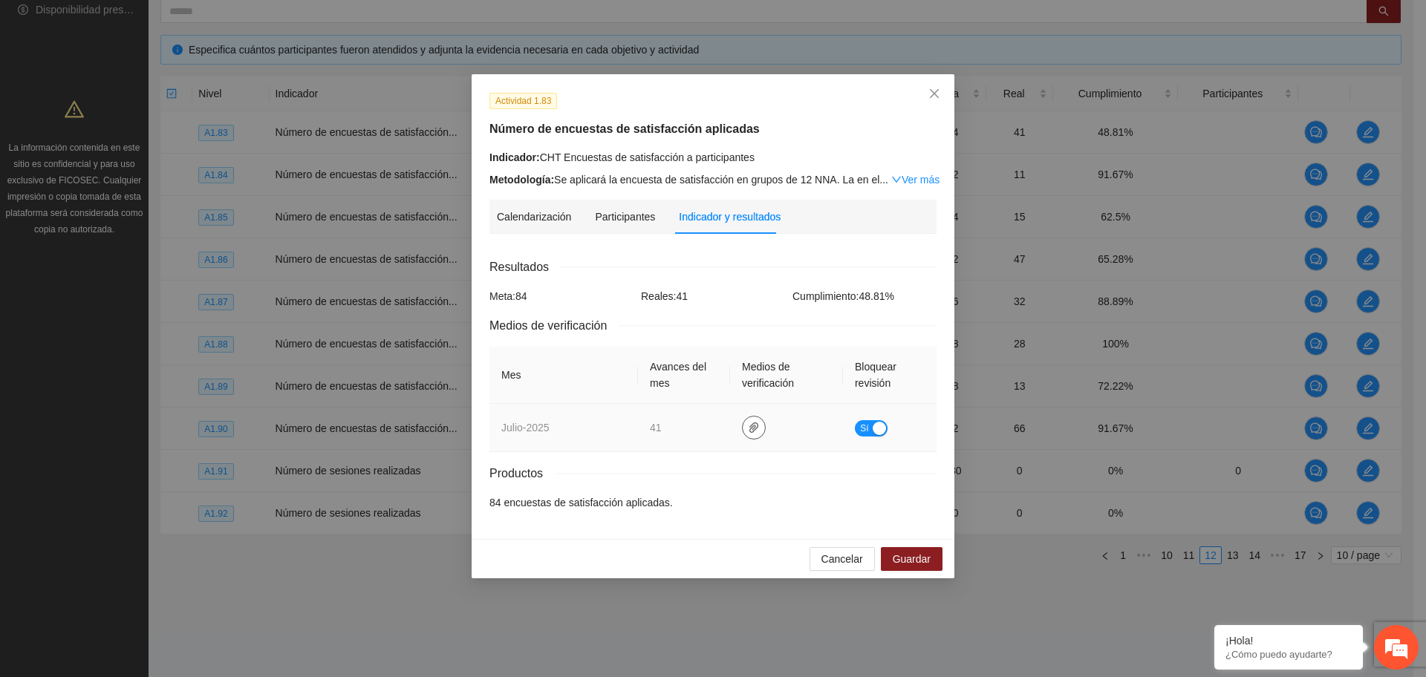
click at [753, 434] on button "button" at bounding box center [754, 428] width 24 height 24
click at [665, 386] on link "CHT.zip" at bounding box center [757, 384] width 212 height 16
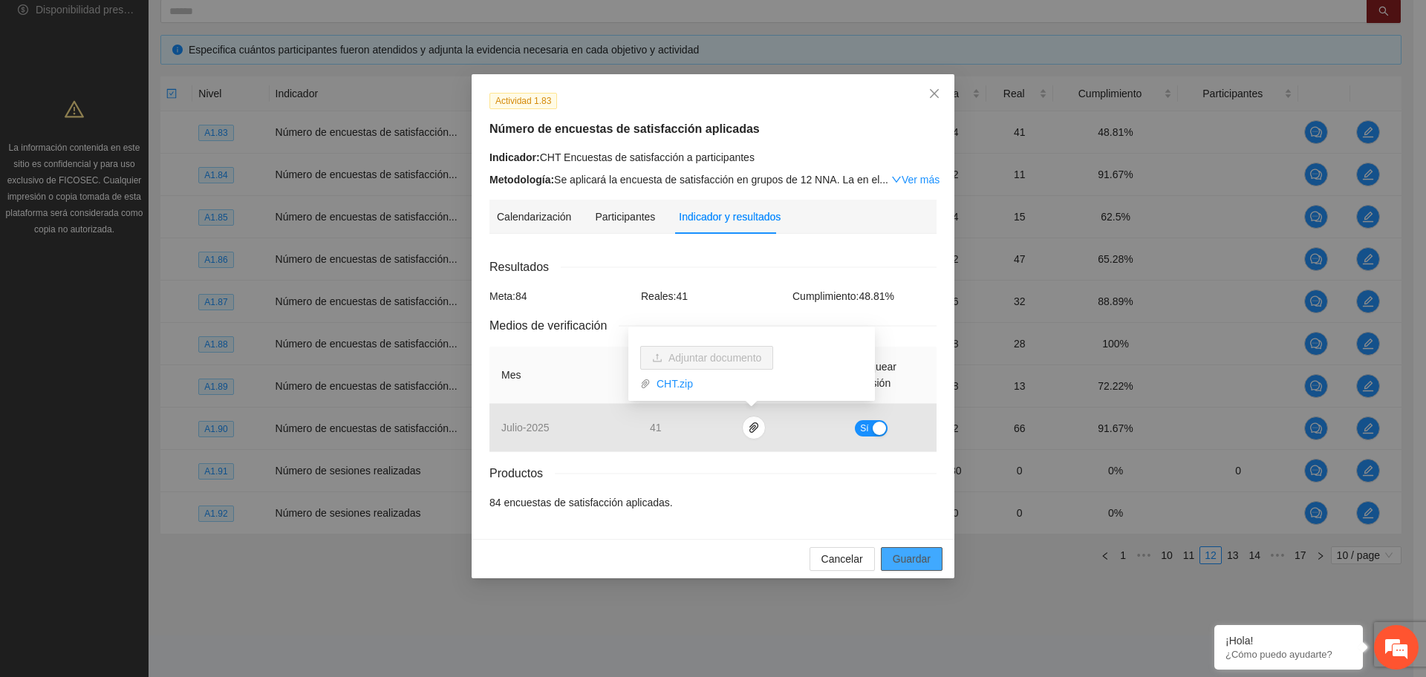
click at [898, 560] on span "Guardar" at bounding box center [912, 559] width 38 height 16
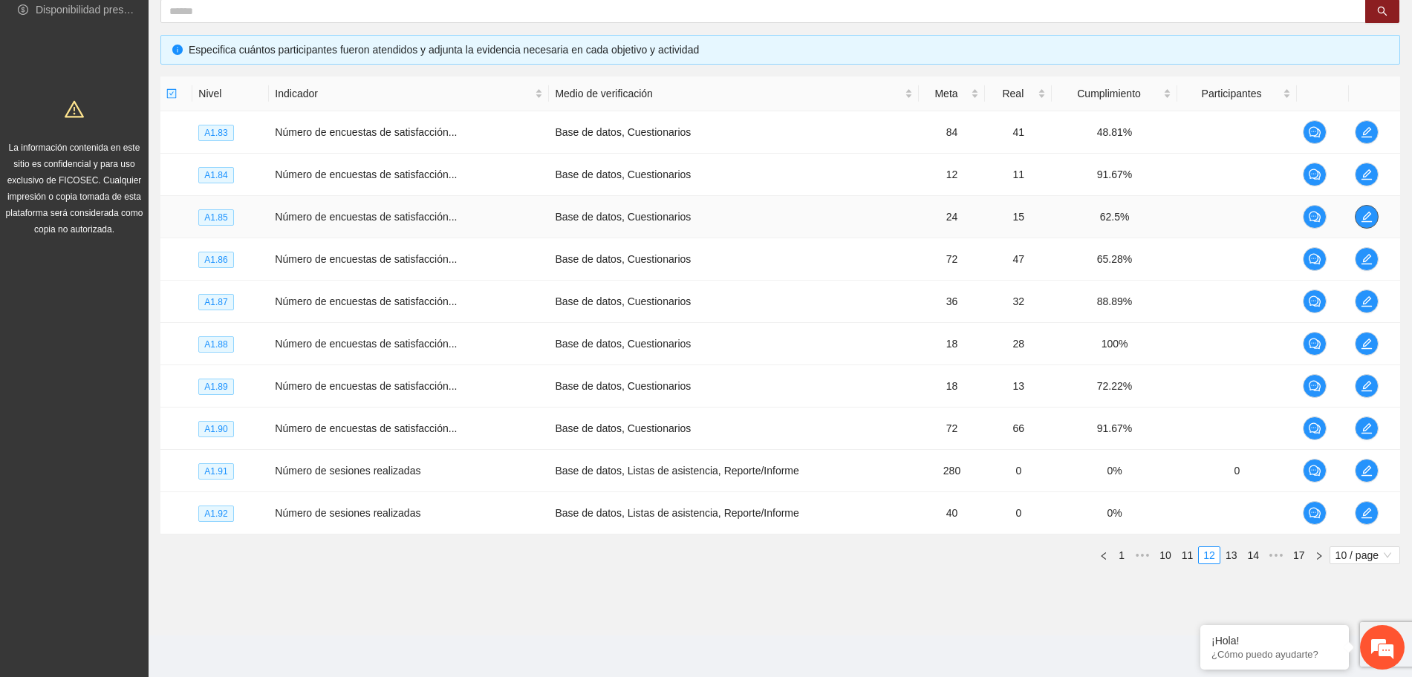
click at [1363, 214] on icon "edit" at bounding box center [1367, 217] width 12 height 12
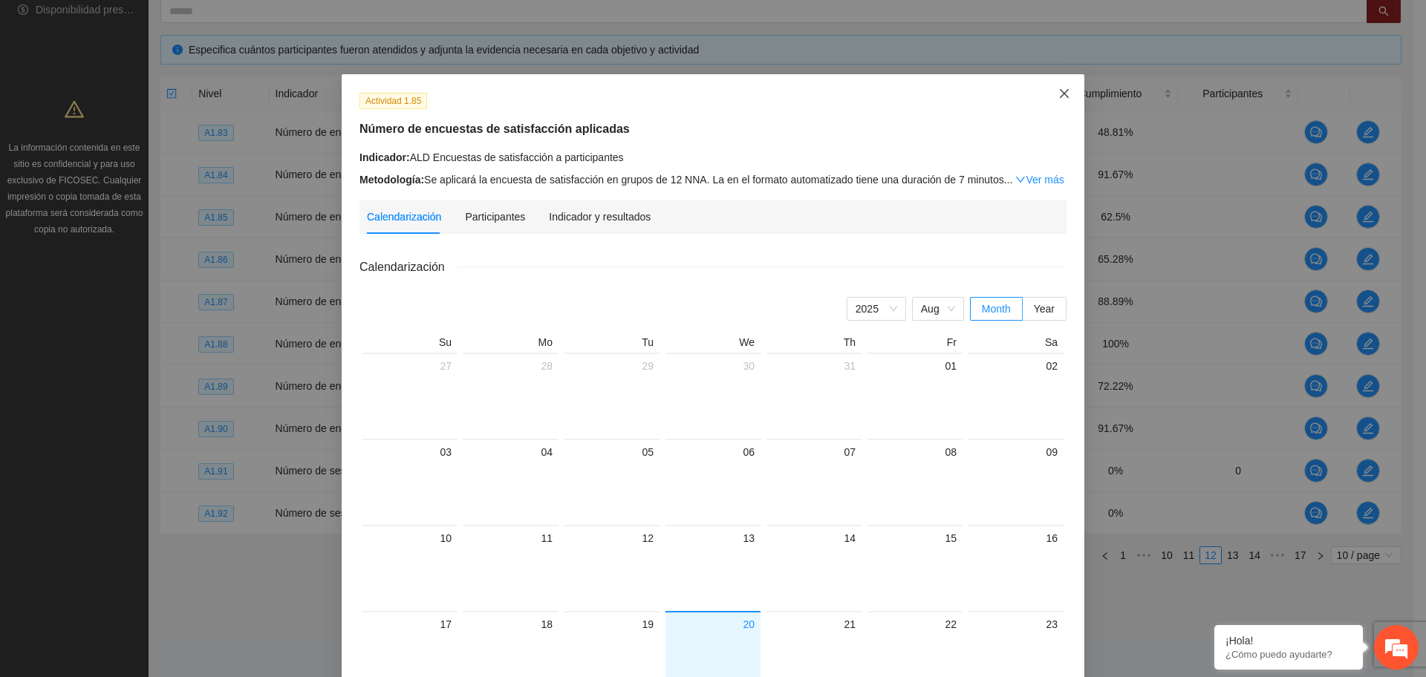
click at [1058, 88] on icon "close" at bounding box center [1064, 94] width 12 height 12
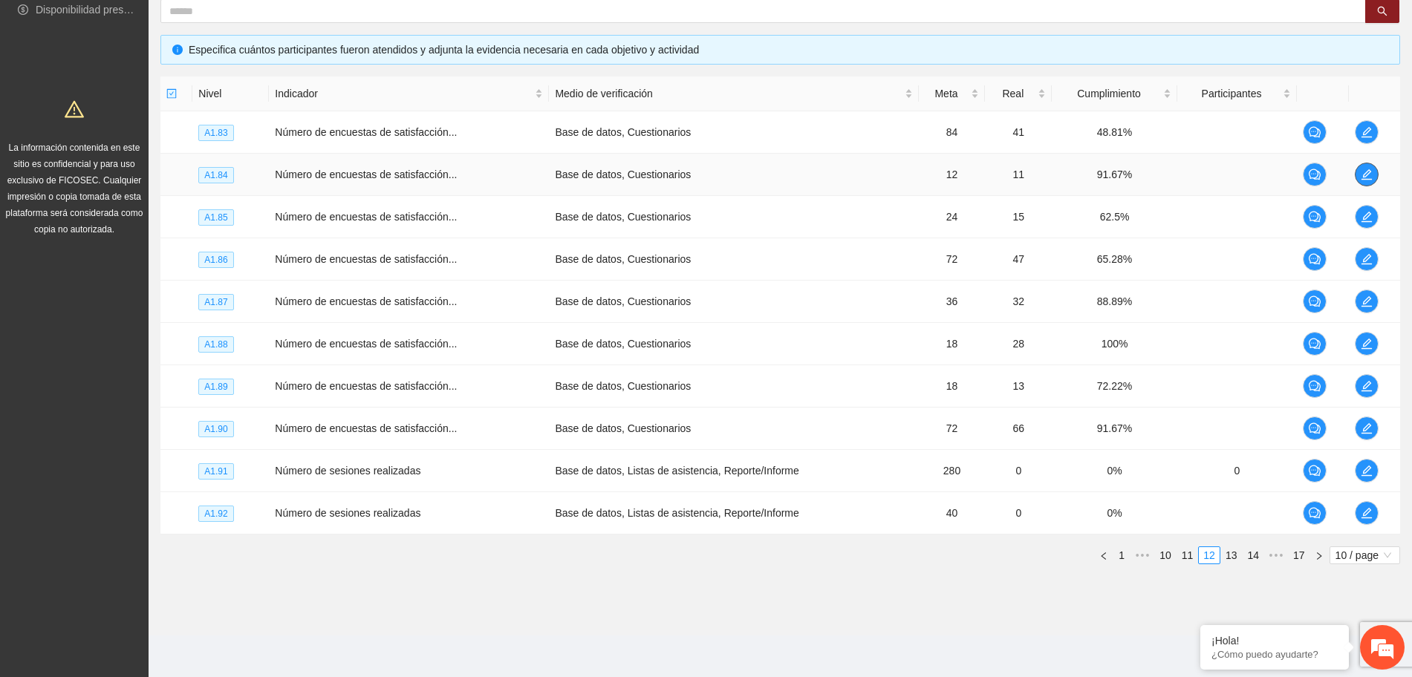
click at [1358, 174] on span "edit" at bounding box center [1366, 175] width 22 height 12
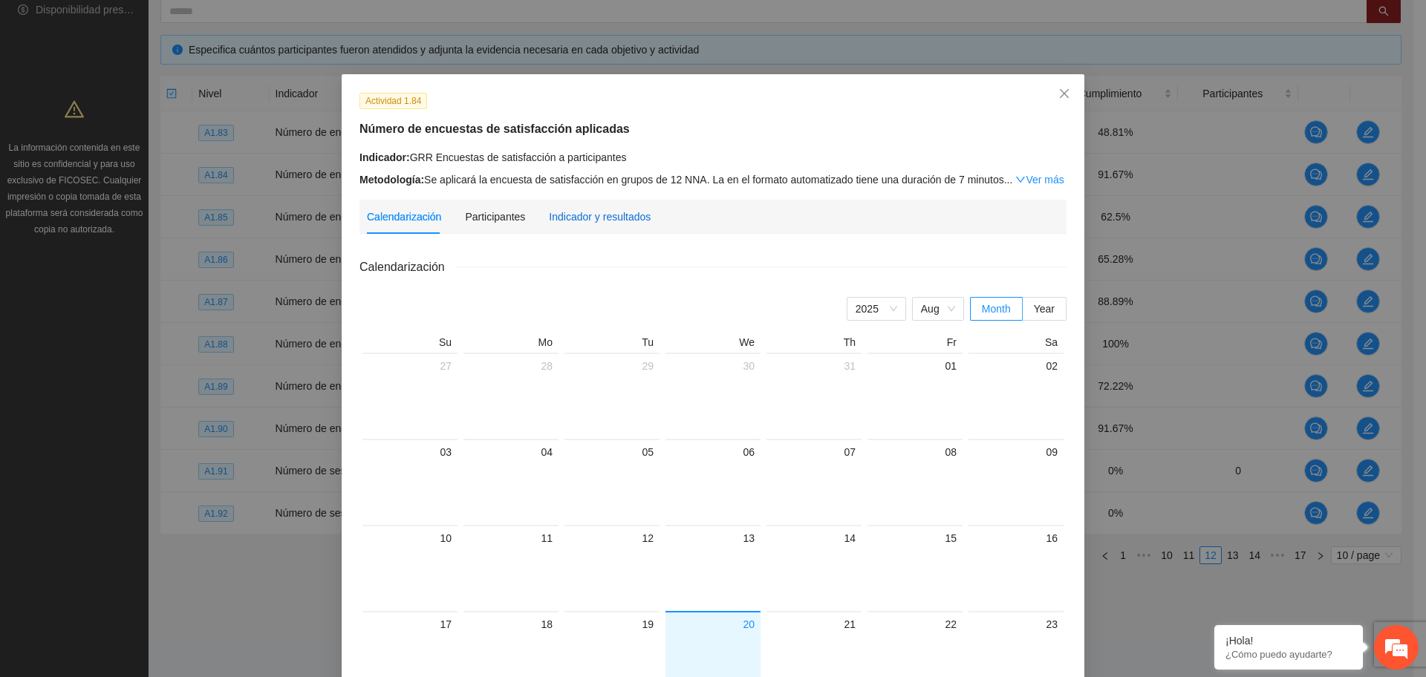
click at [608, 212] on div "Indicador y resultados" at bounding box center [600, 217] width 102 height 16
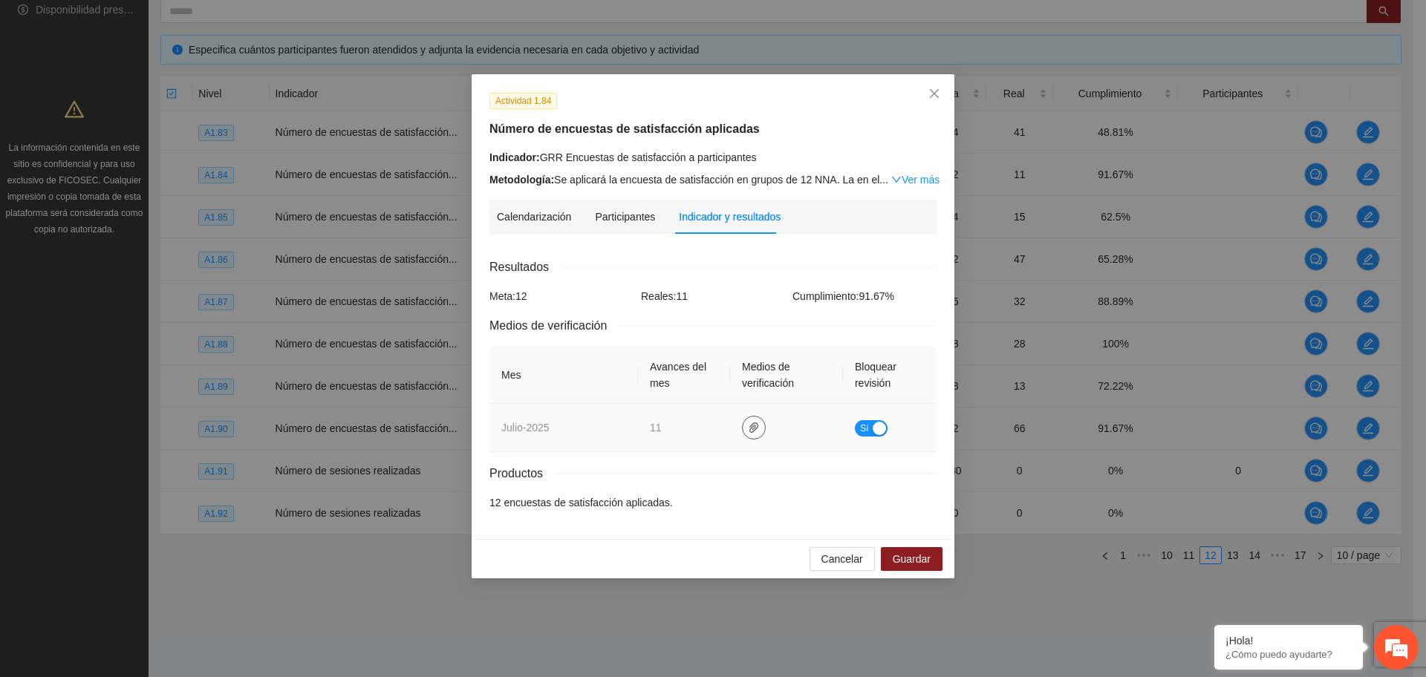
click at [748, 425] on icon "paper-clip" at bounding box center [754, 428] width 12 height 12
click at [674, 387] on link "GRR.zip" at bounding box center [757, 384] width 212 height 16
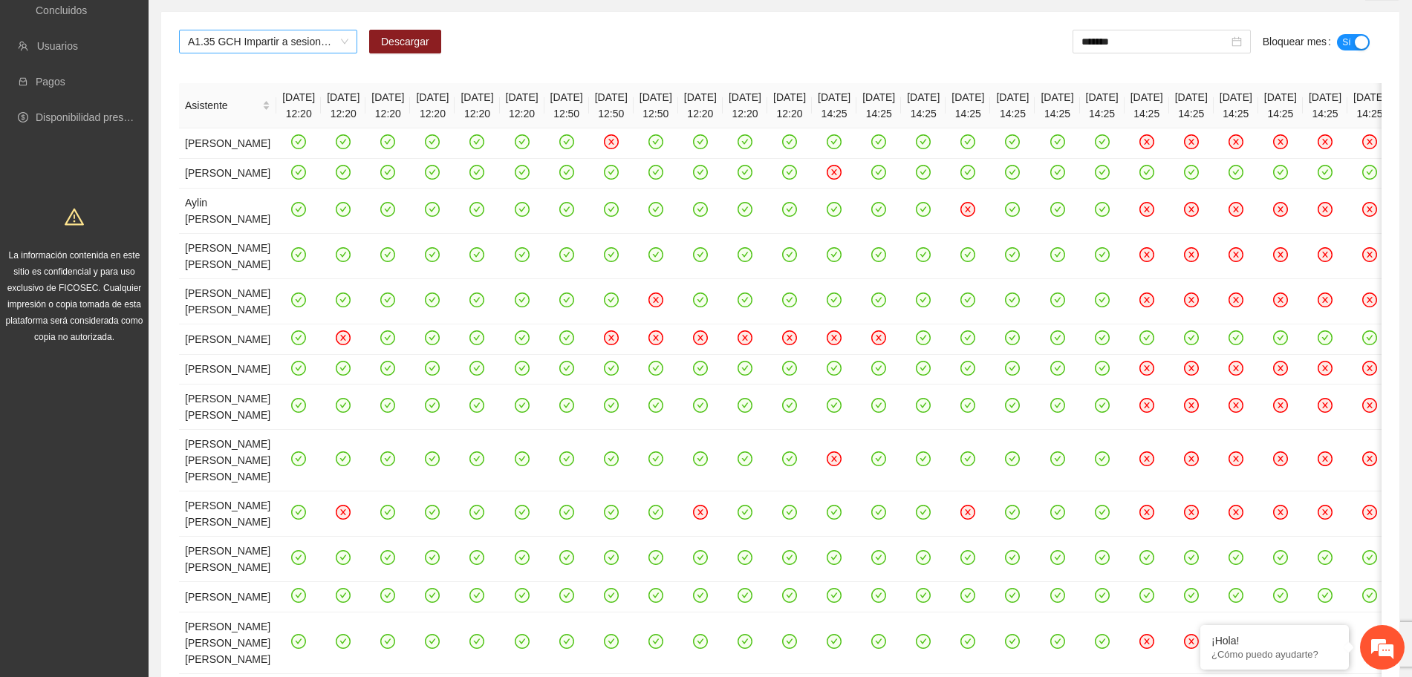
click at [281, 39] on span "A1.35 GCH Impartir a sesiones de comunidad de diálogo" at bounding box center [268, 41] width 160 height 22
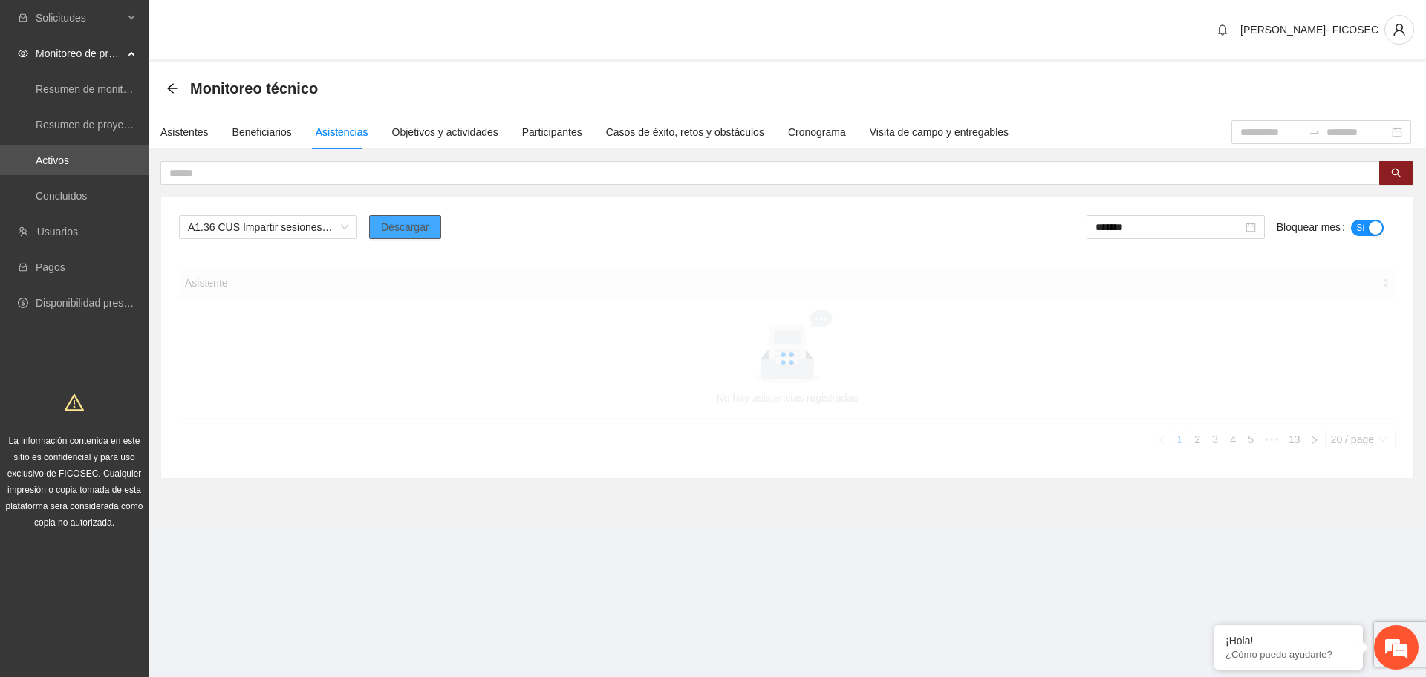
click at [407, 229] on span "Descargar" at bounding box center [405, 227] width 48 height 16
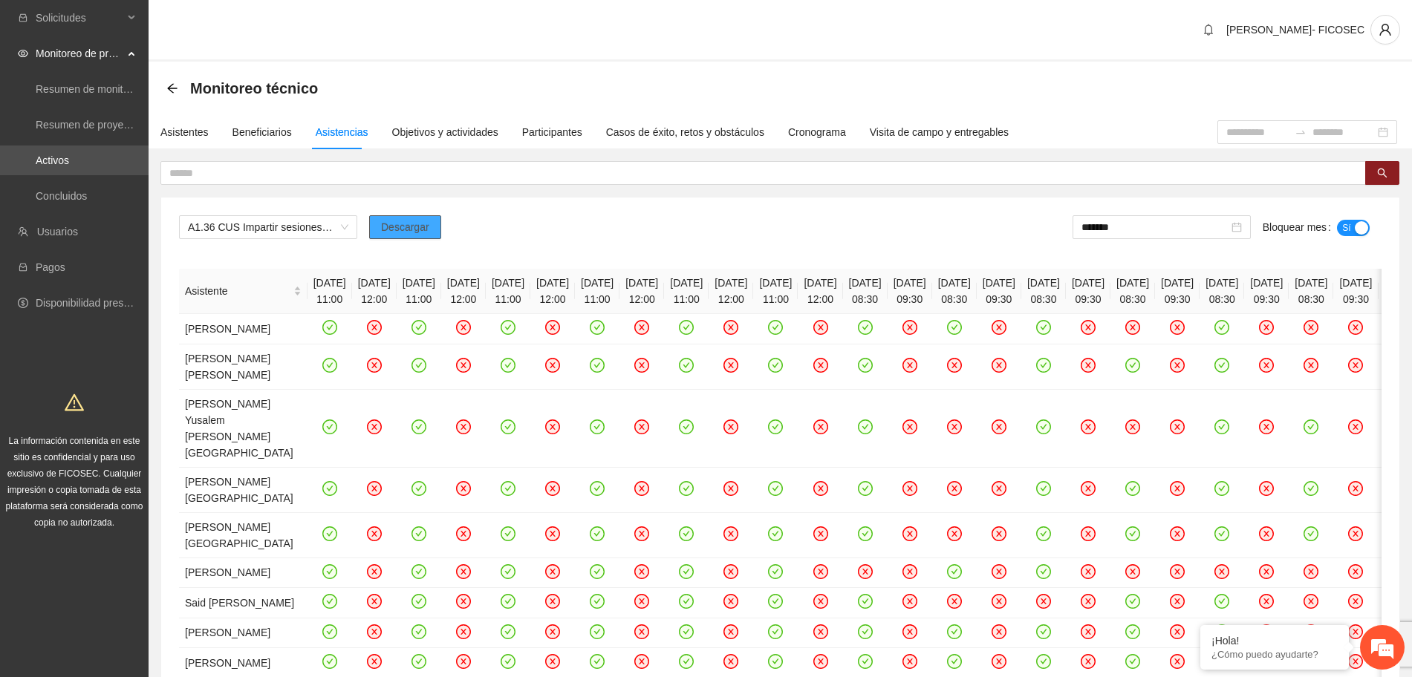
click at [407, 229] on span "Descargar" at bounding box center [405, 227] width 48 height 16
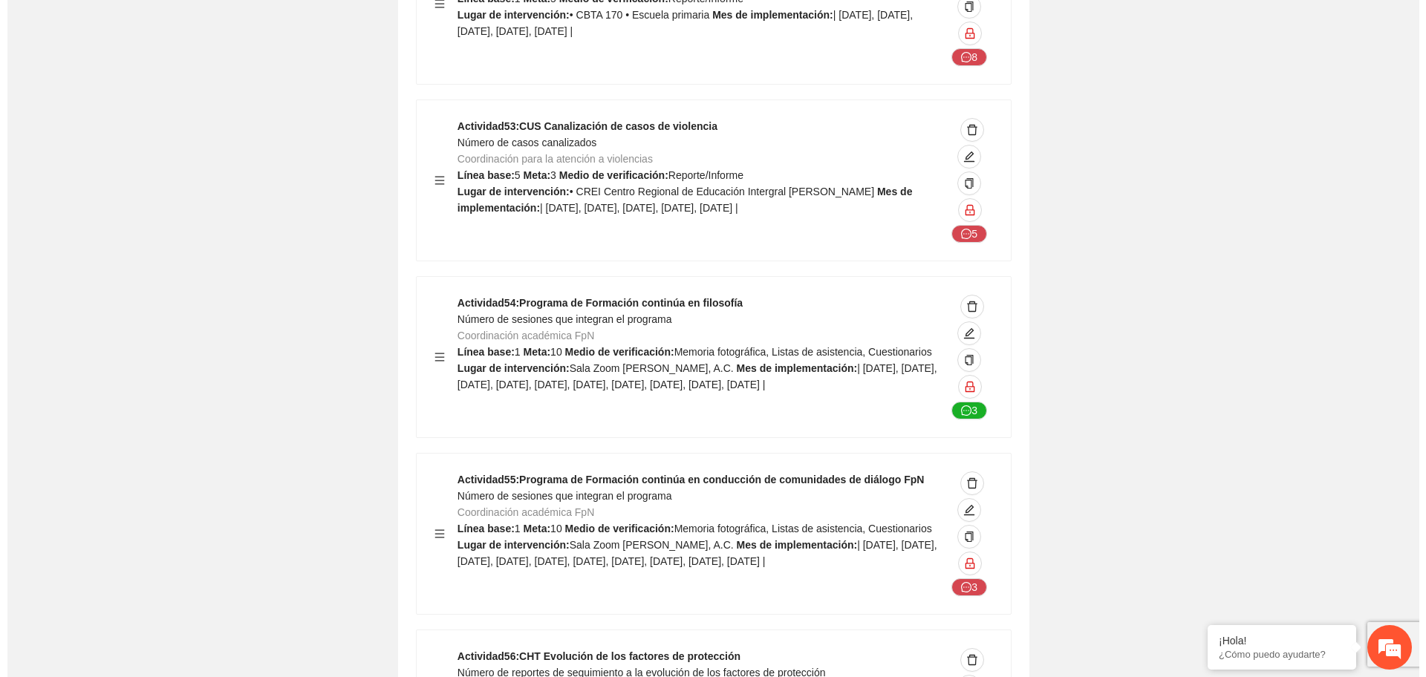
scroll to position [15039, 0]
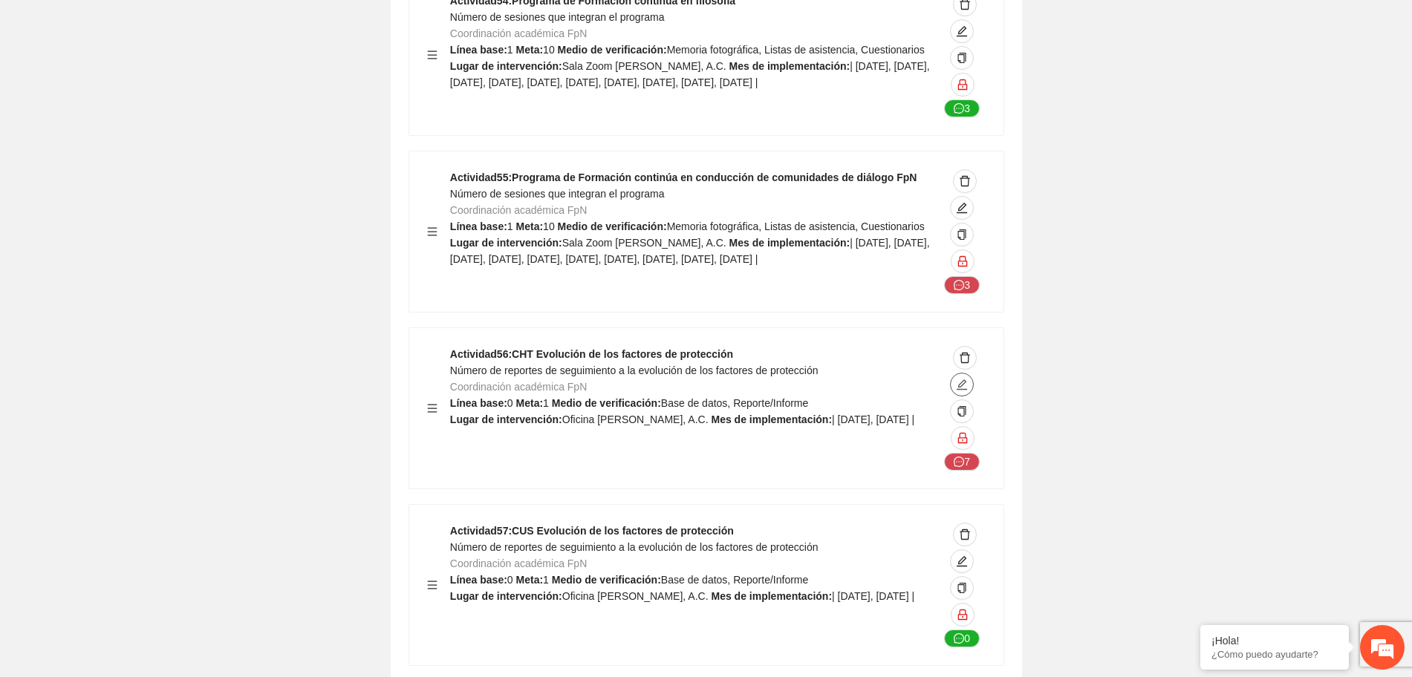
click at [962, 391] on icon "edit" at bounding box center [962, 385] width 12 height 12
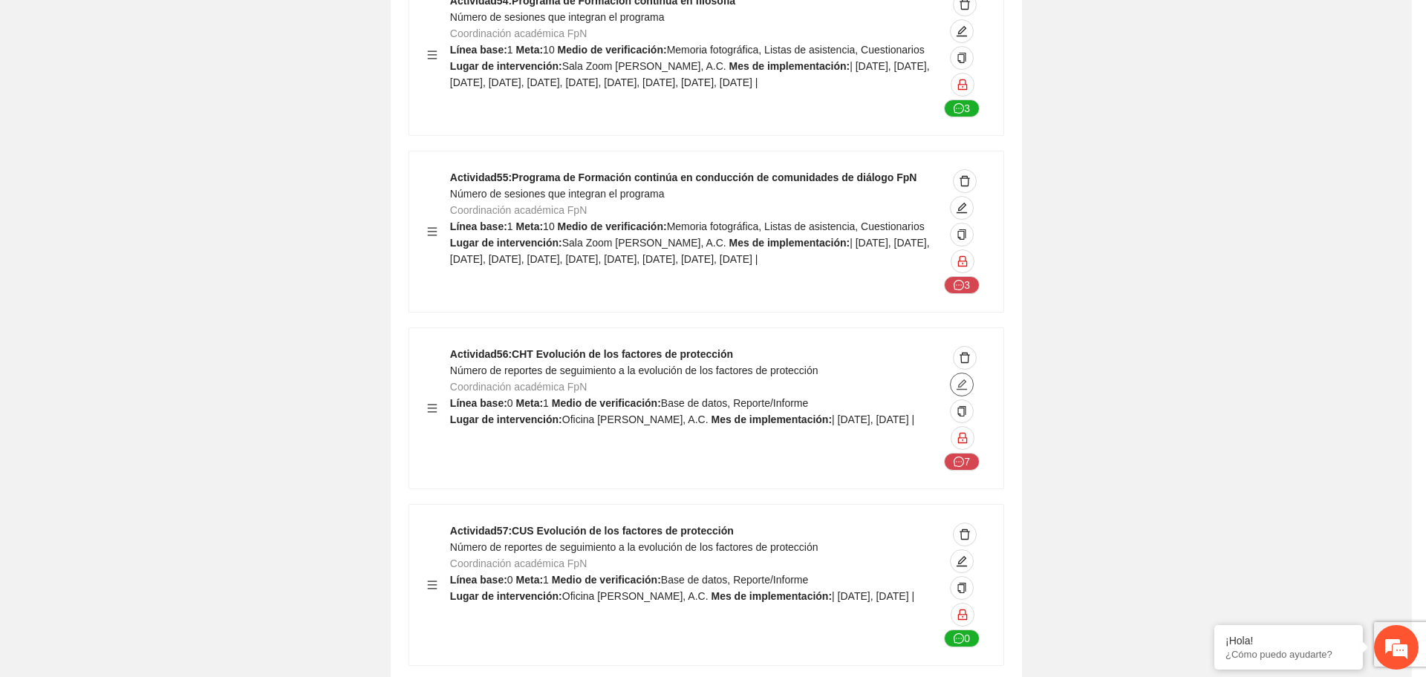
type textarea "**********"
type input "**********"
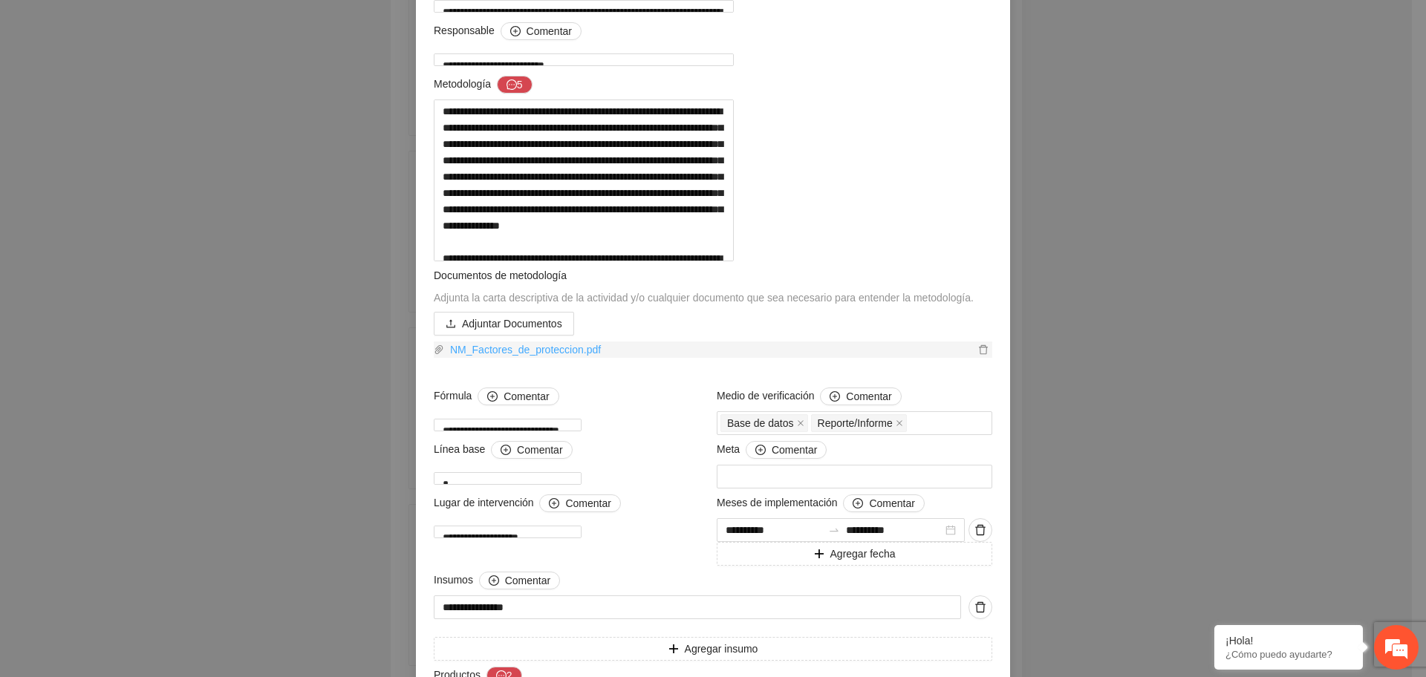
scroll to position [186, 0]
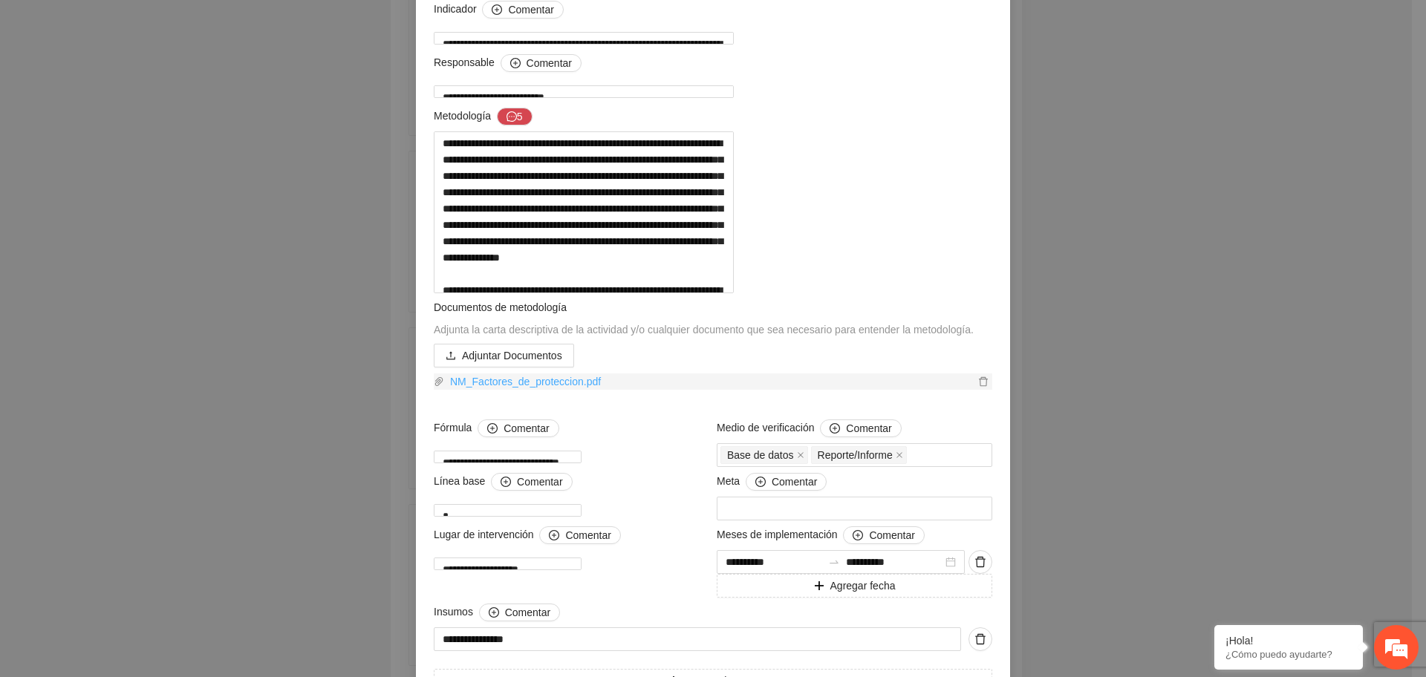
click at [554, 390] on link "NM_Factores_de_proteccion.pdf" at bounding box center [709, 382] width 530 height 16
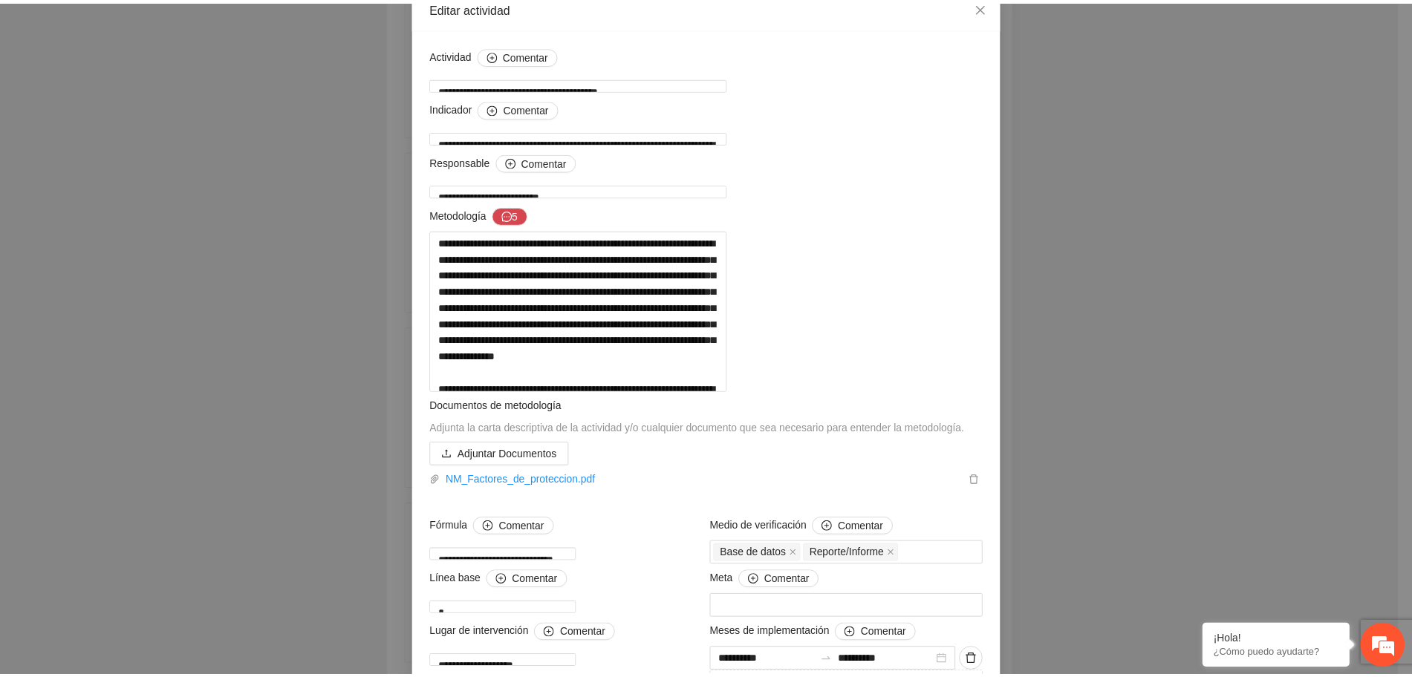
scroll to position [0, 0]
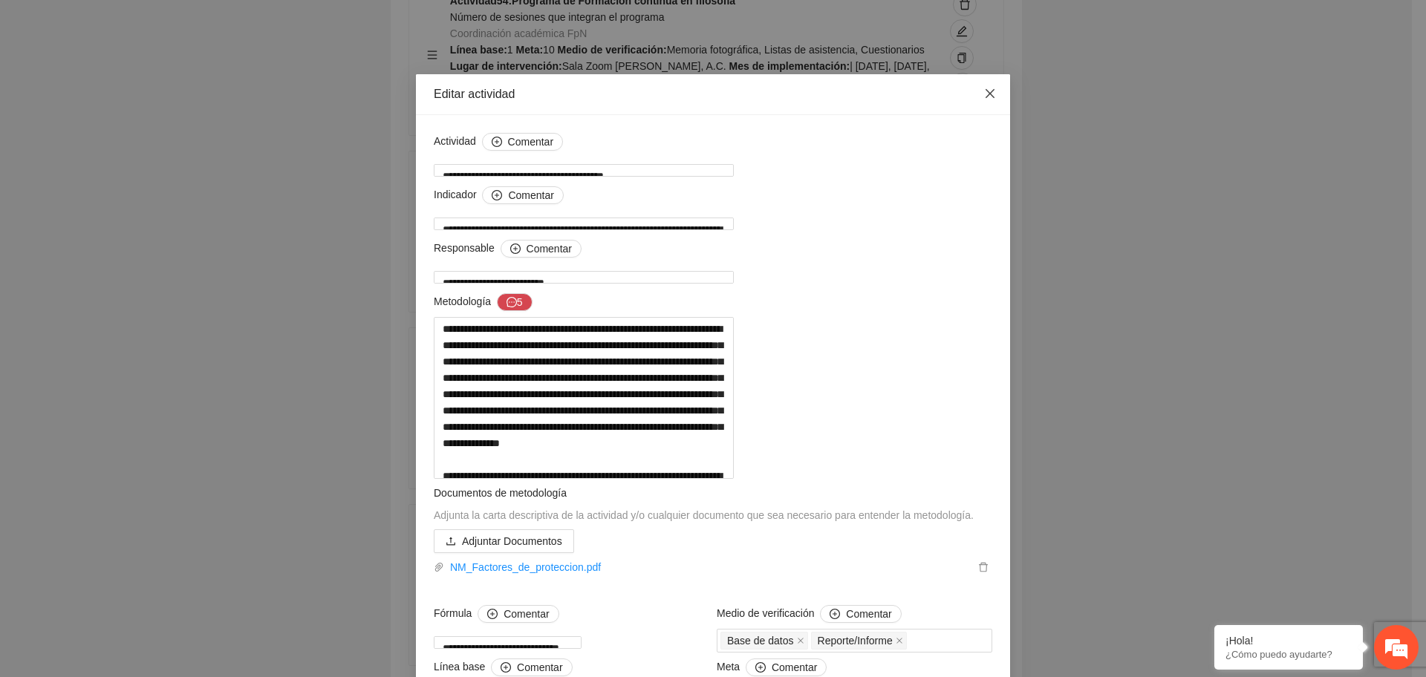
click at [986, 90] on icon "close" at bounding box center [990, 94] width 12 height 12
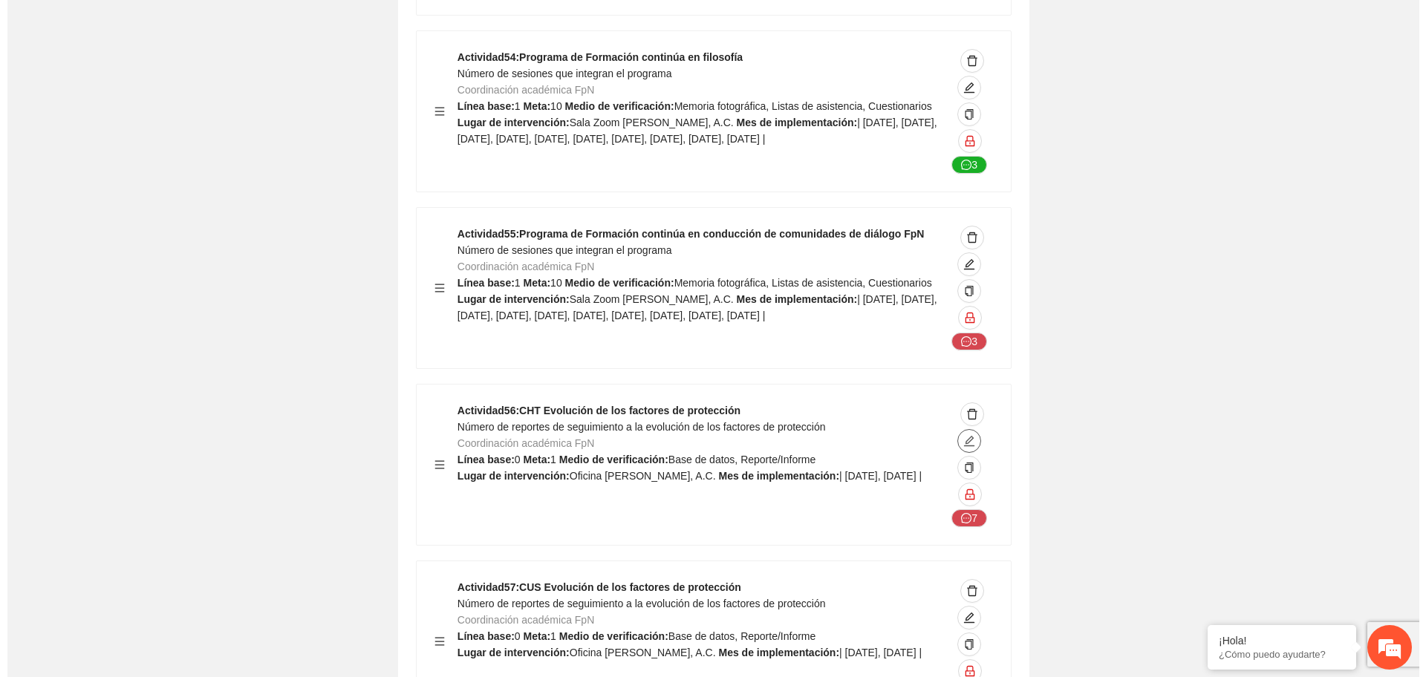
scroll to position [15318, 0]
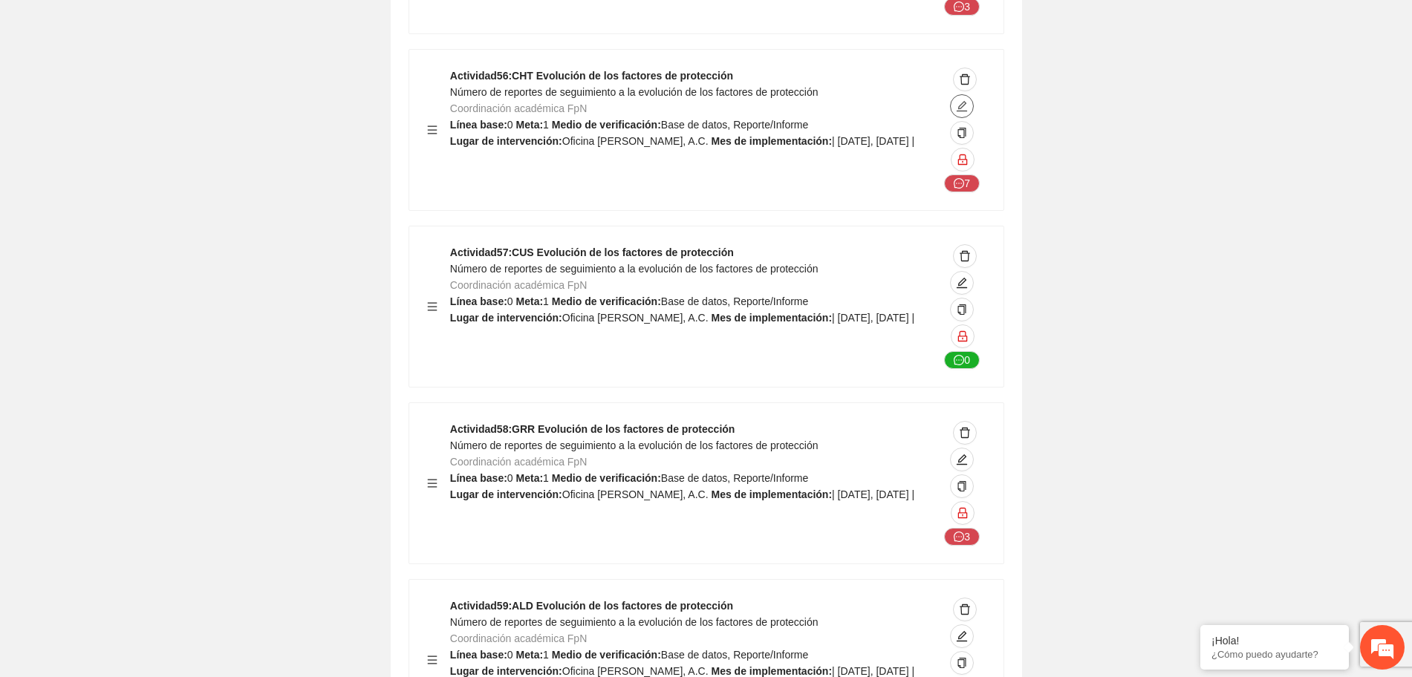
click at [957, 111] on icon "edit" at bounding box center [962, 106] width 12 height 12
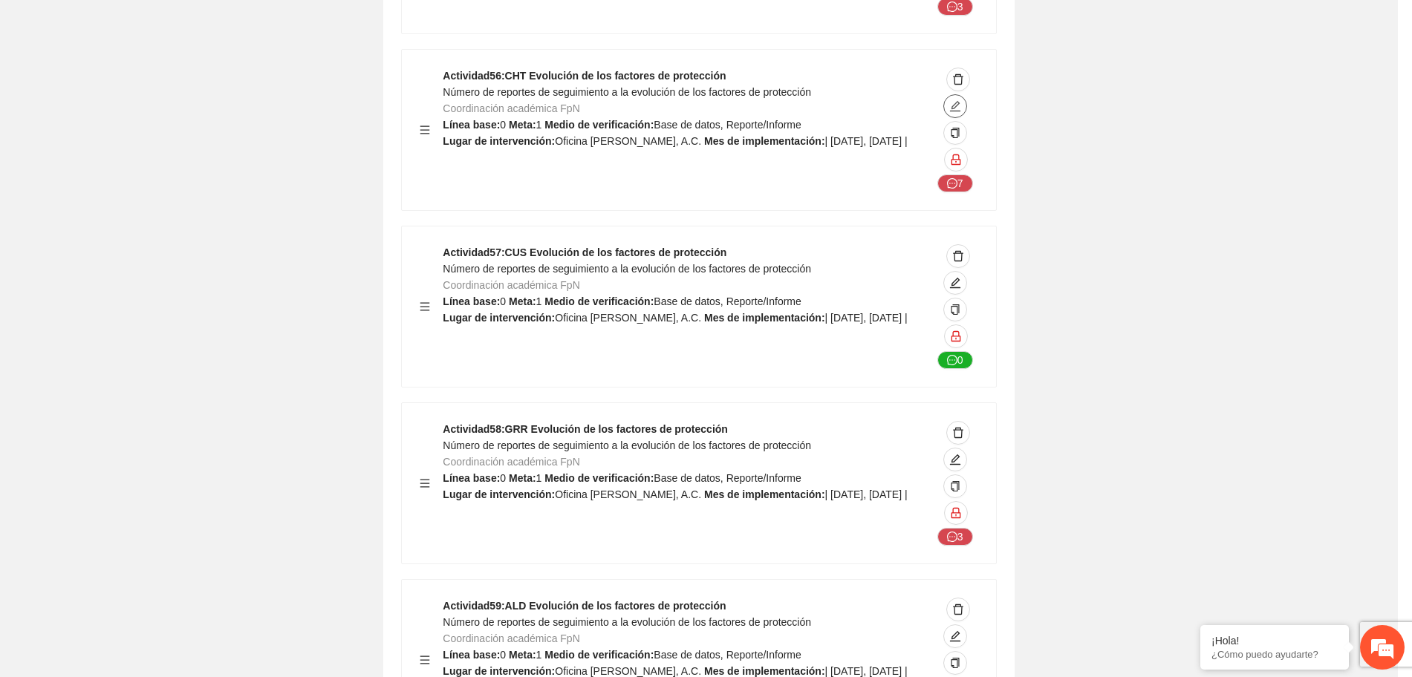
type textarea "**********"
type input "**********"
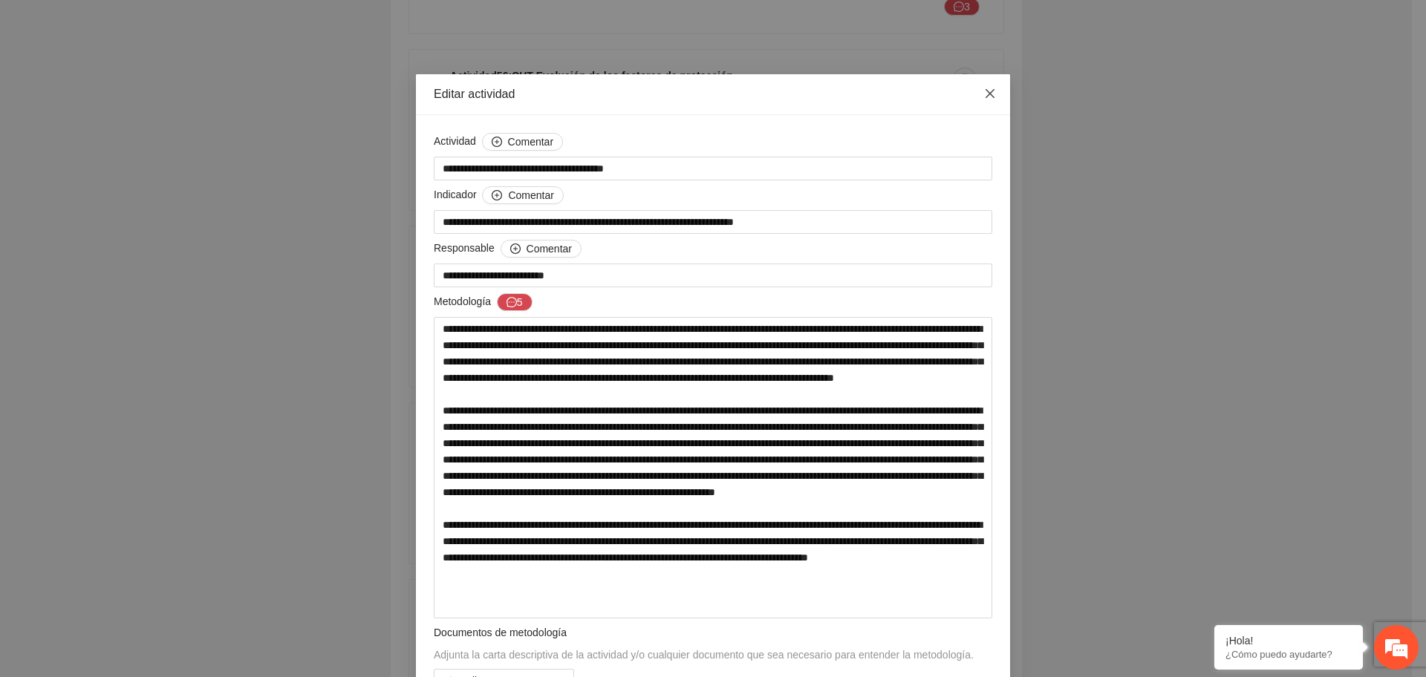
click at [984, 91] on icon "close" at bounding box center [990, 94] width 12 height 12
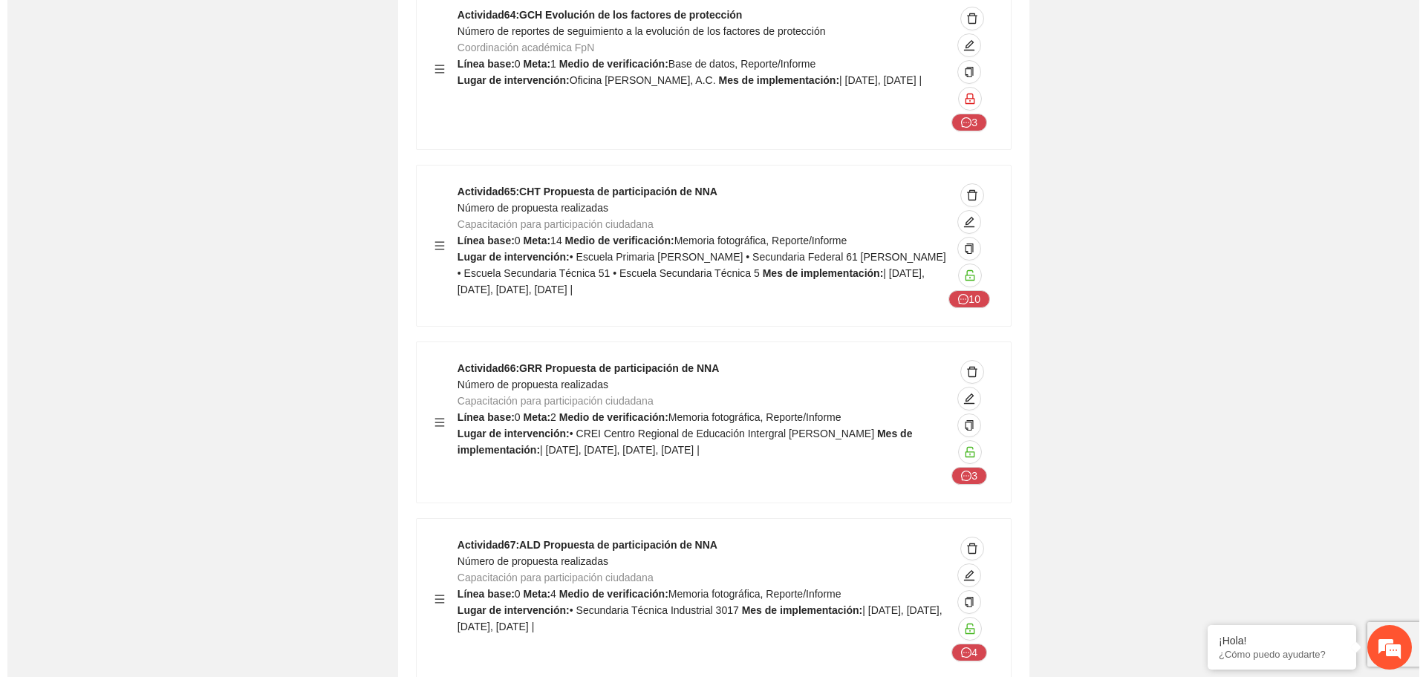
scroll to position [16803, 0]
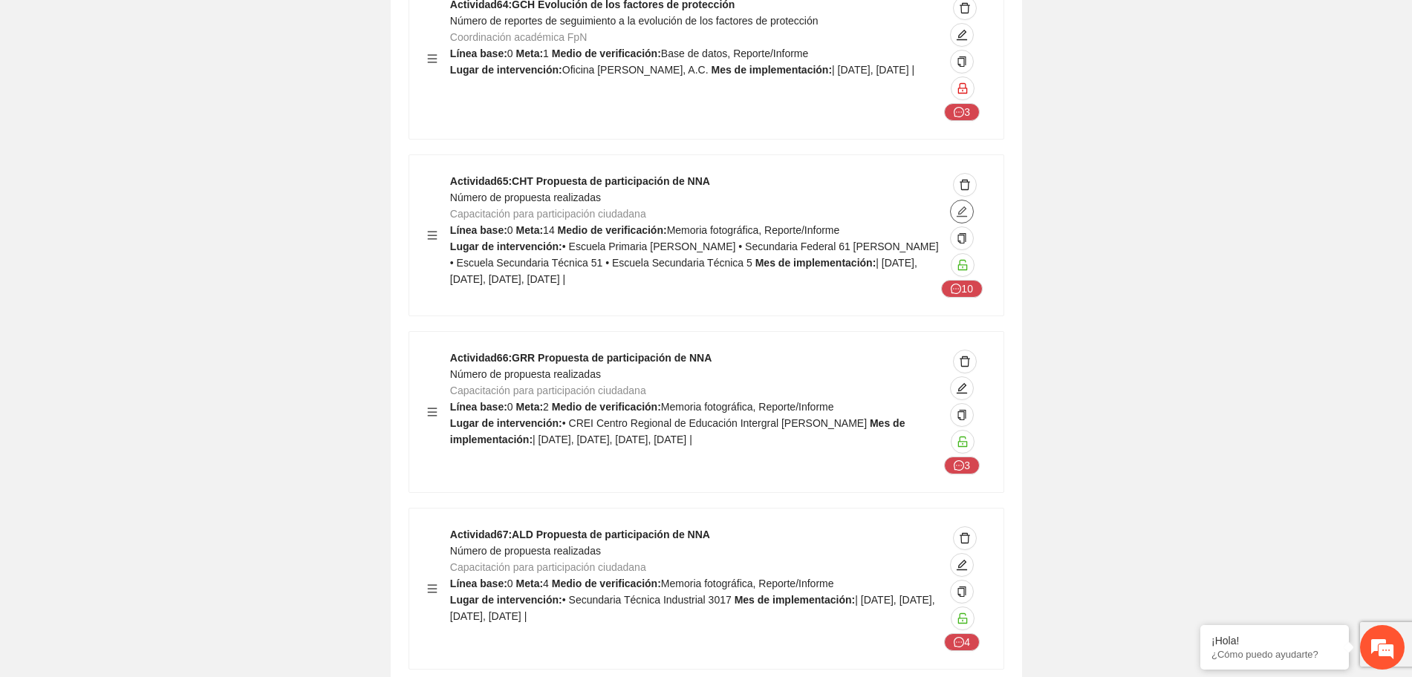
click at [957, 218] on icon "edit" at bounding box center [962, 212] width 12 height 12
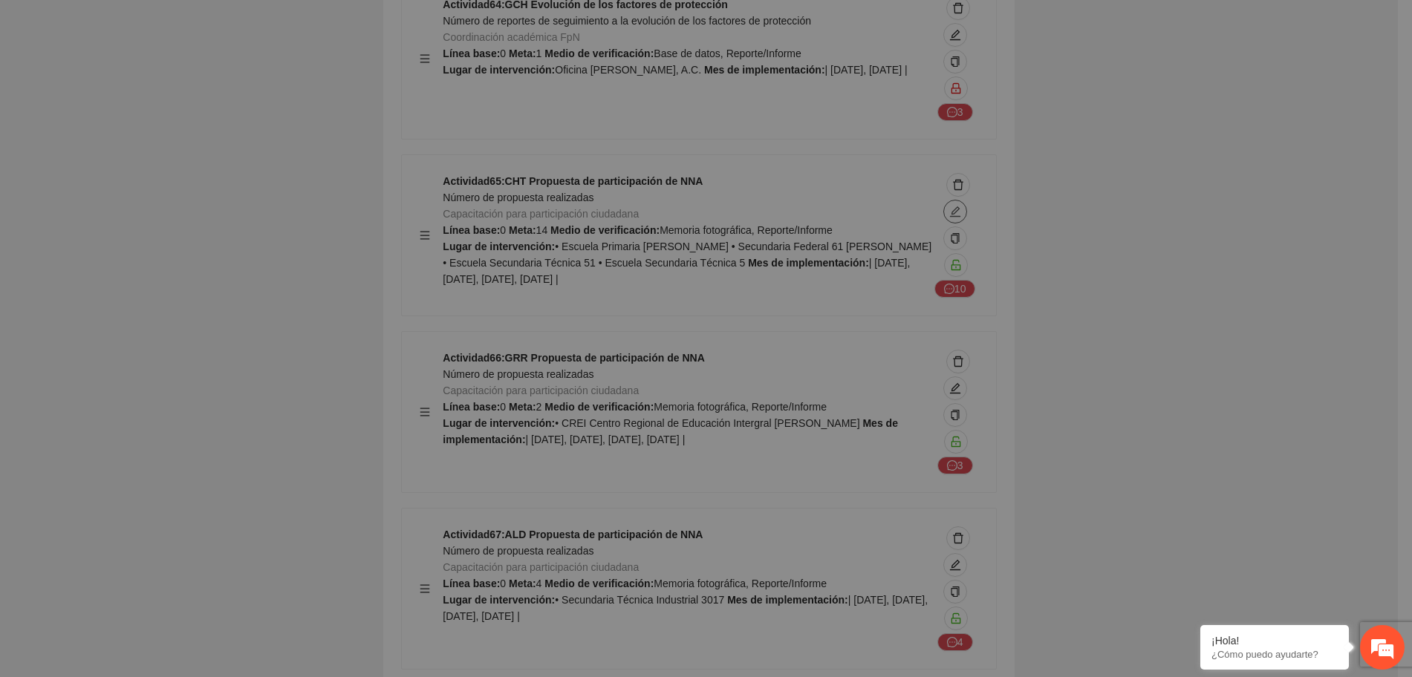
type textarea "**********"
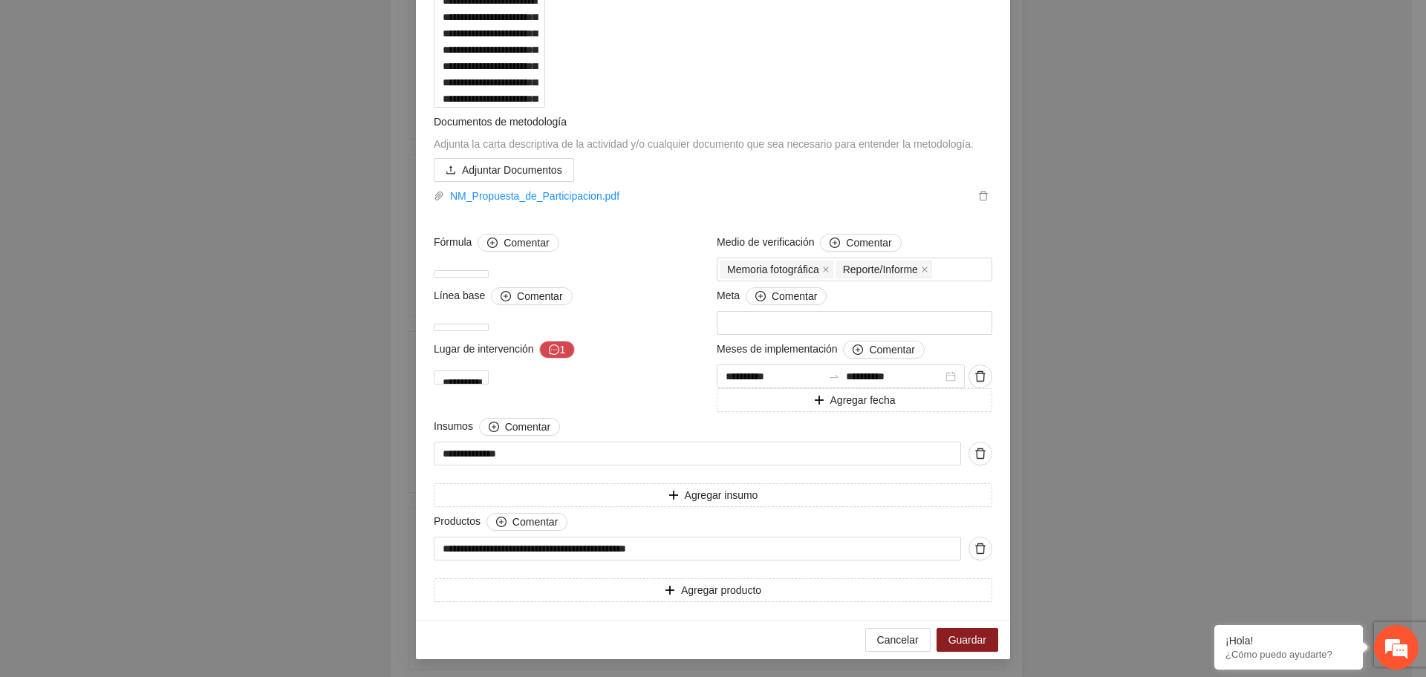
scroll to position [371, 0]
drag, startPoint x: 556, startPoint y: 631, endPoint x: 552, endPoint y: 623, distance: 8.3
click at [554, 204] on link "NM_Propuesta_de_Participacion.pdf" at bounding box center [709, 196] width 530 height 16
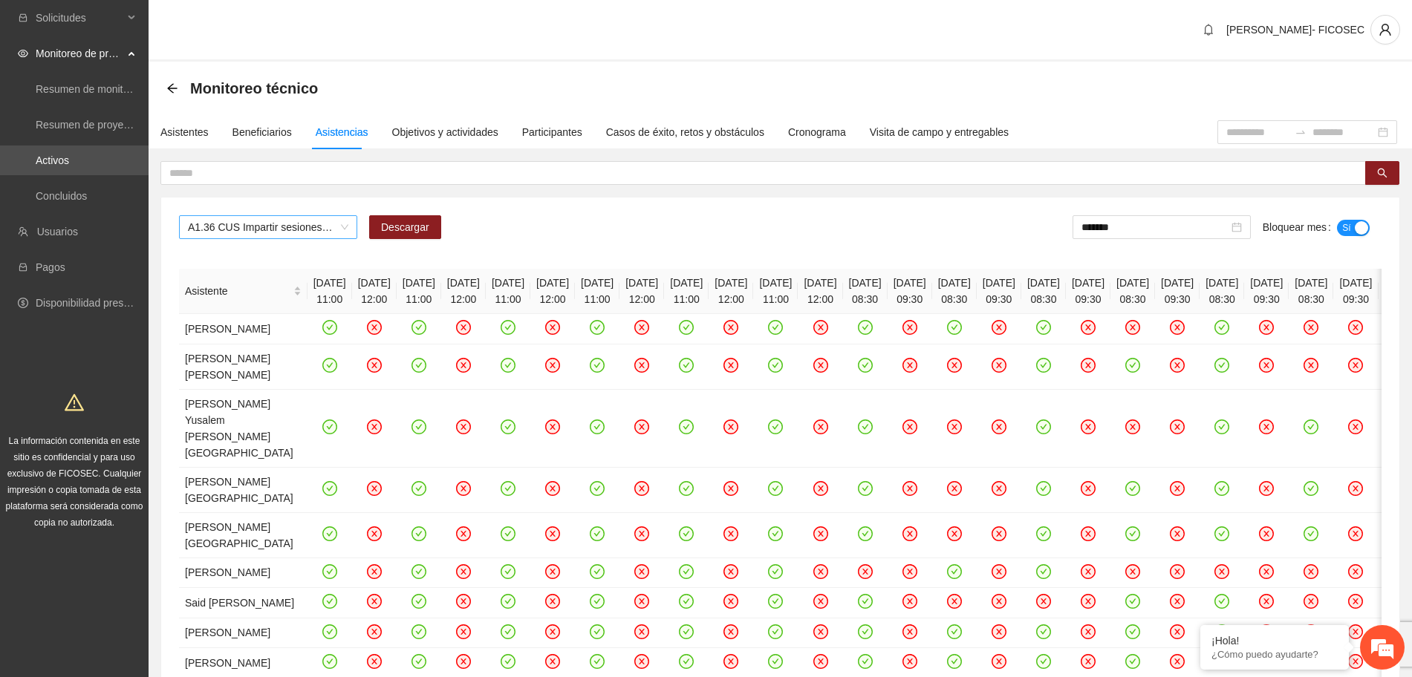
click at [314, 229] on span "A1.36 CUS Impartir sesiones de comunidad de diálogo" at bounding box center [268, 227] width 160 height 22
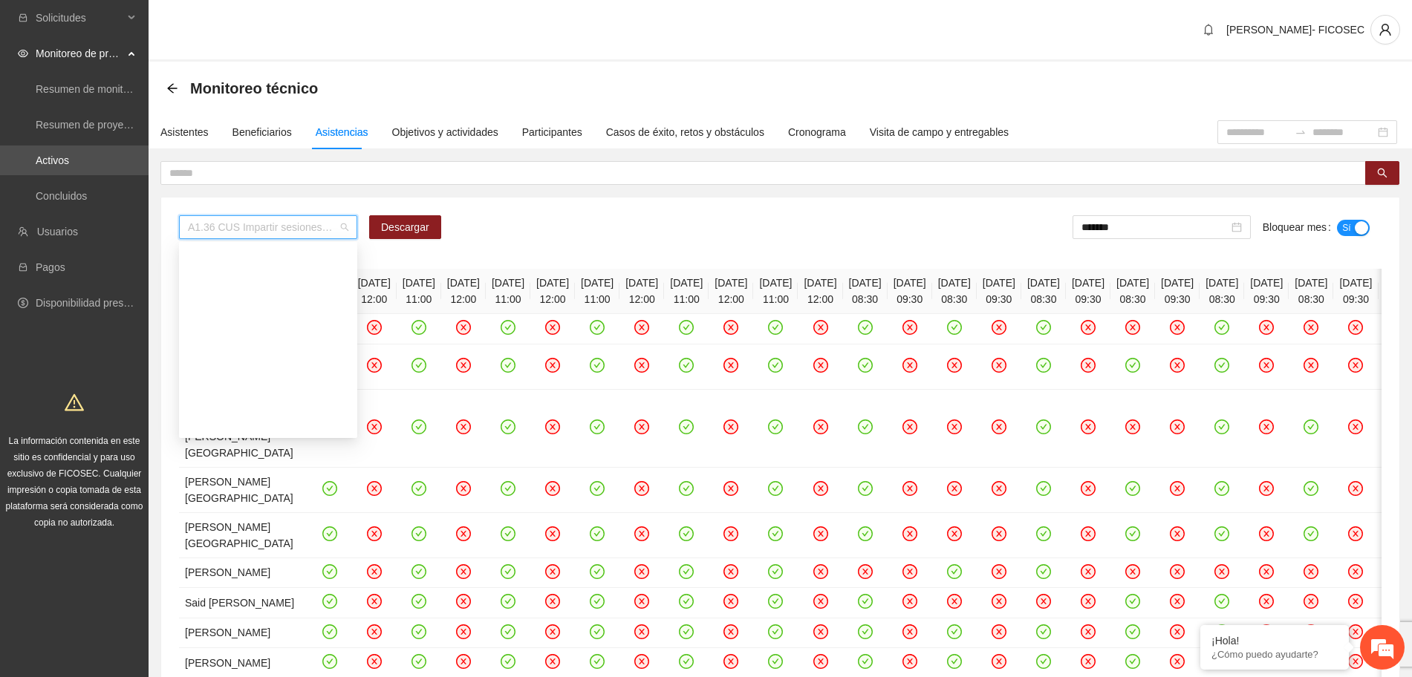
scroll to position [922, 0]
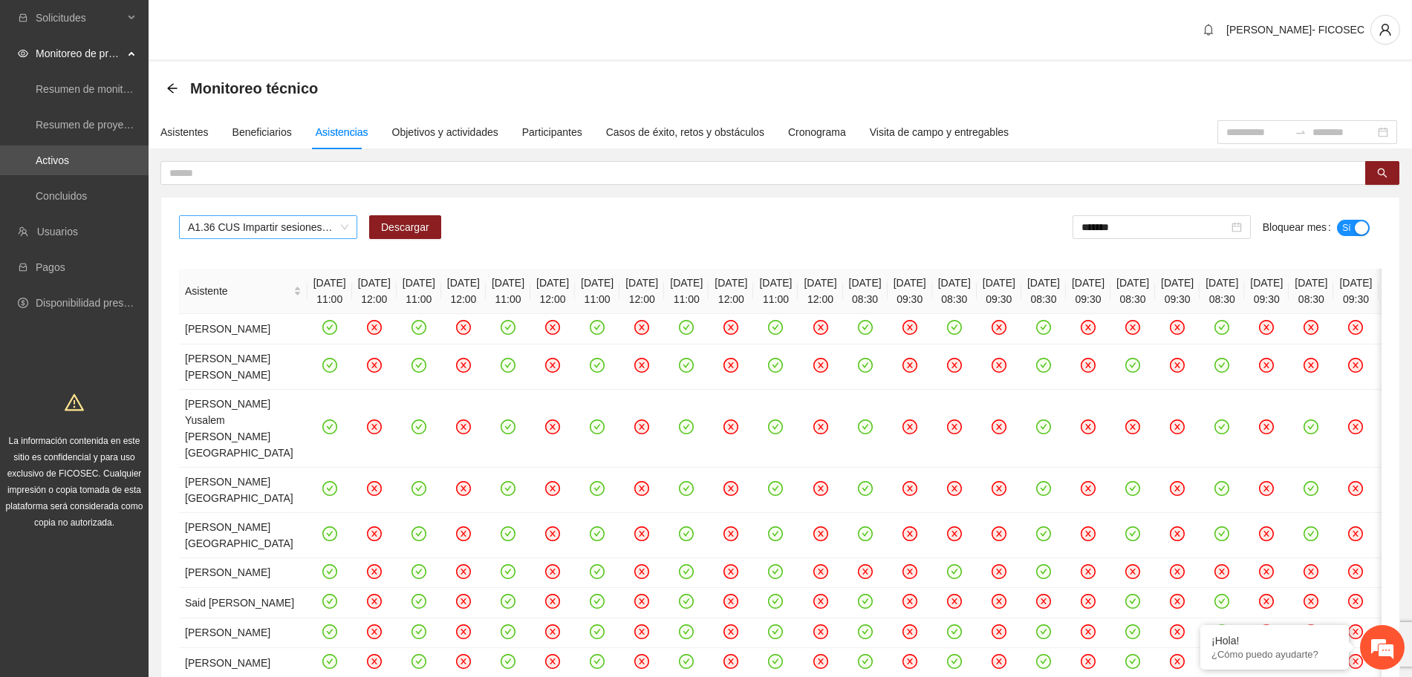
click at [268, 224] on span "A1.36 CUS Impartir sesiones de comunidad de diálogo" at bounding box center [268, 227] width 160 height 22
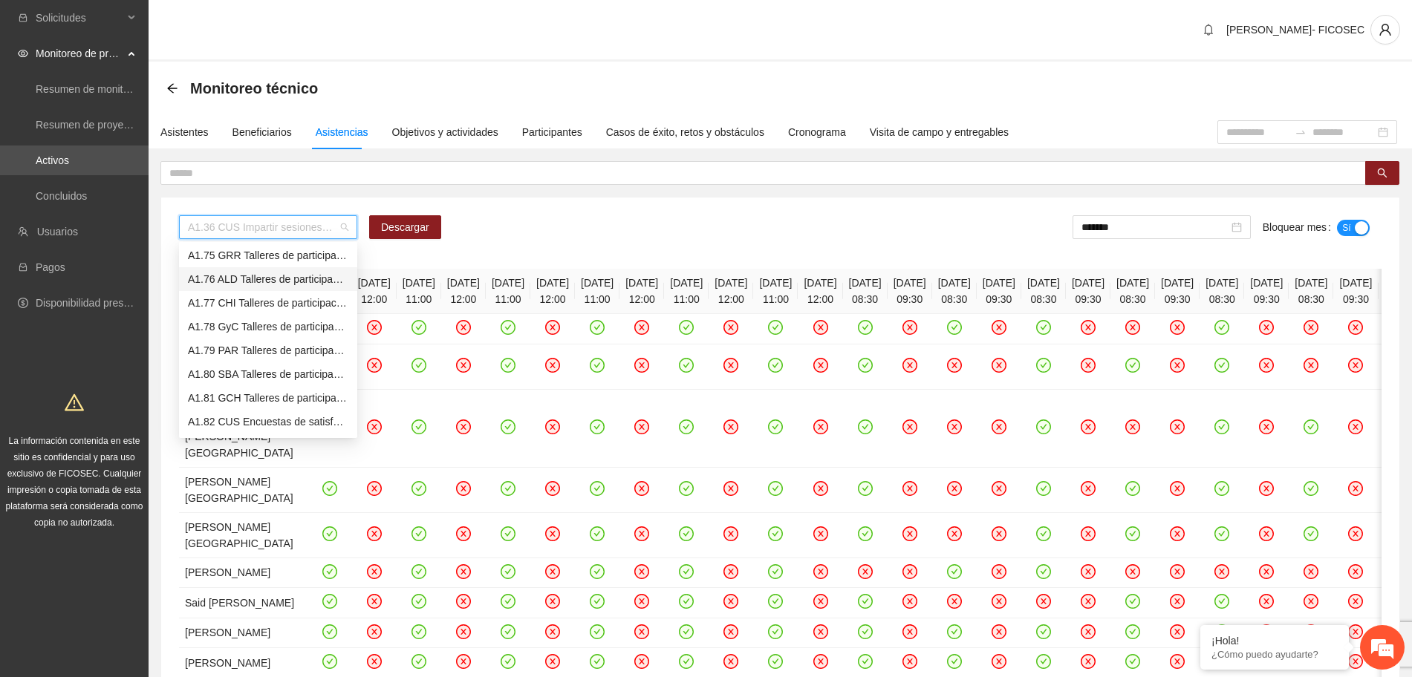
scroll to position [1667, 0]
click at [242, 329] on div "A1.74 CHT Talleres de participación ciudadana a NNA" at bounding box center [268, 324] width 160 height 16
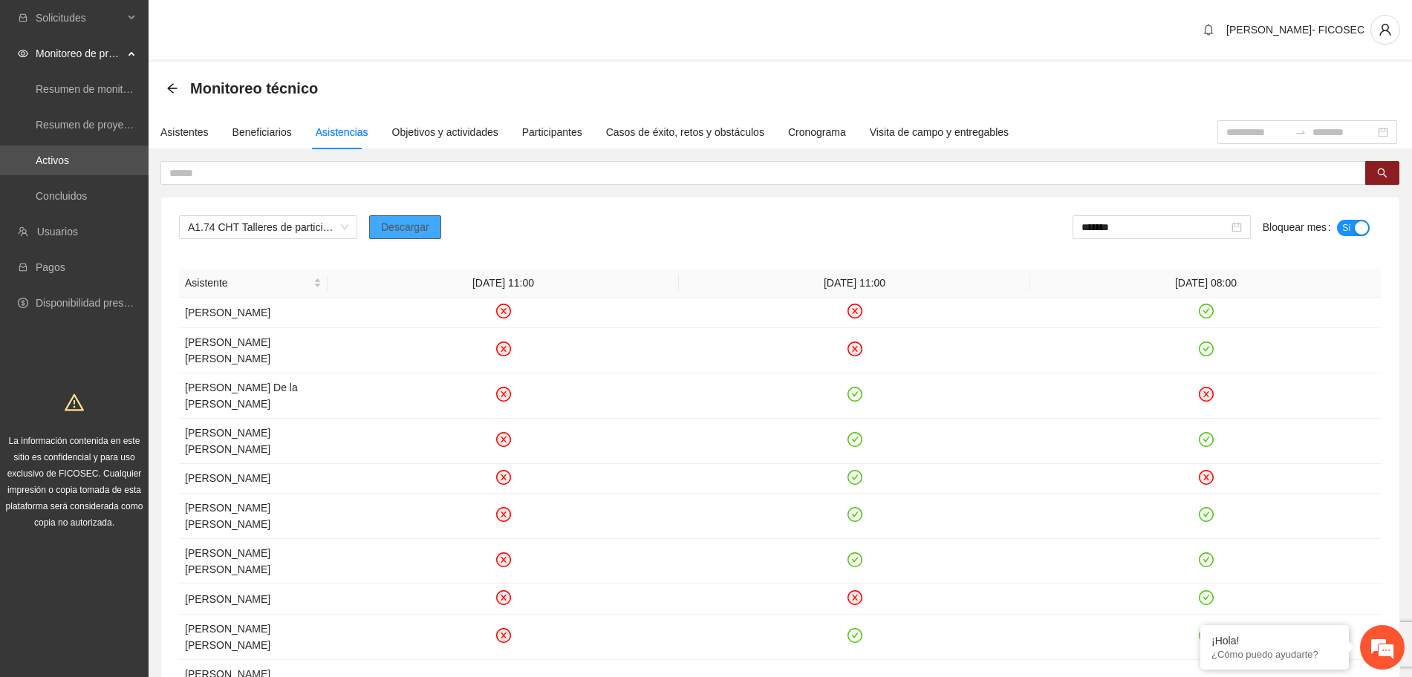
click at [405, 231] on span "Descargar" at bounding box center [405, 227] width 48 height 16
click at [268, 230] on span "A1.74 CHT Talleres de participación ciudadana a NNA" at bounding box center [268, 227] width 160 height 22
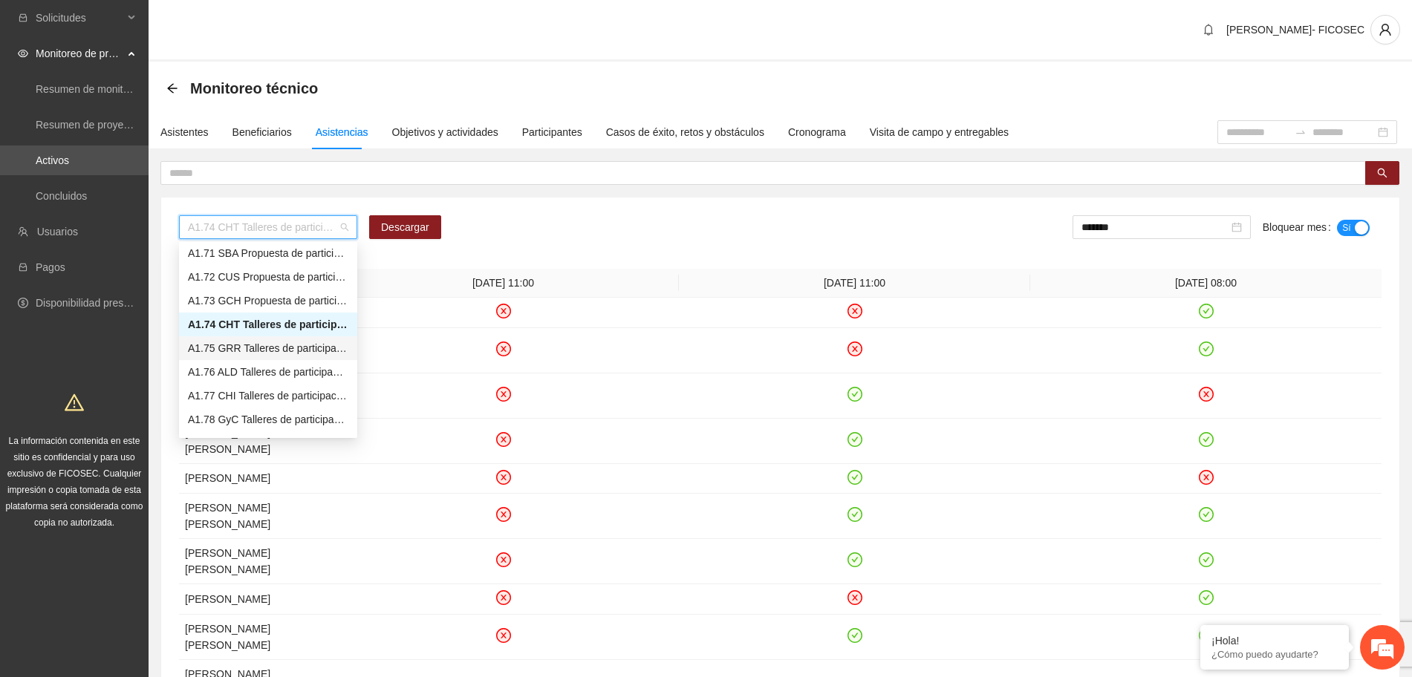
click at [247, 354] on div "A1.75 GRR Talleres de participación ciudadana a NNA" at bounding box center [268, 348] width 160 height 16
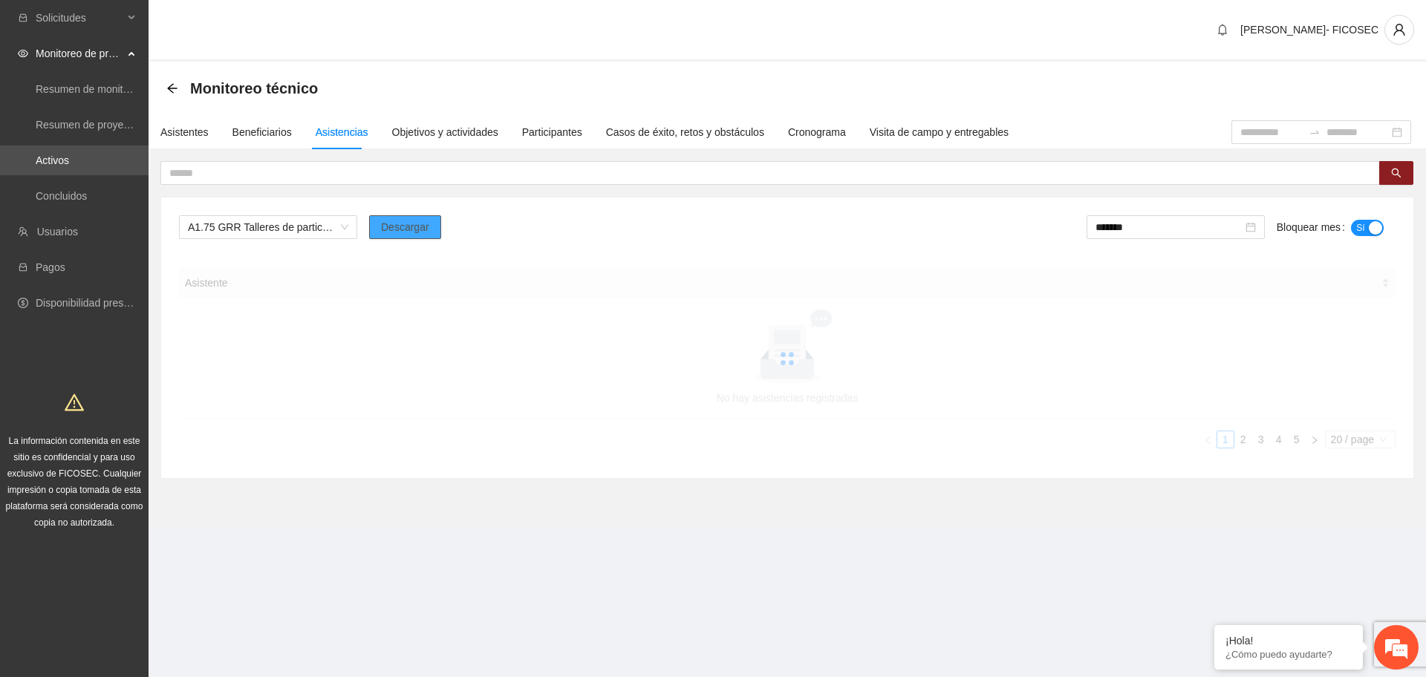
click at [390, 223] on span "Descargar" at bounding box center [405, 227] width 48 height 16
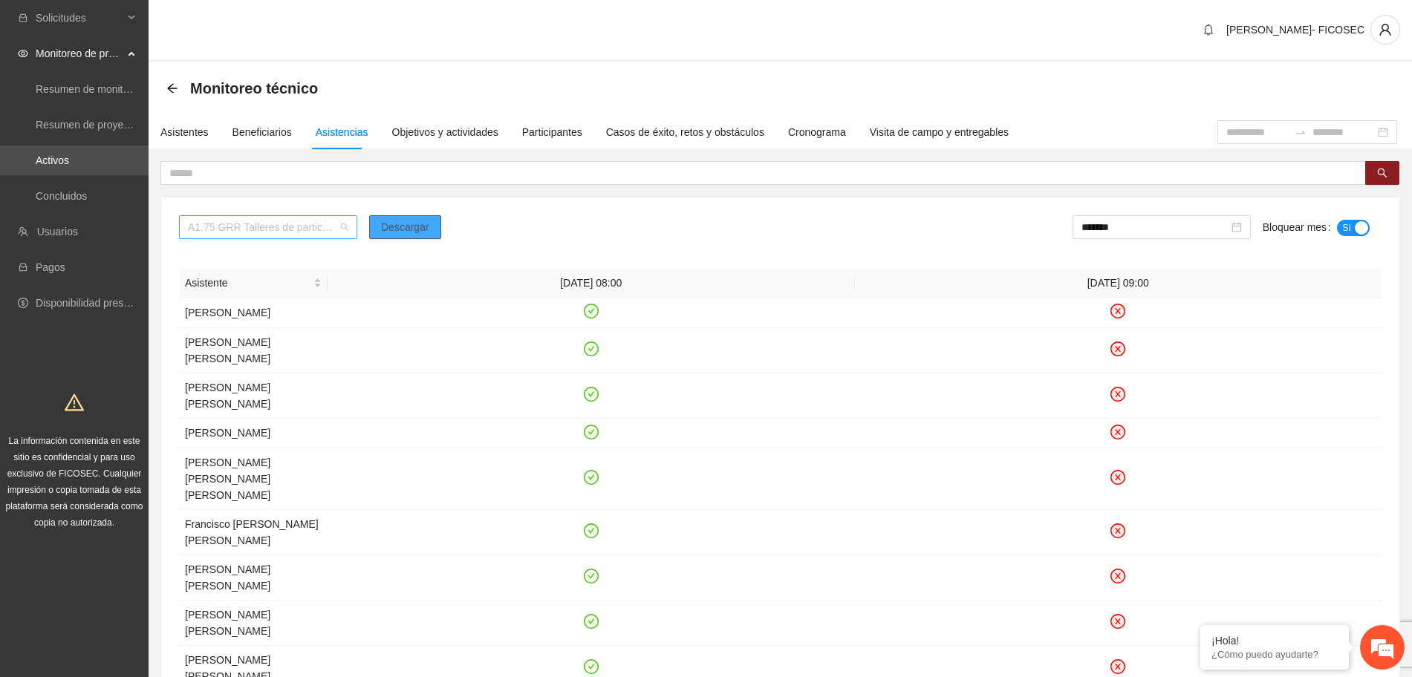
click at [289, 218] on span "A1.75 GRR Talleres de participación ciudadana a NNA" at bounding box center [268, 227] width 160 height 22
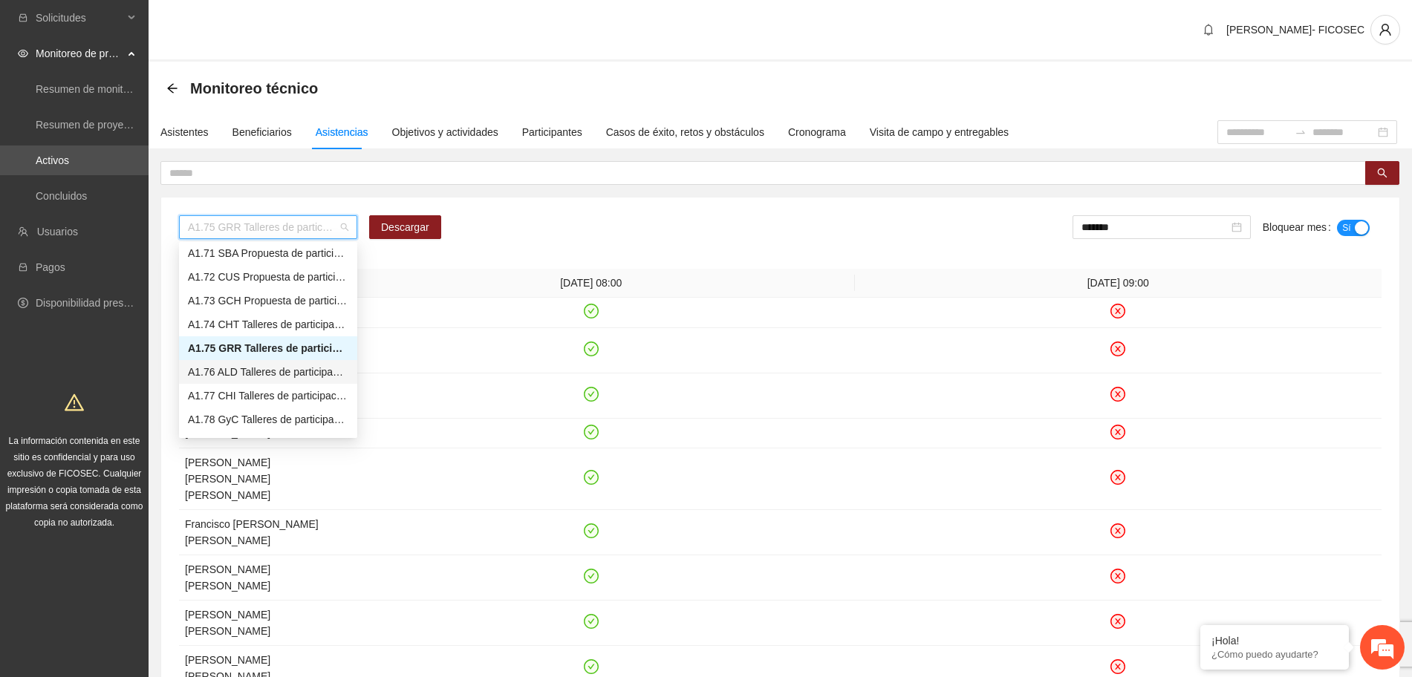
click at [253, 374] on div "A1.76 ALD Talleres de participación ciudadana a NNA" at bounding box center [268, 372] width 160 height 16
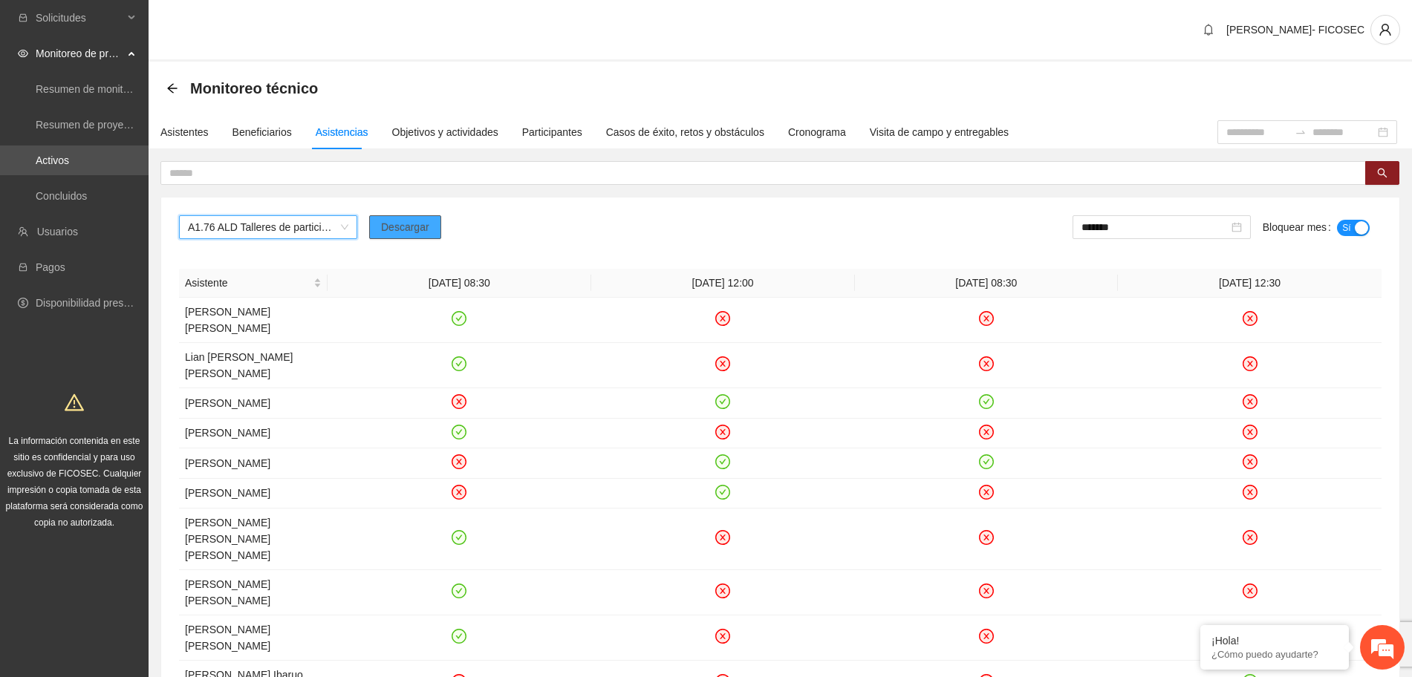
click at [388, 230] on span "Descargar" at bounding box center [405, 227] width 48 height 16
click at [266, 235] on span "A1.76 ALD Talleres de participación ciudadana a NNA" at bounding box center [268, 227] width 160 height 22
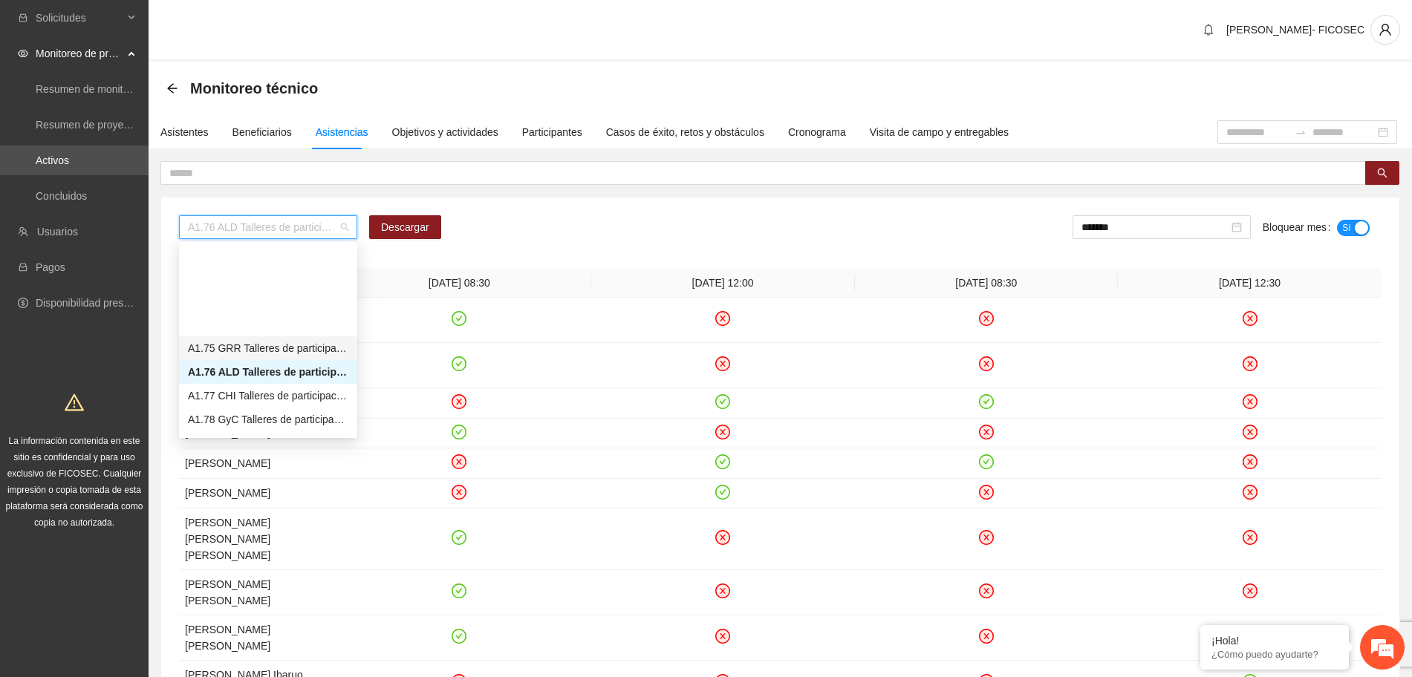
scroll to position [1760, 0]
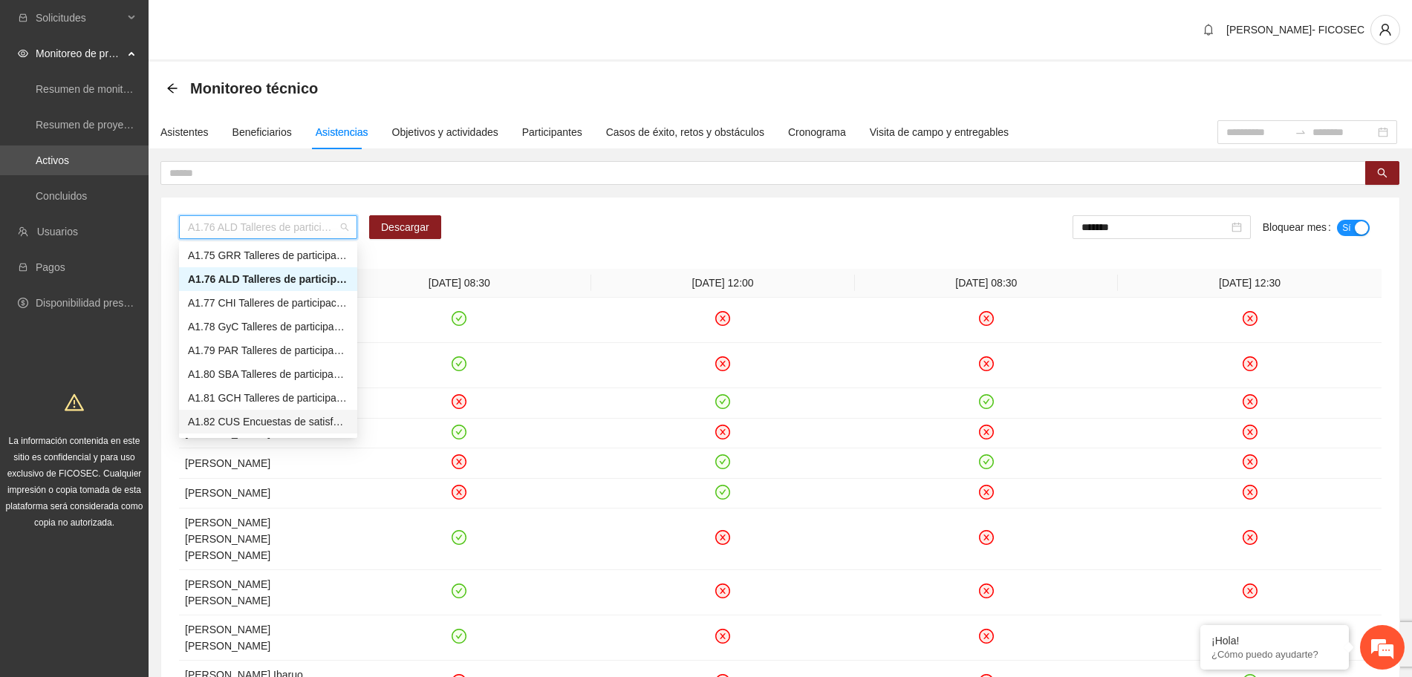
click at [245, 423] on div "A1.82 CUS Encuestas de satisfacción a participantes" at bounding box center [268, 422] width 160 height 16
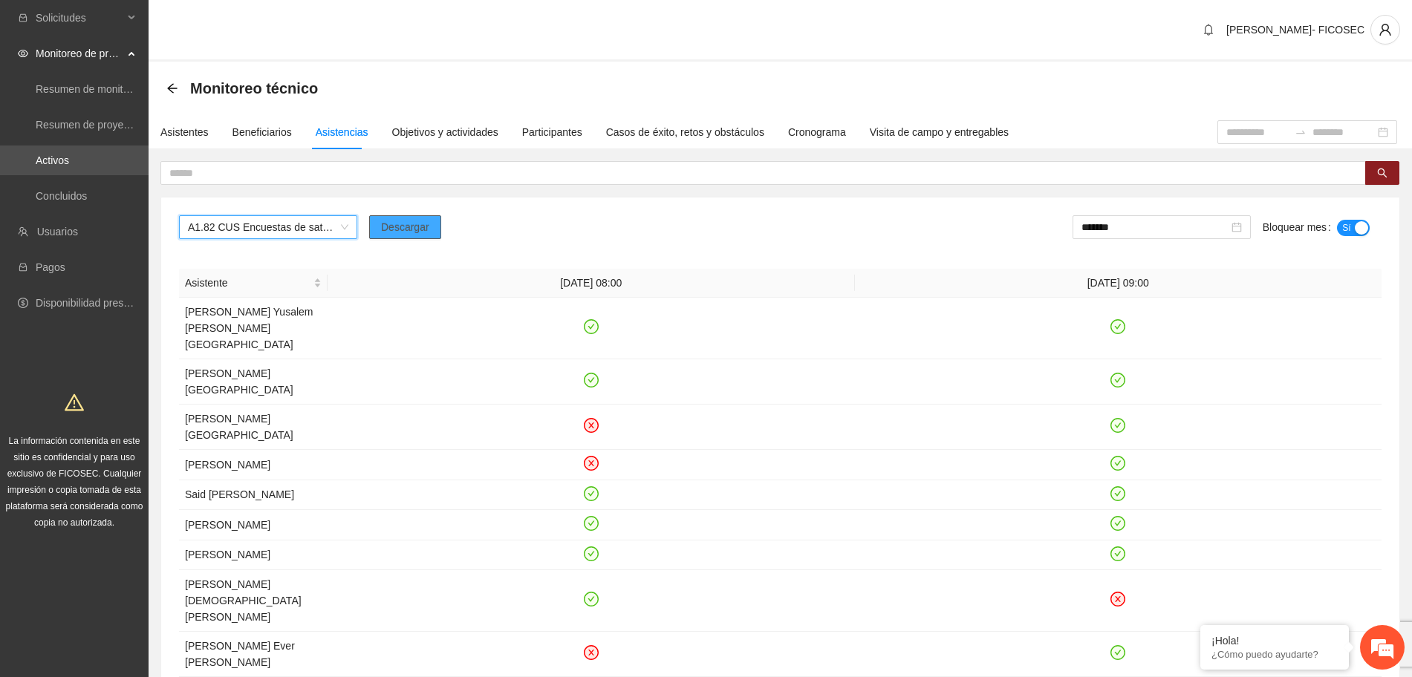
click at [404, 223] on span "Descargar" at bounding box center [405, 227] width 48 height 16
click at [1175, 226] on input "*******" at bounding box center [1154, 227] width 147 height 16
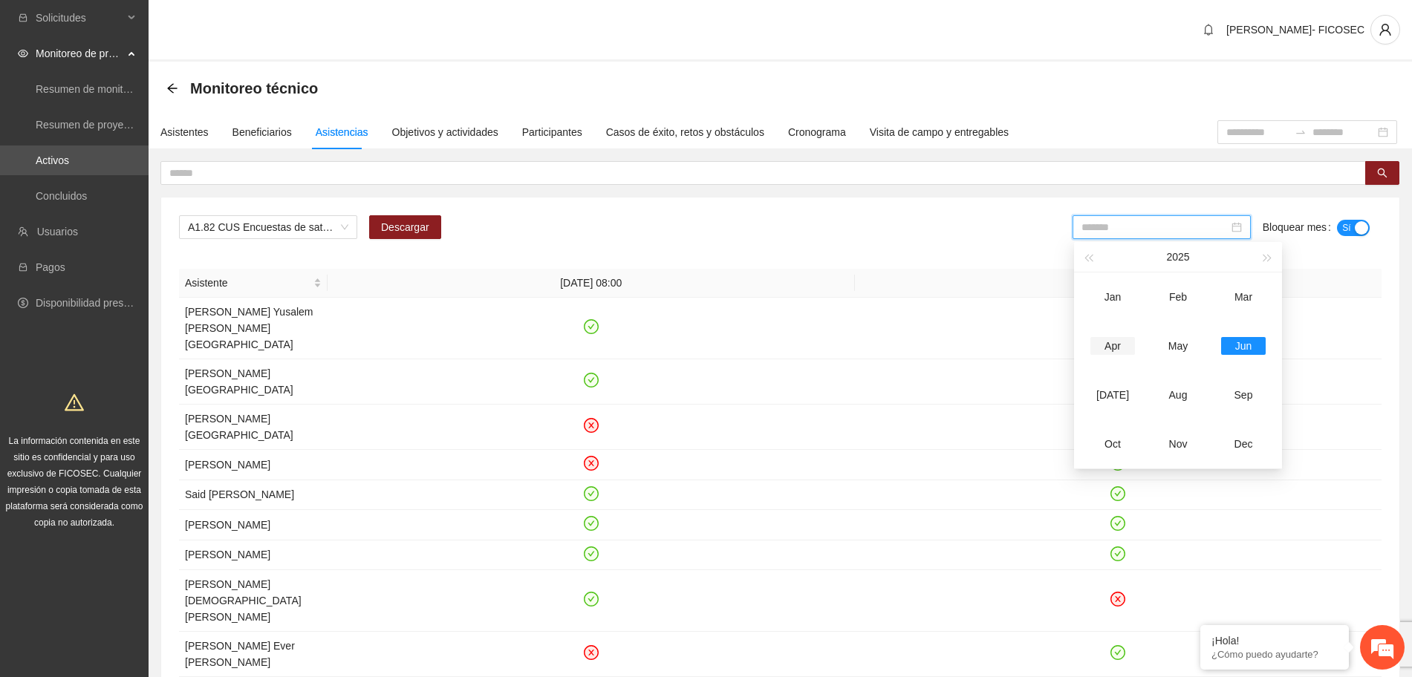
click at [1117, 350] on div "Apr" at bounding box center [1112, 346] width 45 height 18
type input "*******"
click at [1352, 226] on button "Sí" at bounding box center [1353, 228] width 33 height 16
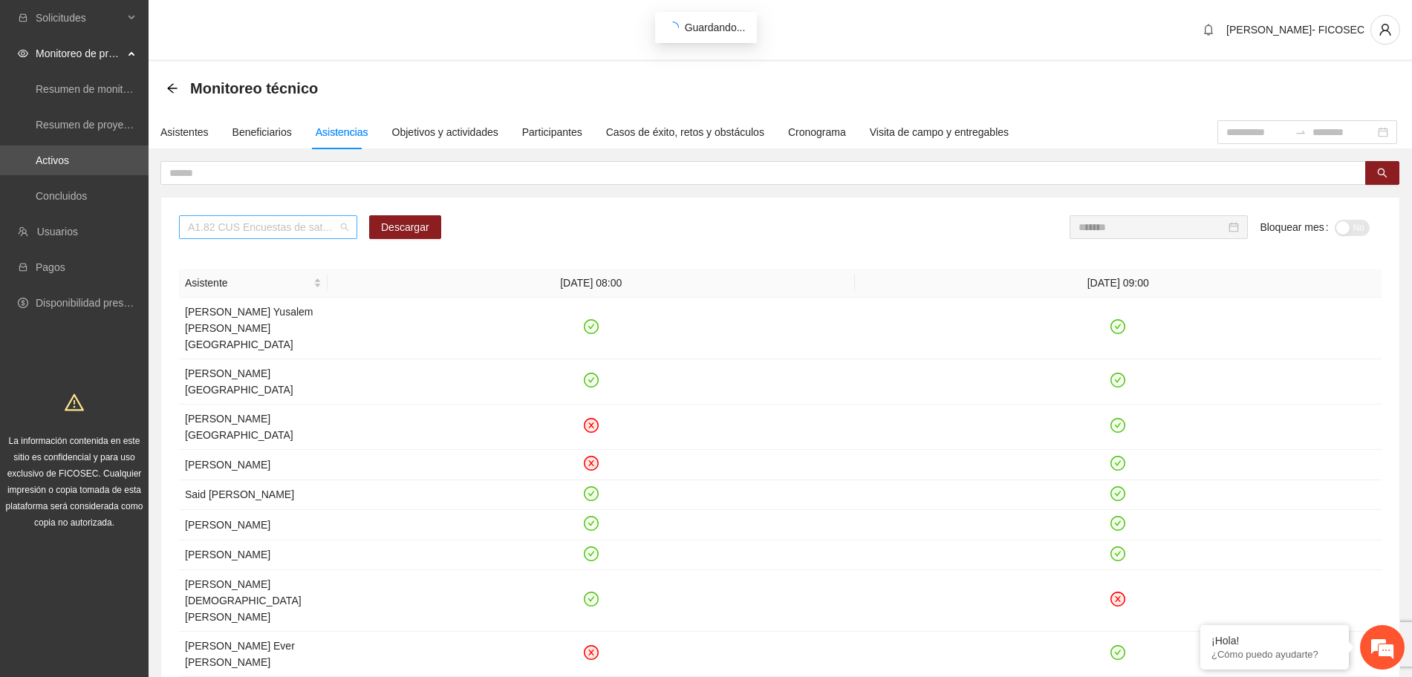
click at [310, 234] on span "A1.82 CUS Encuestas de satisfacción a participantes" at bounding box center [268, 227] width 160 height 22
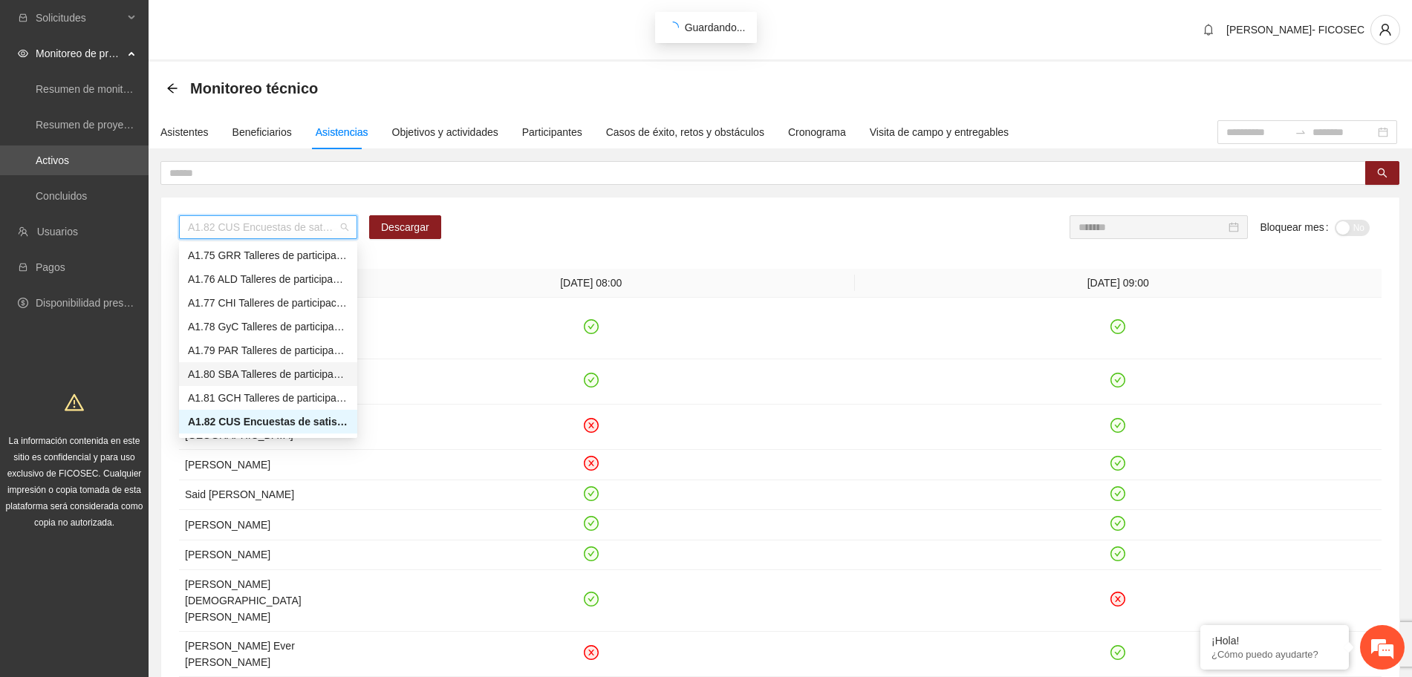
scroll to position [1853, 0]
click at [227, 346] on div "A1.83 CHT Encuestas de satisfacción a participantes" at bounding box center [268, 353] width 160 height 16
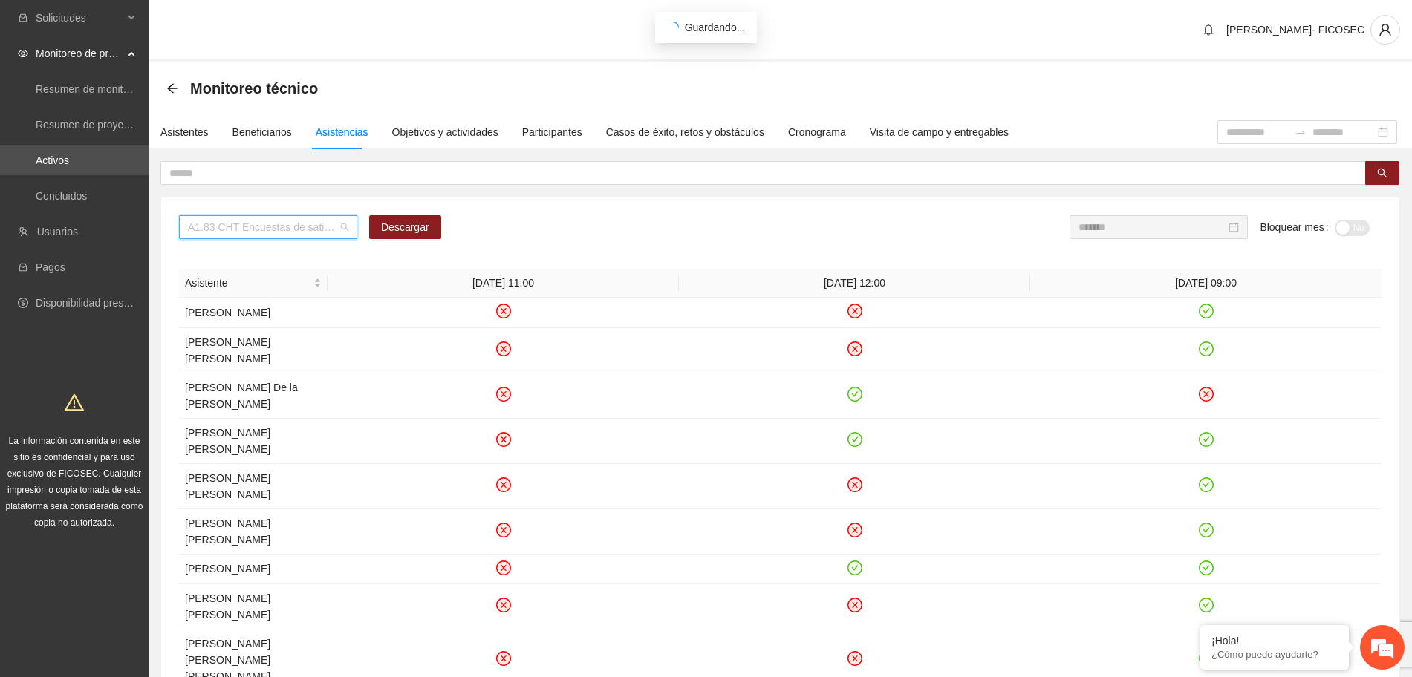
click at [258, 229] on span "A1.83 CHT Encuestas de satisfacción a participantes" at bounding box center [268, 227] width 160 height 22
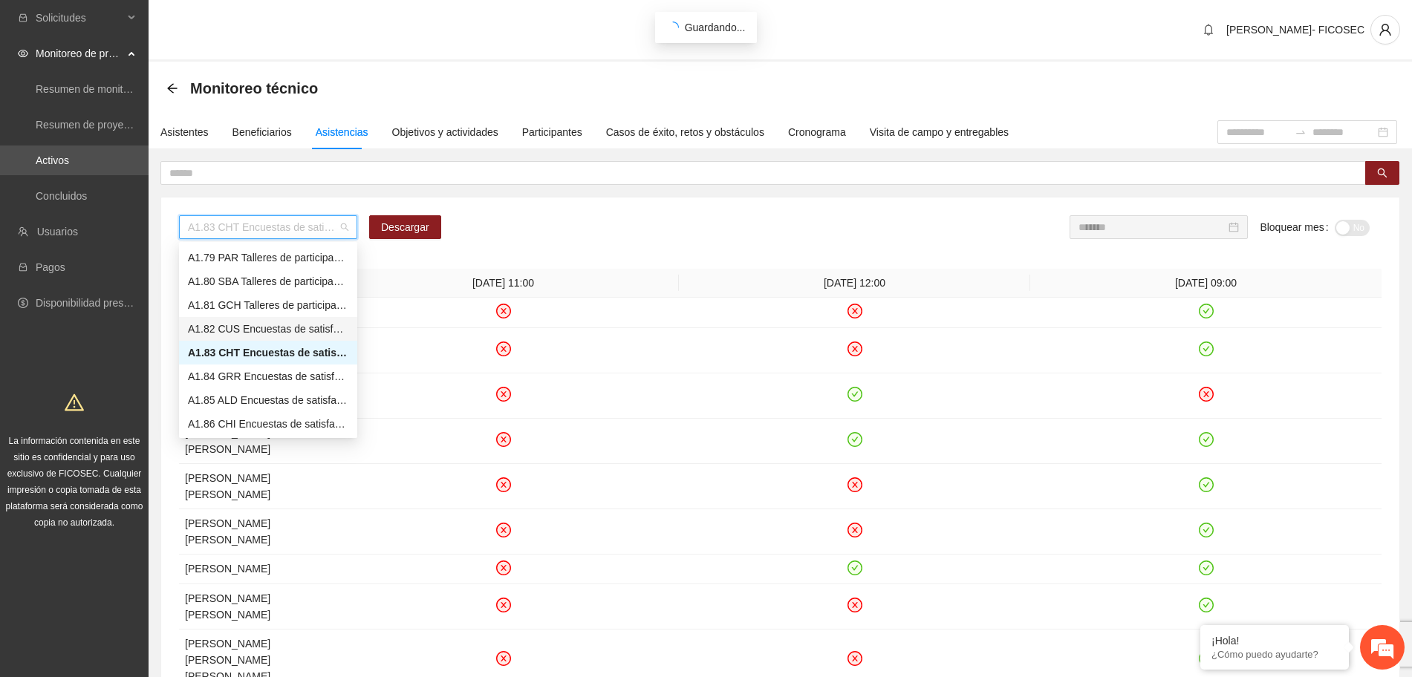
click at [250, 336] on div "A1.82 CUS Encuestas de satisfacción a participantes" at bounding box center [268, 329] width 160 height 16
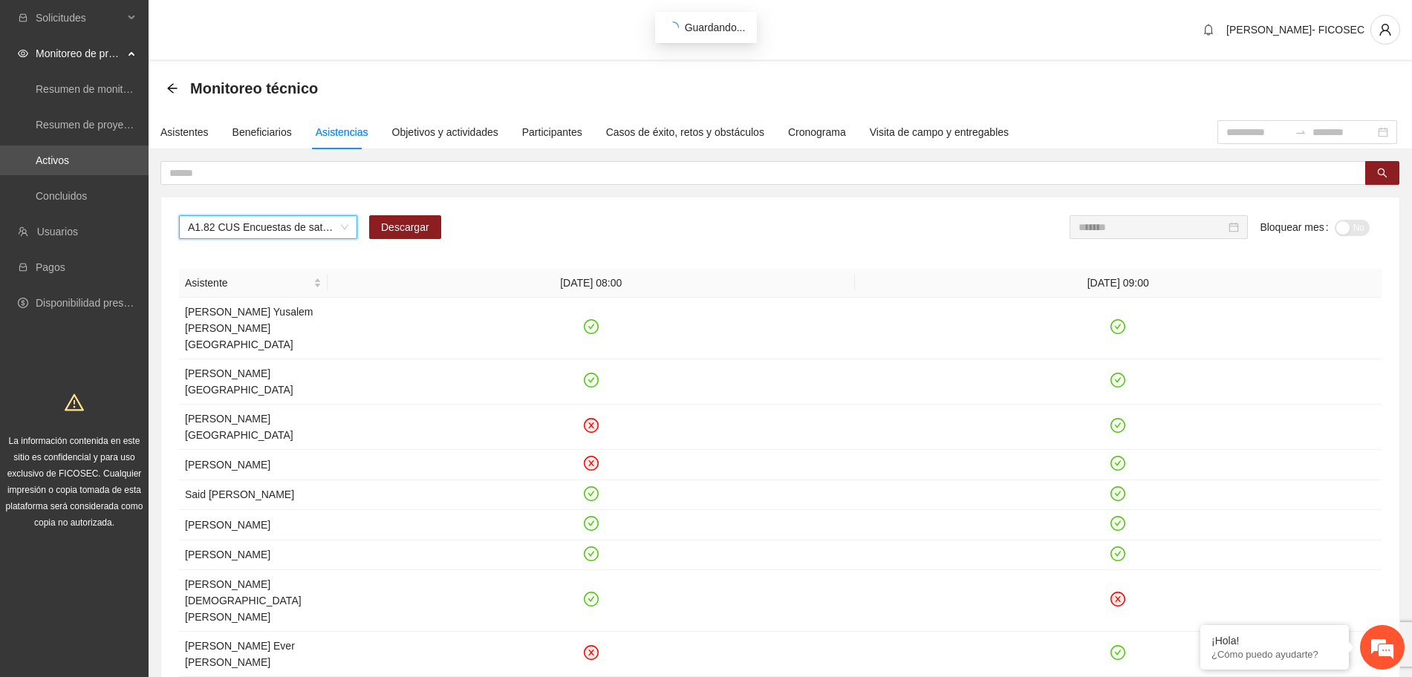
click at [246, 228] on span "A1.82 CUS Encuestas de satisfacción a participantes" at bounding box center [268, 227] width 160 height 22
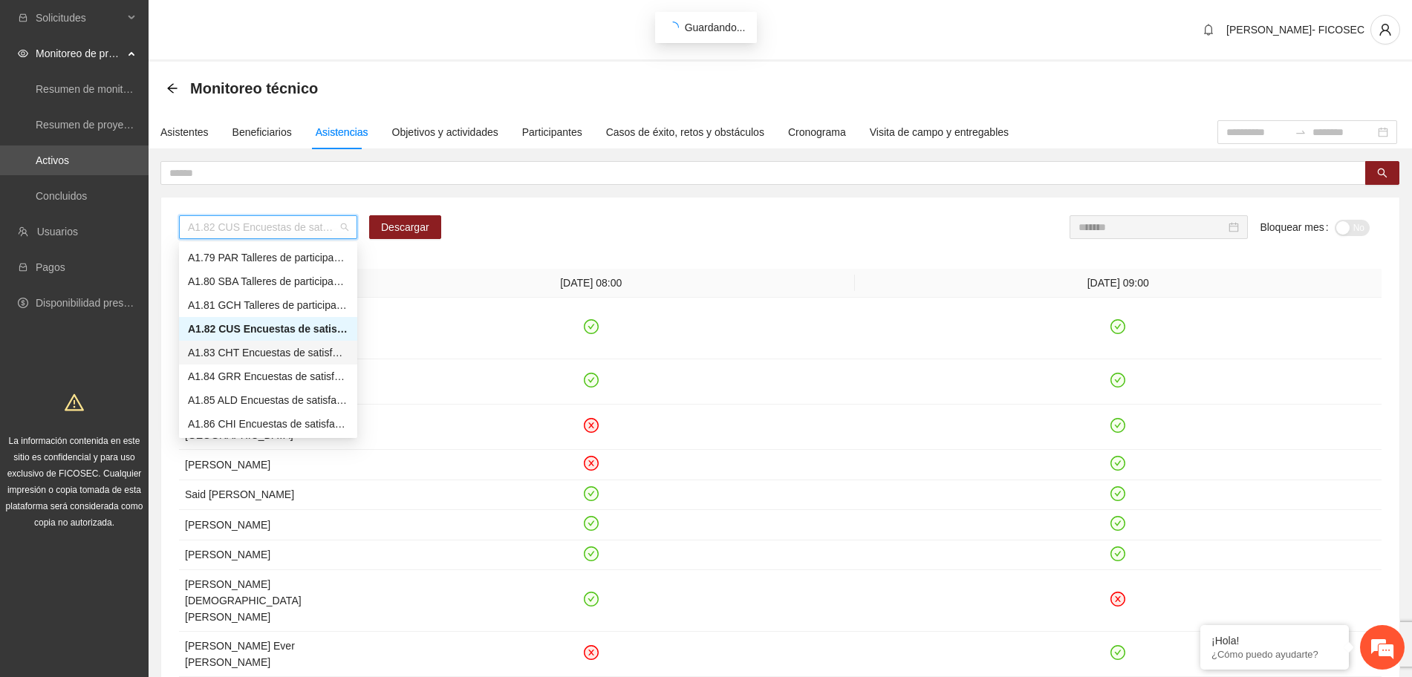
click at [268, 353] on div "A1.83 CHT Encuestas de satisfacción a participantes" at bounding box center [268, 353] width 160 height 16
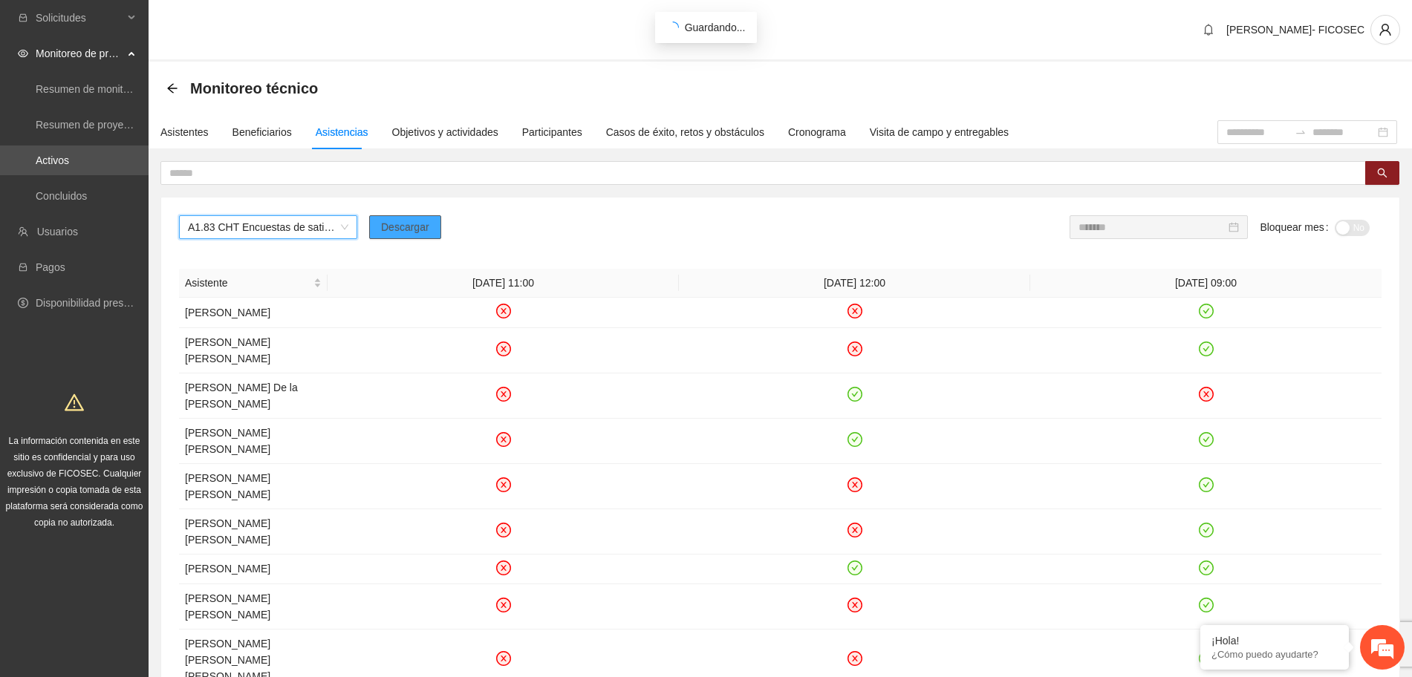
click at [394, 228] on span "Descargar" at bounding box center [405, 227] width 48 height 16
click at [480, 83] on div "Monitoreo técnico" at bounding box center [780, 89] width 1228 height 30
click at [224, 235] on span "A1.83 CHT Encuestas de satisfacción a participantes" at bounding box center [268, 227] width 160 height 22
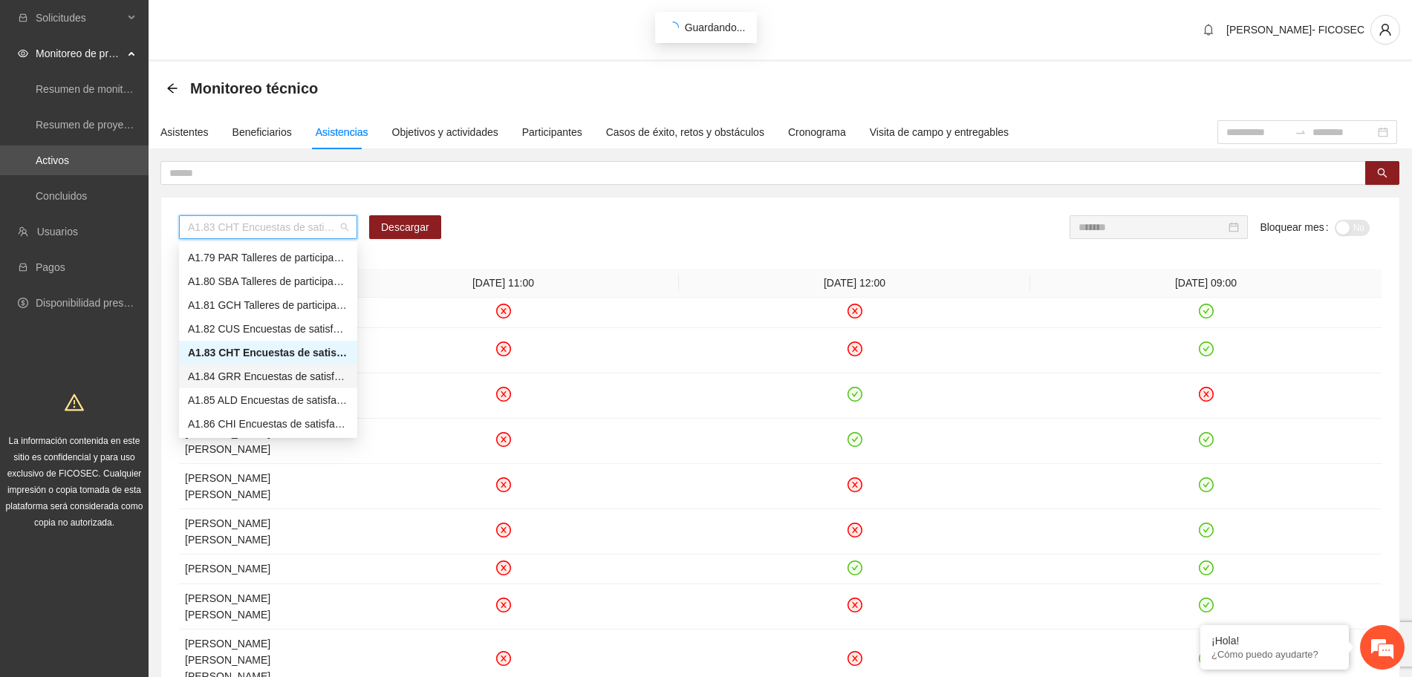
click at [237, 378] on div "A1.84 GRR Encuestas de satisfacción a participantes" at bounding box center [268, 376] width 160 height 16
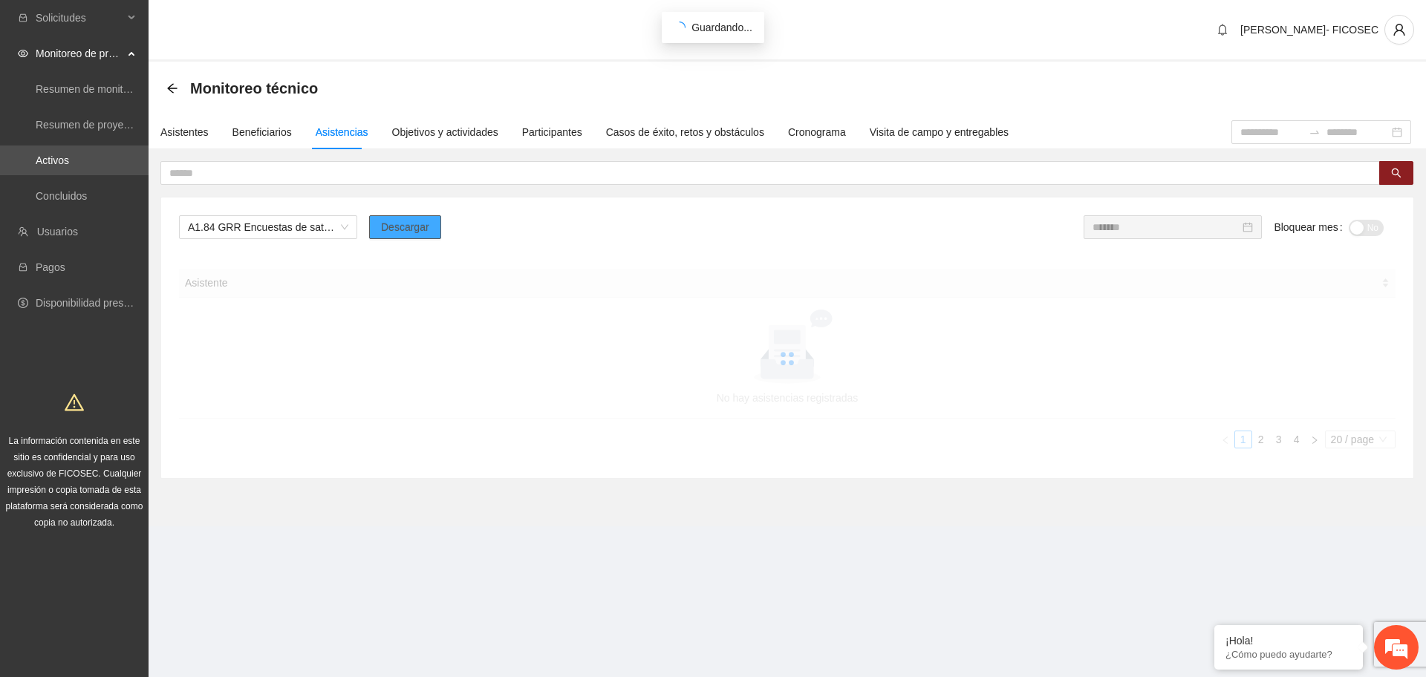
click at [388, 222] on span "Descargar" at bounding box center [405, 227] width 48 height 16
